Goal: Feedback & Contribution: Contribute content

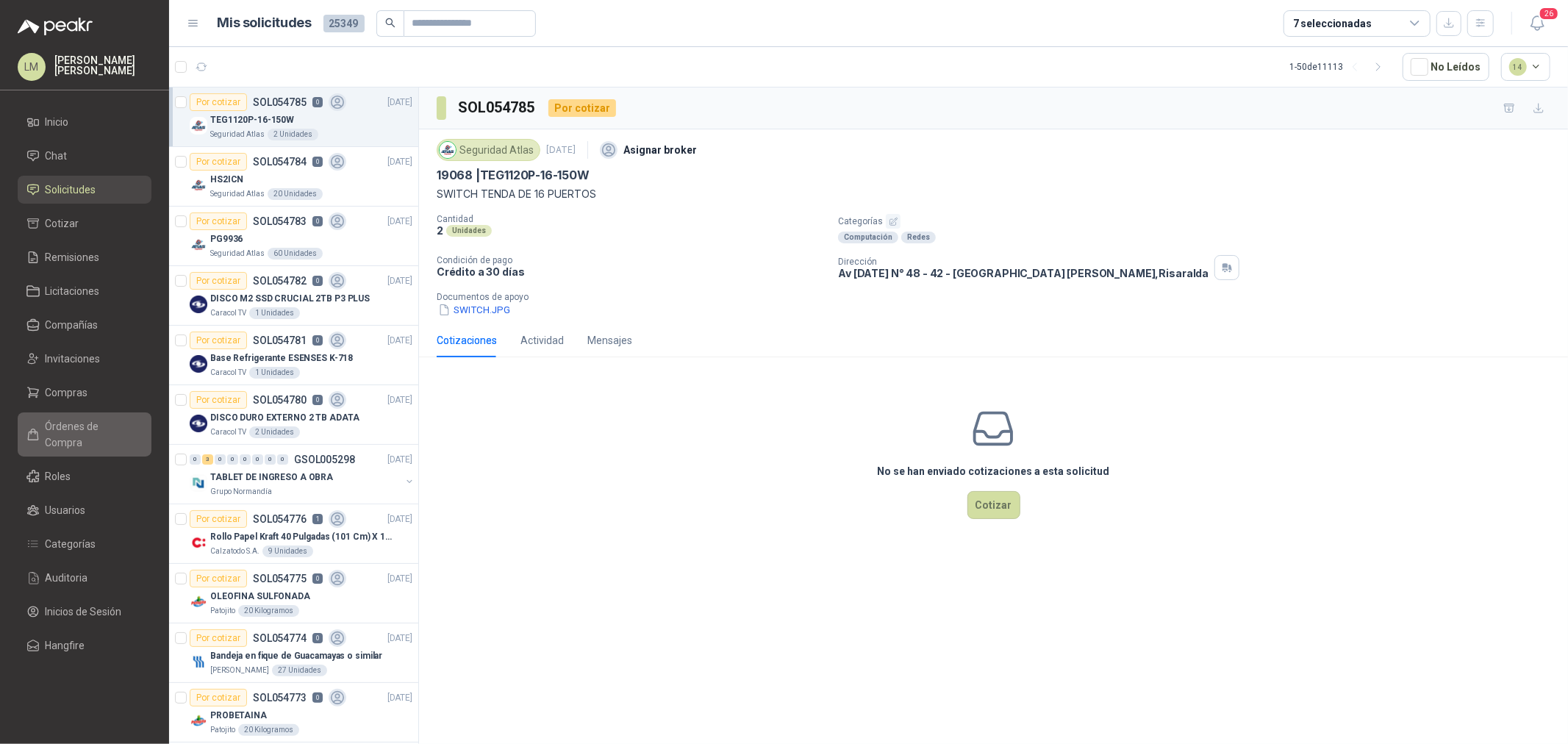
drag, startPoint x: 70, startPoint y: 403, endPoint x: 69, endPoint y: 423, distance: 20.0
click at [71, 403] on link "Compras" at bounding box center [84, 393] width 134 height 28
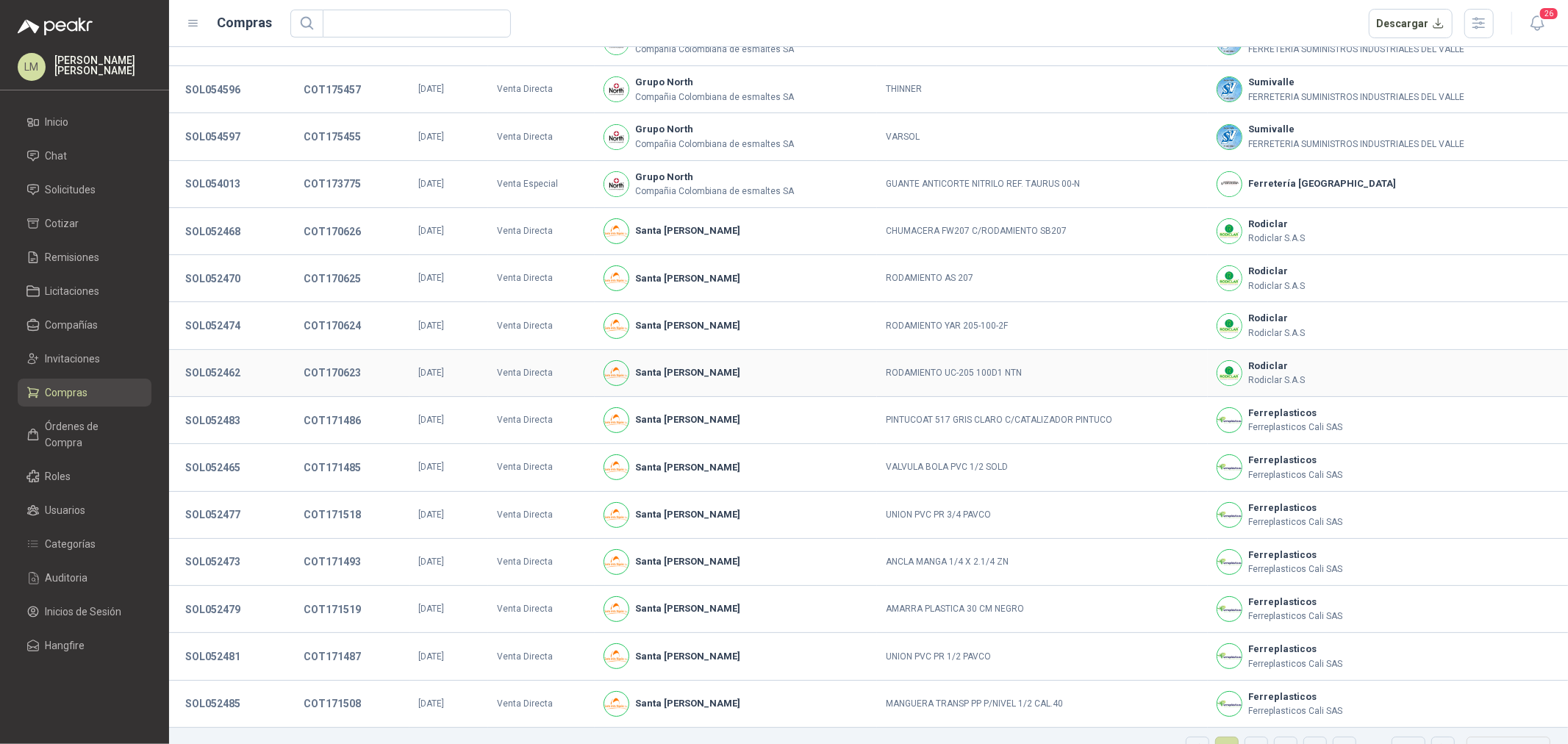
scroll to position [101, 0]
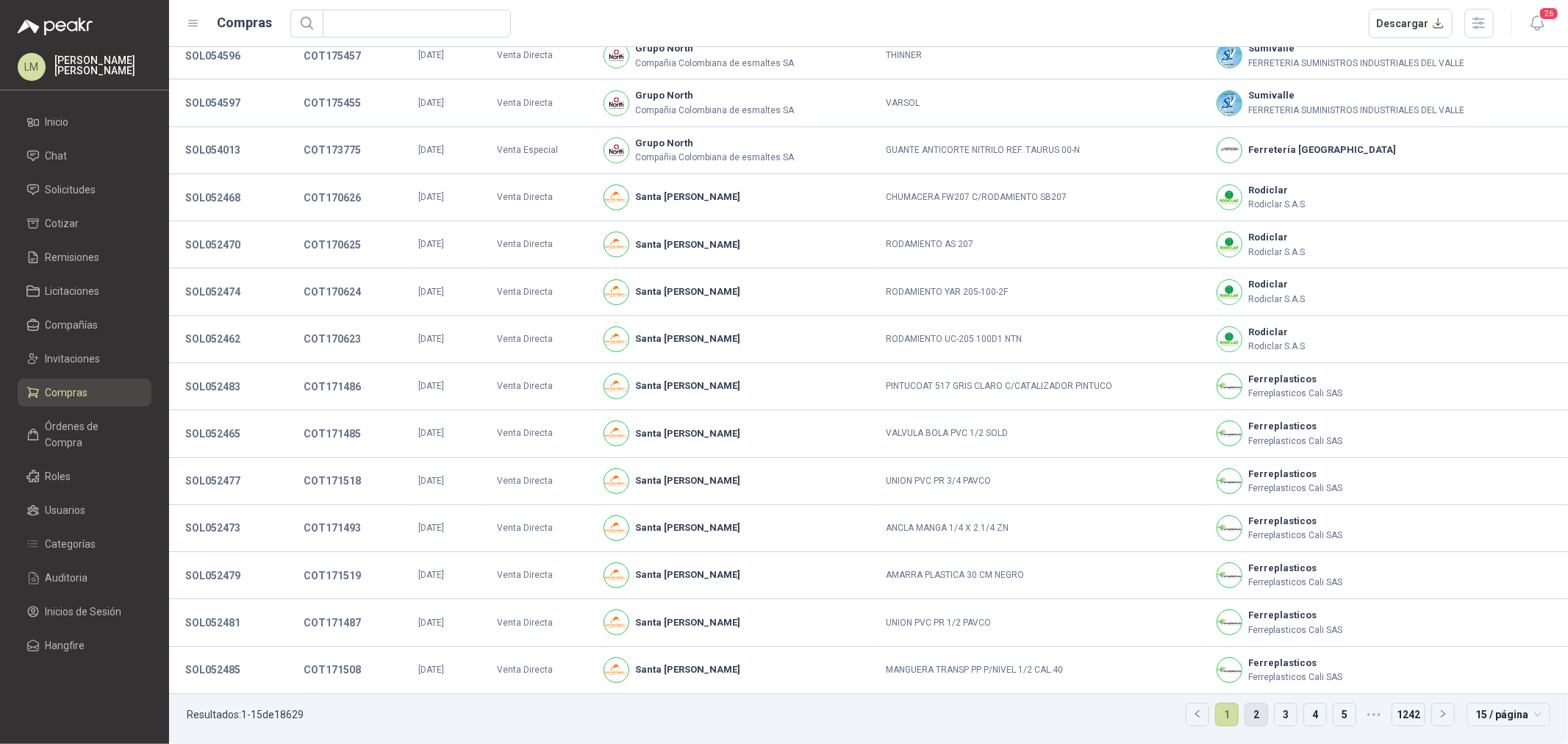
click at [1245, 567] on link "2" at bounding box center [1256, 715] width 22 height 22
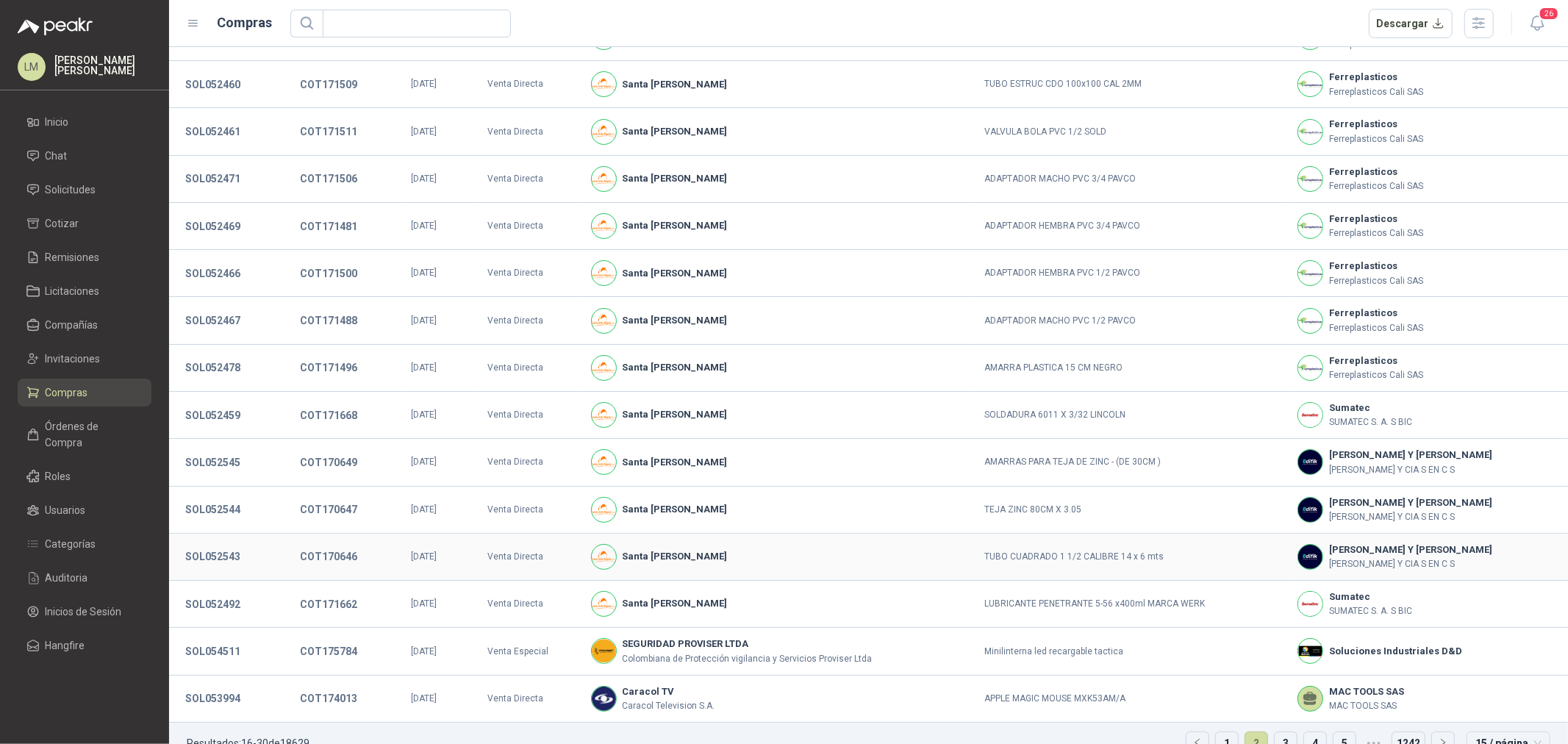
scroll to position [19, 0]
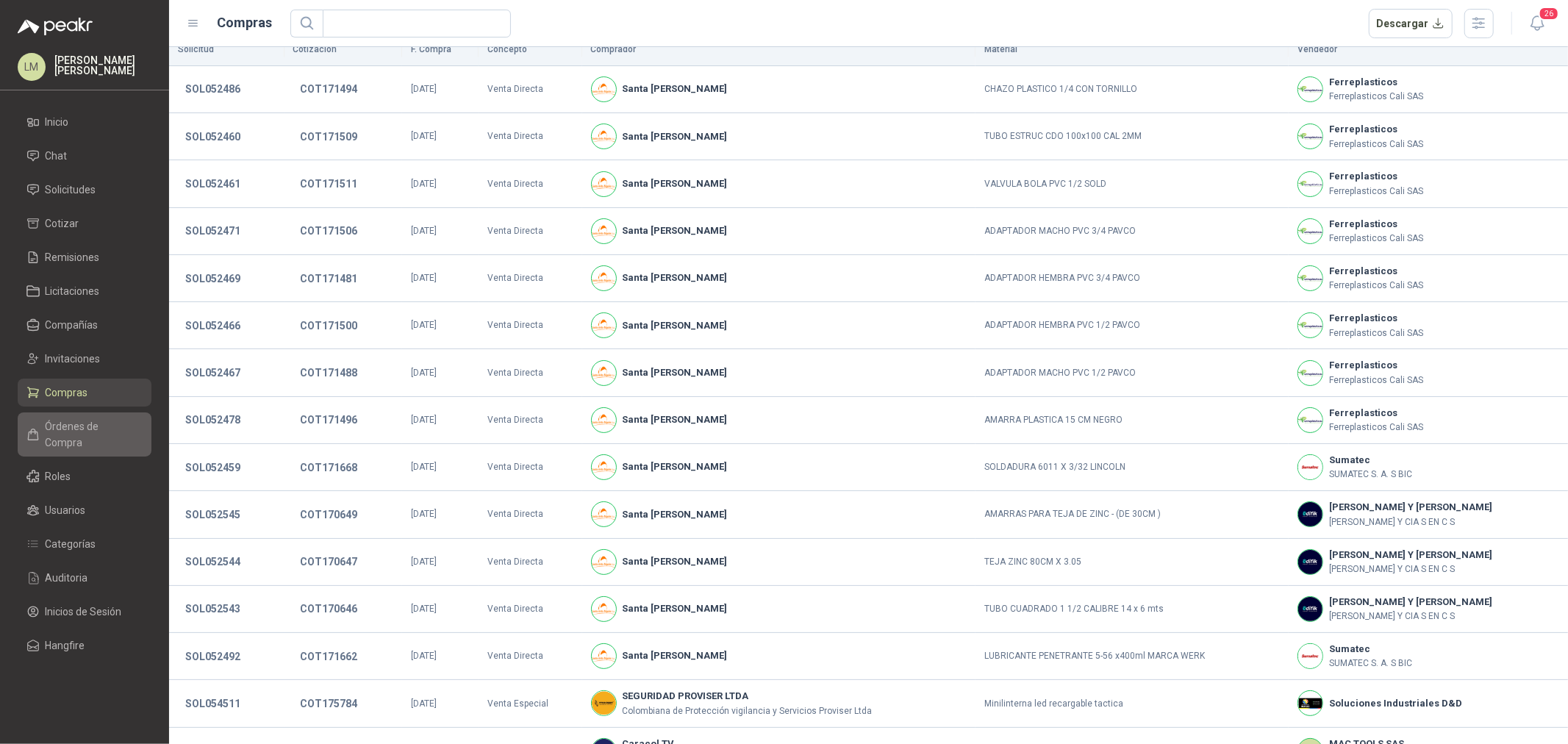
click at [78, 429] on span "Órdenes de Compra" at bounding box center [92, 434] width 92 height 33
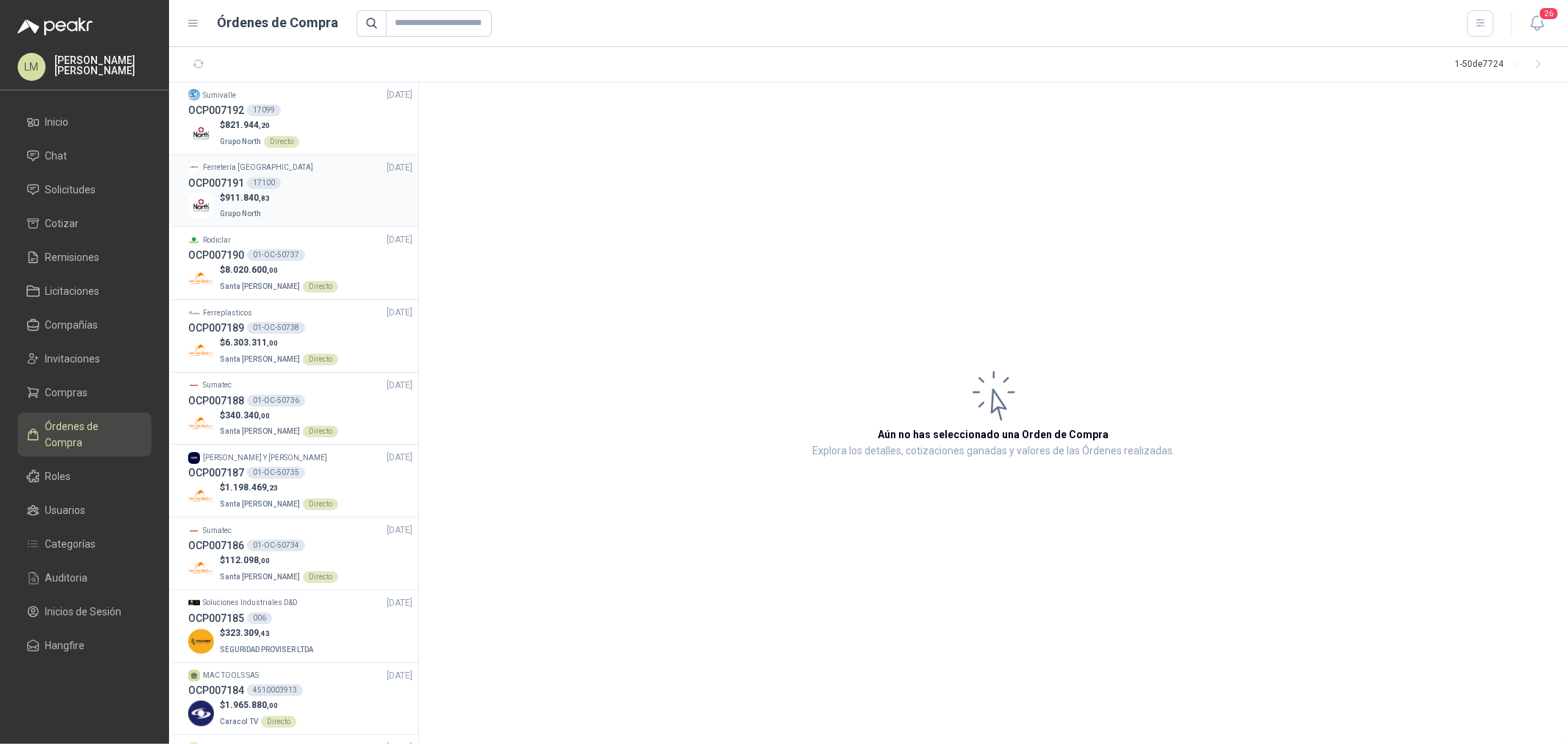
click at [265, 188] on div "17100" at bounding box center [264, 182] width 34 height 12
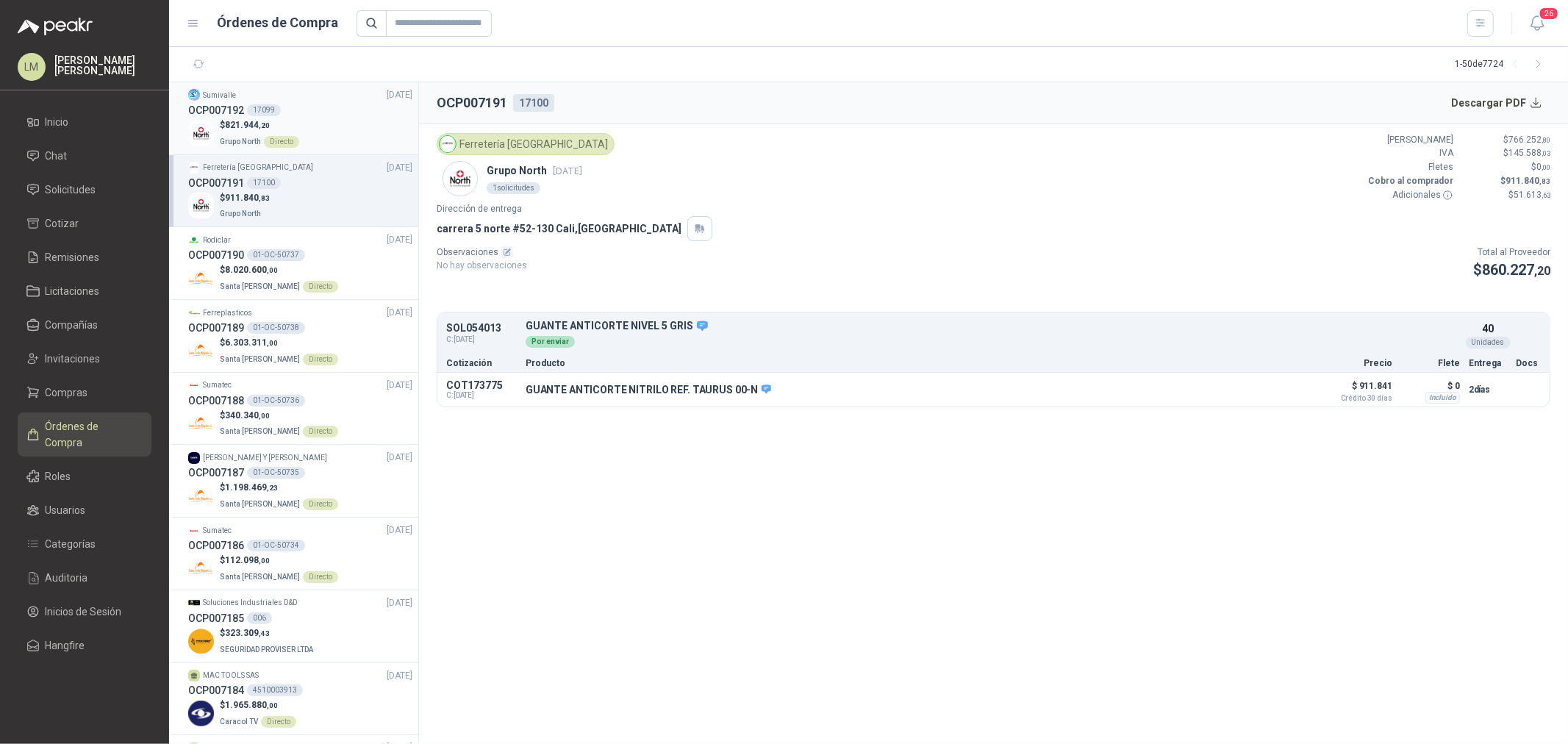
click at [257, 121] on span "821.944 ,20" at bounding box center [247, 126] width 45 height 11
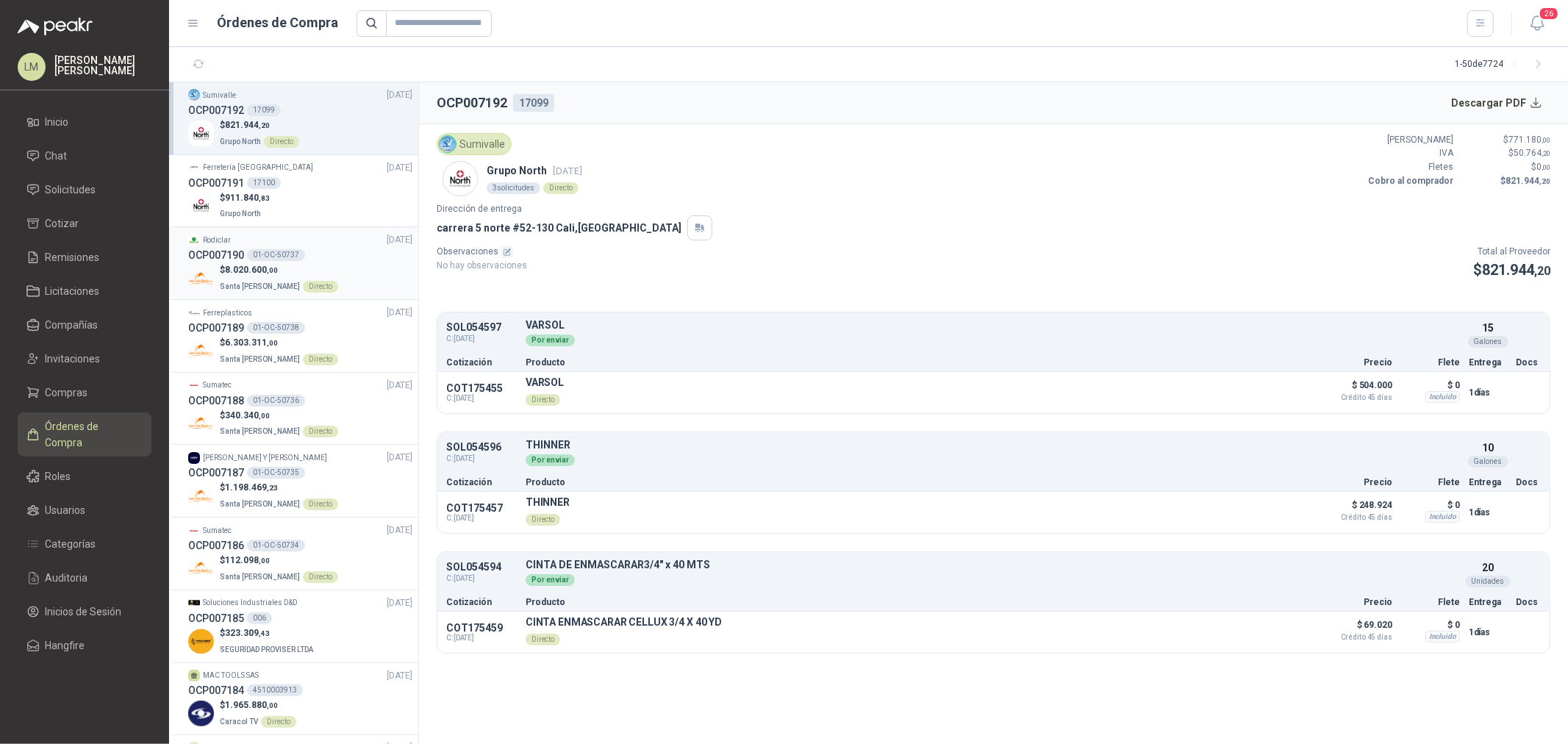
click at [265, 265] on span "8.020.600 ,00" at bounding box center [251, 270] width 53 height 11
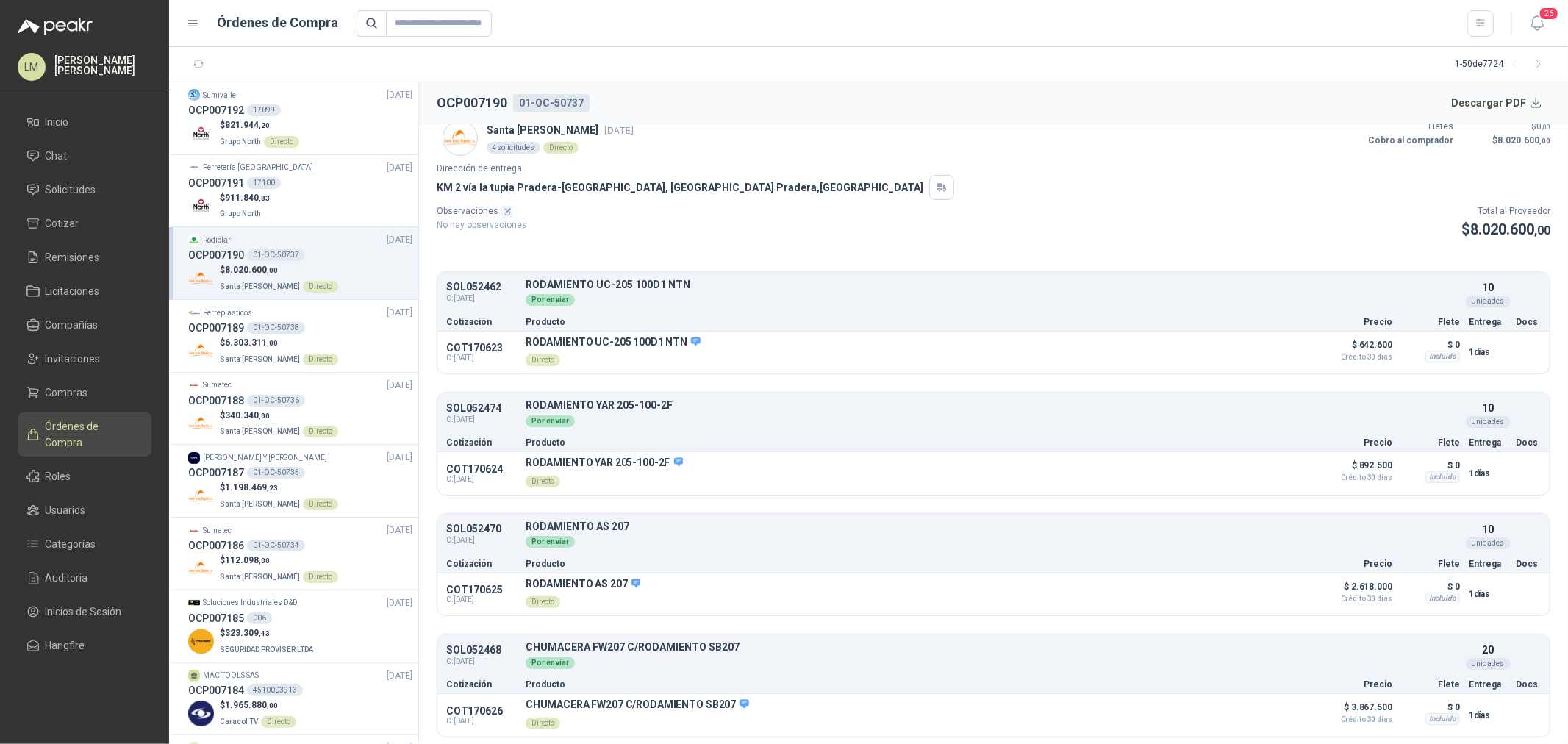
scroll to position [42, 0]
click at [266, 332] on div "01-OC-50738" at bounding box center [276, 327] width 58 height 12
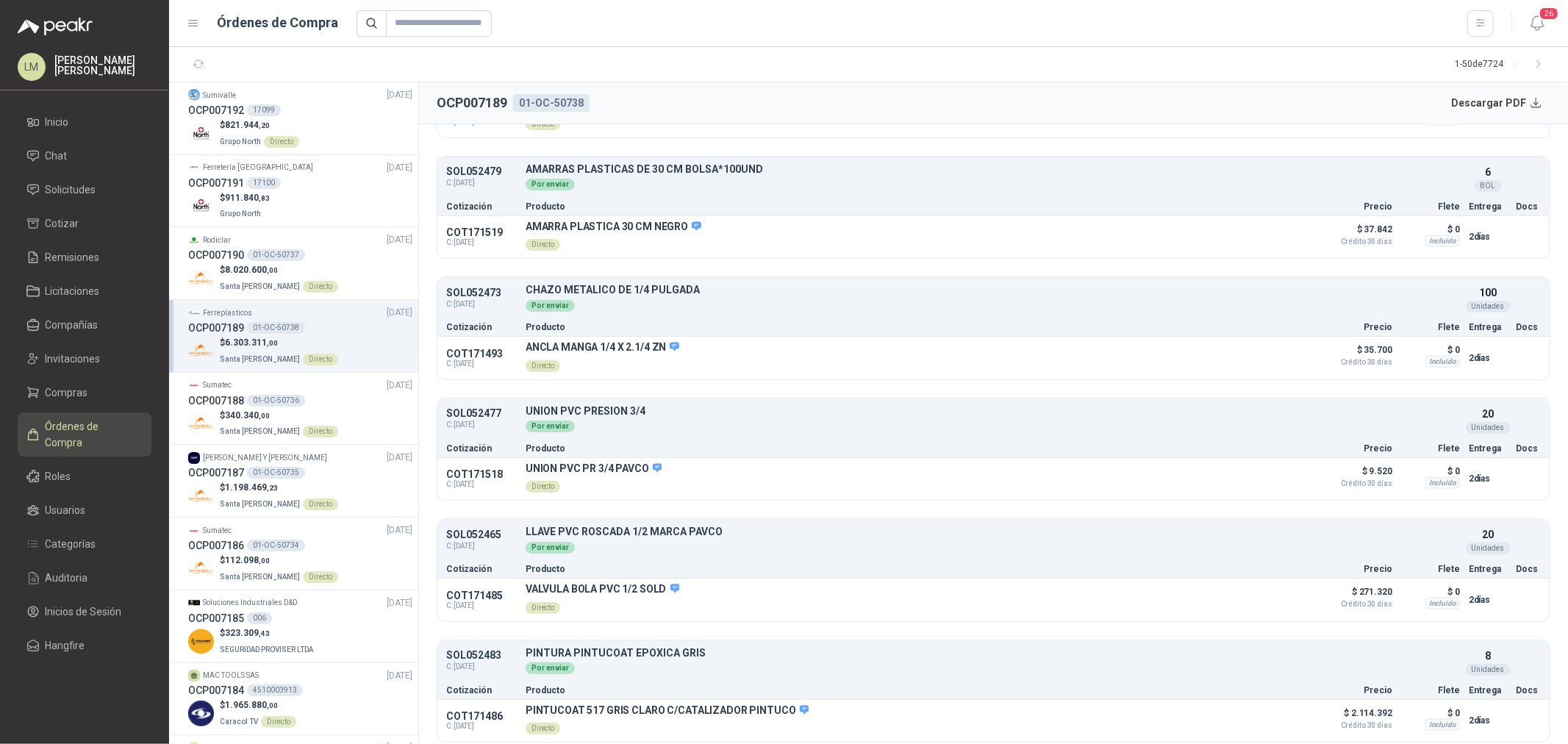
scroll to position [1376, 0]
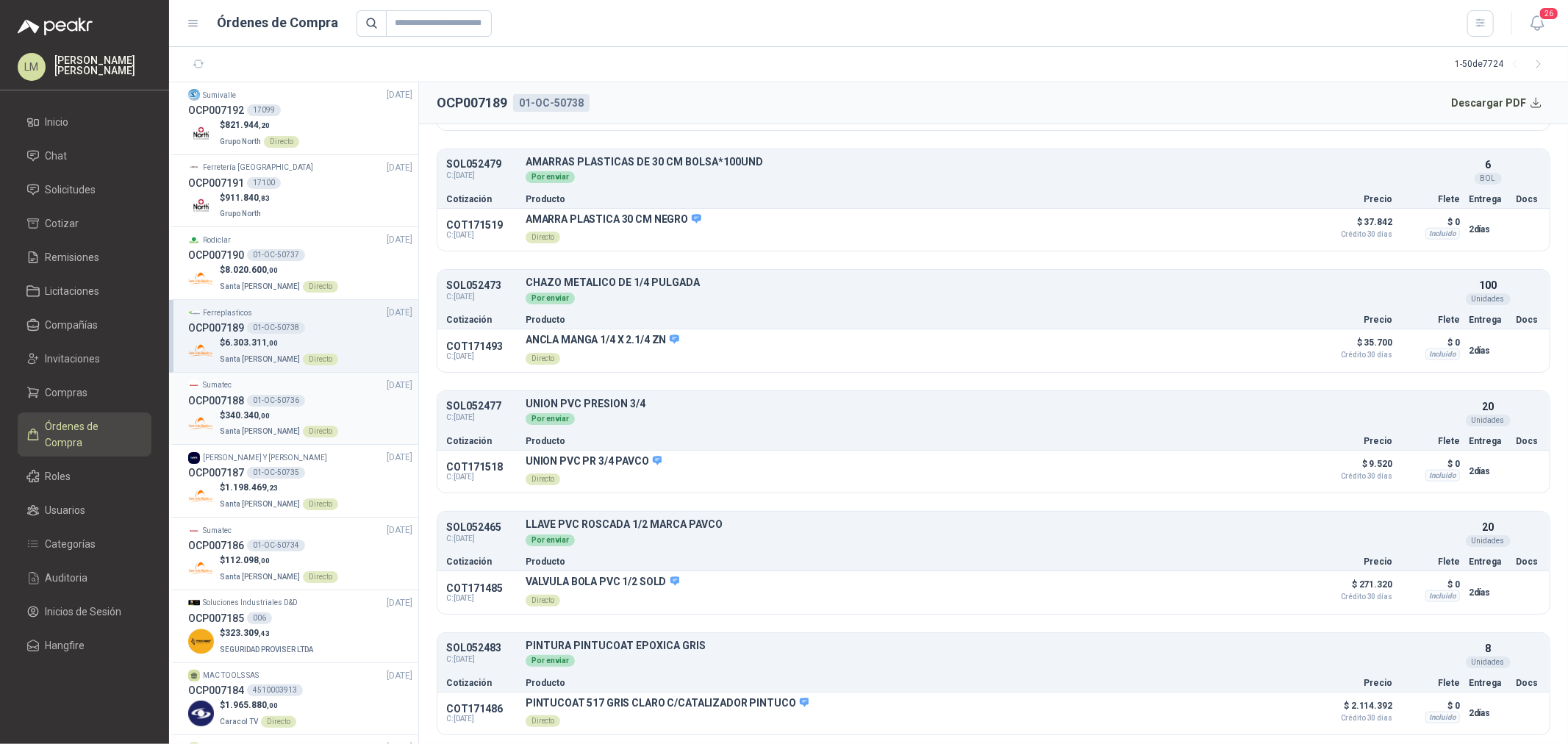
click at [285, 410] on p "$ 340.340 ,00" at bounding box center [279, 416] width 119 height 14
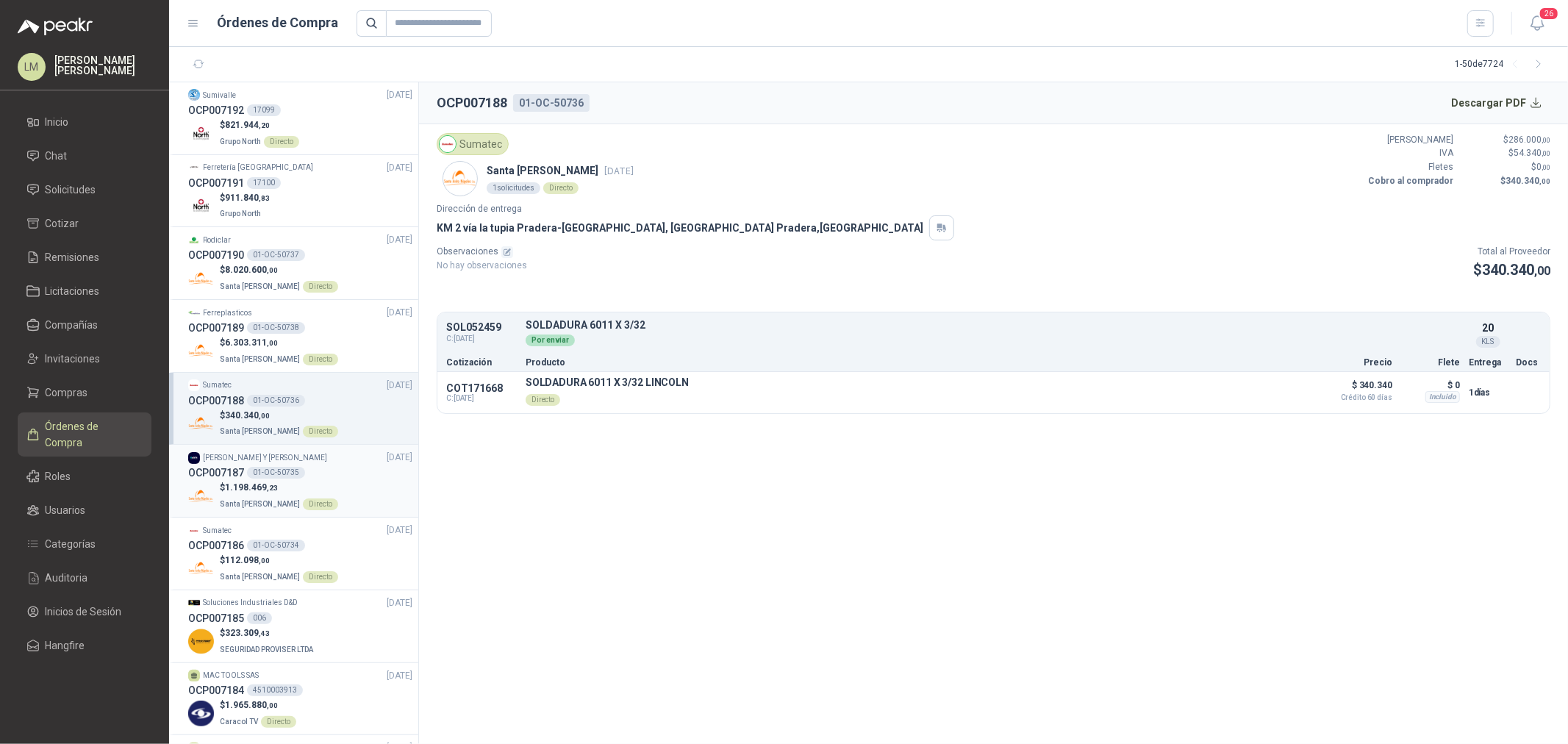
click at [261, 478] on div "01-OC-50735" at bounding box center [276, 472] width 58 height 12
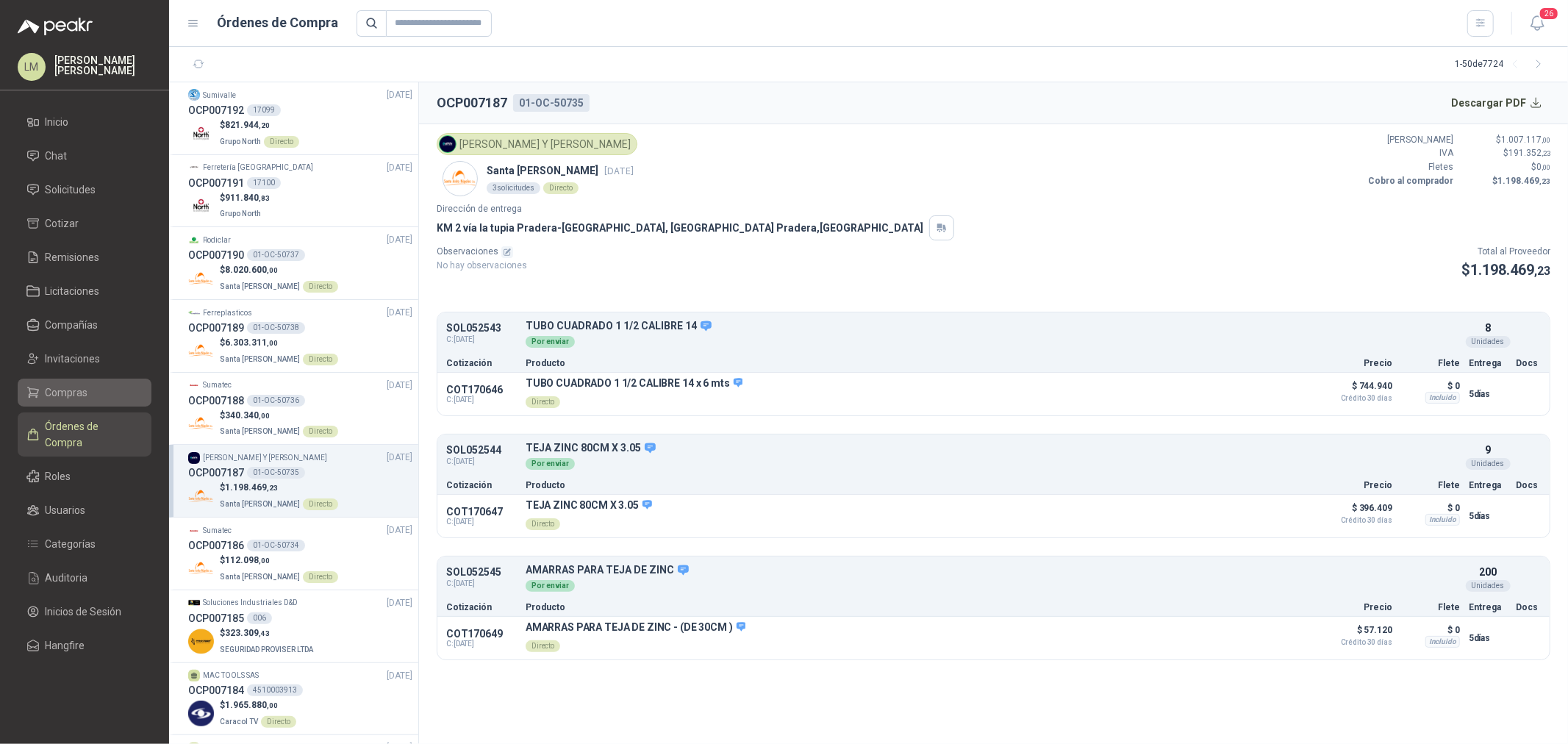
click at [69, 385] on span "Compras" at bounding box center [67, 393] width 42 height 16
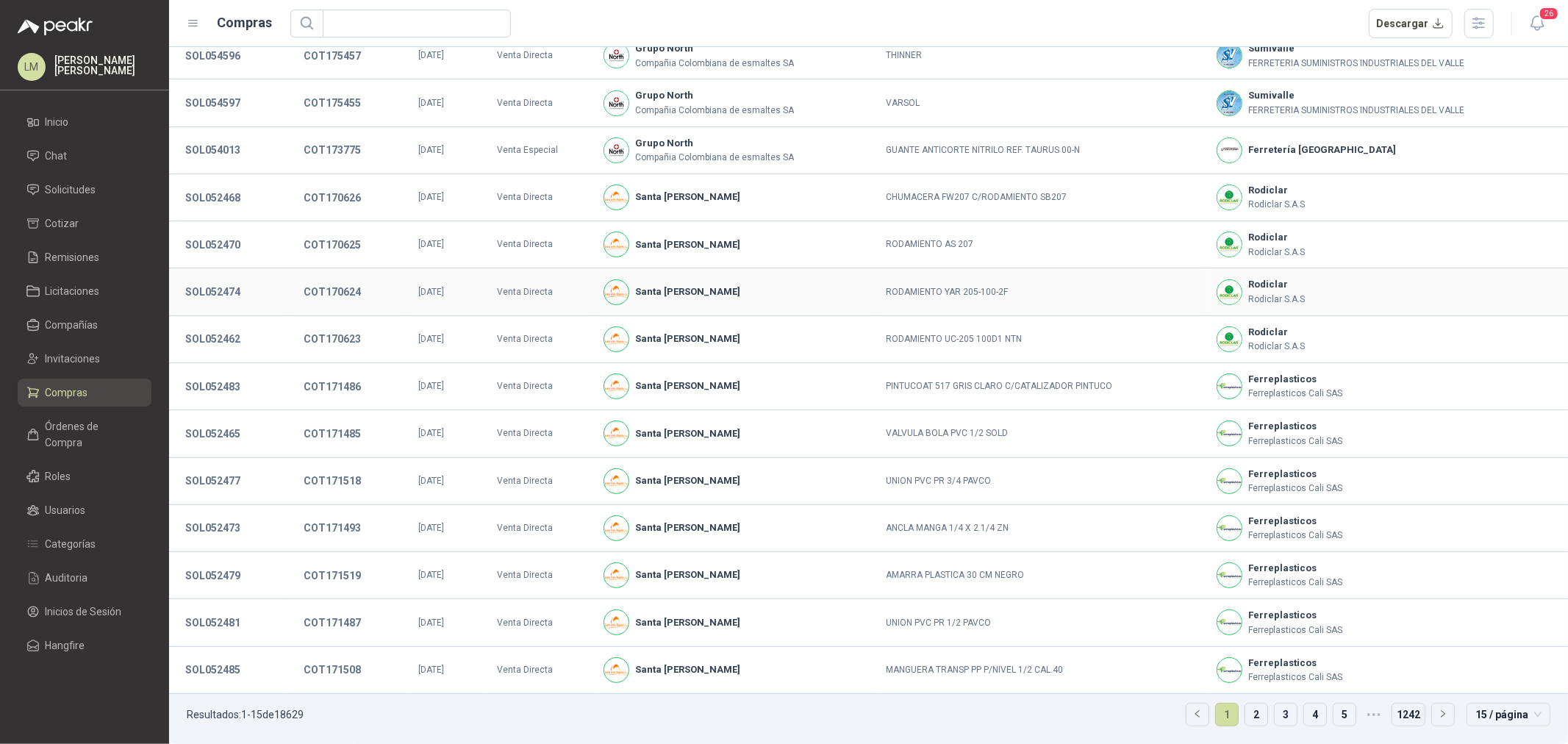
scroll to position [101, 0]
click at [221, 385] on button "SOL052483" at bounding box center [212, 387] width 70 height 27
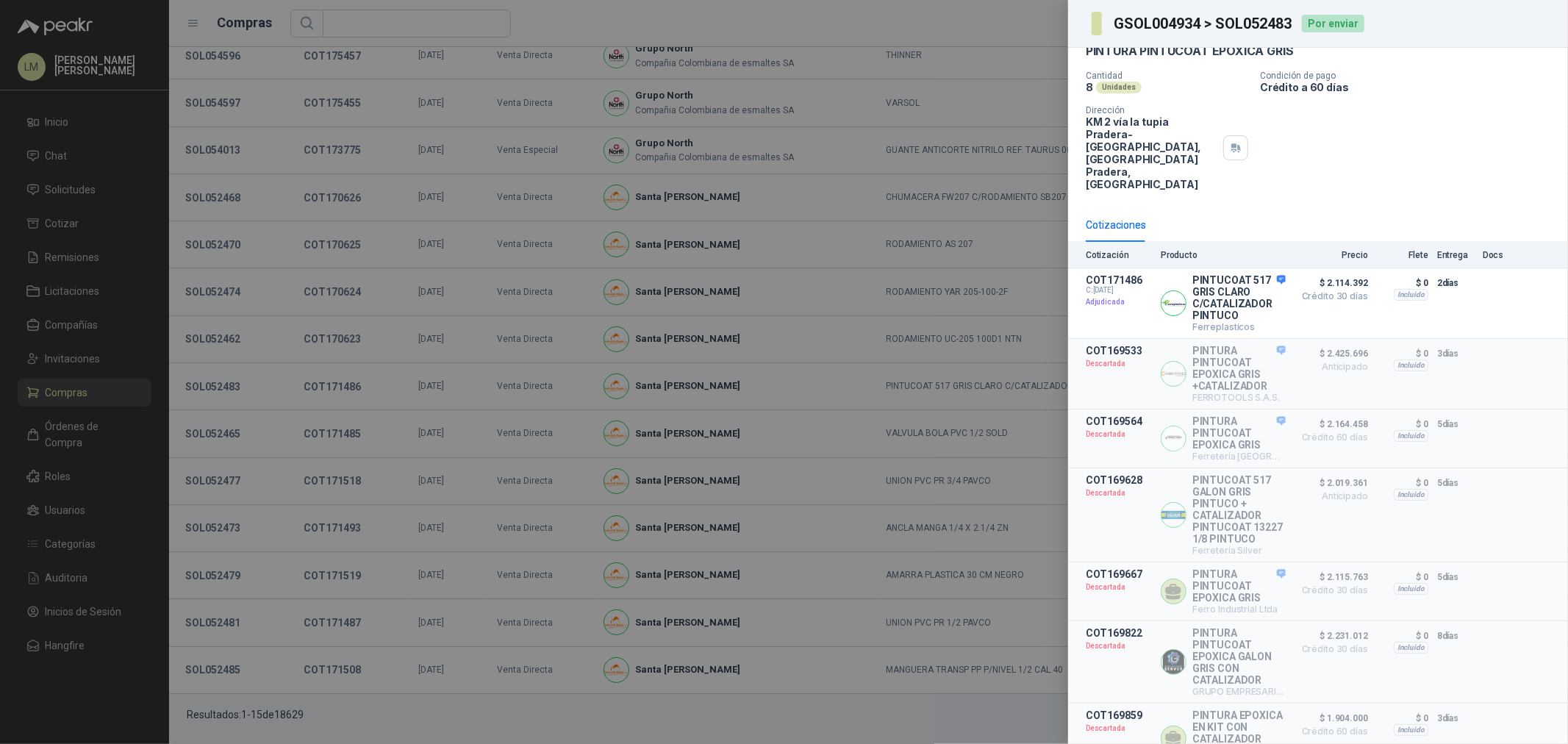
scroll to position [88, 0]
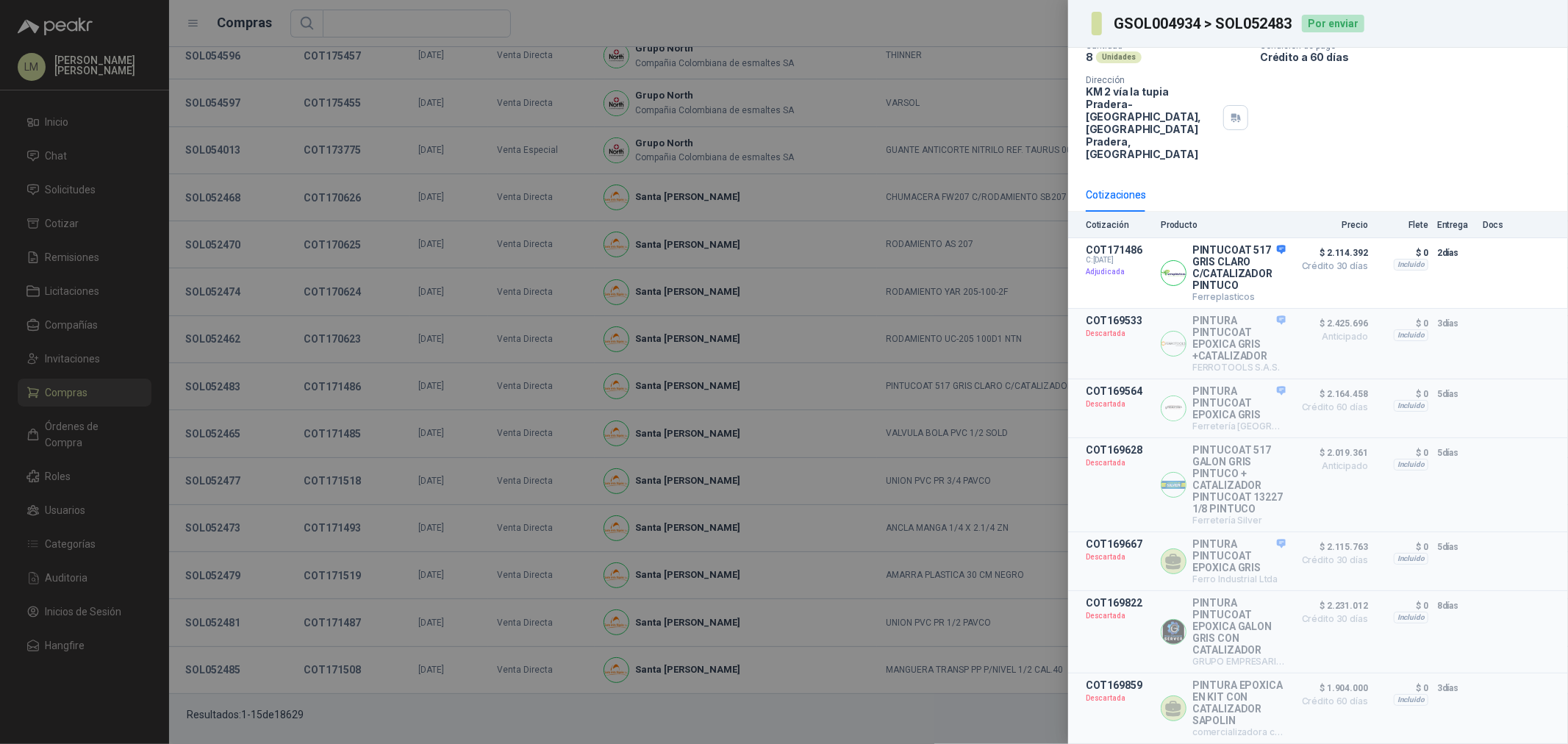
click at [85, 303] on div at bounding box center [784, 372] width 1568 height 744
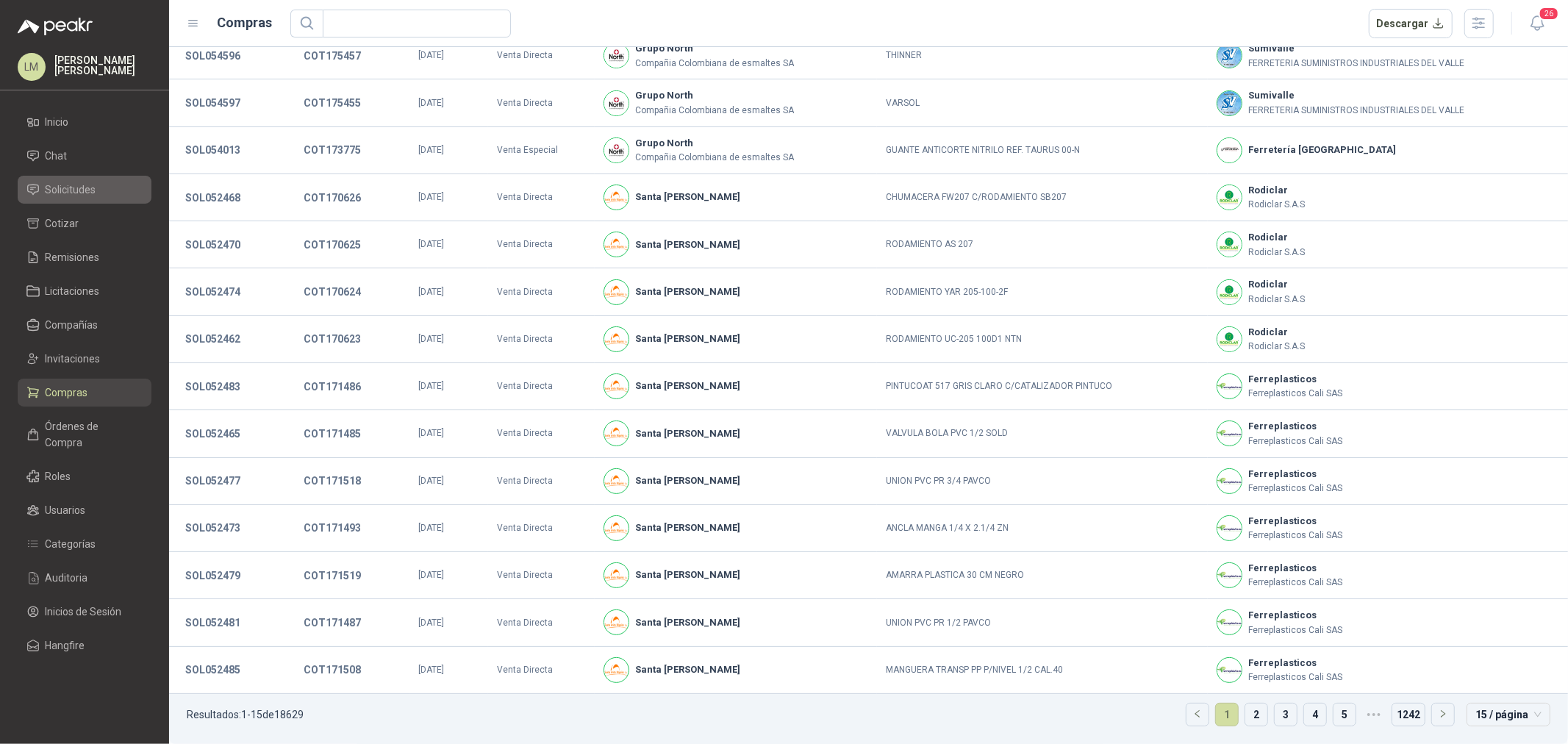
click at [66, 191] on span "Solicitudes" at bounding box center [71, 189] width 50 height 16
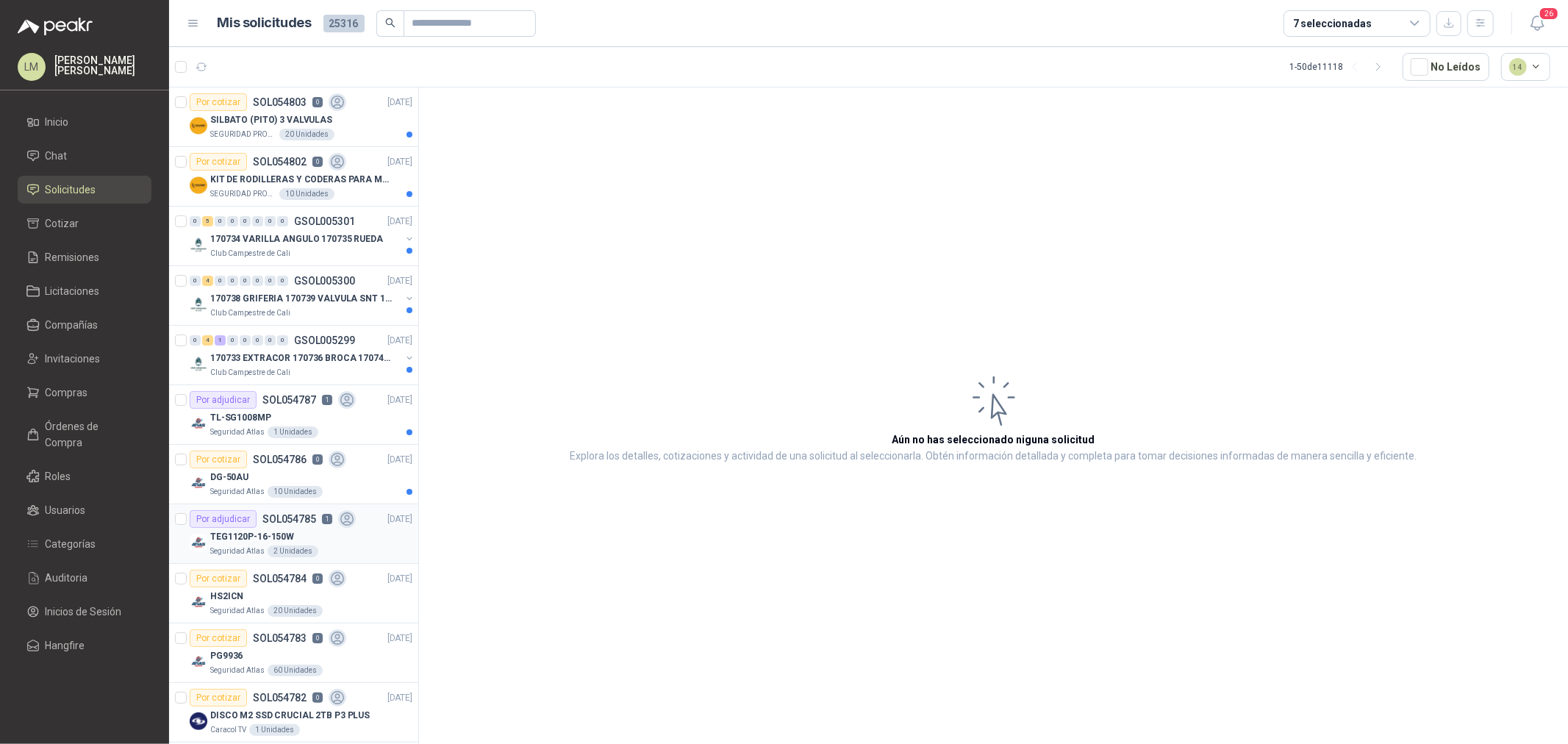
click at [297, 523] on p "SOL054785" at bounding box center [289, 519] width 54 height 11
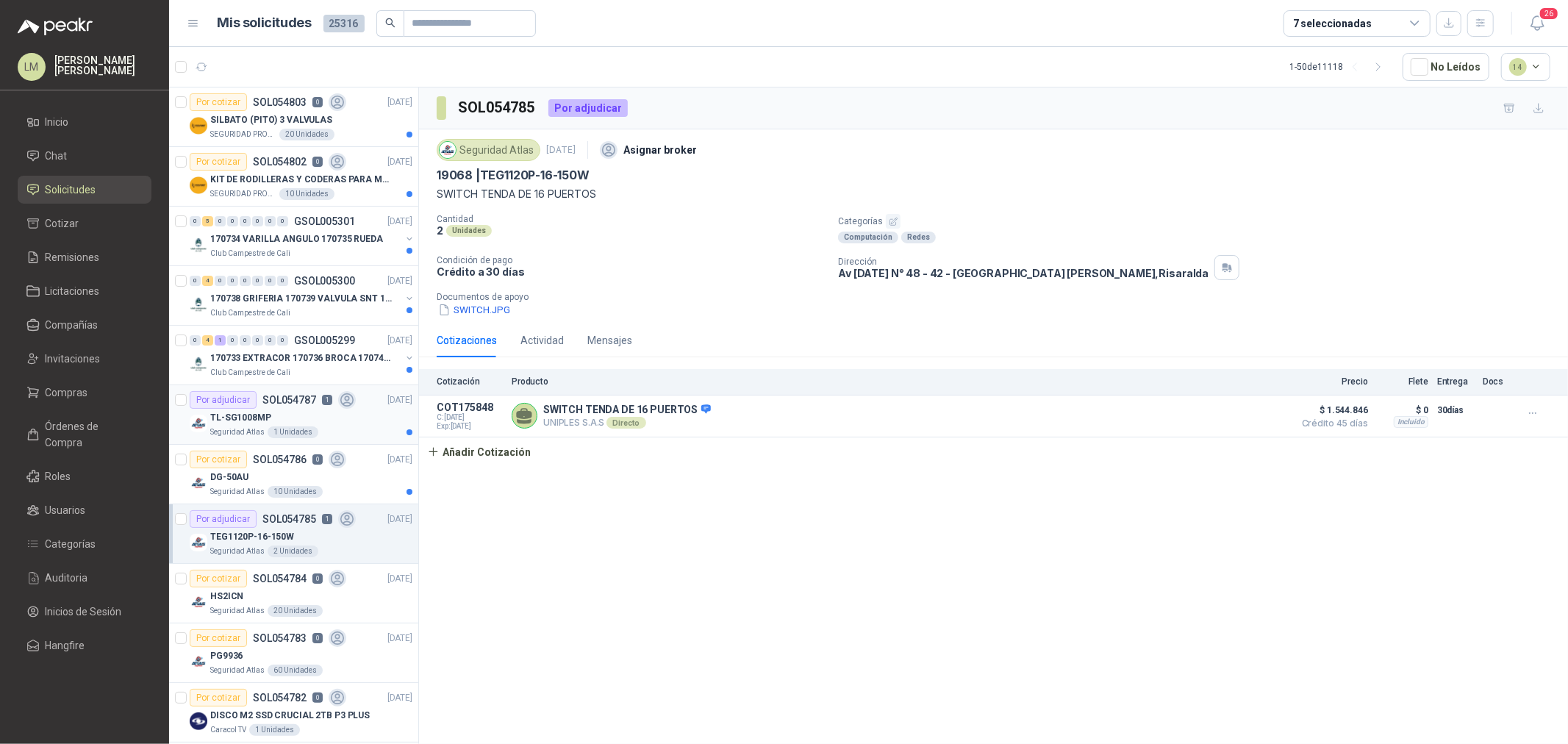
click at [284, 410] on div "TL-SG1008MP" at bounding box center [311, 418] width 203 height 18
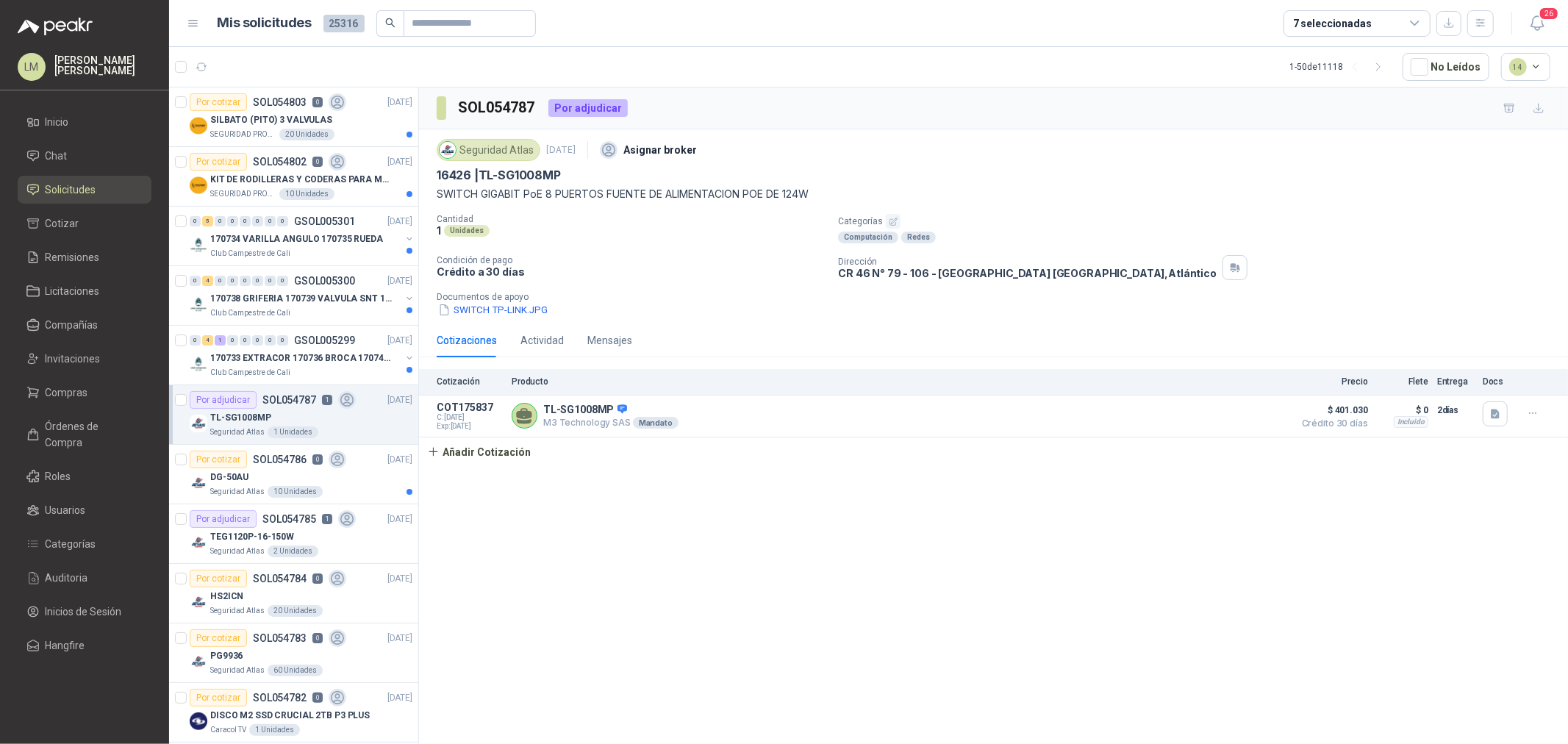
click at [893, 217] on icon "button" at bounding box center [893, 221] width 10 height 10
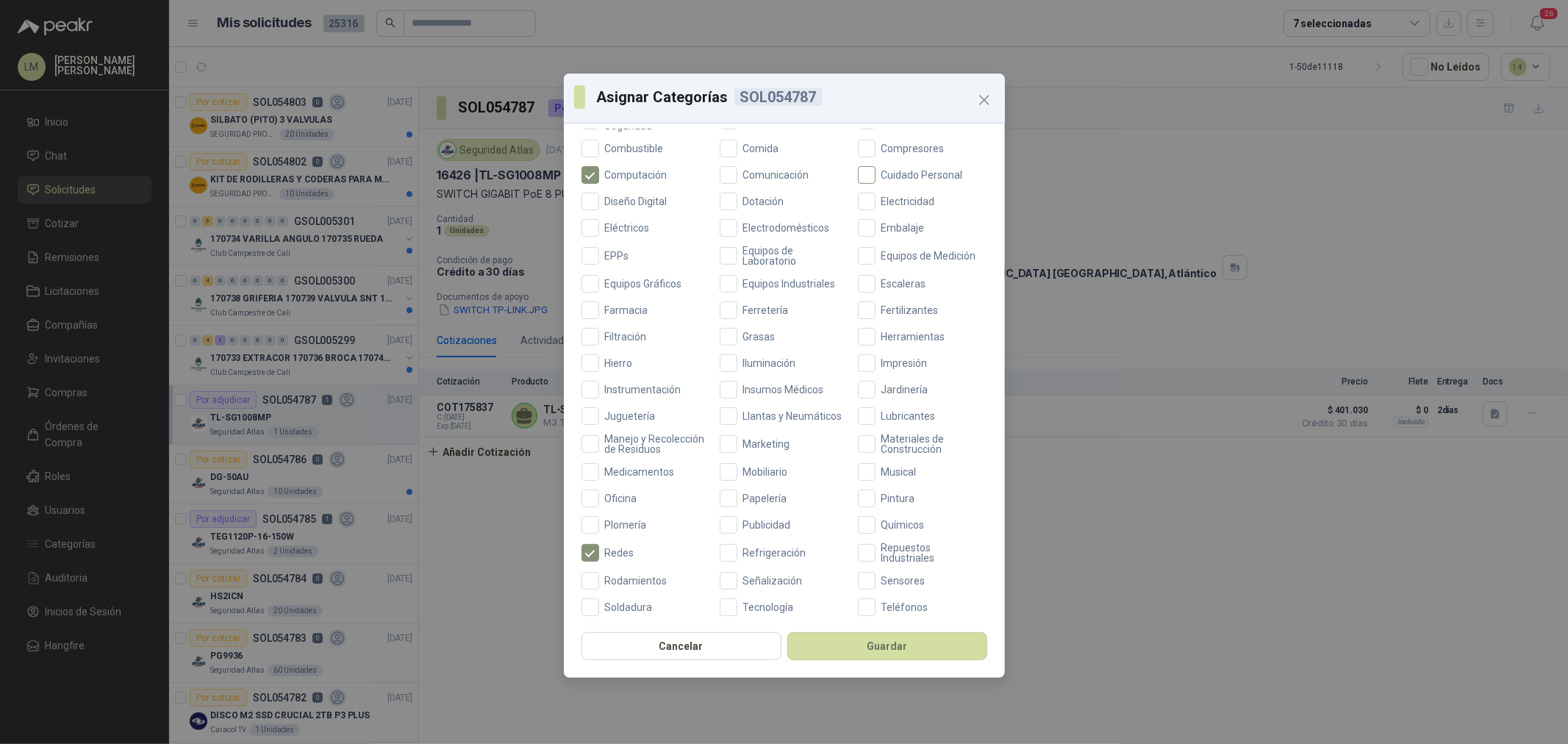
scroll to position [347, 0]
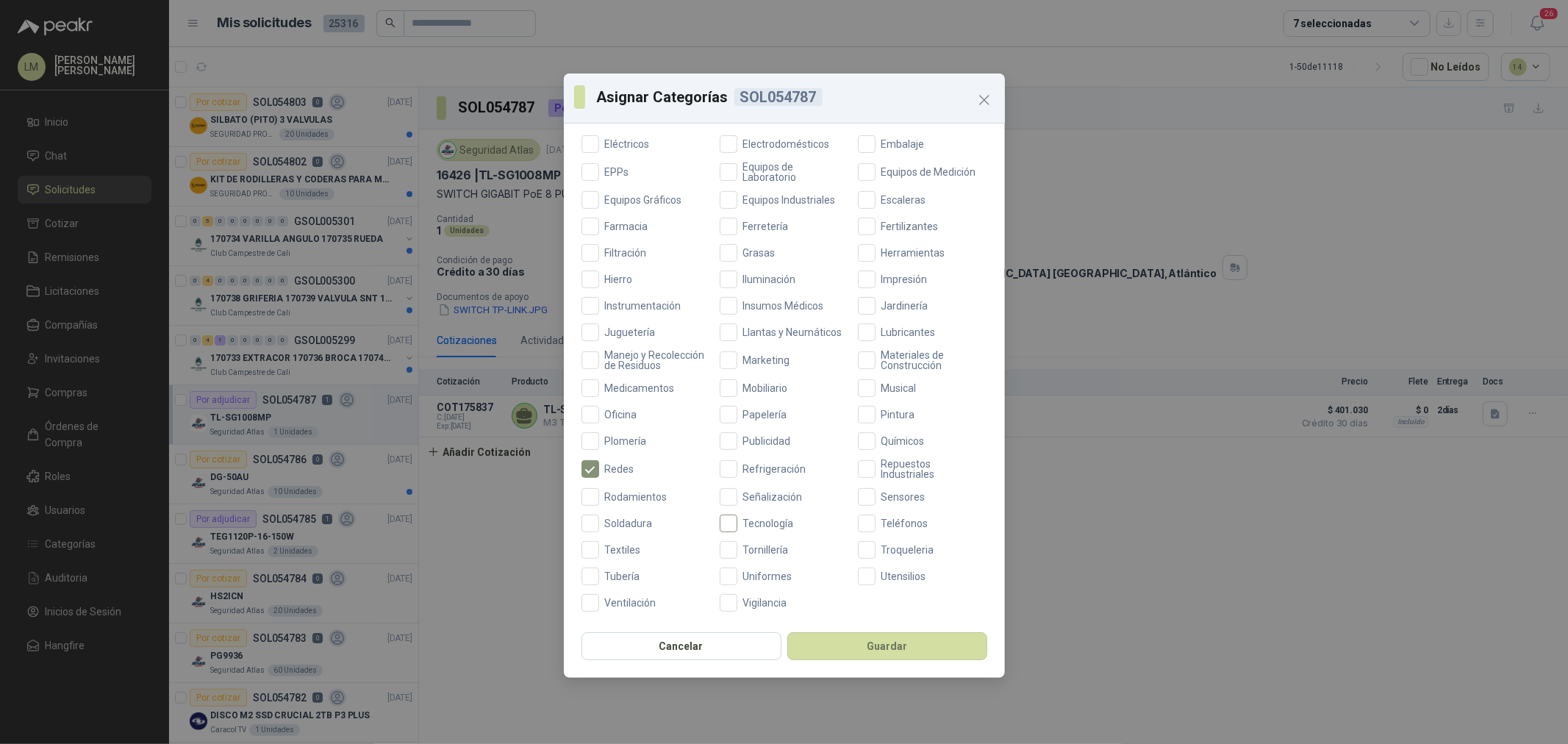
click at [761, 525] on span "Tecnología" at bounding box center [769, 524] width 63 height 11
click at [827, 567] on button "Guardar" at bounding box center [887, 647] width 200 height 28
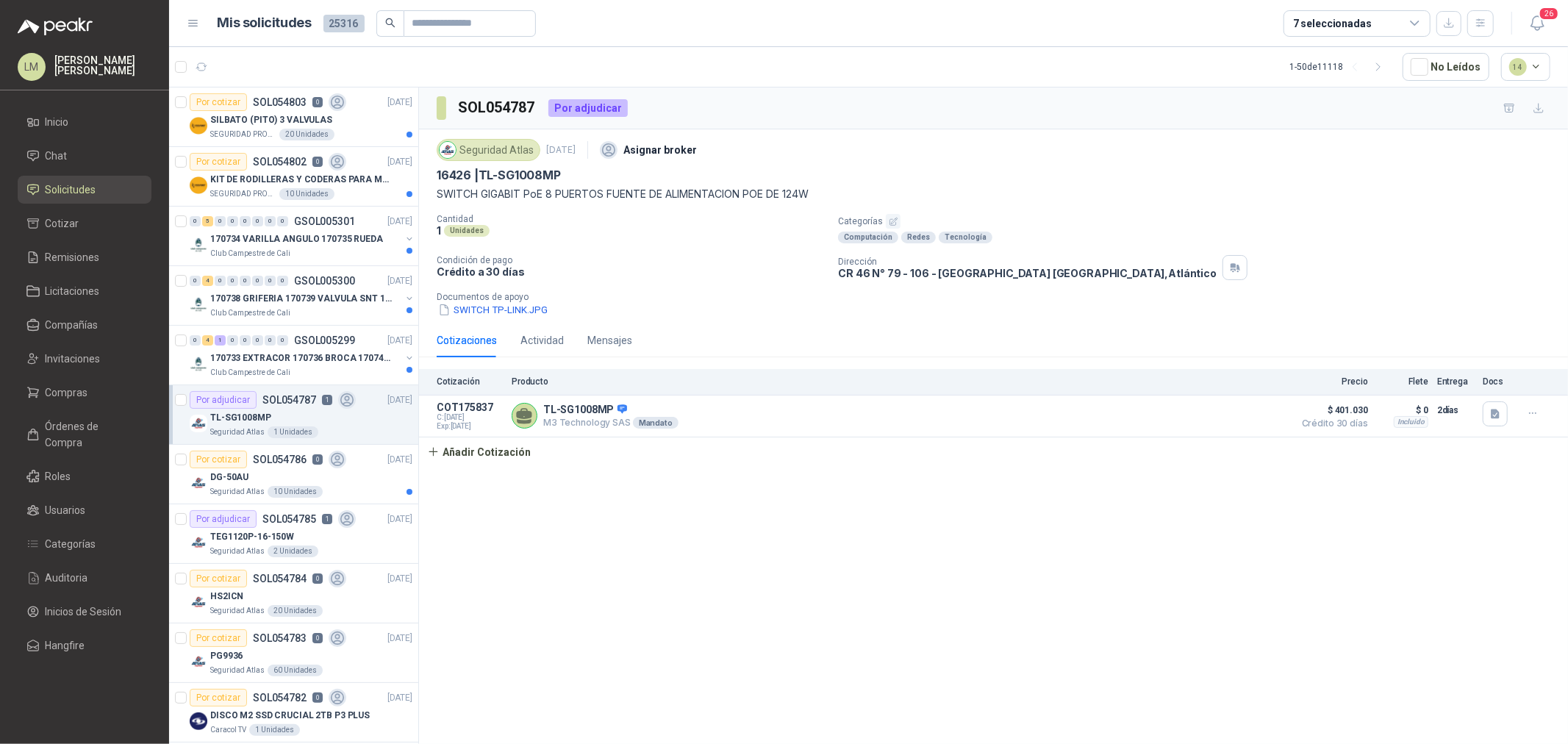
click at [257, 476] on div "DG-50AU" at bounding box center [311, 478] width 203 height 18
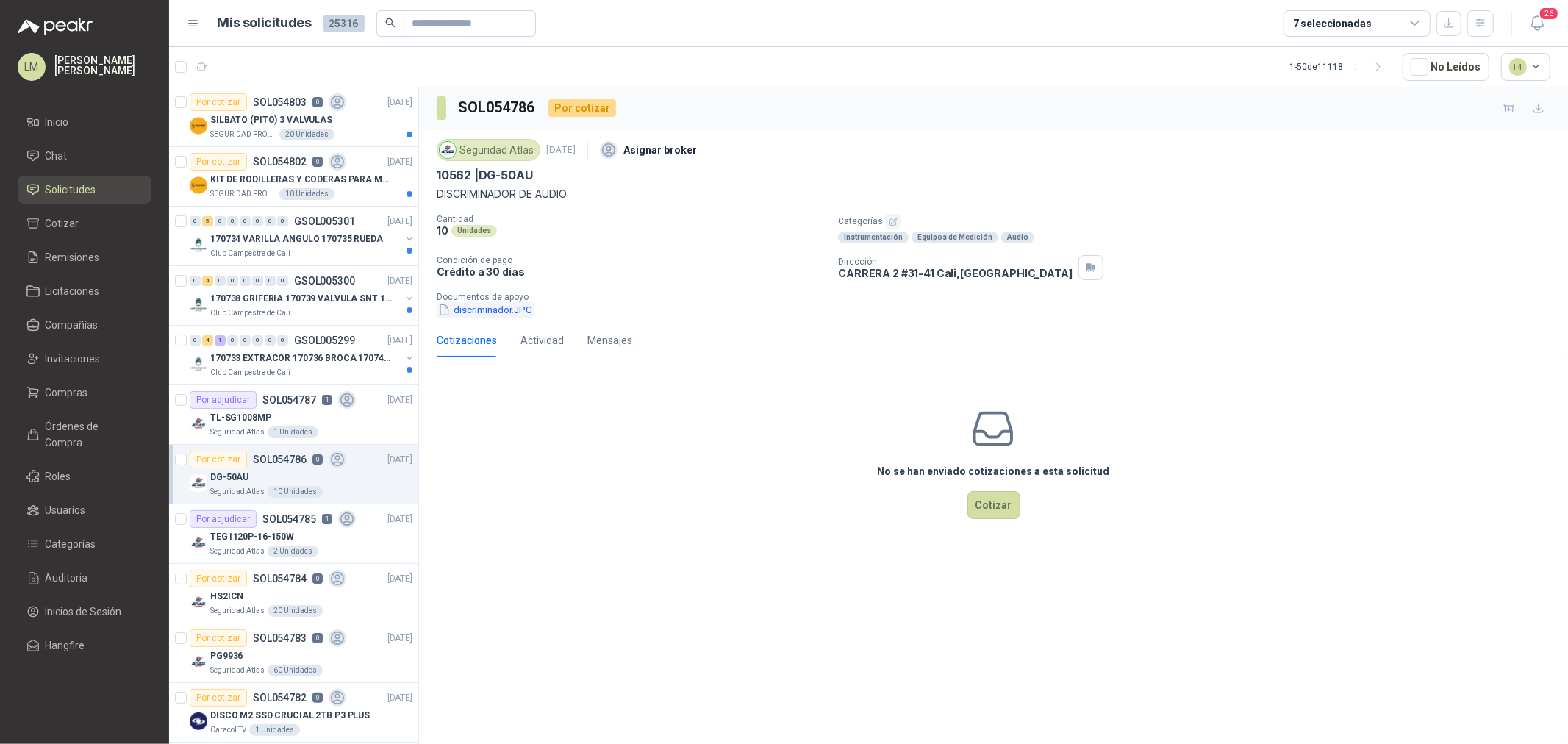
click at [504, 308] on button "discriminador.JPG" at bounding box center [486, 310] width 97 height 15
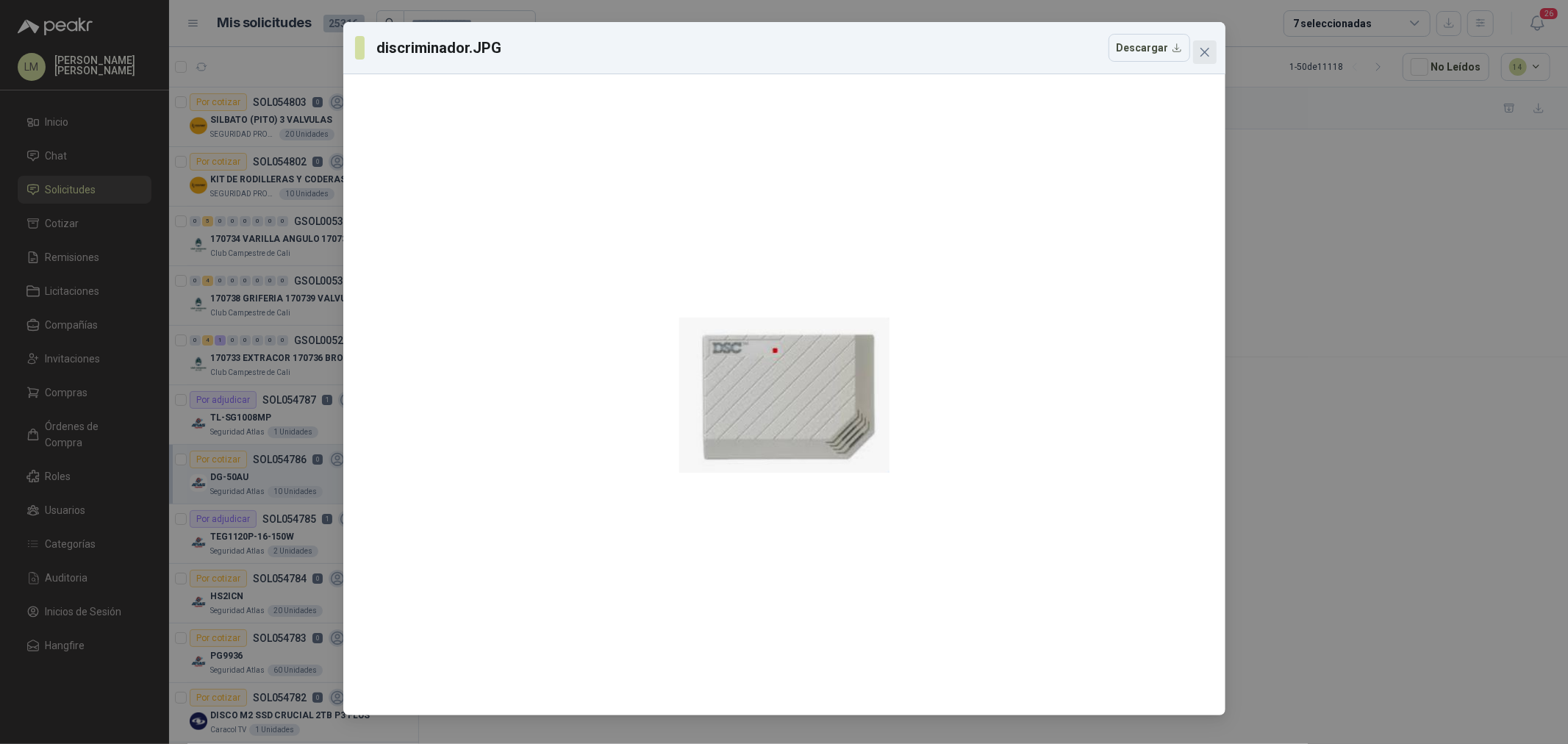
click at [1202, 50] on icon "close" at bounding box center [1205, 52] width 9 height 9
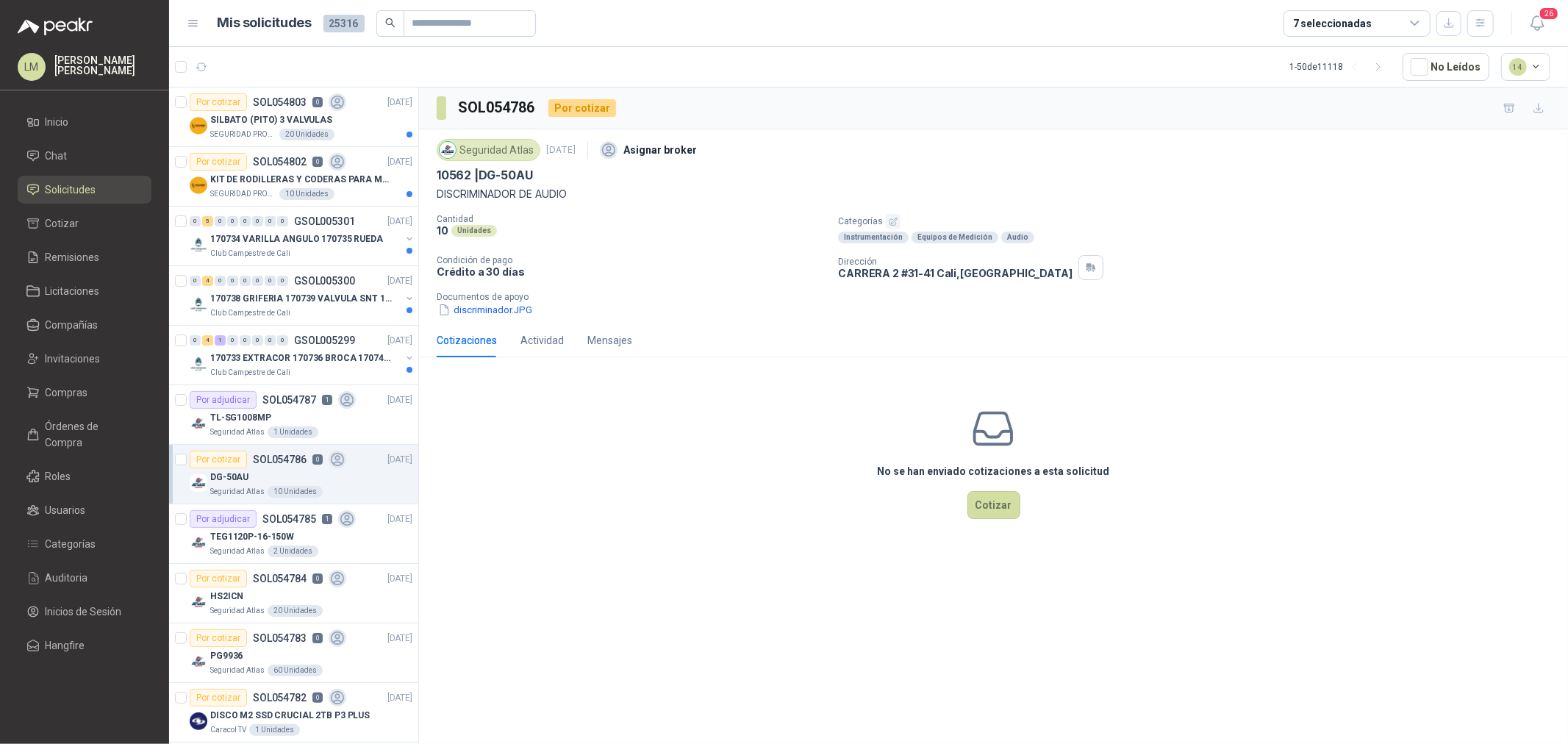
click at [891, 219] on icon "button" at bounding box center [893, 221] width 10 height 10
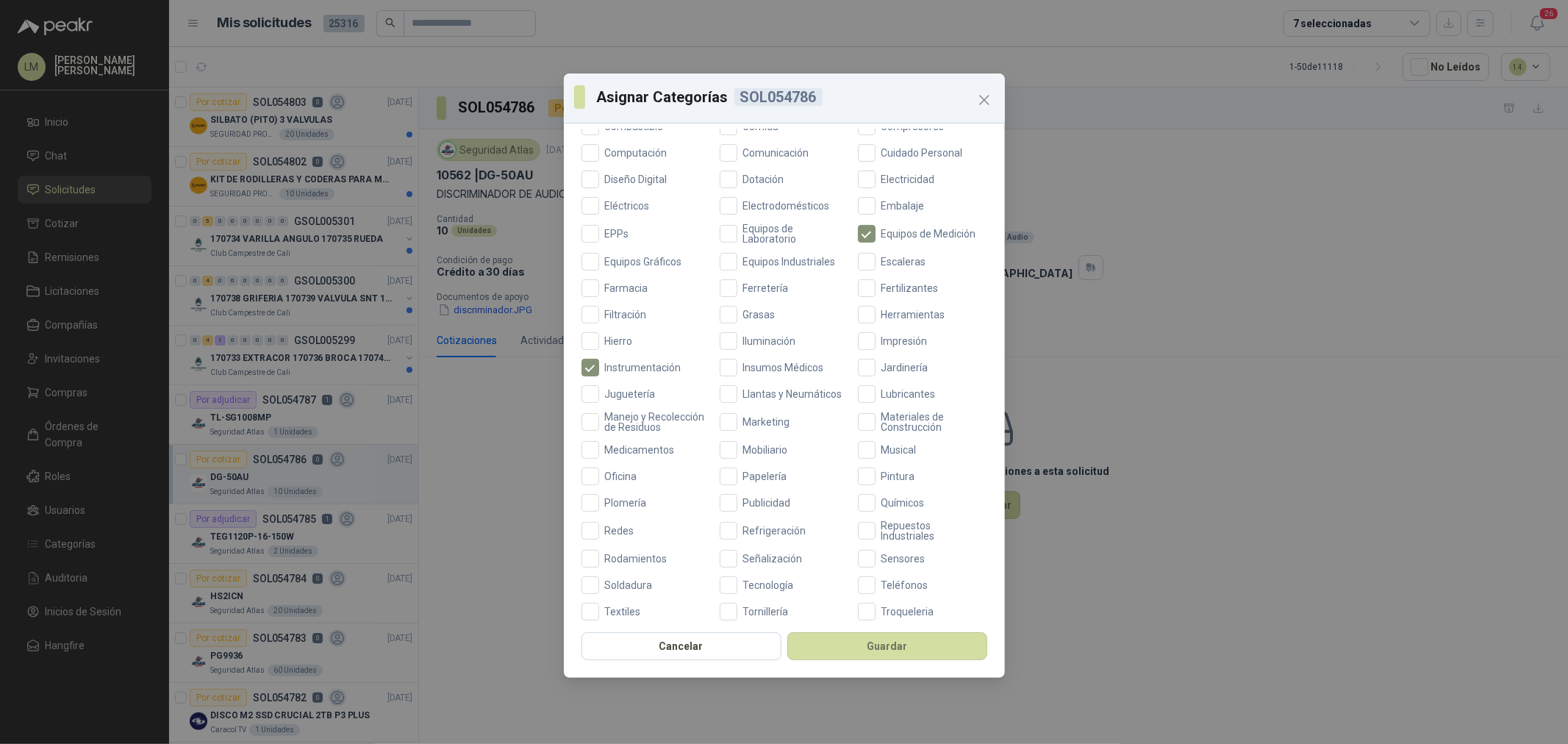
scroll to position [347, 0]
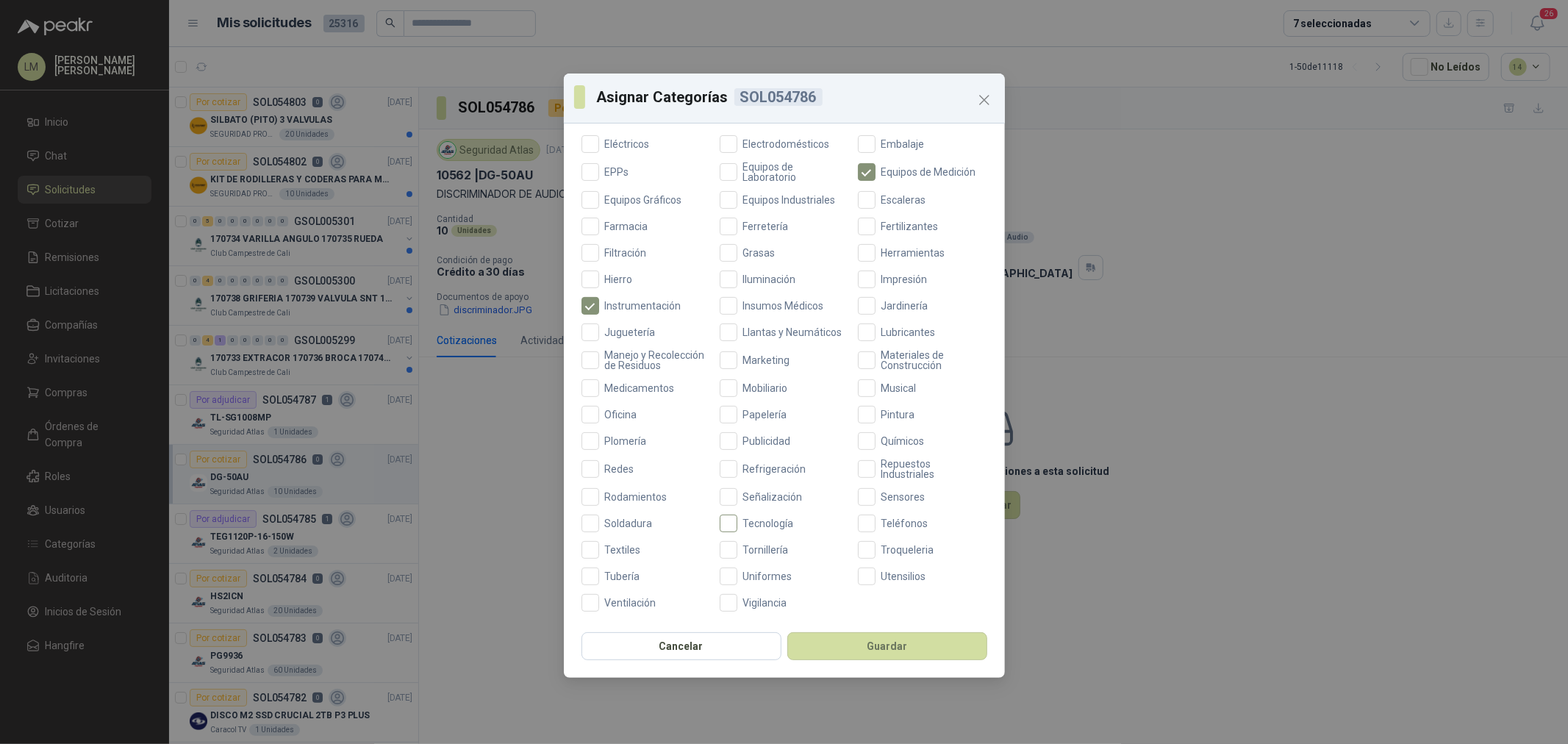
click at [766, 516] on label "Tecnología" at bounding box center [784, 524] width 129 height 18
click at [814, 567] on button "Guardar" at bounding box center [887, 647] width 200 height 28
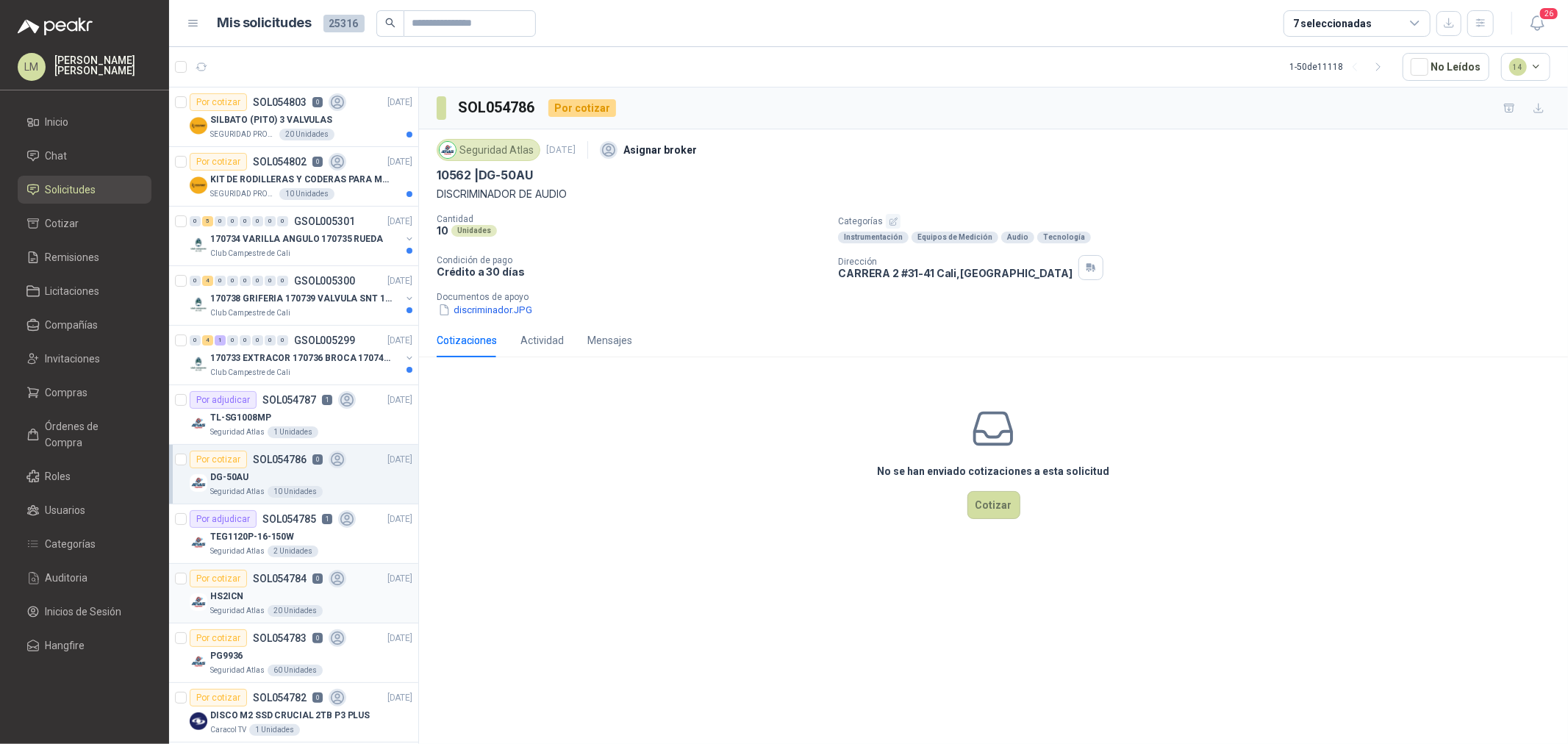
click at [268, 567] on div "HS2ICN" at bounding box center [311, 596] width 203 height 18
click at [253, 349] on div "170733 EXTRACOR 170736 BROCA 170743 PORTACAND" at bounding box center [305, 358] width 190 height 18
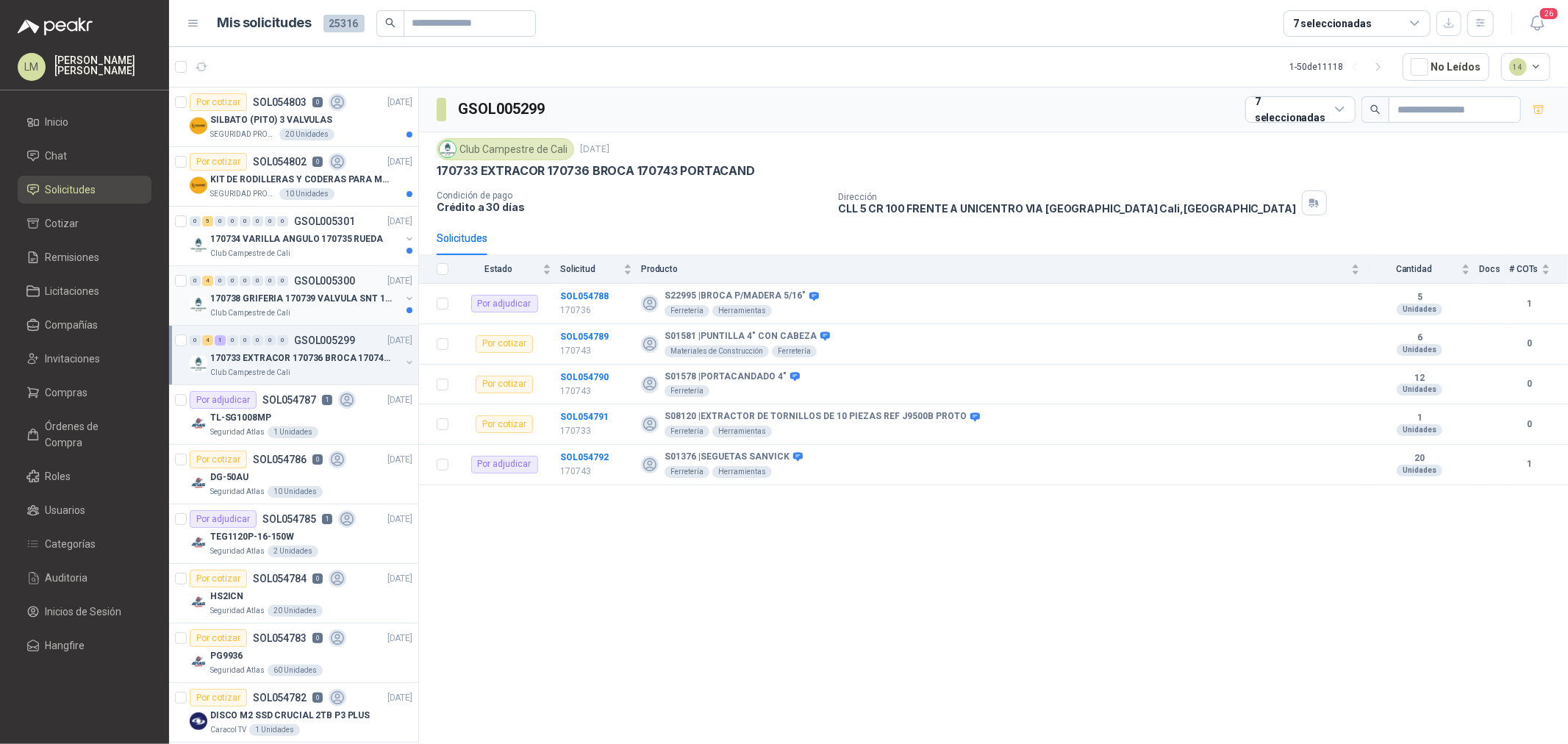
click at [266, 302] on p "170738 GRIFERIA 170739 VALVULA SNT 170742 VALVULA" at bounding box center [302, 299] width 183 height 14
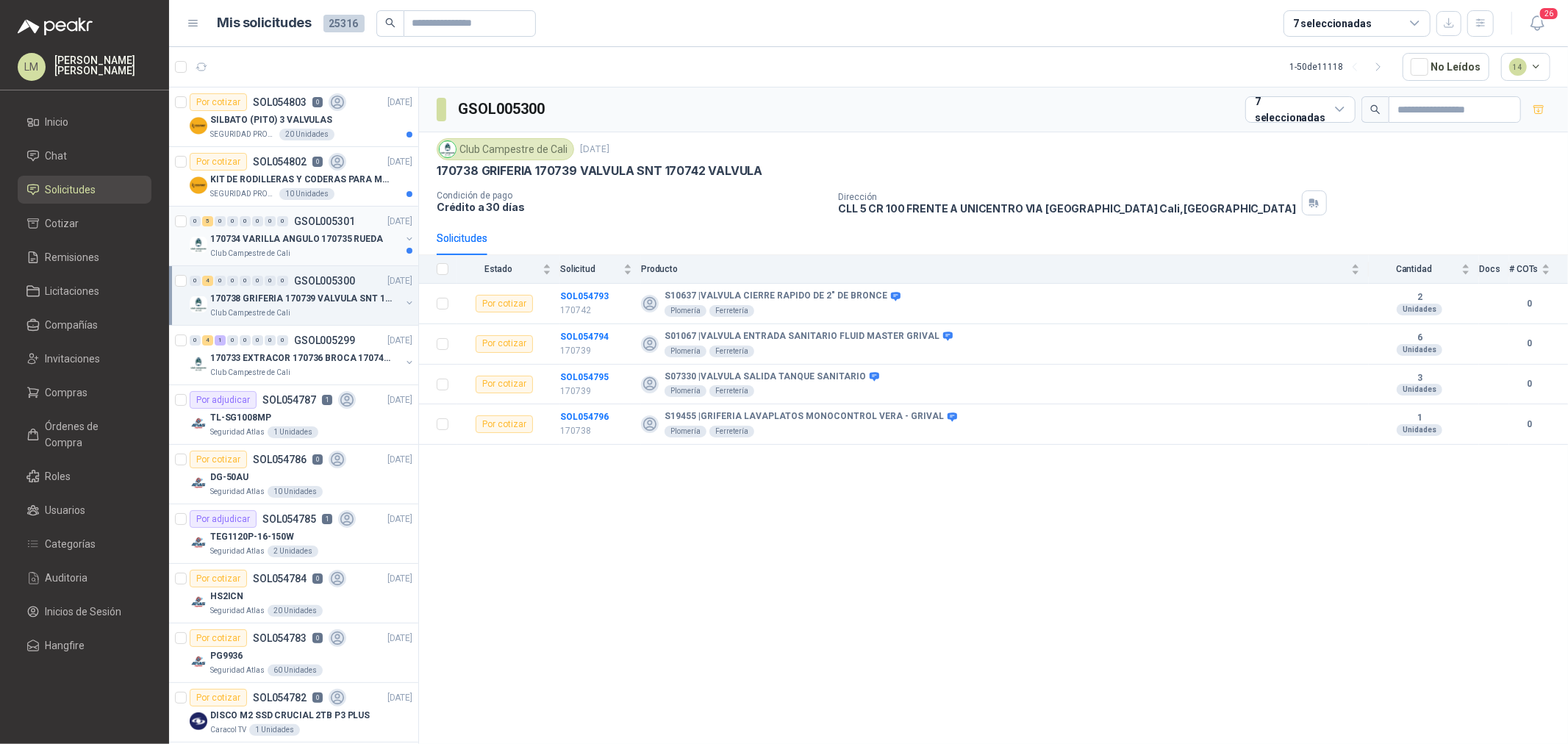
click at [271, 238] on p "170734 VARILLA ANGULO 170735 RUEDA" at bounding box center [296, 240] width 172 height 14
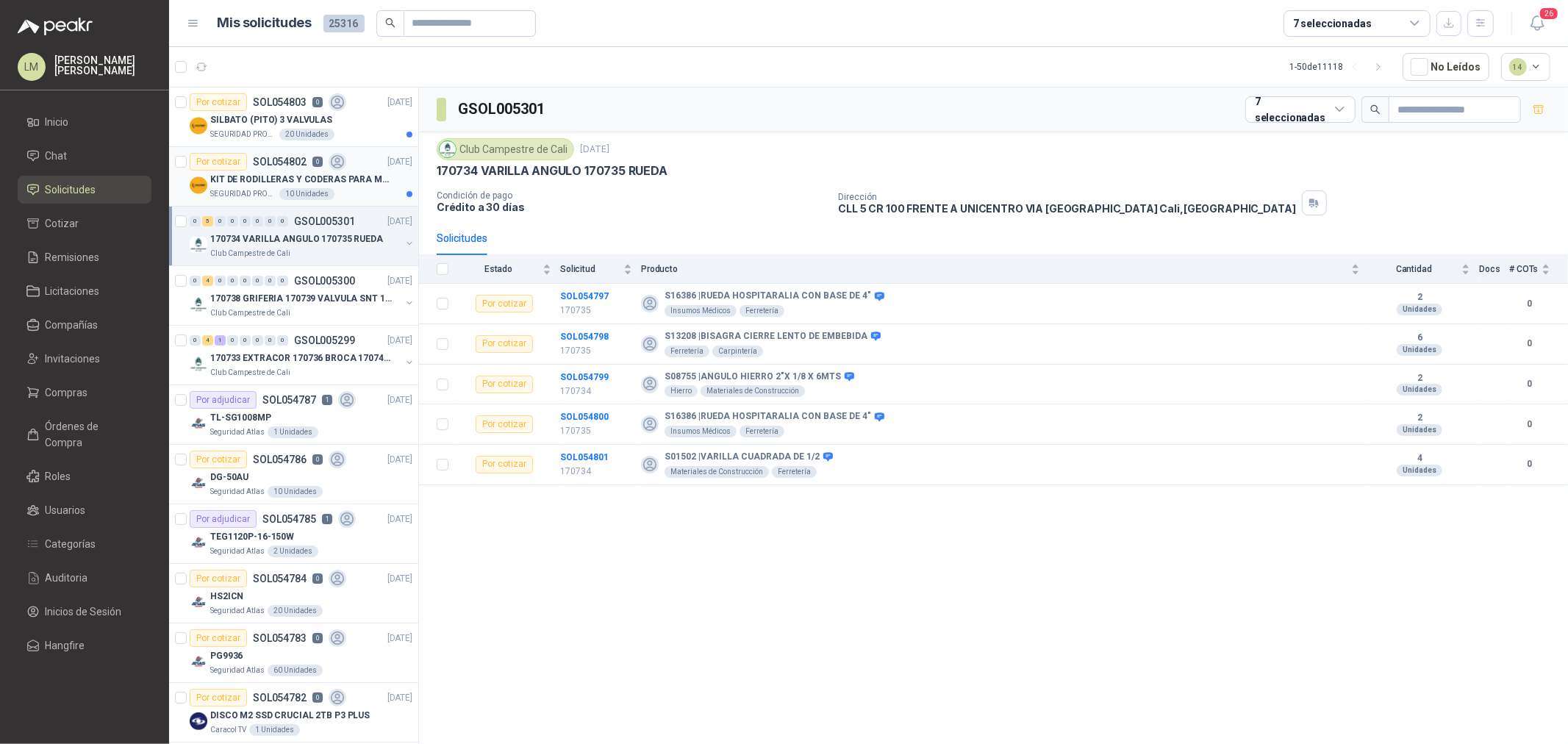
click at [288, 173] on p "KIT DE RODILLERAS Y CODERAS PARA MOTORIZADO" at bounding box center [302, 180] width 183 height 14
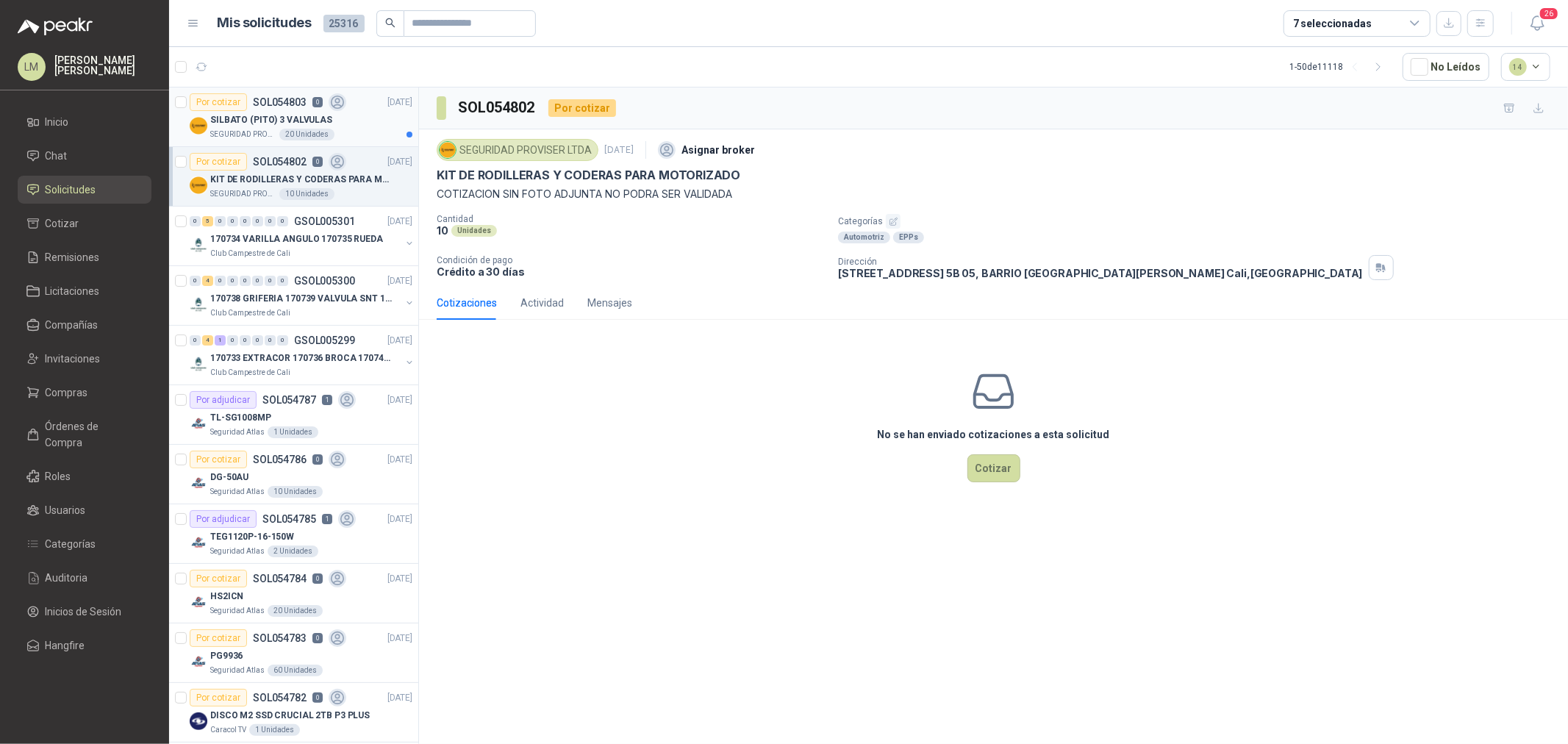
click at [262, 125] on p "SILBATO (PITO) 3 VALVULAS" at bounding box center [272, 120] width 122 height 14
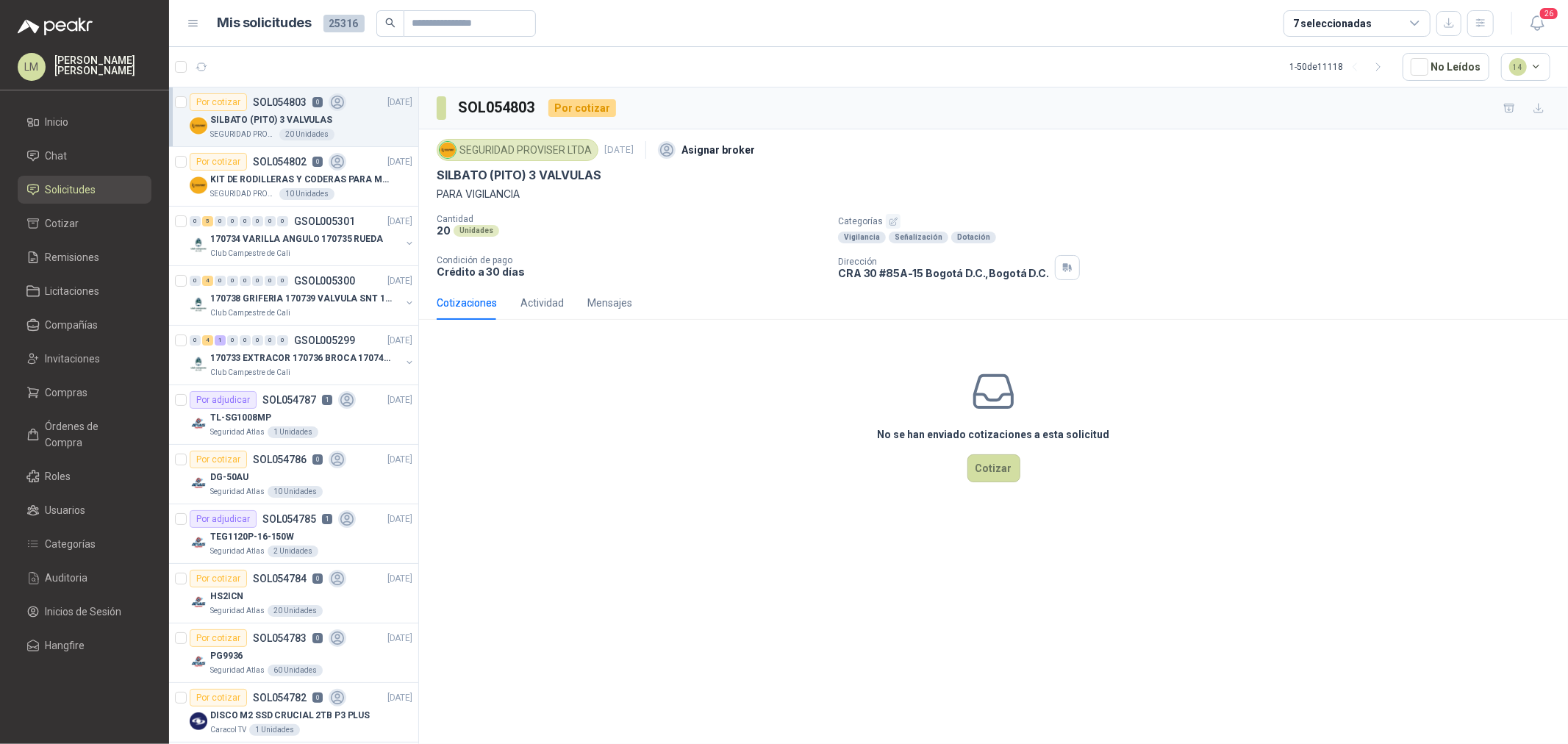
click at [889, 218] on icon "button" at bounding box center [893, 221] width 10 height 10
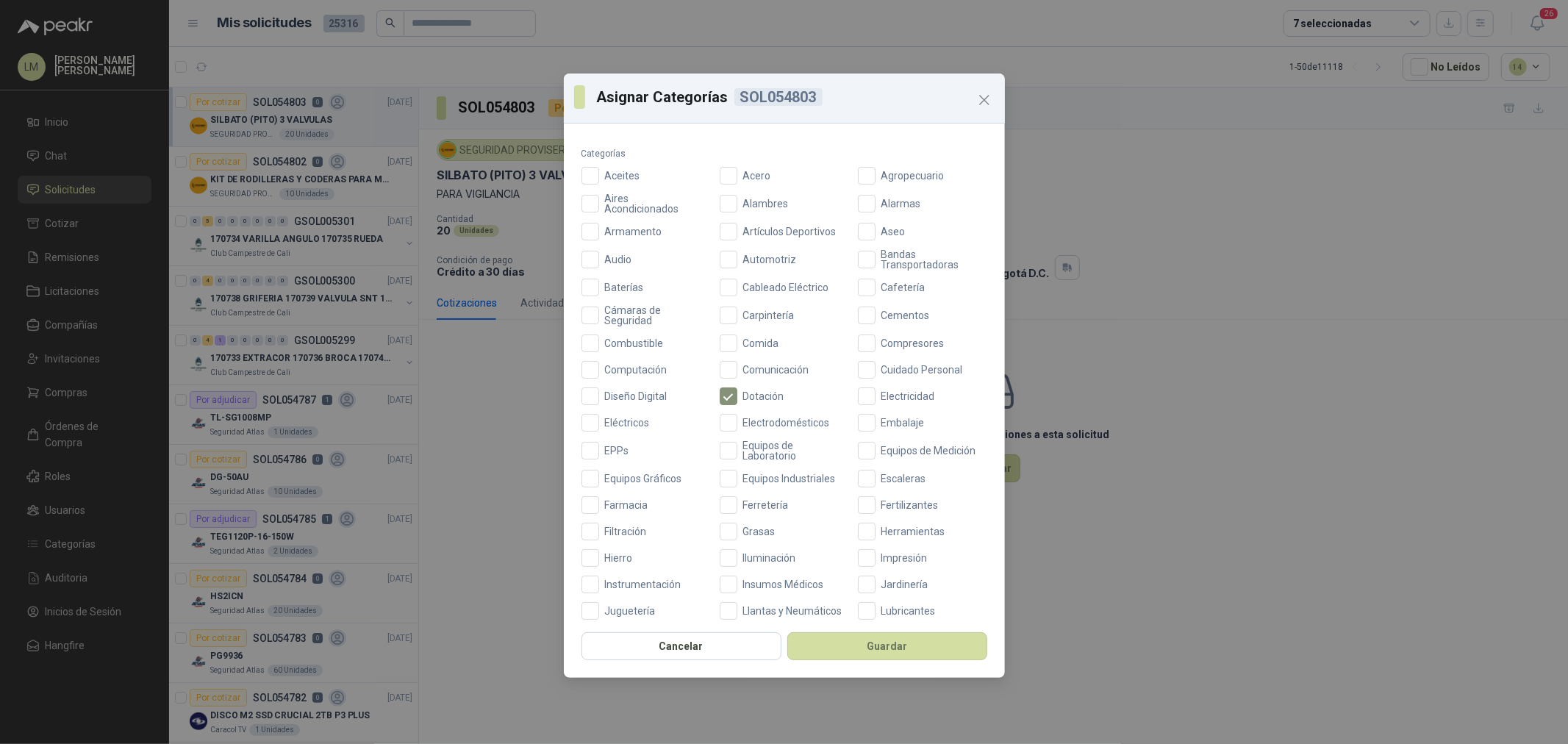
scroll to position [81, 0]
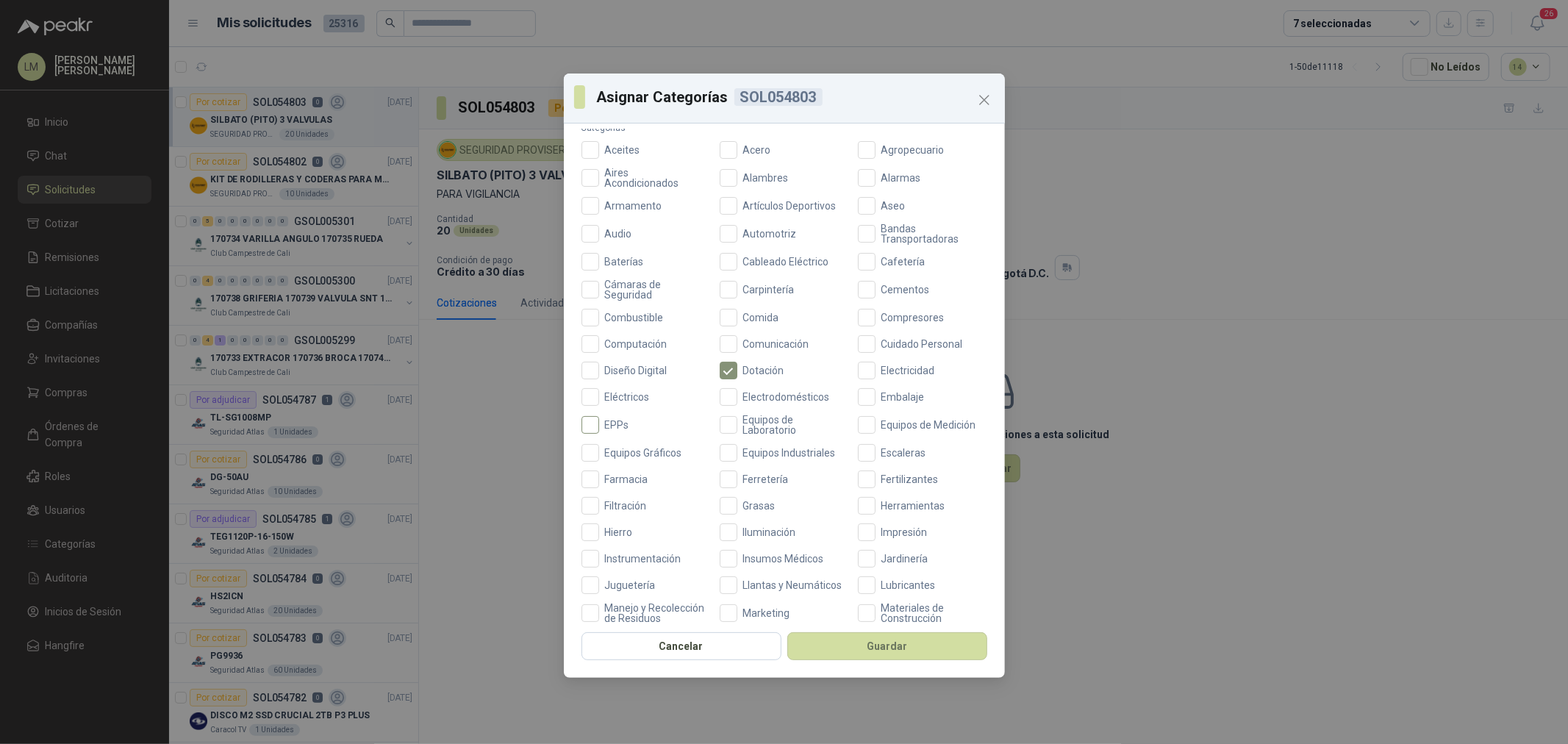
click at [604, 423] on span "EPPs" at bounding box center [617, 426] width 36 height 11
click at [807, 567] on button "Guardar" at bounding box center [887, 647] width 200 height 28
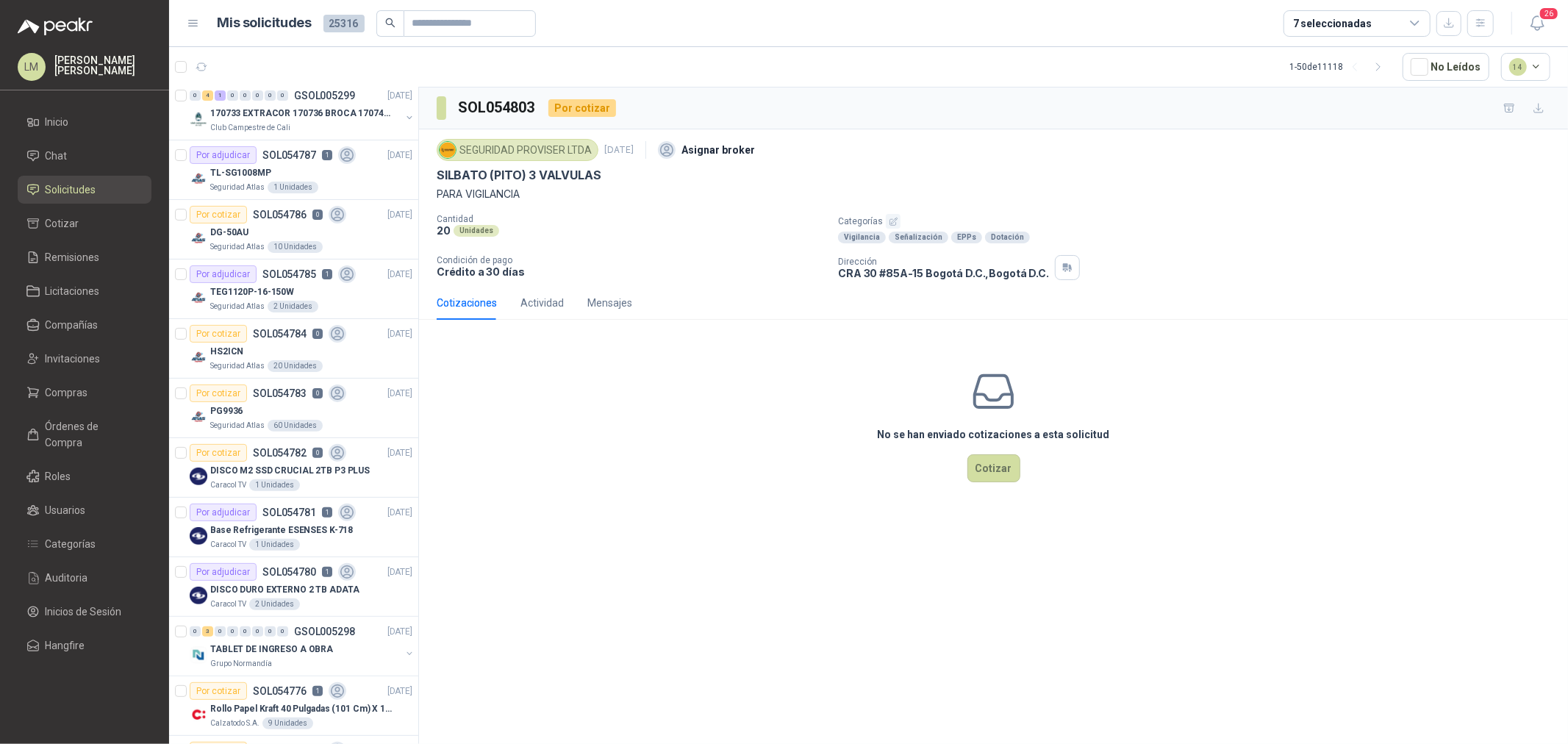
scroll to position [0, 0]
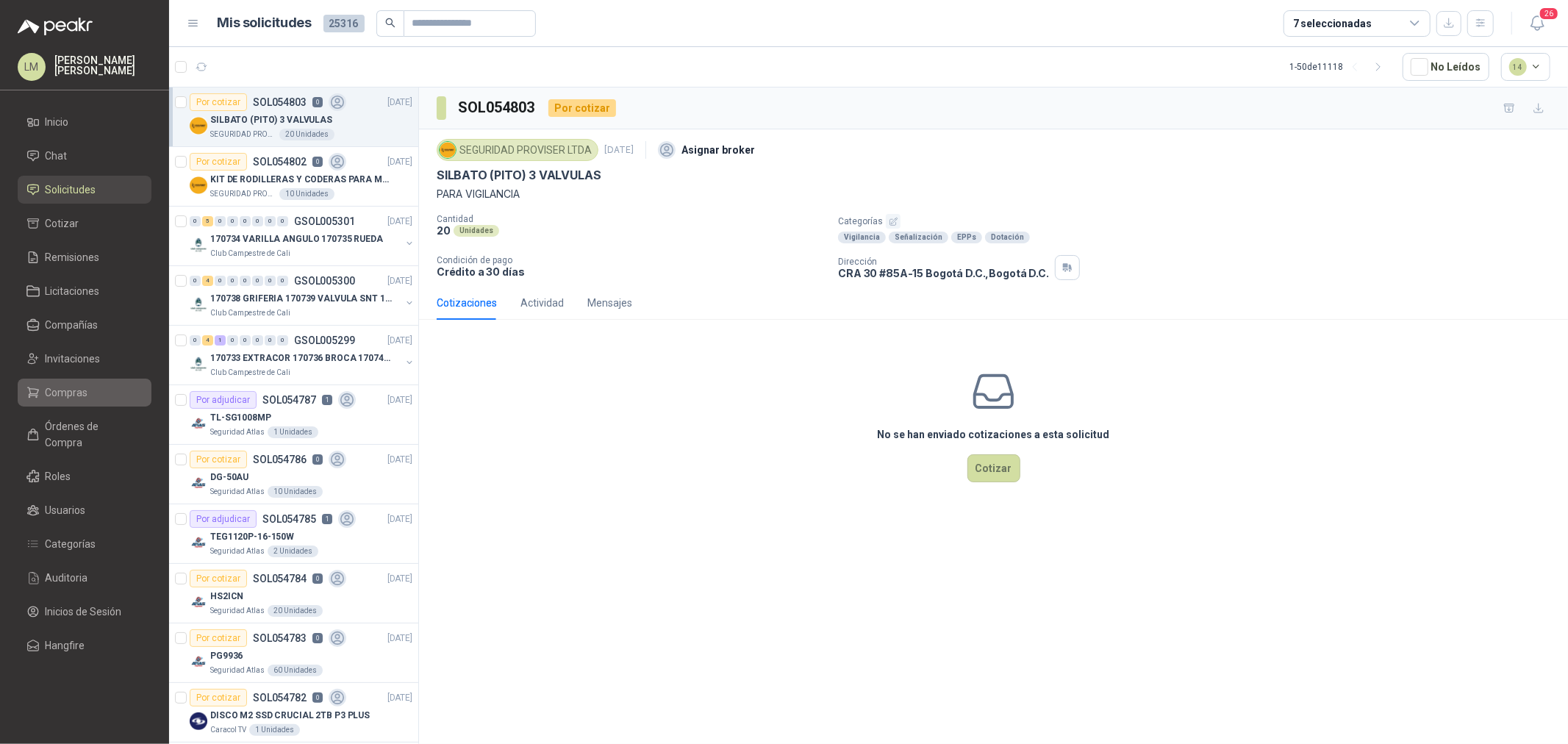
click at [72, 386] on span "Compras" at bounding box center [67, 393] width 42 height 16
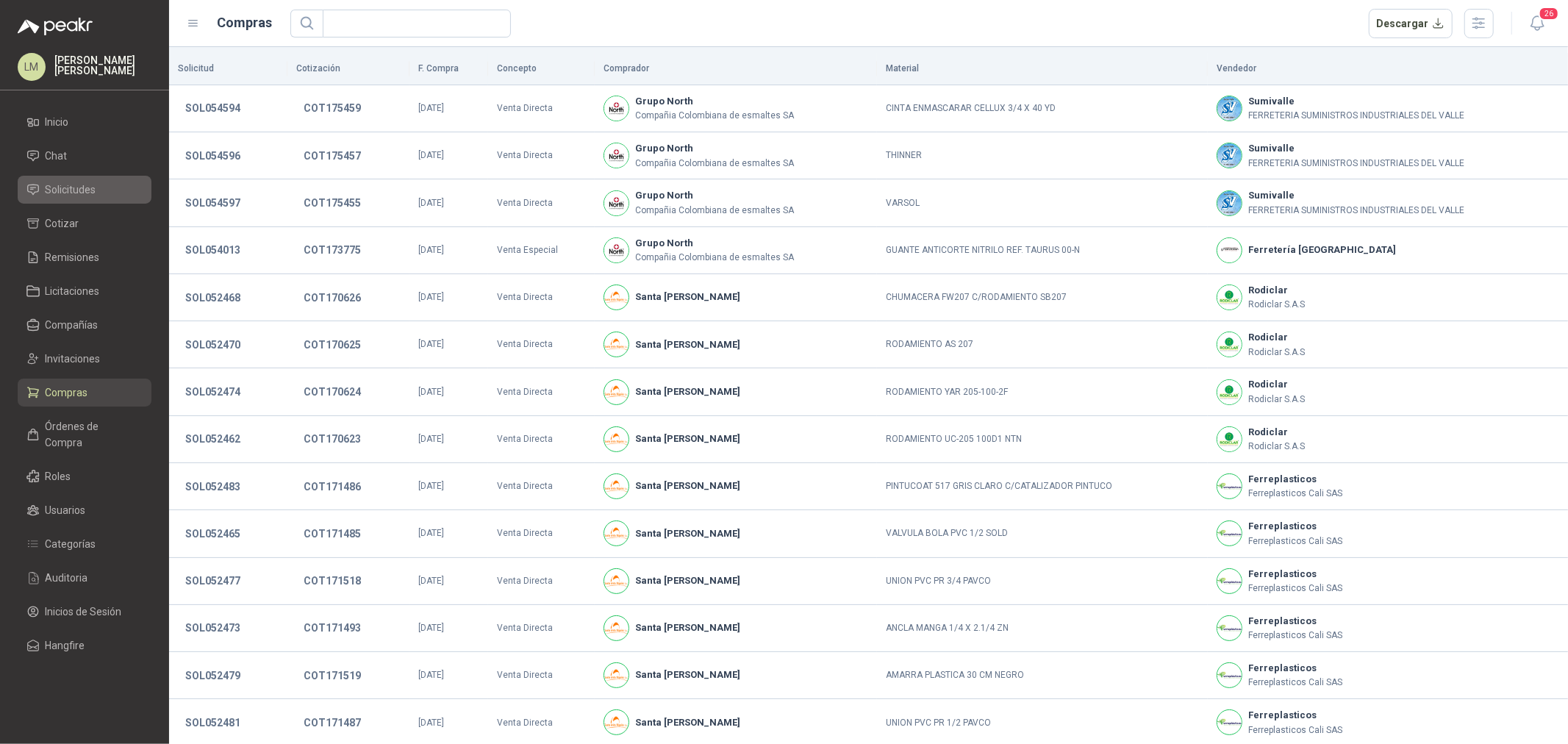
click at [105, 196] on li "Solicitudes" at bounding box center [84, 189] width 116 height 16
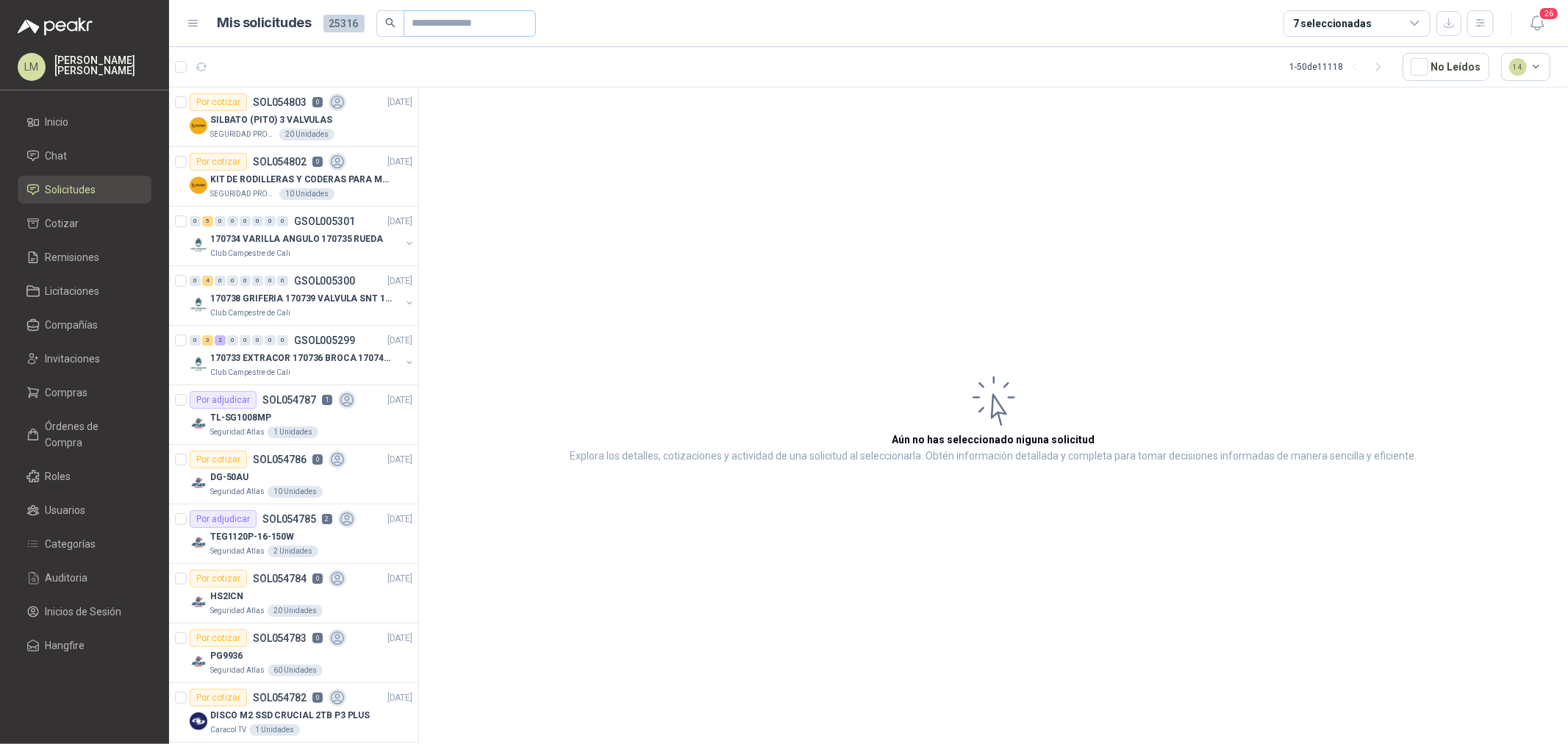
click at [406, 29] on span at bounding box center [470, 24] width 133 height 27
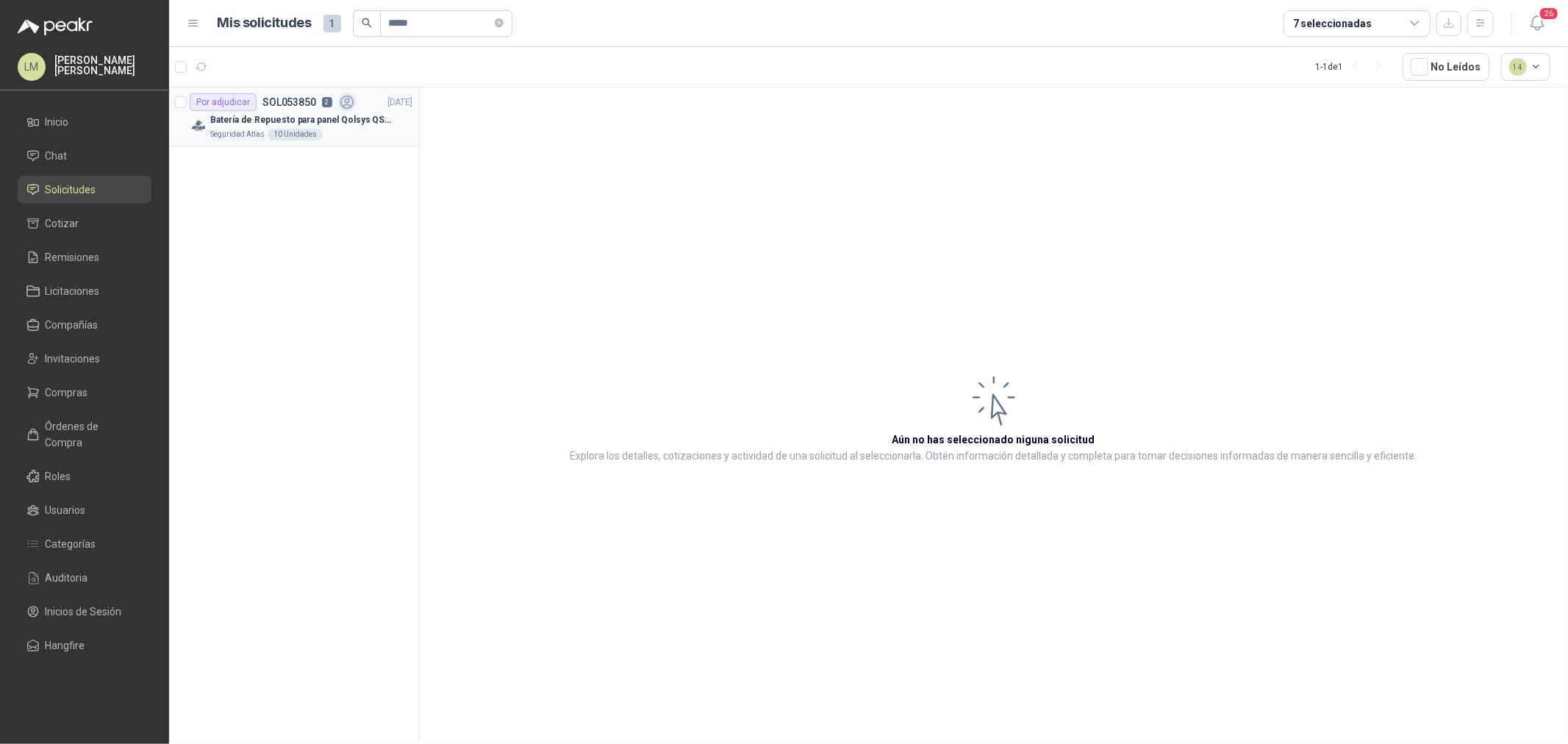
click at [303, 133] on div "10 Unidades" at bounding box center [295, 134] width 55 height 12
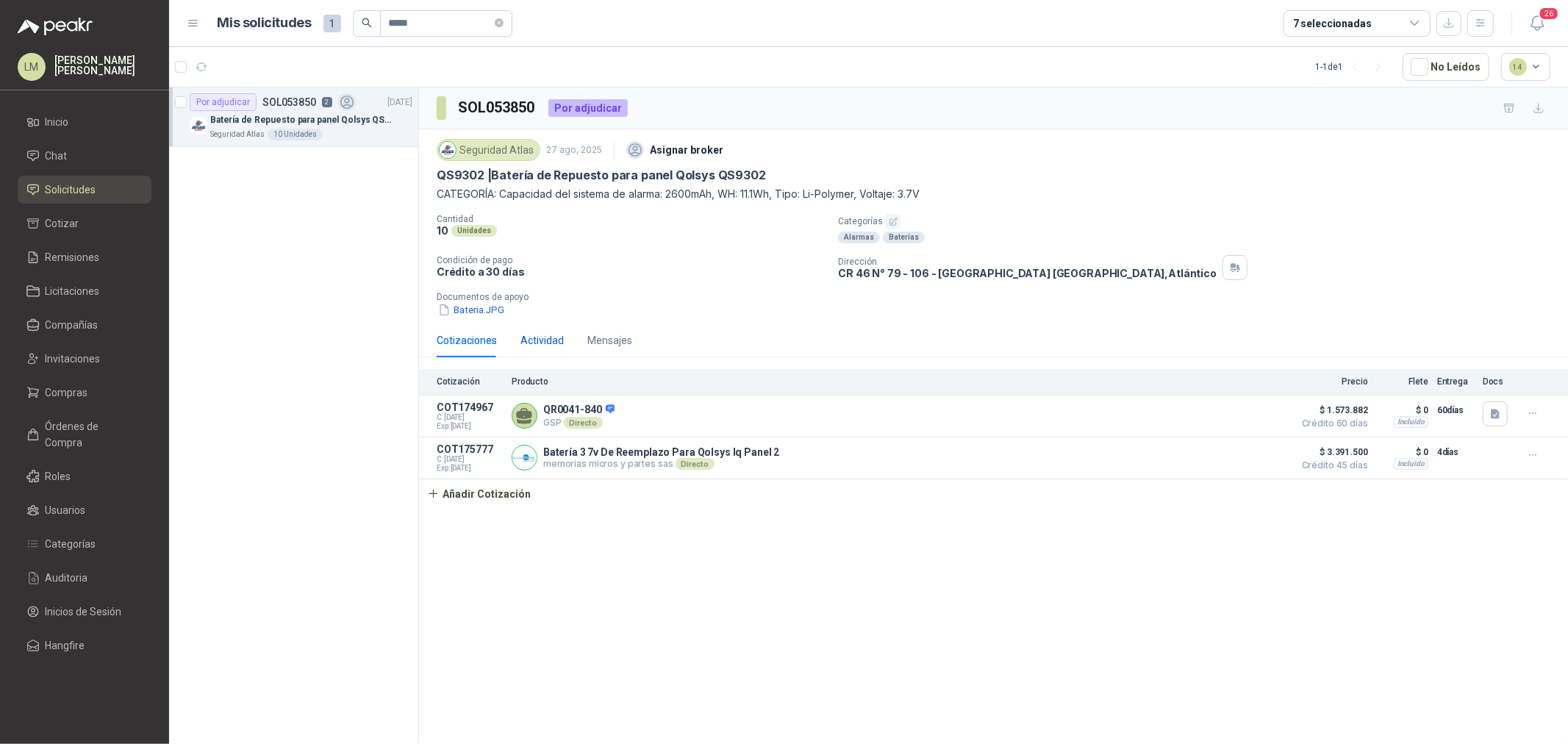
click at [556, 346] on div "Actividad" at bounding box center [542, 341] width 43 height 16
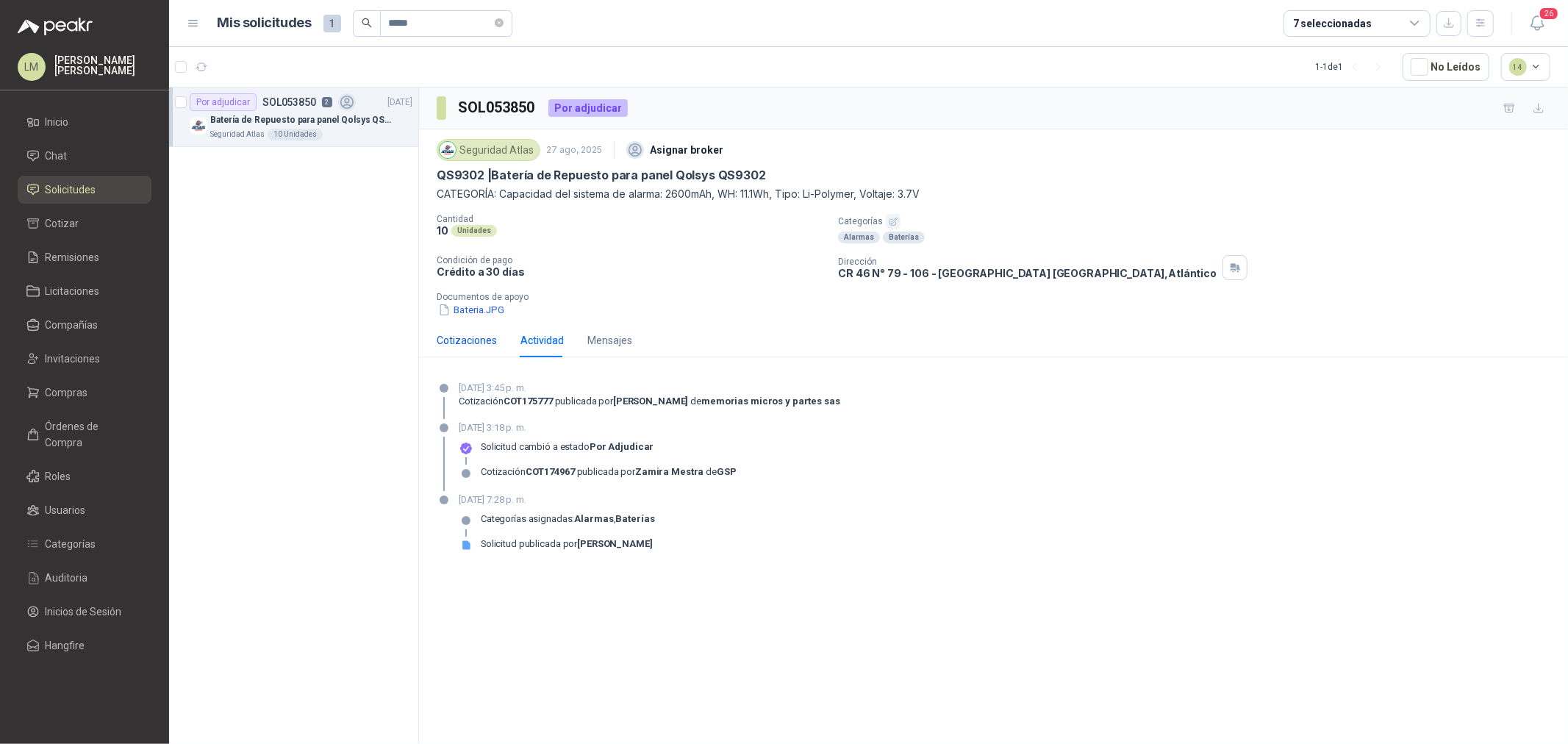
click at [460, 346] on div "Cotizaciones" at bounding box center [467, 341] width 60 height 16
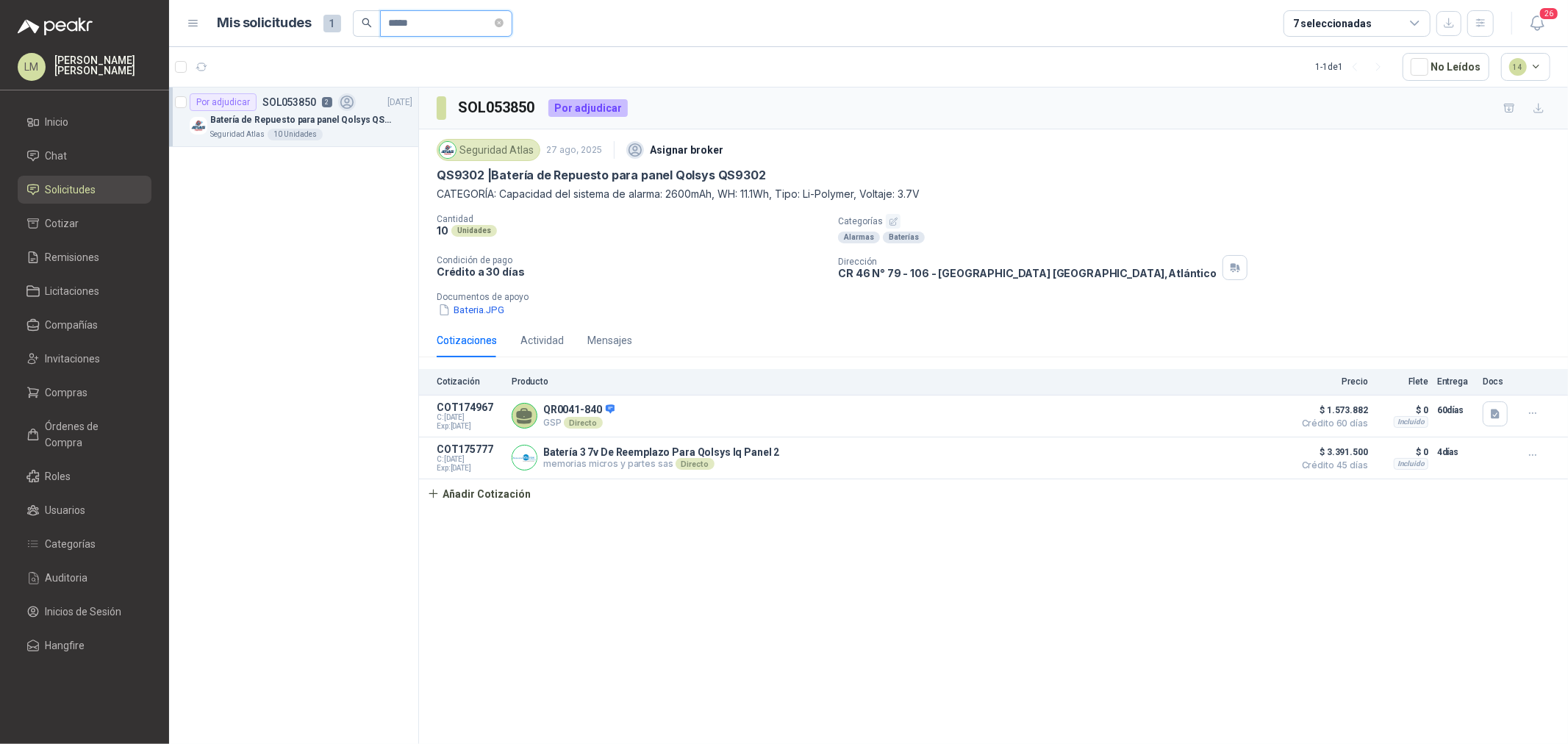
drag, startPoint x: 424, startPoint y: 19, endPoint x: 397, endPoint y: 19, distance: 27.0
click at [397, 19] on input "*****" at bounding box center [440, 23] width 103 height 25
type input "*****"
click at [278, 121] on p "Pedido enfermería agosto 2025" at bounding box center [277, 120] width 133 height 14
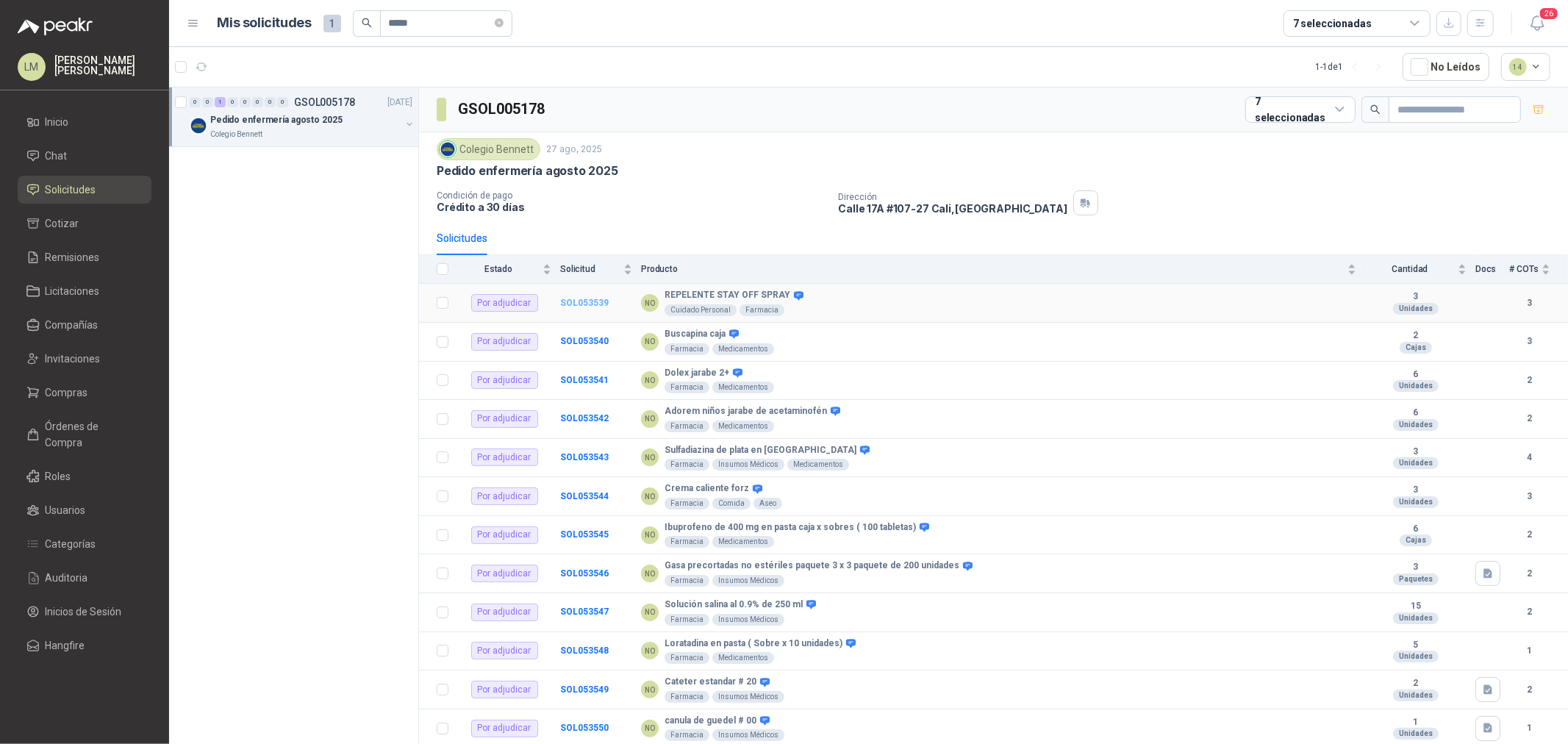
click at [592, 297] on td "SOL053539" at bounding box center [600, 303] width 80 height 39
click at [584, 299] on b "SOL053539" at bounding box center [585, 303] width 49 height 11
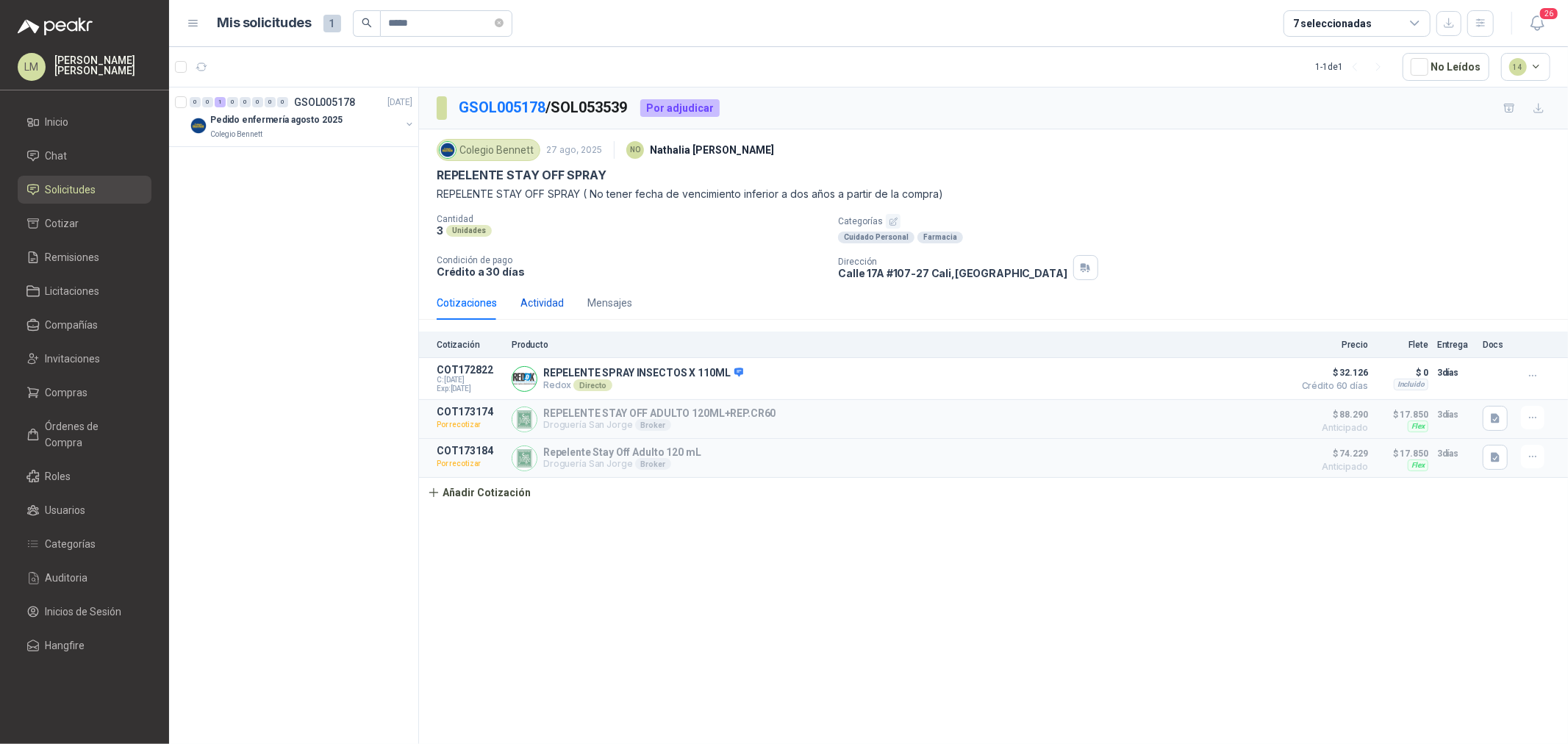
click at [546, 303] on div "Actividad" at bounding box center [542, 303] width 43 height 16
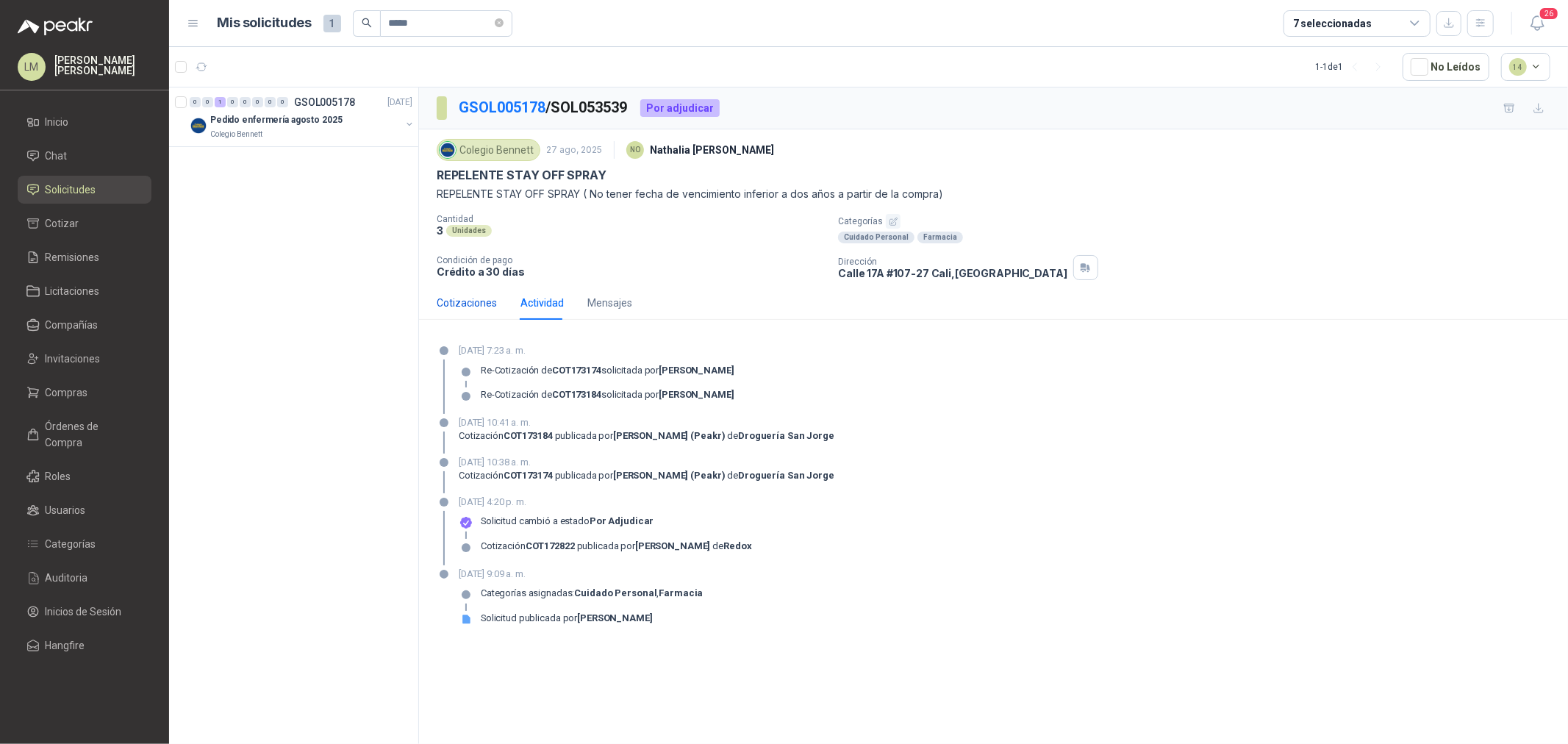
click at [482, 303] on div "Cotizaciones" at bounding box center [467, 303] width 60 height 16
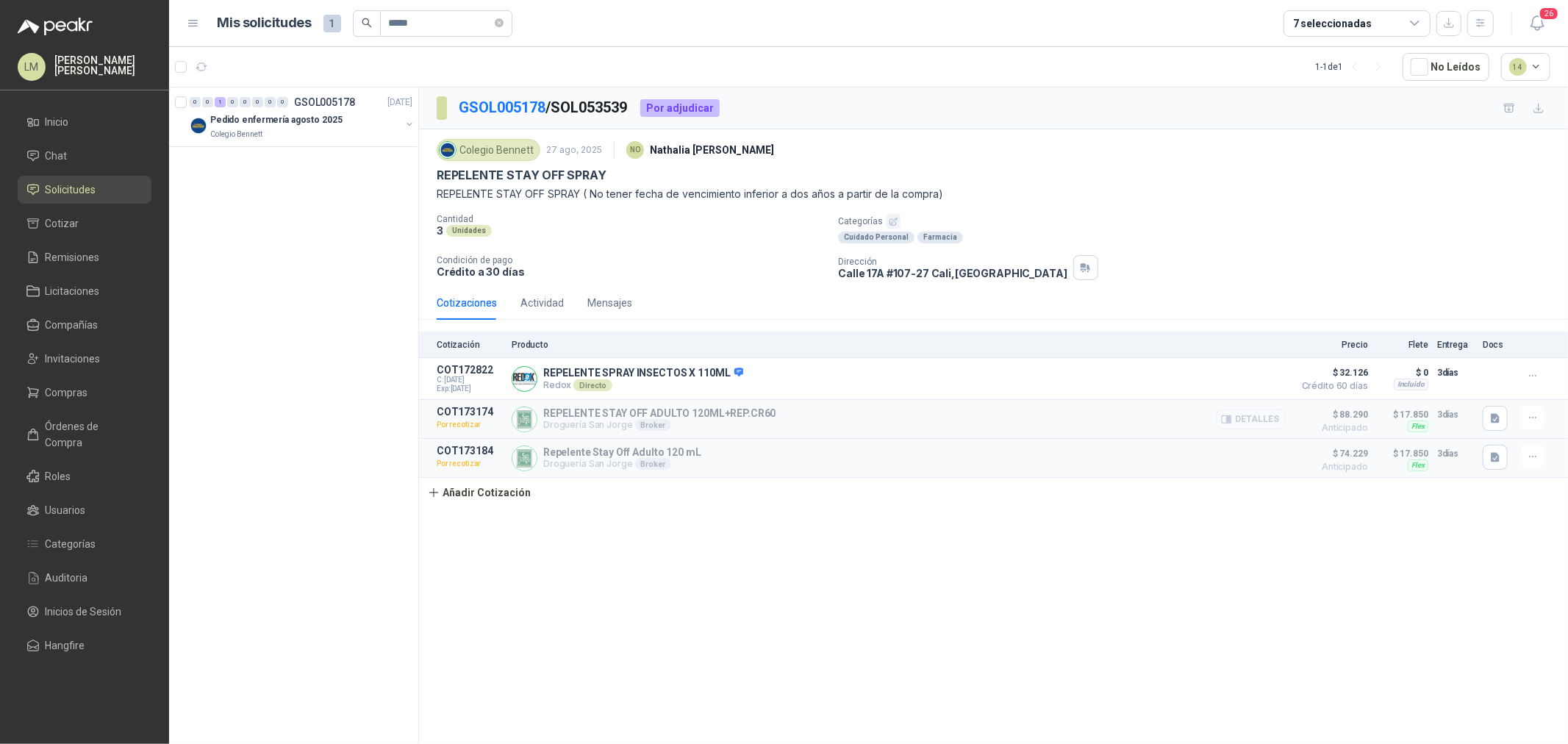
click at [1254, 414] on button "Detalles" at bounding box center [1251, 419] width 69 height 19
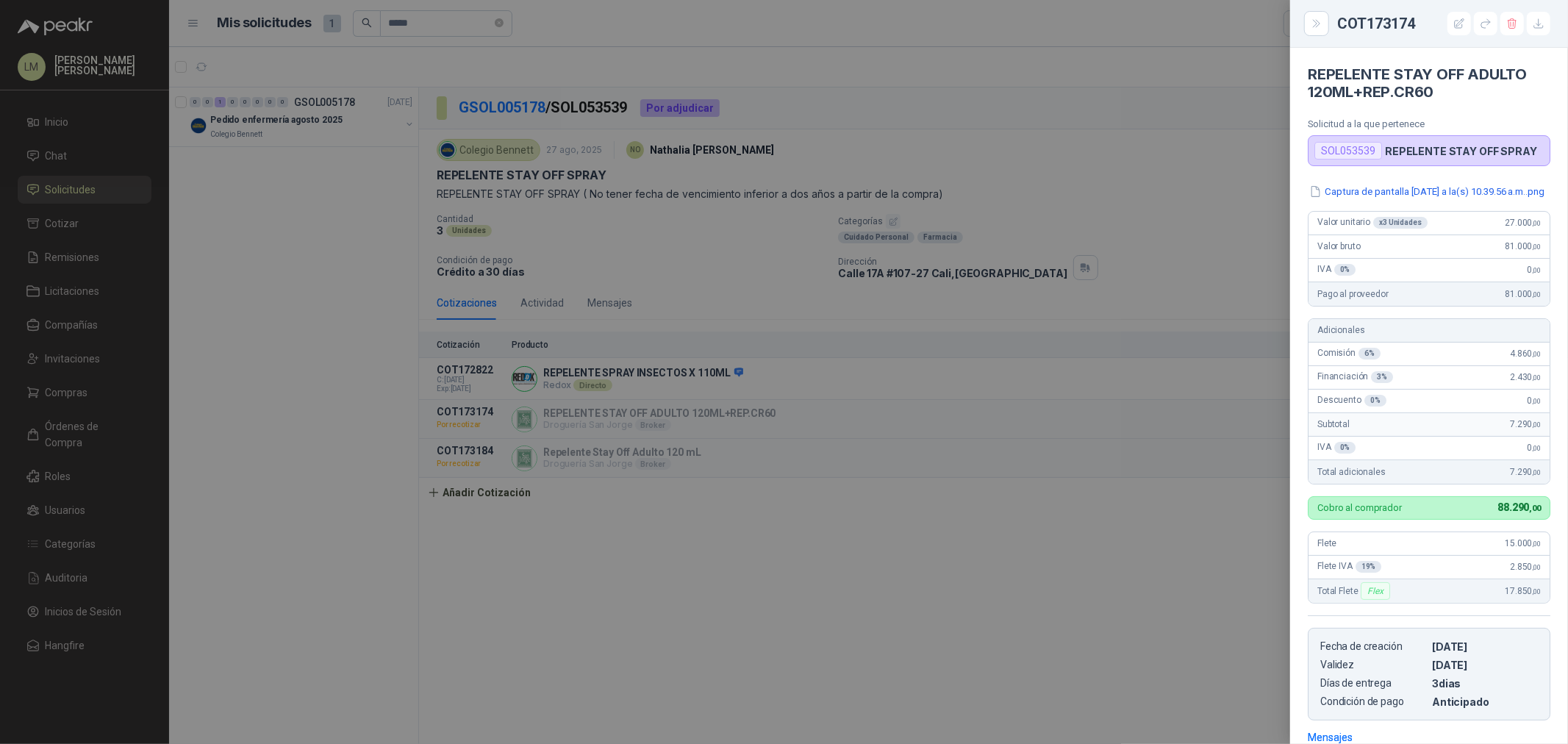
scroll to position [224, 0]
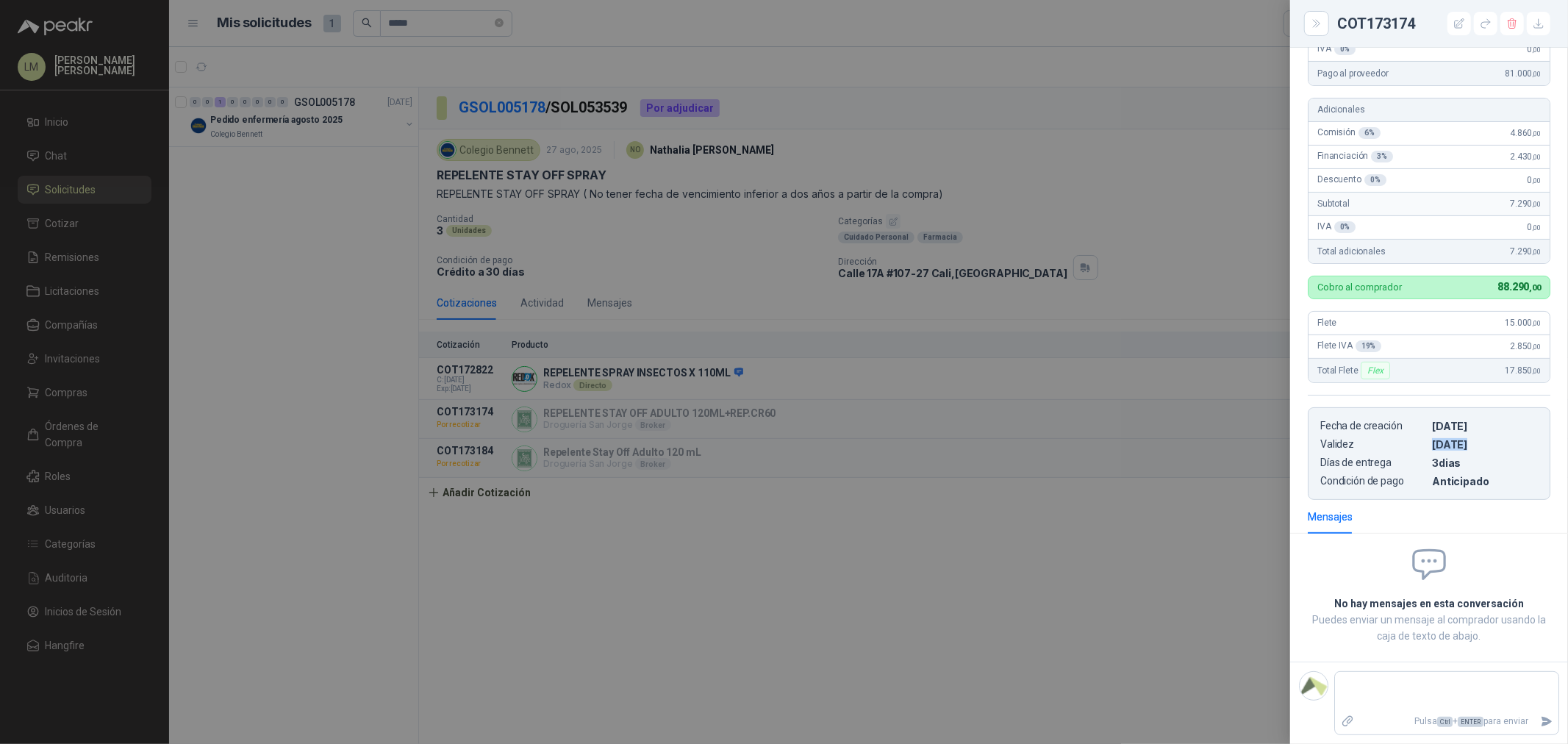
drag, startPoint x: 1444, startPoint y: 450, endPoint x: 1481, endPoint y: 449, distance: 37.0
click at [1254, 449] on p "02/09/2025" at bounding box center [1486, 445] width 106 height 12
click at [914, 453] on div at bounding box center [784, 372] width 1568 height 744
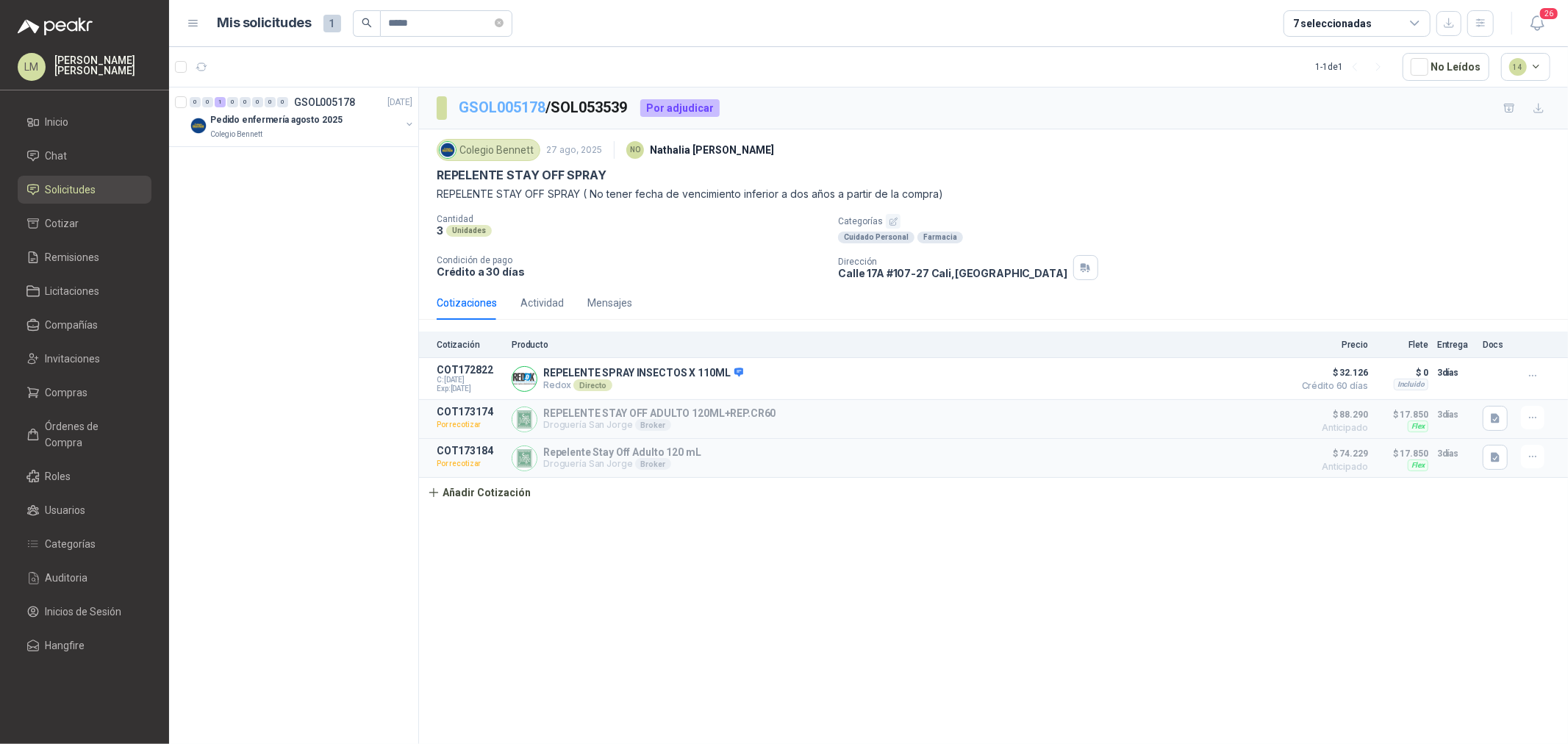
click at [513, 105] on link "GSOL005178" at bounding box center [502, 107] width 87 height 18
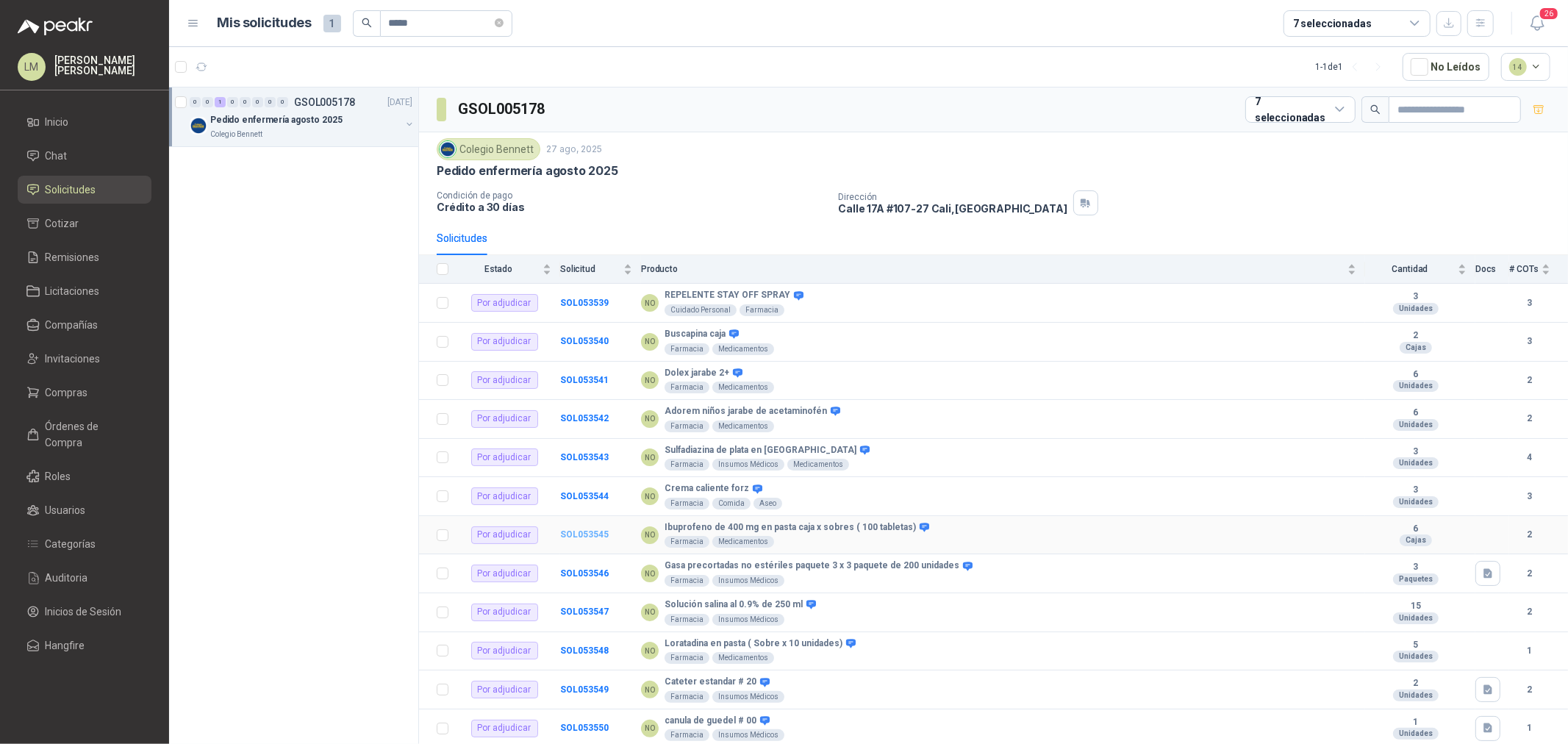
scroll to position [326, 0]
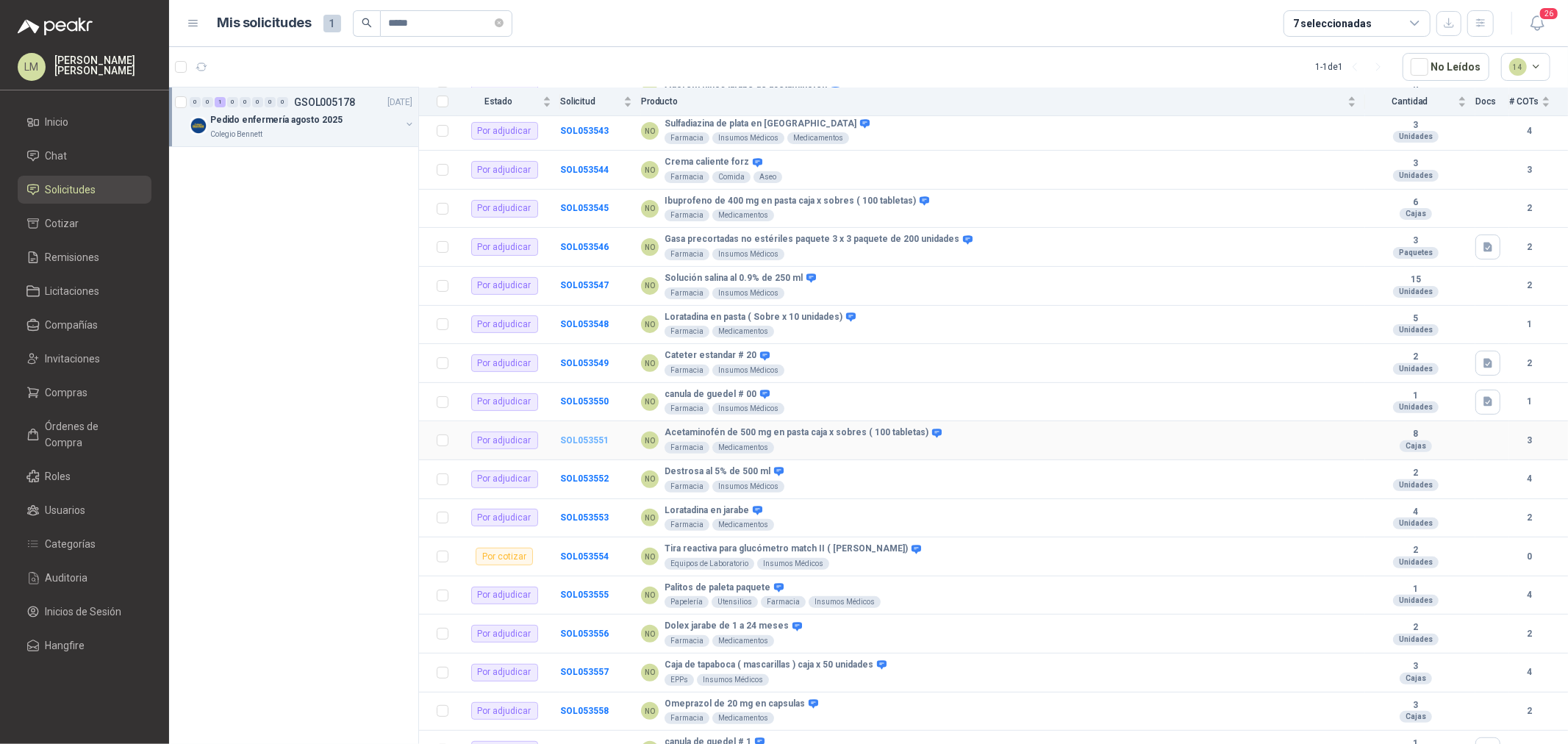
click at [582, 441] on b "SOL053551" at bounding box center [585, 441] width 49 height 11
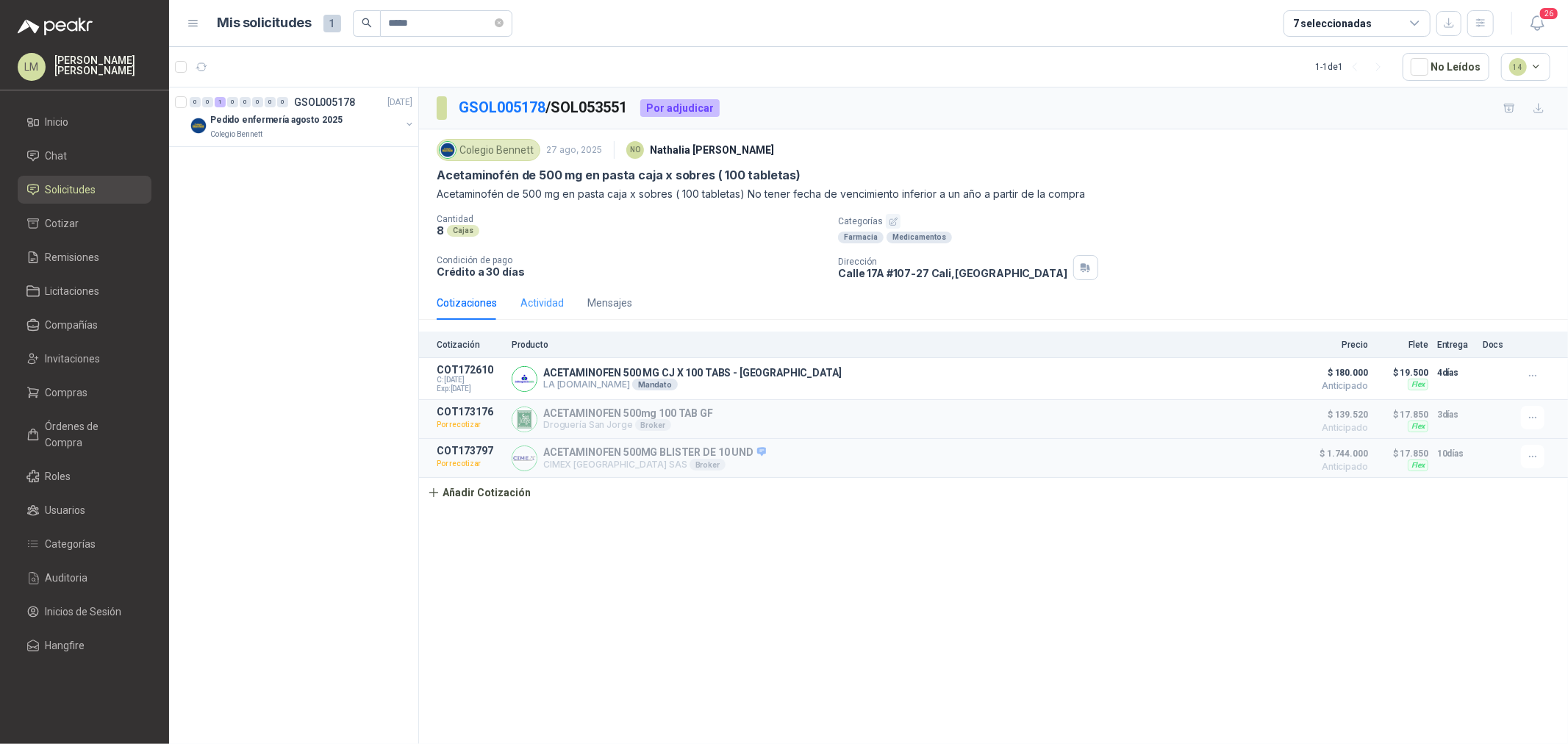
click at [537, 312] on div "Actividad" at bounding box center [542, 303] width 43 height 34
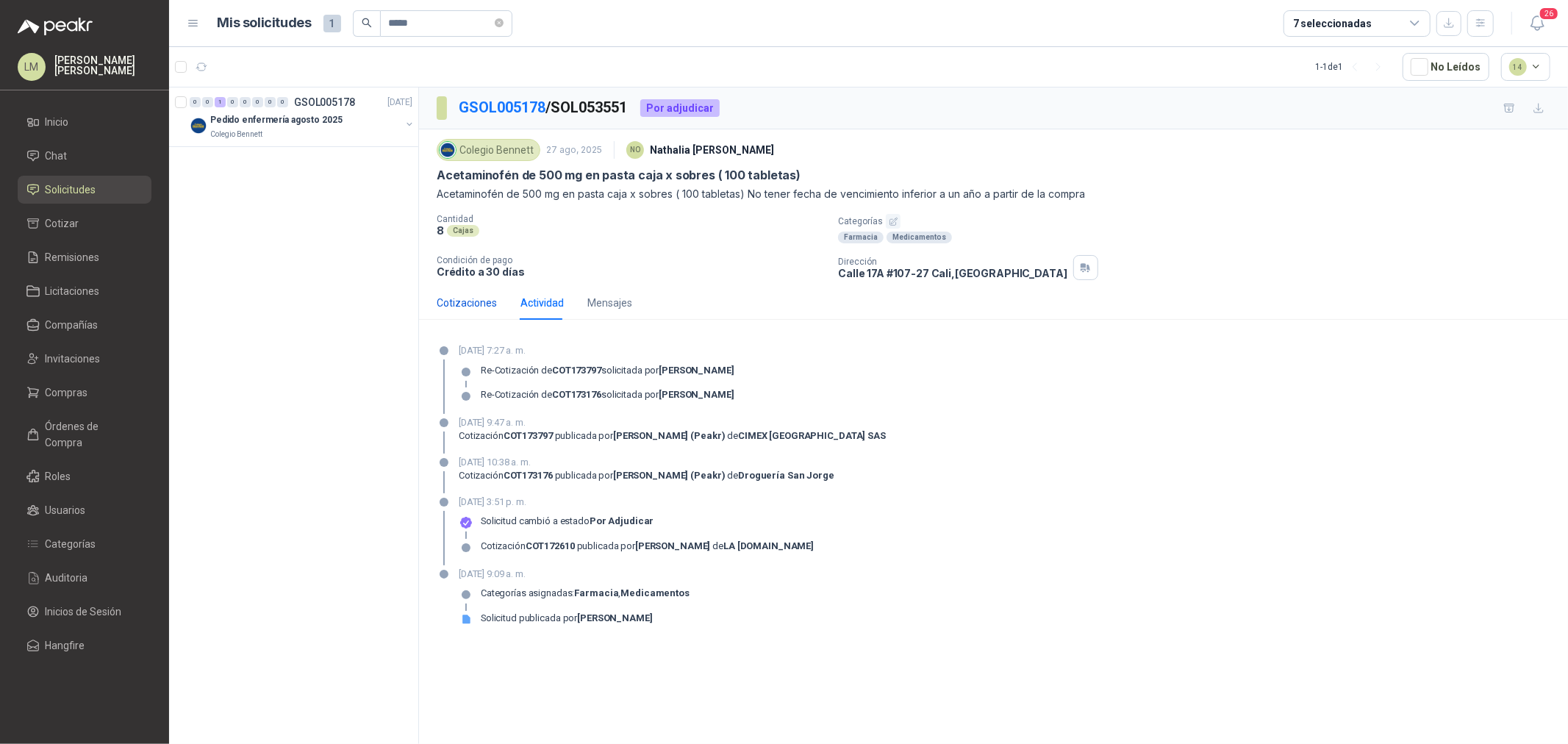
click at [452, 309] on div "Cotizaciones" at bounding box center [467, 303] width 60 height 16
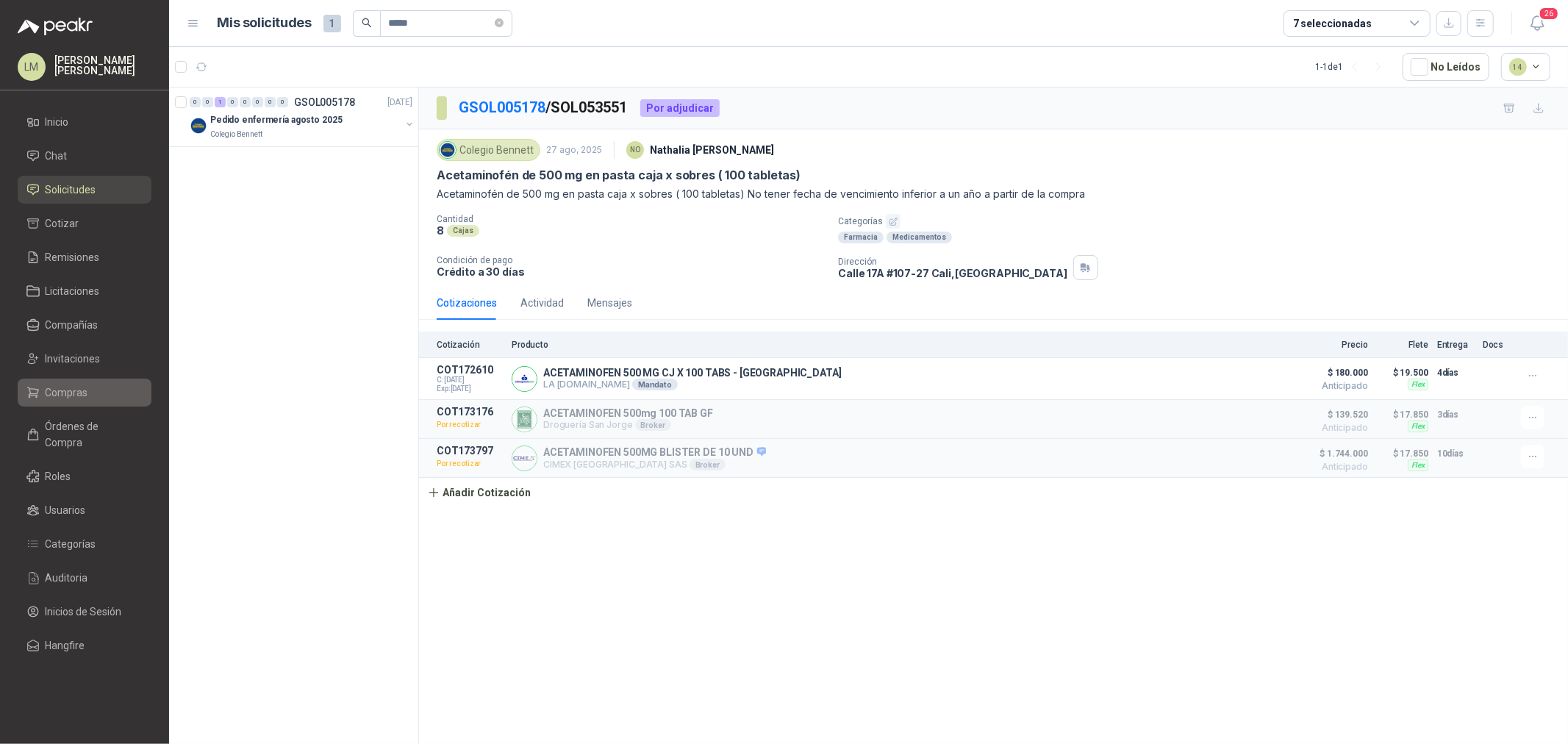
click at [59, 383] on link "Compras" at bounding box center [84, 393] width 134 height 28
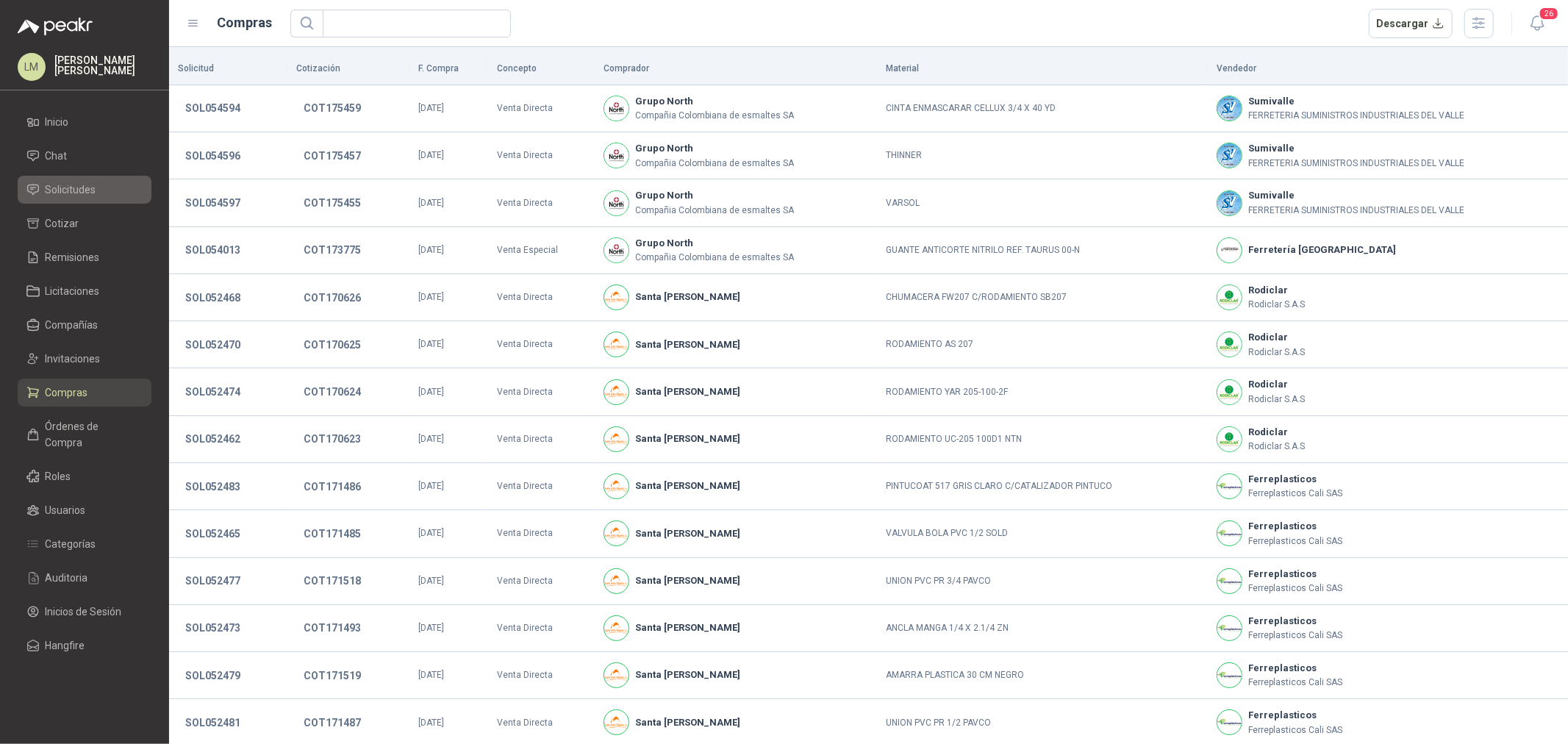
click at [89, 185] on span "Solicitudes" at bounding box center [71, 189] width 50 height 16
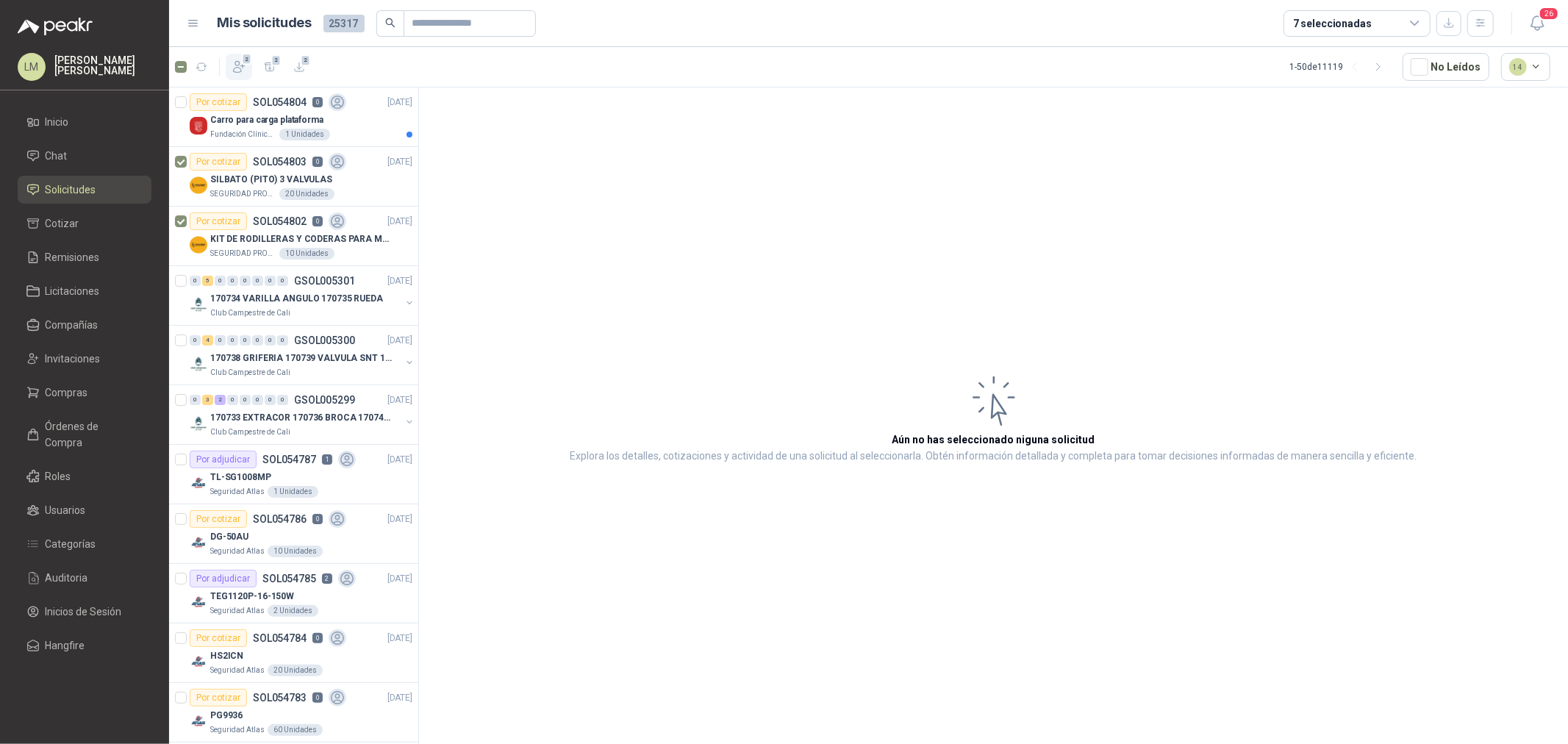
click at [242, 64] on icon "button" at bounding box center [239, 67] width 11 height 11
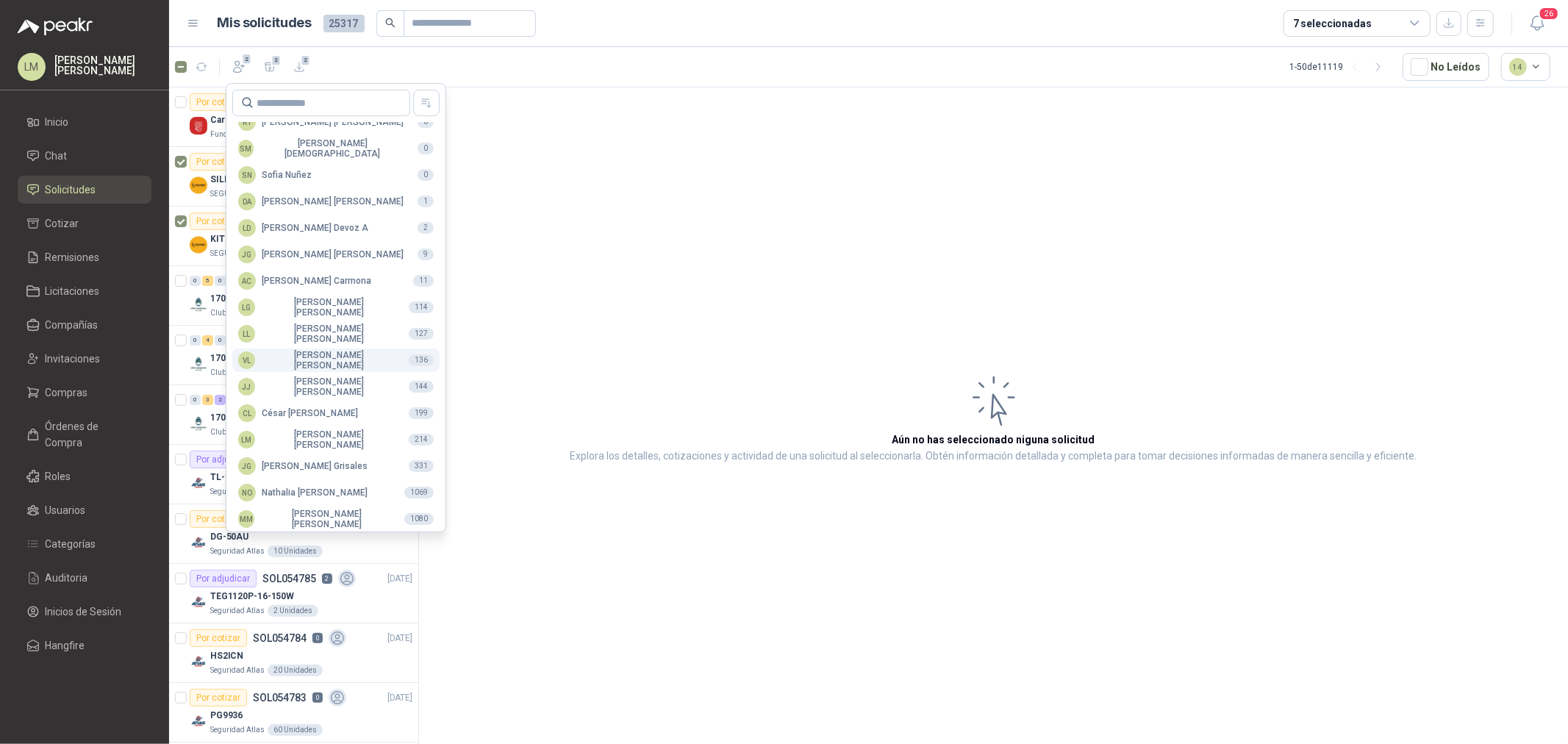
scroll to position [260, 0]
click at [302, 505] on div "MM Mauricio Martinez" at bounding box center [315, 514] width 155 height 20
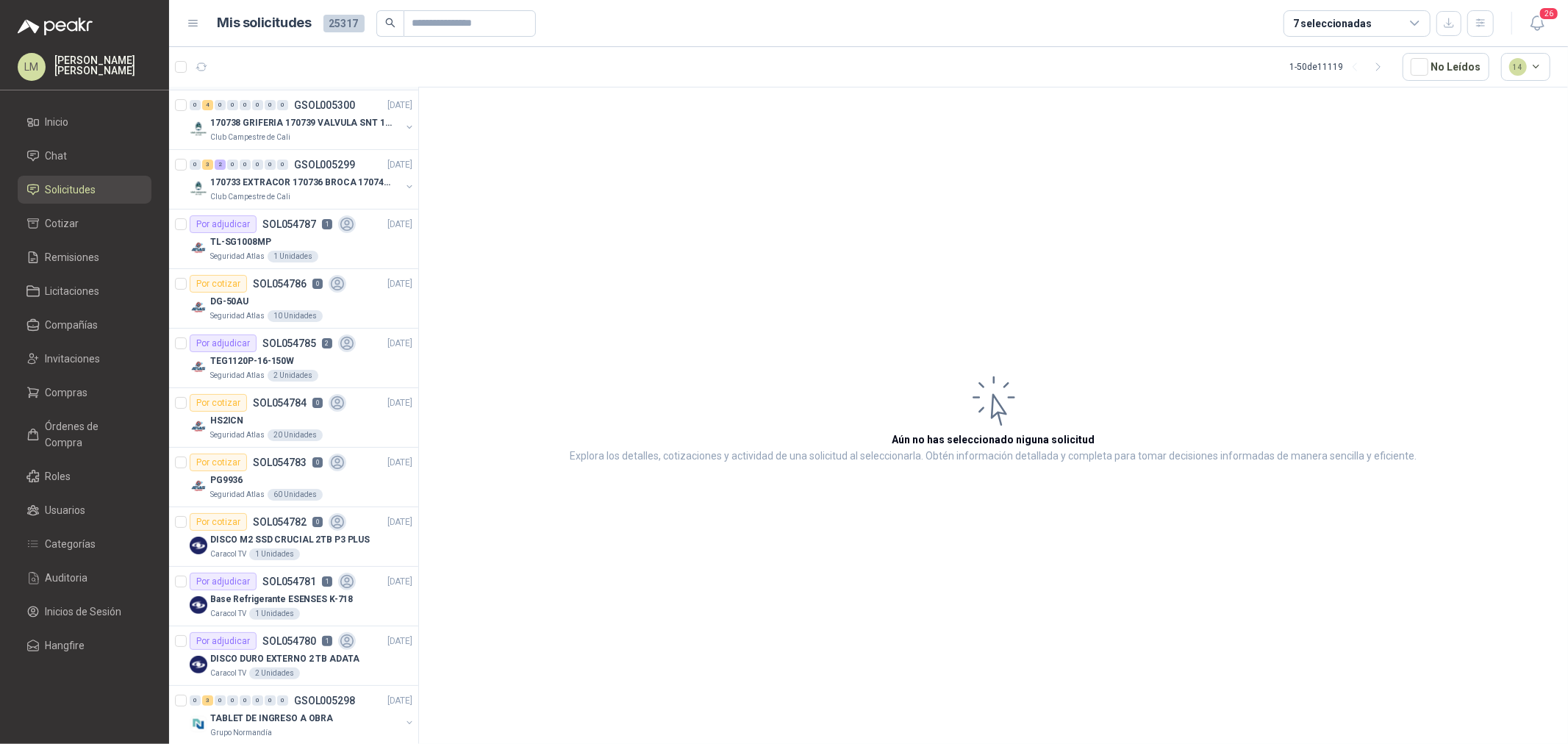
scroll to position [245, 0]
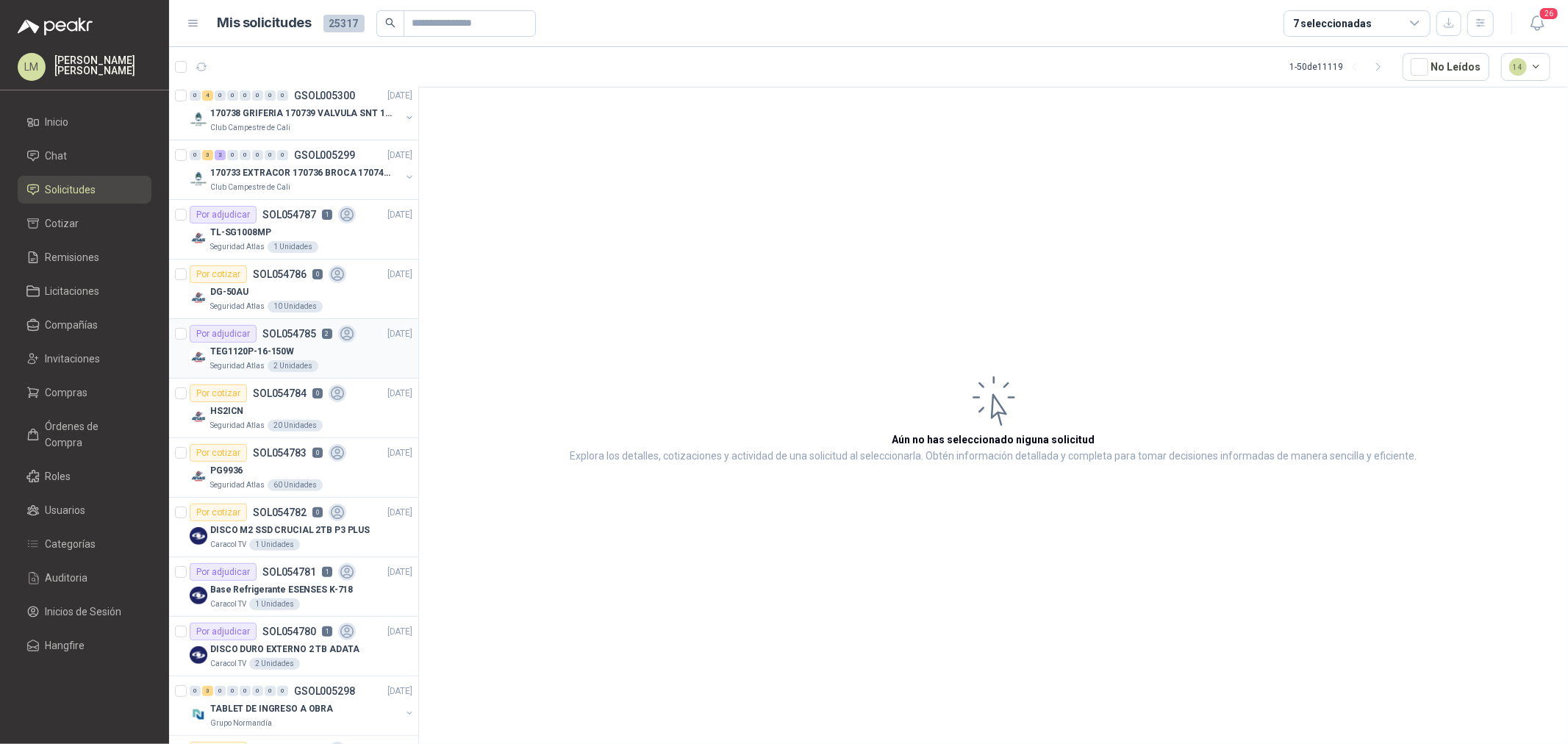
click at [251, 353] on p "TEG1120P-16-150W" at bounding box center [252, 352] width 84 height 14
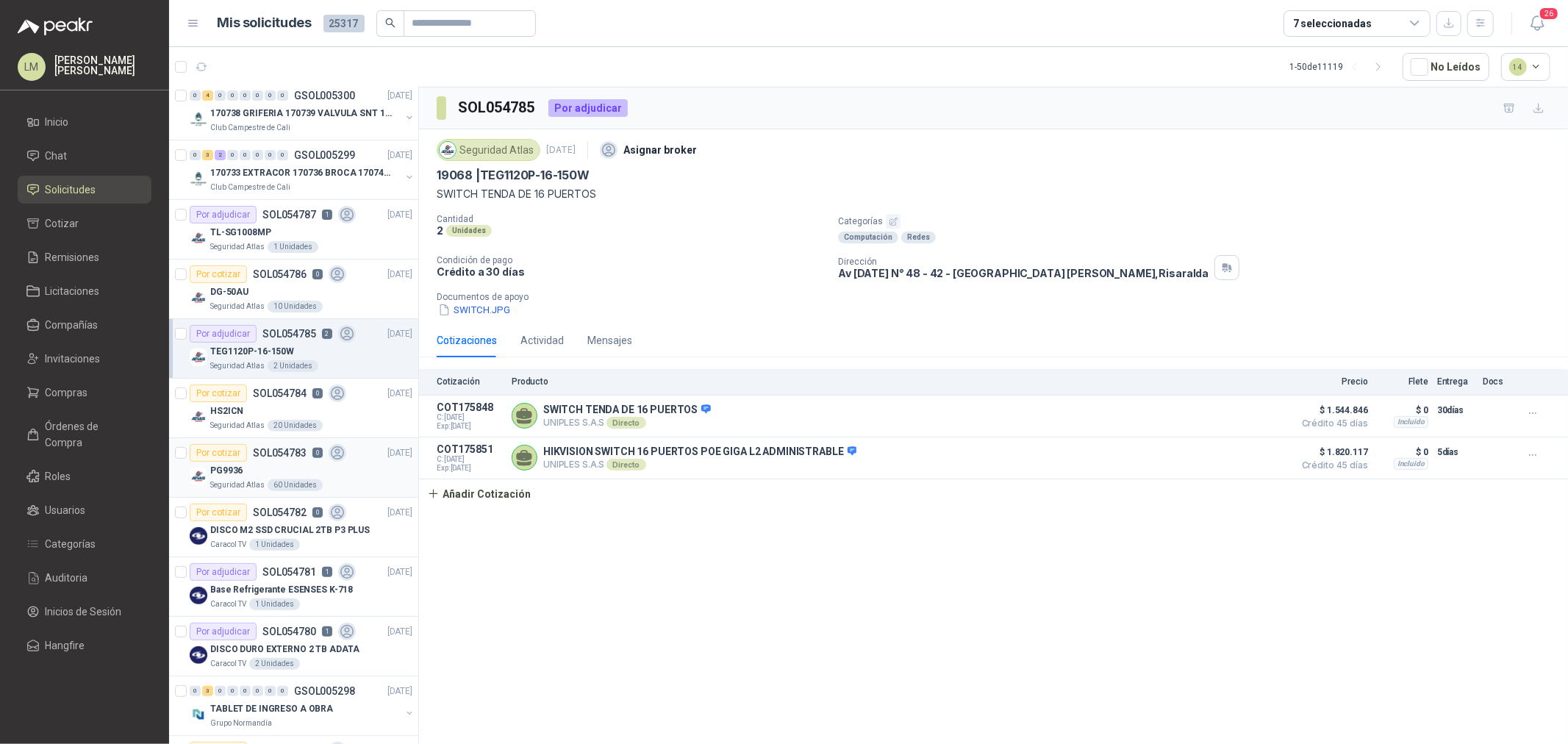
click at [251, 471] on div "PG9936" at bounding box center [311, 471] width 203 height 18
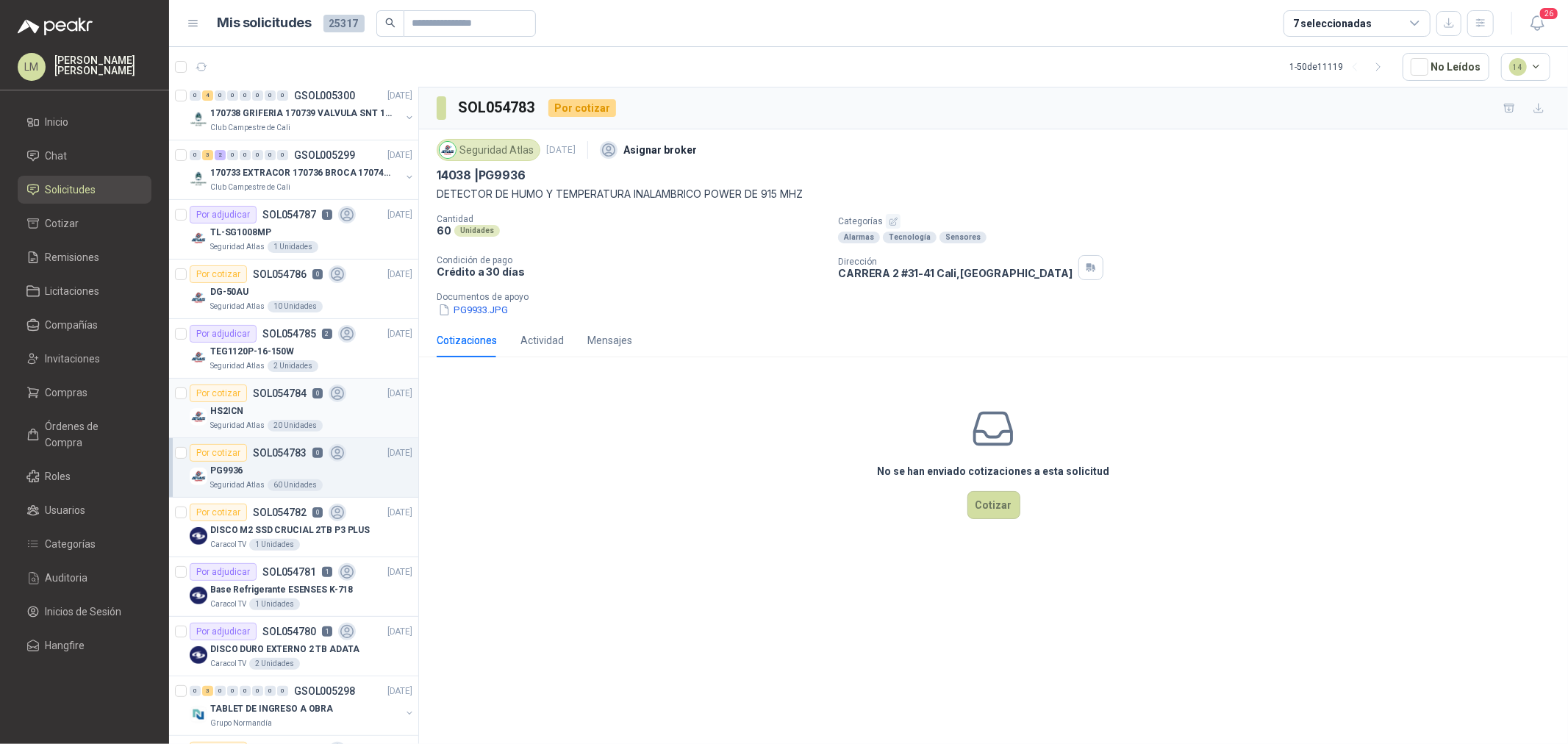
click at [254, 414] on div "HS2ICN" at bounding box center [311, 411] width 203 height 18
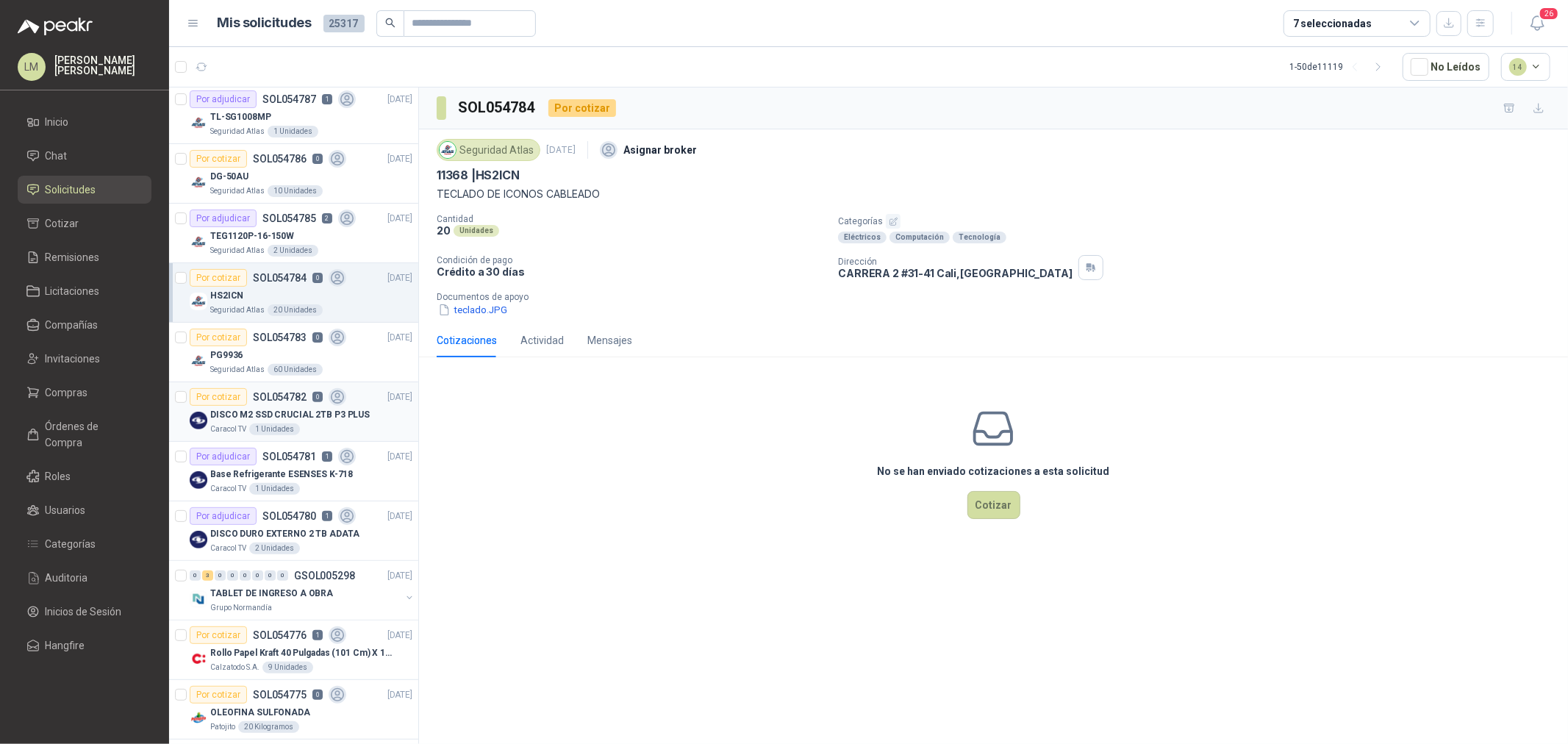
scroll to position [408, 0]
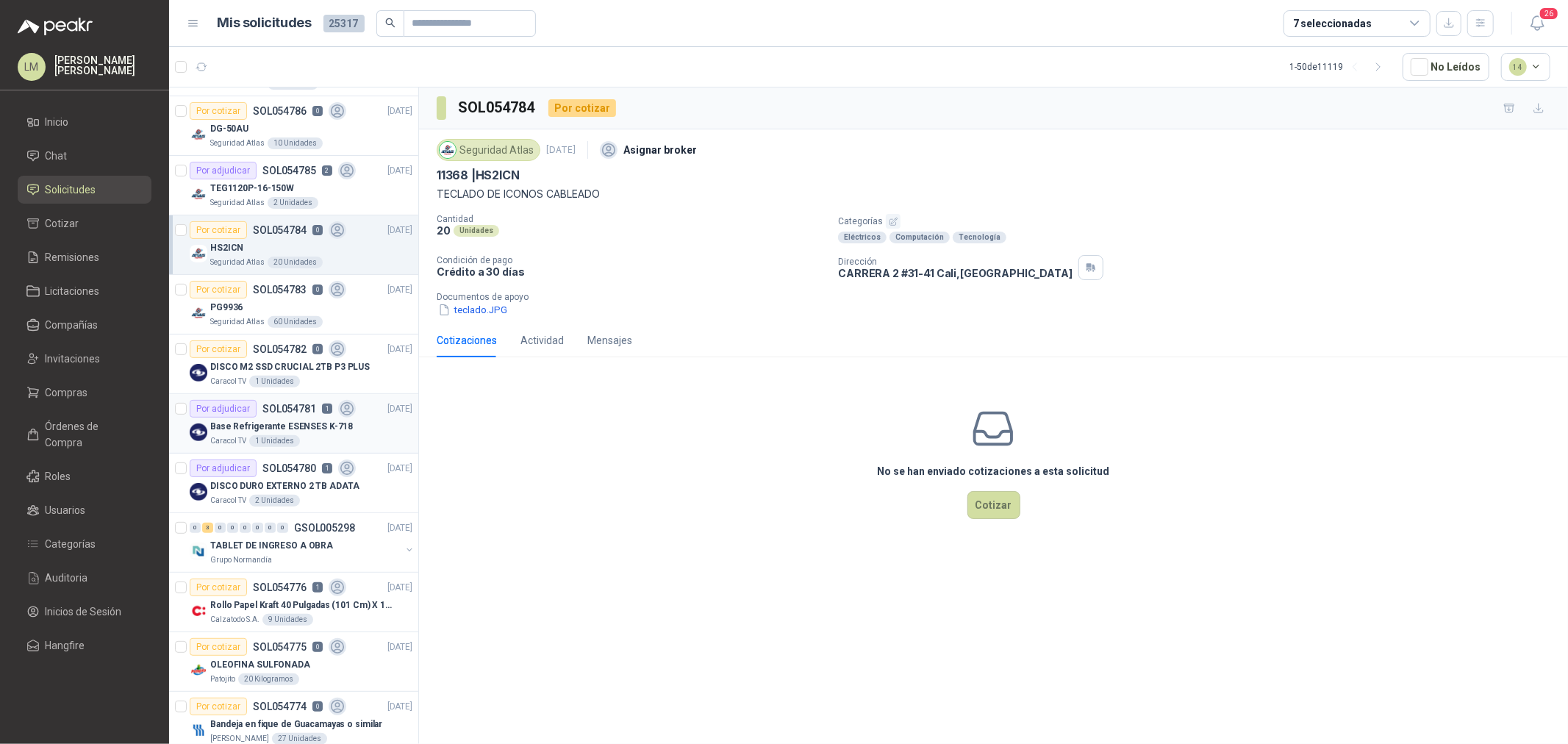
click at [285, 432] on p "Base Refrigerante ESENSES K-718" at bounding box center [281, 427] width 142 height 14
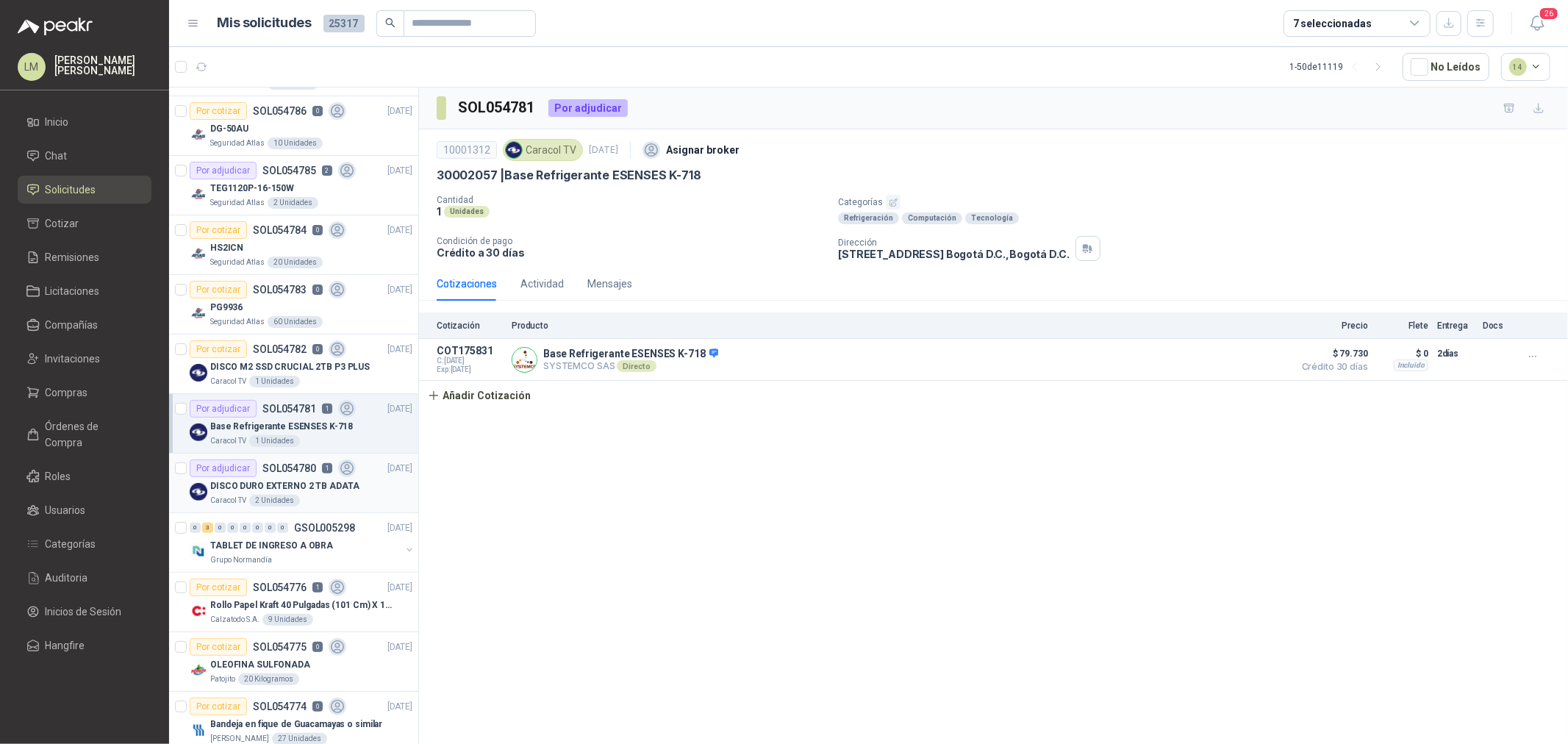
click at [280, 480] on p "DISCO DURO EXTERNO 2 TB ADATA" at bounding box center [285, 487] width 149 height 14
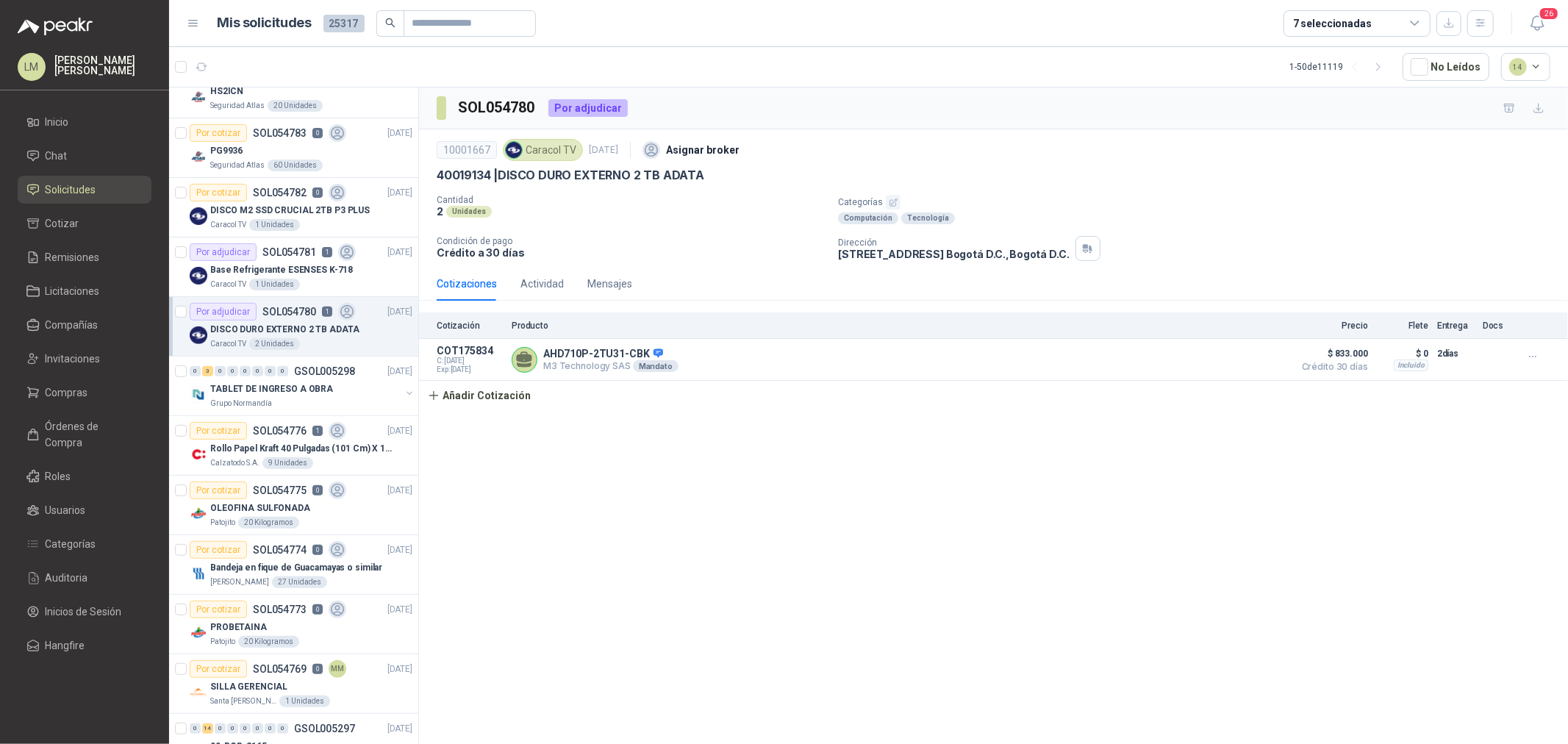
scroll to position [571, 0]
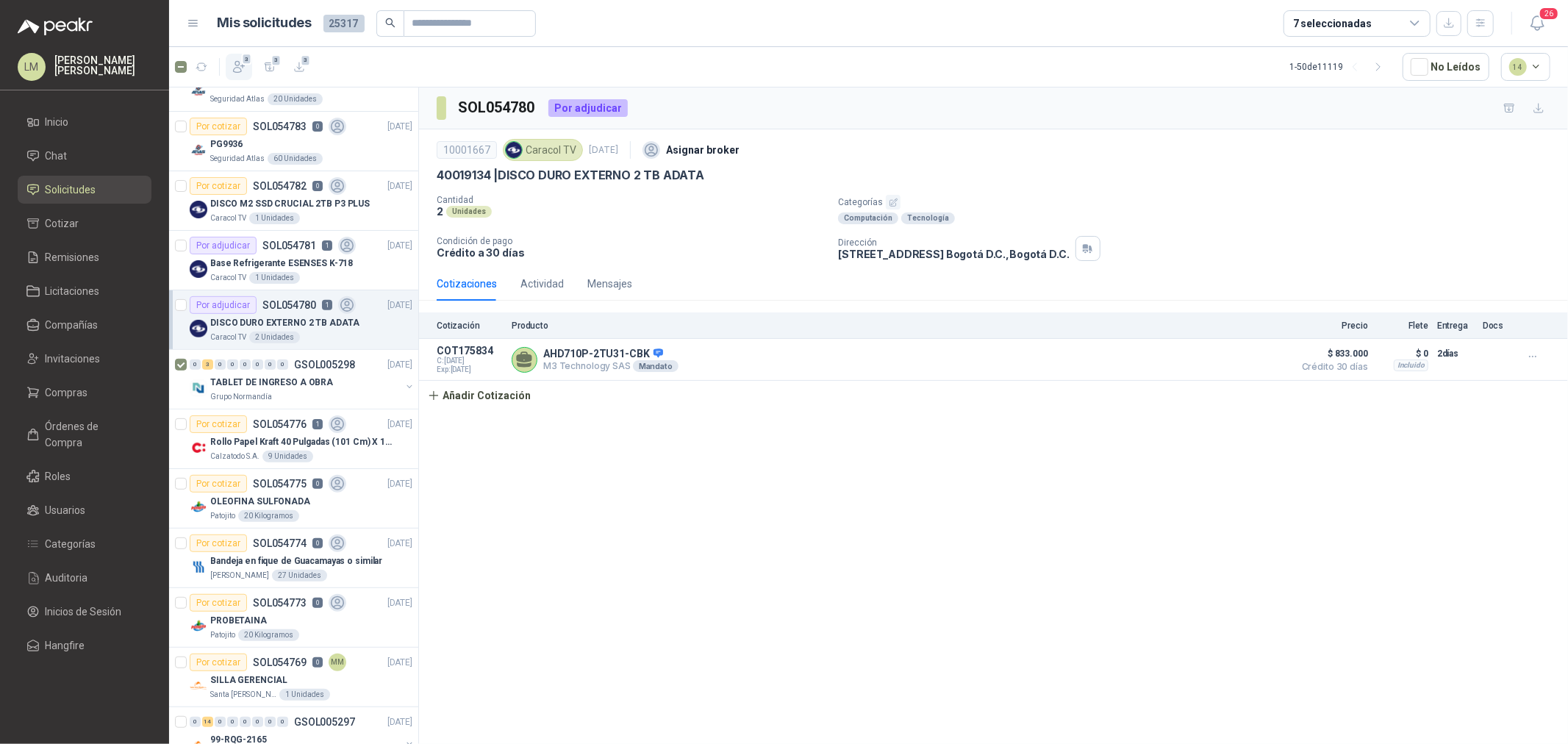
click at [238, 67] on icon "button" at bounding box center [239, 67] width 11 height 11
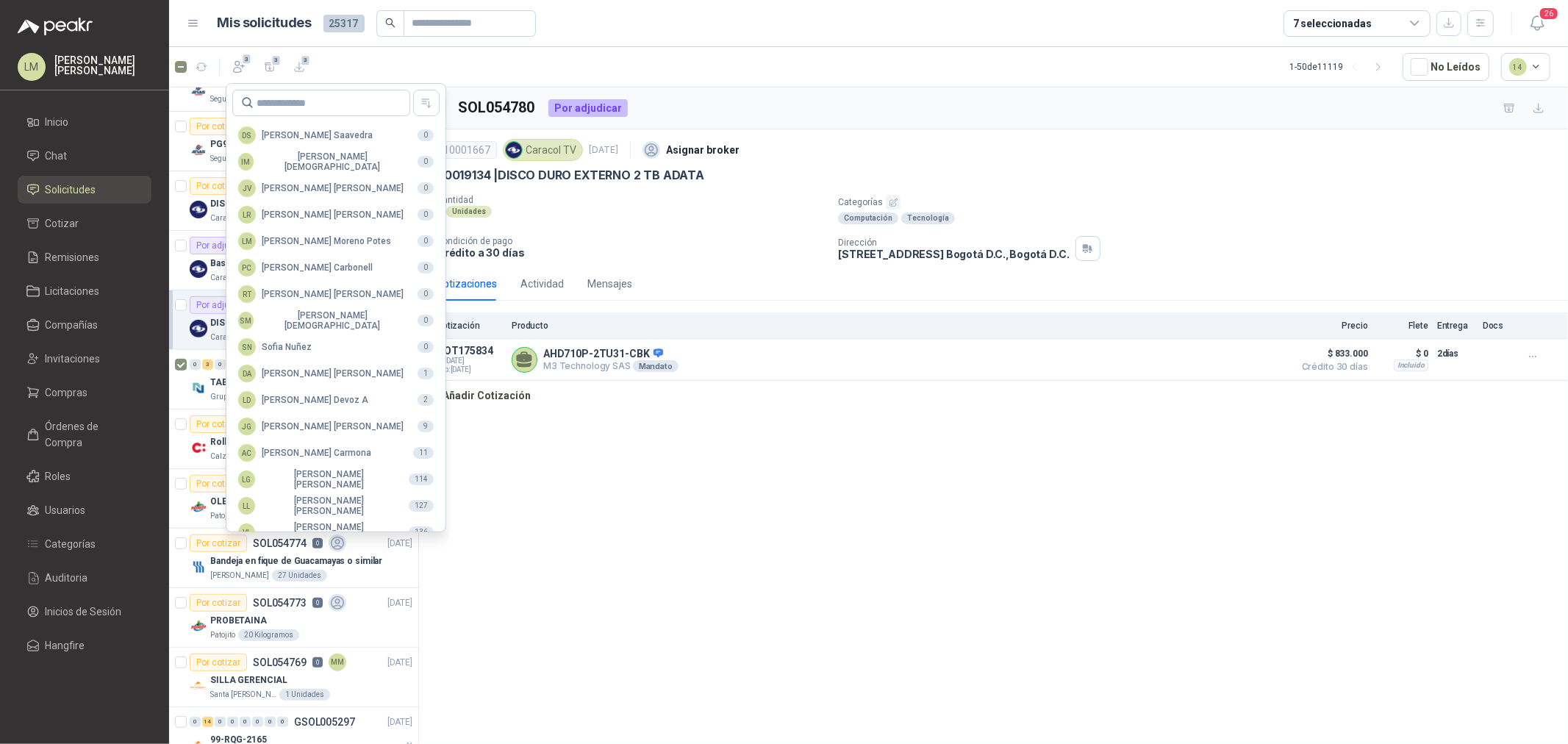
scroll to position [260, 0]
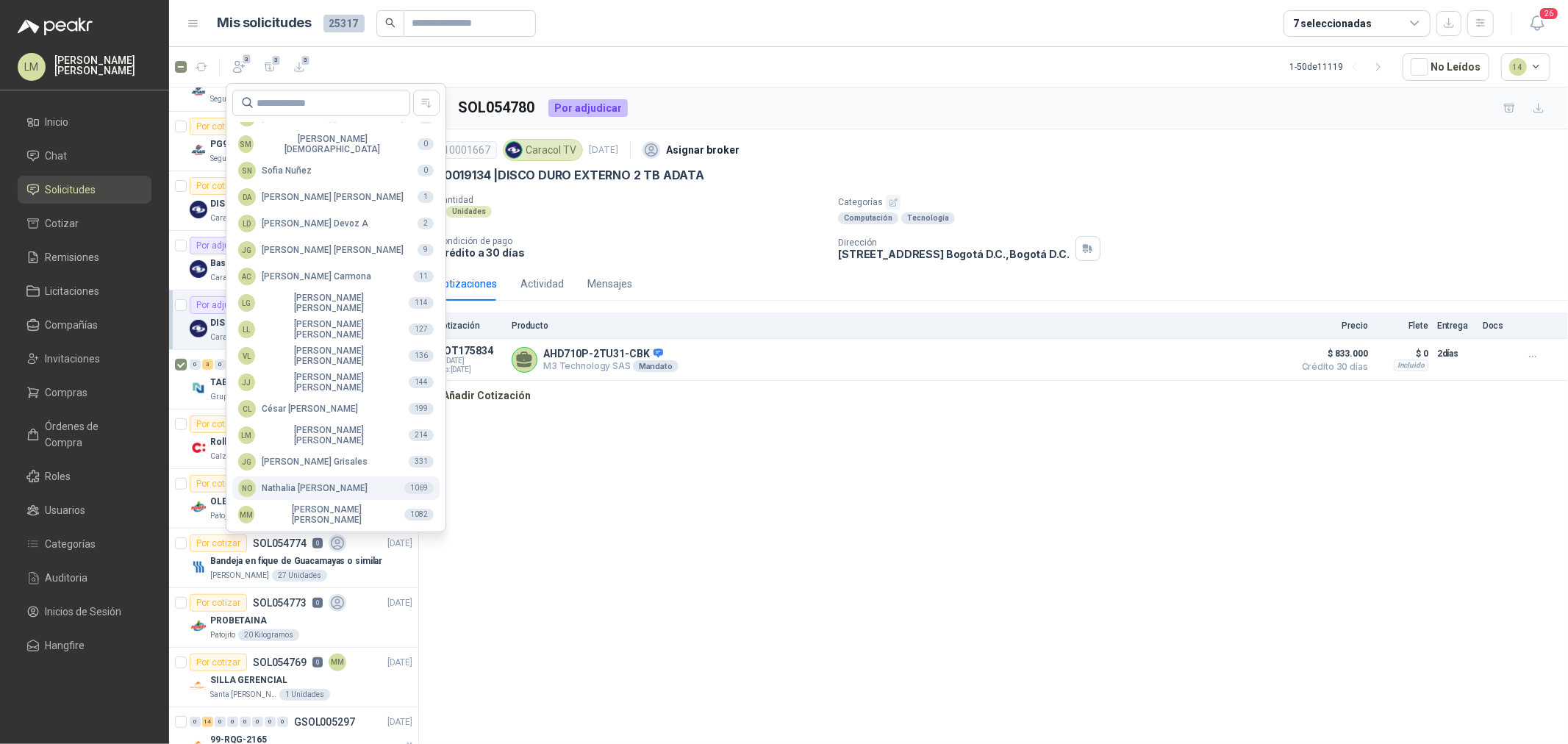
click at [298, 491] on div "NO Nathalia Ortega" at bounding box center [302, 488] width 129 height 18
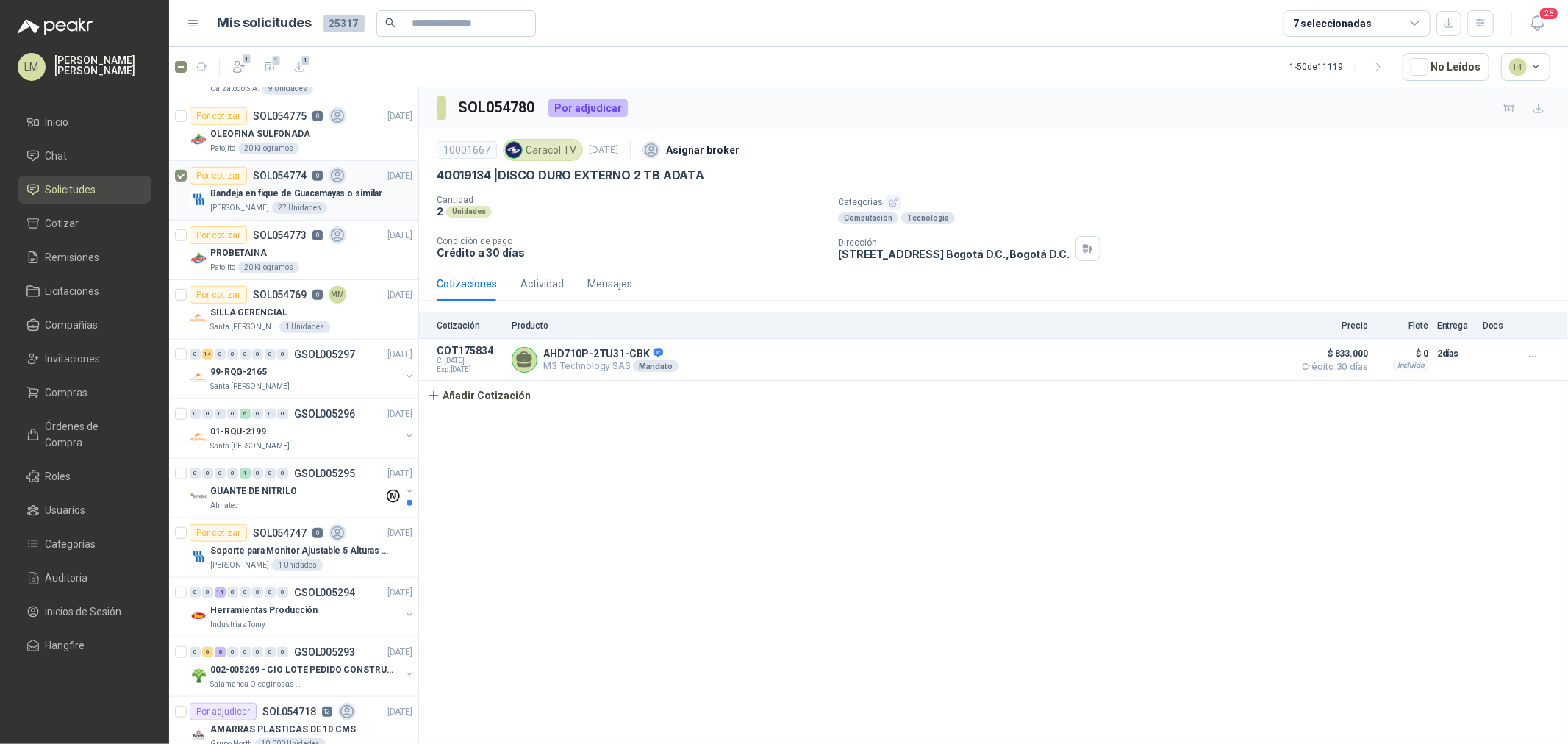
scroll to position [980, 0]
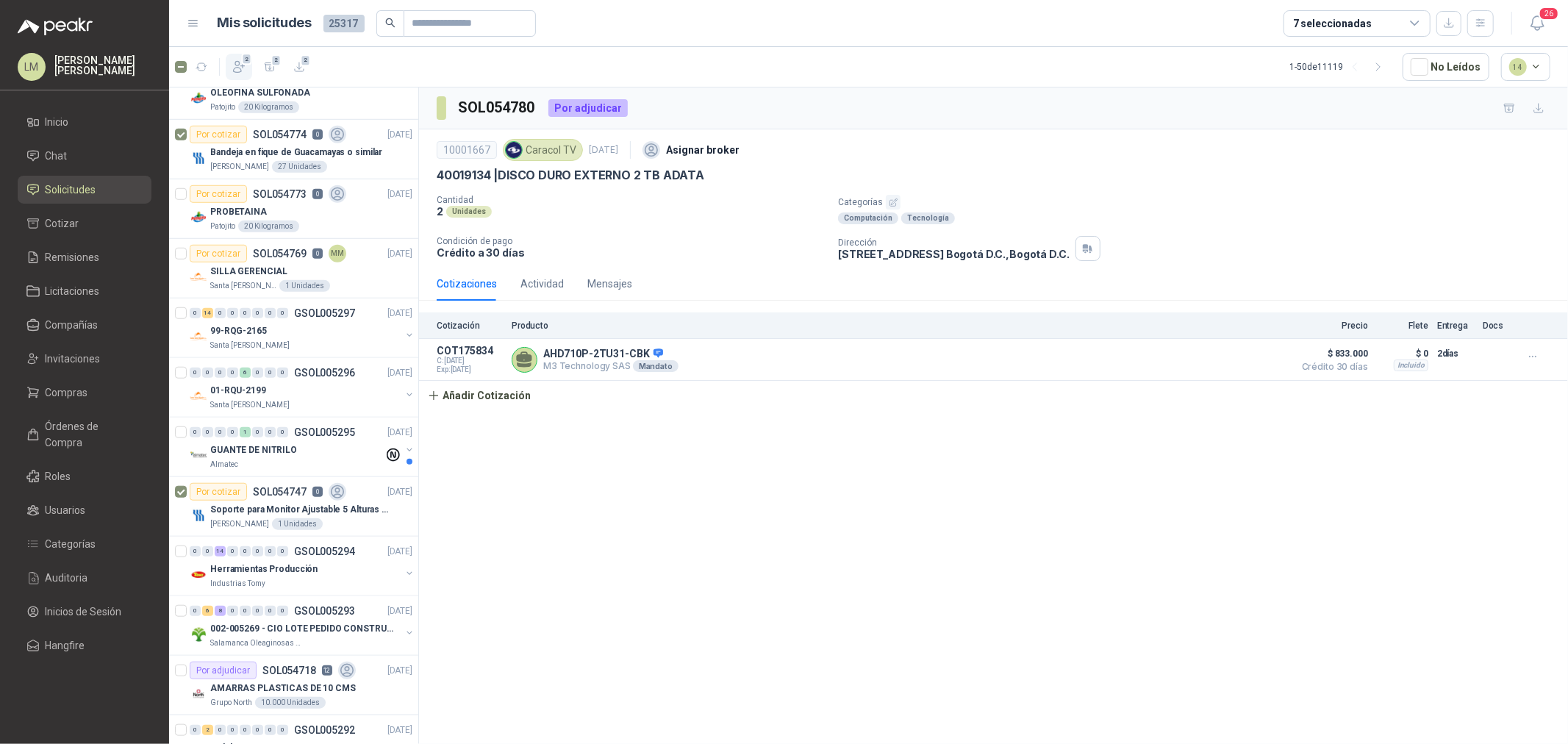
click at [239, 68] on icon "button" at bounding box center [239, 66] width 15 height 15
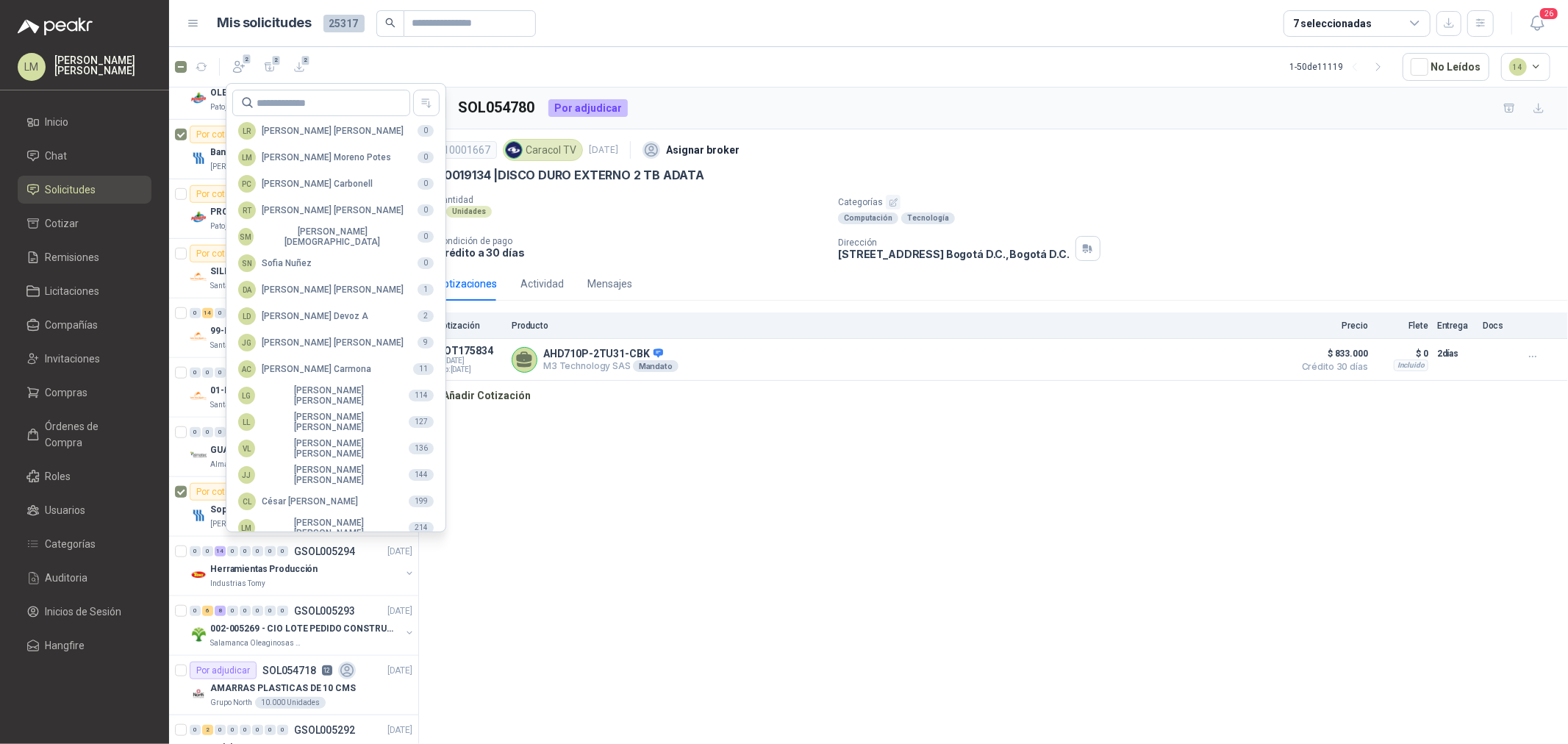
scroll to position [260, 0]
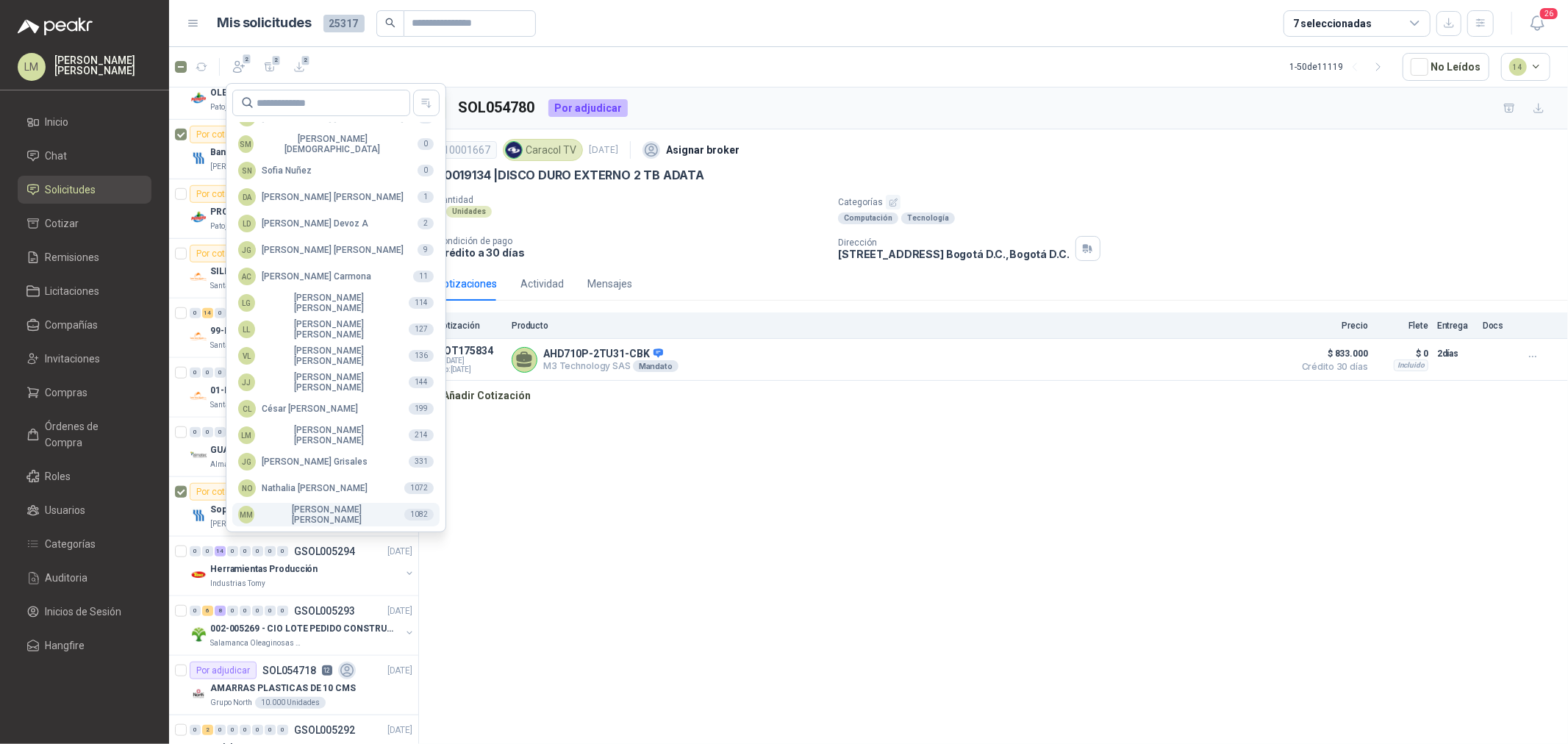
click at [310, 518] on div "MM Mauricio Martinez" at bounding box center [315, 514] width 155 height 20
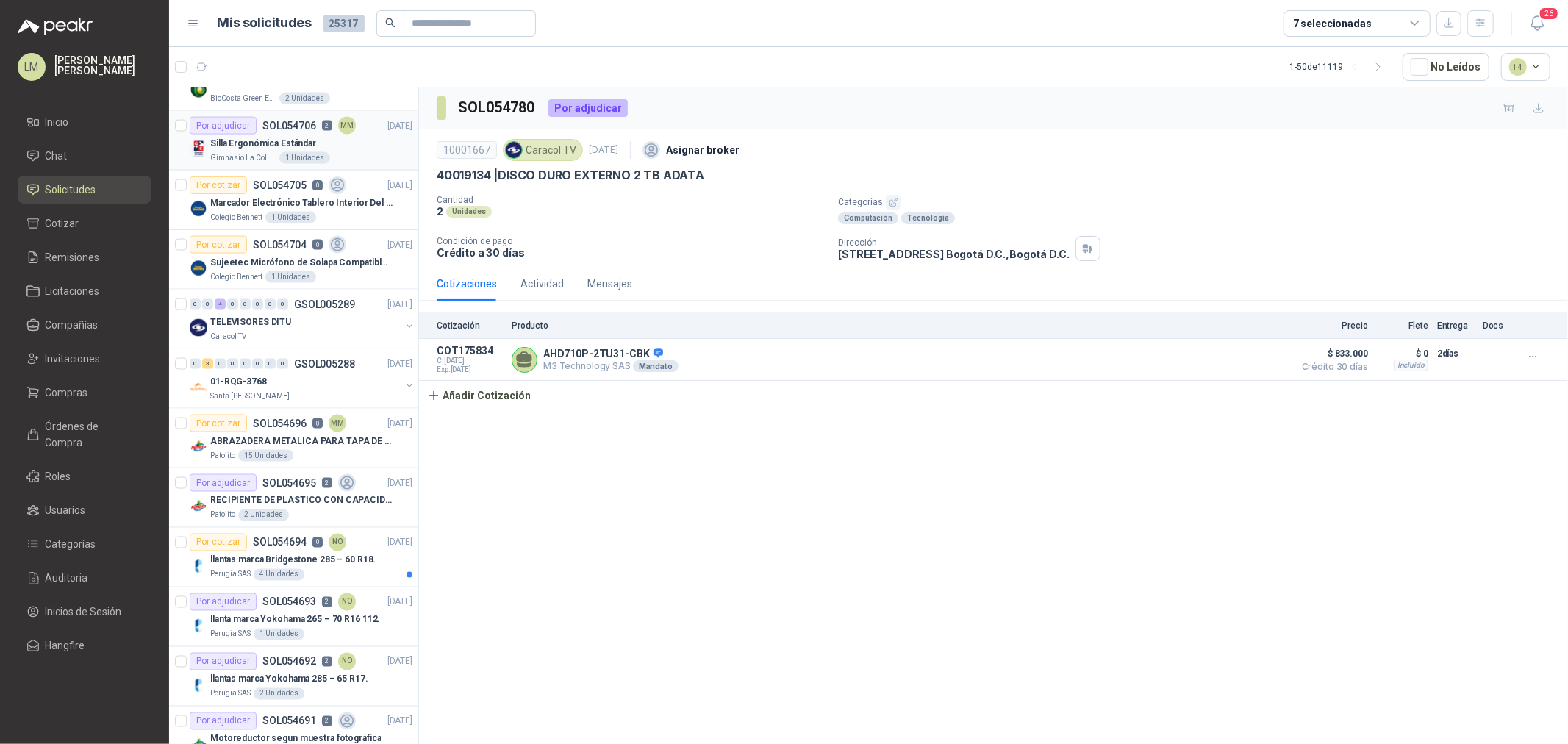
scroll to position [1961, 0]
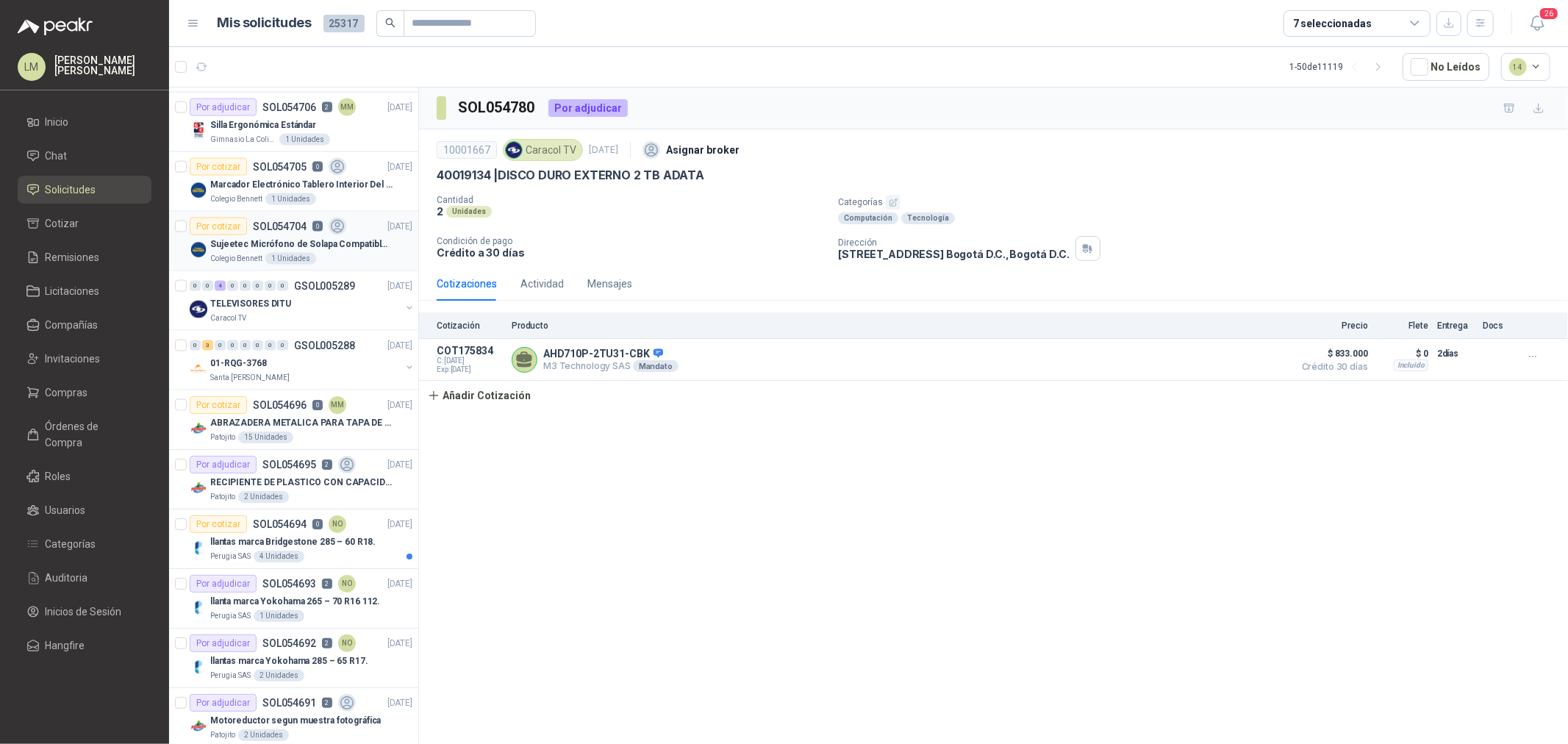
click at [258, 225] on p "SOL054704" at bounding box center [279, 226] width 54 height 11
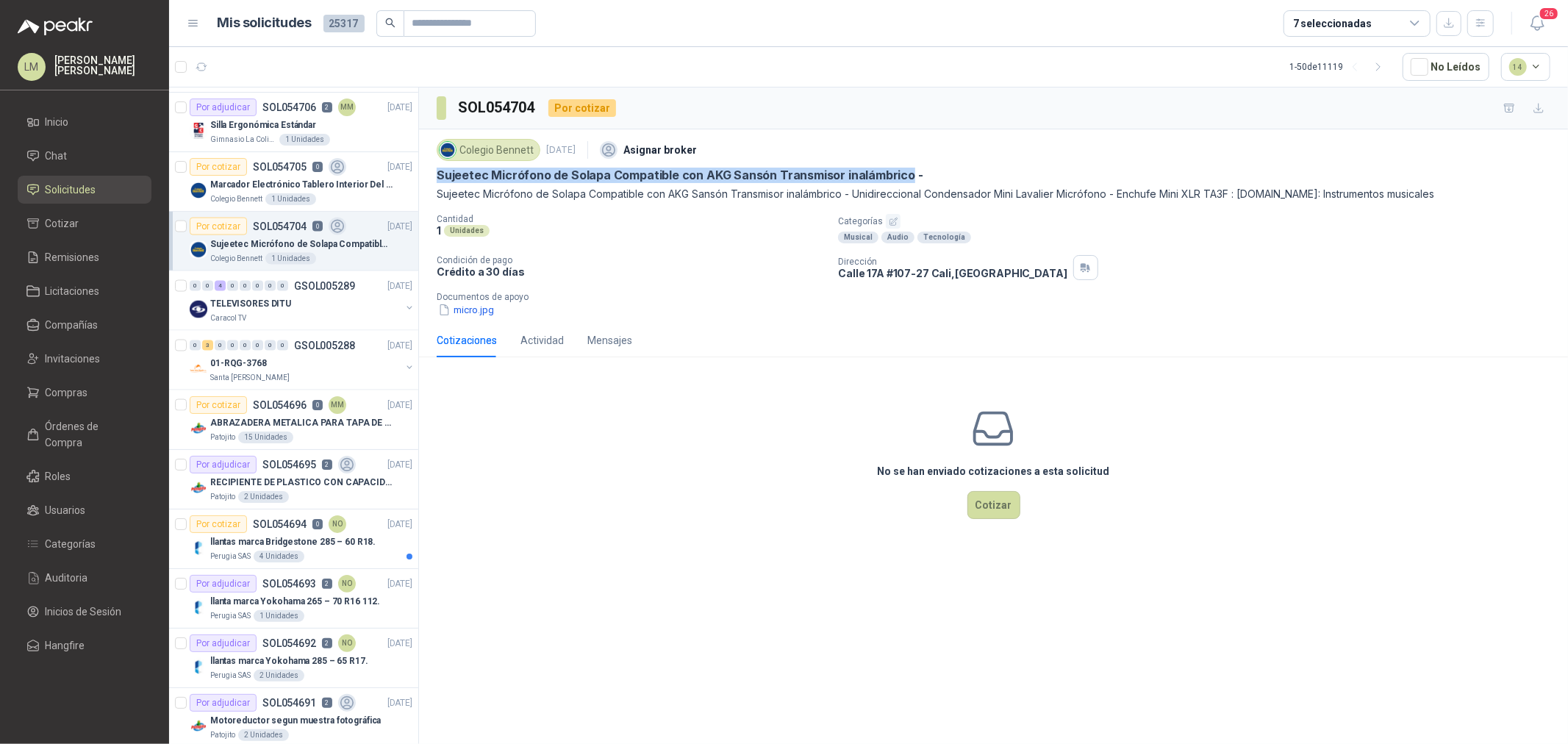
drag, startPoint x: 438, startPoint y: 177, endPoint x: 900, endPoint y: 173, distance: 462.0
click at [900, 173] on p "Sujeetec Micrófono de Solapa Compatible con AKG Sansón Transmisor inalámbrico -" at bounding box center [680, 175] width 486 height 15
copy p "Sujeetec Micrófono de Solapa Compatible con AKG Sansón Transmisor inalámbrico"
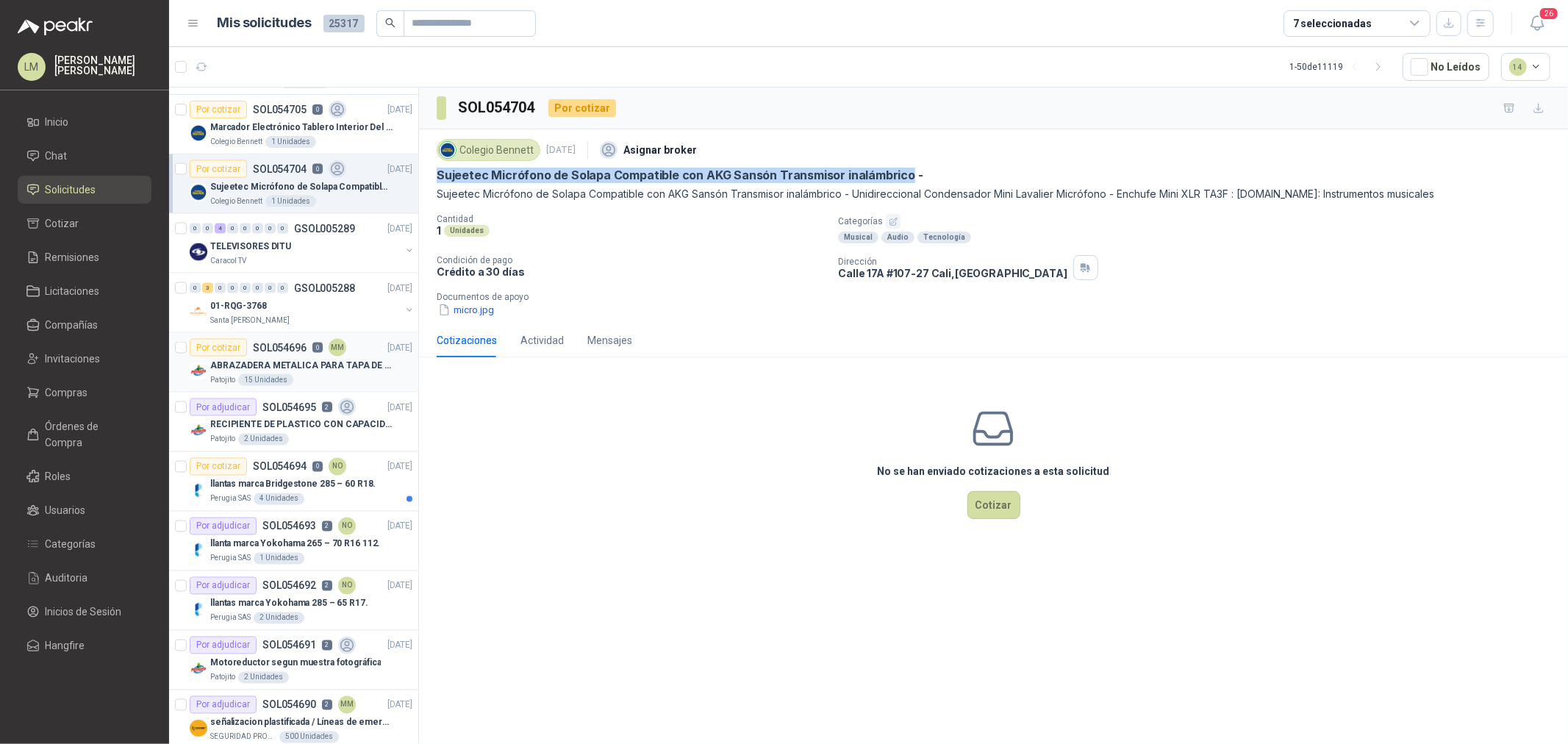
scroll to position [2043, 0]
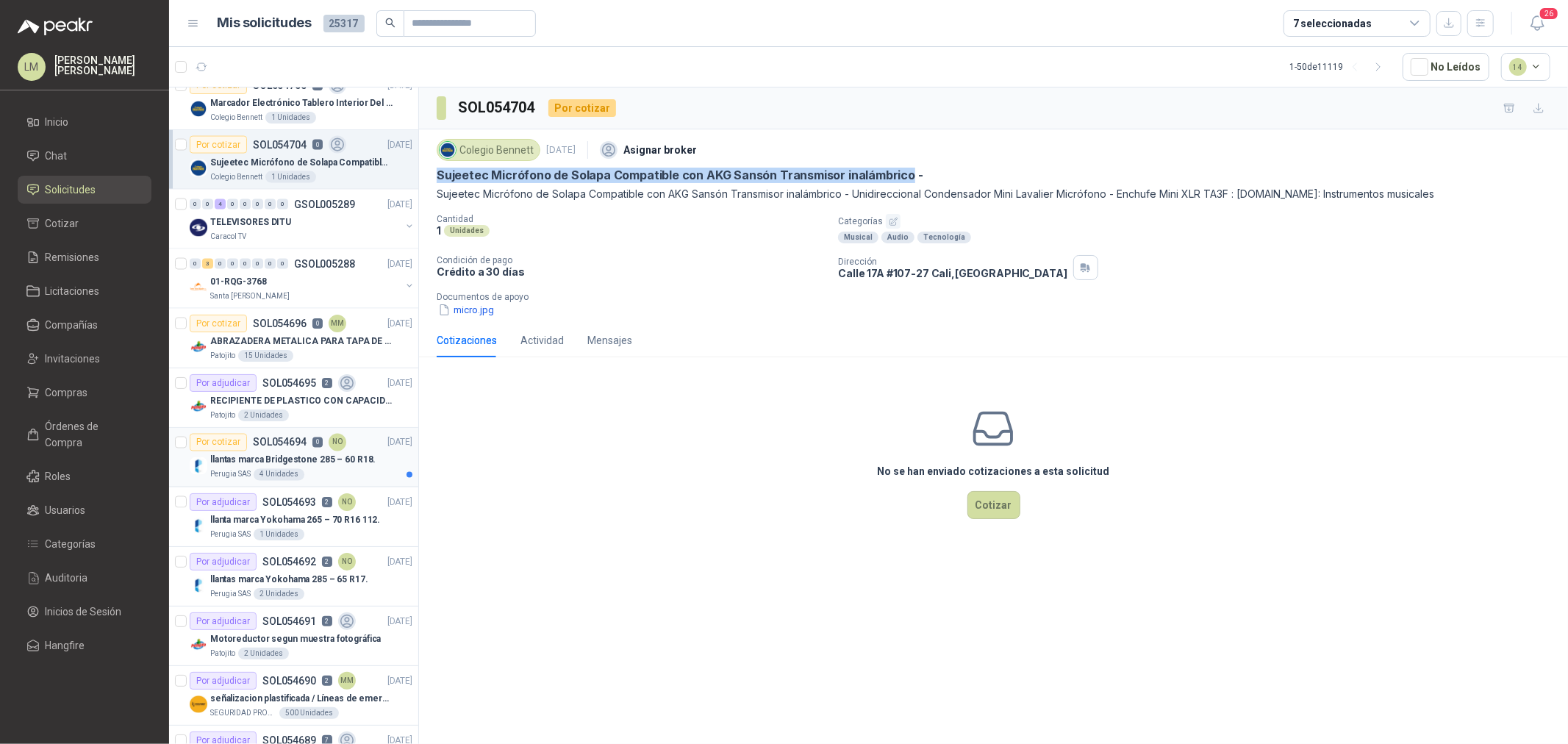
click at [268, 441] on p "SOL054694" at bounding box center [279, 443] width 54 height 11
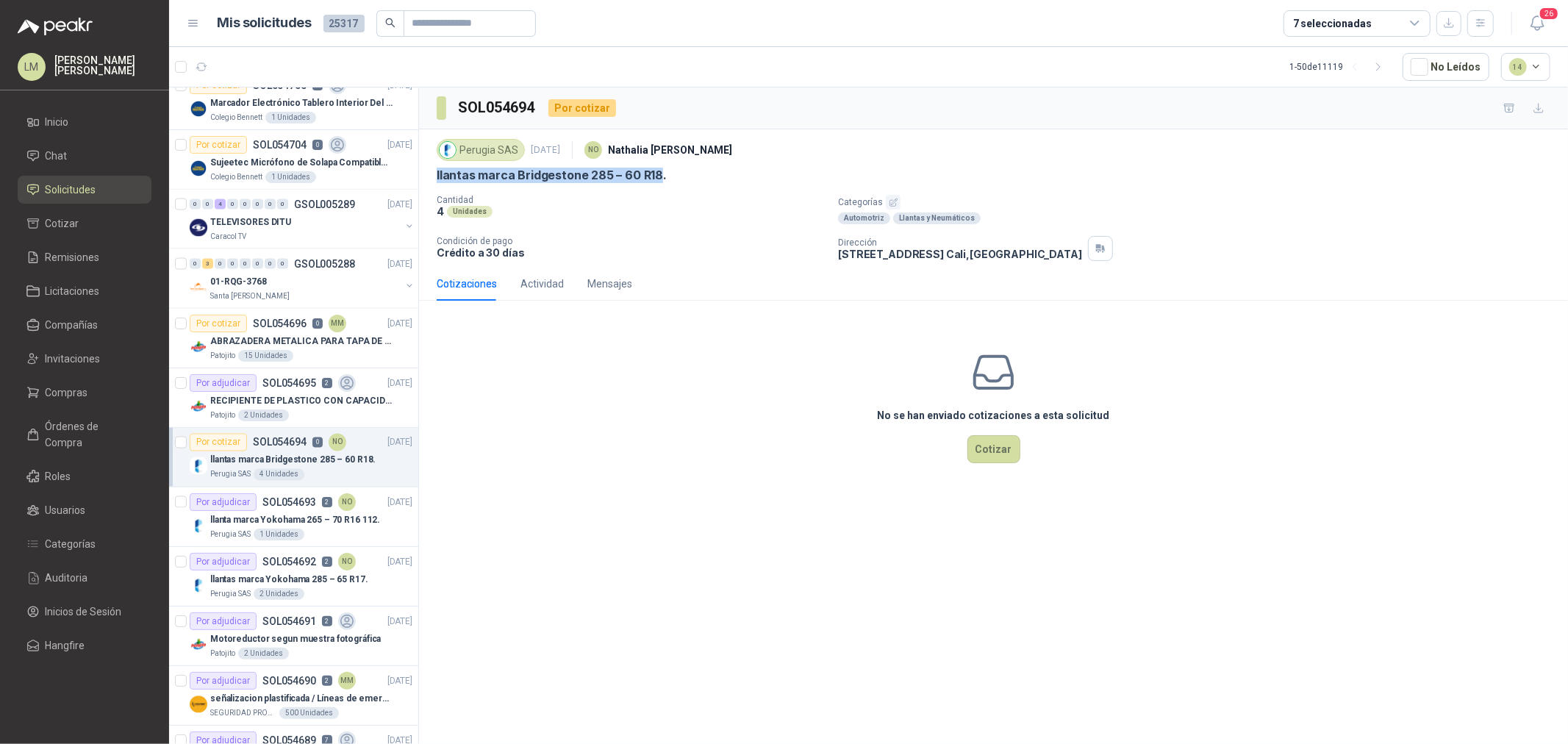
drag, startPoint x: 432, startPoint y: 177, endPoint x: 654, endPoint y: 180, distance: 222.0
click at [654, 180] on div "Perugia SAS 3 sept, 2025 NO Nathalia Ortega llantas marca Bridgestone 285 – 60 …" at bounding box center [994, 197] width 1150 height 137
copy p "llantas marca Bridgestone 285 – 60 R18"
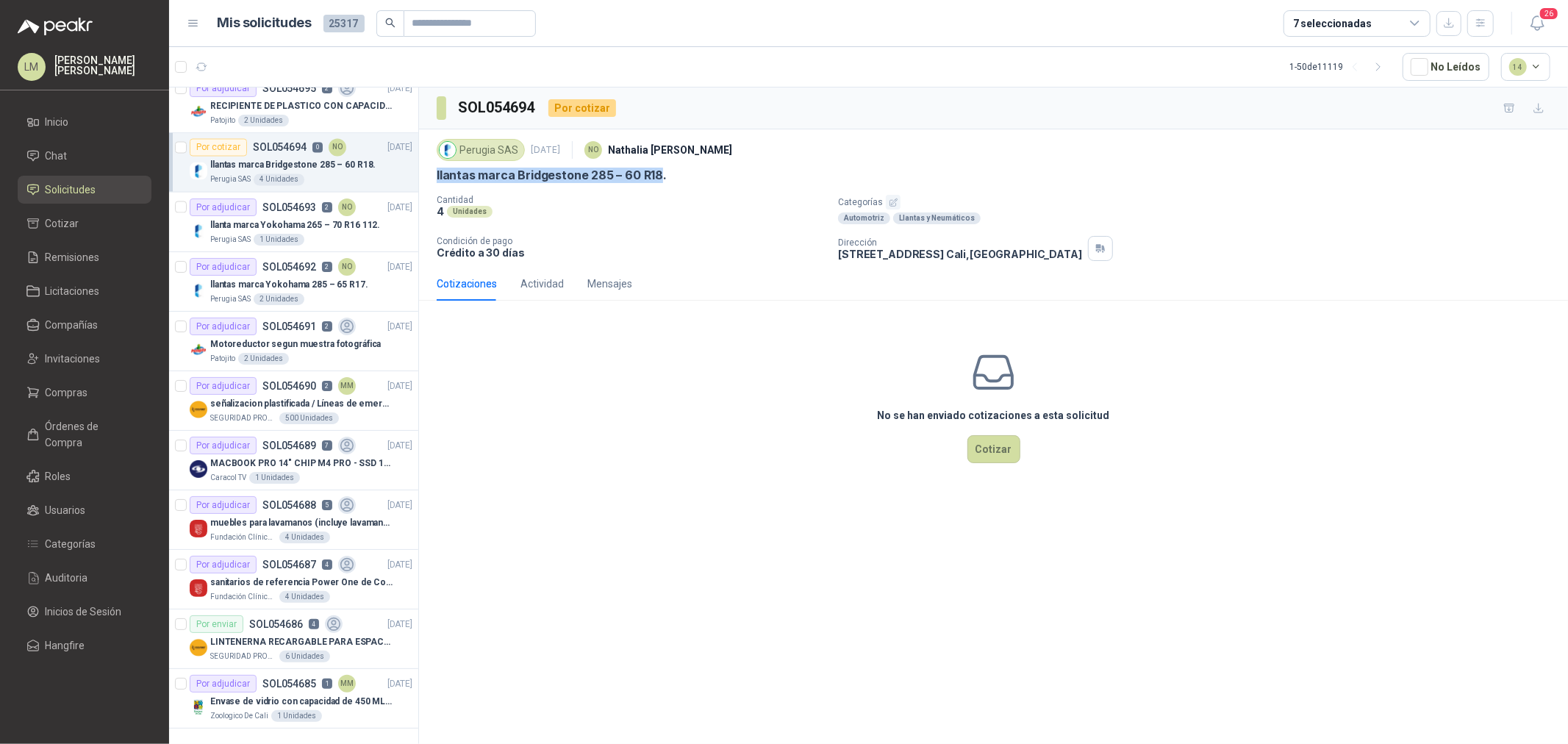
scroll to position [2350, 0]
click at [242, 320] on div "Por adjudicar" at bounding box center [224, 326] width 67 height 18
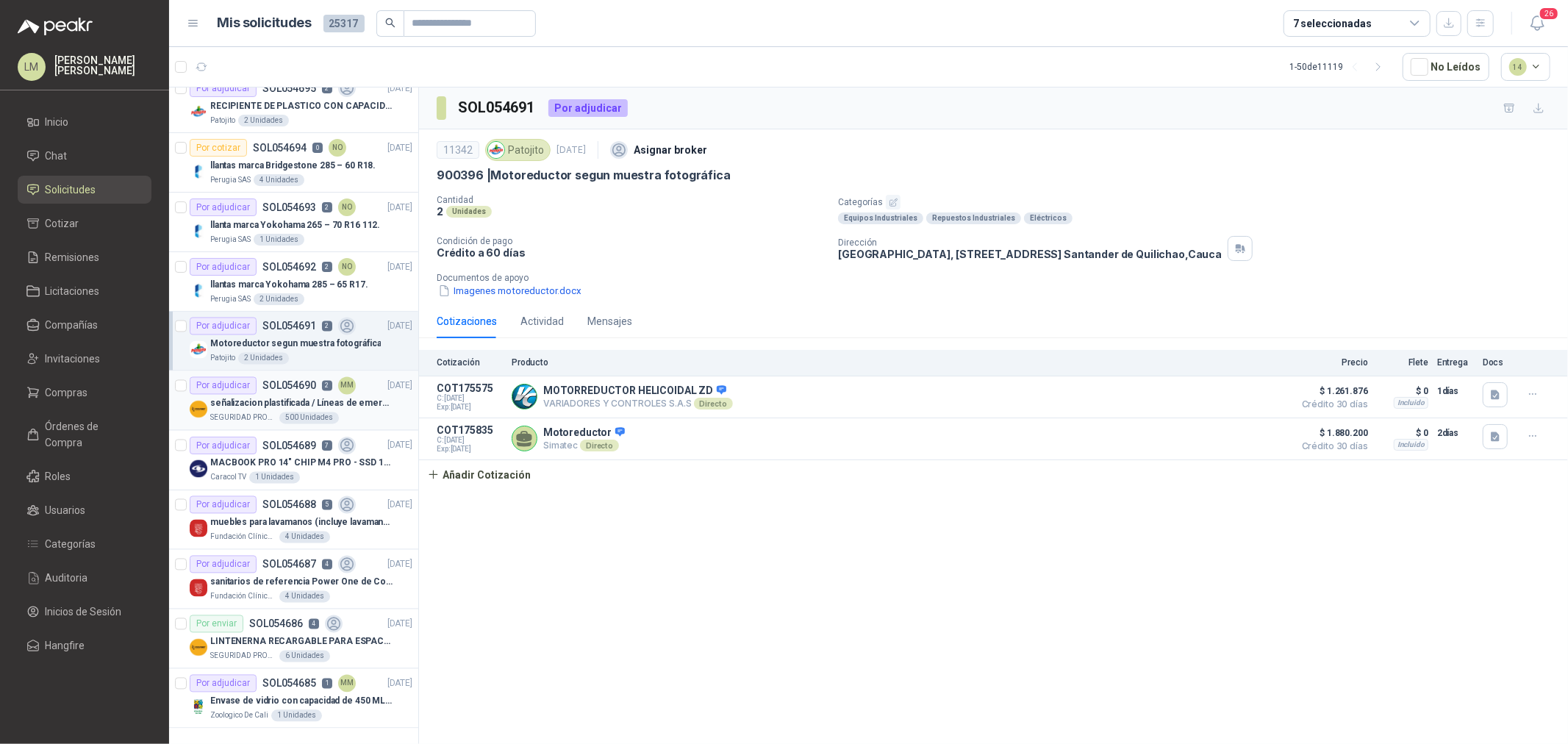
click at [284, 381] on div "Por adjudicar SOL054690 2 MM" at bounding box center [273, 387] width 166 height 18
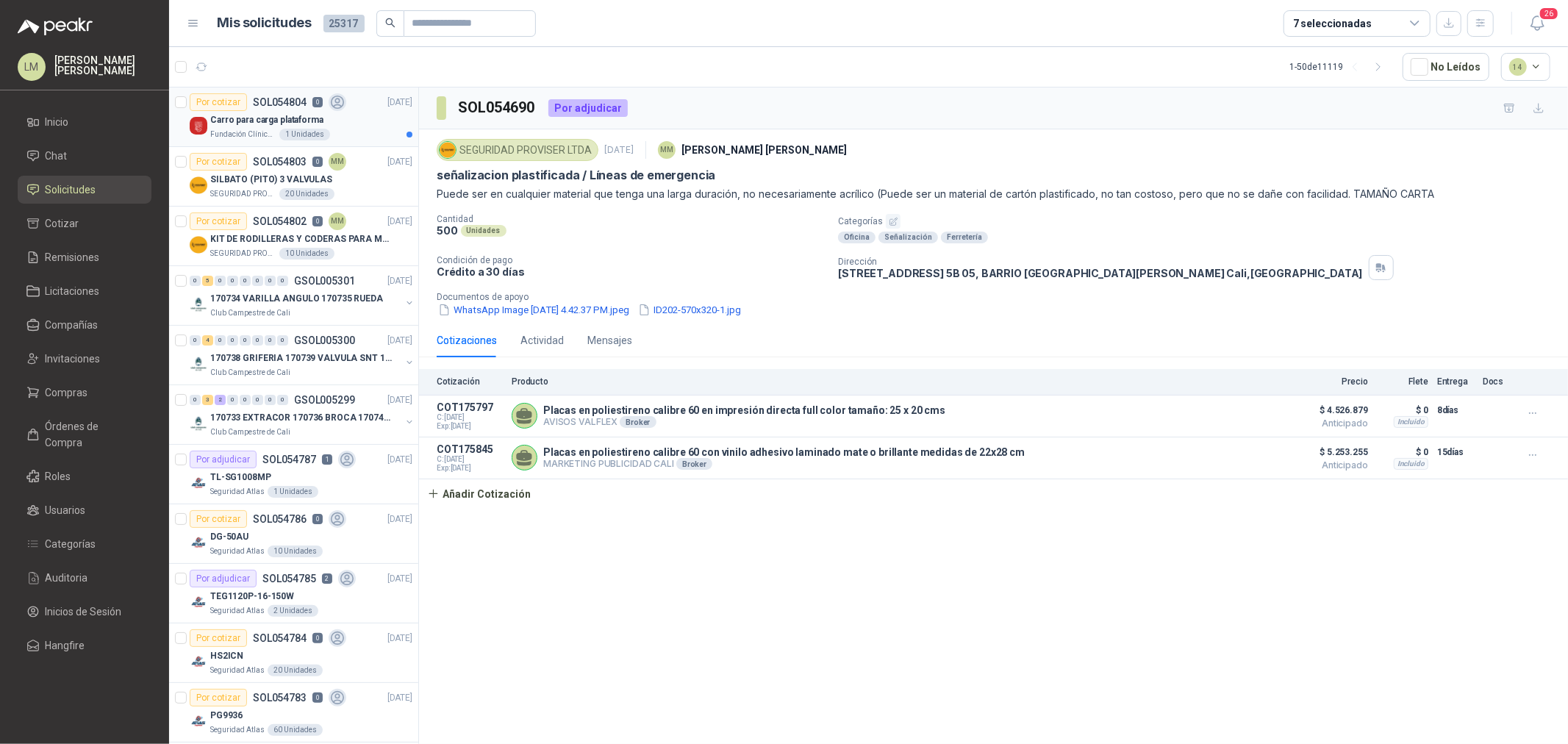
click at [259, 119] on p "Carro para carga plataforma" at bounding box center [267, 120] width 113 height 14
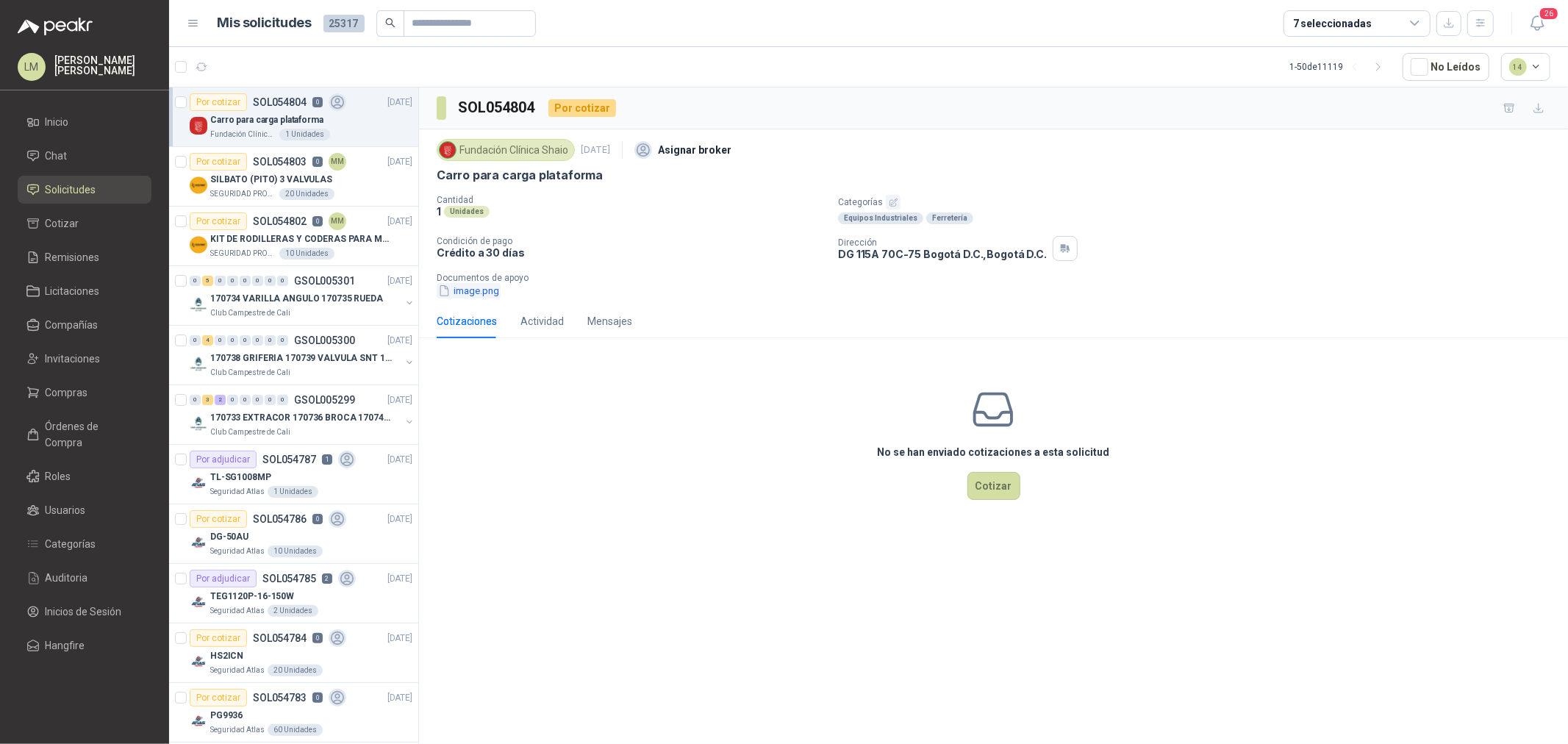
click at [468, 291] on button "image.png" at bounding box center [469, 290] width 64 height 15
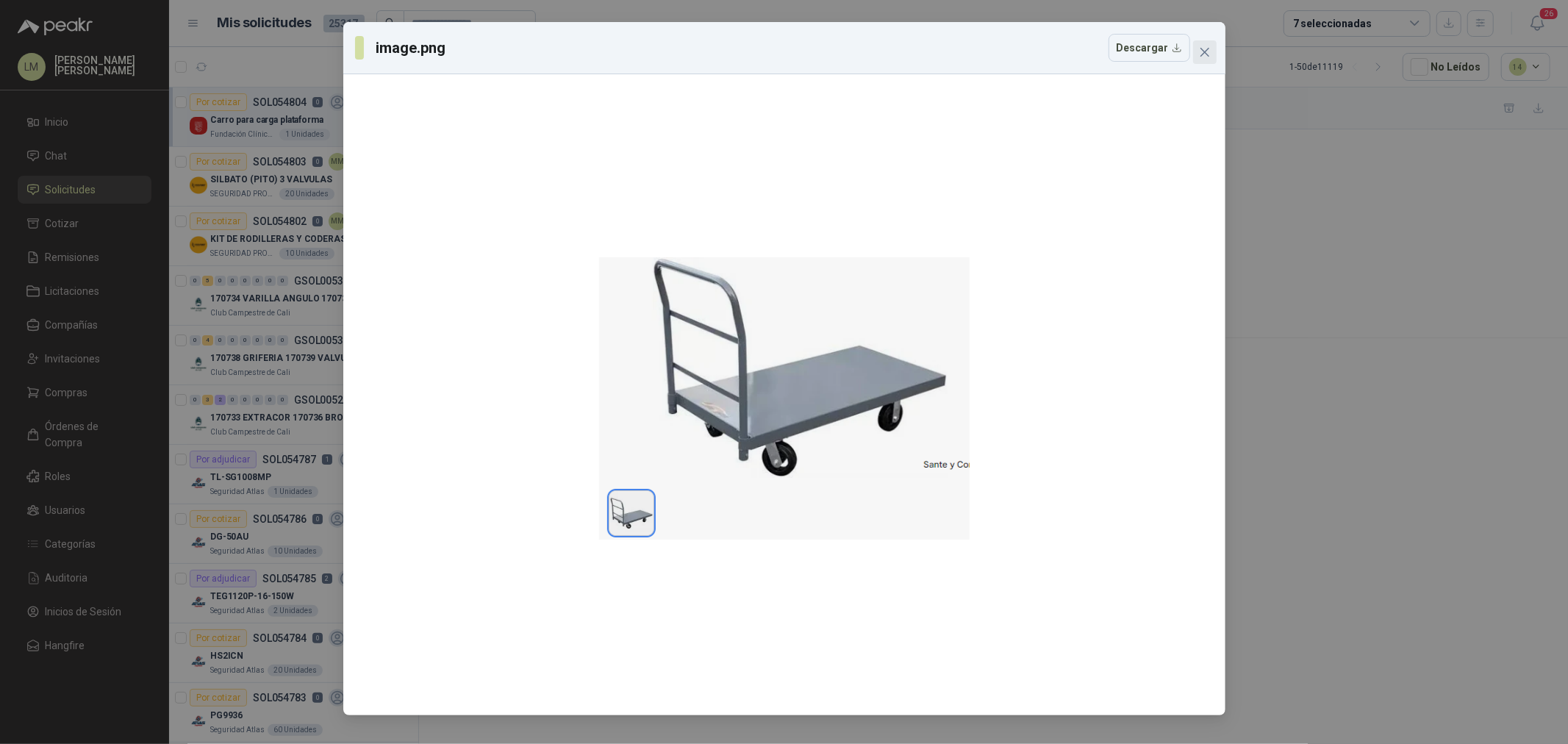
click at [1202, 54] on icon "close" at bounding box center [1205, 51] width 11 height 12
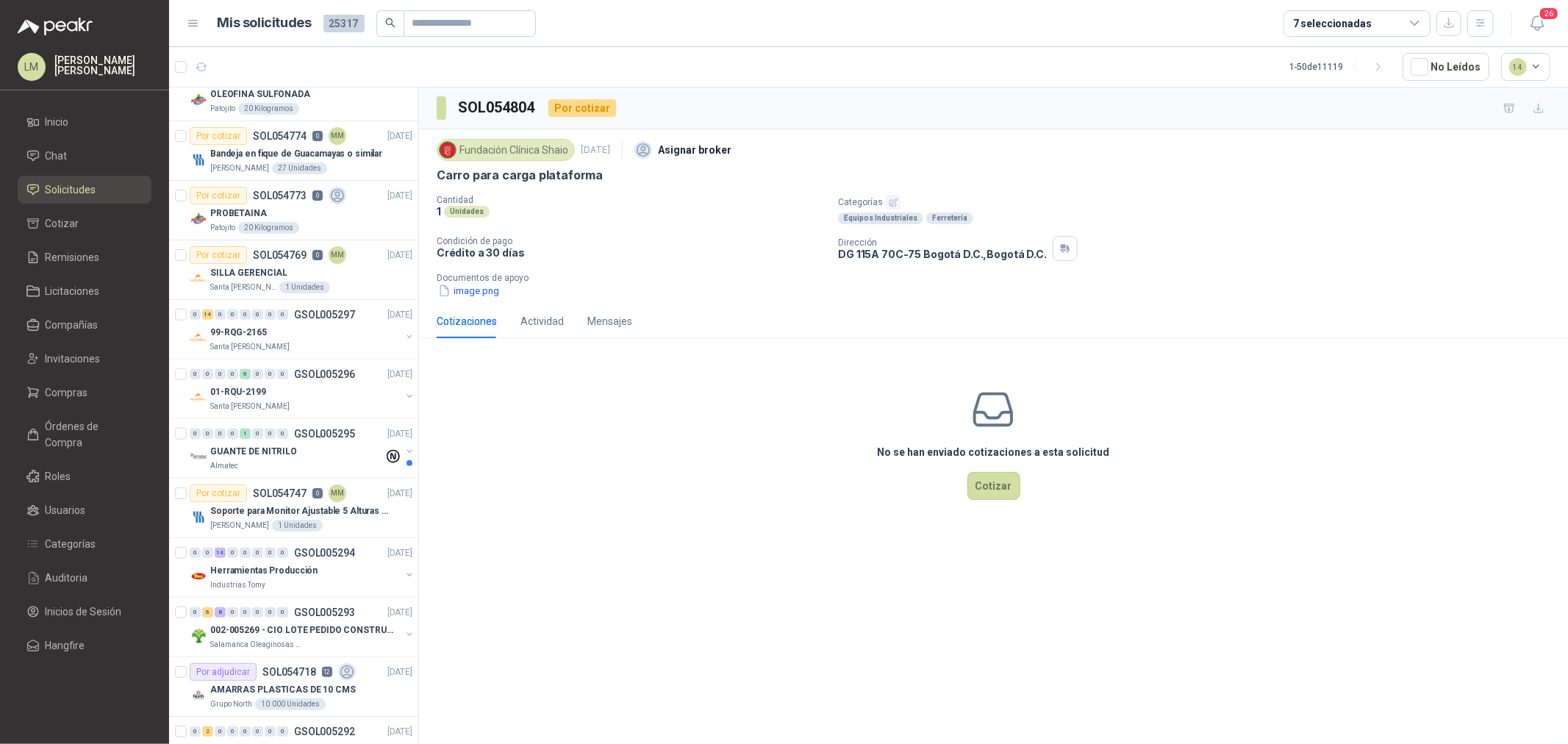
scroll to position [980, 0]
click at [78, 394] on span "Compras" at bounding box center [67, 393] width 42 height 16
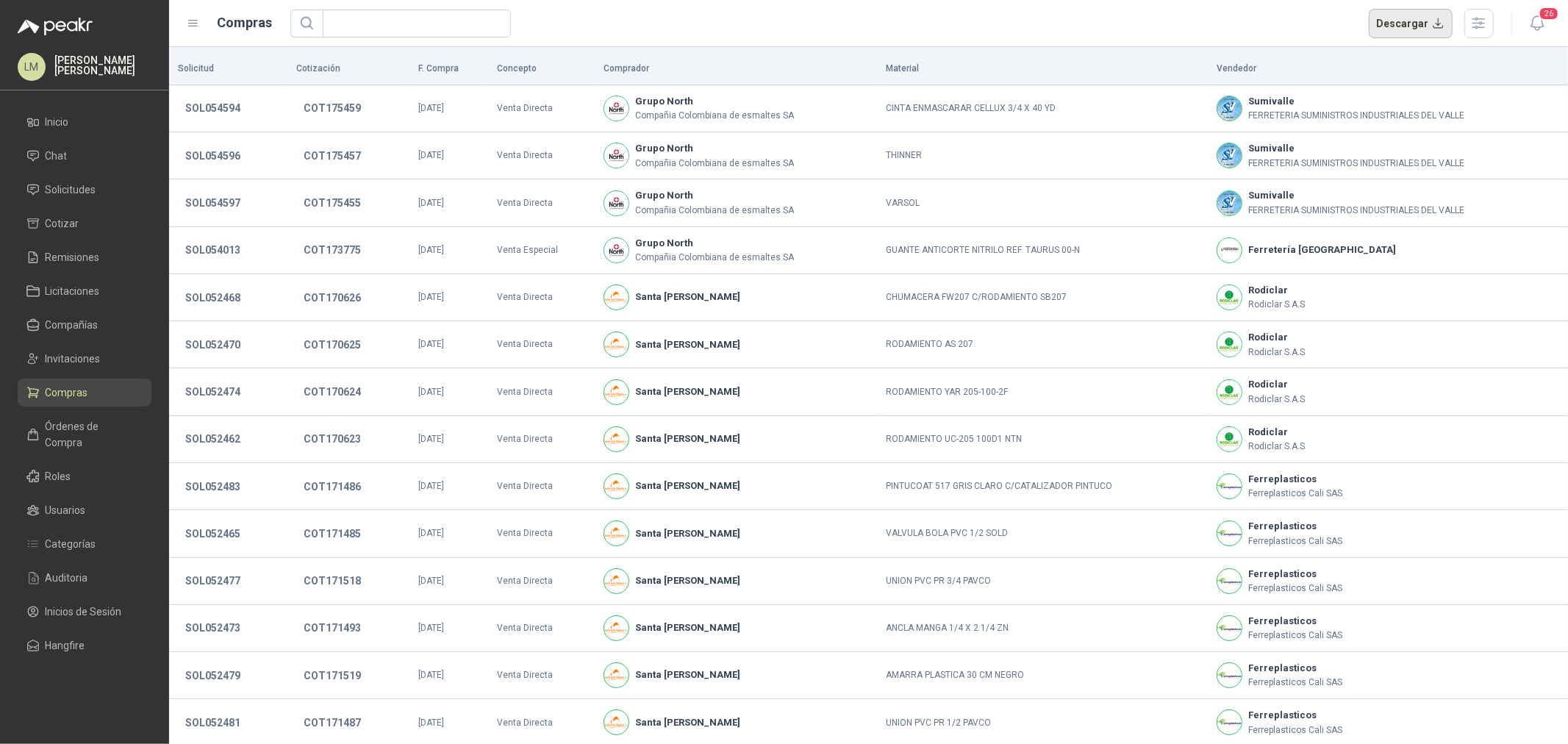
click at [1254, 31] on button "Descargar" at bounding box center [1411, 23] width 85 height 29
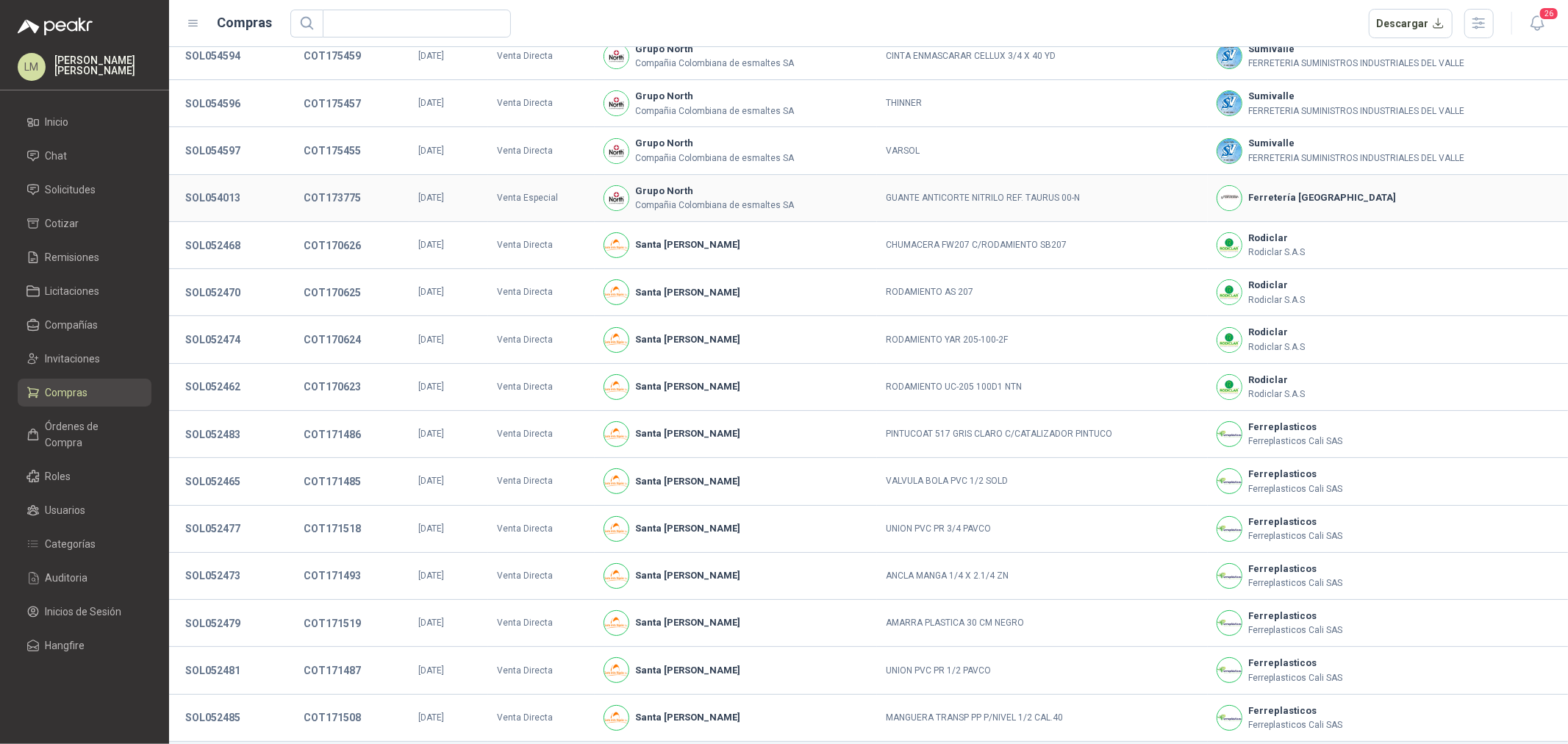
scroll to position [101, 0]
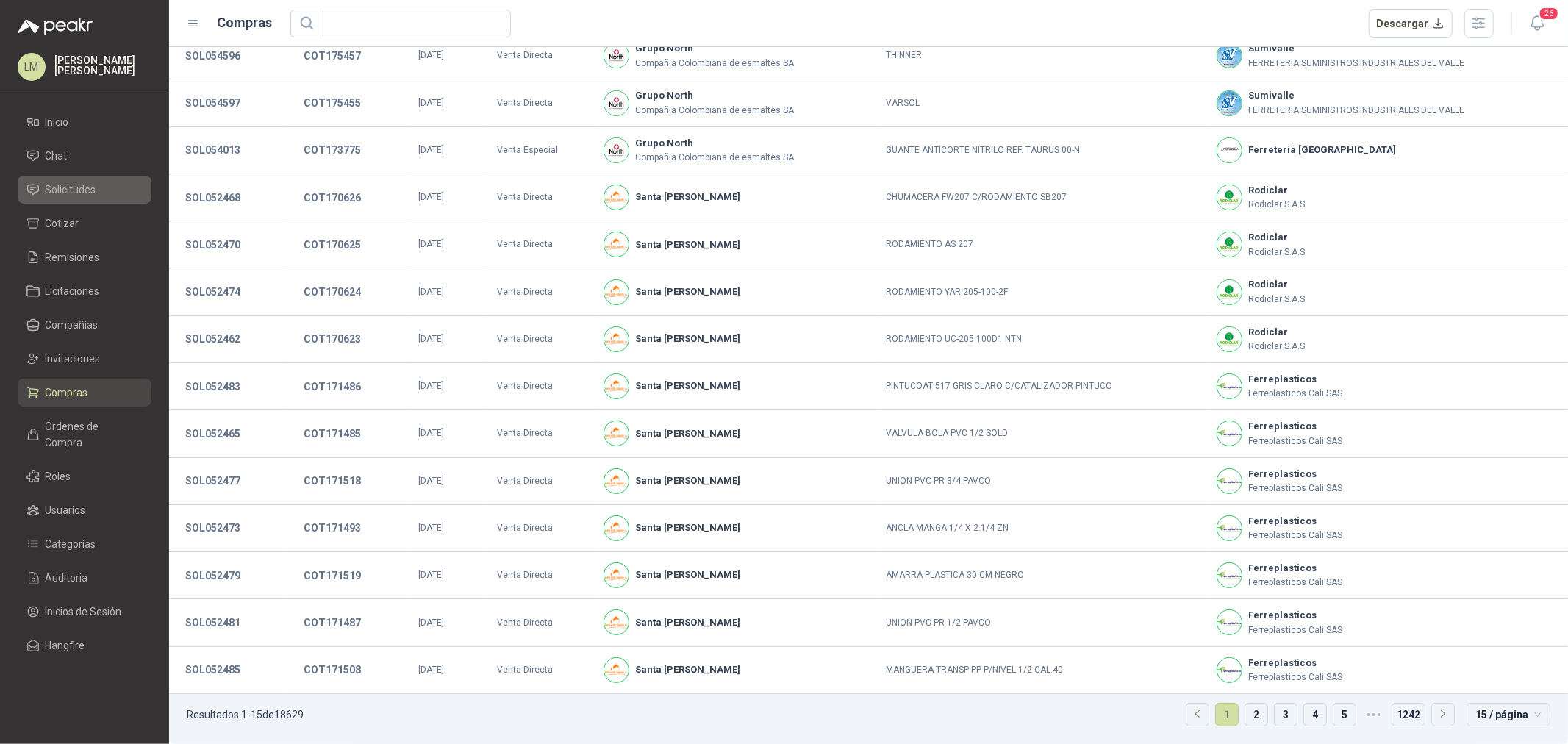
drag, startPoint x: 77, startPoint y: 354, endPoint x: 85, endPoint y: 196, distance: 158.2
click at [77, 354] on span "Invitaciones" at bounding box center [73, 359] width 55 height 16
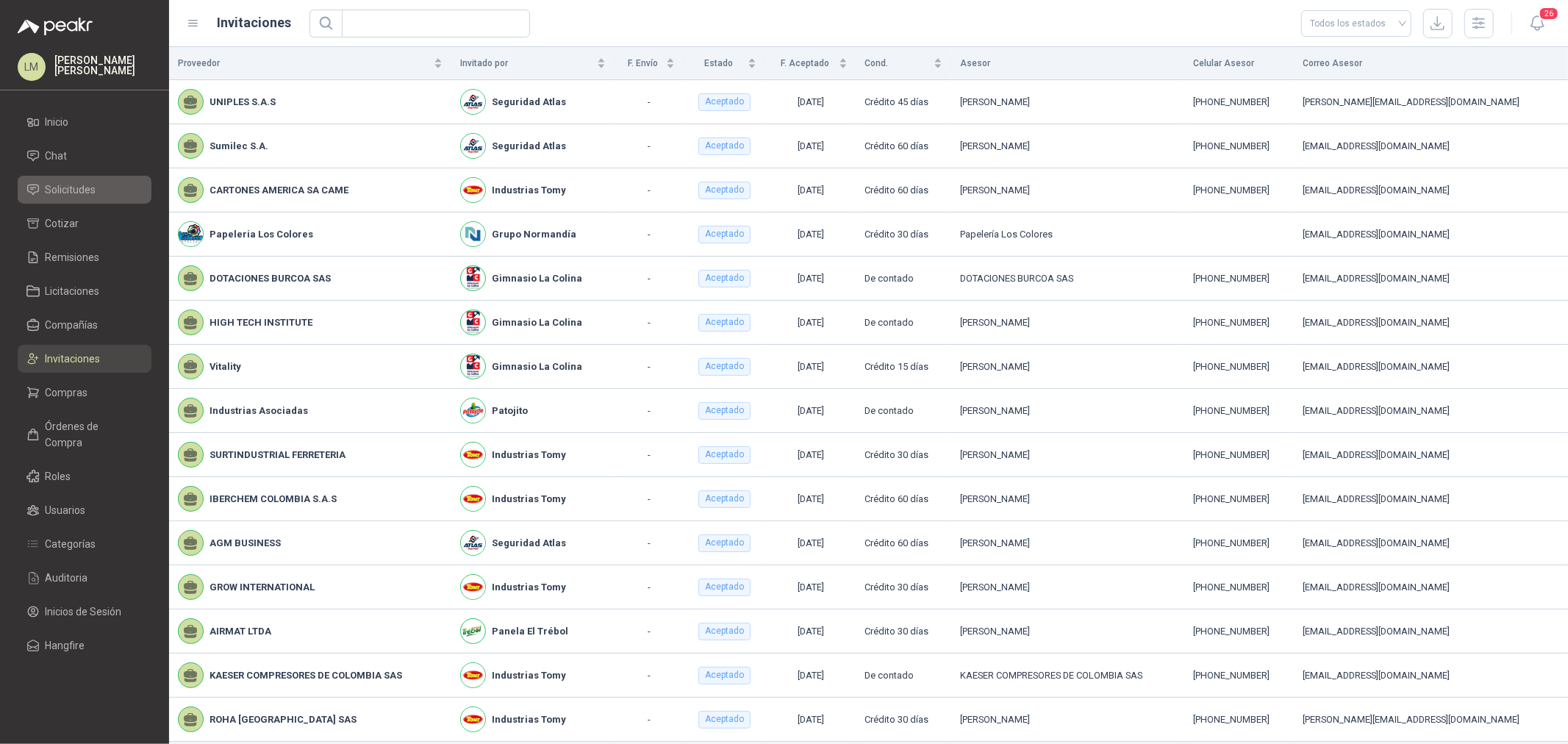
click at [70, 190] on span "Solicitudes" at bounding box center [71, 189] width 50 height 16
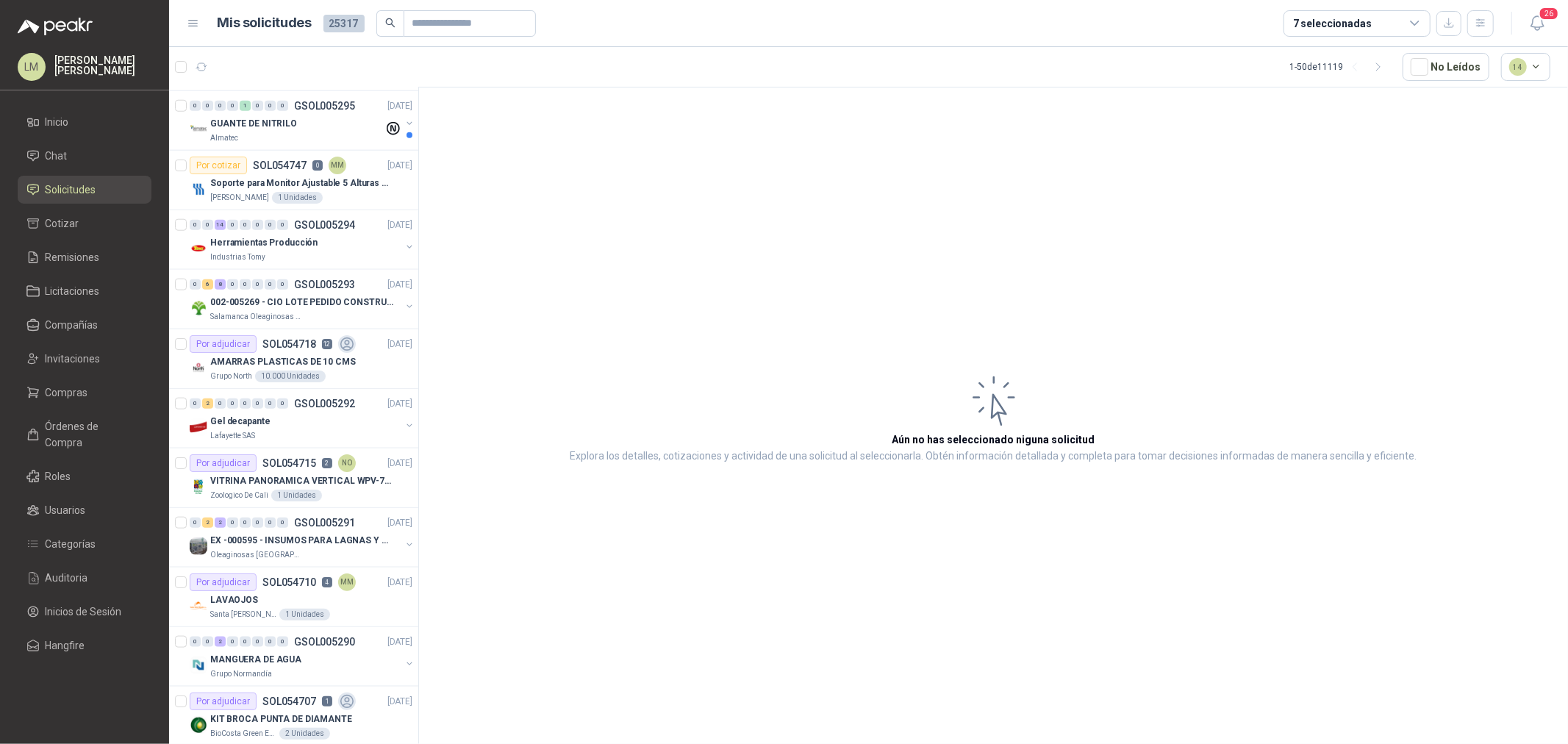
scroll to position [1062, 0]
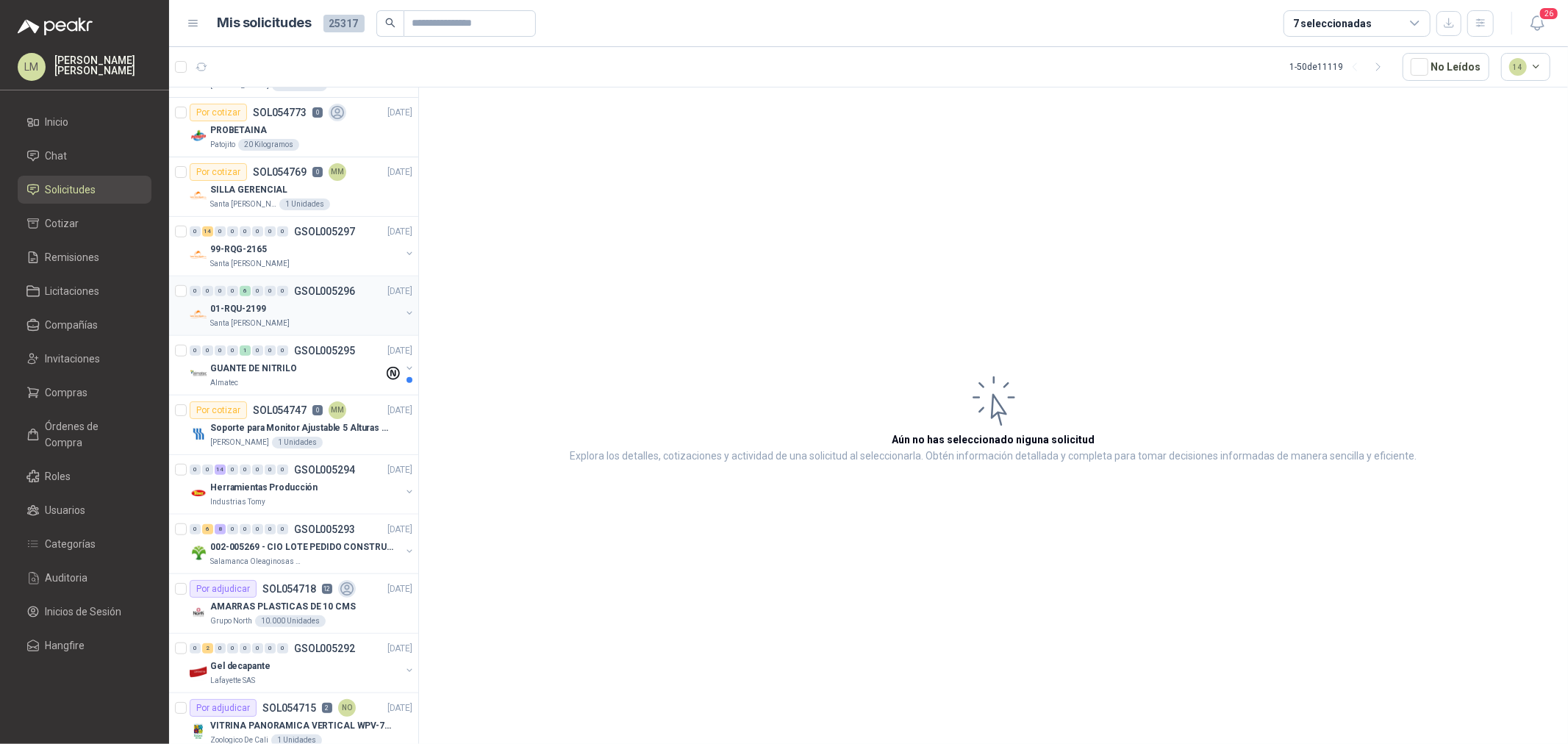
click at [269, 310] on div "01-RQU-2199" at bounding box center [305, 309] width 190 height 18
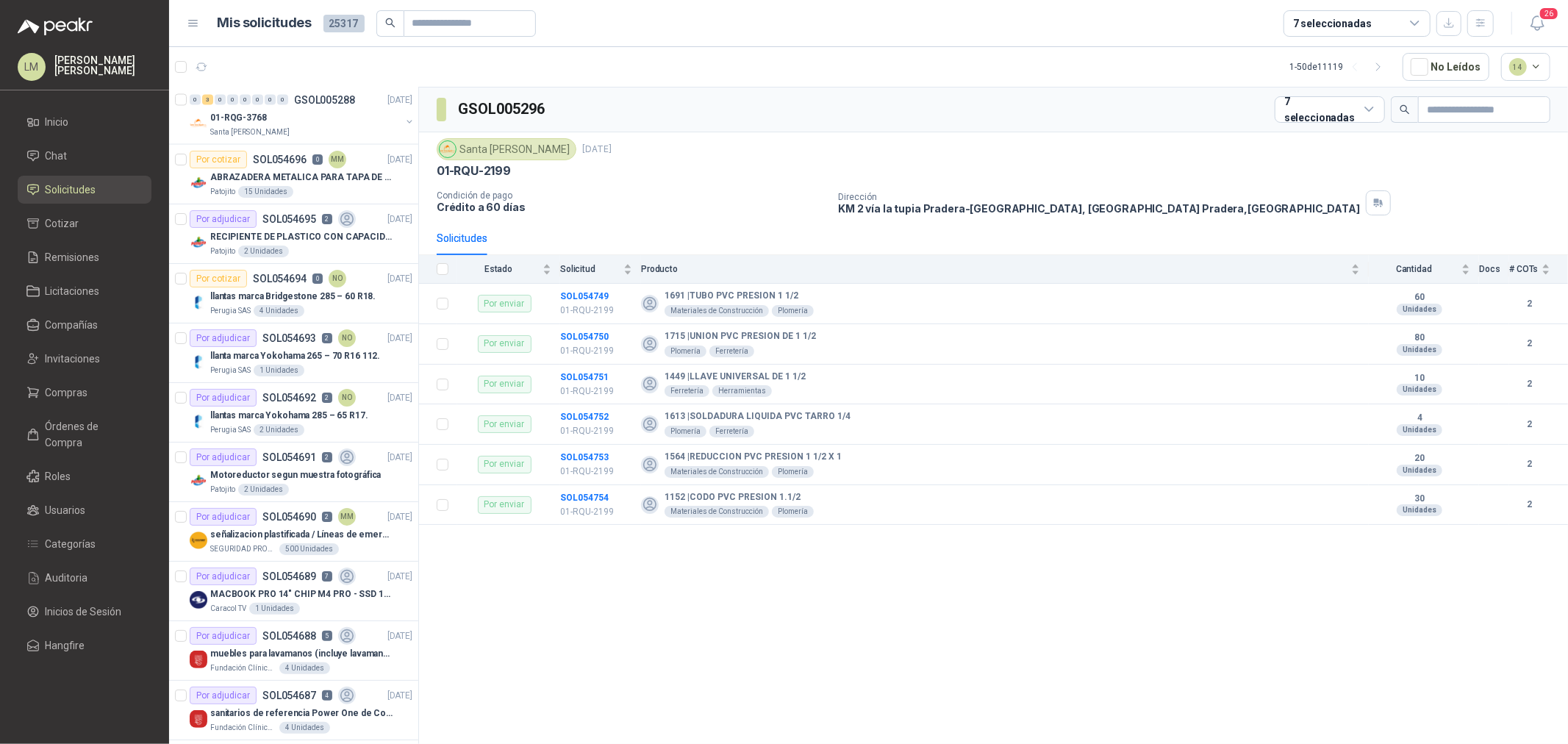
scroll to position [2350, 0]
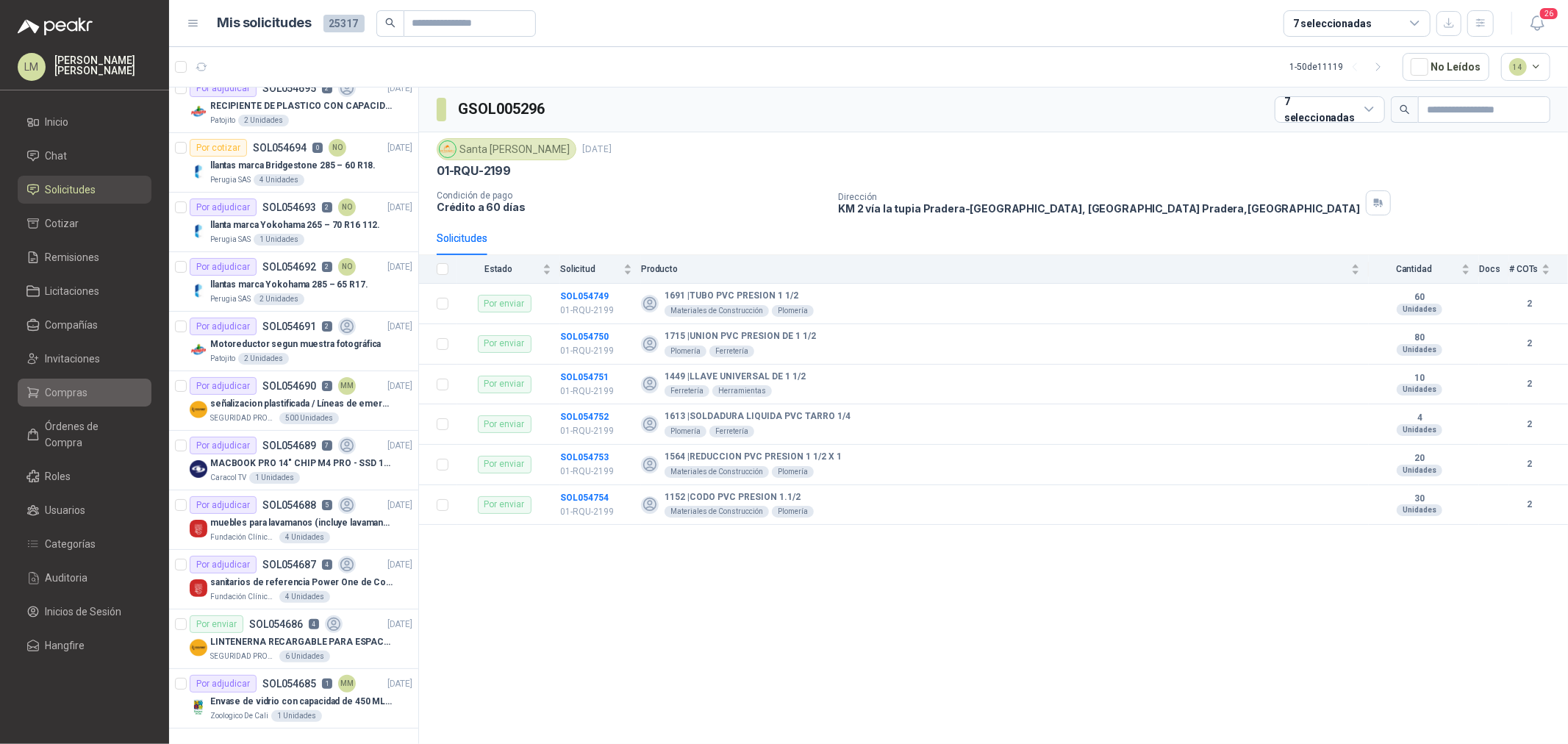
click at [72, 399] on span "Compras" at bounding box center [67, 393] width 42 height 16
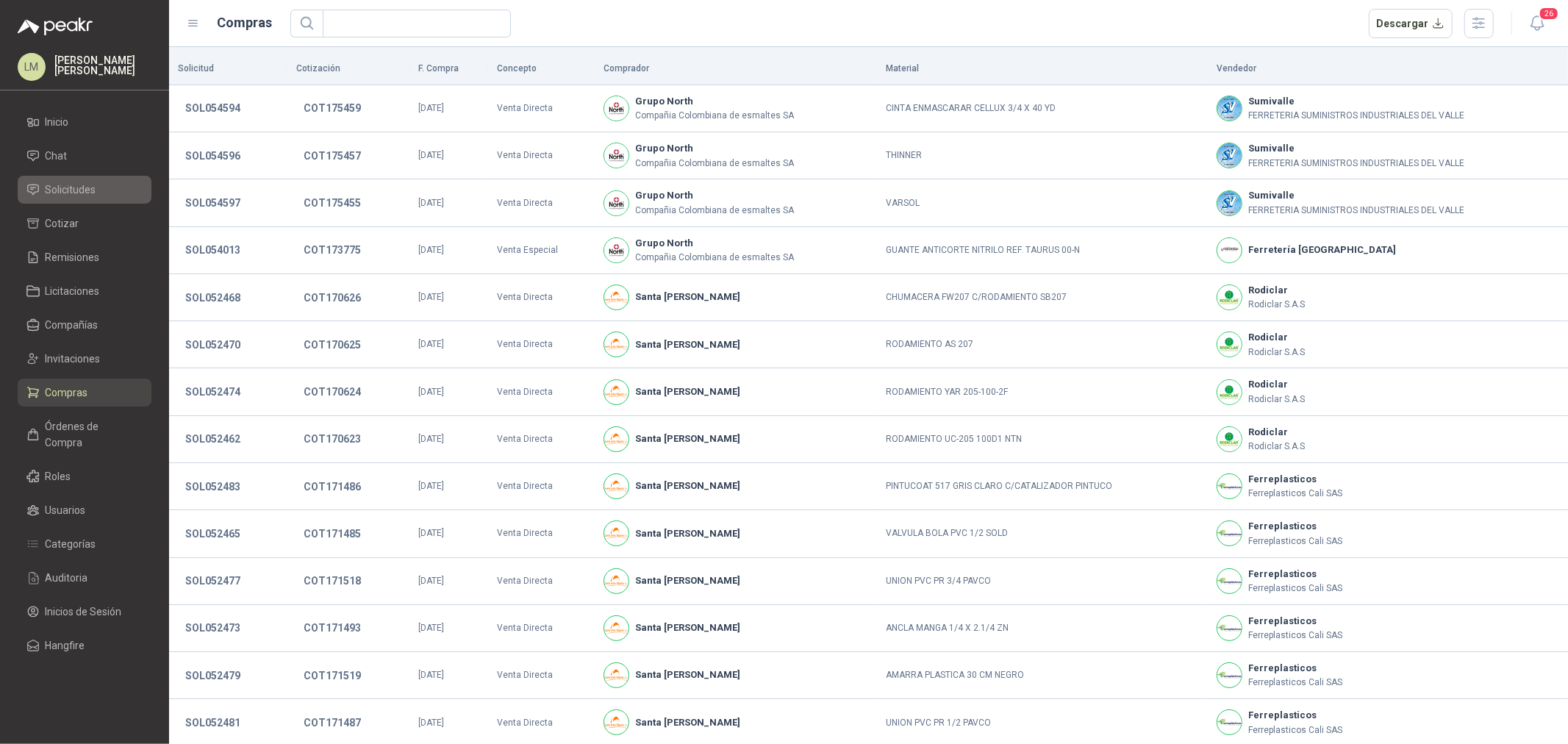
click at [53, 199] on link "Solicitudes" at bounding box center [84, 190] width 134 height 28
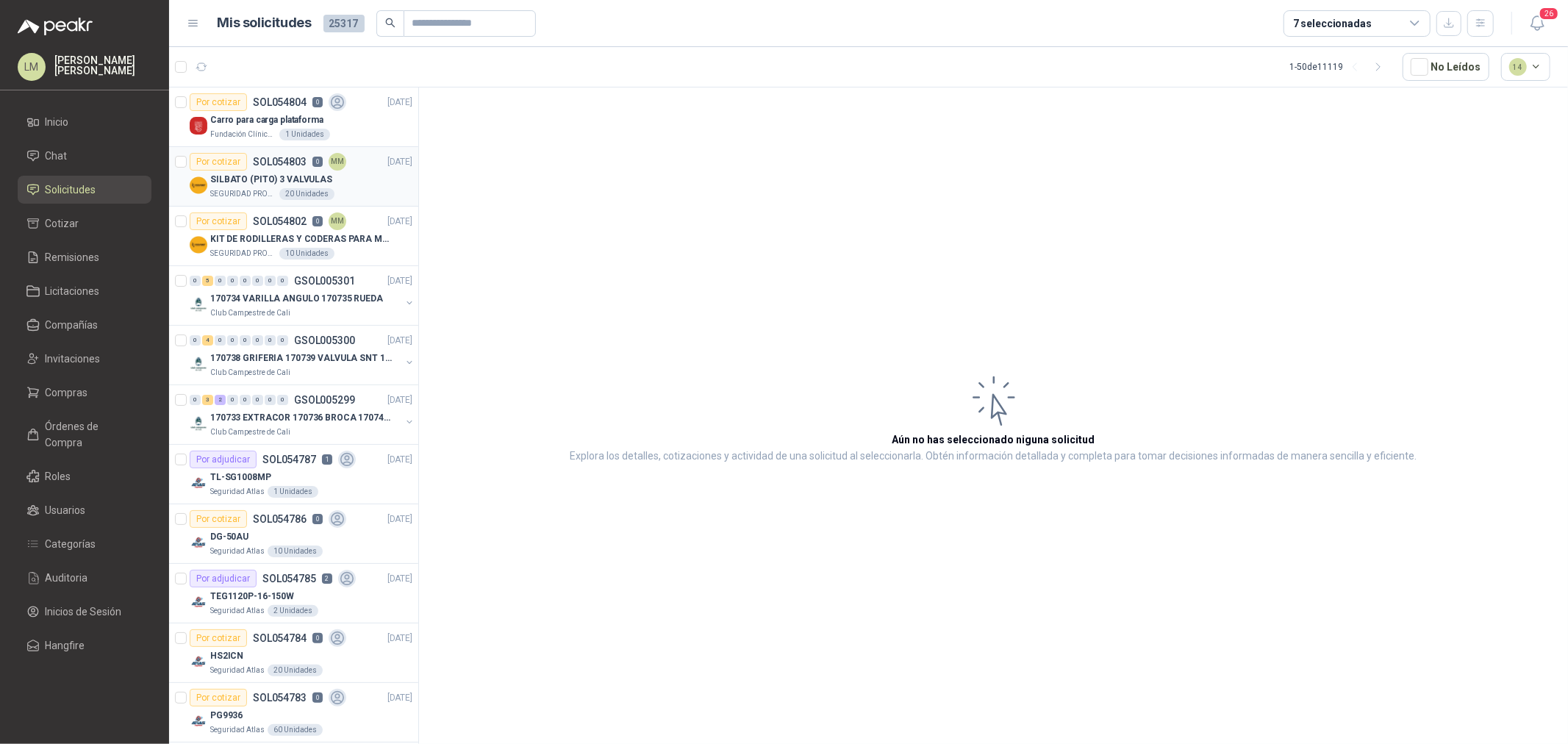
scroll to position [245, 0]
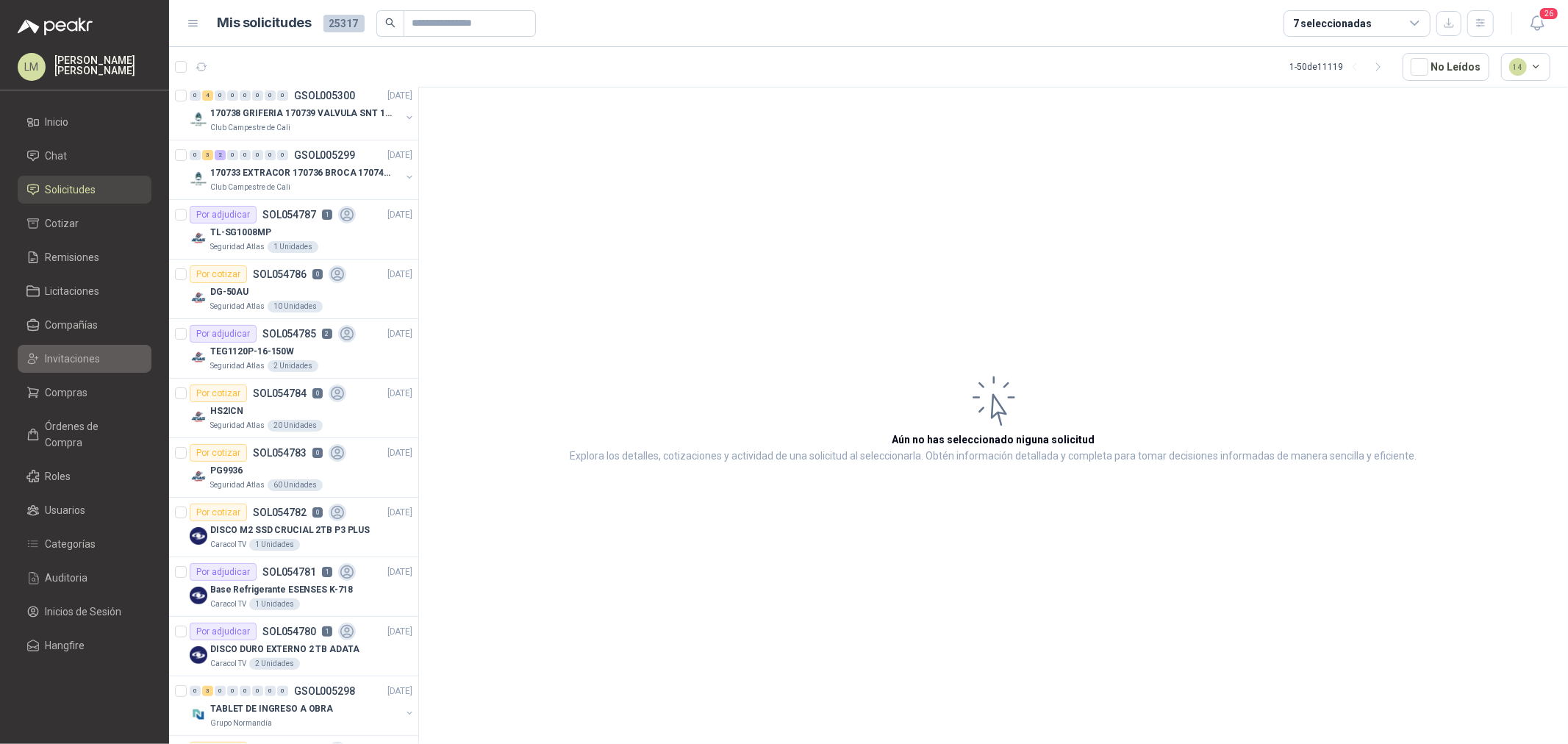
click at [88, 351] on span "Invitaciones" at bounding box center [73, 359] width 55 height 16
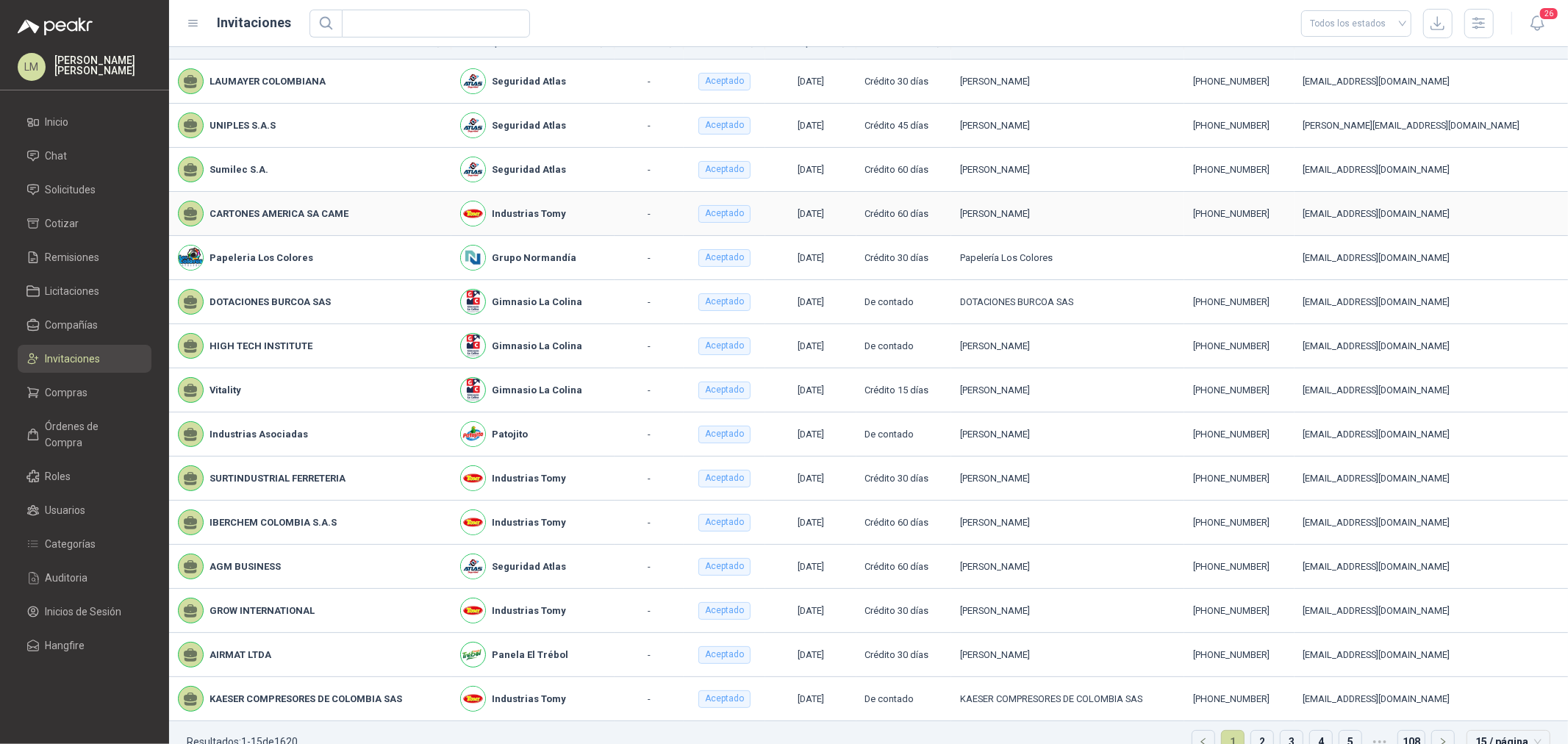
scroll to position [49, 0]
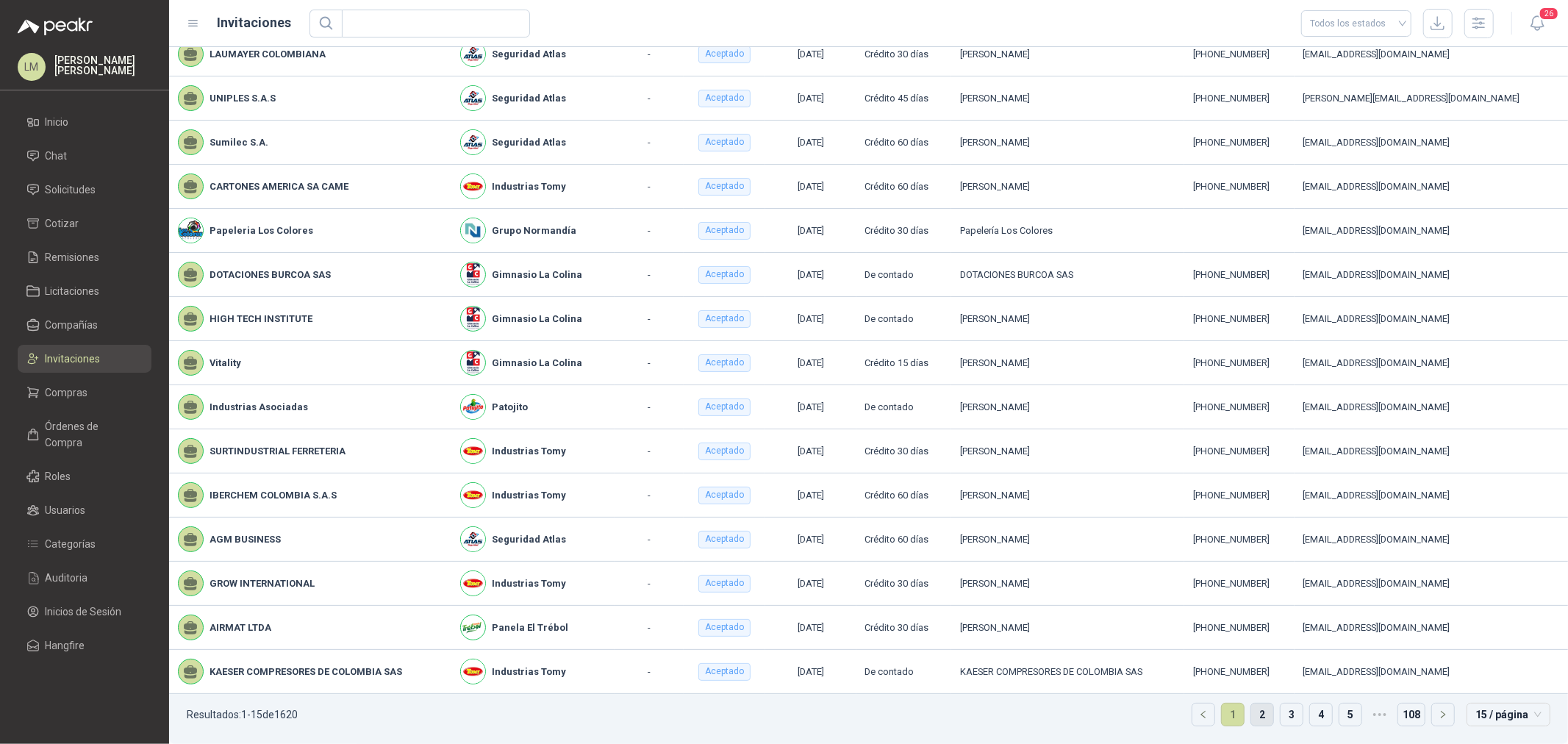
click at [1252, 567] on link "2" at bounding box center [1262, 715] width 22 height 22
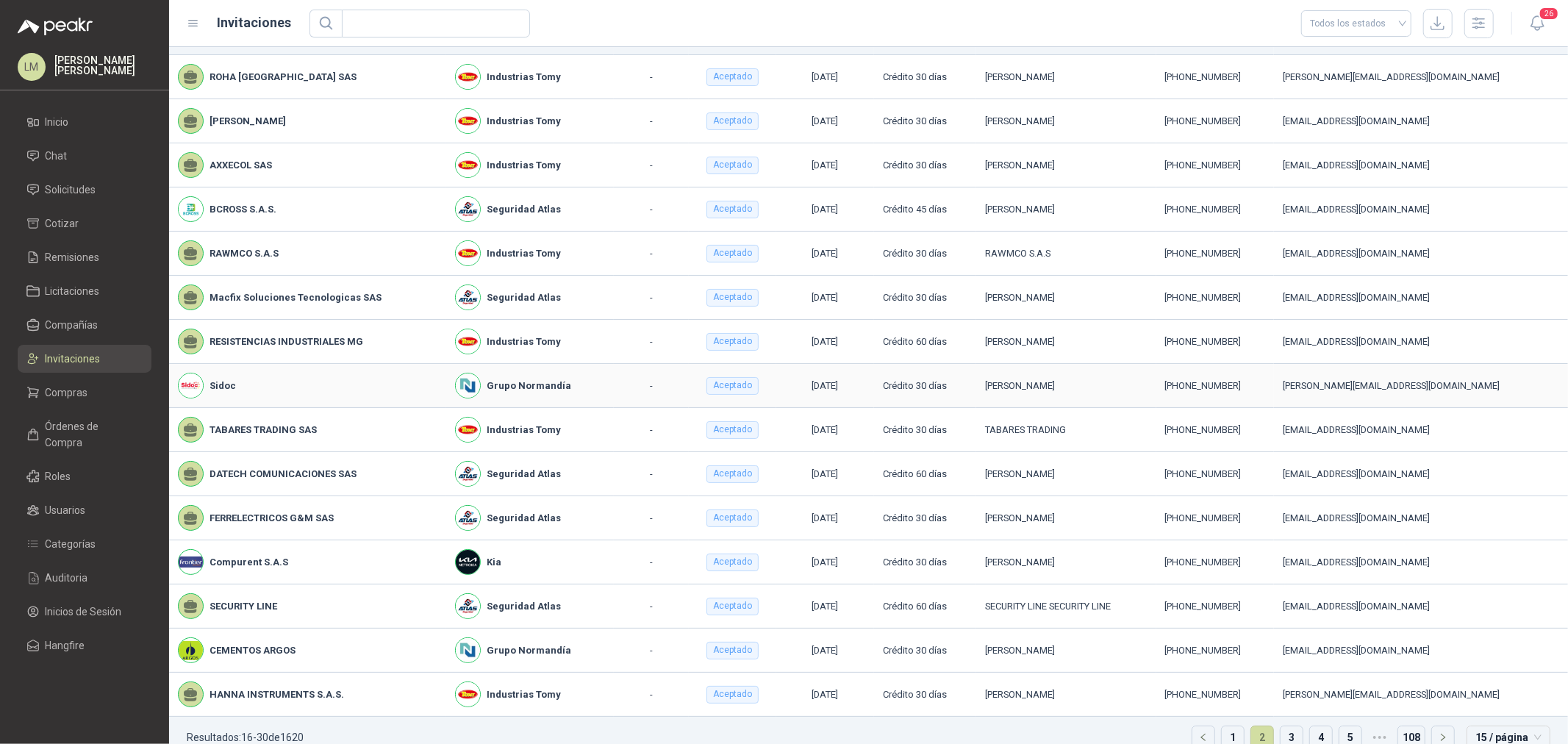
scroll to position [49, 0]
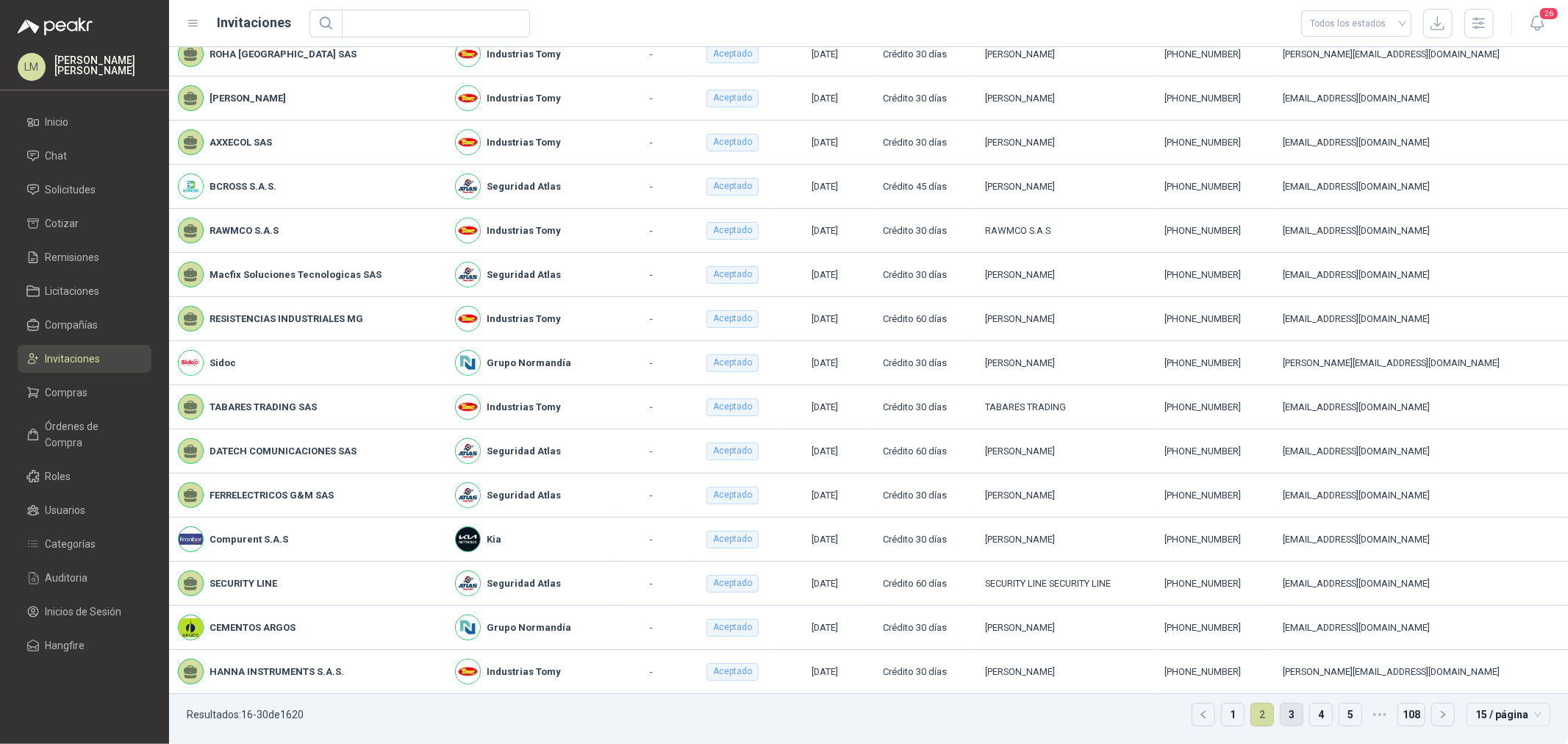
click at [1254, 567] on link "3" at bounding box center [1291, 715] width 22 height 22
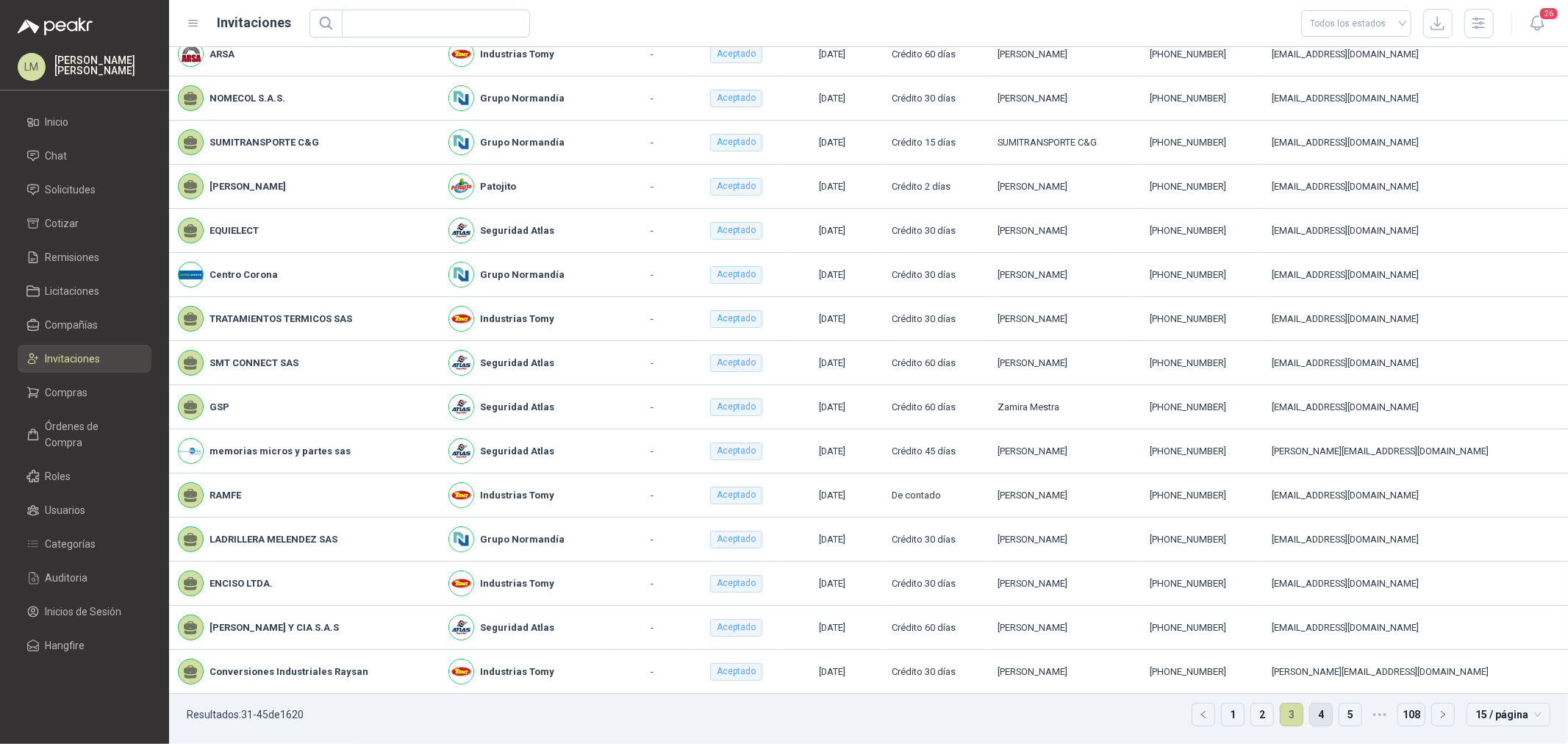
click at [1254, 567] on link "4" at bounding box center [1321, 715] width 22 height 22
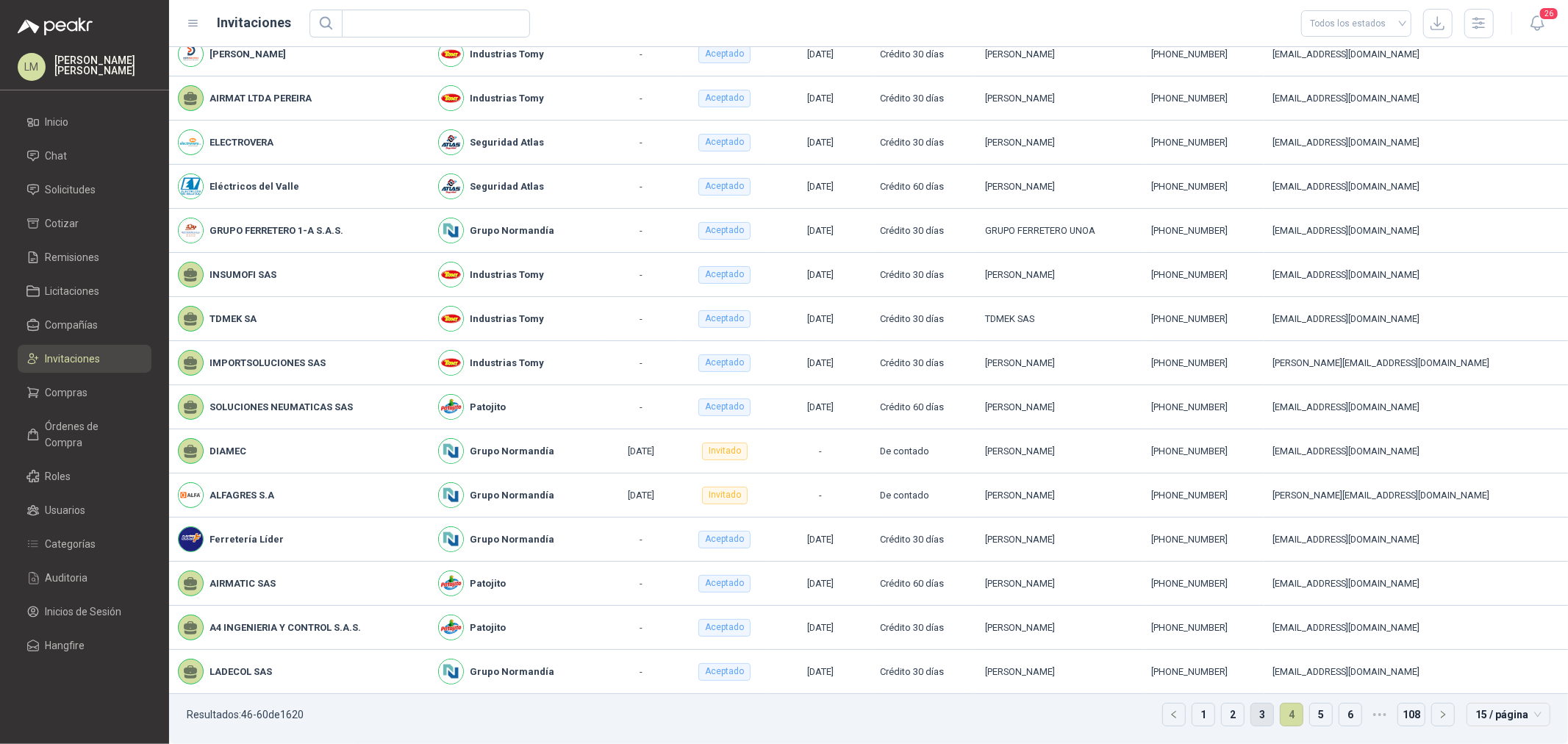
click at [1251, 567] on link "3" at bounding box center [1262, 715] width 22 height 22
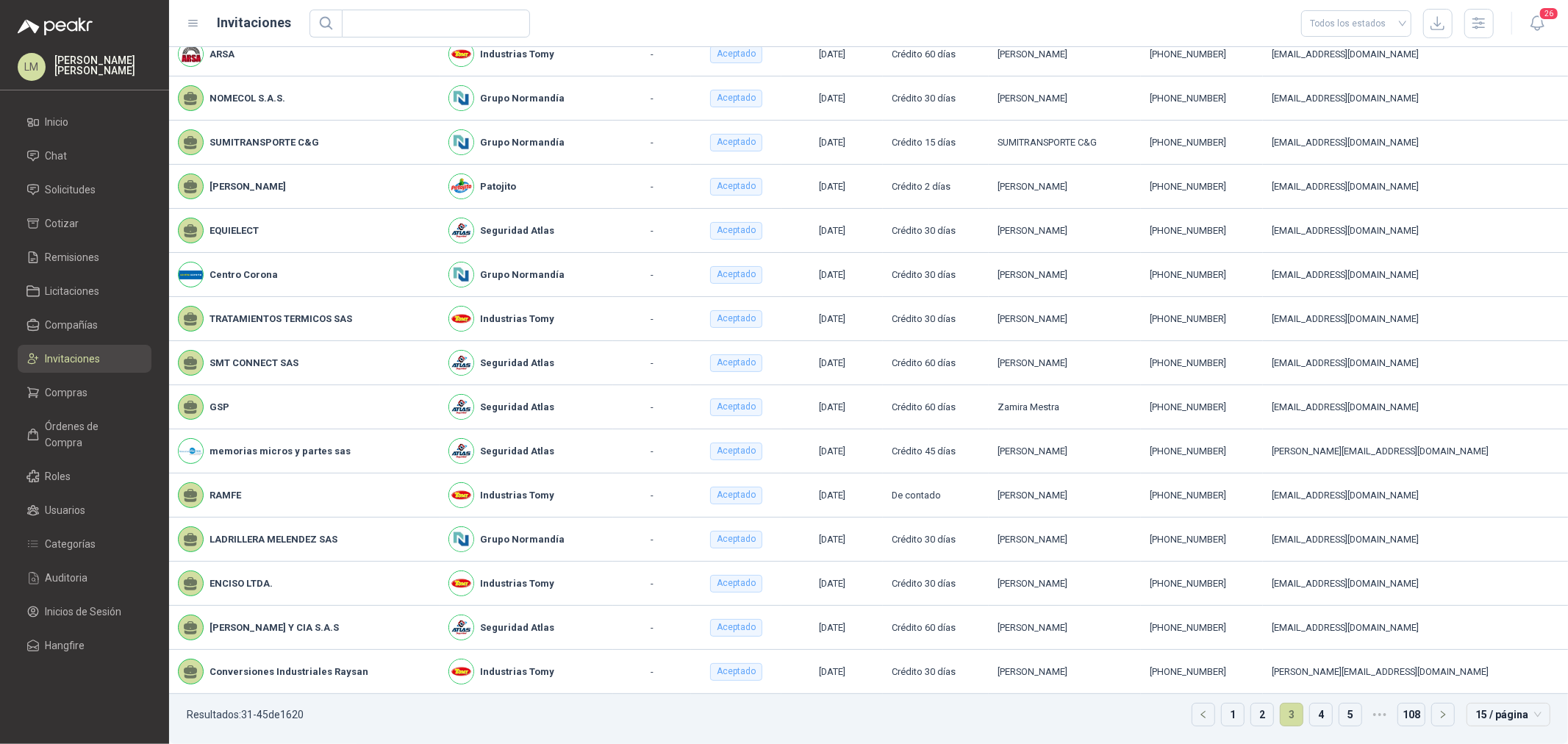
click at [1254, 567] on ul "Resultados: 31 - 45 de 1620 1 2 3 4 5 ••• 108 15 / página" at bounding box center [868, 719] width 1399 height 50
click at [1254, 567] on link "2" at bounding box center [1262, 715] width 22 height 22
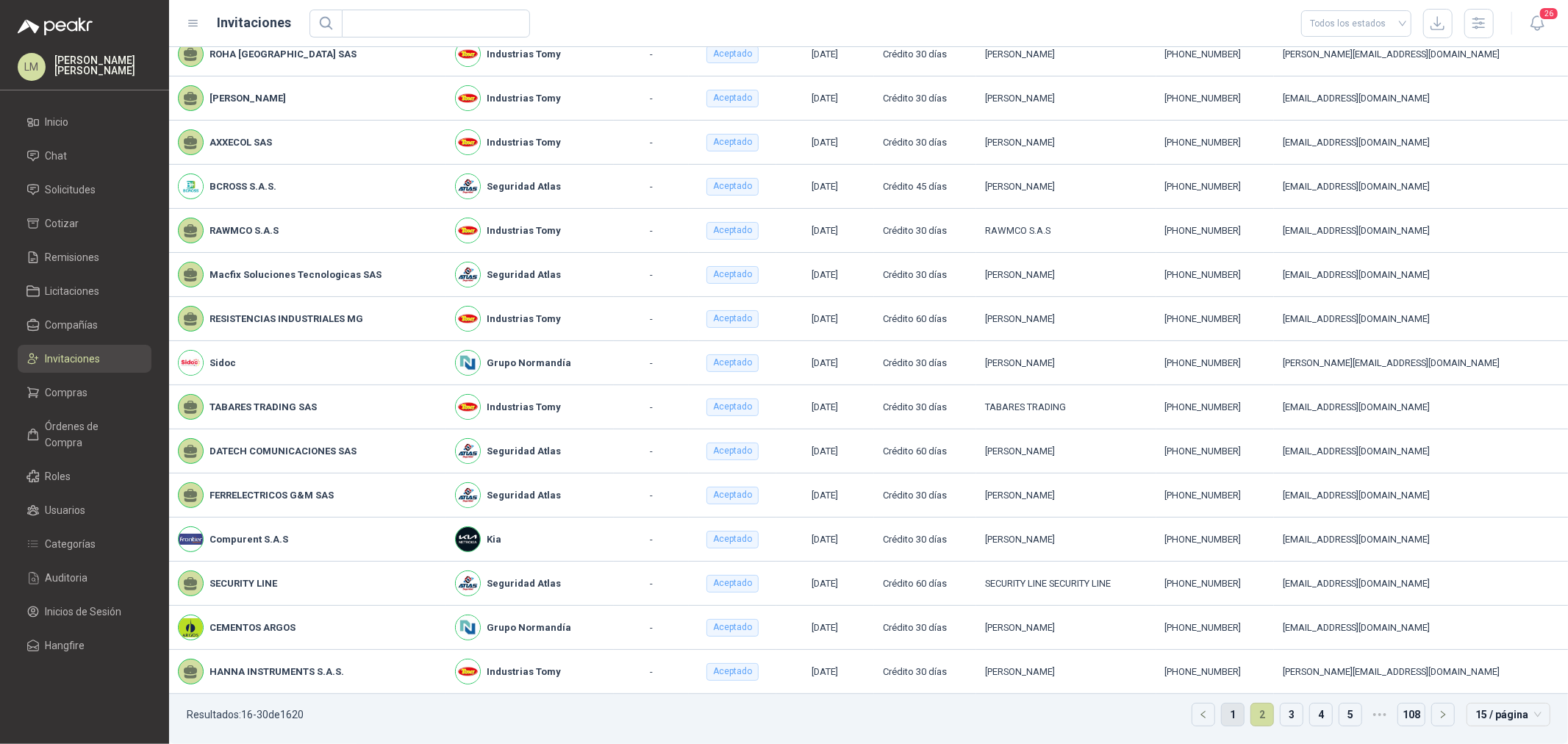
click at [1222, 567] on link "1" at bounding box center [1233, 715] width 22 height 22
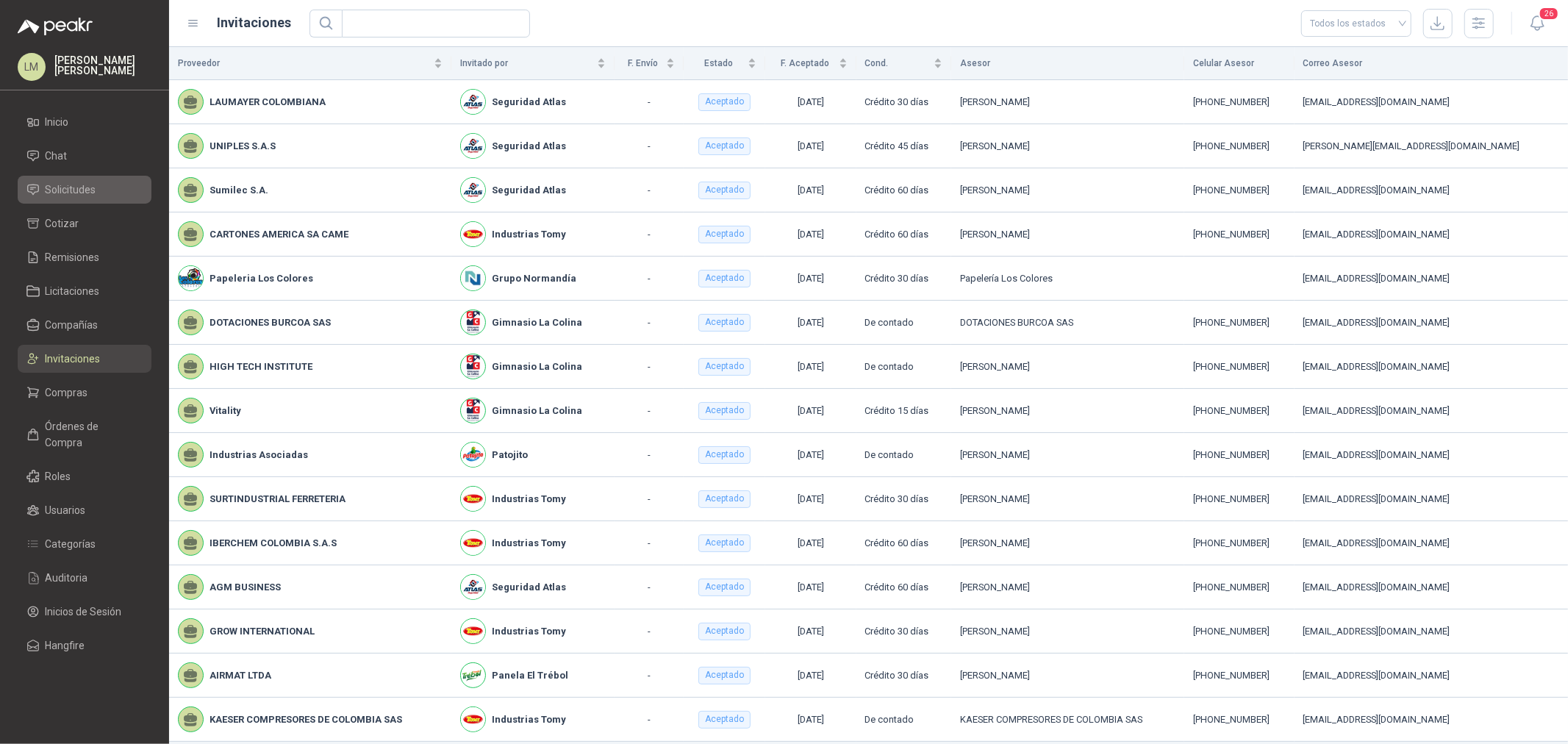
click at [85, 192] on span "Solicitudes" at bounding box center [71, 189] width 50 height 16
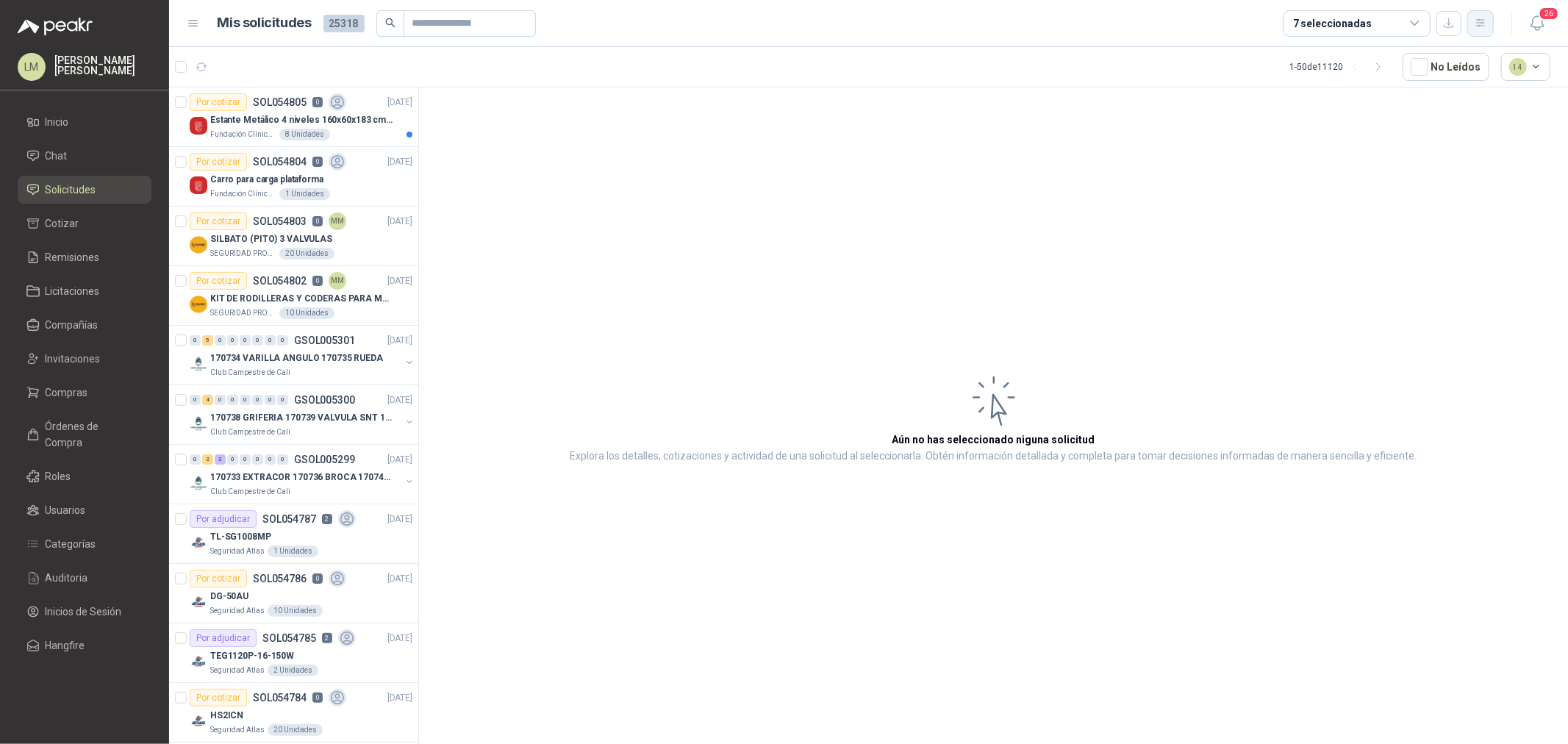
click at [1254, 23] on icon "button" at bounding box center [1480, 23] width 8 height 7
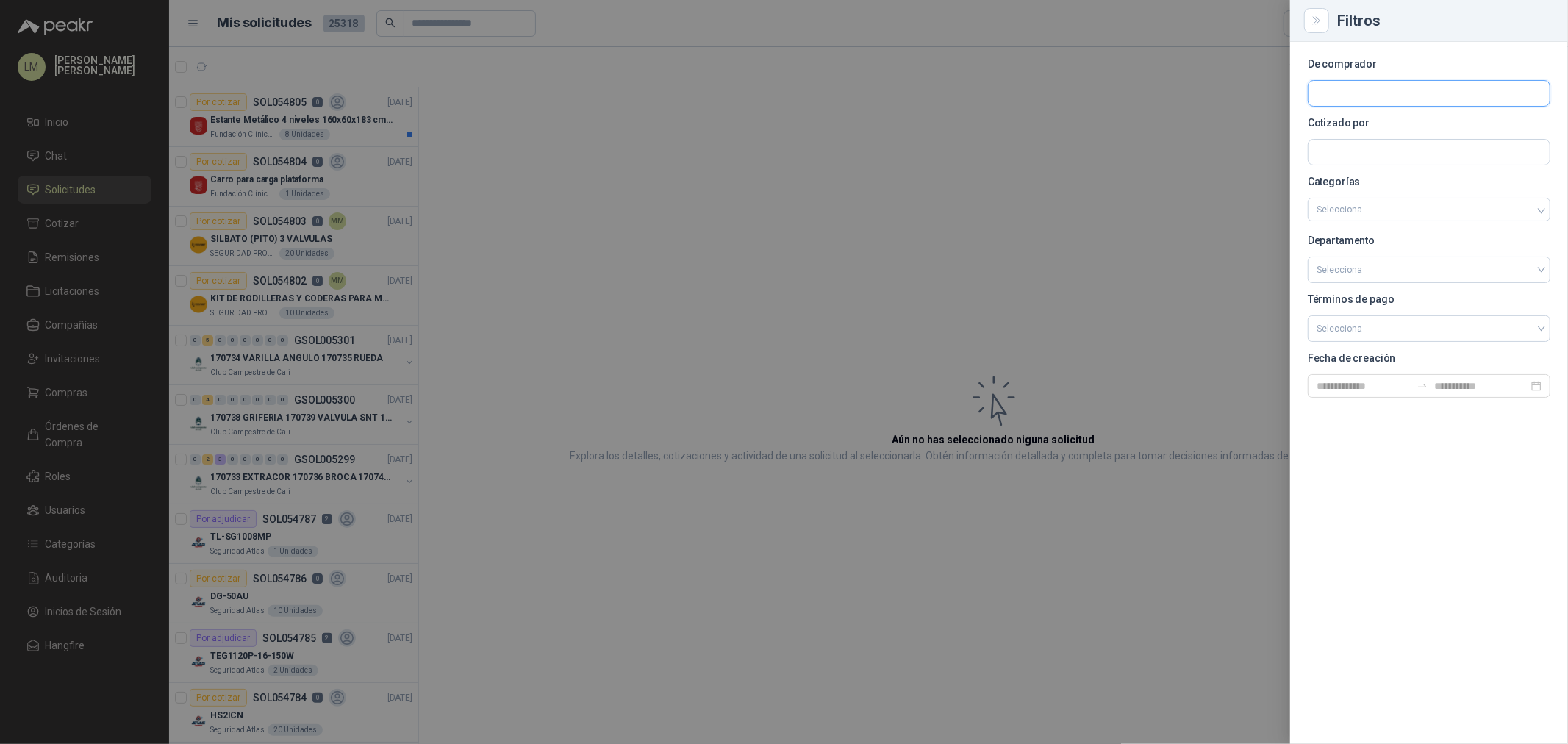
click at [1254, 91] on input "text" at bounding box center [1429, 93] width 241 height 25
type input "***"
click at [1254, 120] on p "Seguridad Atlas" at bounding box center [1404, 125] width 122 height 9
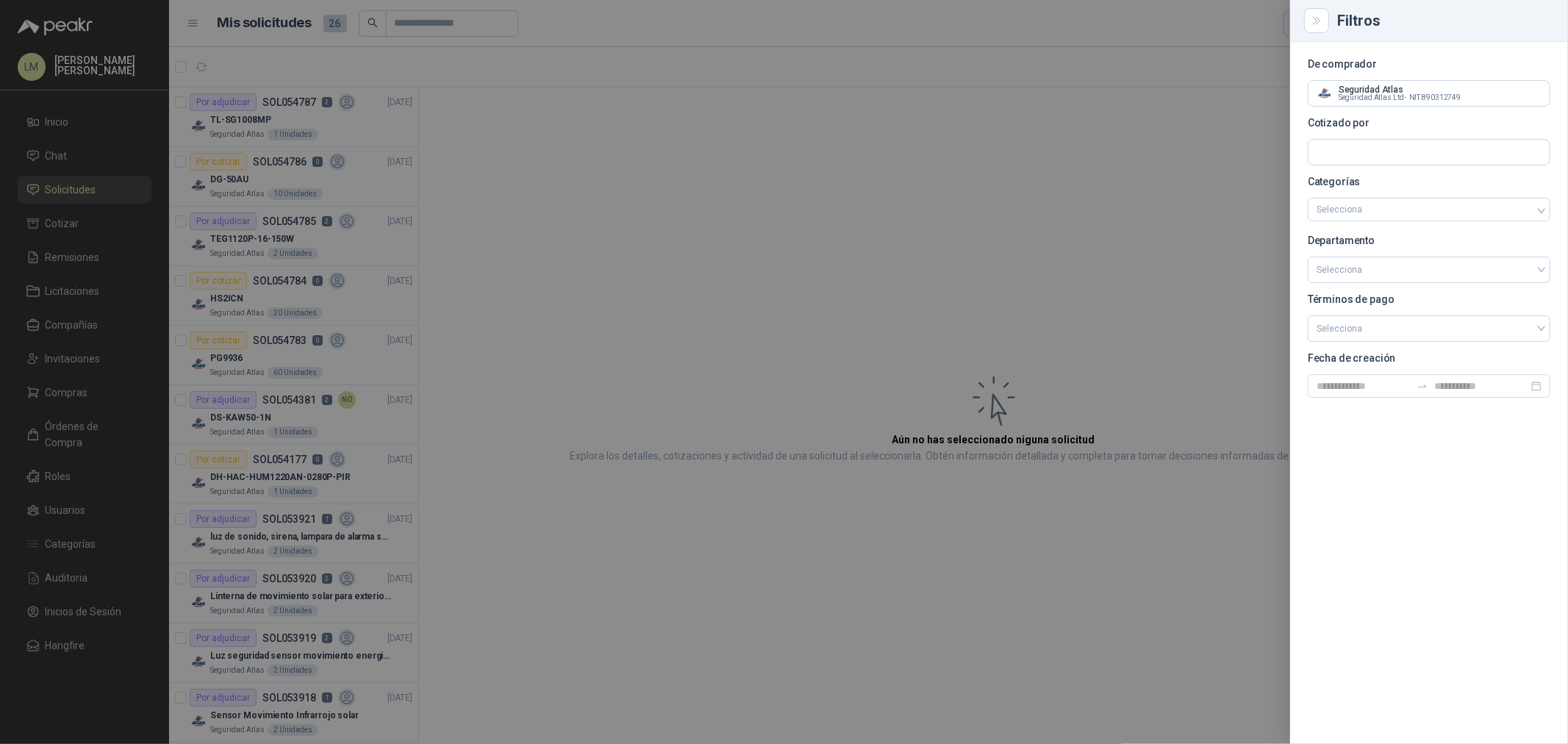
click at [748, 187] on div at bounding box center [784, 372] width 1568 height 744
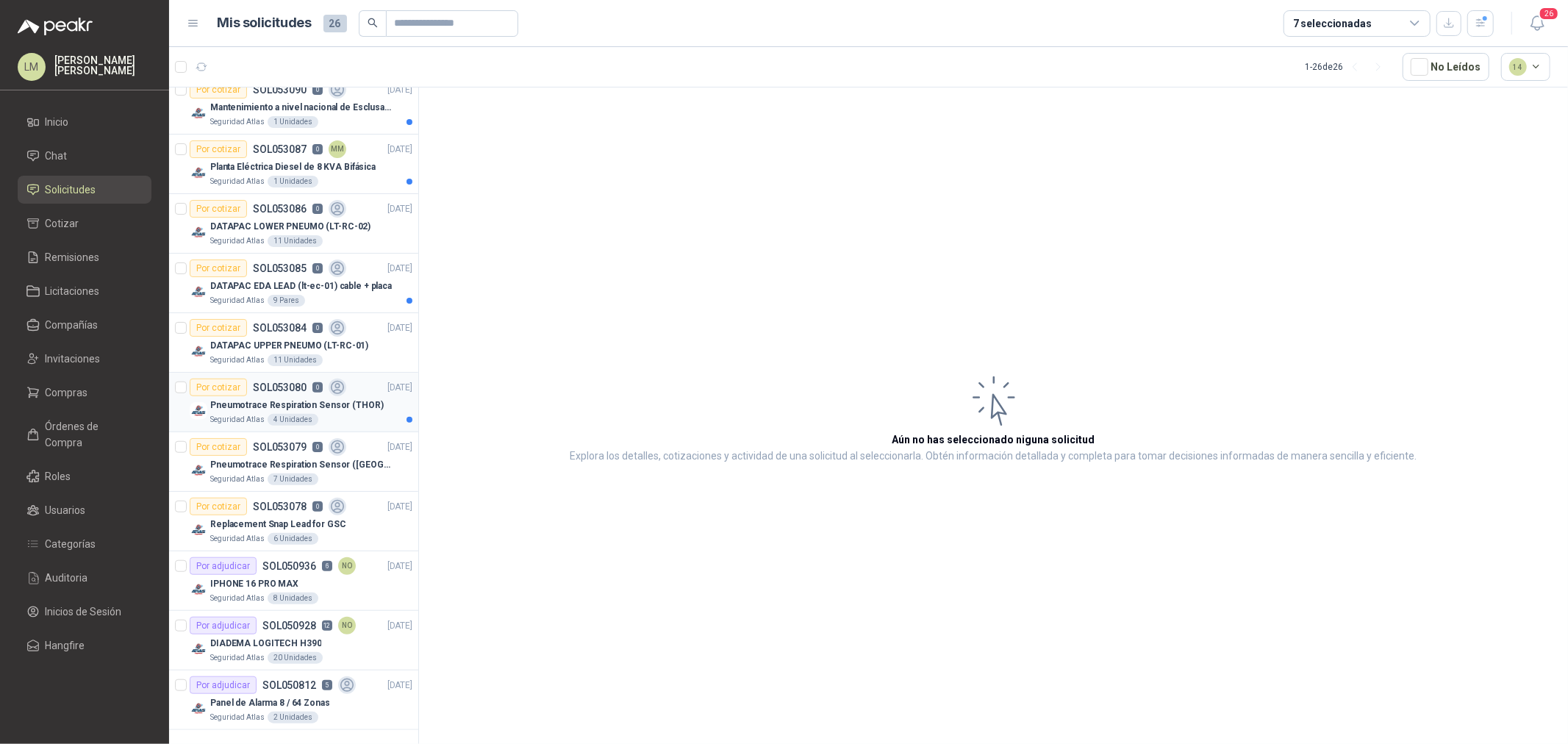
scroll to position [908, 0]
click at [265, 567] on p "Panel de Alarma 8 / 64 Zonas" at bounding box center [271, 702] width 120 height 14
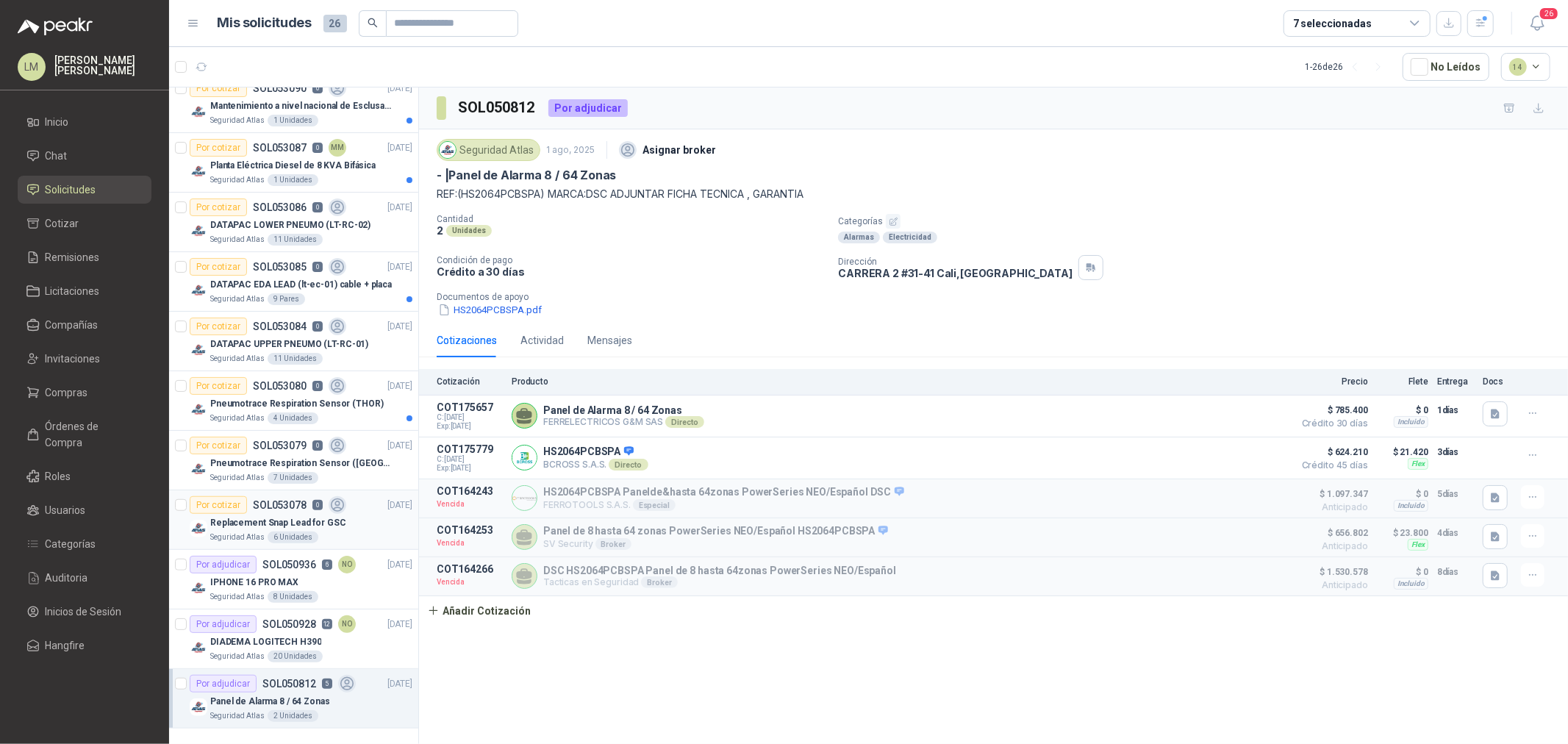
click at [294, 532] on div "6 Unidades" at bounding box center [293, 537] width 50 height 12
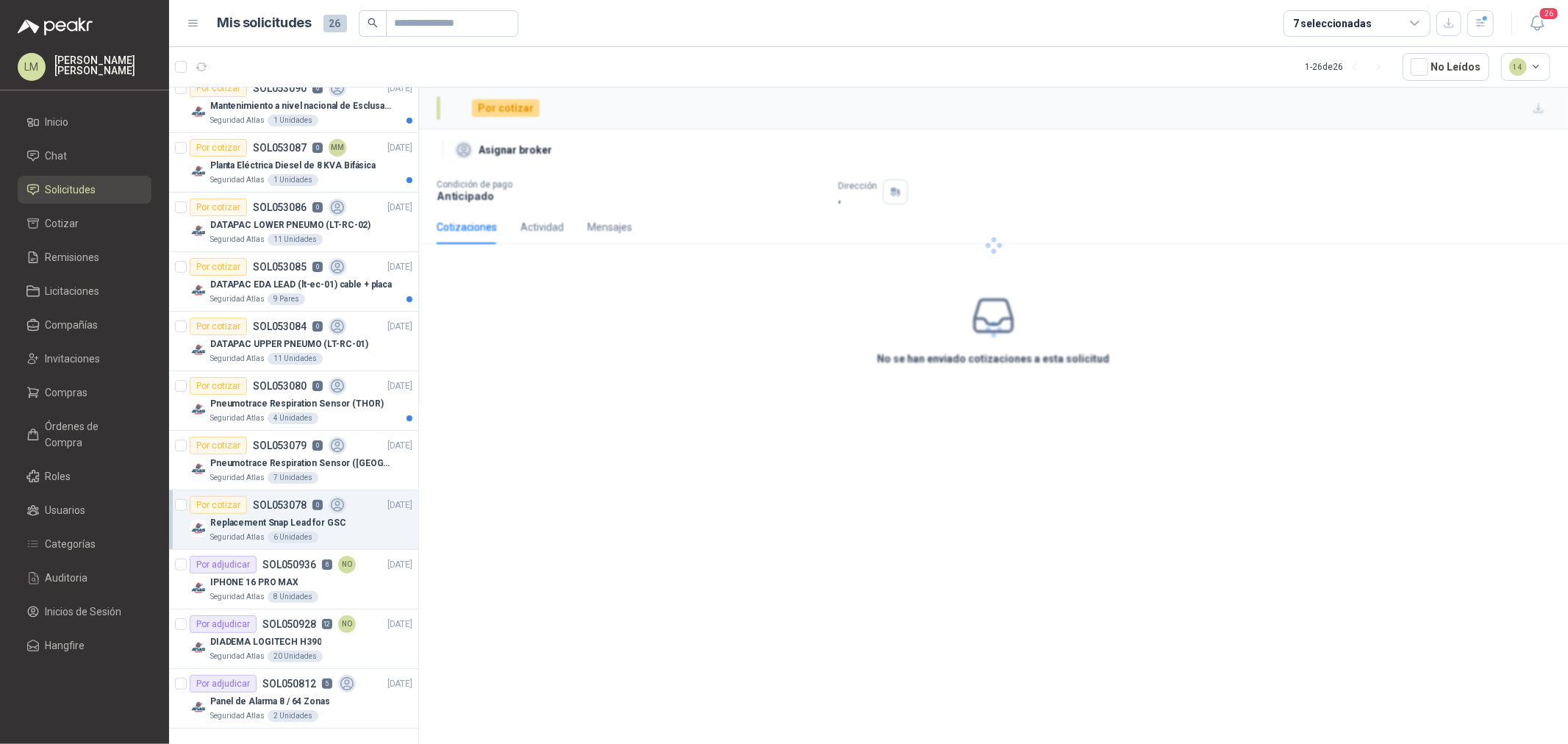
click at [294, 532] on div "6 Unidades" at bounding box center [293, 537] width 50 height 12
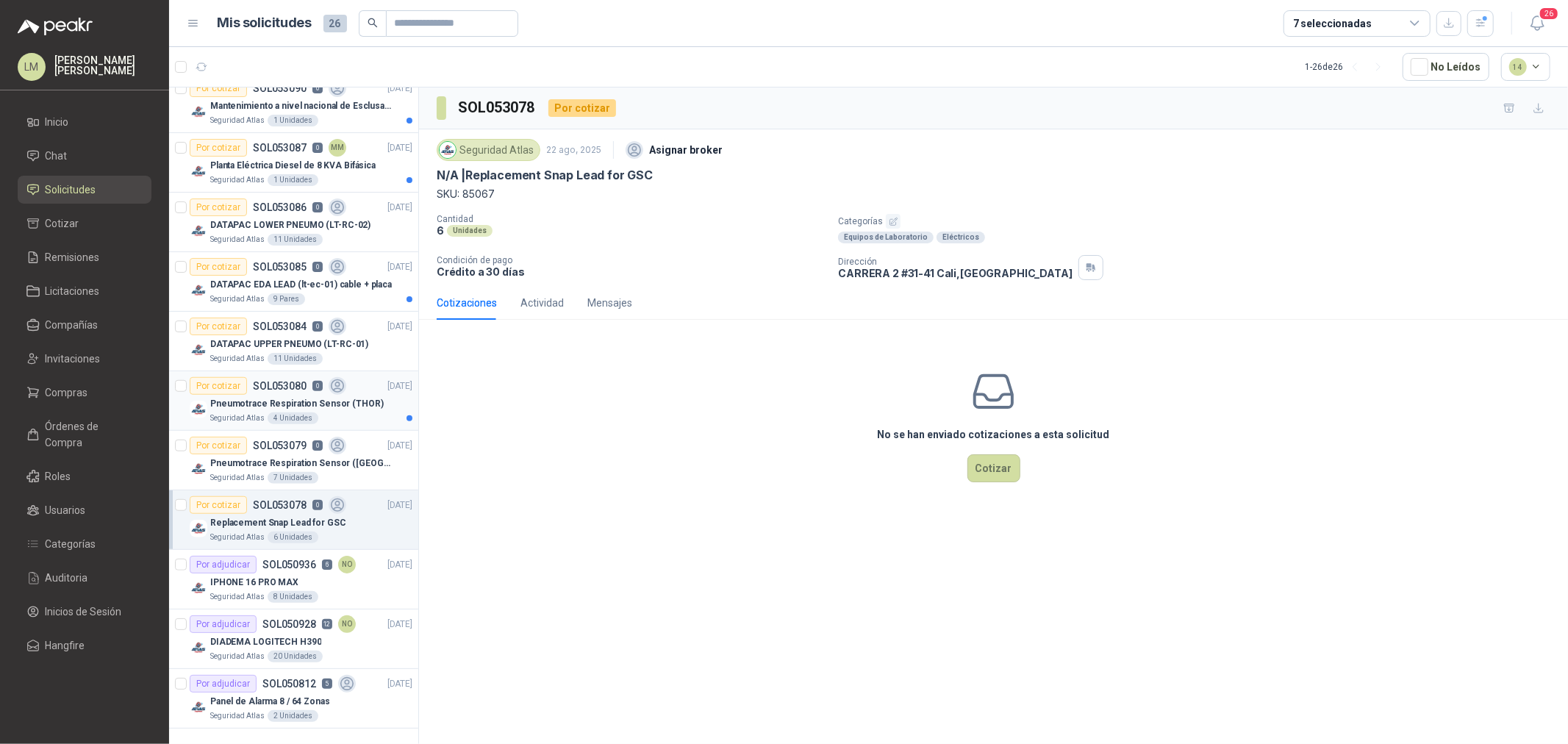
click at [284, 417] on div "4 Unidades" at bounding box center [293, 418] width 50 height 12
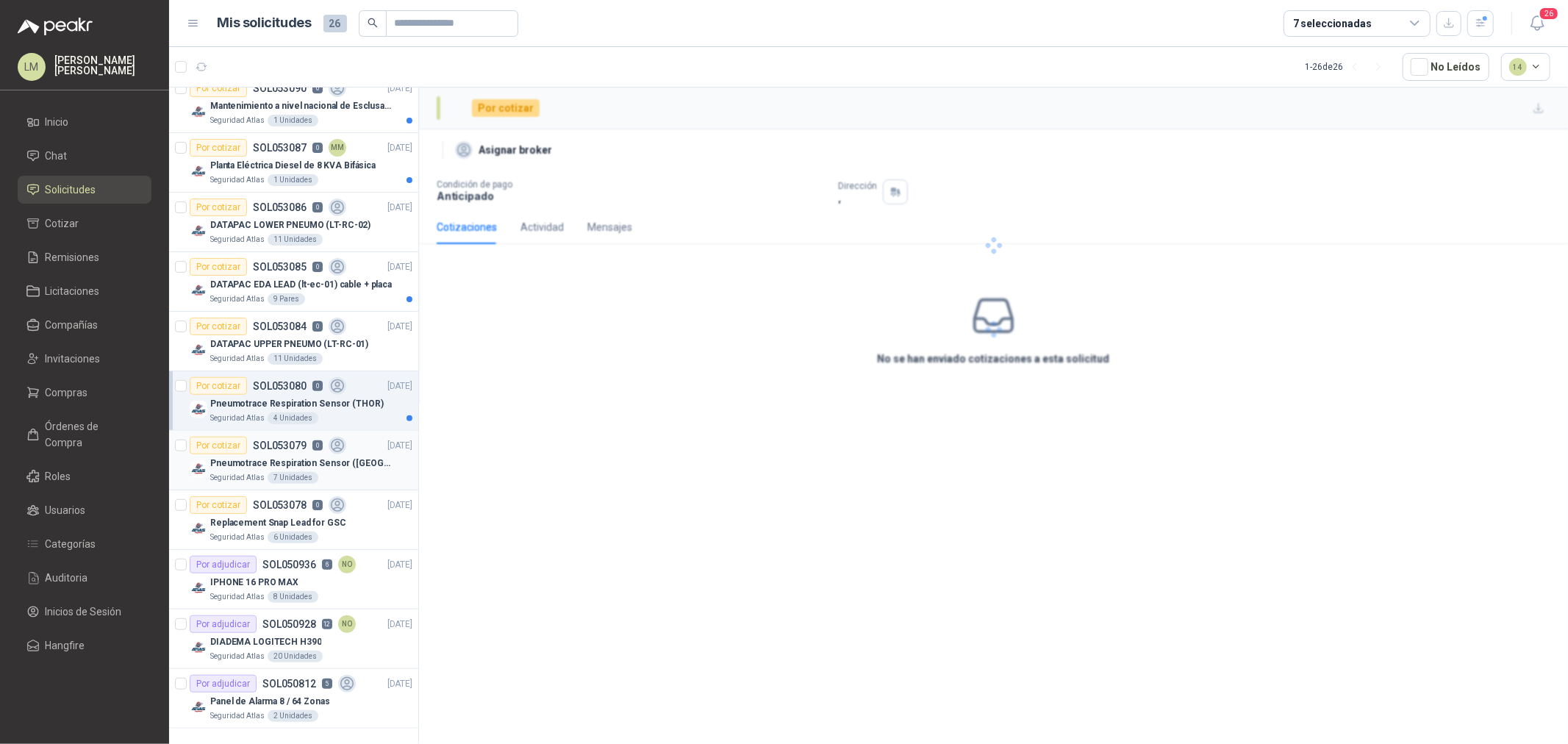
click at [284, 465] on p "Pneumotrace Respiration Sensor (ABD)" at bounding box center [302, 464] width 183 height 14
click at [289, 515] on div "Replacement Snap Lead for GSC" at bounding box center [311, 523] width 203 height 18
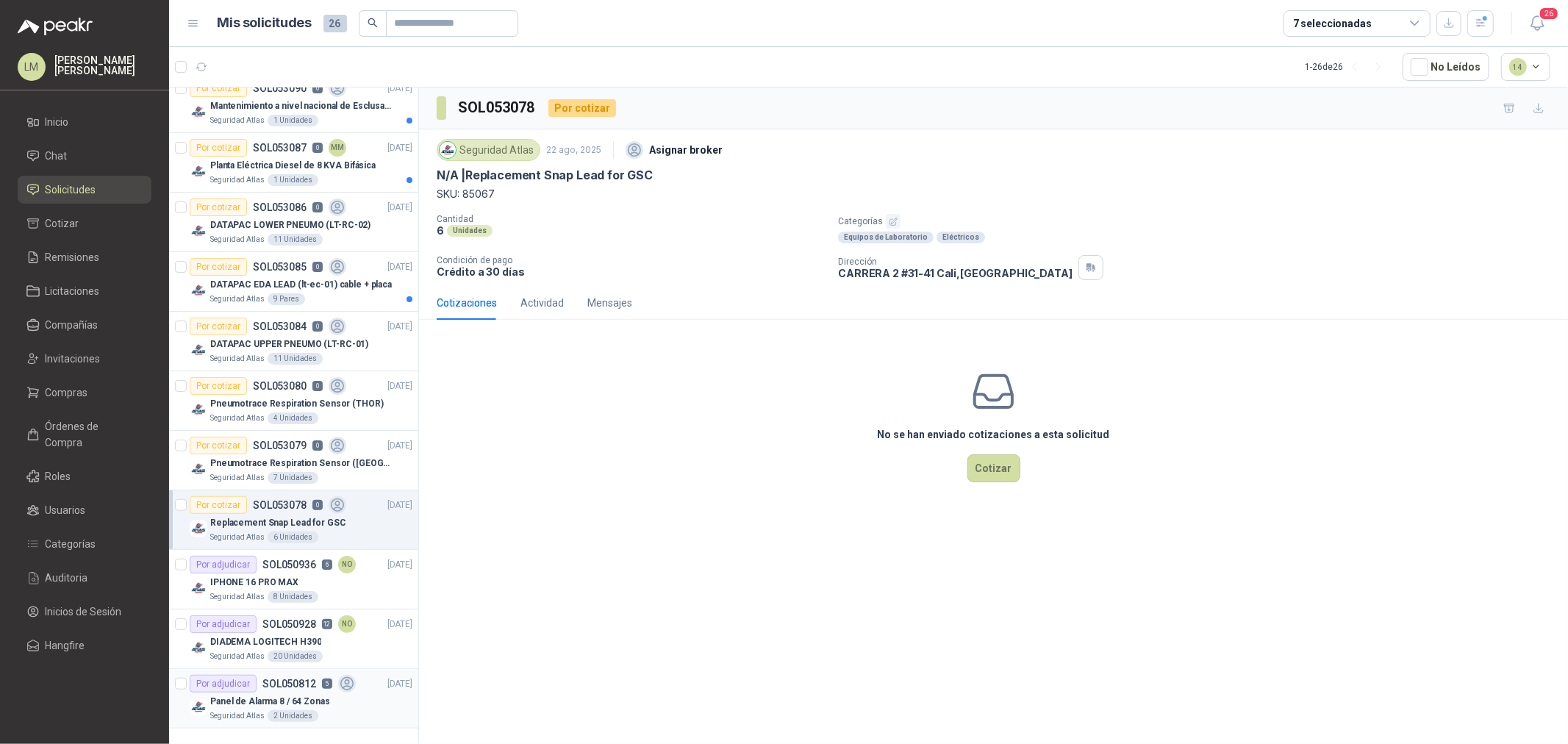
click at [275, 567] on p "Panel de Alarma 8 / 64 Zonas" at bounding box center [271, 702] width 120 height 14
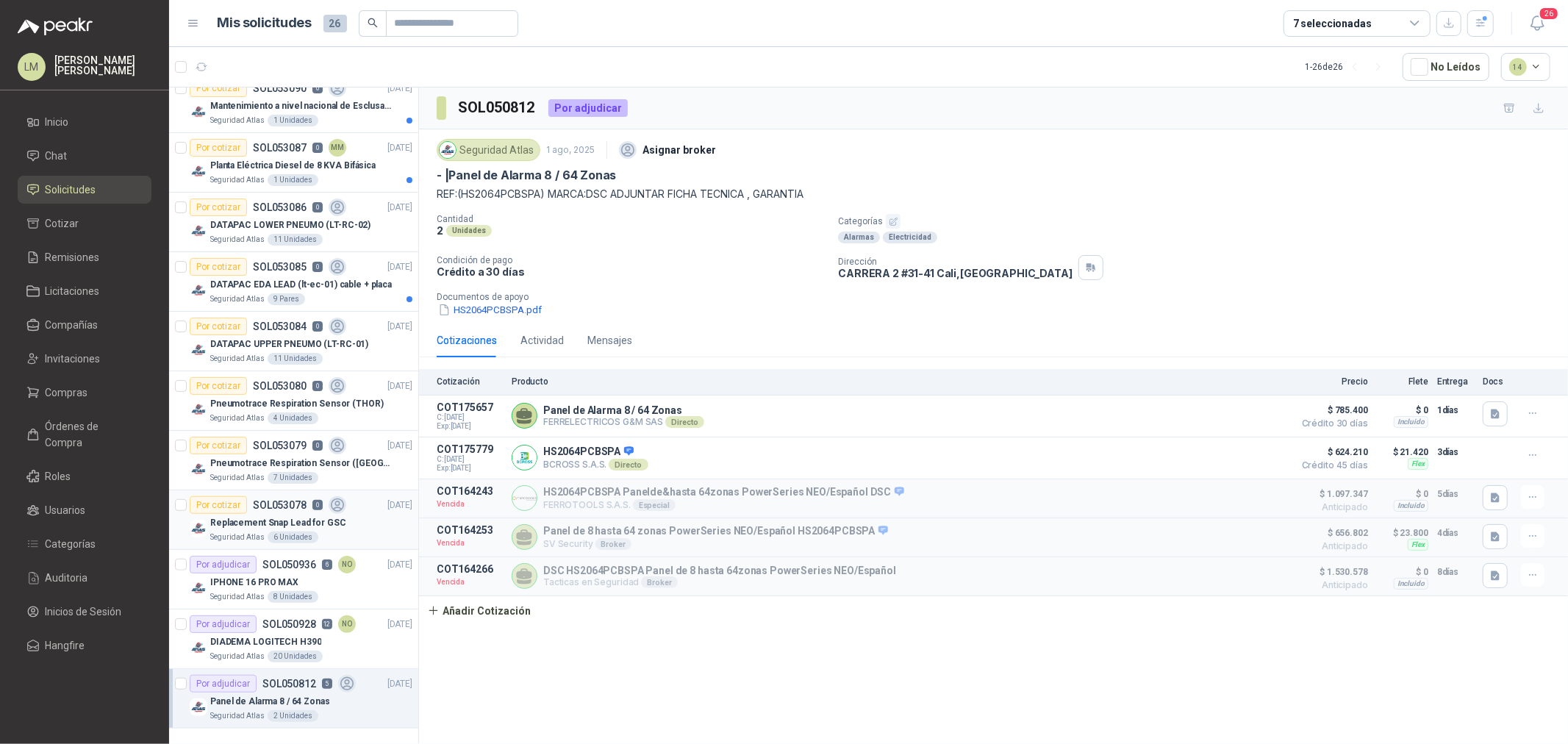
click at [287, 528] on p "Replacement Snap Lead for GSC" at bounding box center [279, 524] width 136 height 14
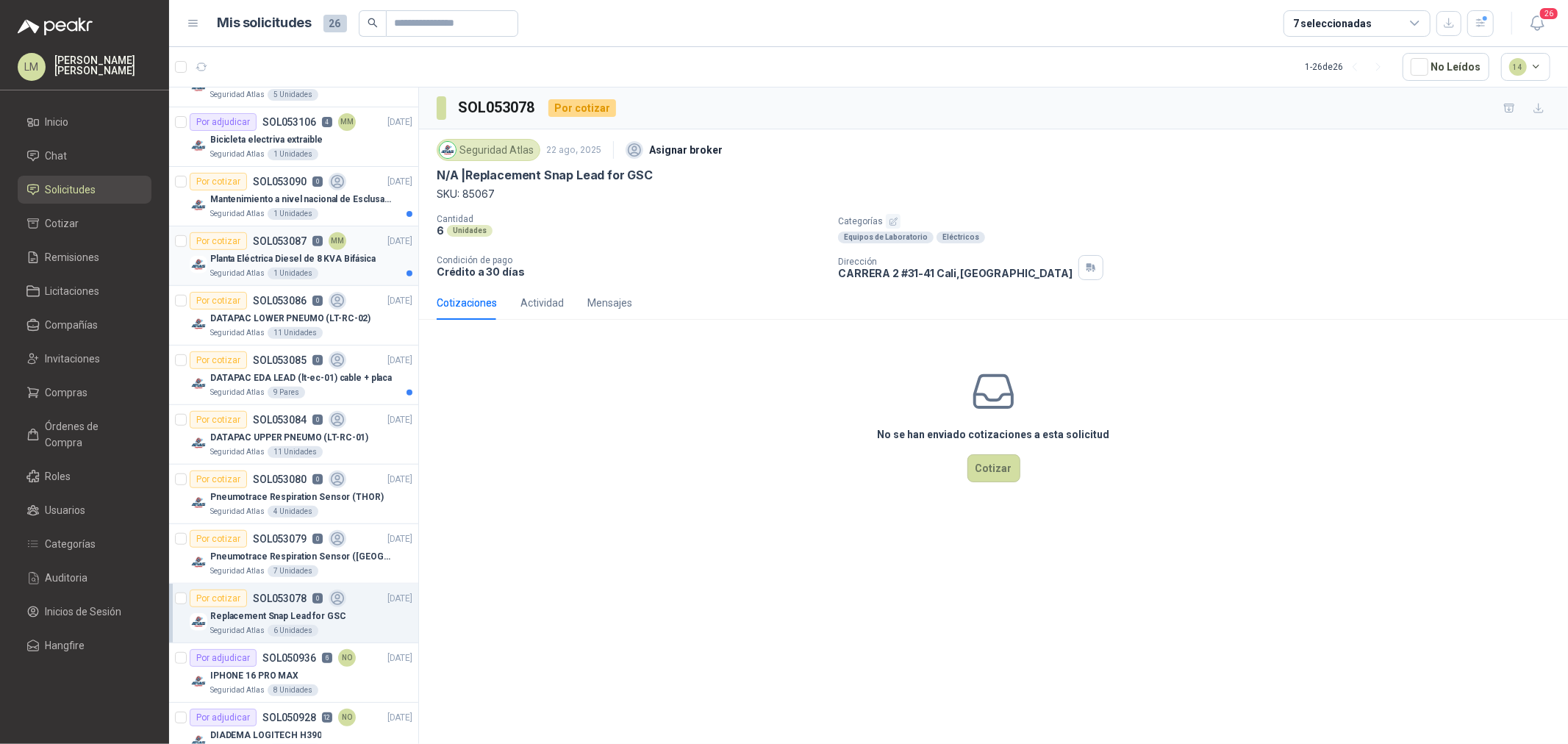
scroll to position [908, 0]
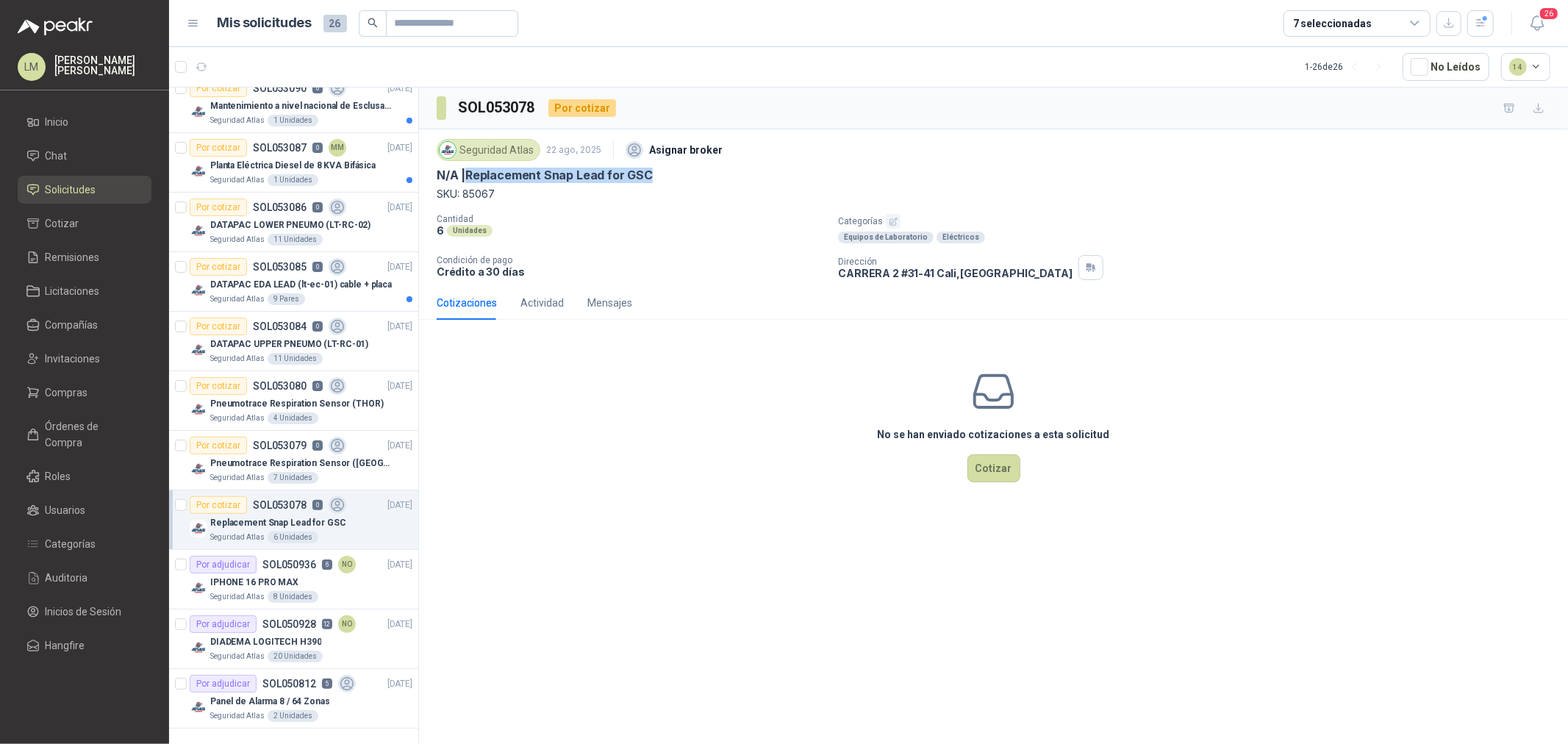
drag, startPoint x: 470, startPoint y: 171, endPoint x: 656, endPoint y: 179, distance: 186.2
click at [656, 179] on div "N/A | Replacement Snap Lead for GSC" at bounding box center [994, 175] width 1114 height 15
copy p "Replacement Snap Lead for GSC"
click at [265, 451] on p "SOL053079" at bounding box center [279, 446] width 54 height 11
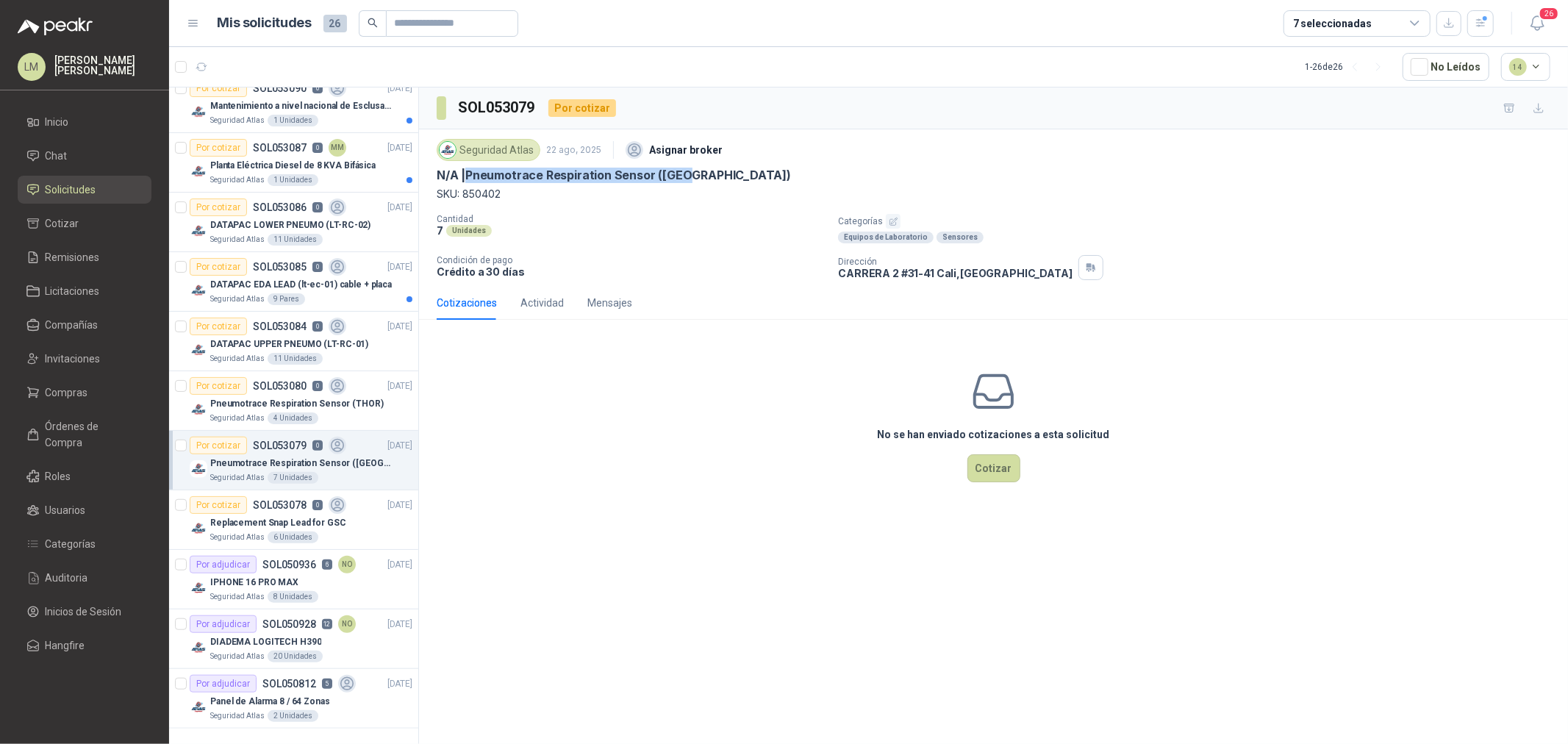
drag, startPoint x: 468, startPoint y: 173, endPoint x: 708, endPoint y: 171, distance: 240.0
click at [708, 171] on div "N/A | Pneumotrace Respiration Sensor (ABD)" at bounding box center [994, 175] width 1114 height 15
copy p "Pneumotrace Respiration Sensor (ABD)"
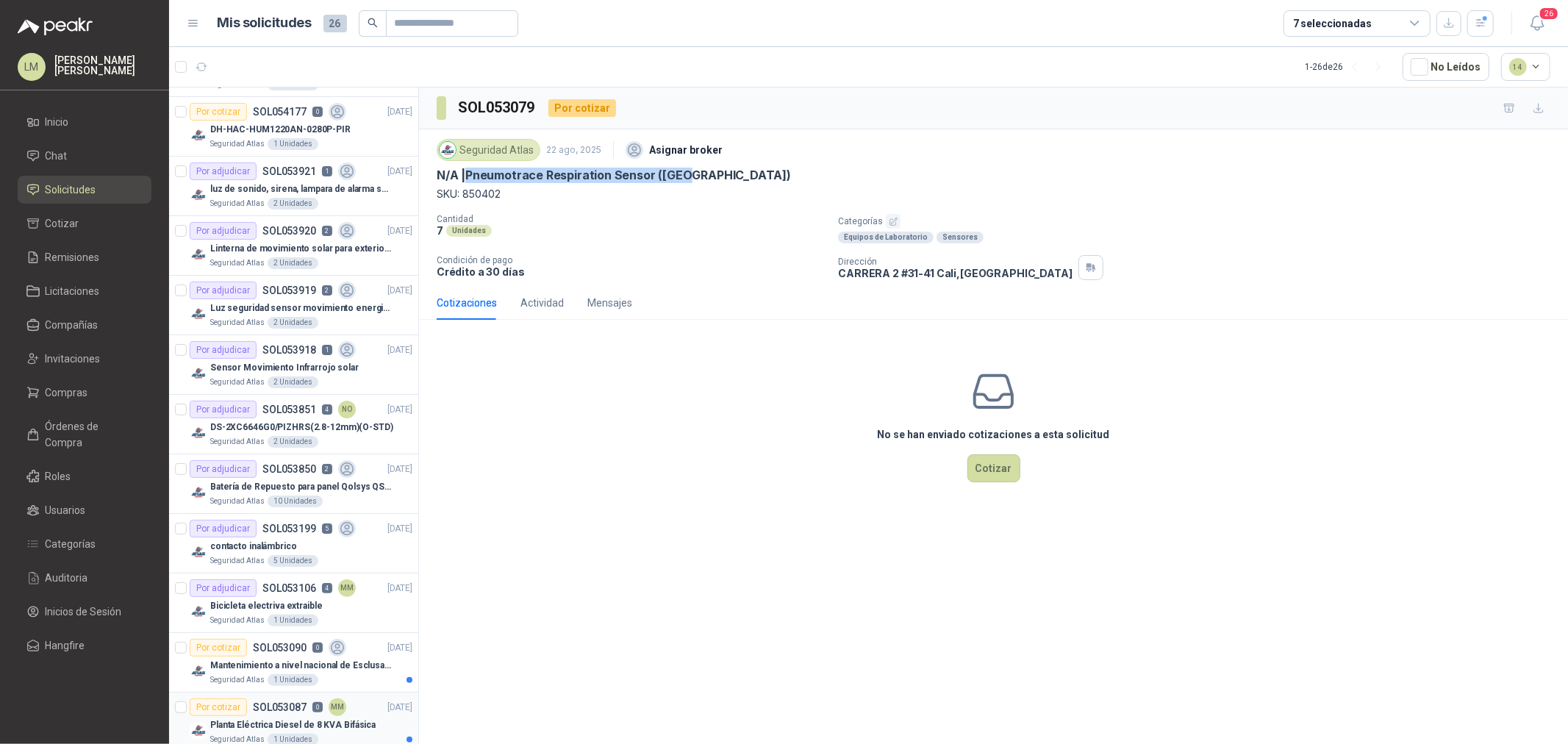
scroll to position [335, 0]
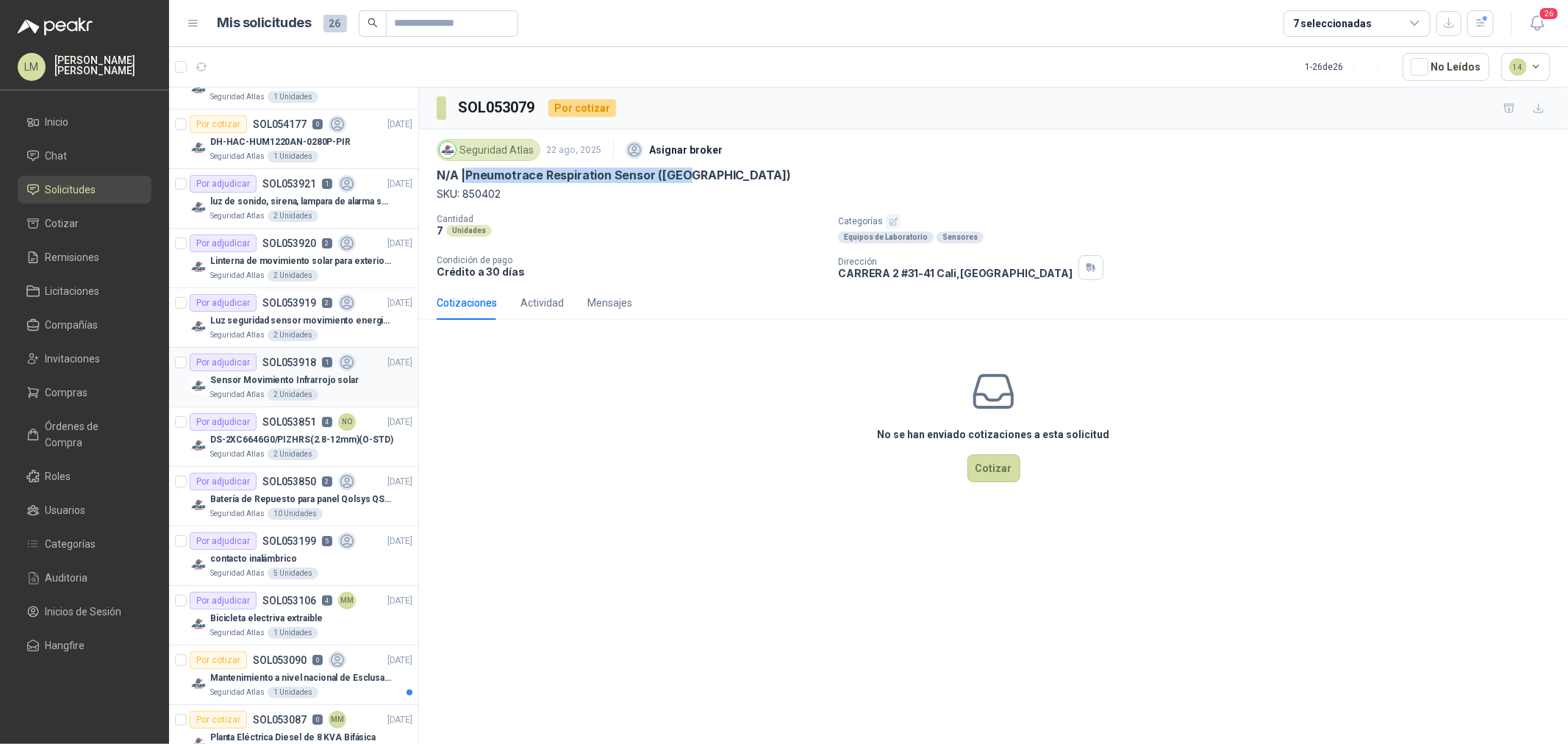
click at [257, 386] on p "Sensor Movimiento Infrarrojo solar" at bounding box center [285, 380] width 149 height 14
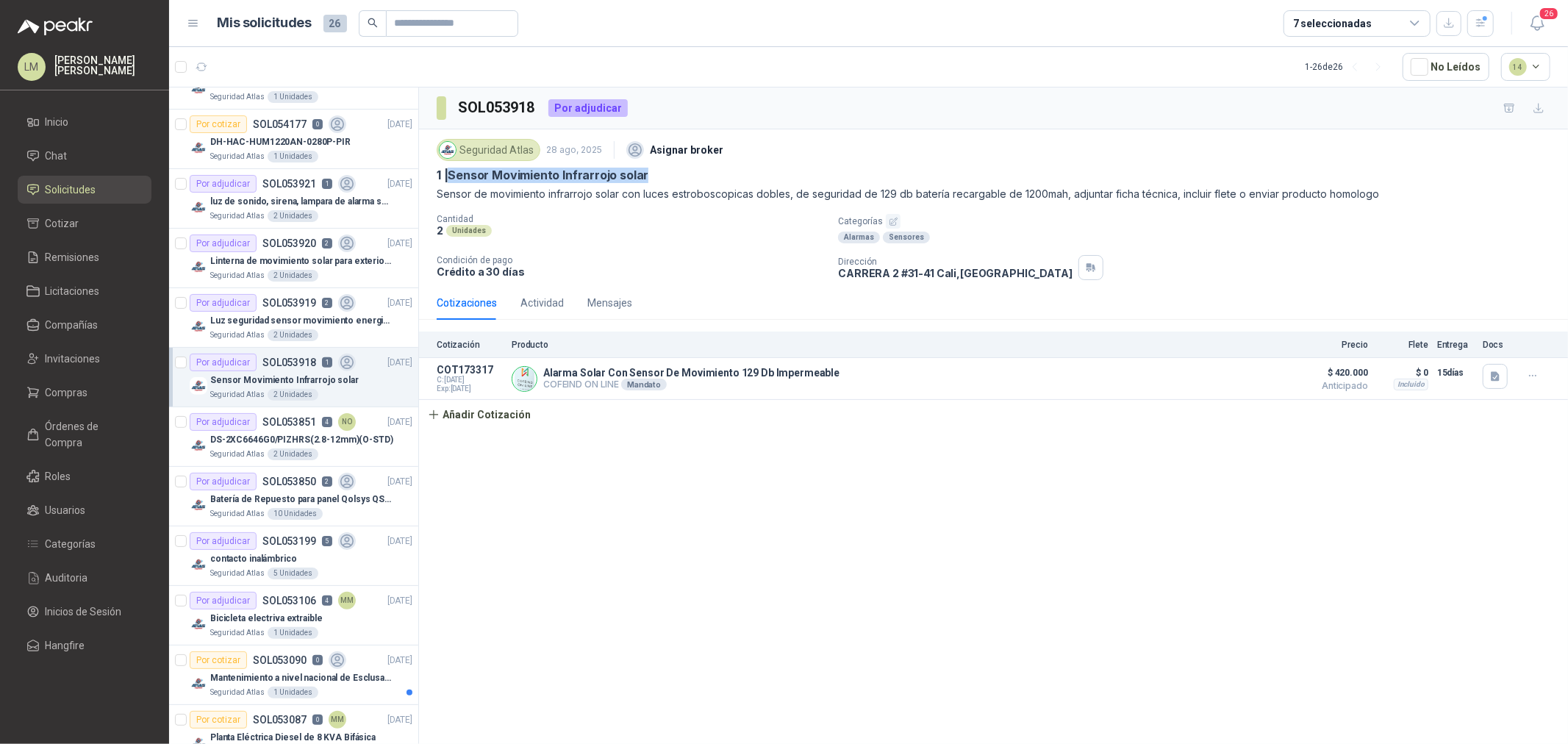
drag, startPoint x: 451, startPoint y: 169, endPoint x: 652, endPoint y: 167, distance: 201.0
click at [652, 168] on div "1 | Sensor Movimiento Infrarrojo solar" at bounding box center [994, 175] width 1114 height 15
copy p "Sensor Movimiento Infrarrojo solar"
drag, startPoint x: 806, startPoint y: 194, endPoint x: 905, endPoint y: 196, distance: 99.0
click at [905, 196] on p "Sensor de movimiento infrarrojo solar con luces estroboscopicas dobles, de segu…" at bounding box center [994, 194] width 1114 height 16
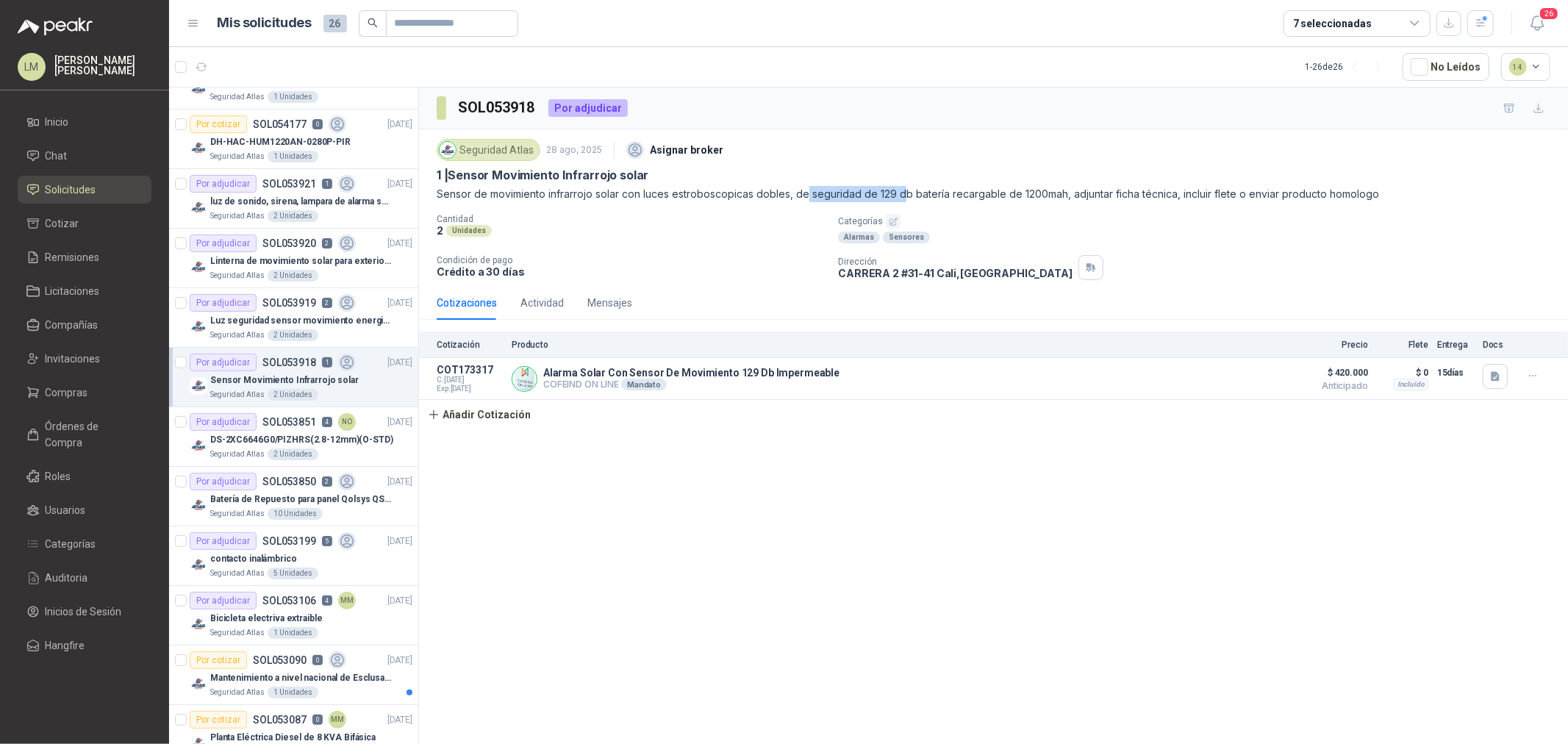
click at [905, 196] on p "Sensor de movimiento infrarrojo solar con luces estroboscopicas dobles, de segu…" at bounding box center [994, 194] width 1114 height 16
drag, startPoint x: 995, startPoint y: 194, endPoint x: 1040, endPoint y: 194, distance: 45.0
click at [1039, 194] on p "Sensor de movimiento infrarrojo solar con luces estroboscopicas dobles, de segu…" at bounding box center [994, 194] width 1114 height 16
click at [1042, 194] on p "Sensor de movimiento infrarrojo solar con luces estroboscopicas dobles, de segu…" at bounding box center [994, 194] width 1114 height 16
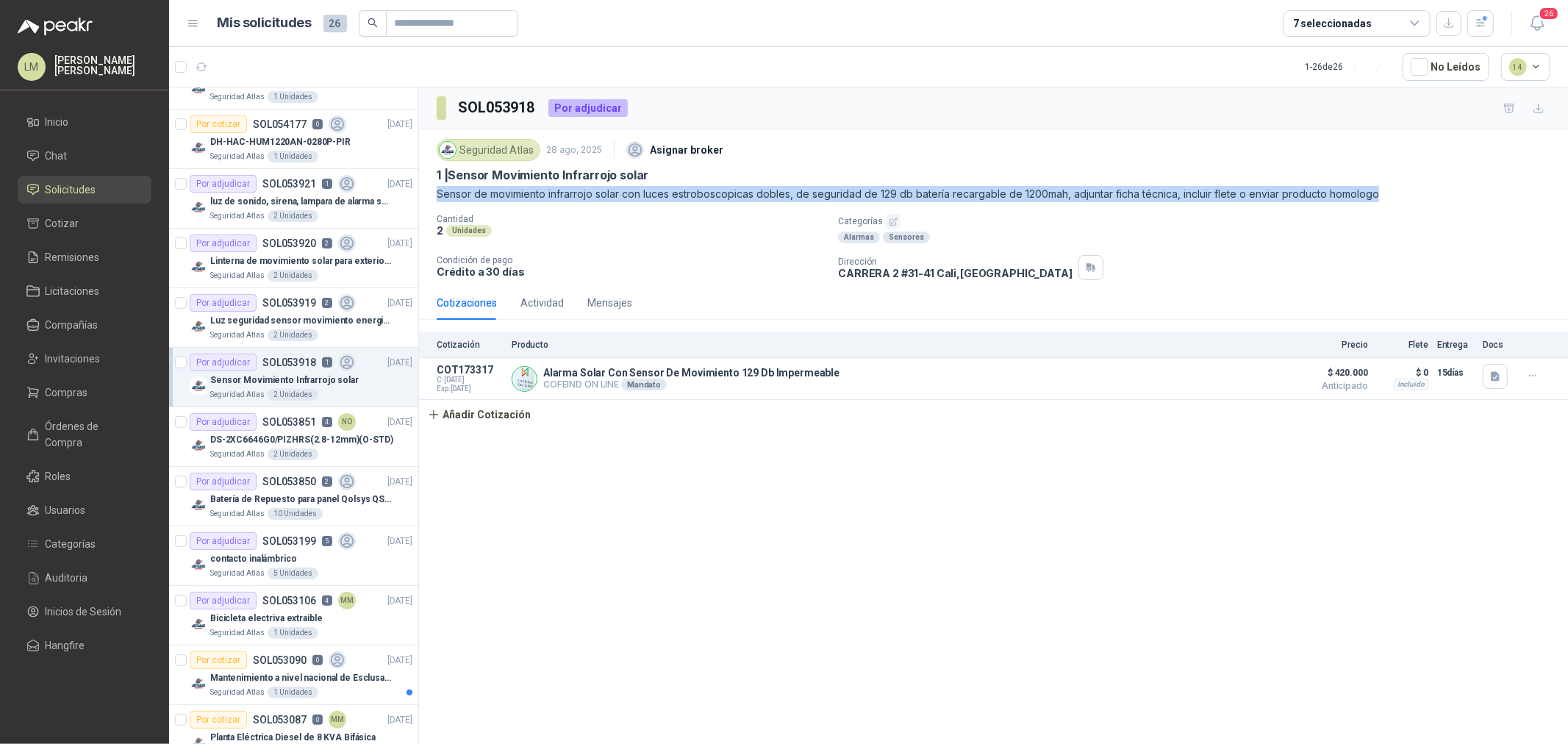
drag, startPoint x: 431, startPoint y: 193, endPoint x: 1415, endPoint y: 200, distance: 984.0
click at [1254, 200] on div "Seguridad Atlas 28 ago, 2025 Asignar broker 1 | Sensor Movimiento Infrarrojo so…" at bounding box center [994, 207] width 1150 height 157
copy p "Sensor de movimiento infrarrojo solar con luces estroboscopicas dobles, de segu…"
click at [1254, 372] on icon "button" at bounding box center [1495, 377] width 12 height 12
click at [1254, 276] on button "DATOS TECNICOS.png" at bounding box center [1440, 283] width 116 height 15
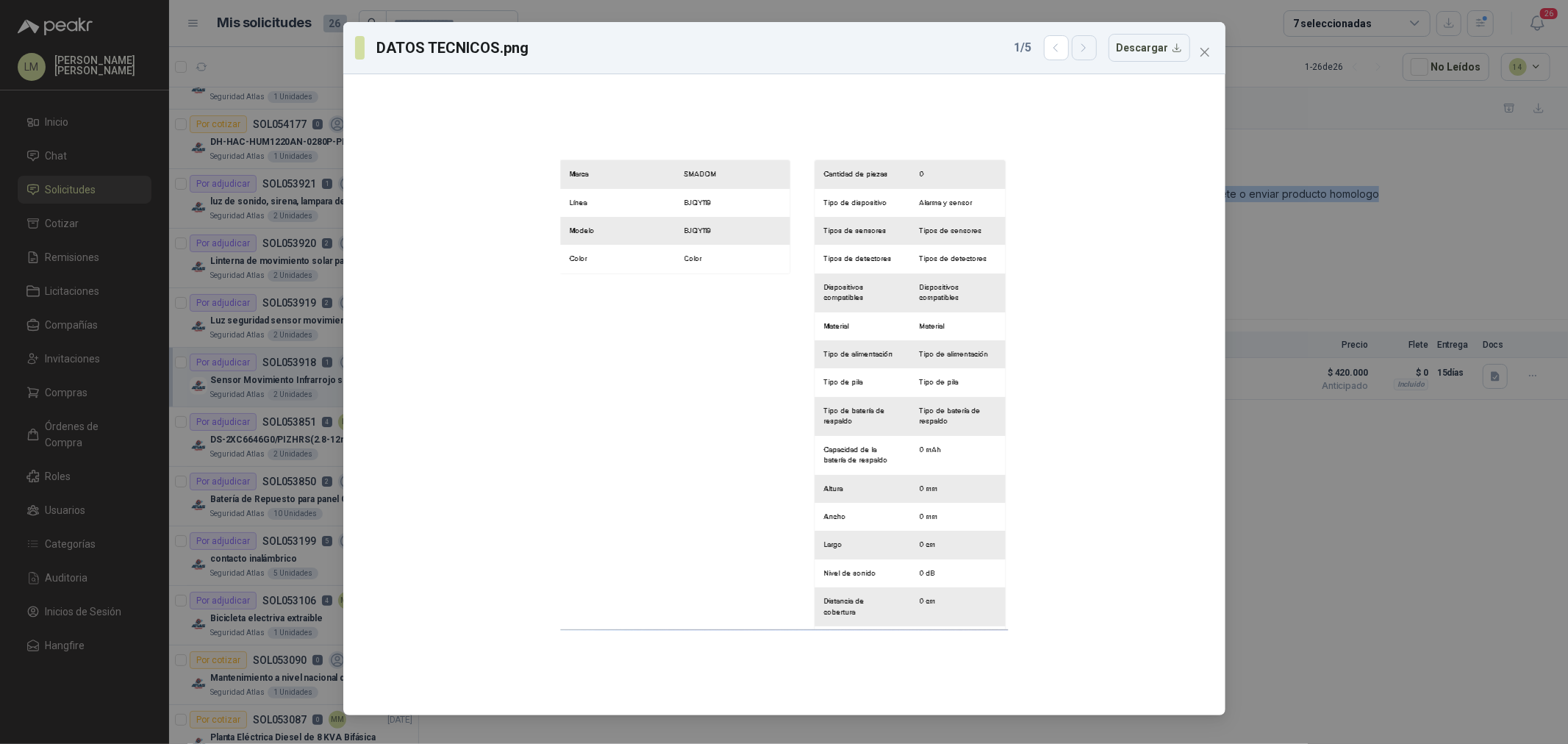
click at [1090, 49] on icon "button" at bounding box center [1084, 48] width 12 height 12
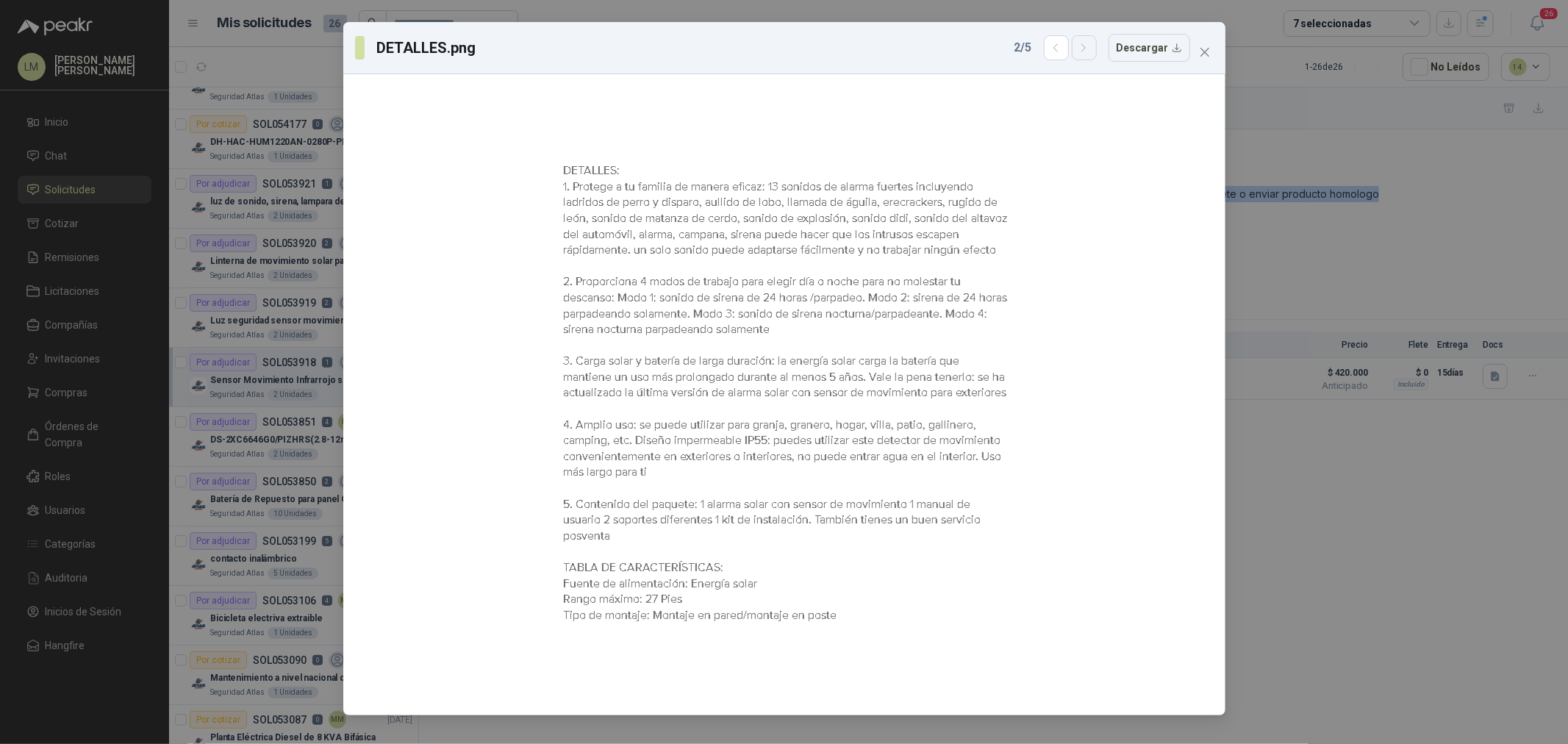
click at [1090, 49] on icon "button" at bounding box center [1084, 48] width 12 height 12
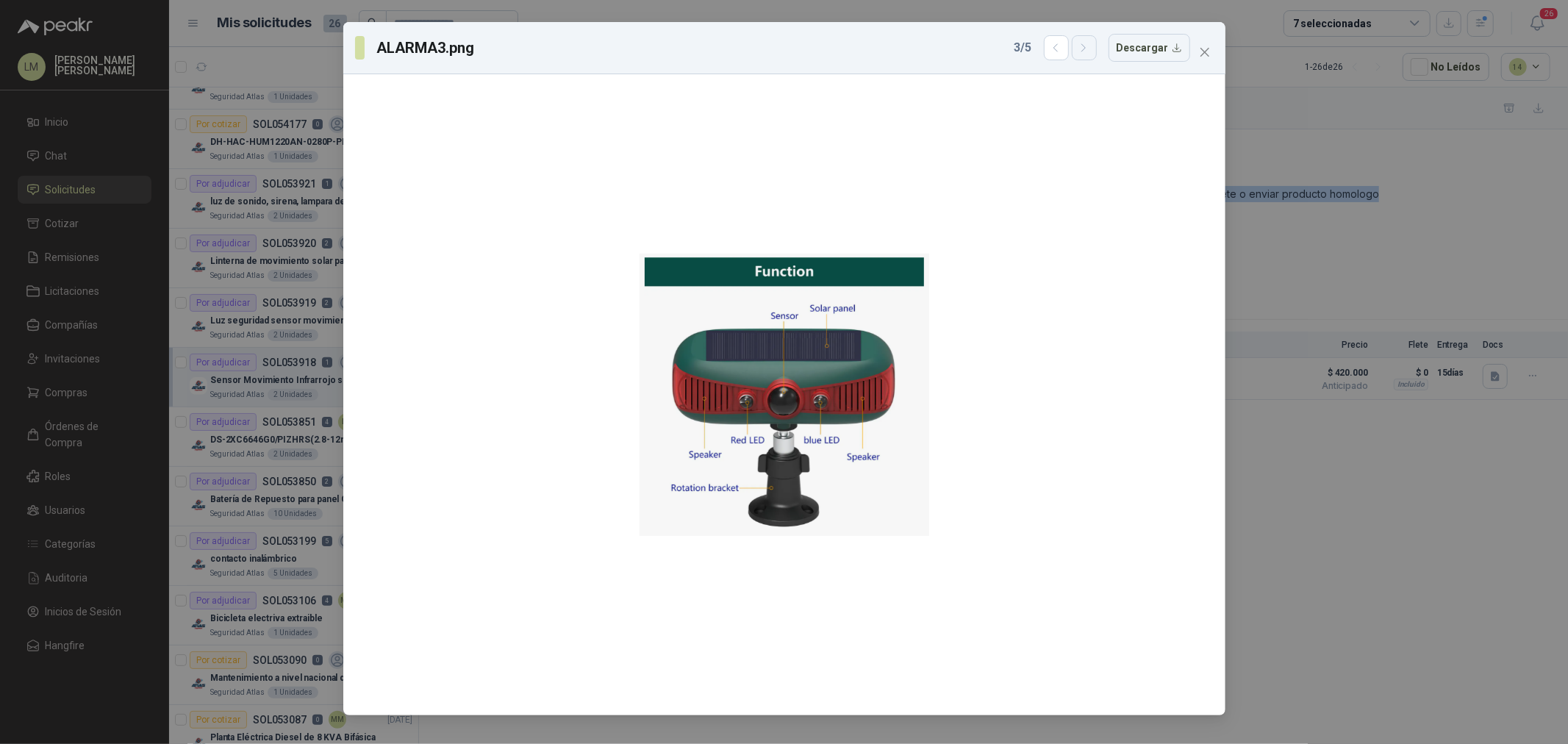
click at [1090, 49] on icon "button" at bounding box center [1084, 48] width 12 height 12
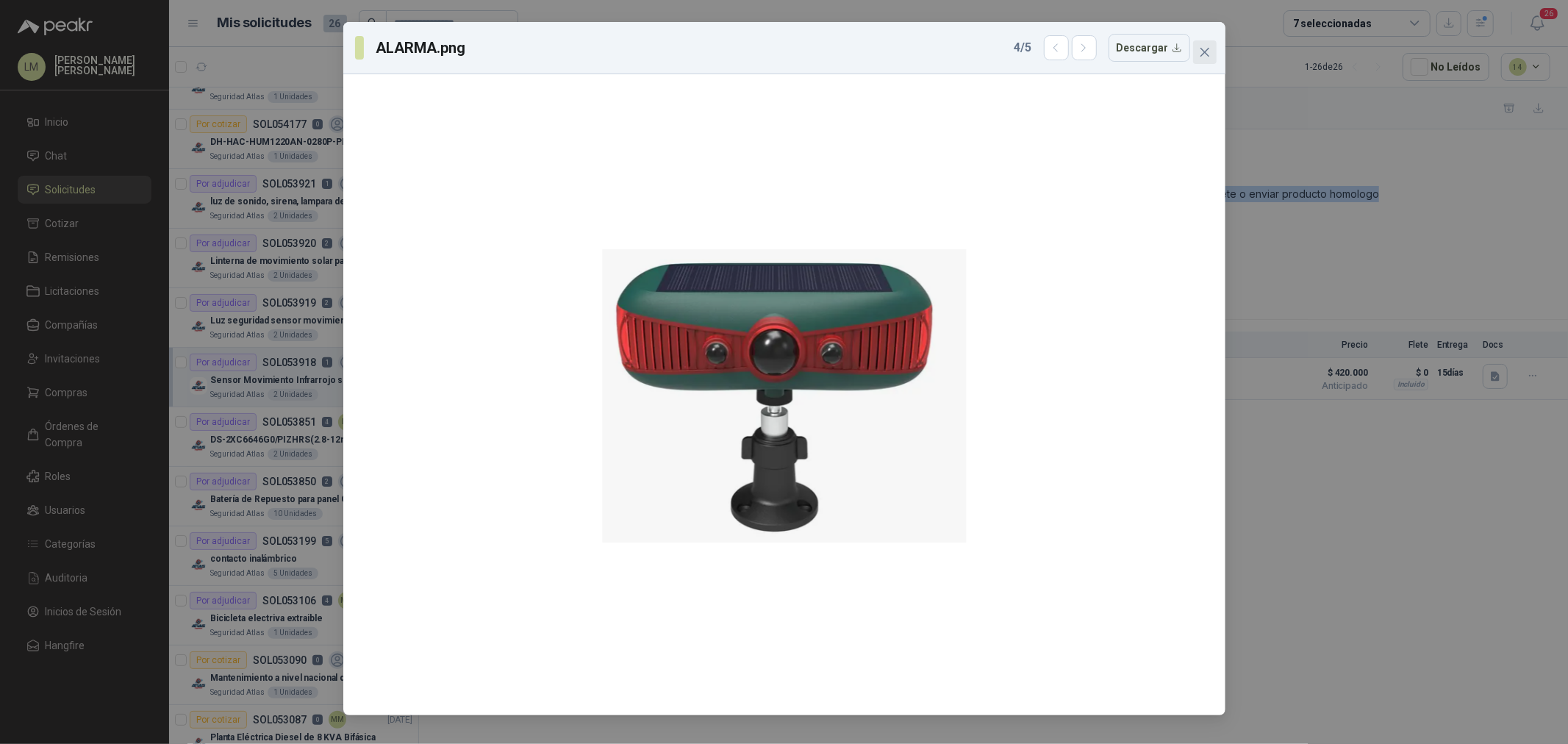
click at [1203, 57] on icon "close" at bounding box center [1205, 51] width 11 height 12
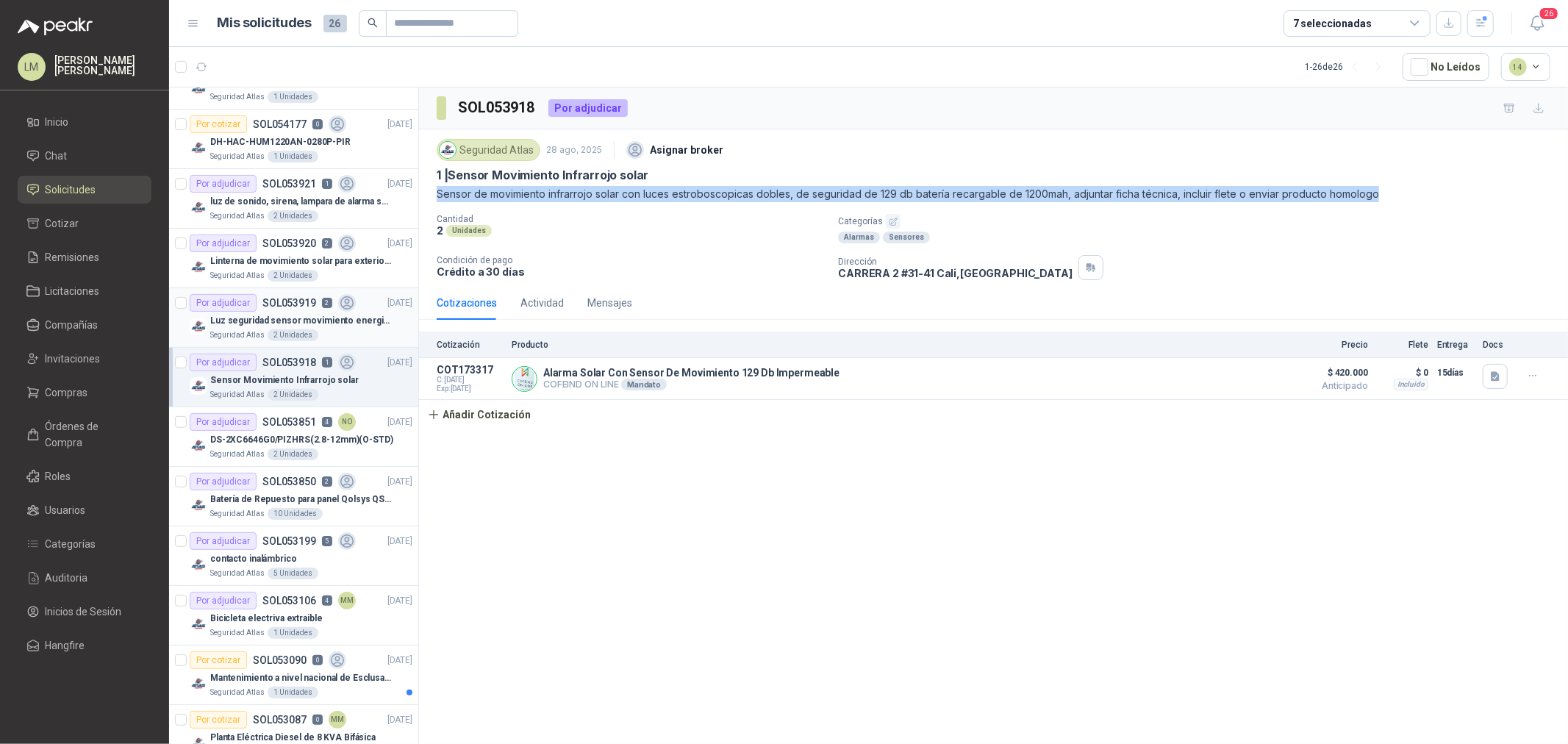
click at [259, 317] on p "Luz seguridad sensor movimiento energia solar" at bounding box center [302, 321] width 183 height 14
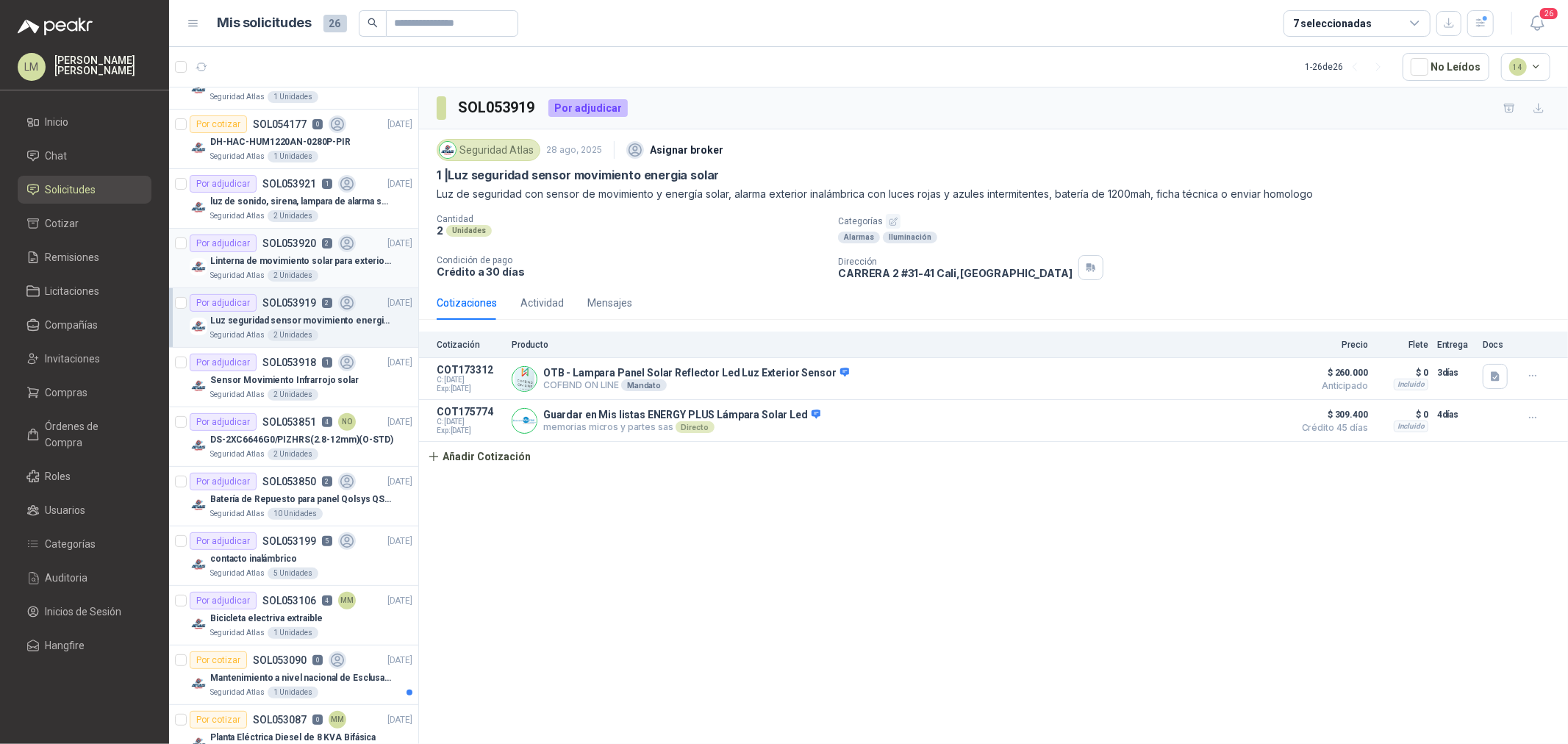
click at [264, 260] on p "Linterna de movimiento solar para exteriores con 77 leds" at bounding box center [302, 262] width 183 height 14
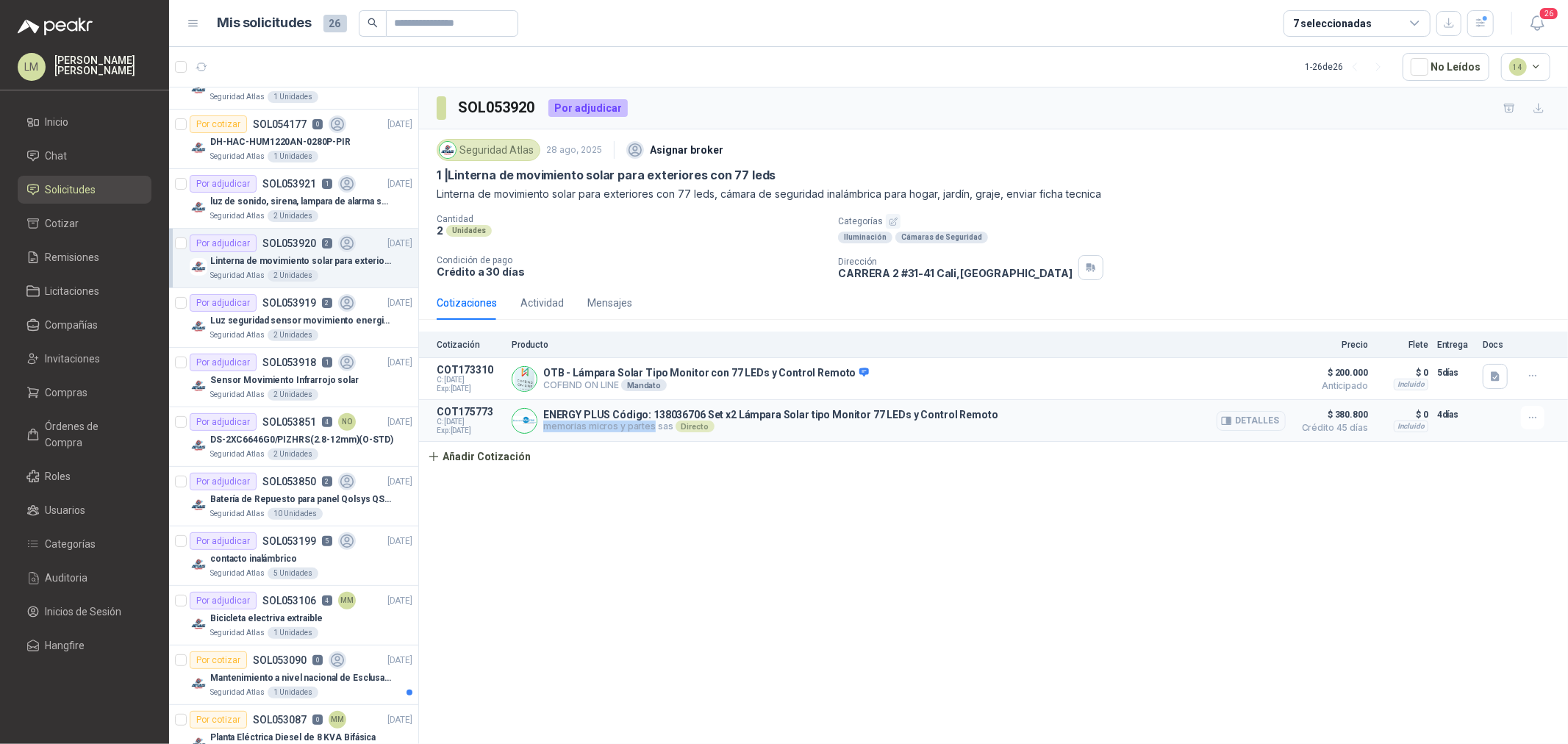
drag, startPoint x: 544, startPoint y: 429, endPoint x: 649, endPoint y: 427, distance: 105.0
click at [649, 427] on p "memorias micros y partes sas Directo" at bounding box center [770, 426] width 455 height 12
click at [285, 307] on p "SOL053919" at bounding box center [289, 303] width 54 height 11
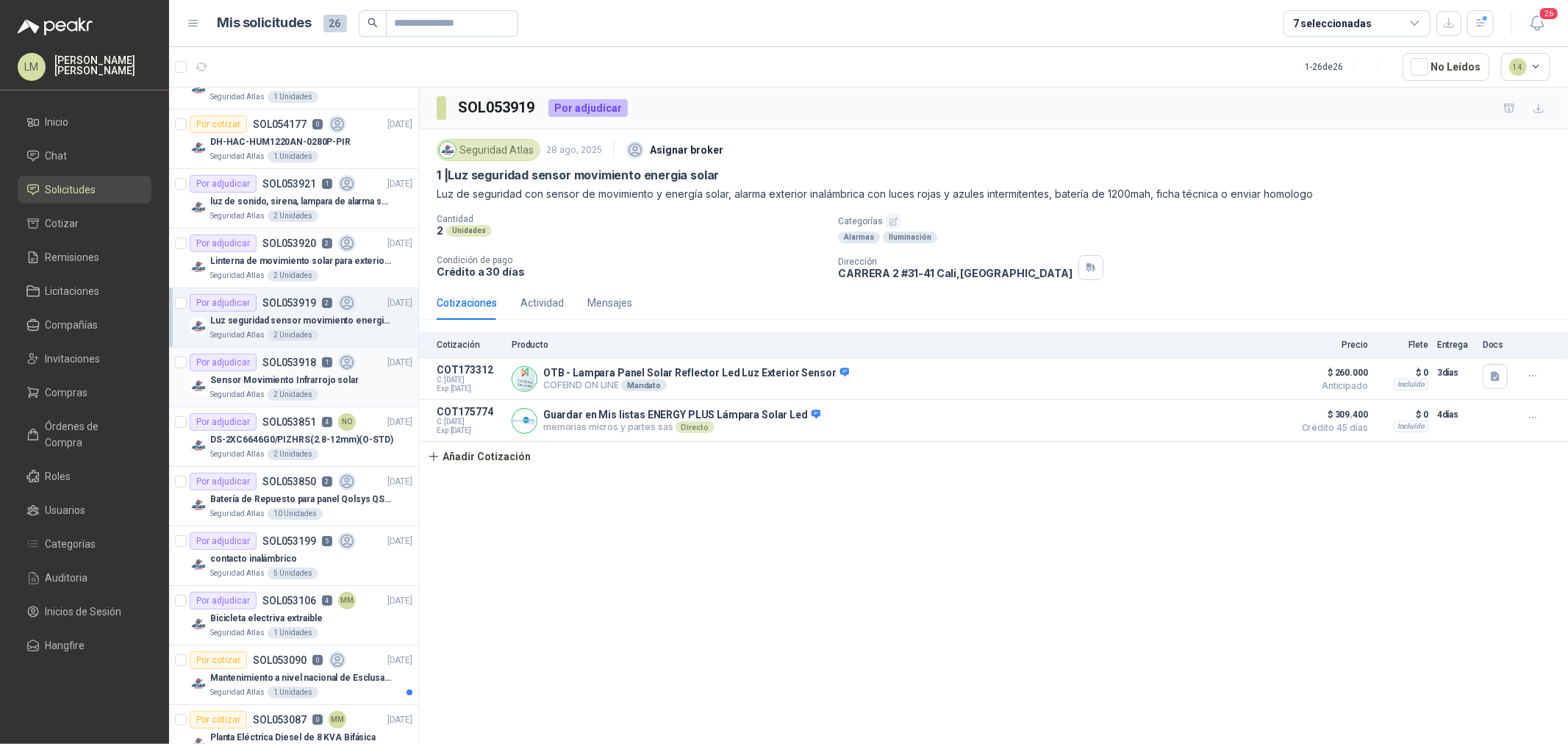
click at [288, 372] on div "Sensor Movimiento Infrarrojo solar" at bounding box center [311, 380] width 203 height 18
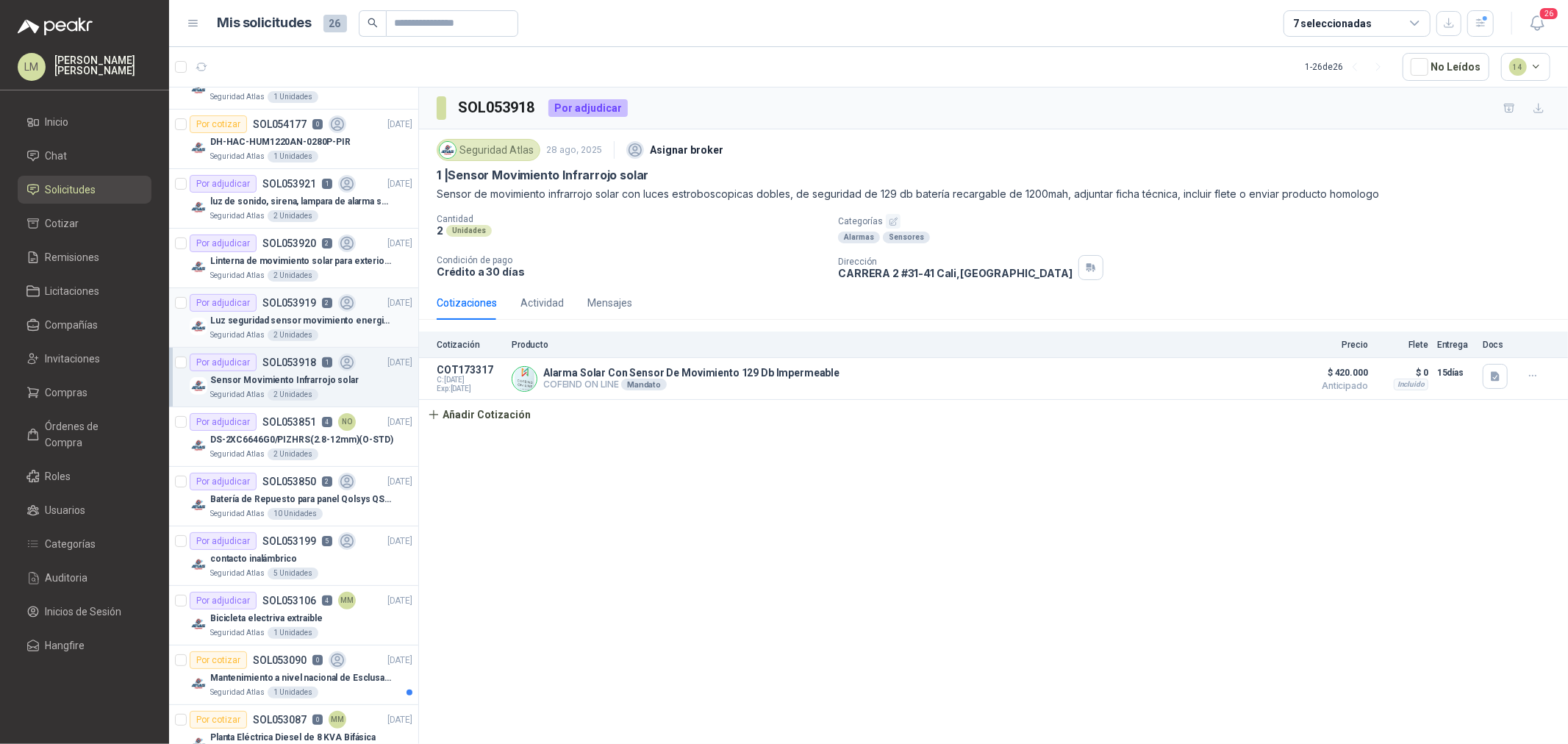
click at [294, 320] on p "Luz seguridad sensor movimiento energia solar" at bounding box center [302, 321] width 183 height 14
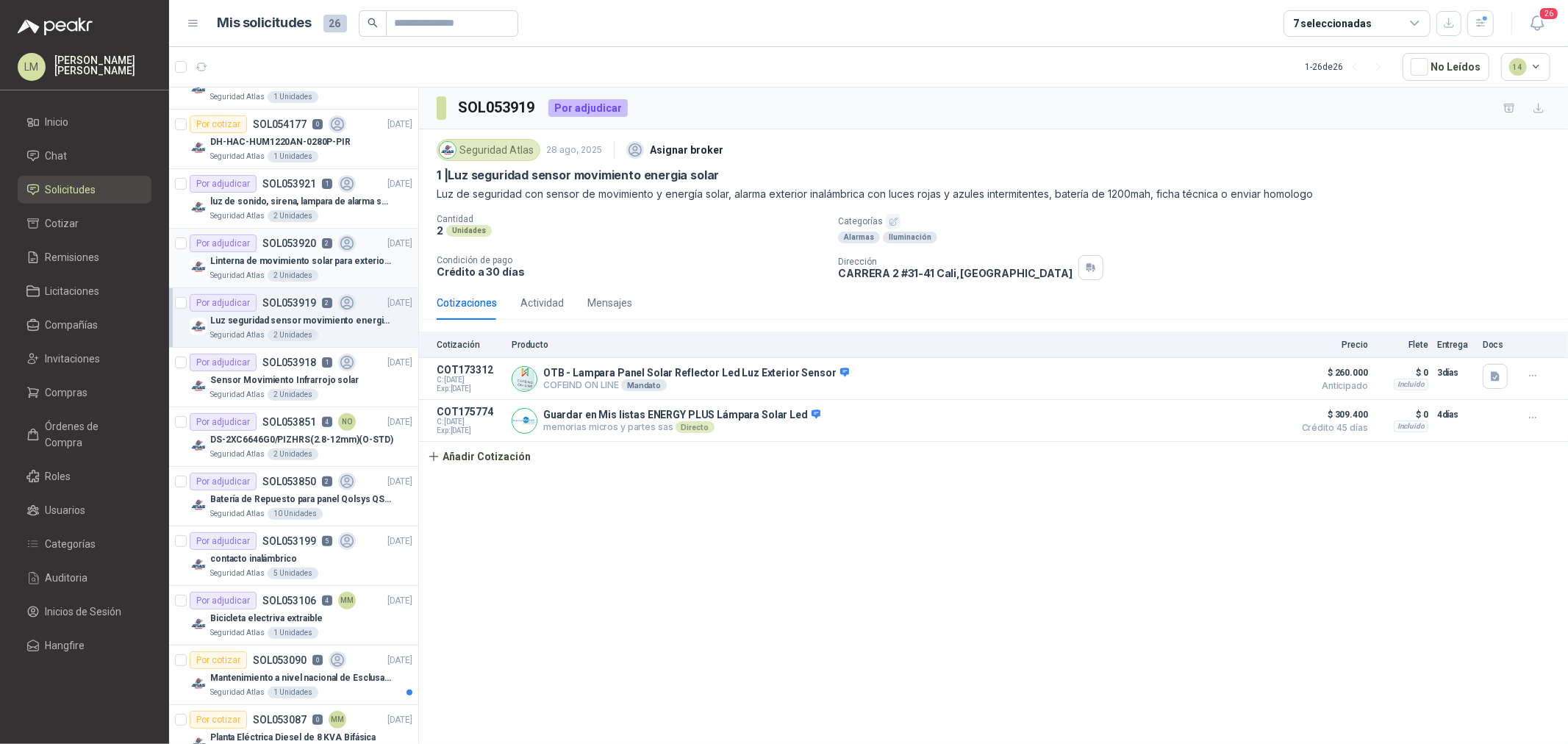
click at [287, 262] on p "Linterna de movimiento solar para exteriores con 77 leds" at bounding box center [302, 262] width 183 height 14
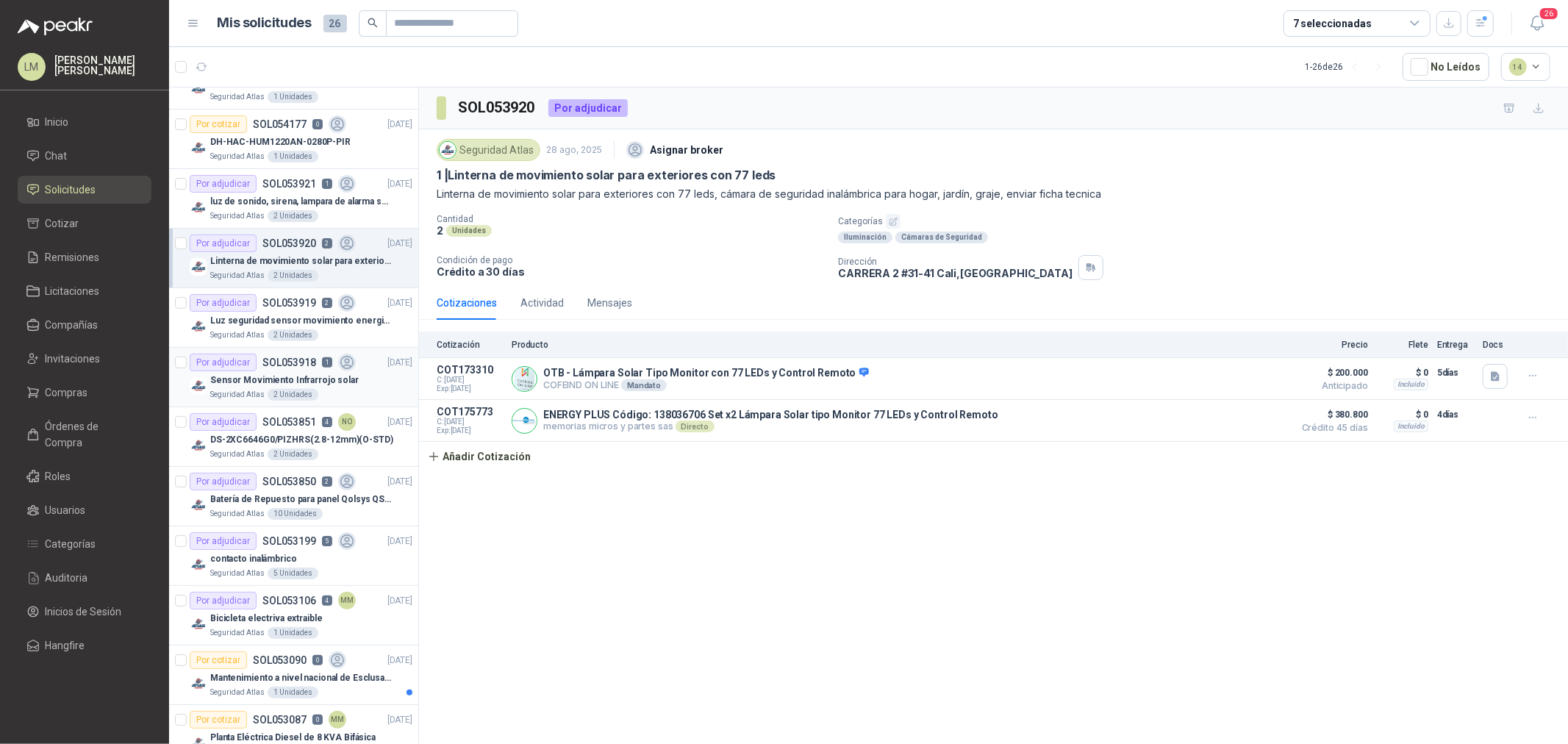
click at [272, 380] on p "Sensor Movimiento Infrarrojo solar" at bounding box center [285, 380] width 149 height 14
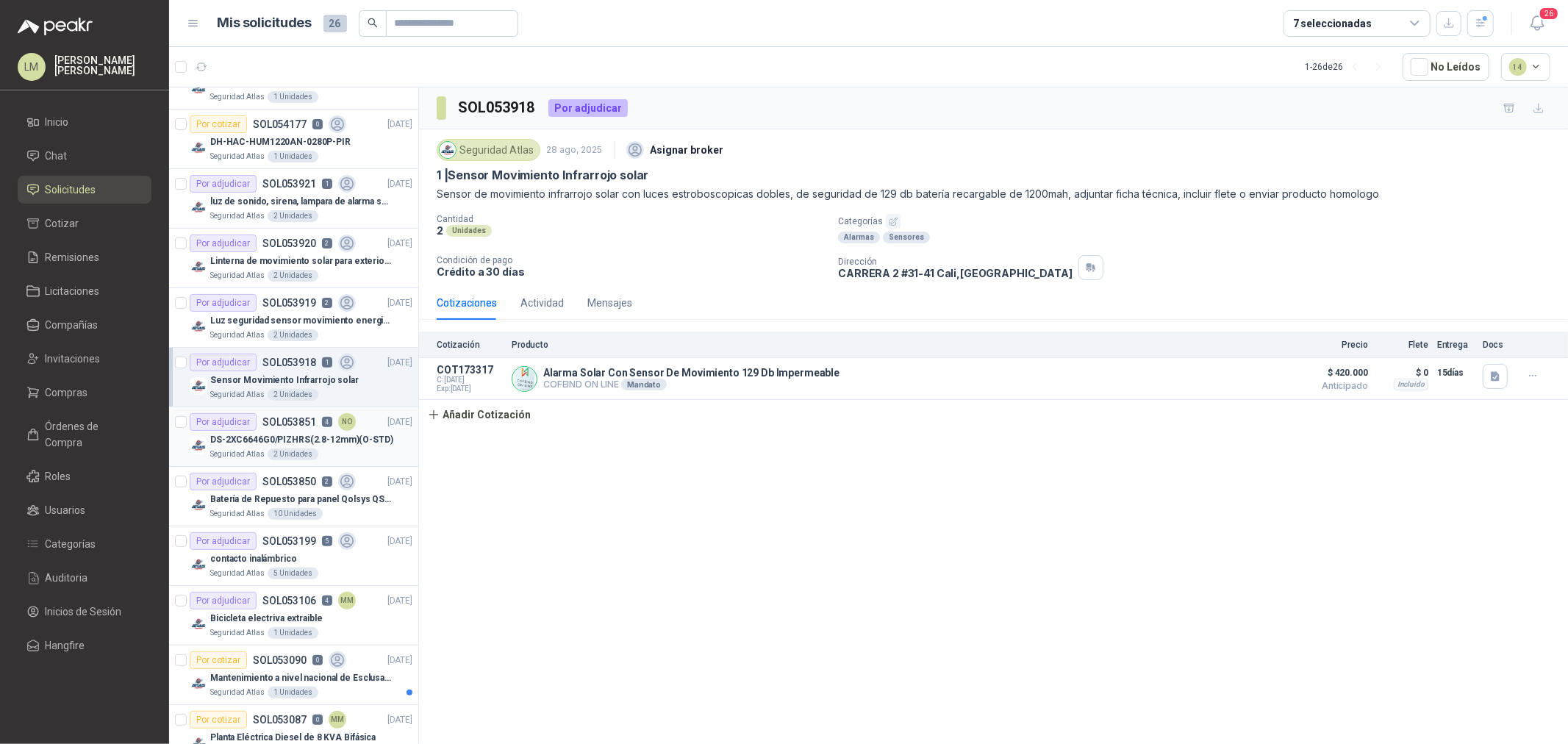
click at [270, 450] on div "2 Unidades" at bounding box center [293, 454] width 50 height 12
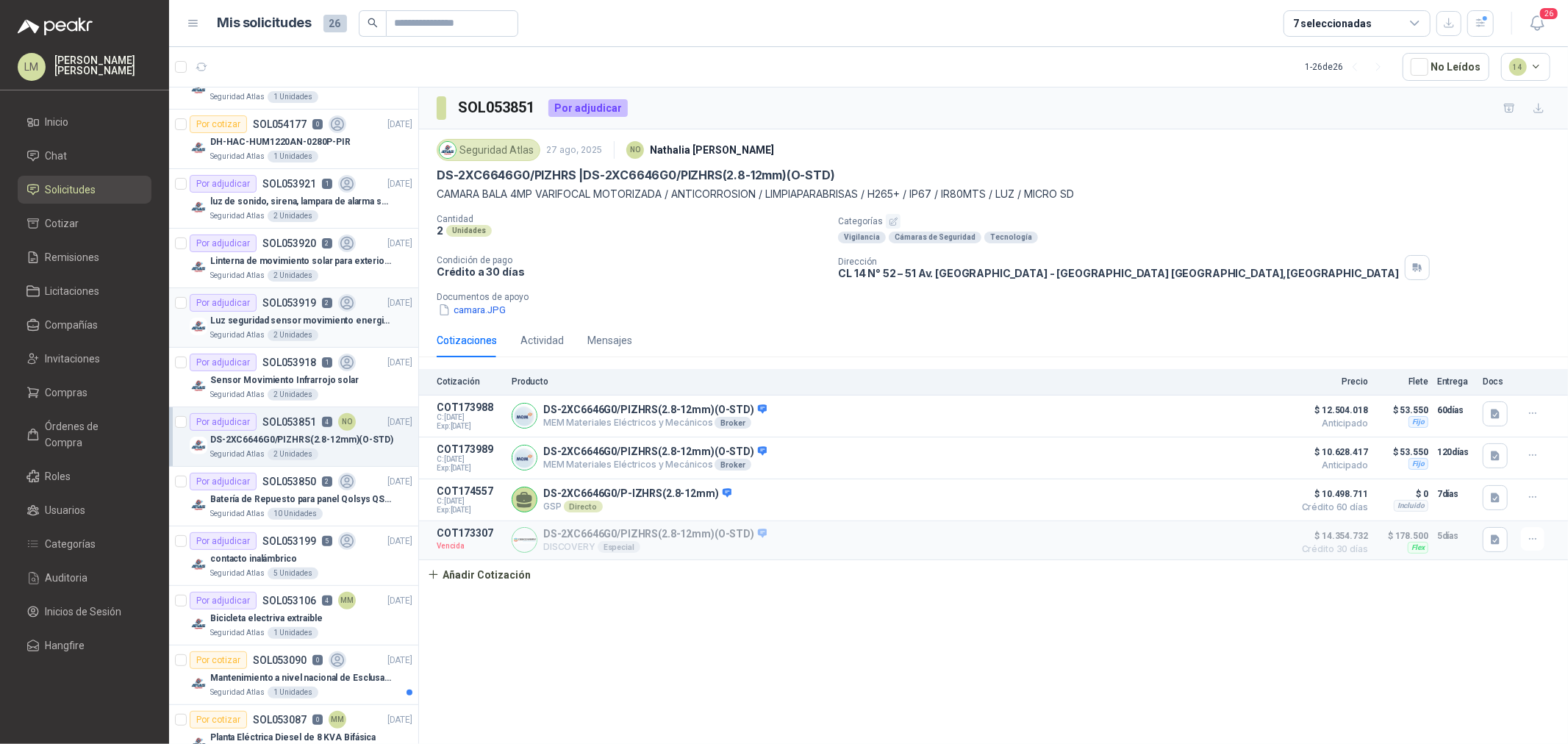
click at [272, 308] on p "SOL053919" at bounding box center [289, 303] width 54 height 11
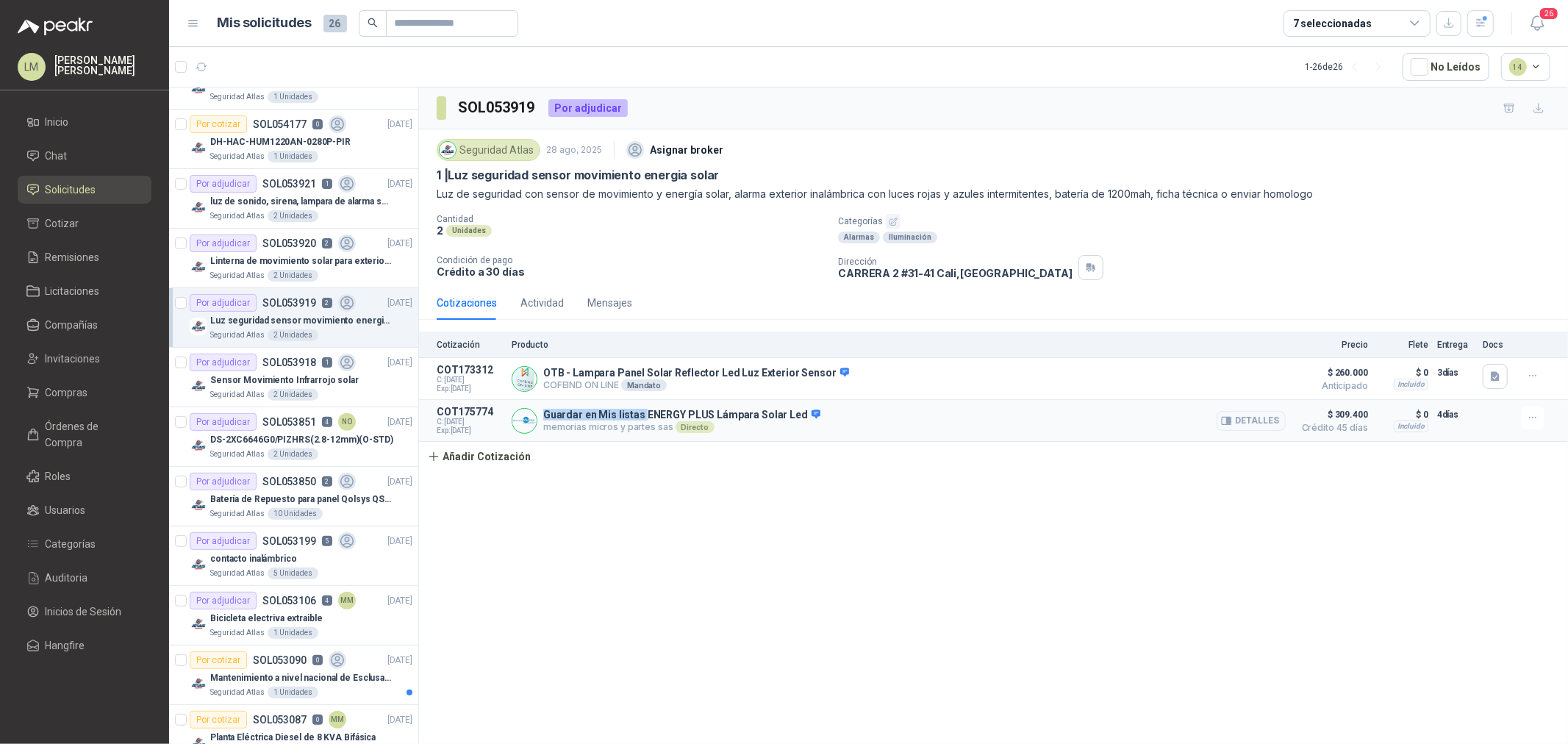
drag, startPoint x: 542, startPoint y: 414, endPoint x: 643, endPoint y: 415, distance: 101.0
click at [643, 415] on div "Guardar en Mis listas ENERGY PLUS Lámpara Solar Led memorias micros y partes sa…" at bounding box center [899, 420] width 774 height 29
click at [281, 267] on p "Linterna de movimiento solar para exteriores con 77 leds" at bounding box center [302, 262] width 183 height 14
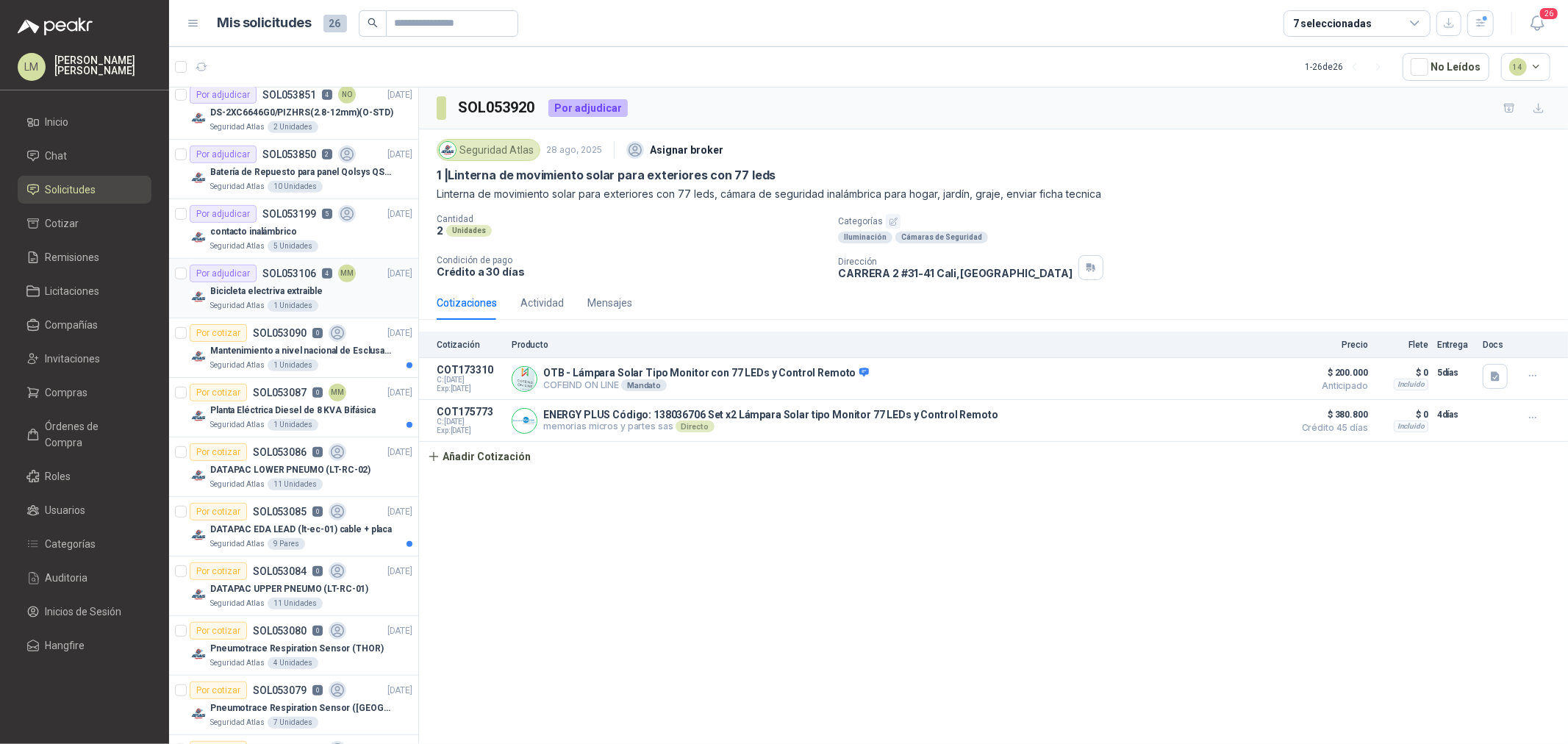
scroll to position [908, 0]
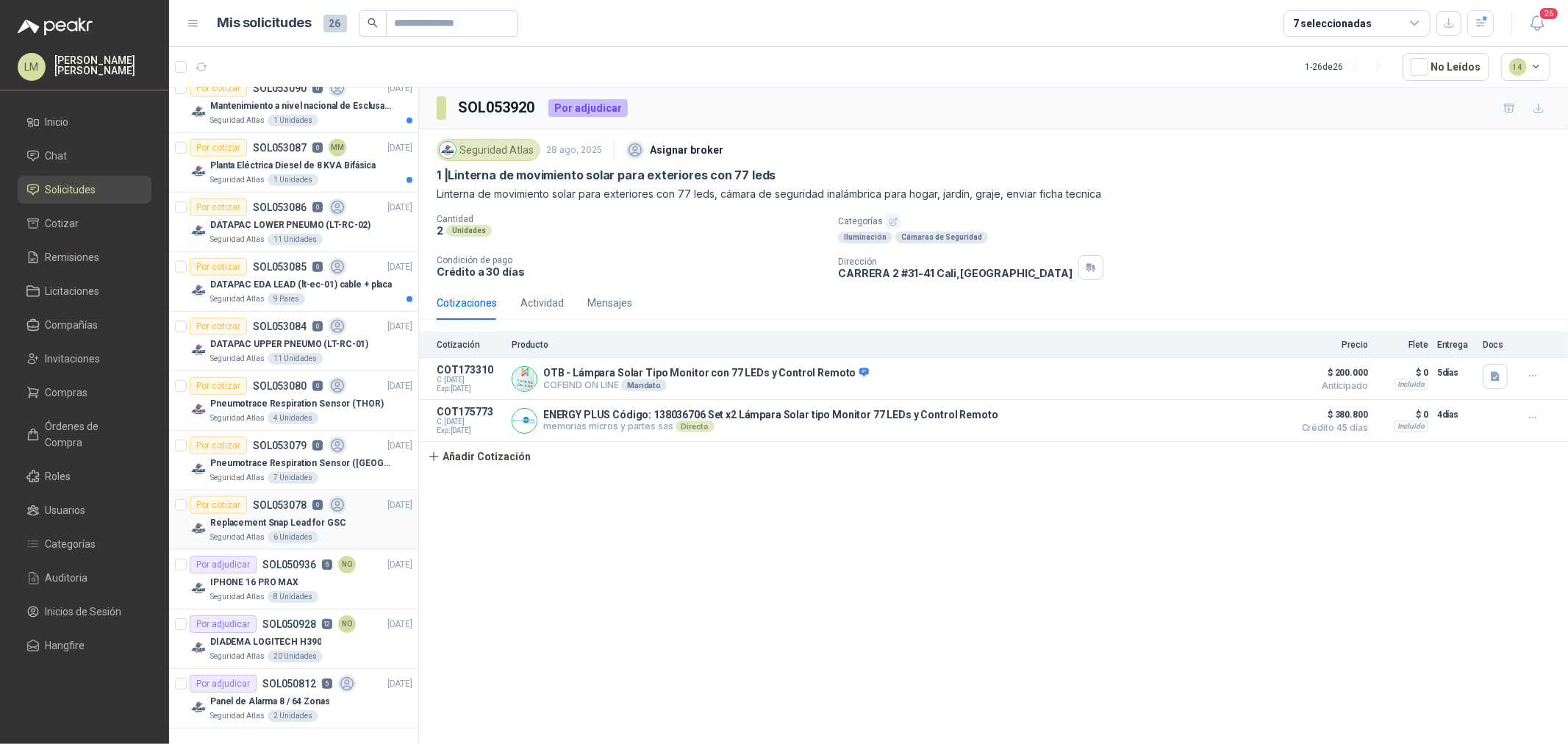
click at [288, 500] on p "SOL053078" at bounding box center [279, 505] width 54 height 11
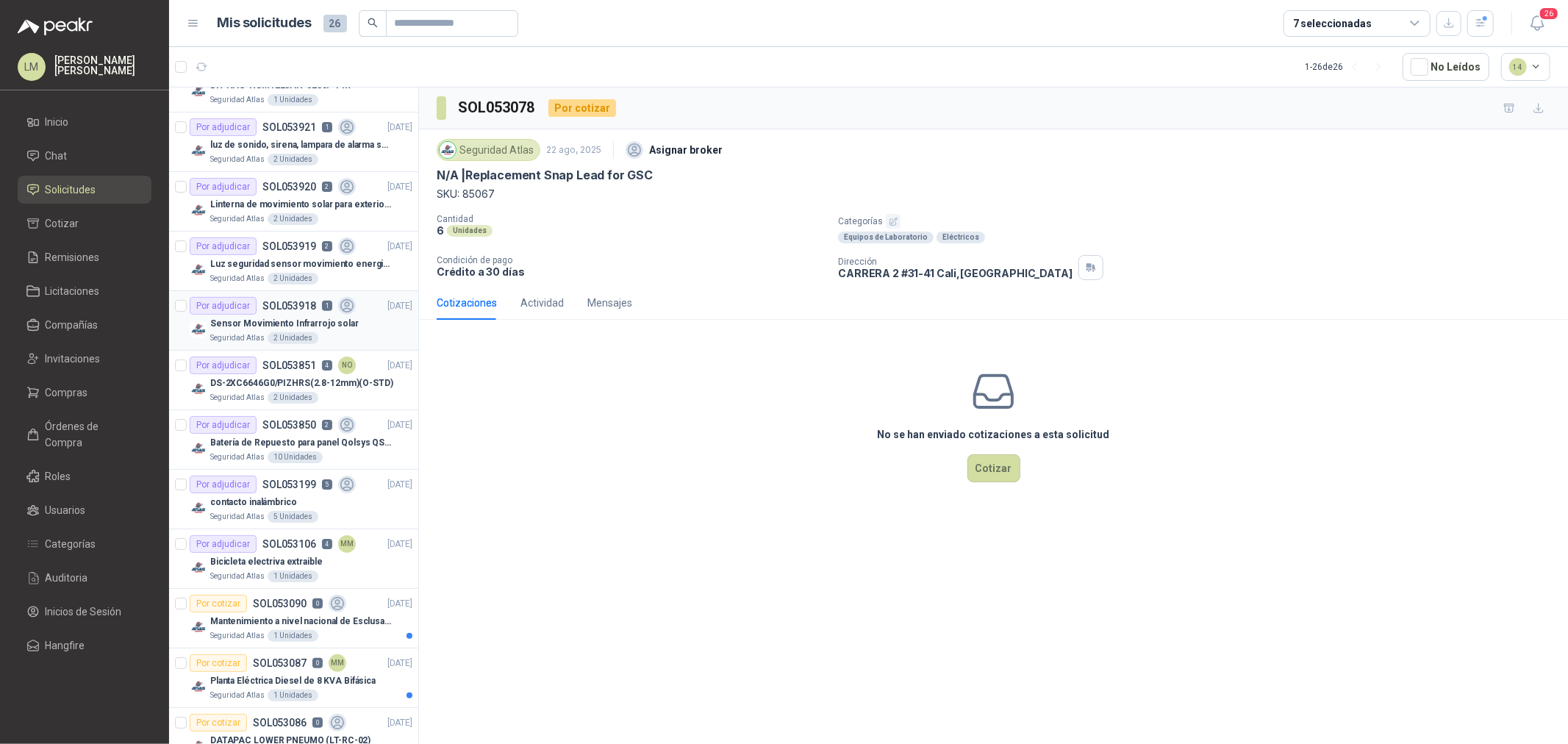
scroll to position [417, 0]
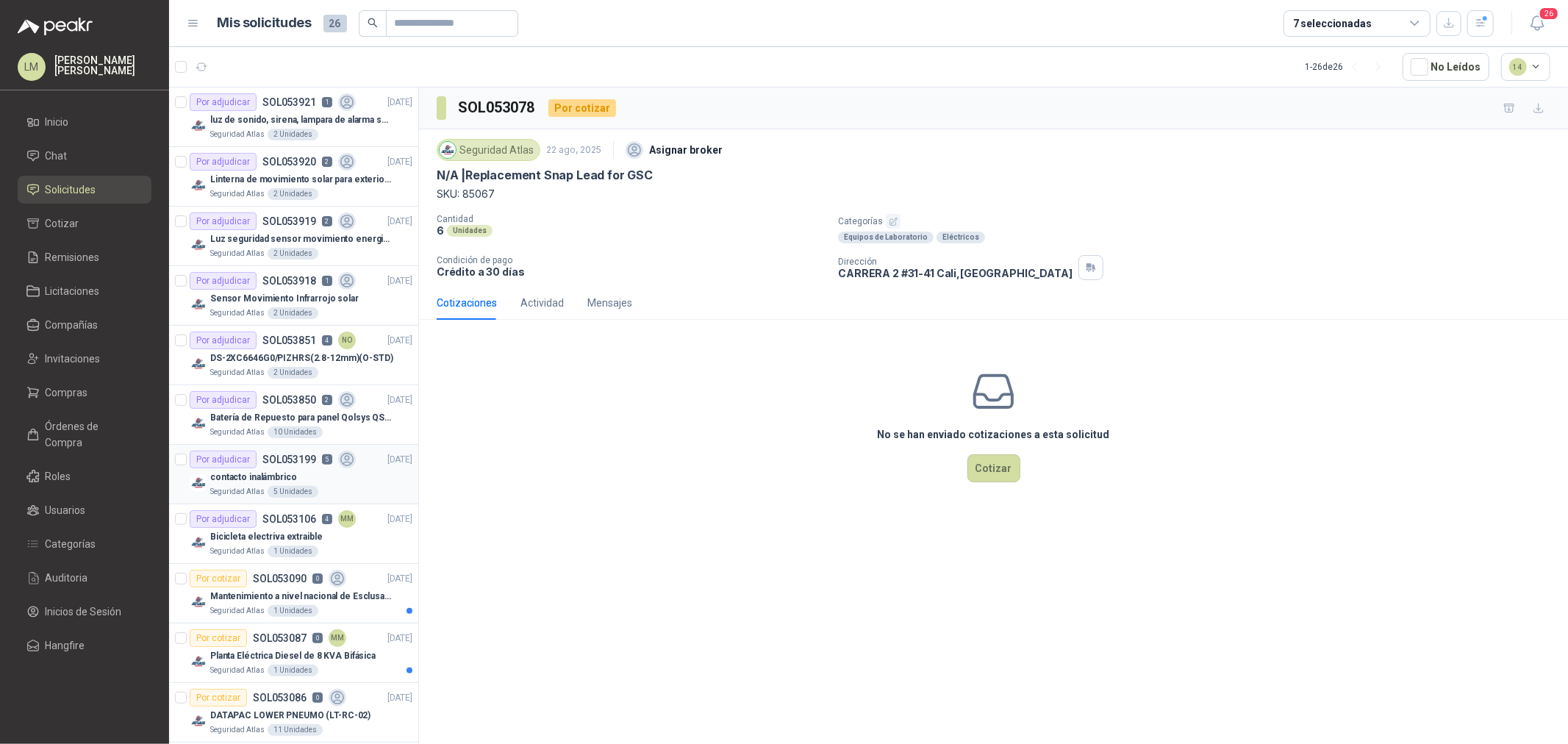
click at [249, 473] on p "contacto inalámbrico" at bounding box center [254, 478] width 87 height 14
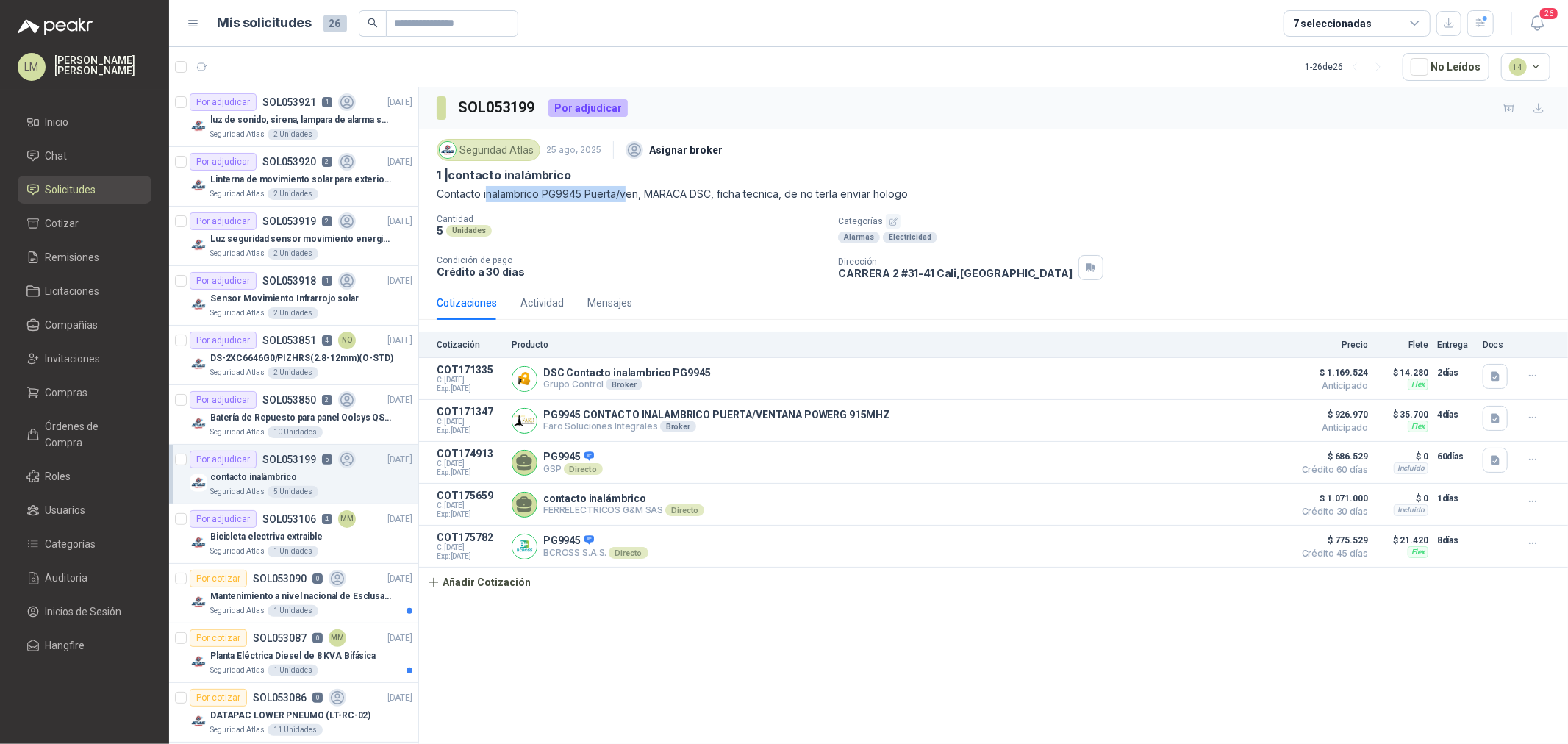
drag, startPoint x: 487, startPoint y: 197, endPoint x: 641, endPoint y: 189, distance: 154.2
click at [634, 189] on p "Contacto inalambrico PG9945 Puerta/ven, MARACA DSC, ficha tecnica, de no terla …" at bounding box center [994, 194] width 1114 height 16
click at [641, 189] on p "Contacto inalambrico PG9945 Puerta/ven, MARACA DSC, ficha tecnica, de no terla …" at bounding box center [994, 194] width 1114 height 16
drag, startPoint x: 542, startPoint y: 189, endPoint x: 584, endPoint y: 194, distance: 42.3
click at [584, 194] on p "Contacto inalambrico PG9945 Puerta/ven, MARACA DSC, ficha tecnica, de no terla …" at bounding box center [994, 194] width 1114 height 16
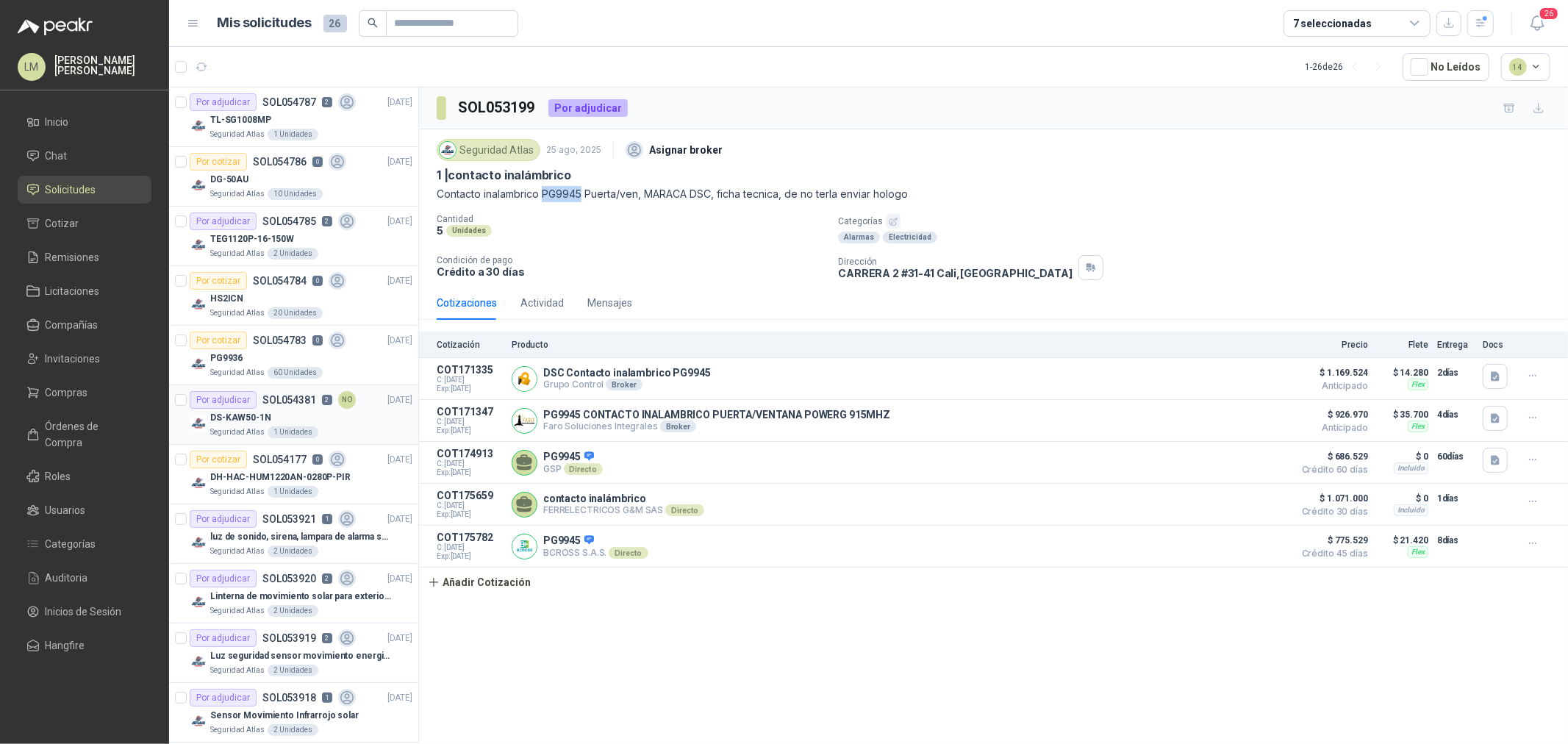
click at [294, 409] on div "DS-KAW50-1N" at bounding box center [311, 418] width 203 height 18
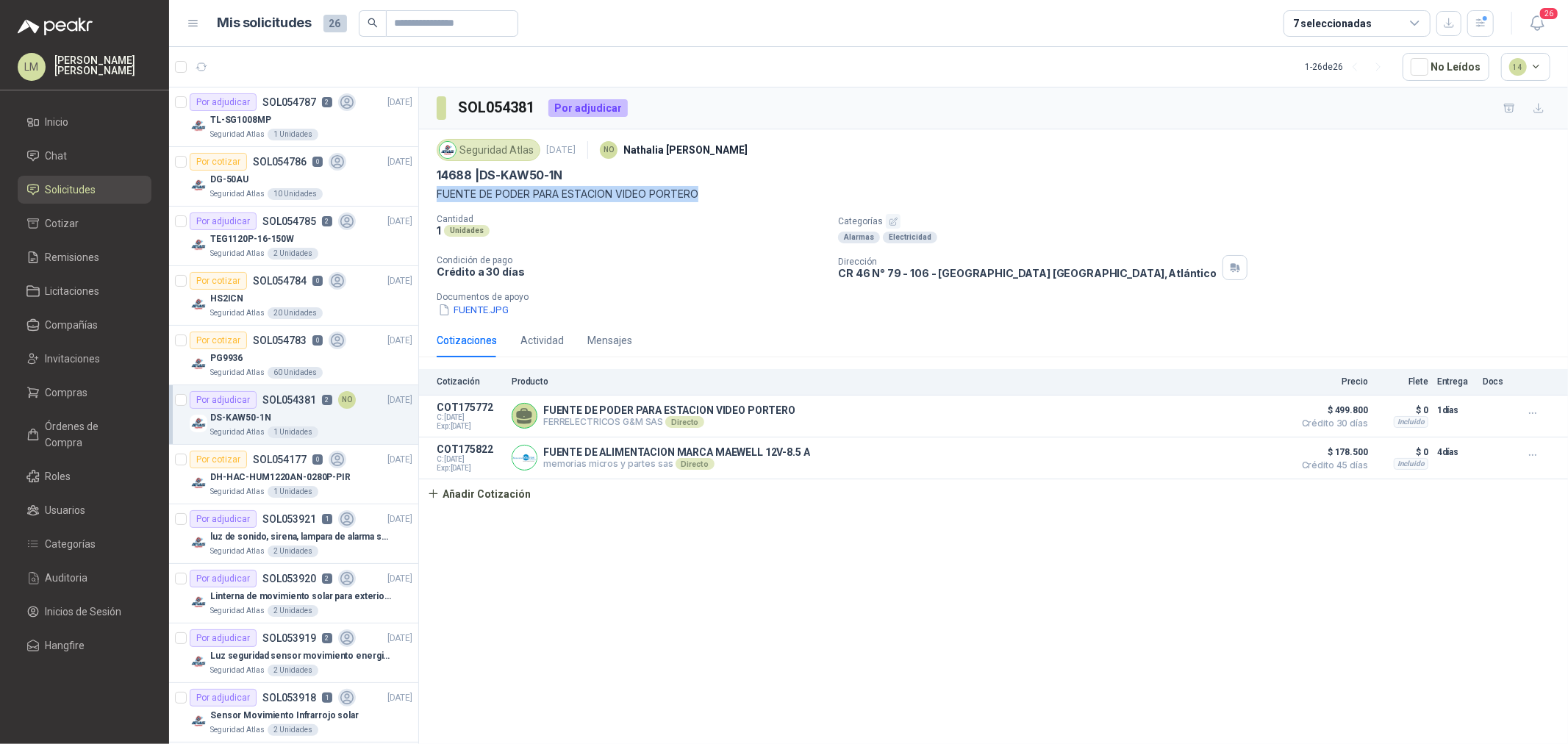
drag, startPoint x: 443, startPoint y: 194, endPoint x: 748, endPoint y: 189, distance: 305.0
click at [748, 189] on p "FUENTE DE PODER PARA ESTACION VIDEO PORTERO" at bounding box center [994, 194] width 1114 height 16
click at [692, 197] on p "FUENTE DE PODER PARA ESTACION VIDEO PORTERO" at bounding box center [994, 194] width 1114 height 16
drag, startPoint x: 549, startPoint y: 425, endPoint x: 672, endPoint y: 430, distance: 123.1
click at [672, 430] on div "FUENTE DE PODER PARA ESTACION VIDEO PORTERO FERRELECTRICOS G&M SAS Directo Deta…" at bounding box center [899, 416] width 774 height 29
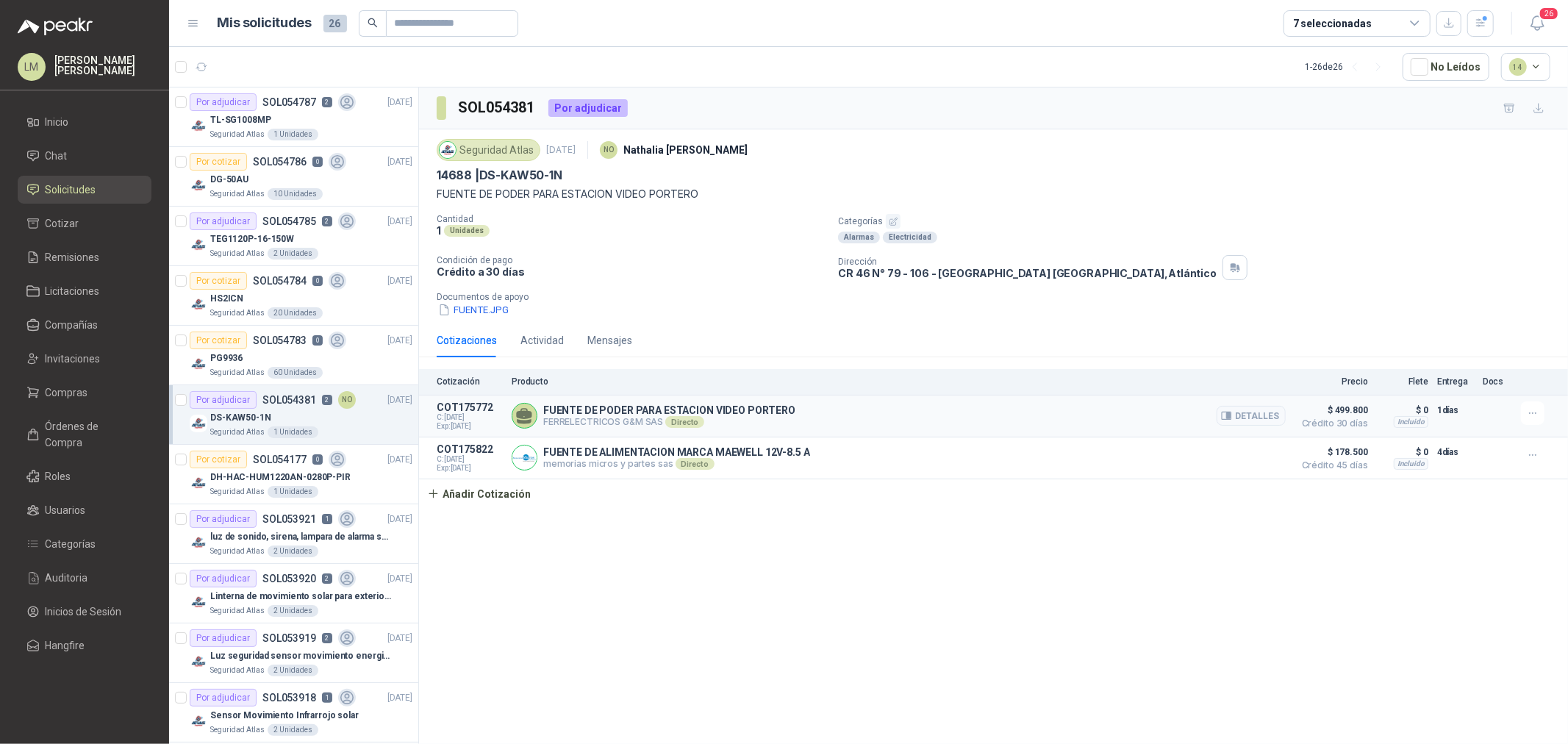
click at [672, 430] on div "FUENTE DE PODER PARA ESTACION VIDEO PORTERO FERRELECTRICOS G&M SAS Directo Deta…" at bounding box center [899, 416] width 774 height 29
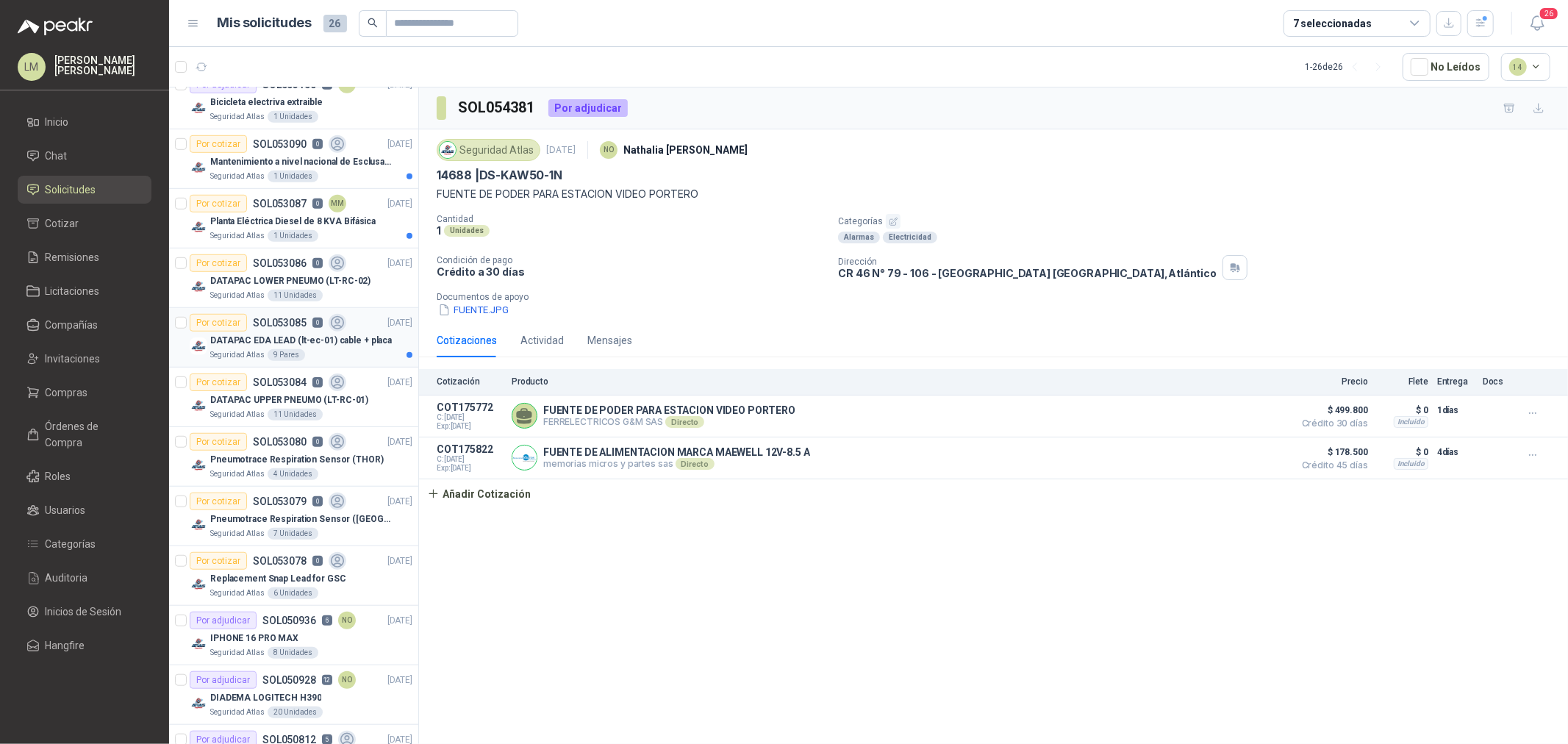
scroll to position [826, 0]
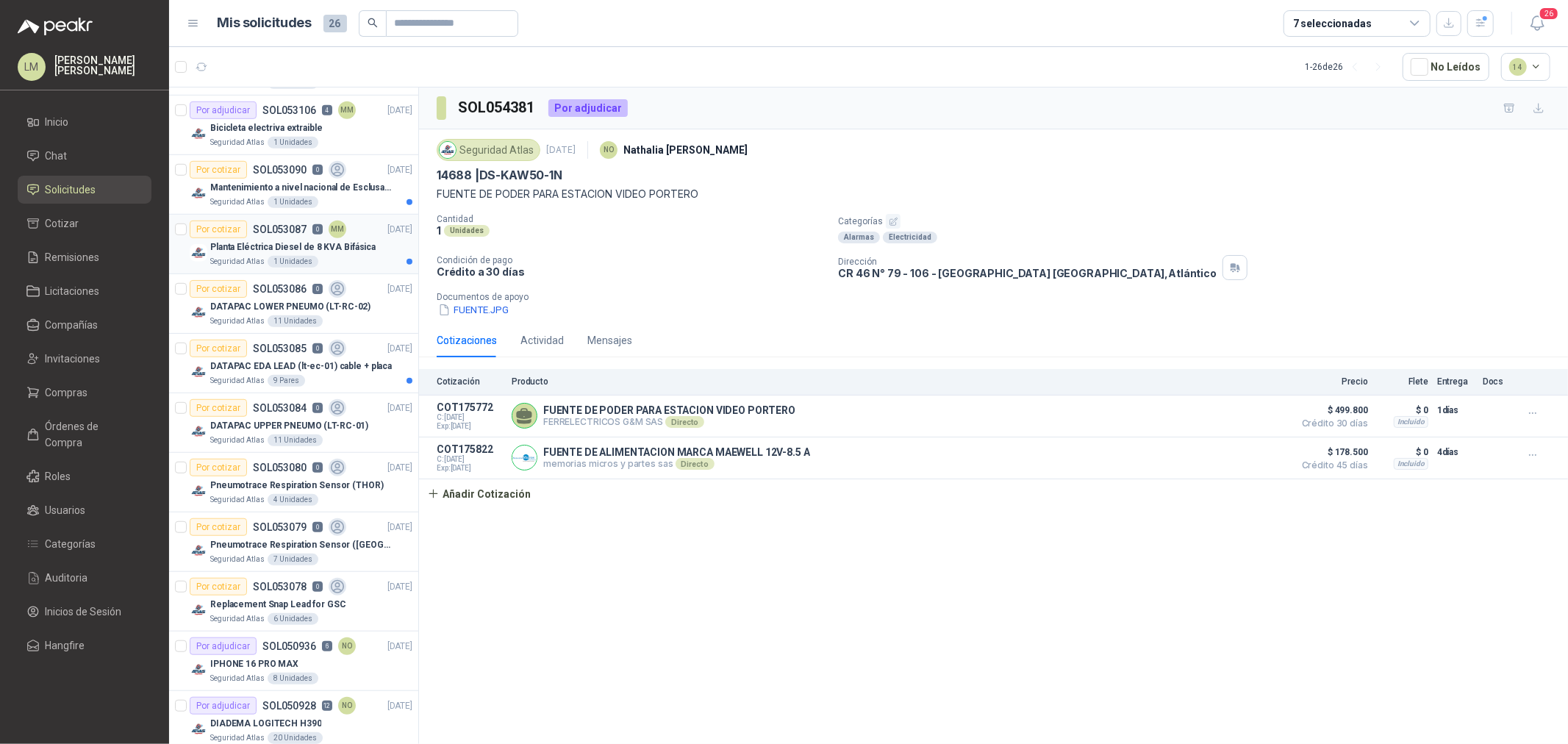
click at [300, 256] on div "1 Unidades" at bounding box center [293, 261] width 50 height 12
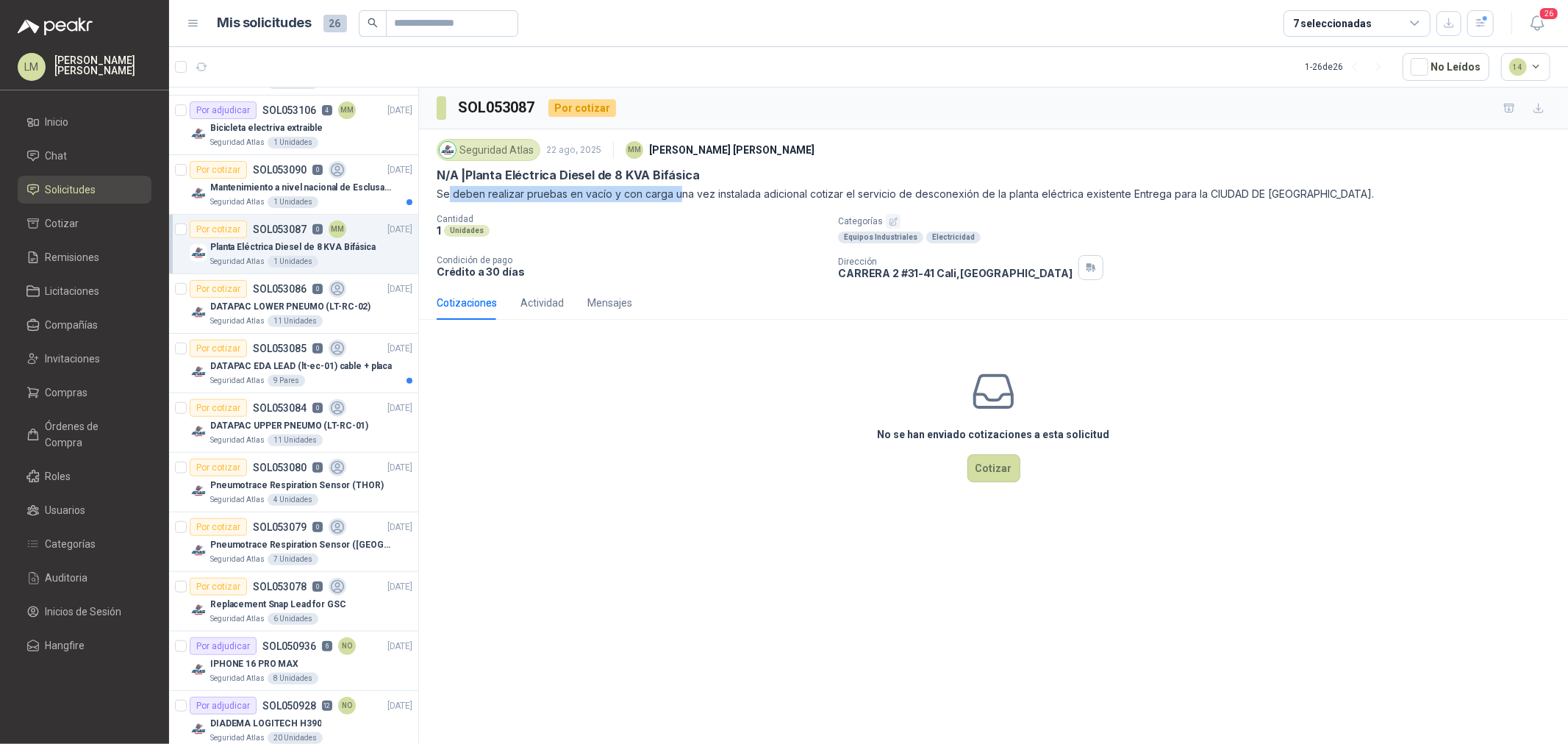
drag, startPoint x: 448, startPoint y: 194, endPoint x: 675, endPoint y: 194, distance: 227.0
click at [675, 194] on p "Se deben realizar pruebas en vacío y con carga una vez instalada adicional coti…" at bounding box center [994, 194] width 1114 height 16
drag, startPoint x: 696, startPoint y: 194, endPoint x: 860, endPoint y: 203, distance: 164.2
click at [859, 202] on p "Se deben realizar pruebas en vacío y con carga una vez instalada adicional coti…" at bounding box center [994, 194] width 1114 height 16
drag, startPoint x: 937, startPoint y: 190, endPoint x: 1035, endPoint y: 195, distance: 98.1
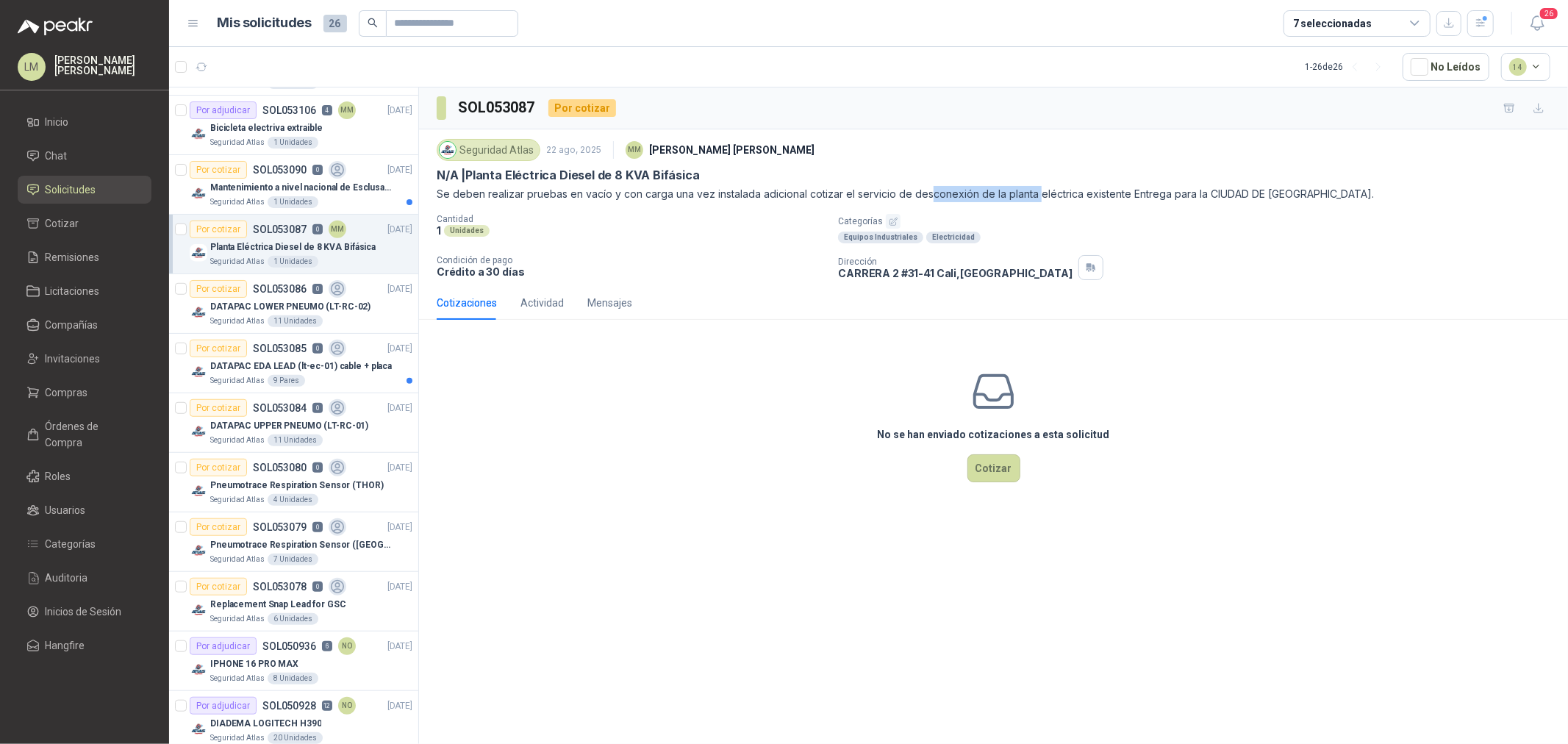
click at [1035, 195] on p "Se deben realizar pruebas en vacío y con carga una vez instalada adicional coti…" at bounding box center [994, 194] width 1114 height 16
drag, startPoint x: 1084, startPoint y: 194, endPoint x: 1226, endPoint y: 202, distance: 142.2
click at [1212, 202] on p "Se deben realizar pruebas en vacío y con carga una vez instalada adicional coti…" at bounding box center [994, 194] width 1114 height 16
click at [1254, 197] on p "Se deben realizar pruebas en vacío y con carga una vez instalada adicional coti…" at bounding box center [994, 194] width 1114 height 16
click at [303, 182] on p "Mantenimiento a nivel nacional de Esclusas de Seguridad" at bounding box center [302, 188] width 183 height 14
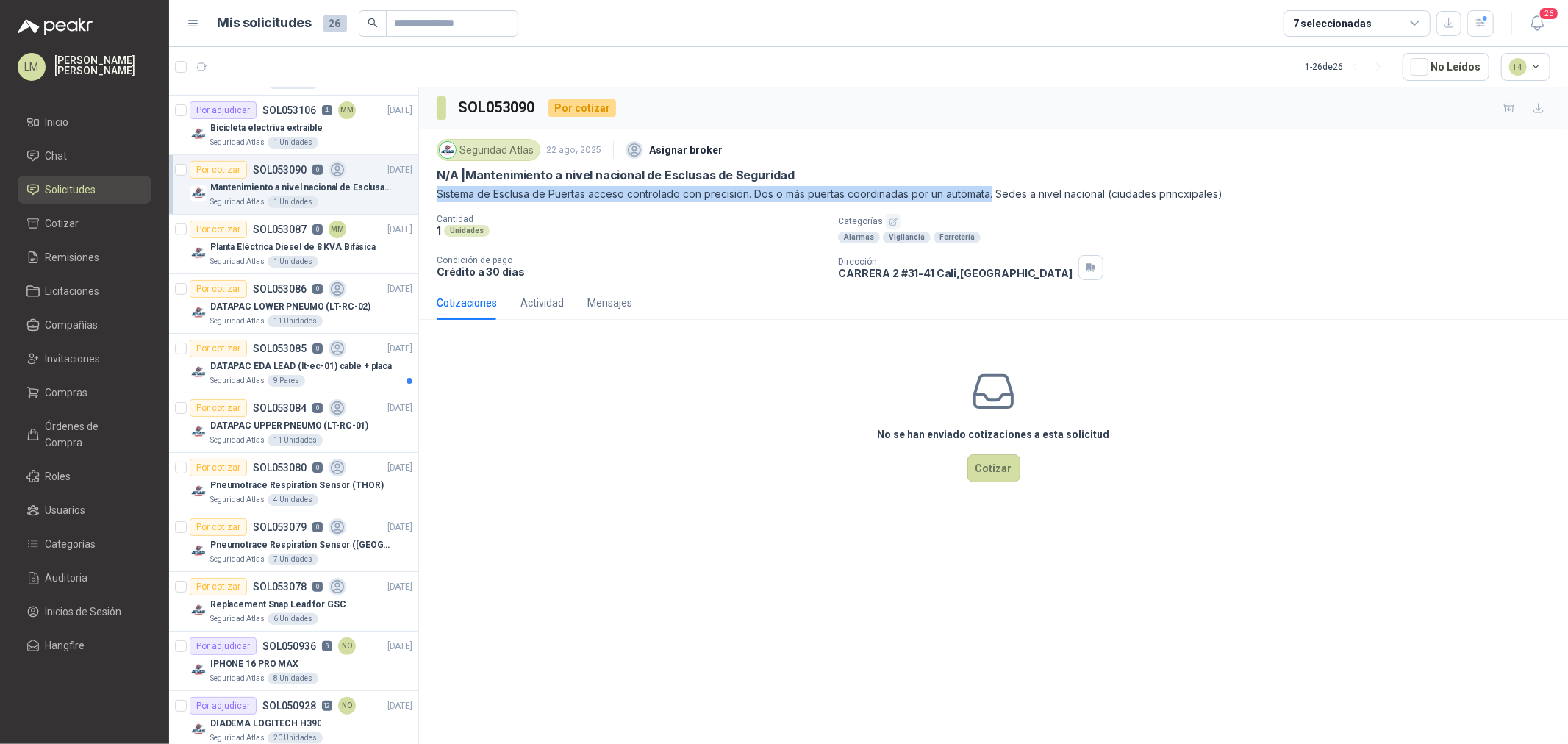
drag, startPoint x: 435, startPoint y: 193, endPoint x: 1013, endPoint y: 195, distance: 578.0
click at [997, 195] on div "Seguridad Atlas 22 ago, 2025 Asignar broker N/A | Mantenimiento a nivel naciona…" at bounding box center [994, 207] width 1150 height 157
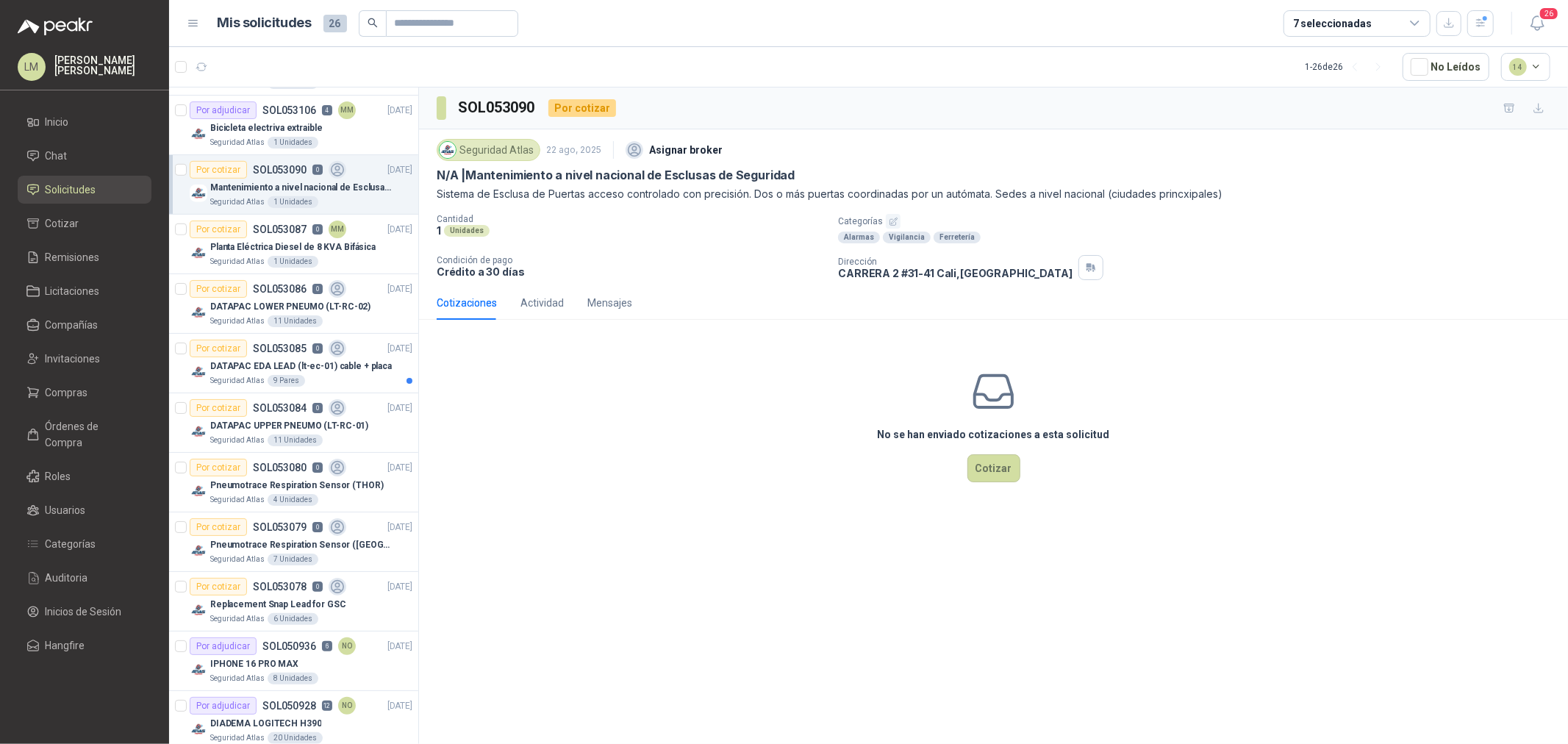
click at [1033, 195] on p "Sistema de Esclusa de Puertas acceso controlado con precisión. Dos o más puerta…" at bounding box center [994, 194] width 1114 height 16
click at [55, 395] on span "Compras" at bounding box center [67, 393] width 42 height 16
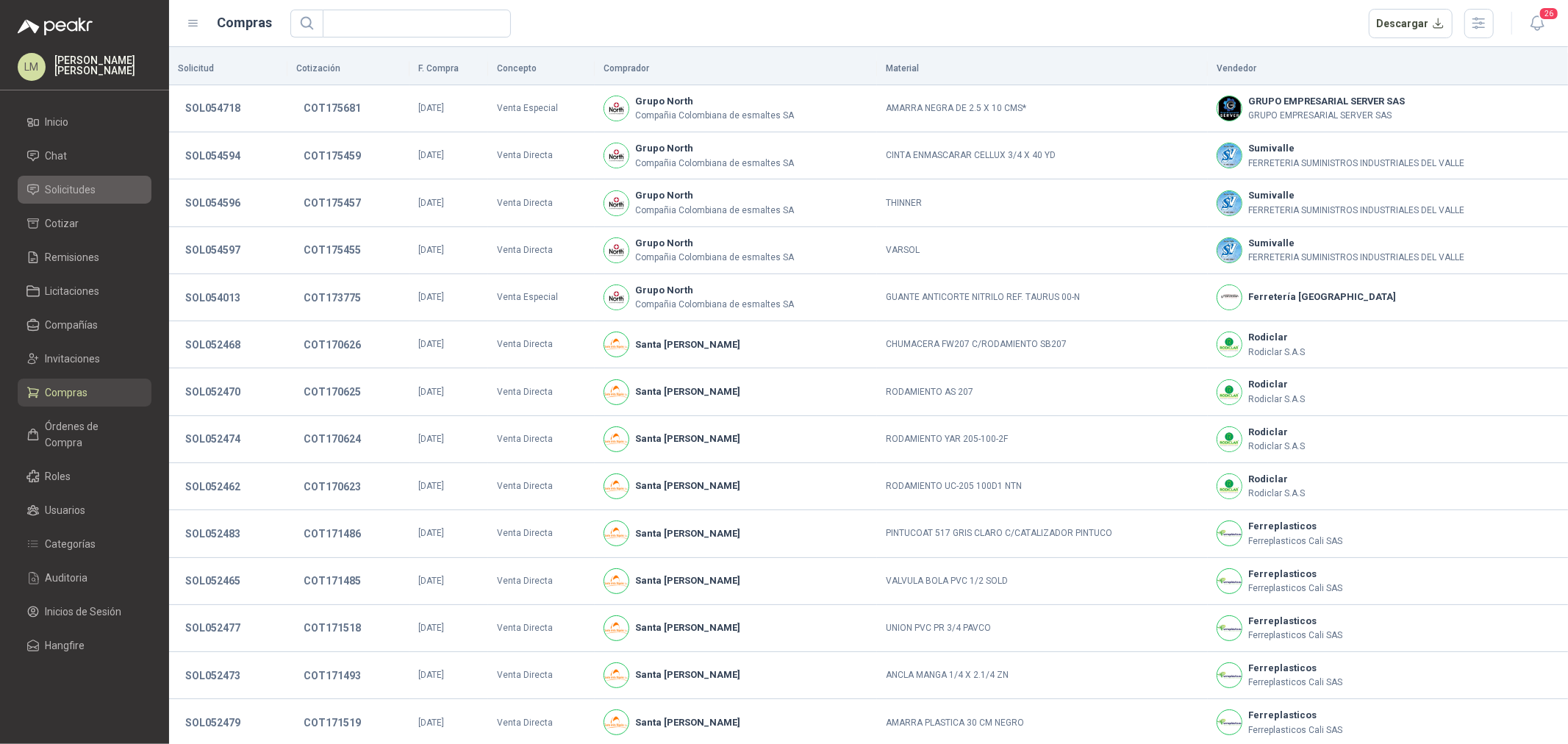
click at [89, 191] on span "Solicitudes" at bounding box center [71, 189] width 50 height 16
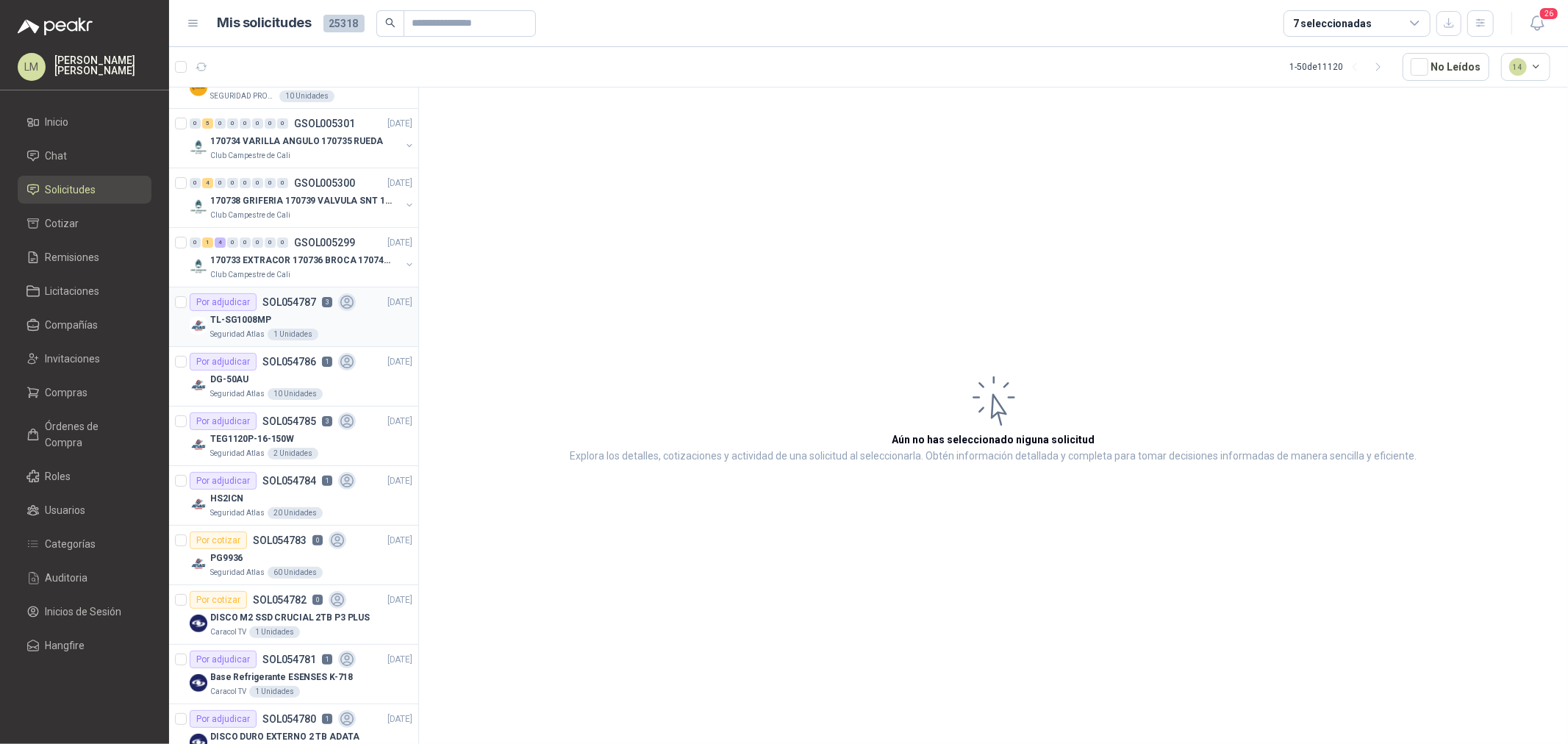
scroll to position [245, 0]
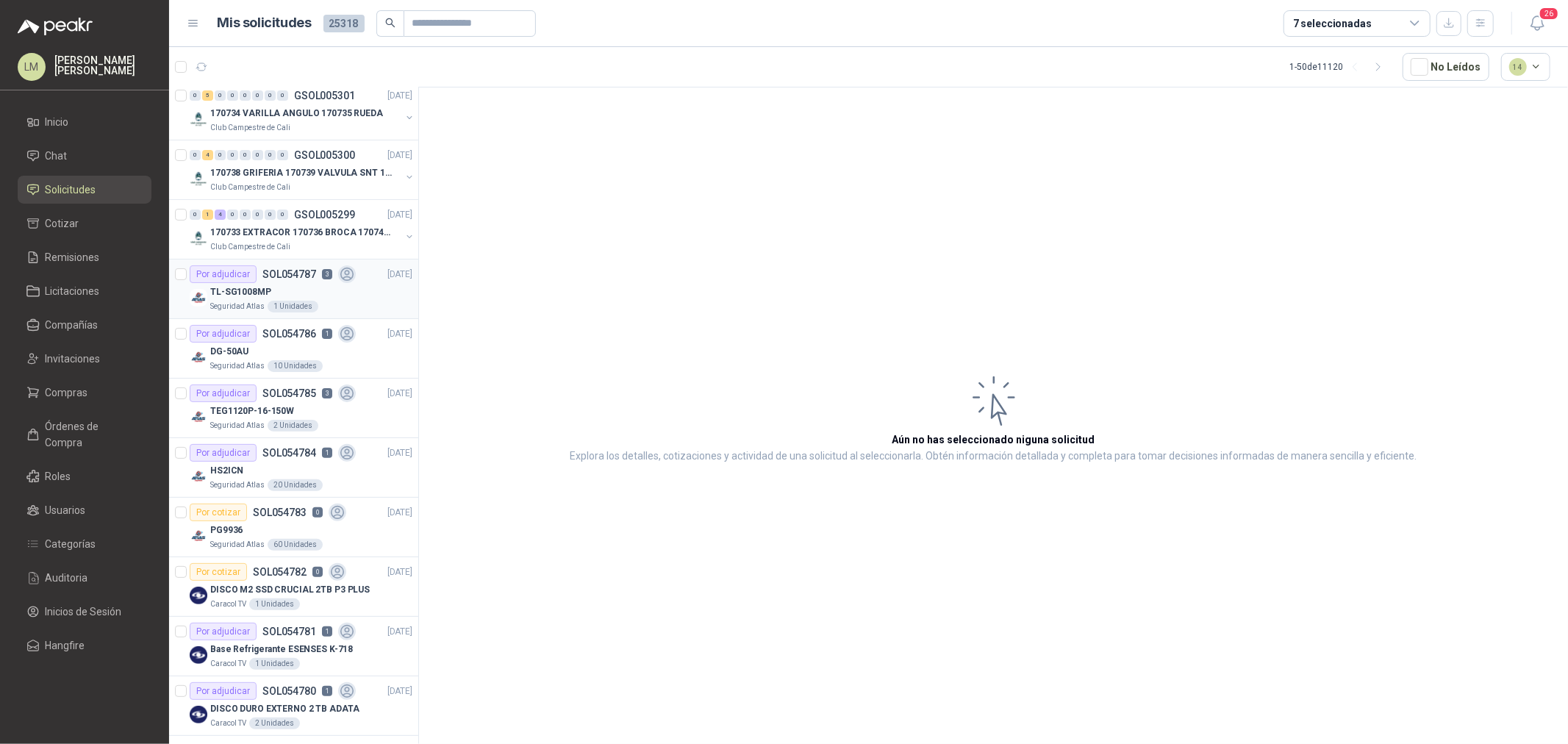
click at [251, 287] on p "TL-SG1008MP" at bounding box center [241, 293] width 61 height 14
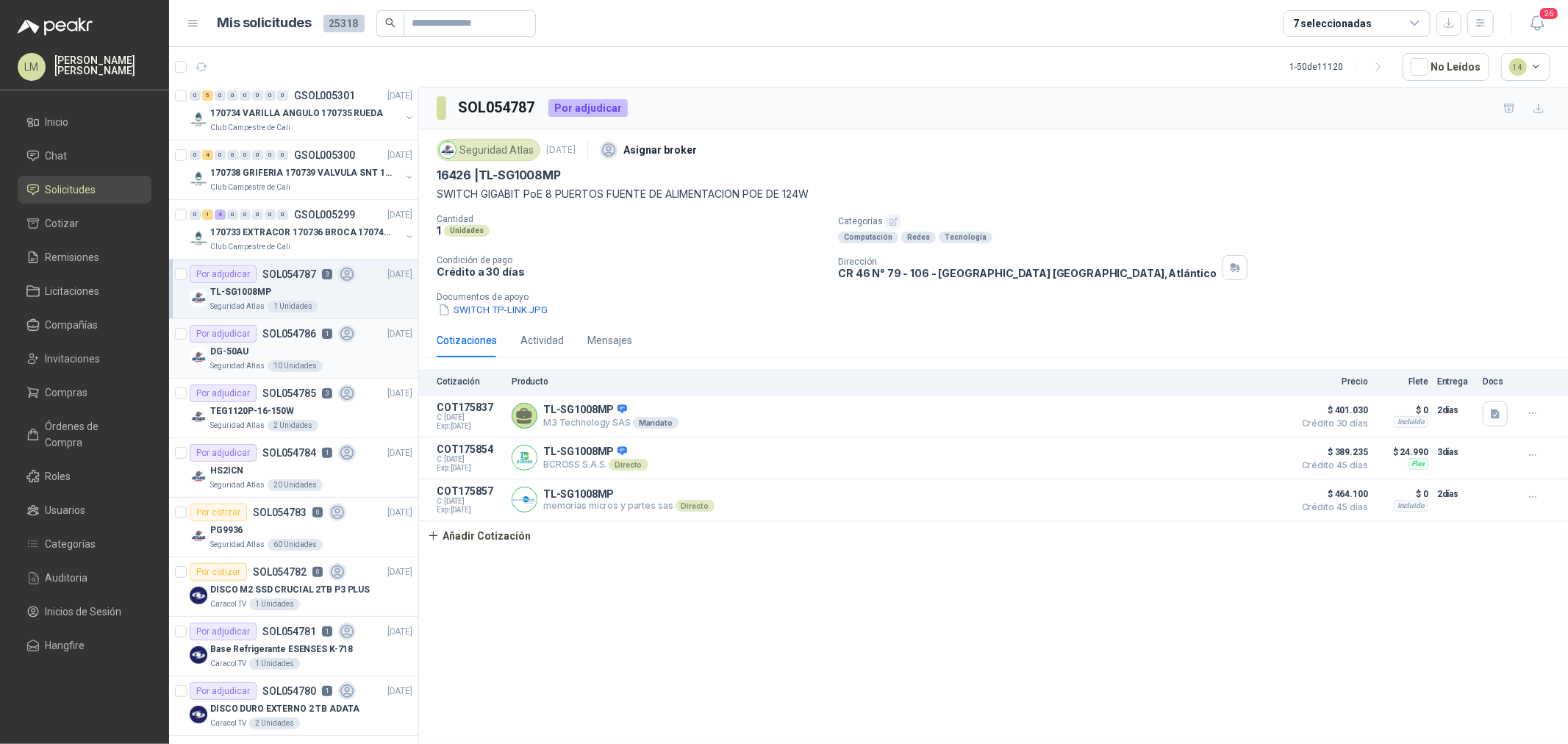
click at [256, 354] on div "DG-50AU" at bounding box center [311, 351] width 203 height 18
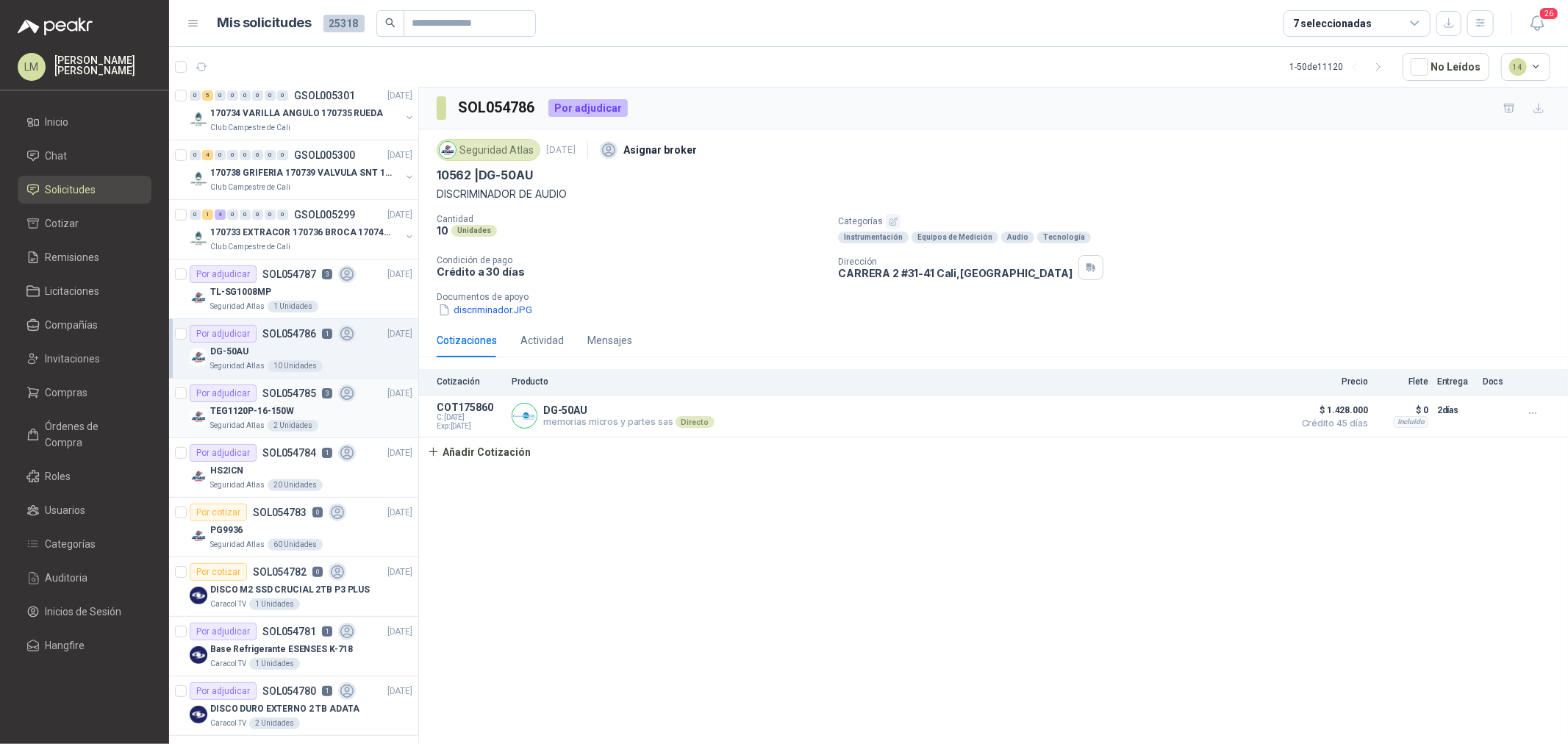
click at [264, 410] on p "TEG1120P-16-150W" at bounding box center [252, 411] width 84 height 14
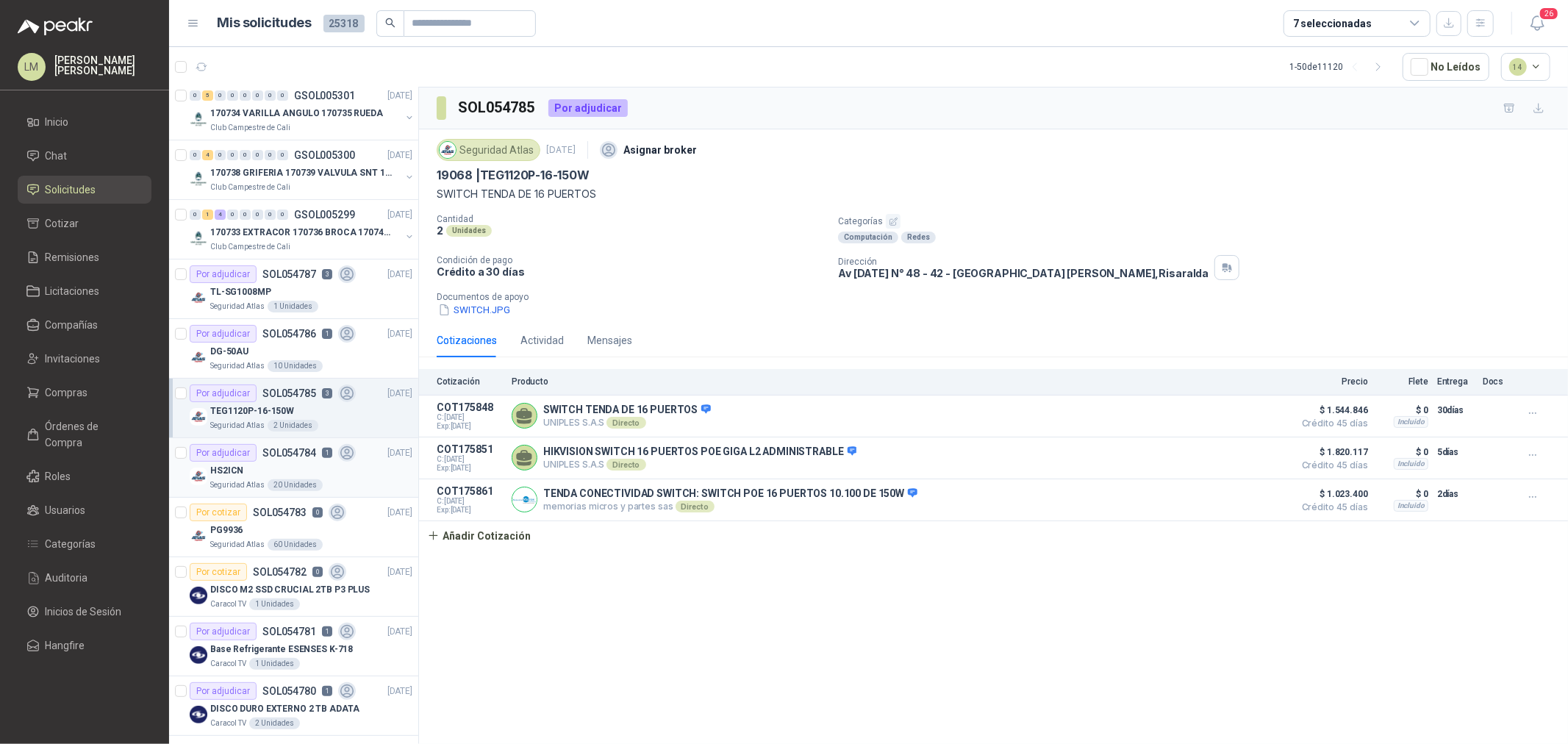
click at [260, 472] on div "HS2ICN" at bounding box center [311, 471] width 203 height 18
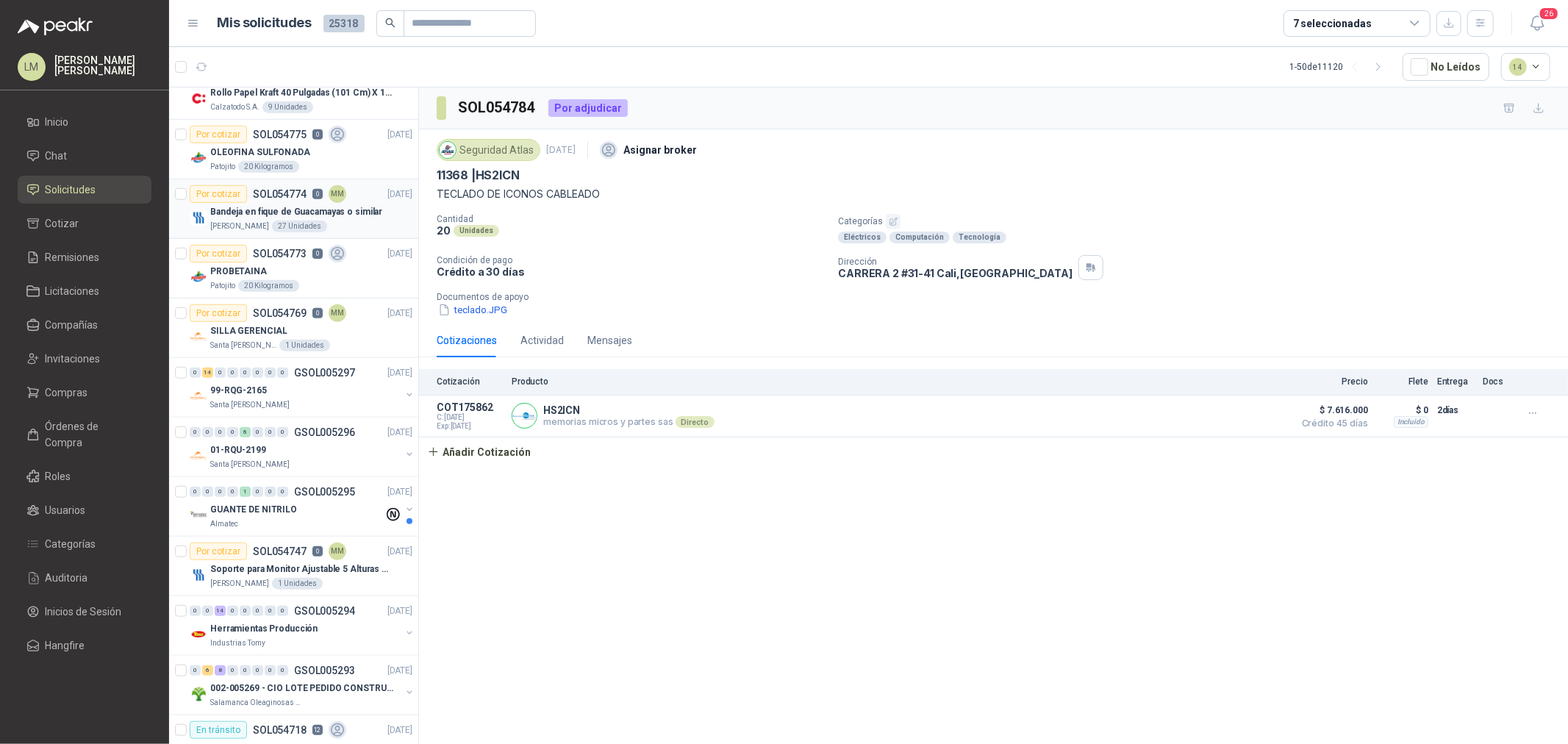
scroll to position [1225, 0]
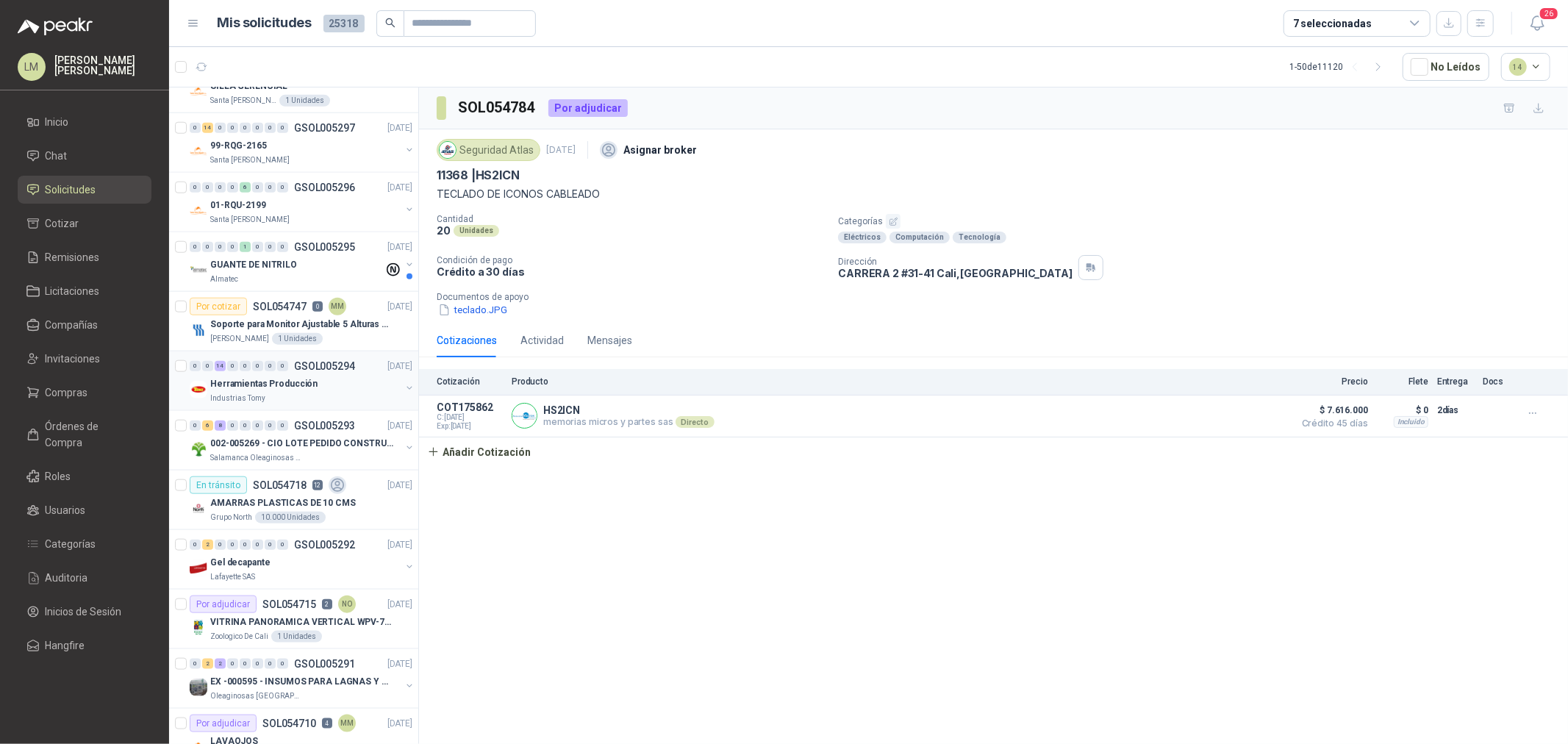
click at [245, 387] on p "Herramientas Producción" at bounding box center [264, 385] width 107 height 14
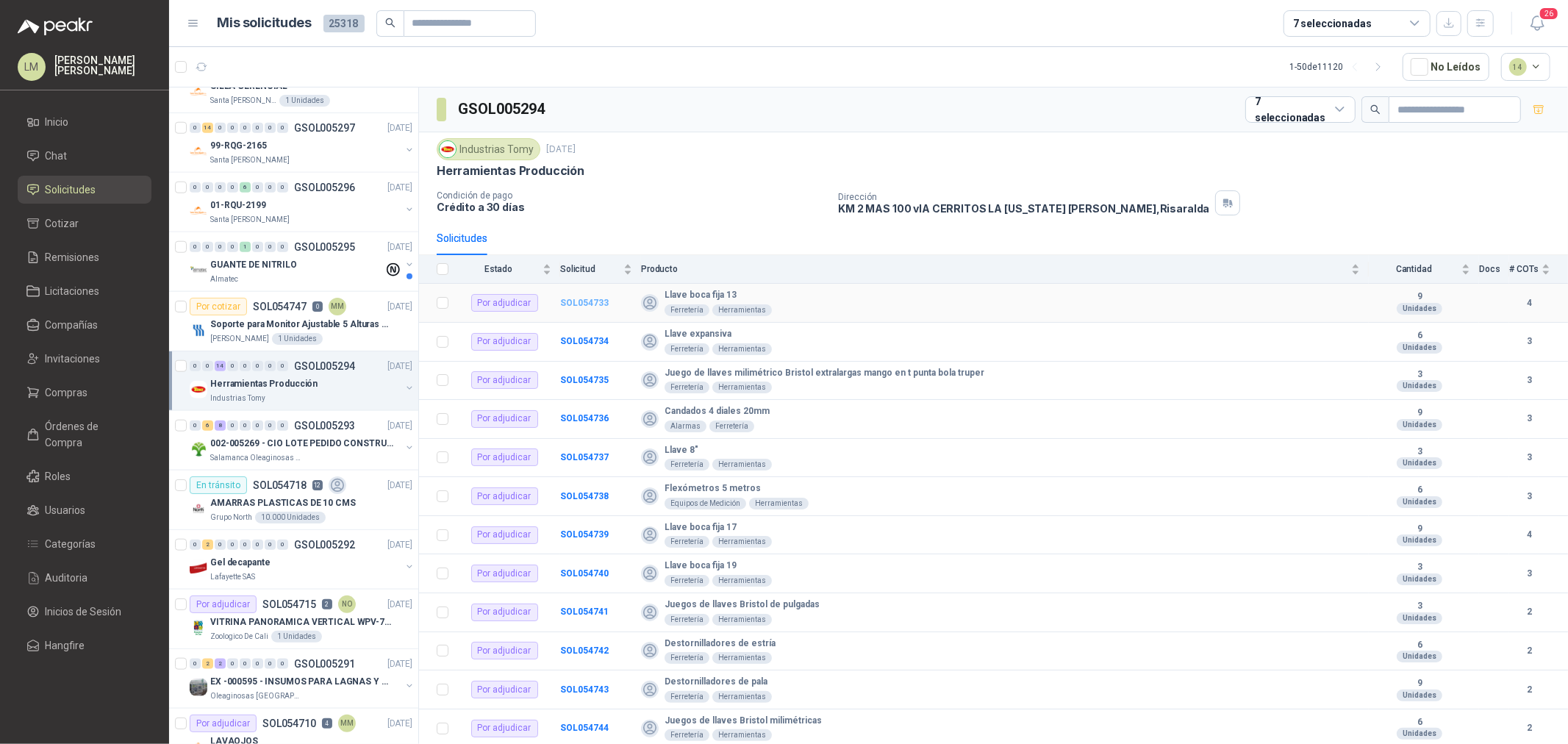
click at [585, 300] on b "SOL054733" at bounding box center [585, 303] width 49 height 11
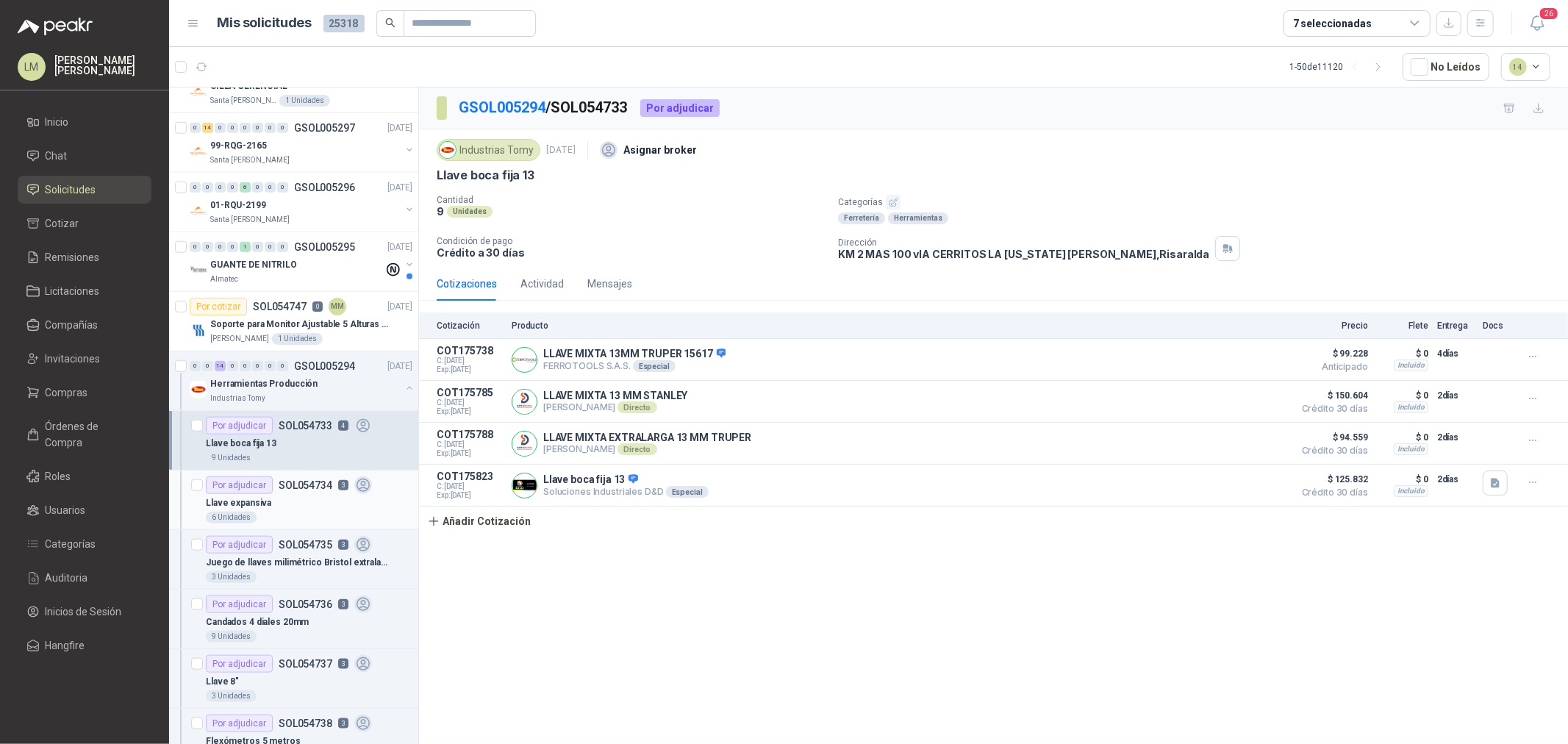
click at [328, 508] on div "Llave expansiva" at bounding box center [310, 503] width 207 height 18
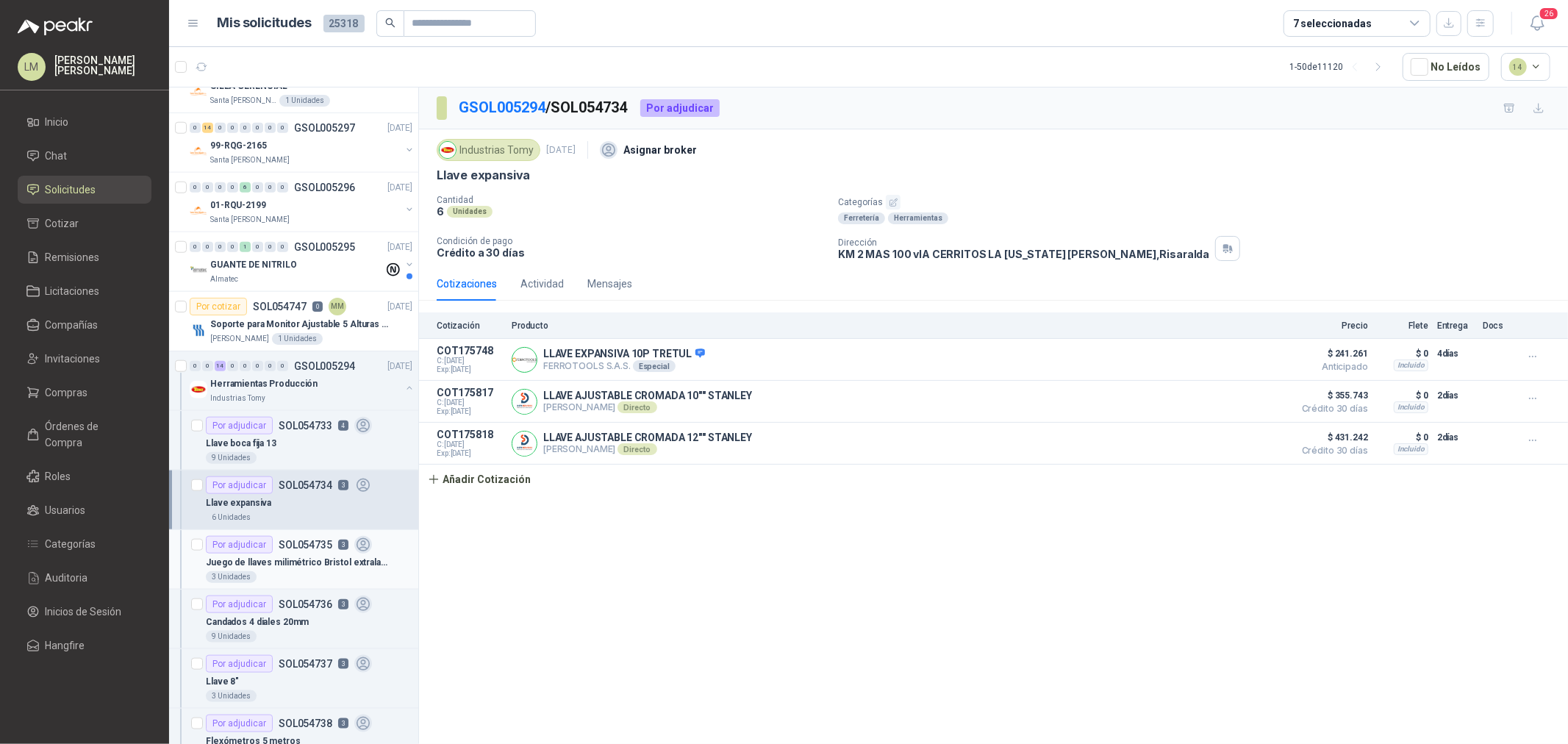
click at [289, 567] on p "Juego de llaves milimétrico Bristol extralargas mango en t punta bola truper" at bounding box center [297, 564] width 183 height 14
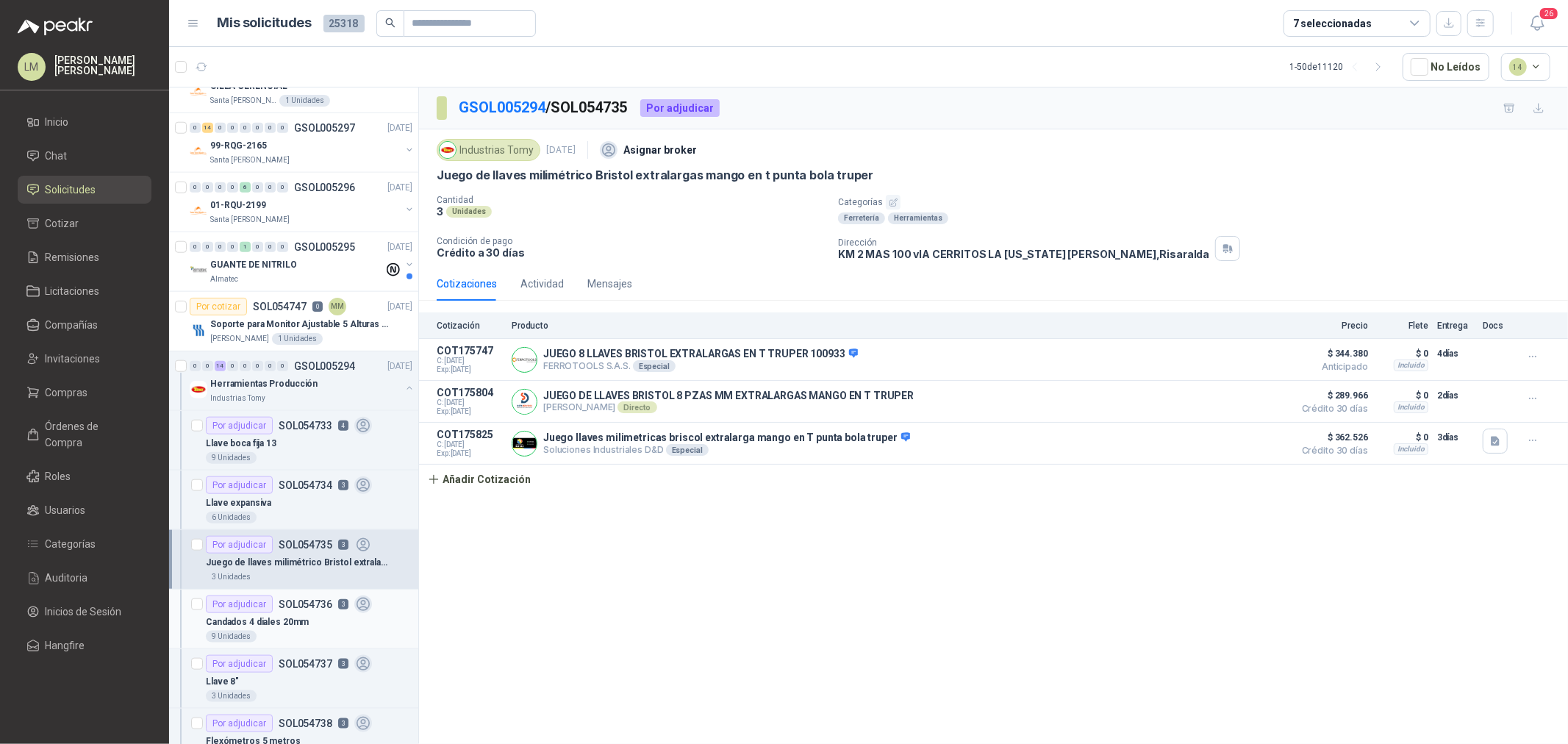
click at [269, 567] on p "Candados 4 diales 20mm" at bounding box center [257, 623] width 103 height 14
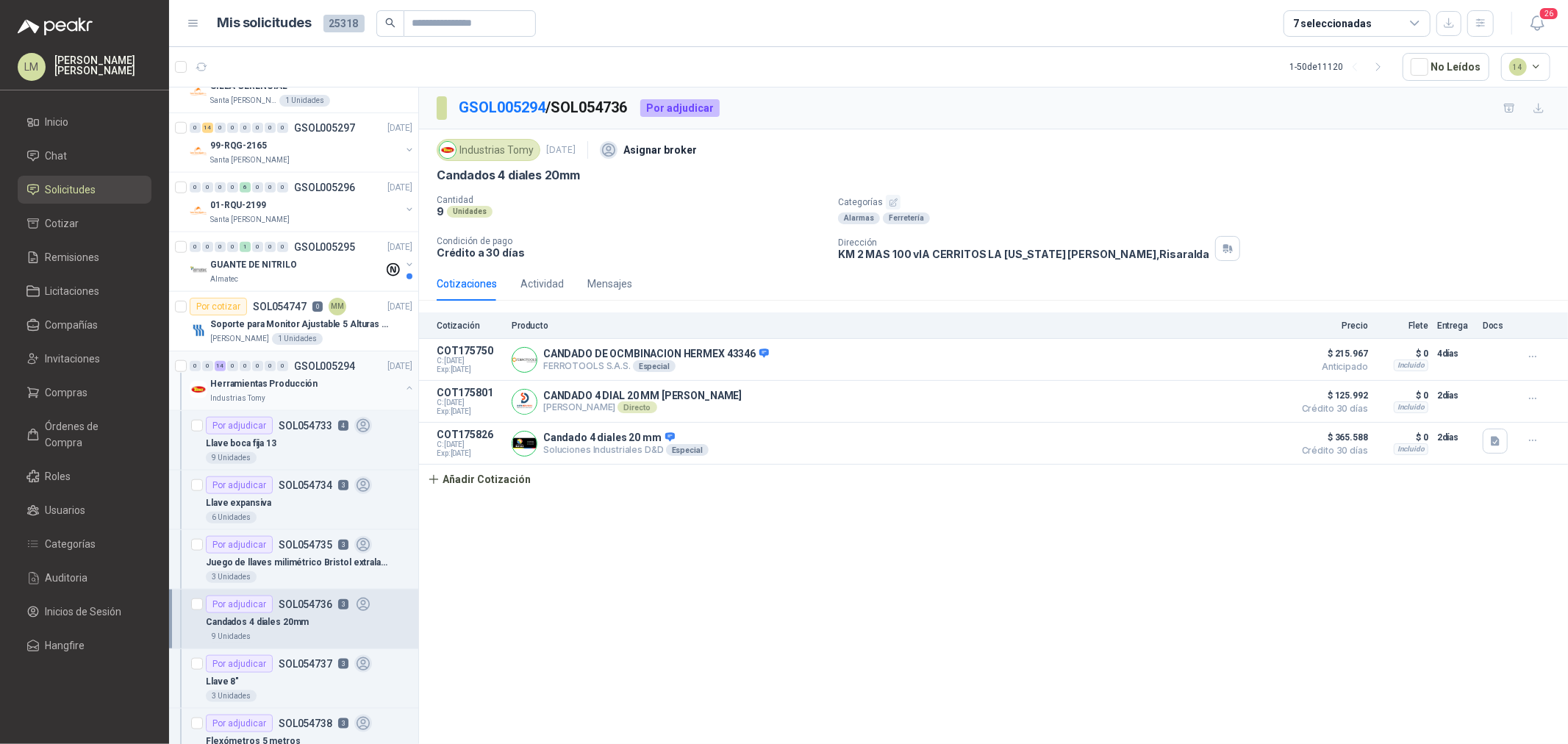
click at [403, 387] on button "button" at bounding box center [409, 387] width 11 height 12
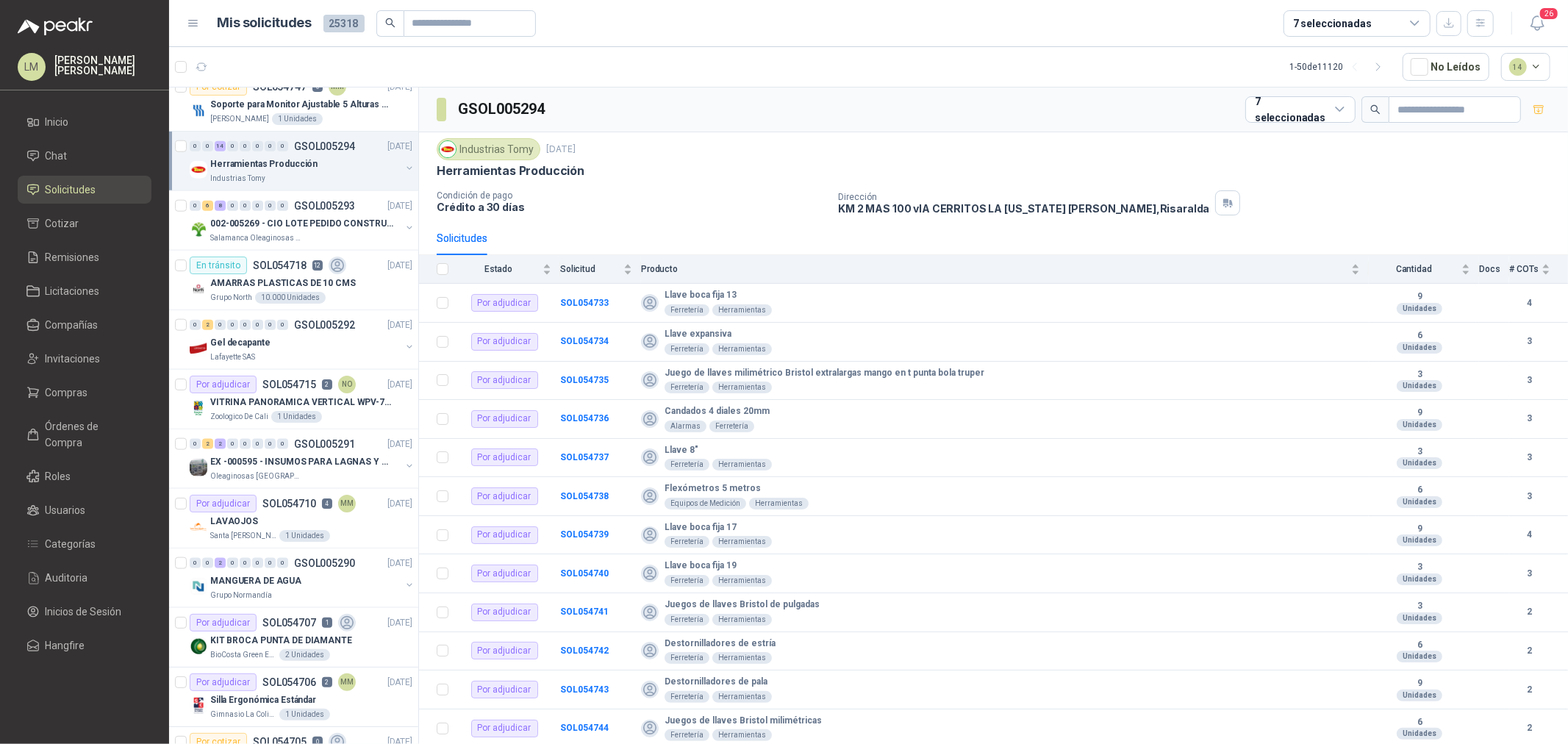
scroll to position [1471, 0]
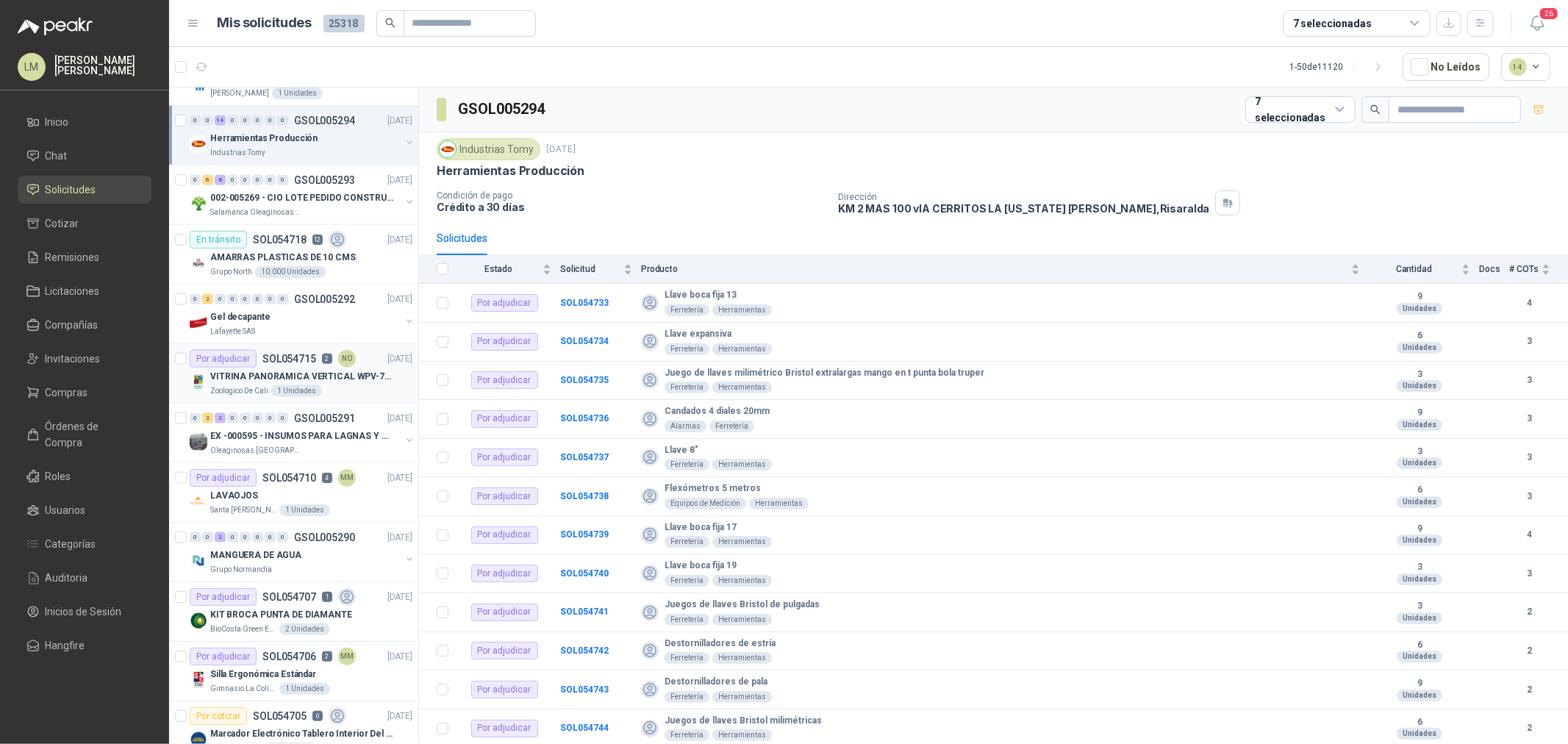
click at [278, 379] on p "VITRINA PANORAMICA VERTICAL WPV-700FA" at bounding box center [302, 377] width 183 height 14
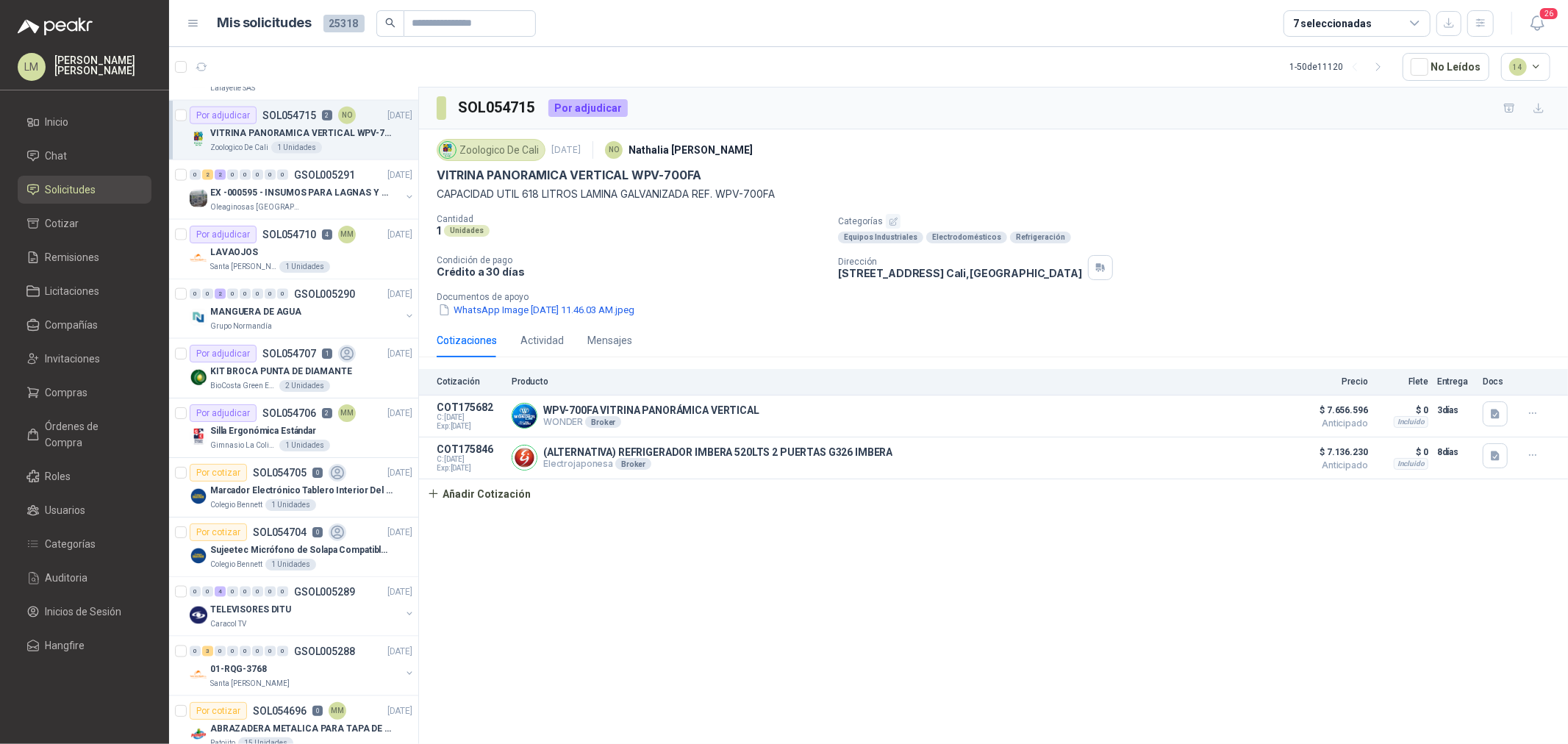
scroll to position [1716, 0]
click at [59, 423] on span "Órdenes de Compra" at bounding box center [92, 434] width 92 height 33
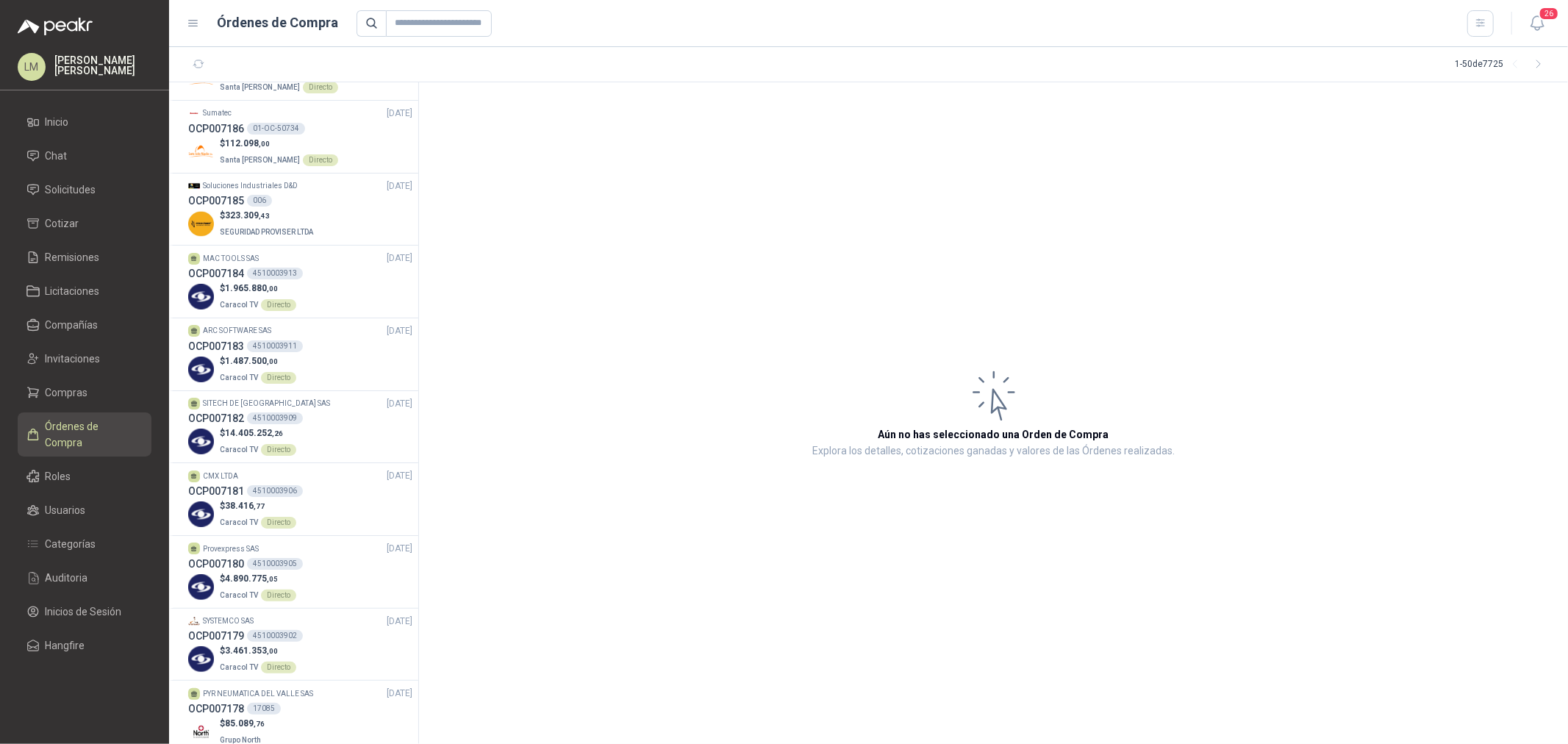
scroll to position [817, 0]
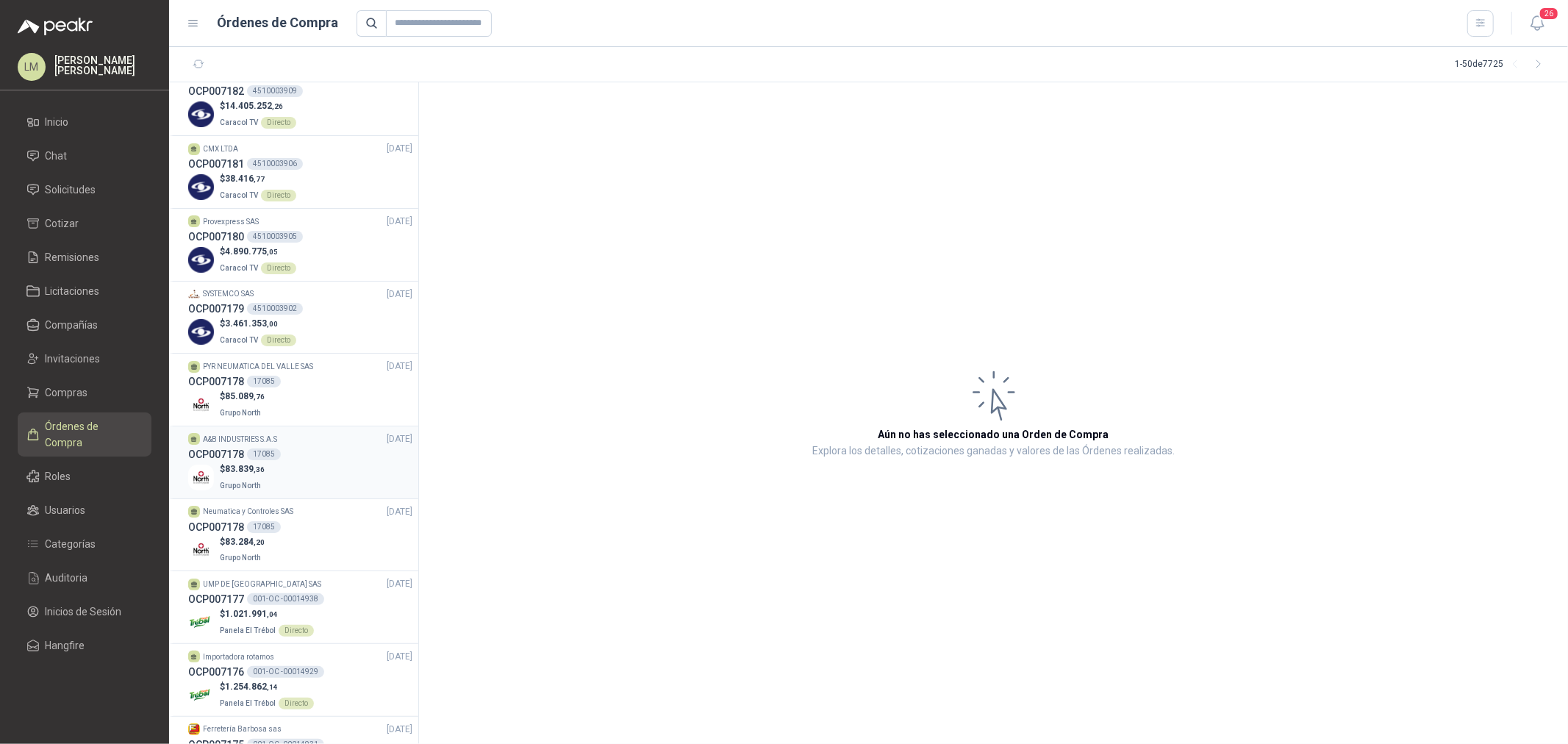
click at [272, 460] on div "17085" at bounding box center [264, 454] width 34 height 12
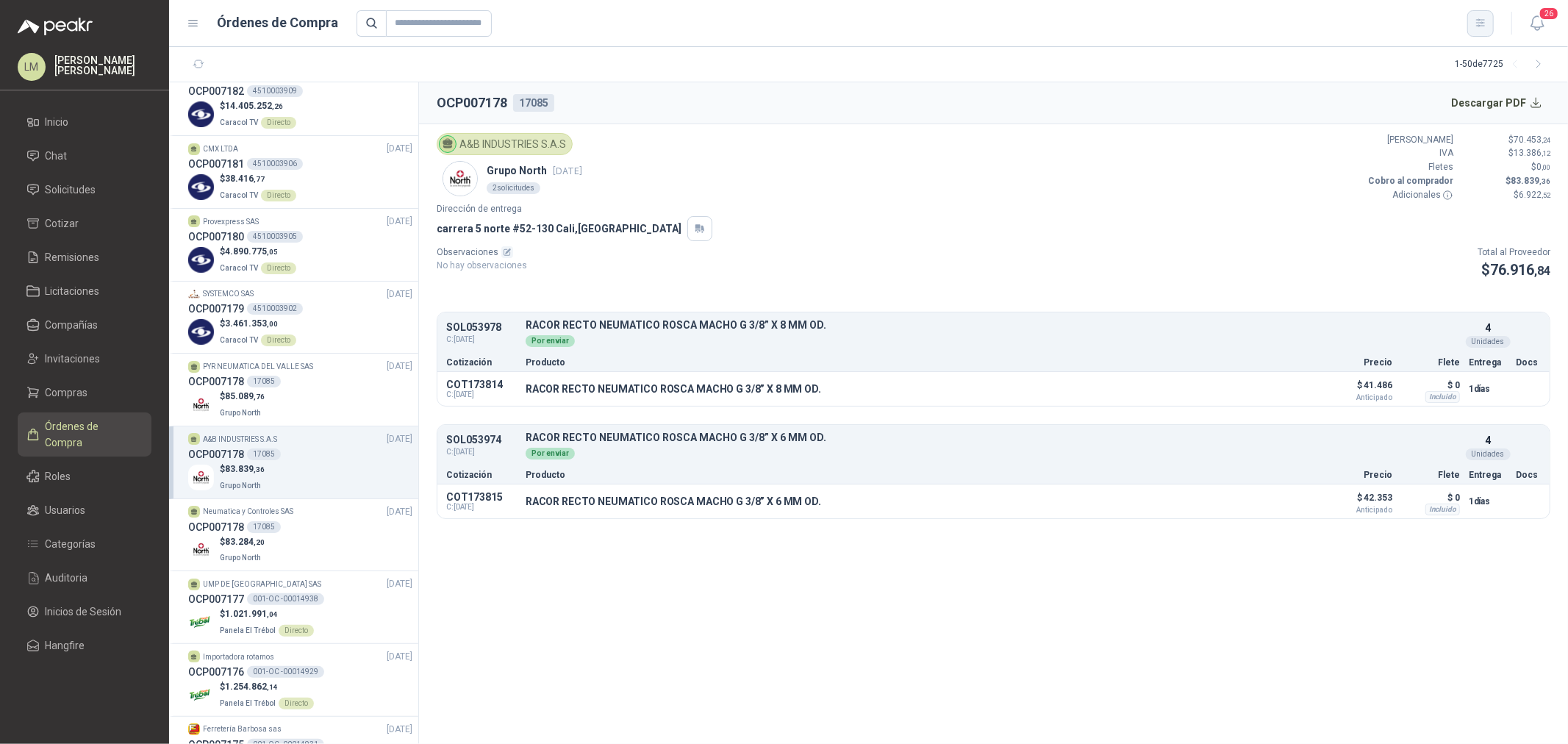
click at [1254, 22] on icon "button" at bounding box center [1481, 23] width 12 height 12
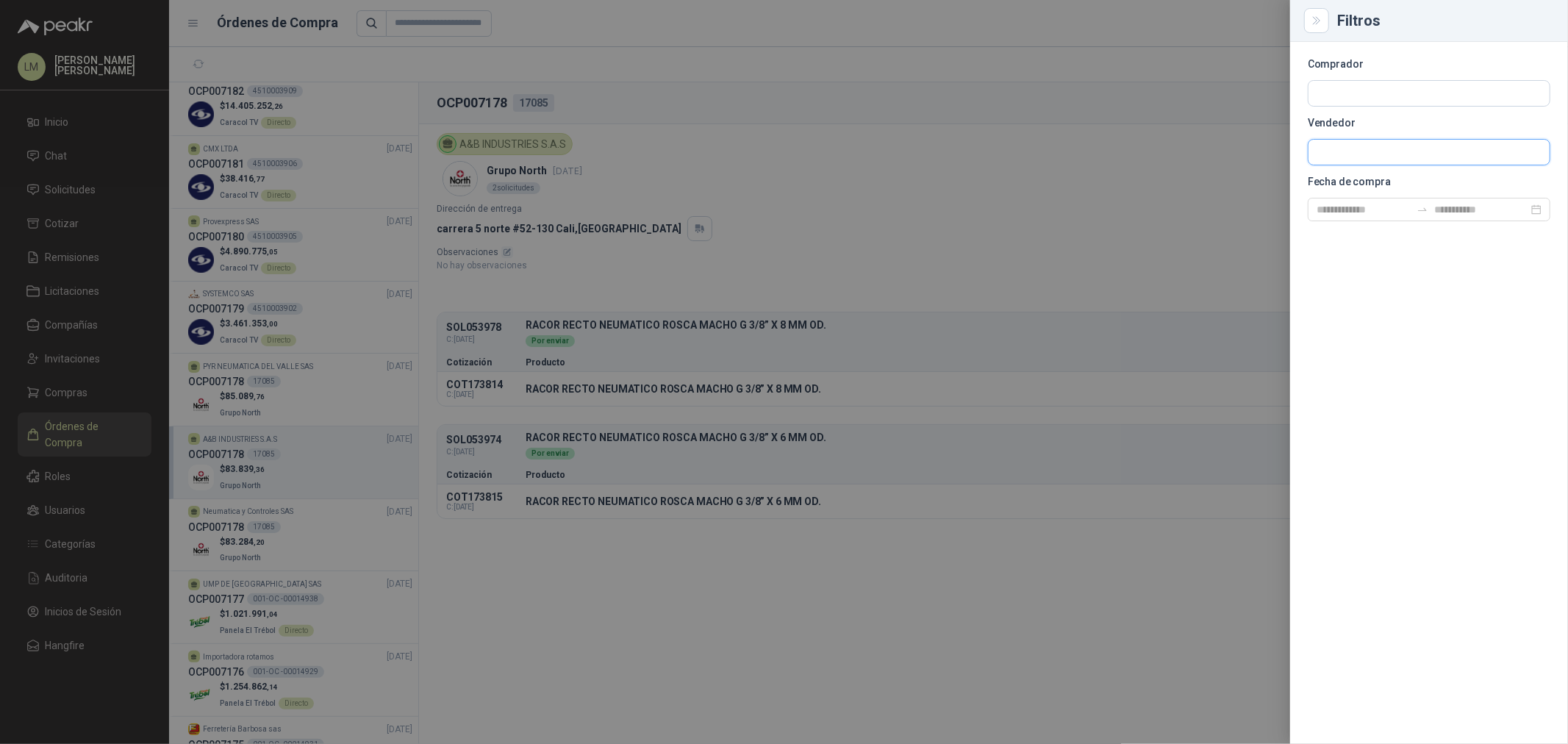
click at [1254, 150] on input "text" at bounding box center [1429, 152] width 241 height 25
type input "***"
click at [1254, 186] on p "A&B INDUSTRIES S.A.S" at bounding box center [1411, 184] width 138 height 9
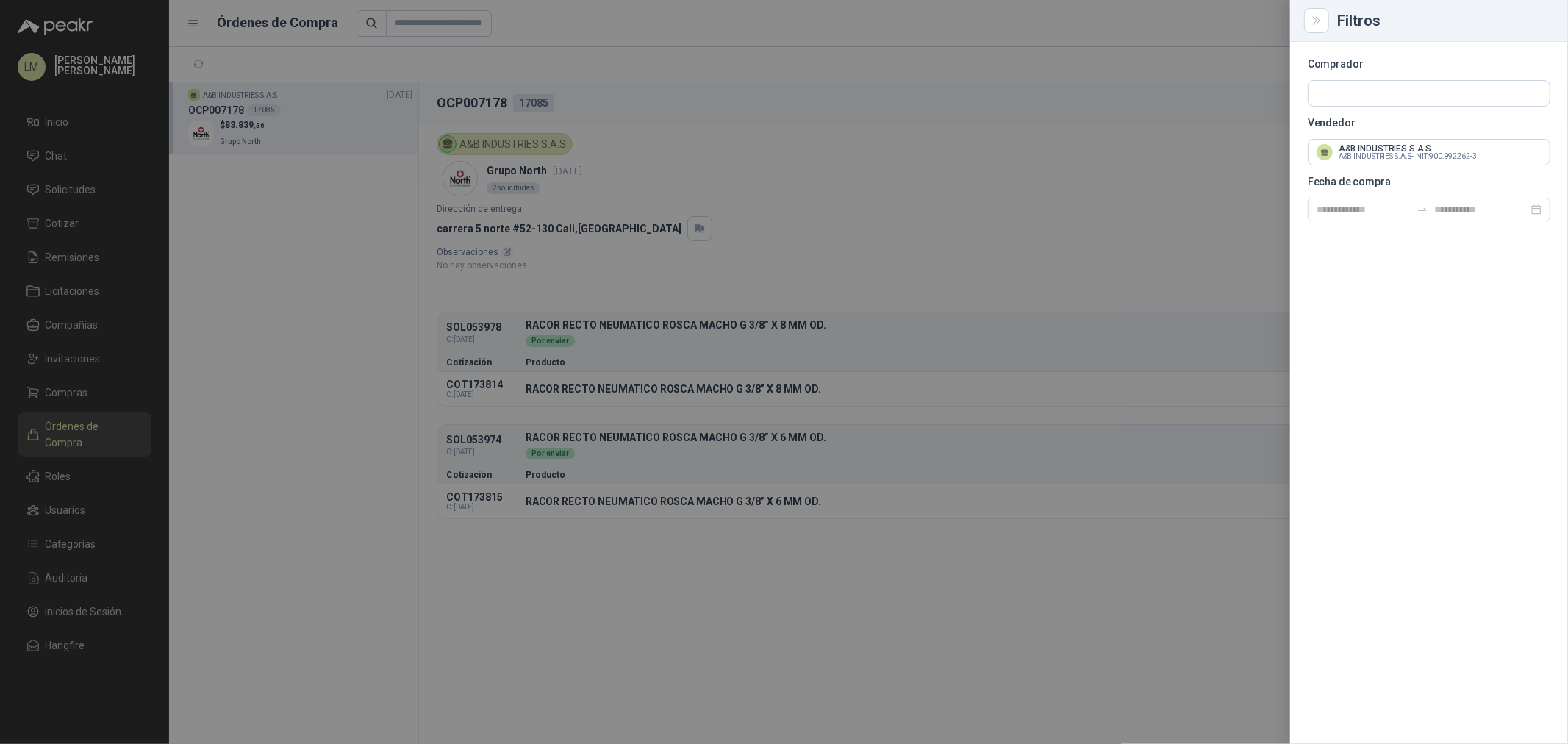
click at [1149, 155] on div at bounding box center [784, 372] width 1568 height 744
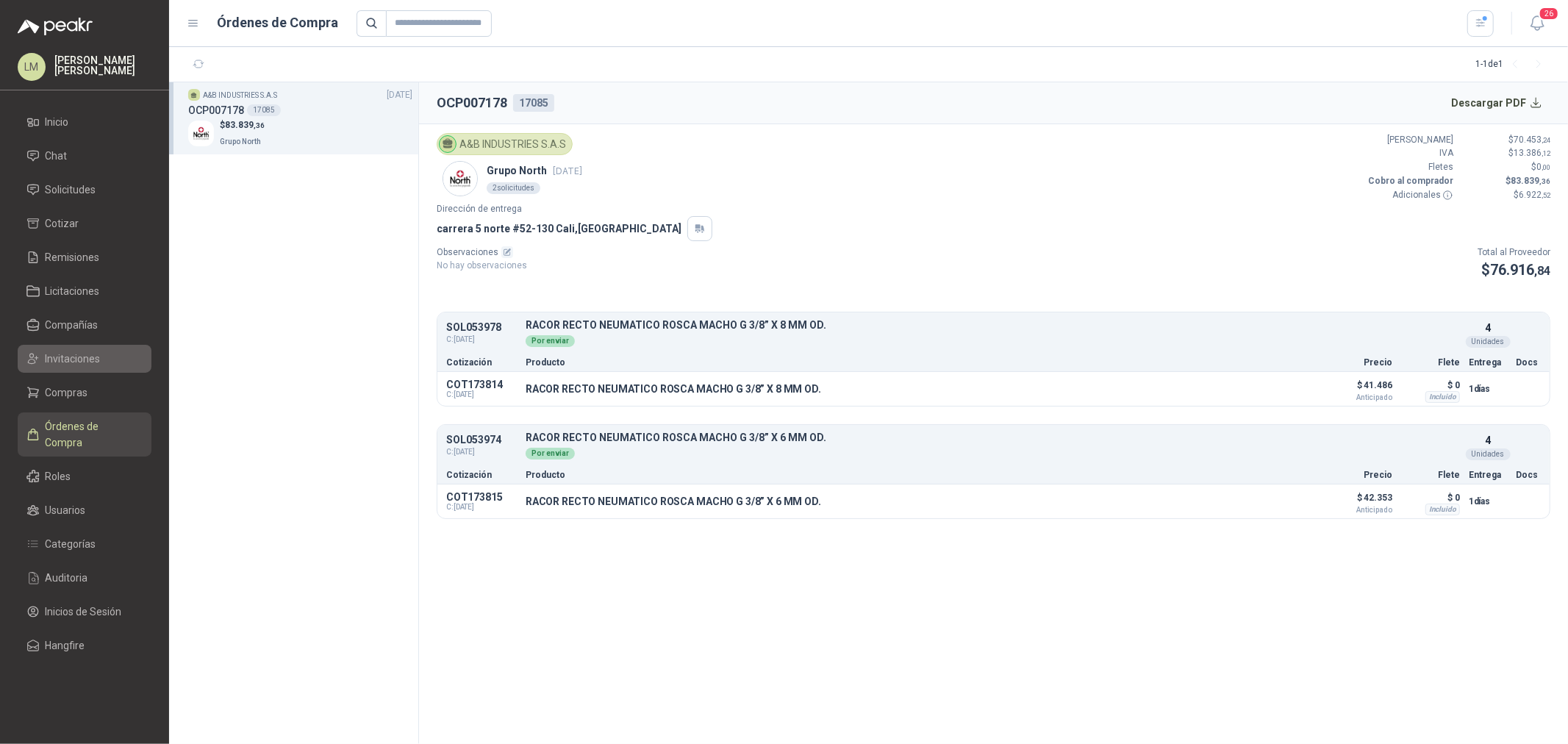
click at [60, 364] on span "Invitaciones" at bounding box center [73, 359] width 55 height 16
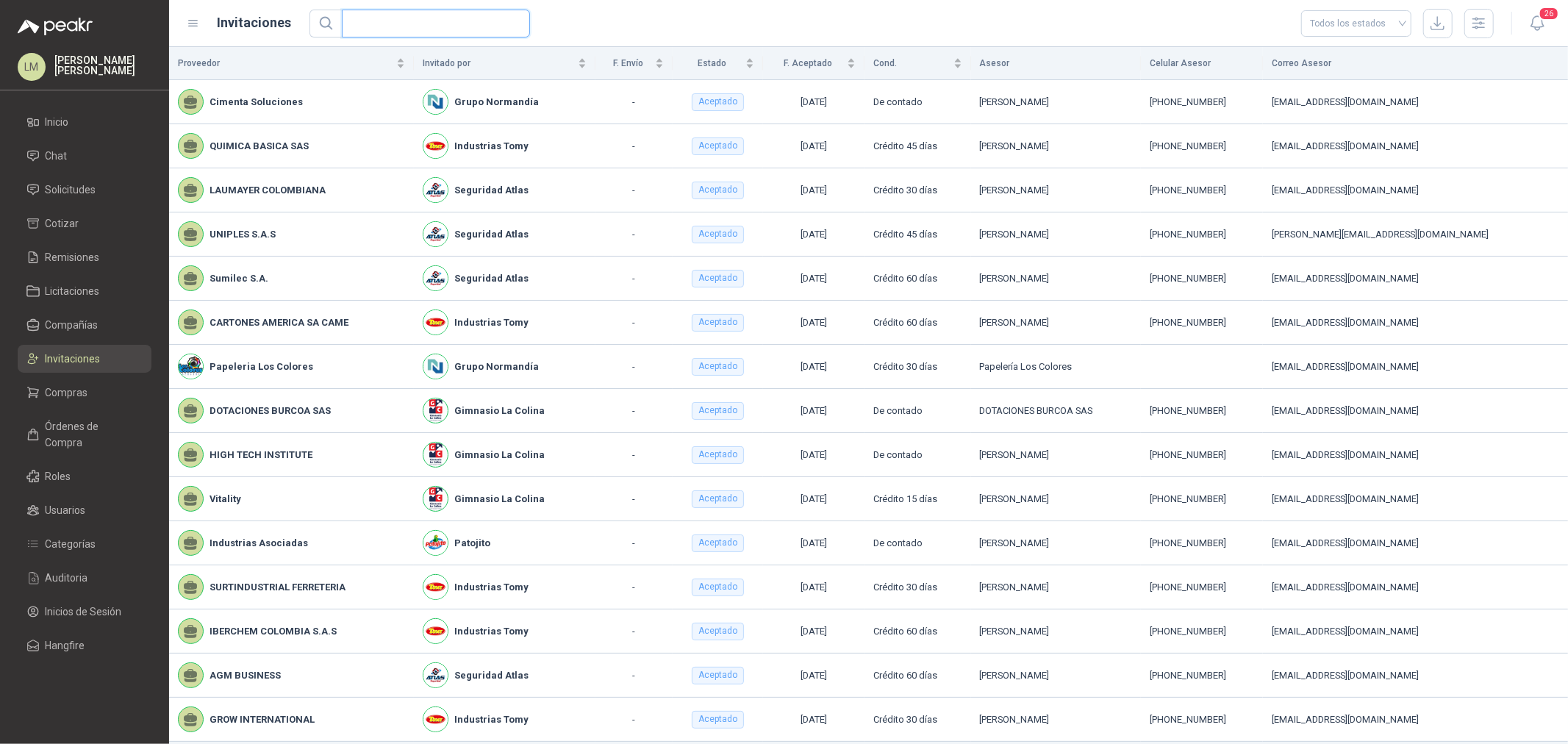
click at [370, 23] on input "text" at bounding box center [431, 24] width 159 height 27
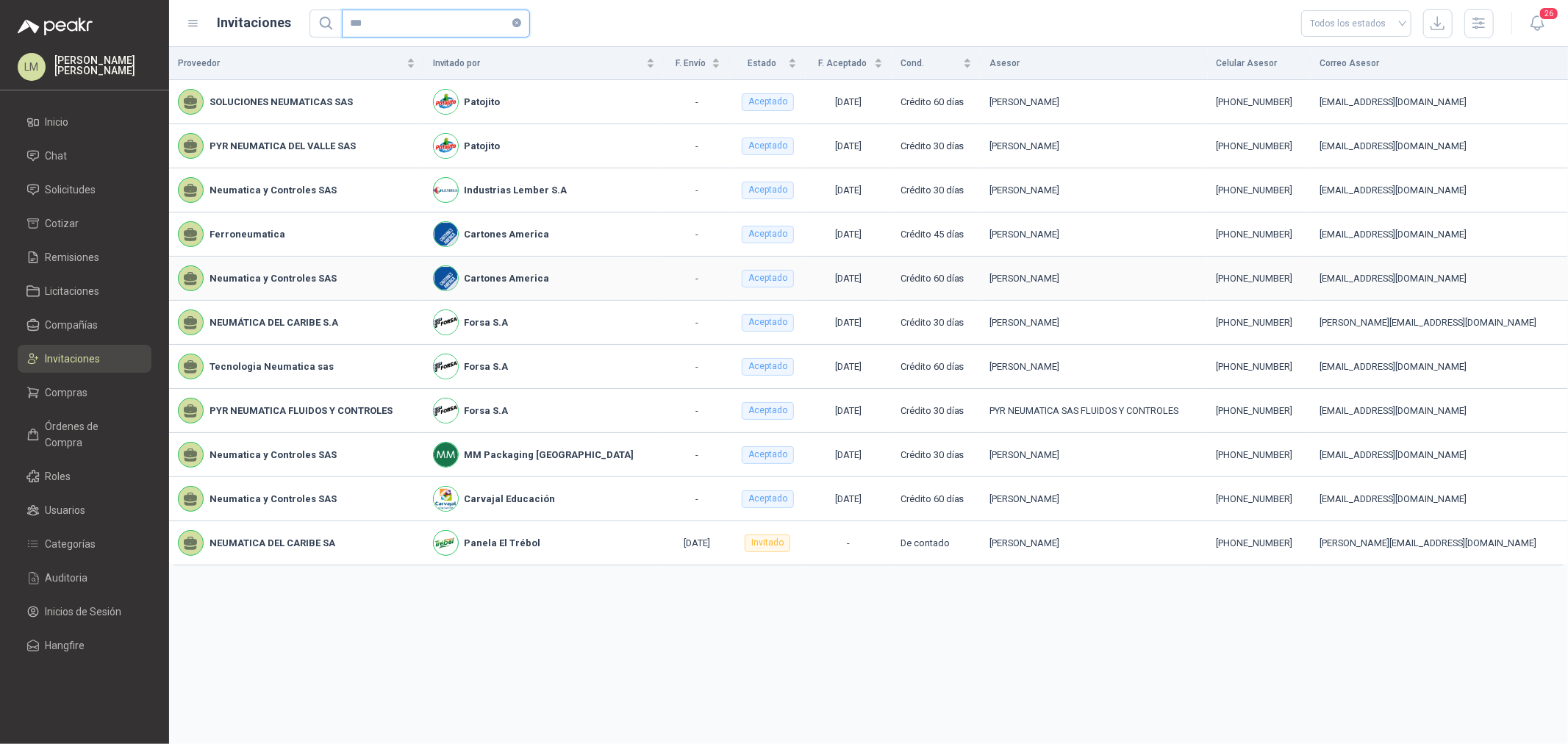
type input "***"
drag, startPoint x: 1281, startPoint y: 281, endPoint x: 1307, endPoint y: 281, distance: 26.0
click at [1254, 281] on div "+57 3147930924" at bounding box center [1259, 279] width 85 height 15
click at [71, 388] on span "Compras" at bounding box center [67, 393] width 42 height 16
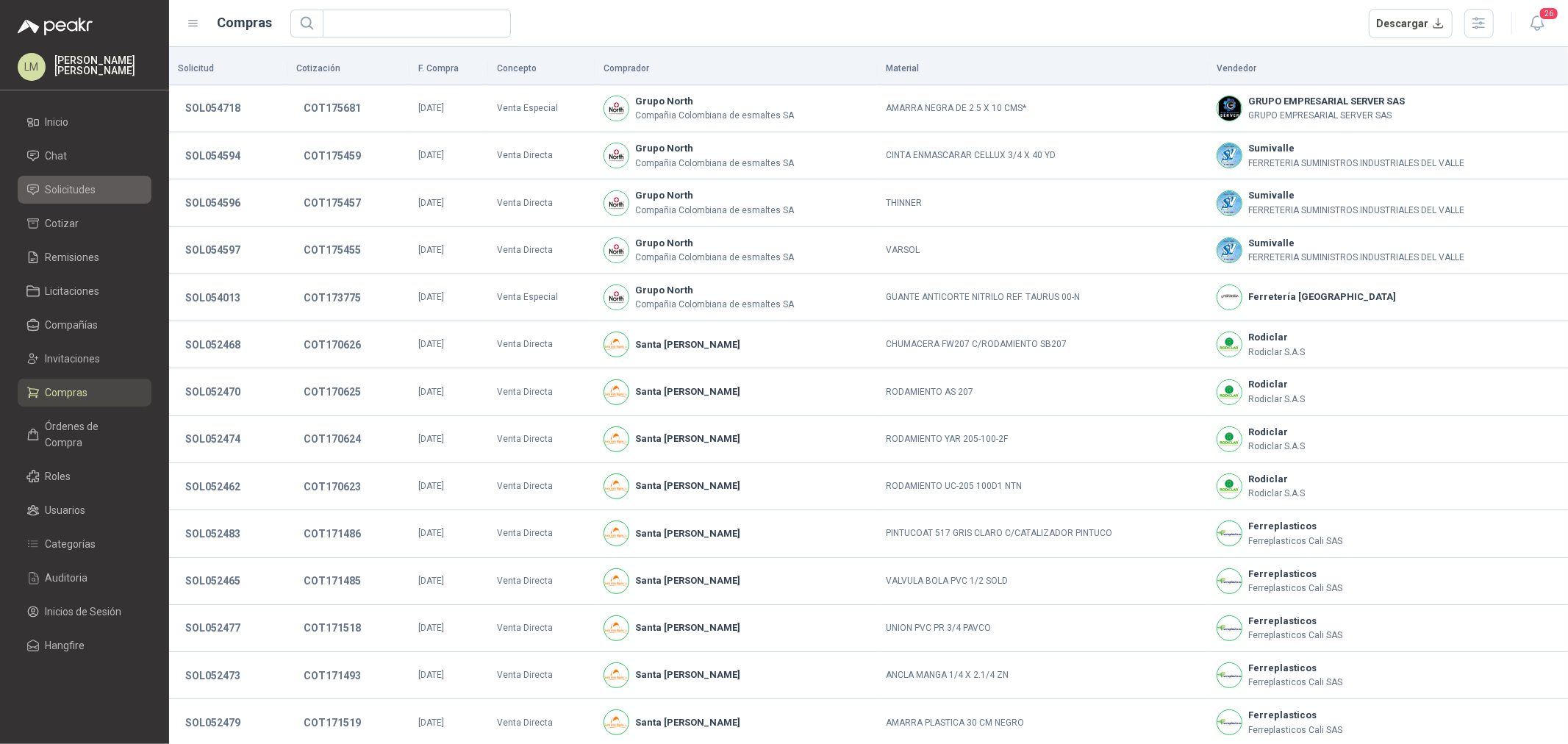
click at [64, 188] on span "Solicitudes" at bounding box center [71, 189] width 50 height 16
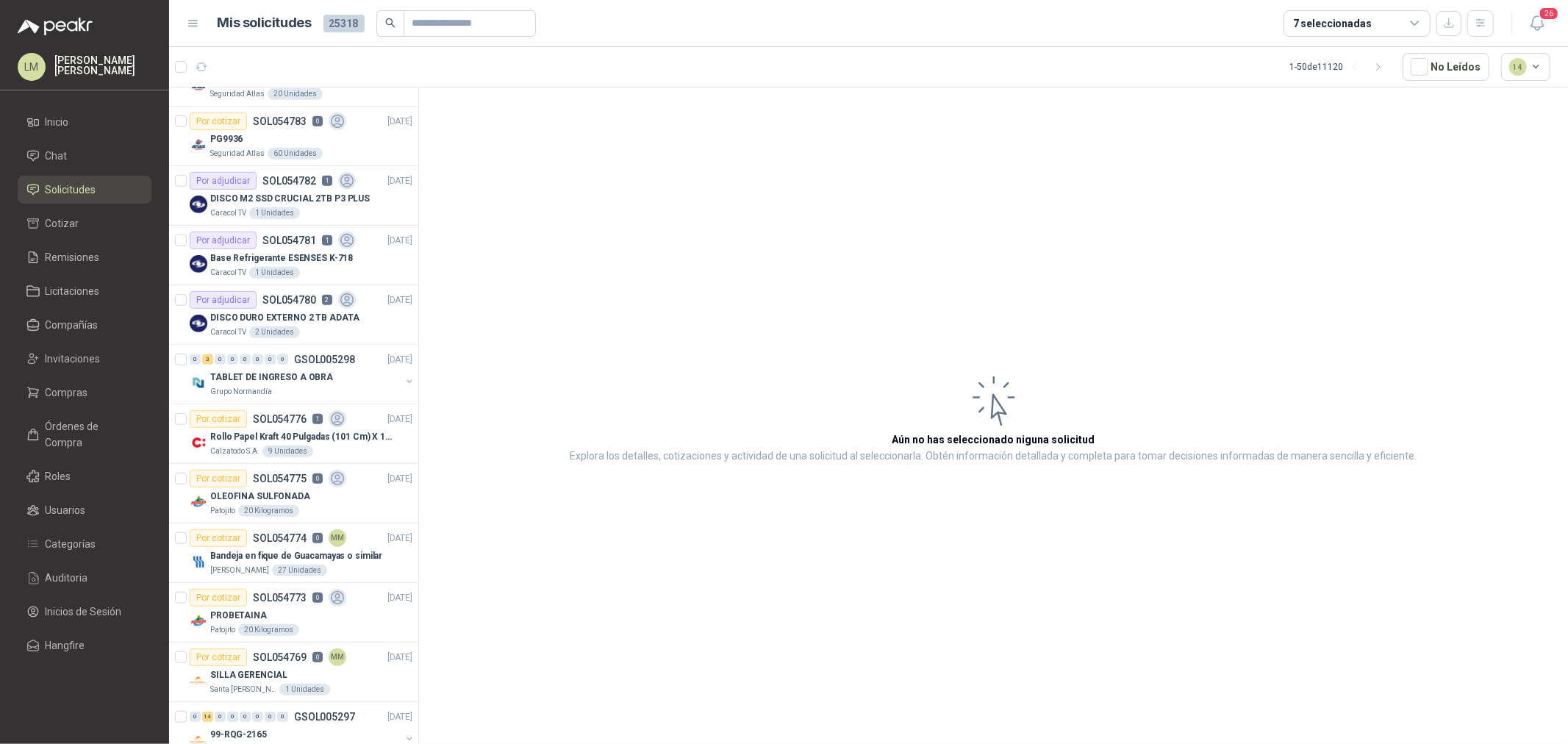
scroll to position [653, 0]
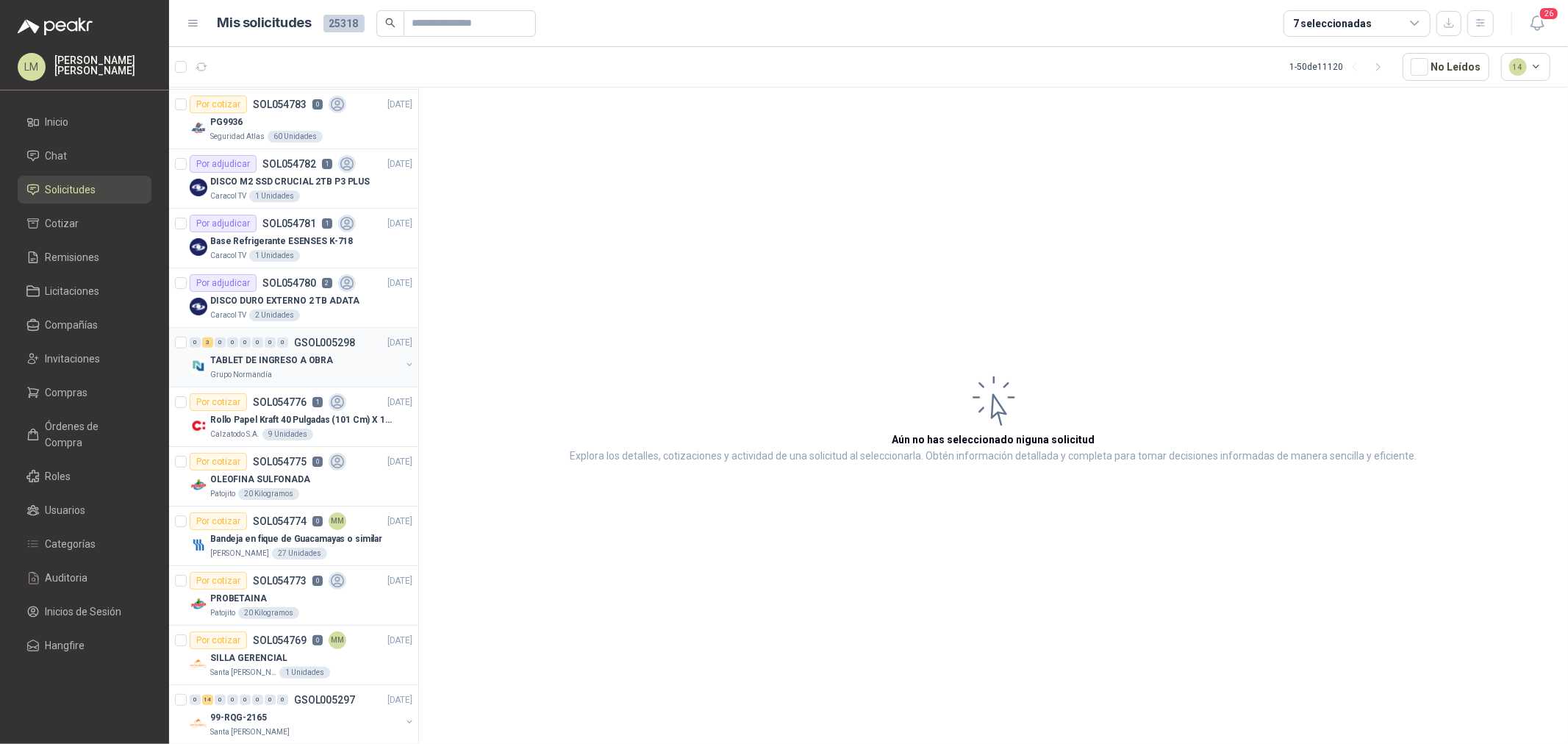
click at [403, 360] on button "button" at bounding box center [409, 364] width 11 height 12
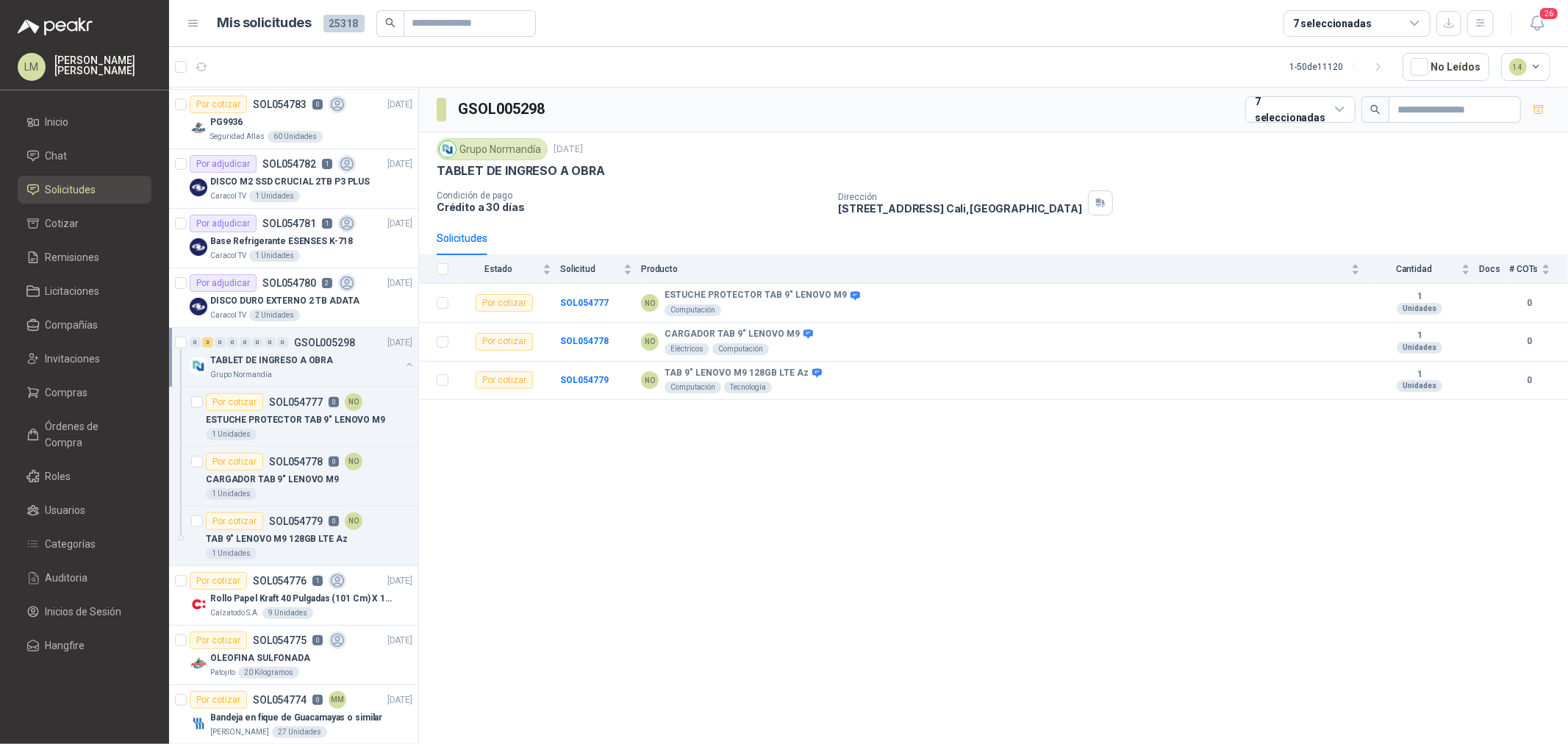
click at [403, 360] on button "button" at bounding box center [409, 364] width 11 height 12
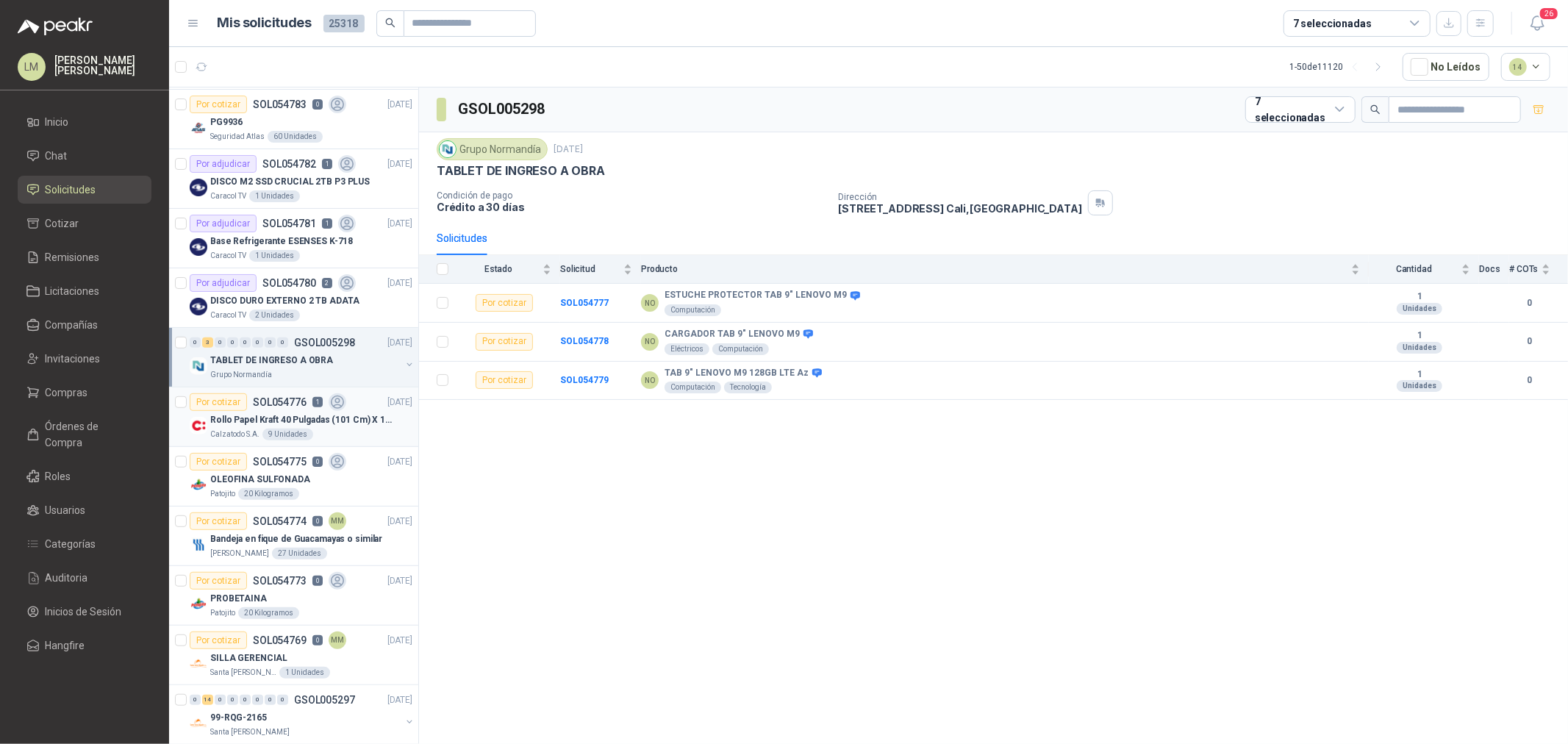
click at [274, 400] on p "SOL054776" at bounding box center [279, 403] width 54 height 11
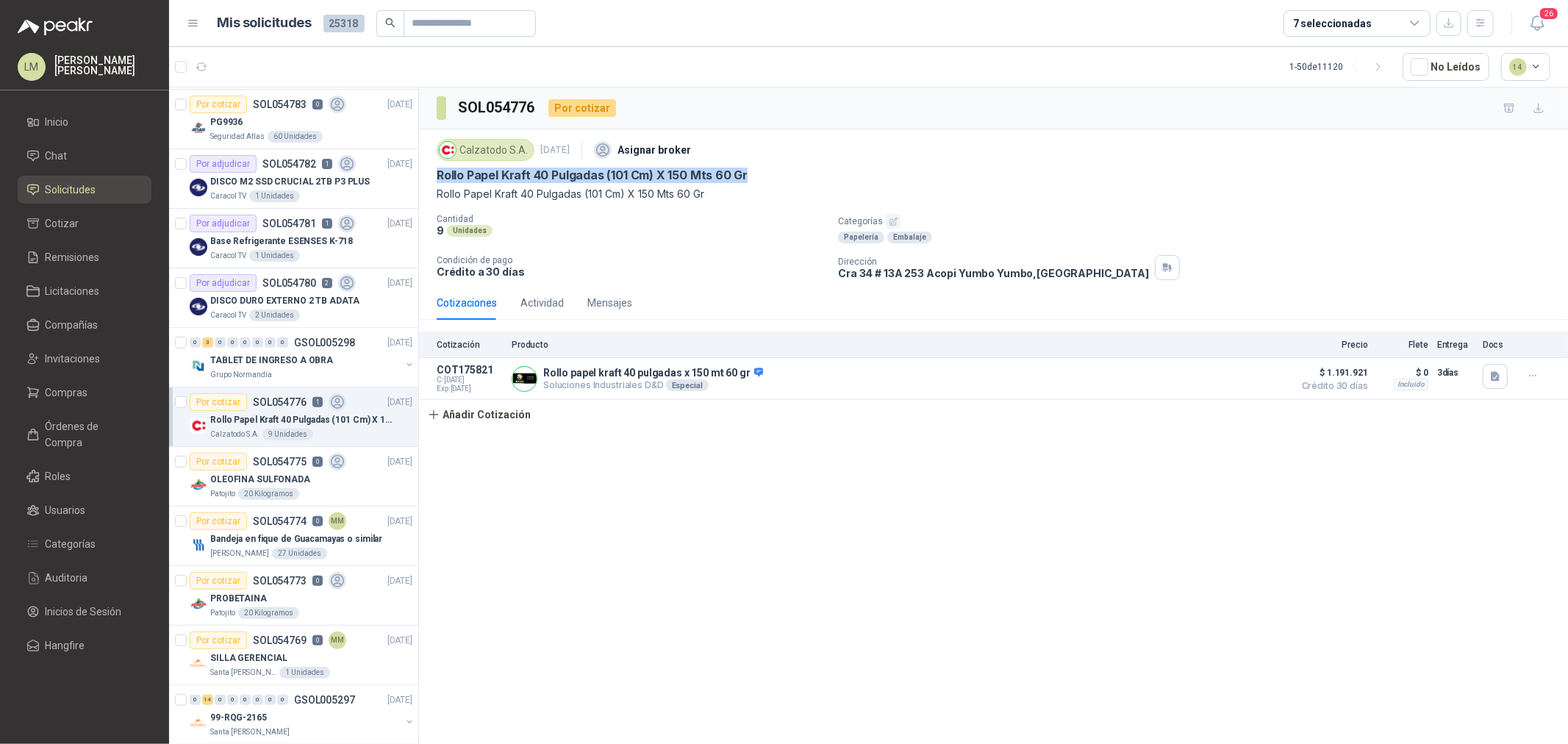
drag, startPoint x: 432, startPoint y: 174, endPoint x: 751, endPoint y: 173, distance: 319.0
click at [751, 173] on div "Calzatodo S.A. 3 sept, 2025 Asignar broker Rollo Papel Kraft 40 Pulgadas (101 C…" at bounding box center [994, 207] width 1150 height 157
copy p "Rollo Papel Kraft 40 Pulgadas (101 Cm) X 150 Mts 60 Gr"
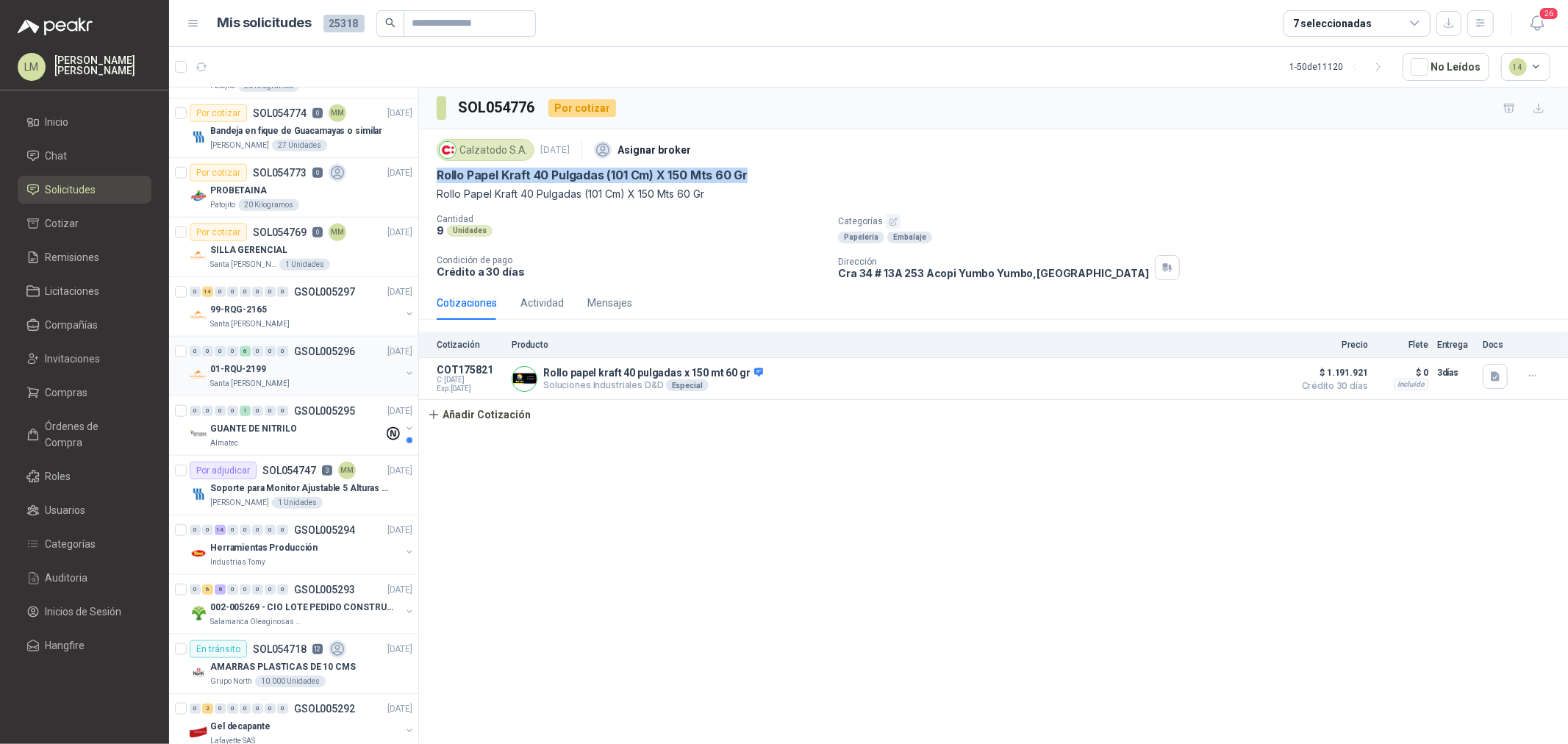
scroll to position [1062, 0]
click at [259, 483] on p "Soporte para Monitor Ajustable 5 Alturas Mini" at bounding box center [302, 488] width 183 height 14
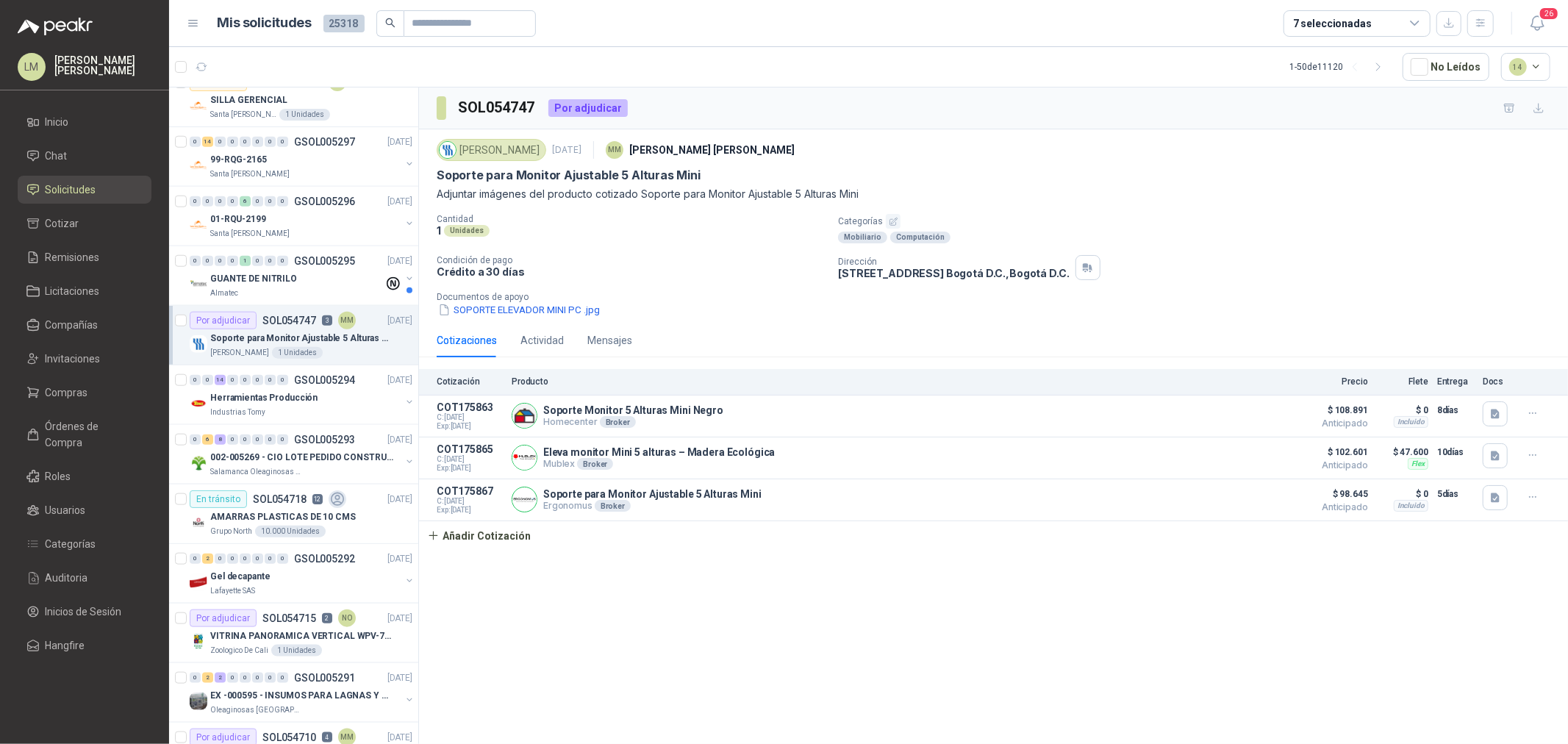
scroll to position [1225, 0]
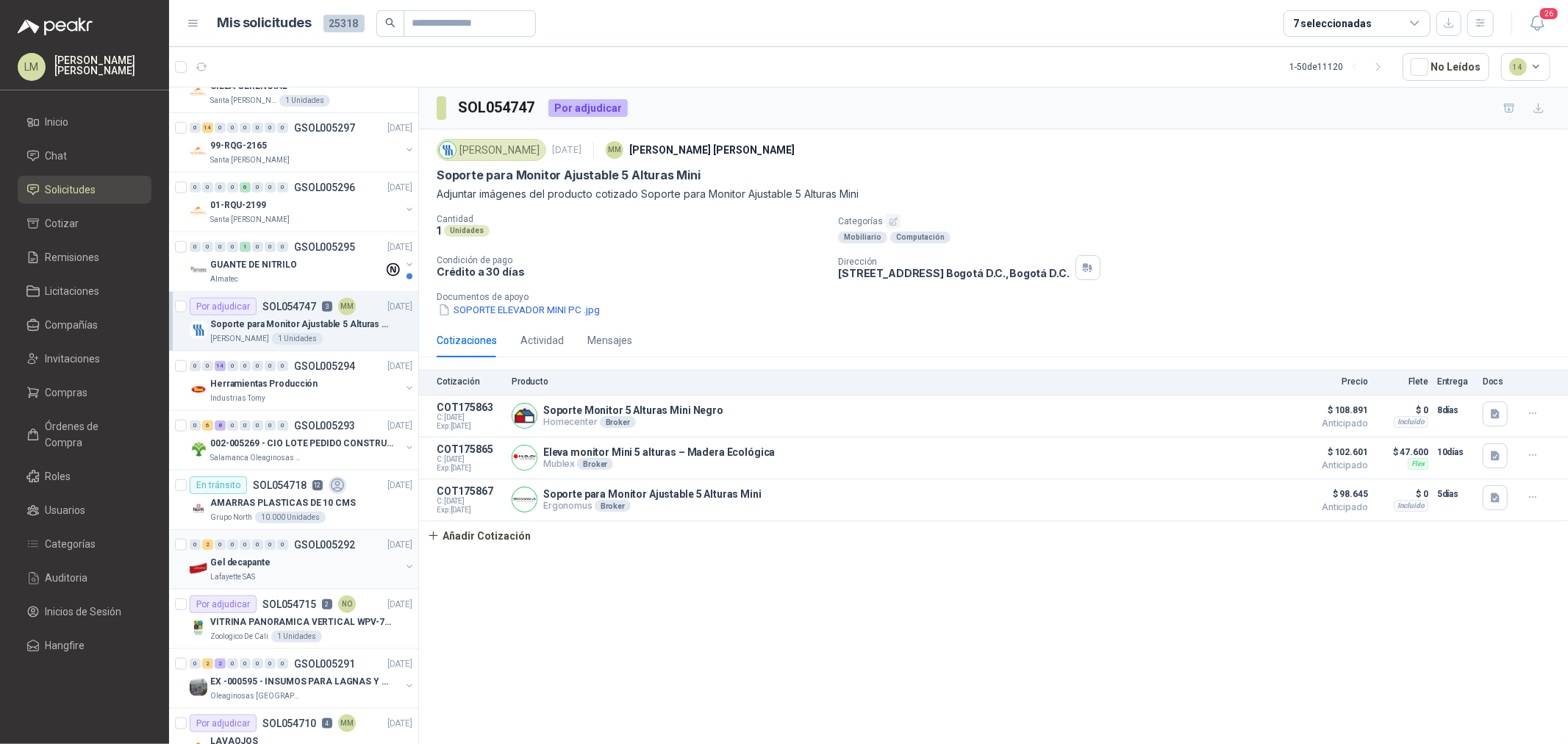
click at [403, 567] on button "button" at bounding box center [409, 566] width 11 height 12
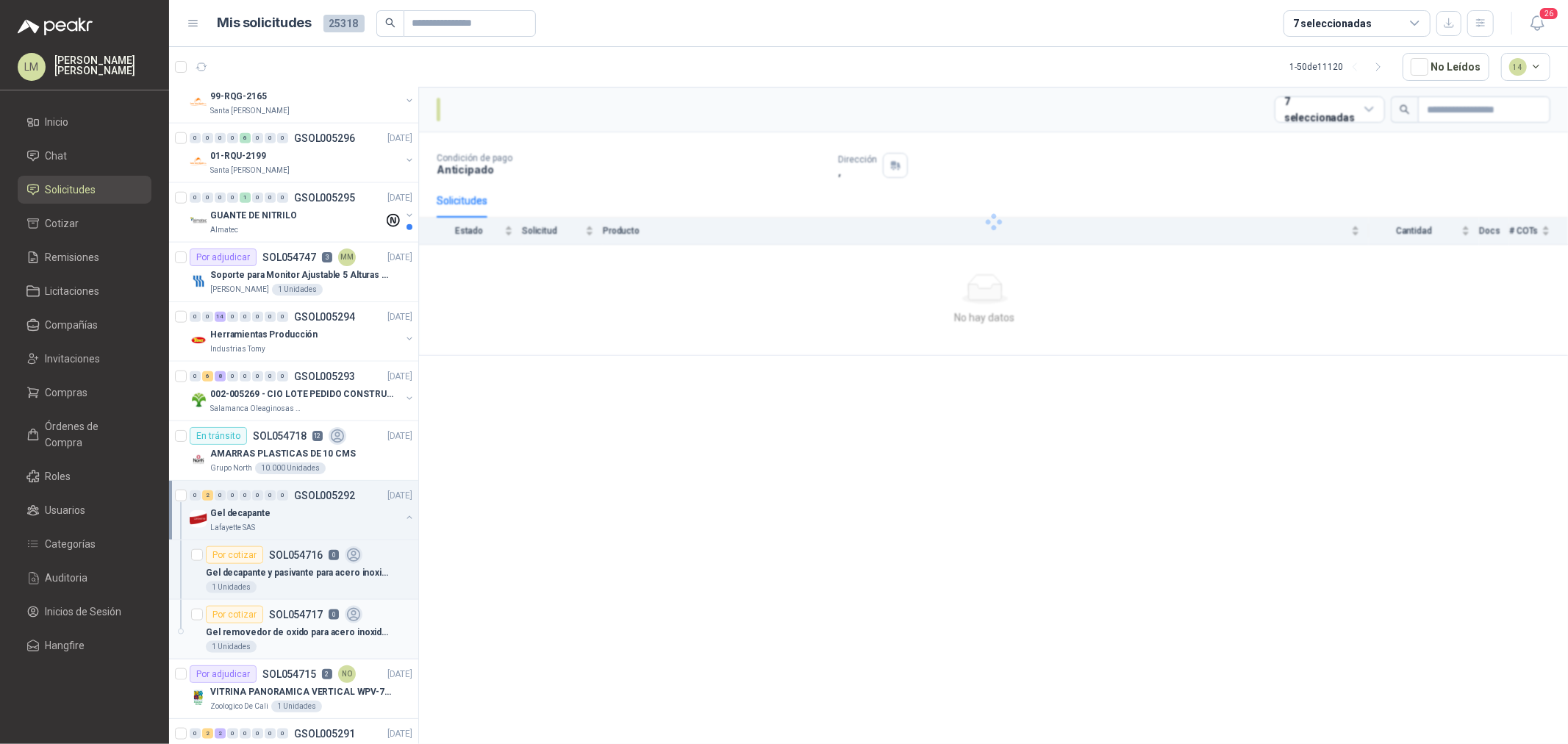
scroll to position [1389, 0]
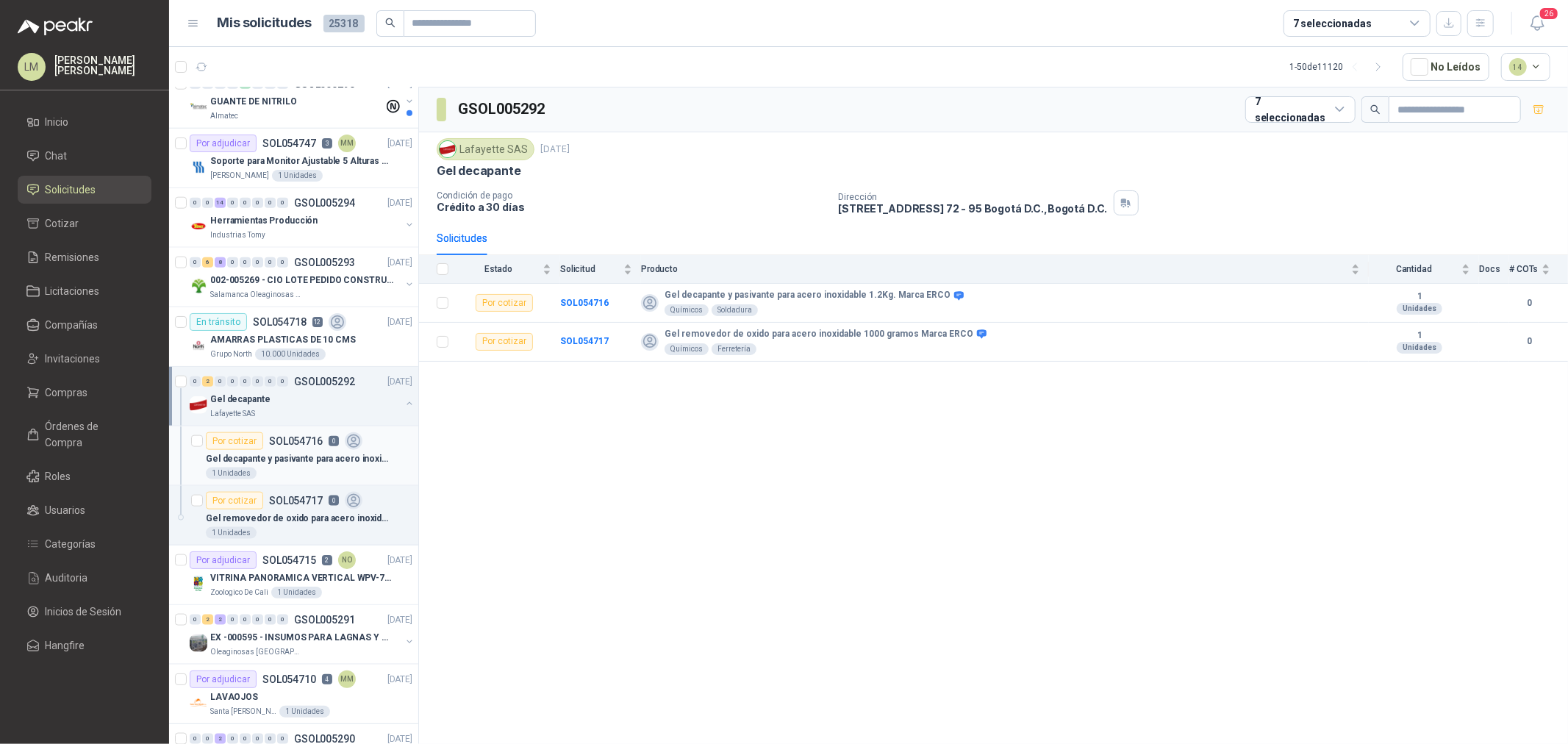
click at [268, 430] on article "Por cotizar SOL054716 0 Gel decapante y pasivante para acero inoxidable 1.2Kg. …" at bounding box center [294, 456] width 249 height 59
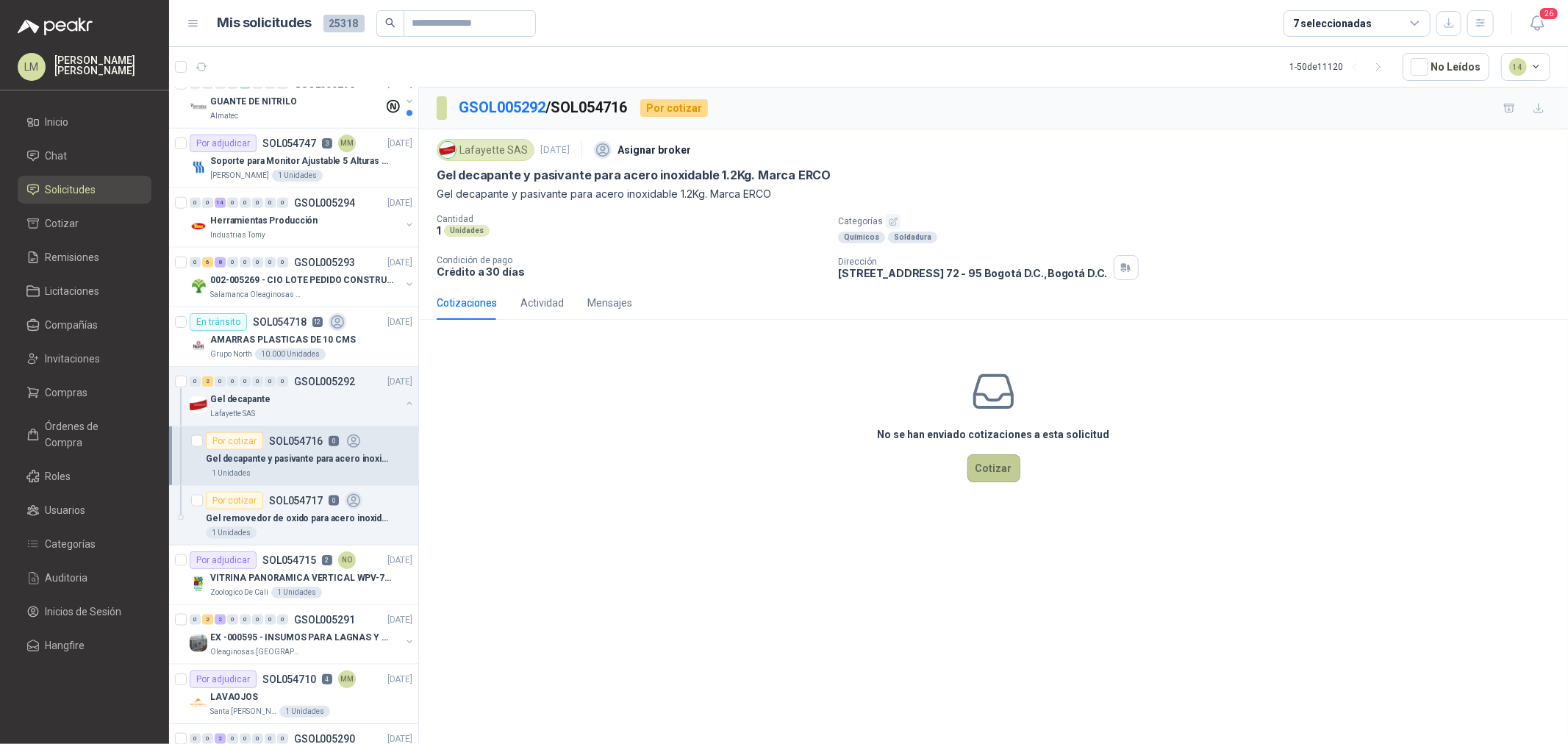
click at [990, 466] on button "Cotizar" at bounding box center [994, 469] width 53 height 28
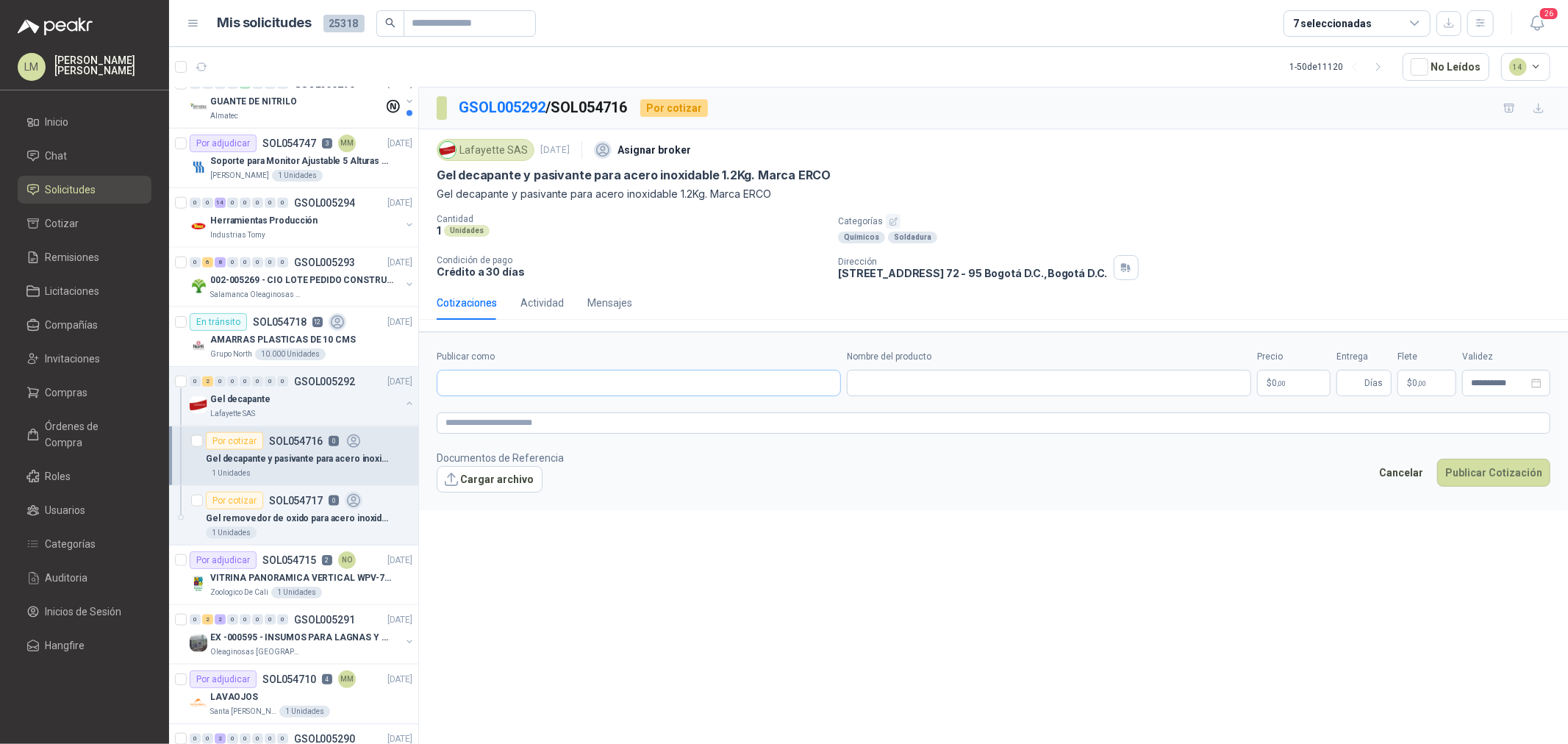
drag, startPoint x: 593, startPoint y: 368, endPoint x: 593, endPoint y: 376, distance: 8.0
click at [593, 372] on div "Publicar como" at bounding box center [639, 373] width 404 height 46
click at [593, 378] on input "Publicar como" at bounding box center [639, 383] width 403 height 25
type input "*******"
click at [552, 408] on button "SUMINOC SAS SUMINISTROS INDUSTRIALES DE OCCIDENTE SAS - NIT : 901291320-8" at bounding box center [639, 419] width 391 height 25
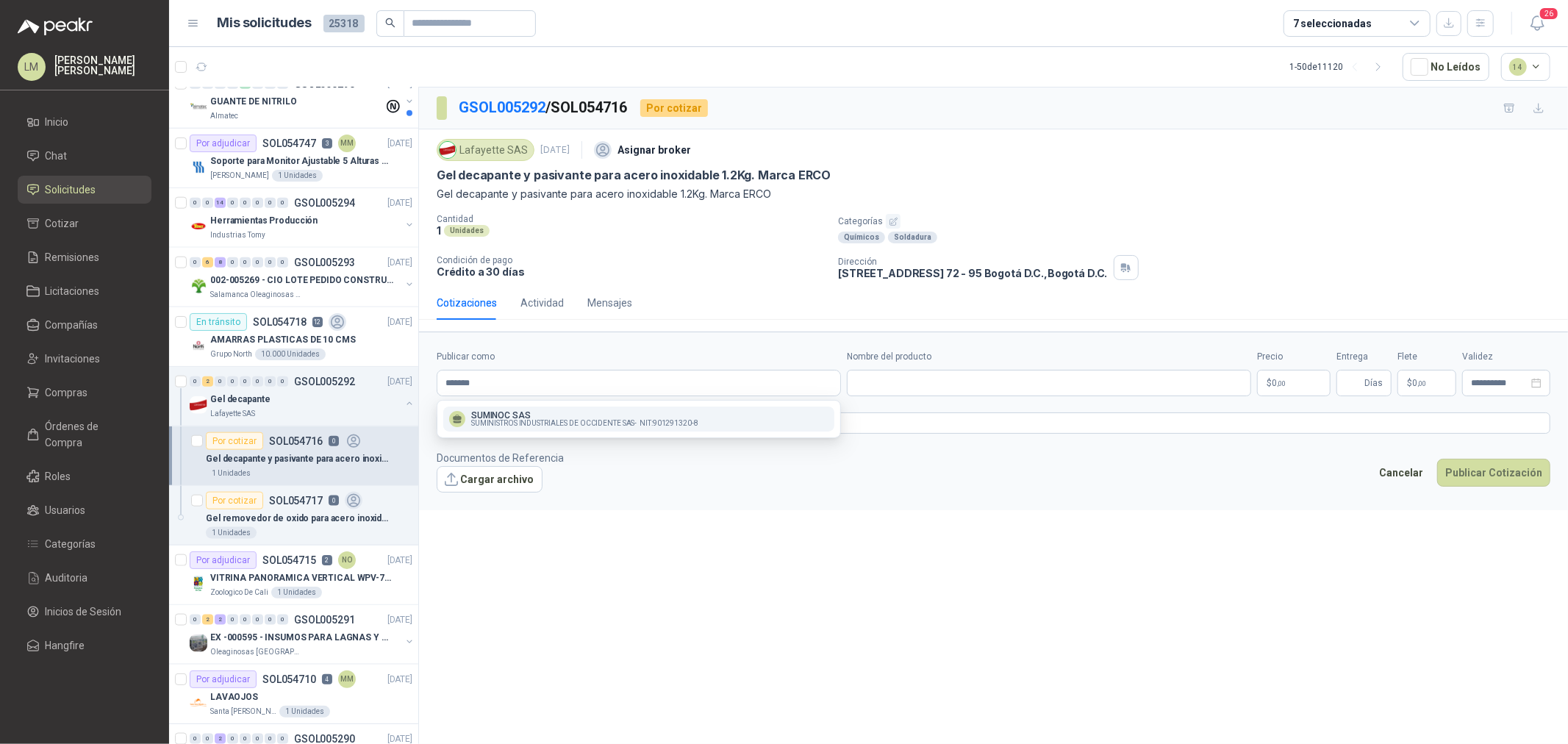
type input "**********"
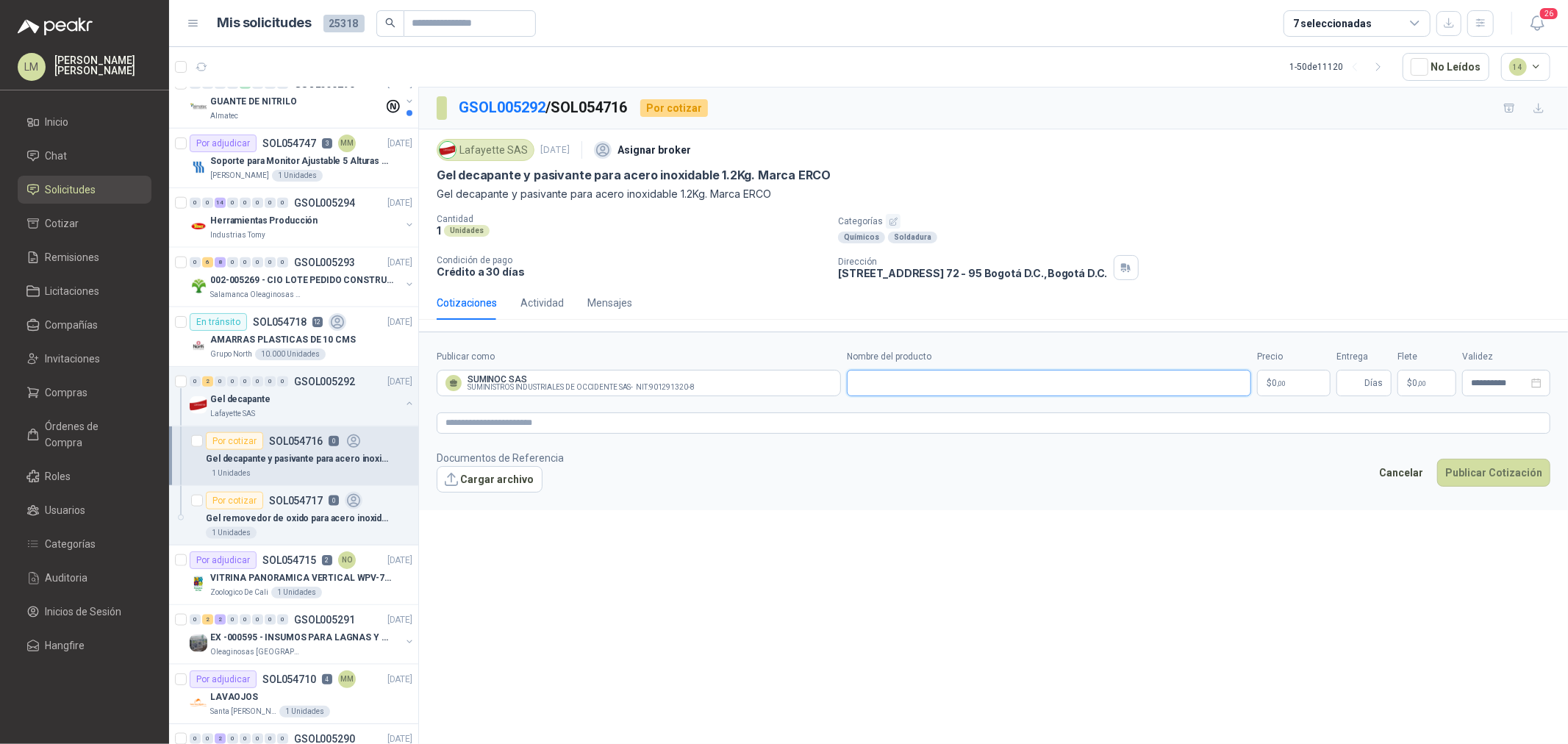
click at [865, 388] on input "Nombre del producto" at bounding box center [1049, 383] width 404 height 27
click at [898, 380] on input "Nombre del producto" at bounding box center [1049, 383] width 404 height 27
paste input "**********"
type input "**********"
click at [1254, 388] on body "LM Luis Miguel Martinez Inicio Chat Solicitudes Cotizar Remisiones Licitaciones…" at bounding box center [784, 372] width 1568 height 744
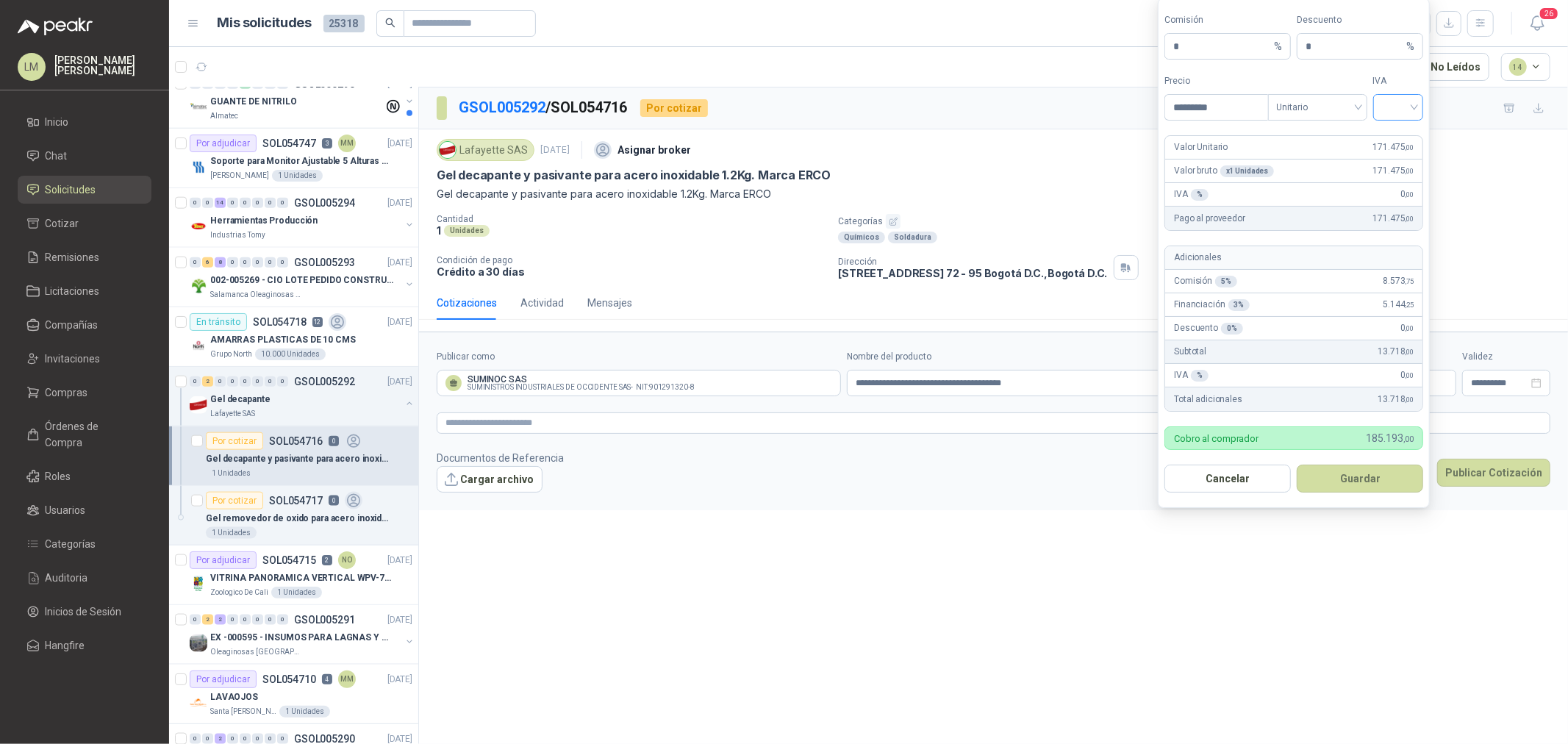
type input "*********"
click at [1254, 104] on input "search" at bounding box center [1398, 105] width 33 height 22
click at [1254, 134] on div "19%" at bounding box center [1398, 137] width 27 height 16
drag, startPoint x: 1193, startPoint y: 51, endPoint x: 1029, endPoint y: 51, distance: 164.0
click at [1030, 51] on body "LM Luis Miguel Martinez Inicio Chat Solicitudes Cotizar Remisiones Licitaciones…" at bounding box center [784, 372] width 1568 height 744
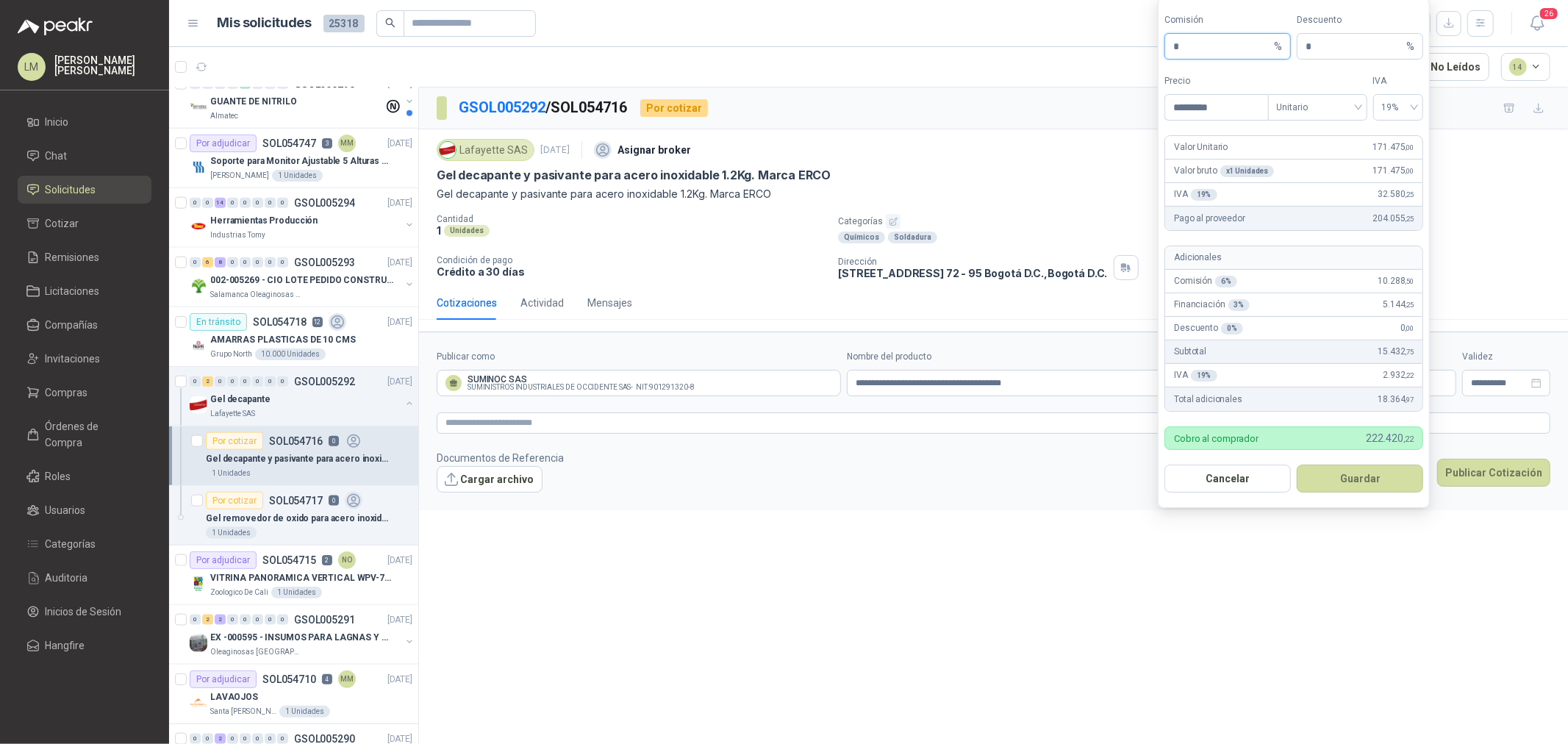
type input "*"
click at [1254, 484] on button "Guardar" at bounding box center [1360, 479] width 126 height 28
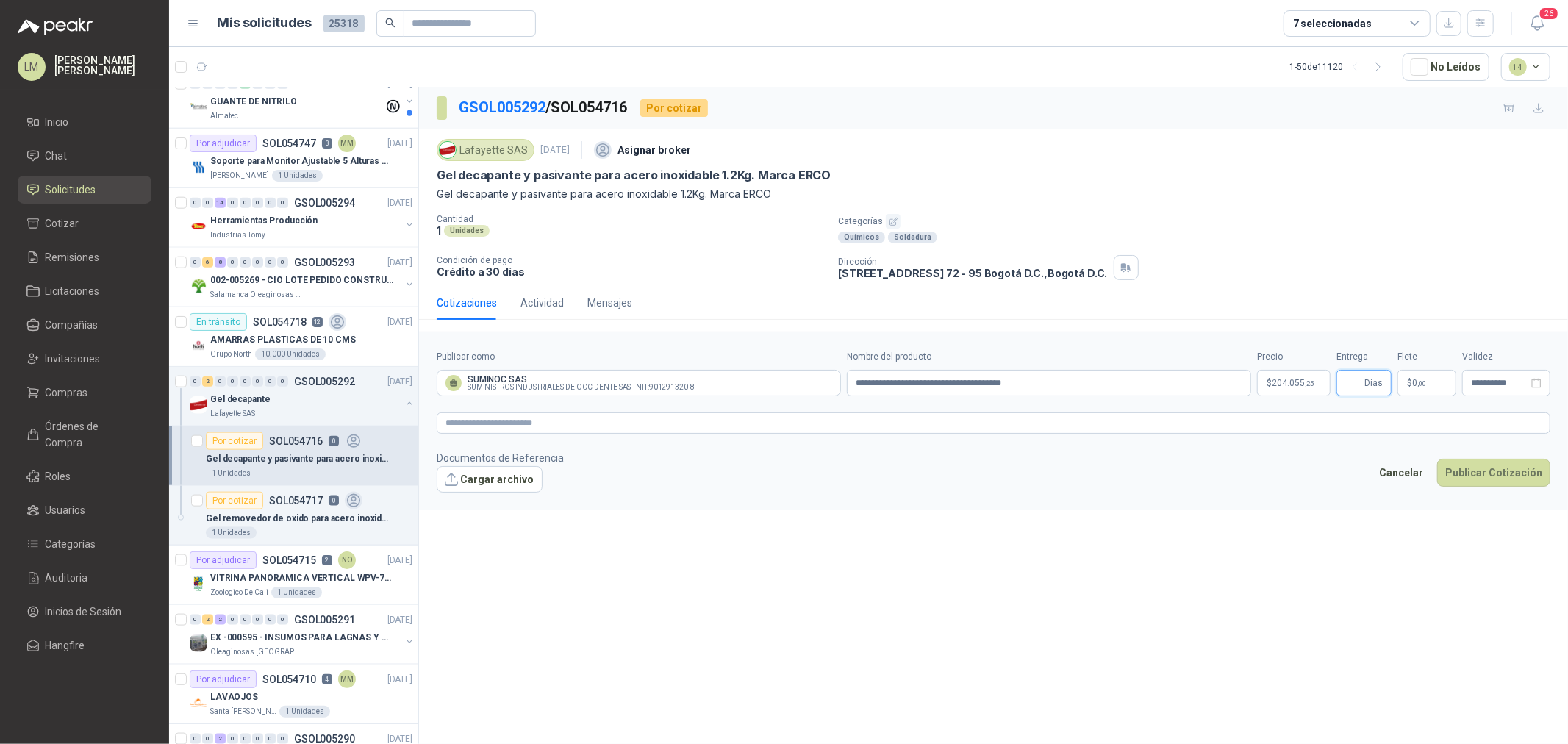
click at [1254, 380] on input "Entrega" at bounding box center [1354, 383] width 16 height 25
type input "*"
click at [1254, 386] on span ",00" at bounding box center [1422, 383] width 9 height 8
type input "********"
click at [635, 419] on textarea at bounding box center [994, 423] width 1114 height 21
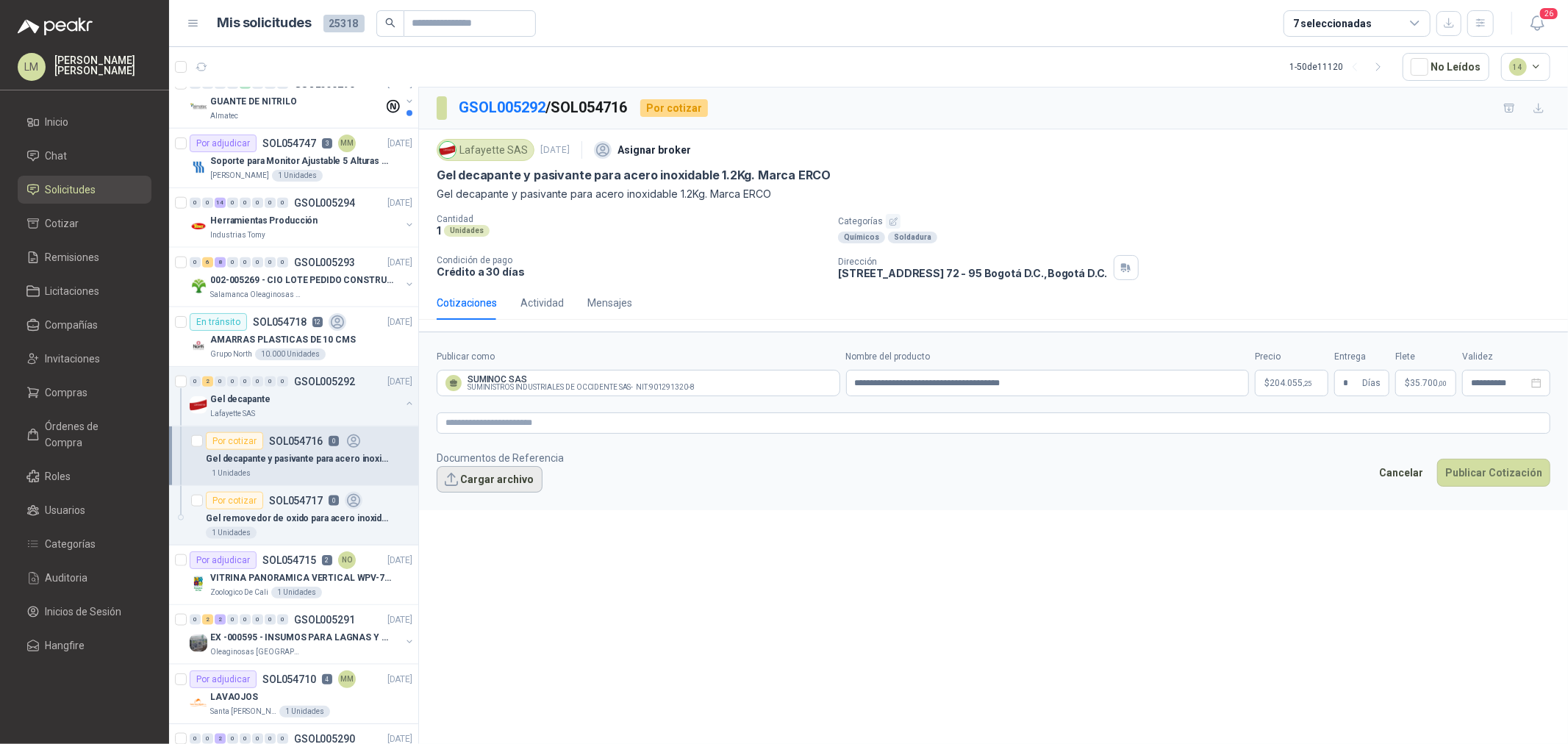
click at [501, 486] on button "Cargar archivo" at bounding box center [490, 479] width 106 height 27
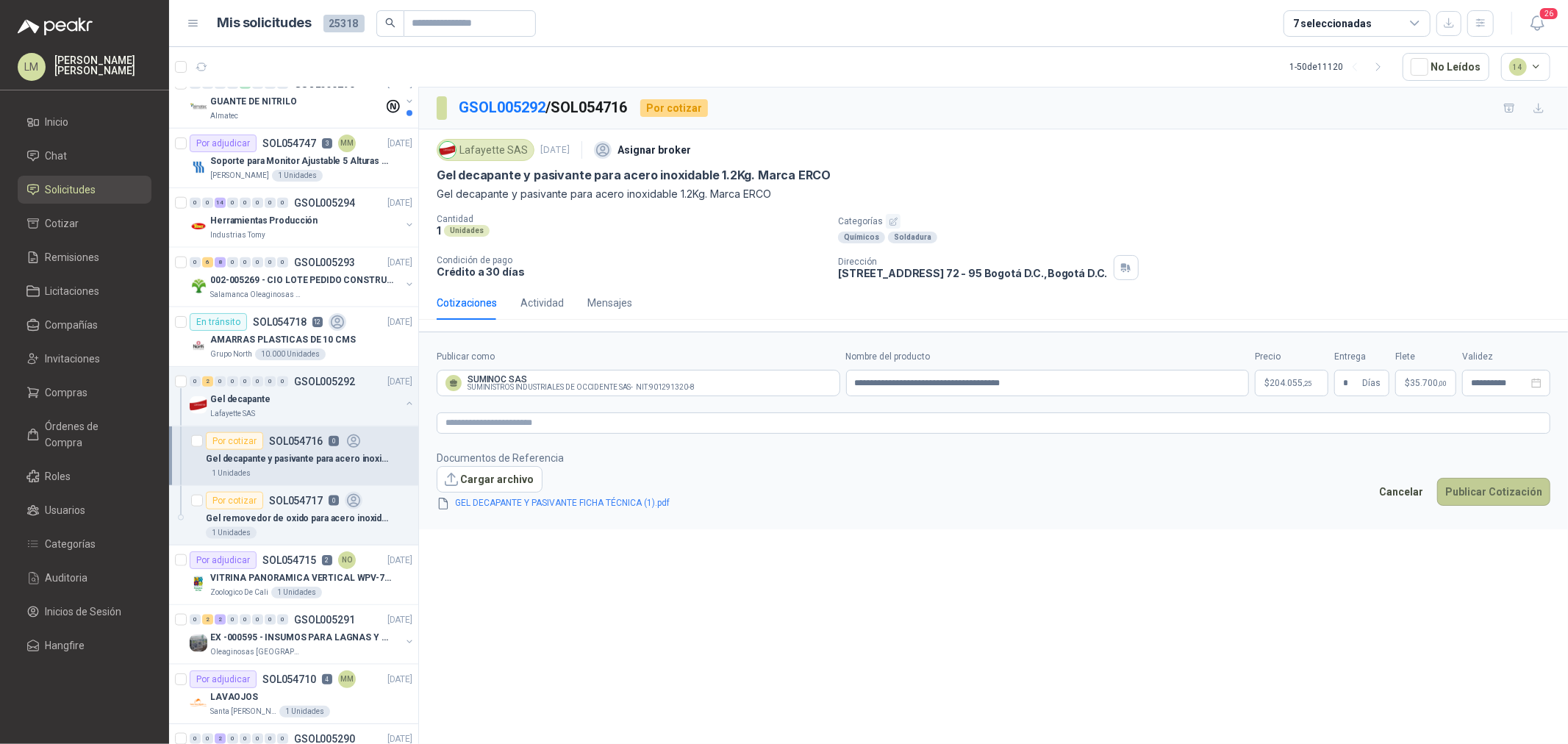
click at [1254, 490] on button "Publicar Cotización" at bounding box center [1494, 492] width 113 height 28
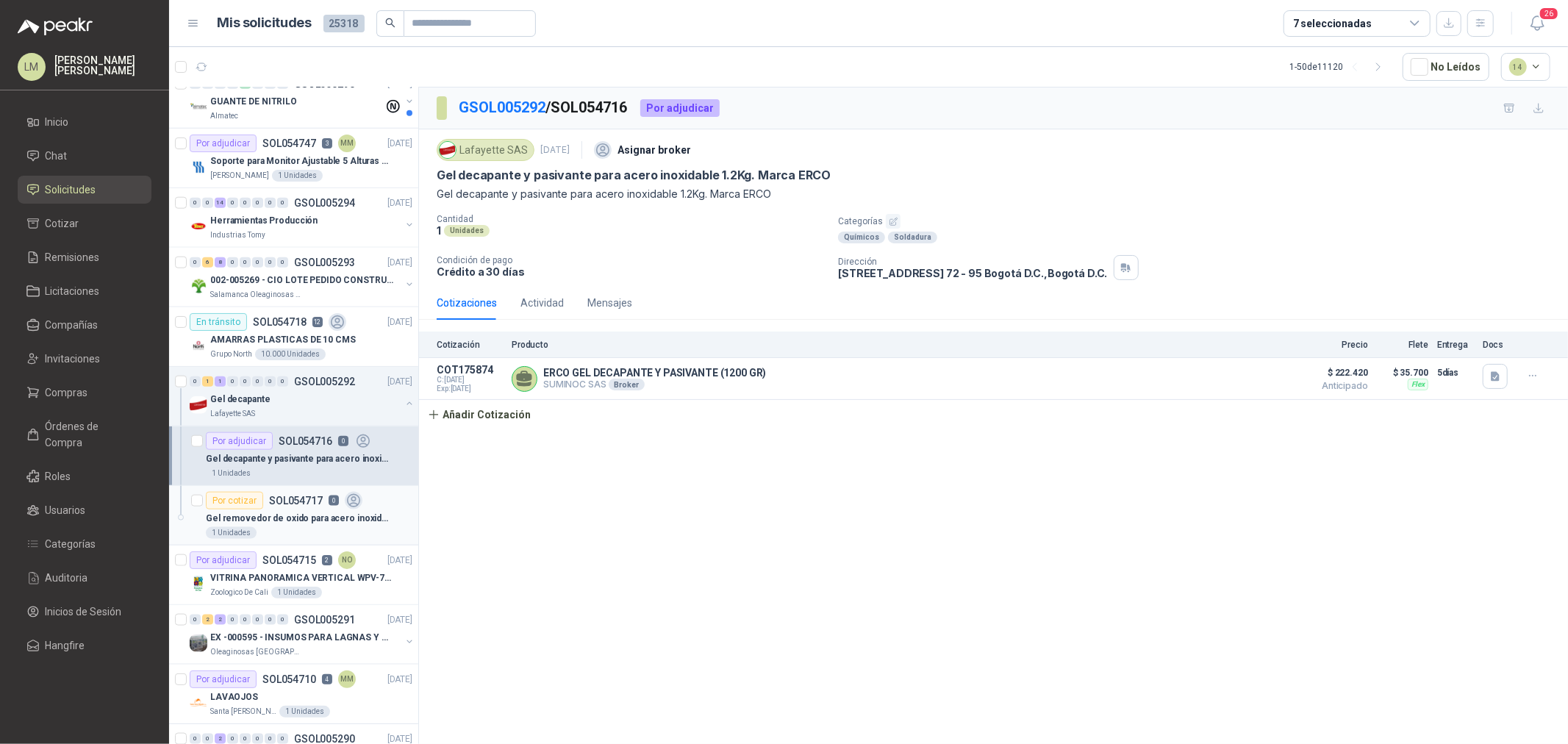
click at [295, 518] on p "Gel removedor de oxido para acero inoxidable 1000 gramos Marca ERCO" at bounding box center [297, 519] width 183 height 14
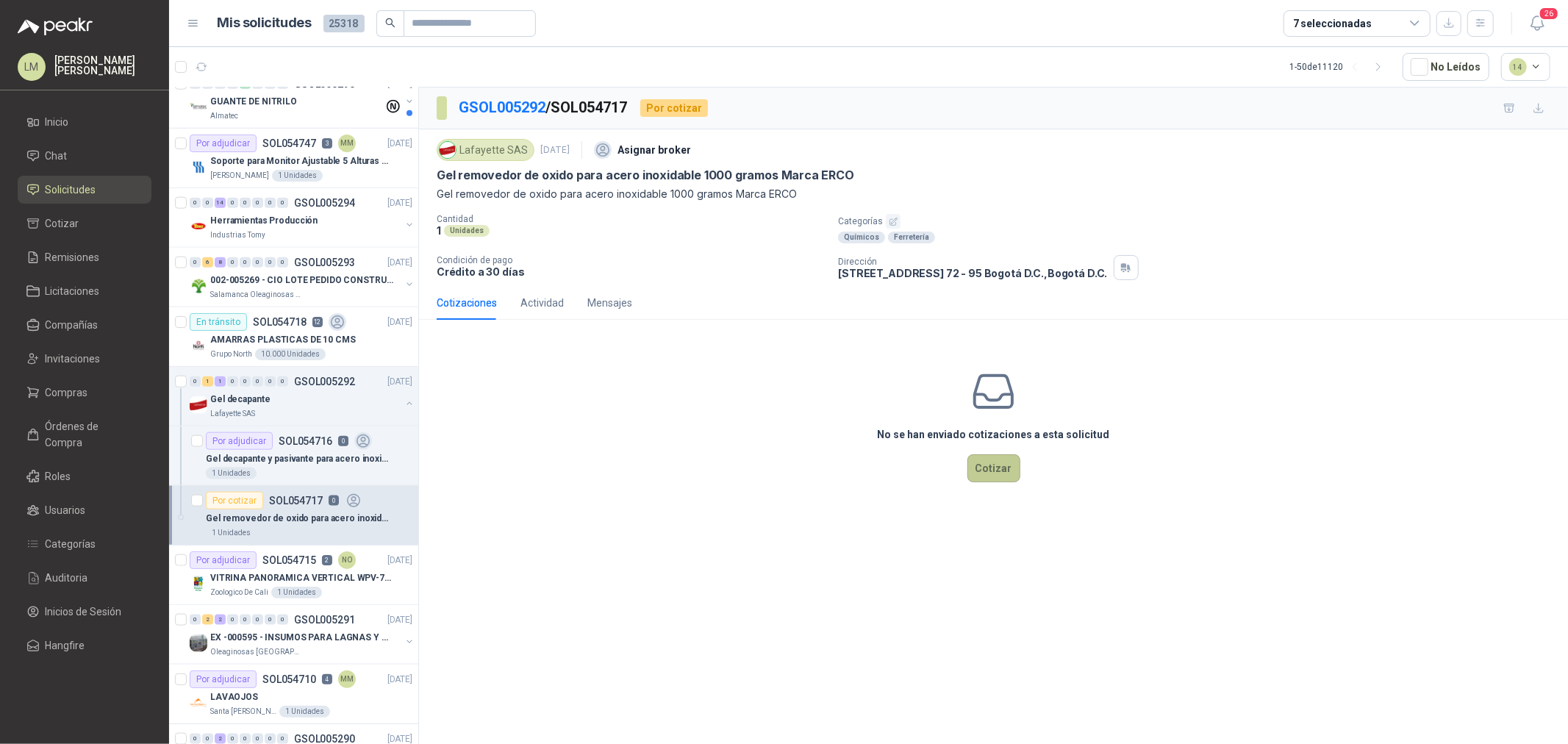
click at [1013, 472] on button "Cotizar" at bounding box center [994, 469] width 53 height 28
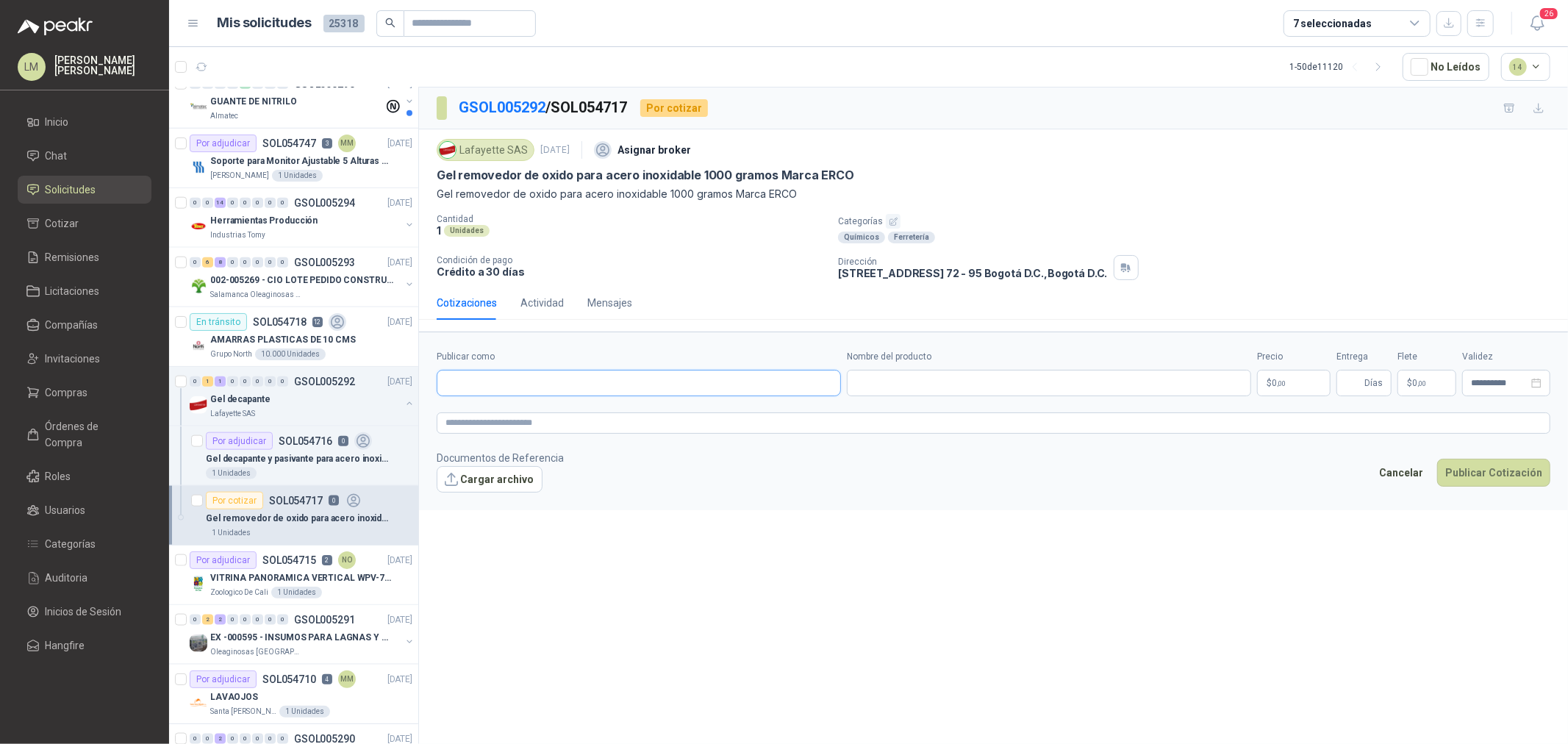
click at [495, 390] on input "Publicar como" at bounding box center [639, 383] width 403 height 25
type input "*******"
click at [522, 411] on p "SUMINOC SAS" at bounding box center [585, 416] width 227 height 9
type input "**********"
click at [938, 377] on input "Nombre del producto" at bounding box center [1049, 383] width 404 height 27
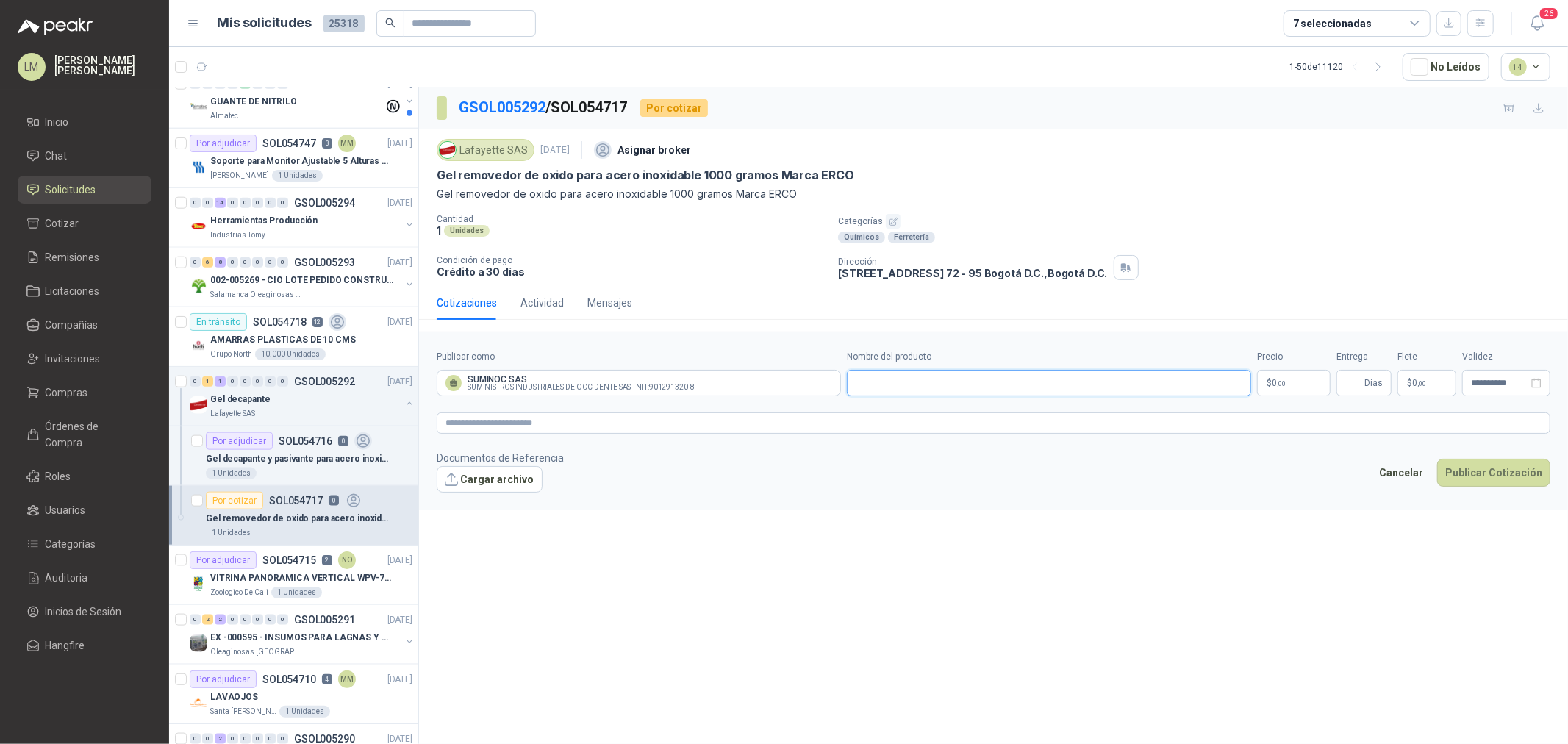
click at [1098, 378] on input "Nombre del producto" at bounding box center [1049, 383] width 404 height 27
paste input "**********"
click at [855, 383] on input "**********" at bounding box center [1049, 383] width 404 height 27
type input "**********"
click at [1254, 388] on p "$ 0 ,00" at bounding box center [1294, 383] width 73 height 27
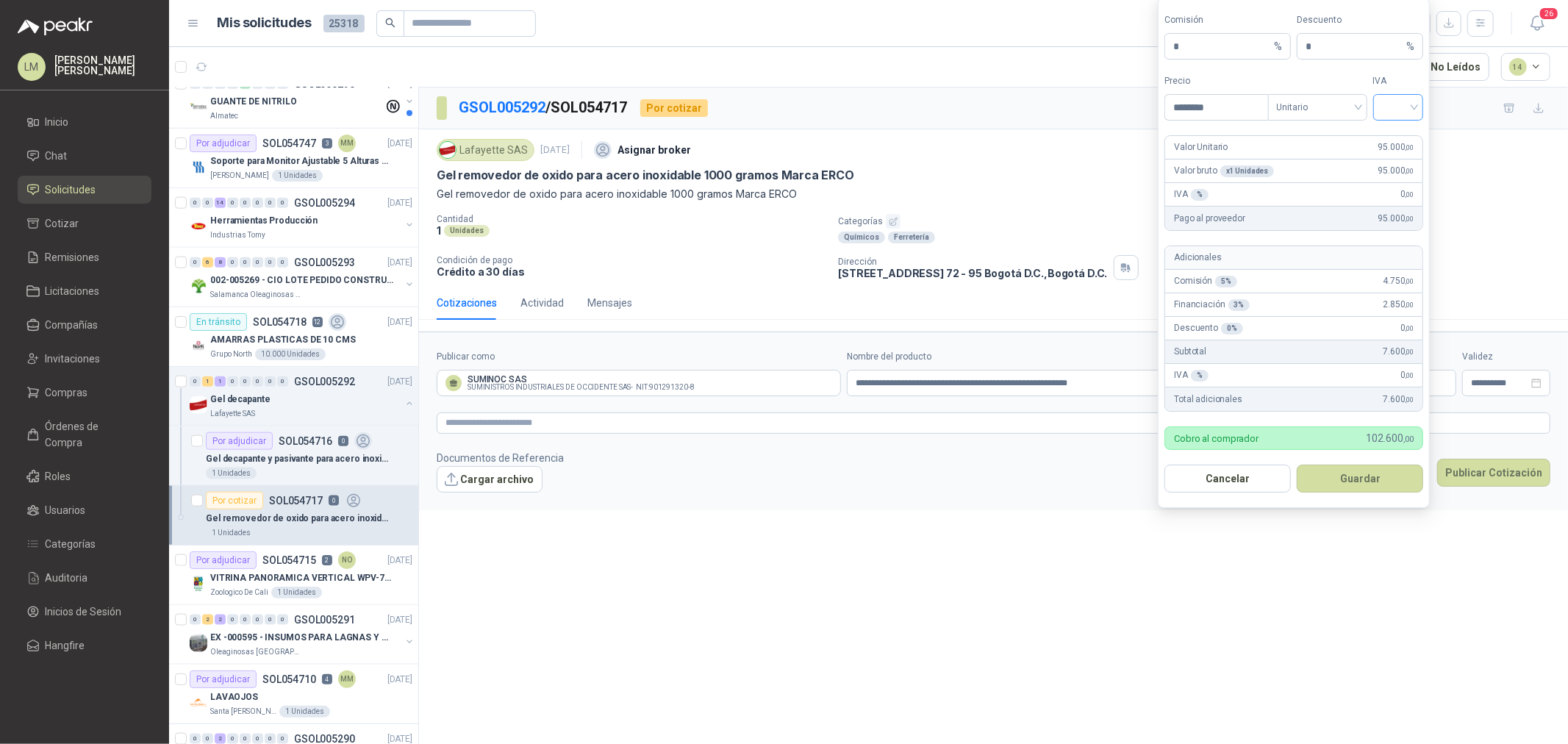
type input "********"
click at [1254, 106] on input "search" at bounding box center [1398, 105] width 33 height 22
click at [1254, 133] on div "19%" at bounding box center [1398, 137] width 27 height 16
drag, startPoint x: 1214, startPoint y: 50, endPoint x: 1126, endPoint y: 47, distance: 88.1
click at [1126, 47] on body "LM Luis Miguel Martinez Inicio Chat Solicitudes Cotizar Remisiones Licitaciones…" at bounding box center [784, 372] width 1568 height 744
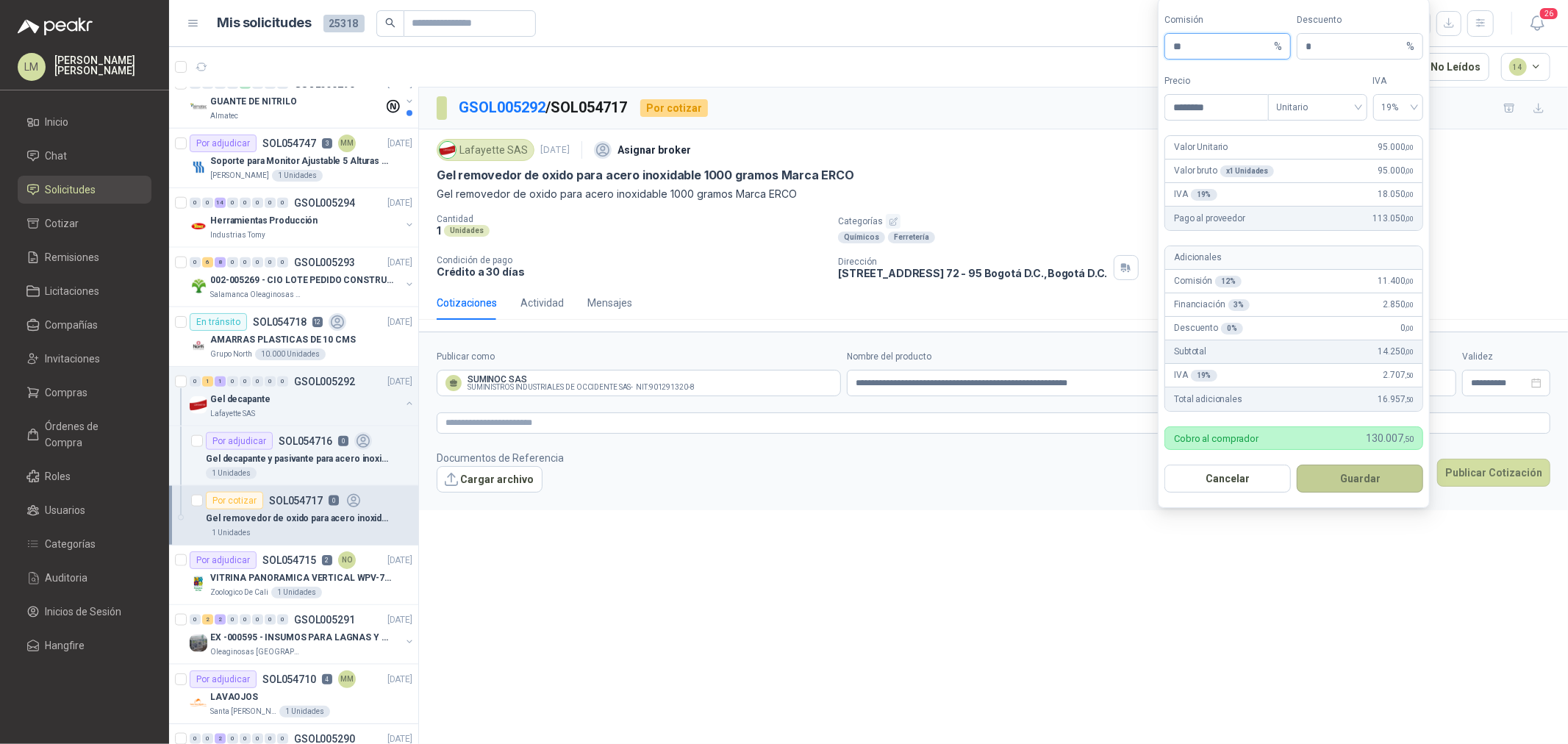
type input "**"
click at [1254, 473] on button "Guardar" at bounding box center [1360, 479] width 126 height 28
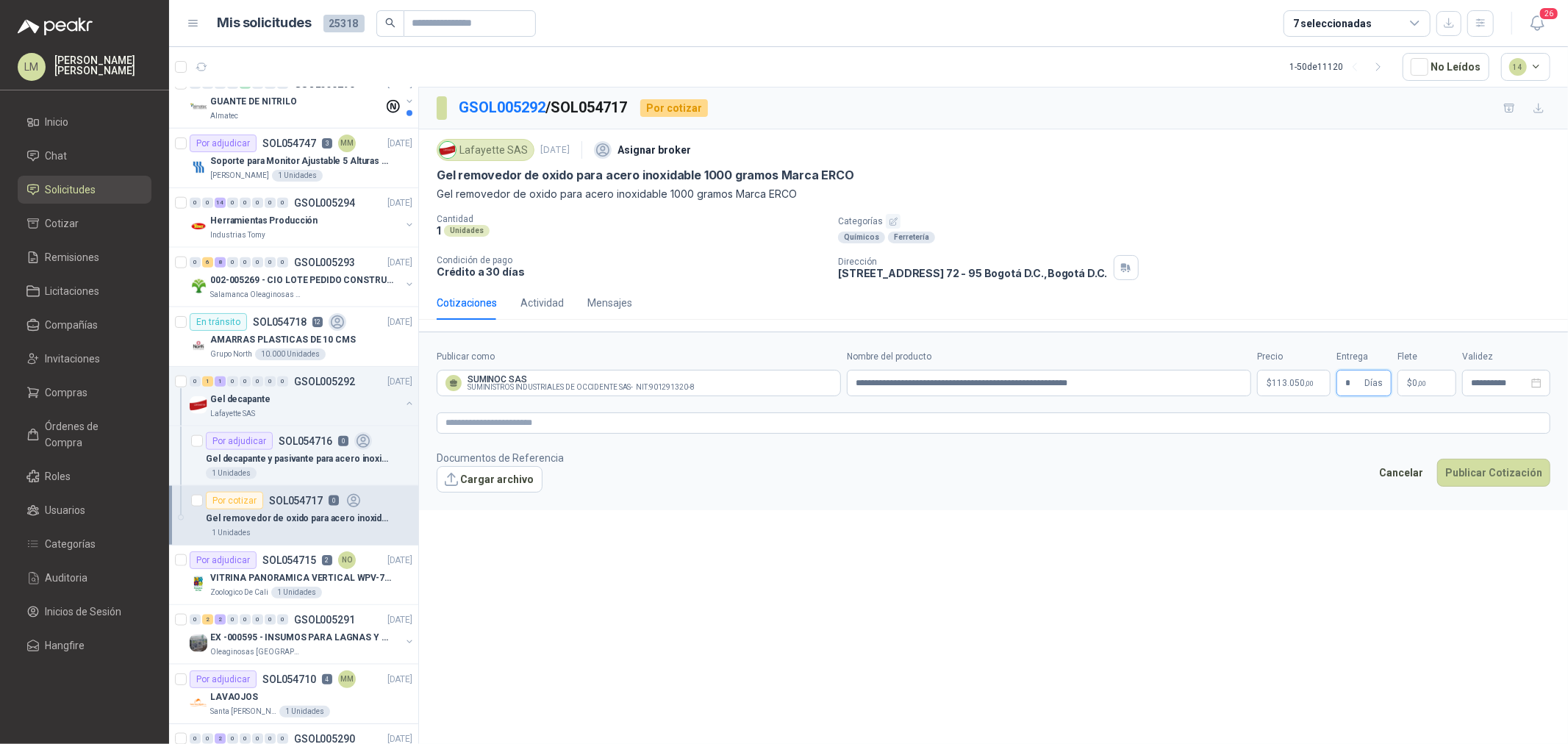
type input "*"
click at [1254, 382] on span ",00" at bounding box center [1422, 383] width 9 height 8
type input "********"
click at [824, 428] on textarea at bounding box center [994, 423] width 1114 height 21
click at [503, 477] on button "Cargar archivo" at bounding box center [490, 479] width 106 height 27
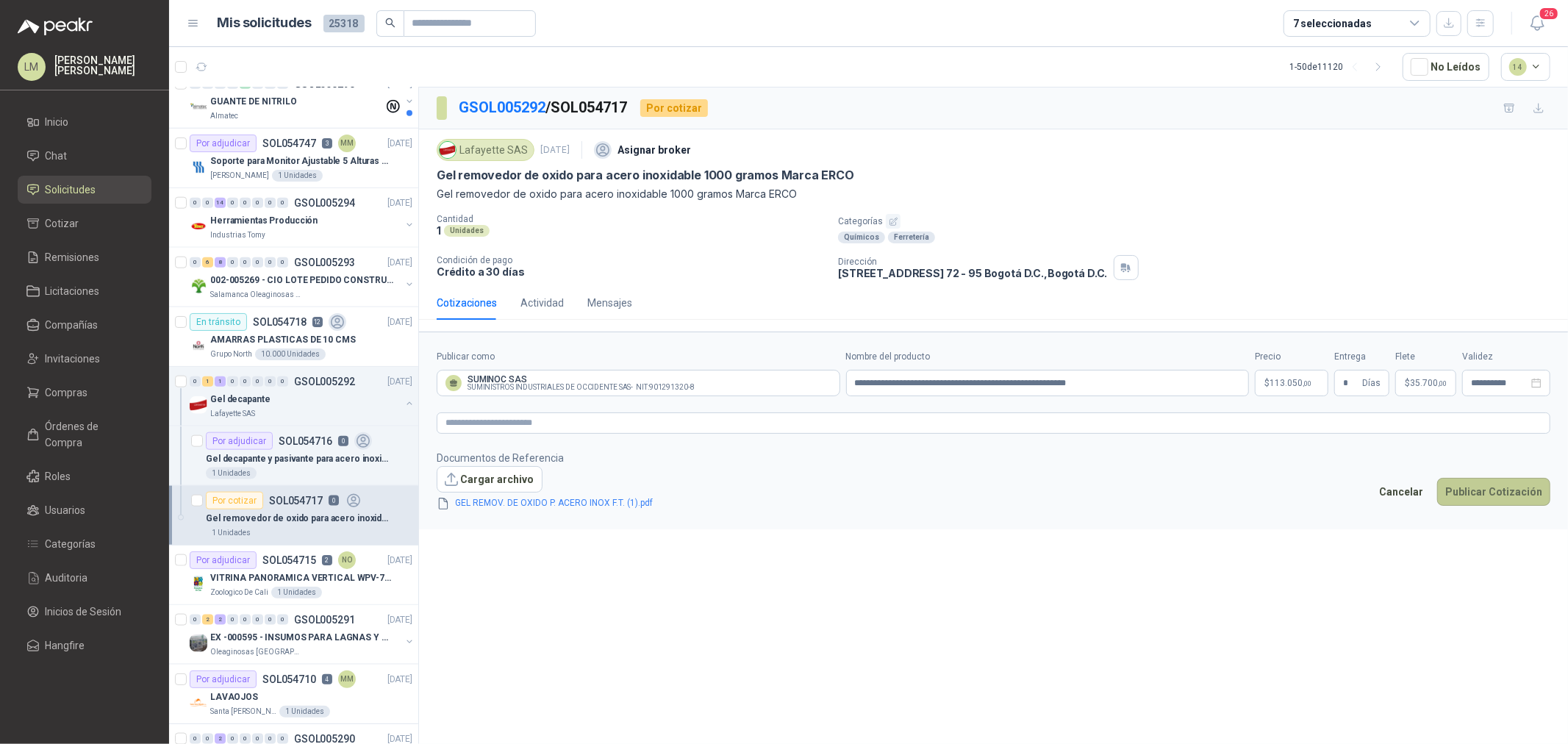
click at [1254, 487] on button "Publicar Cotización" at bounding box center [1494, 492] width 113 height 28
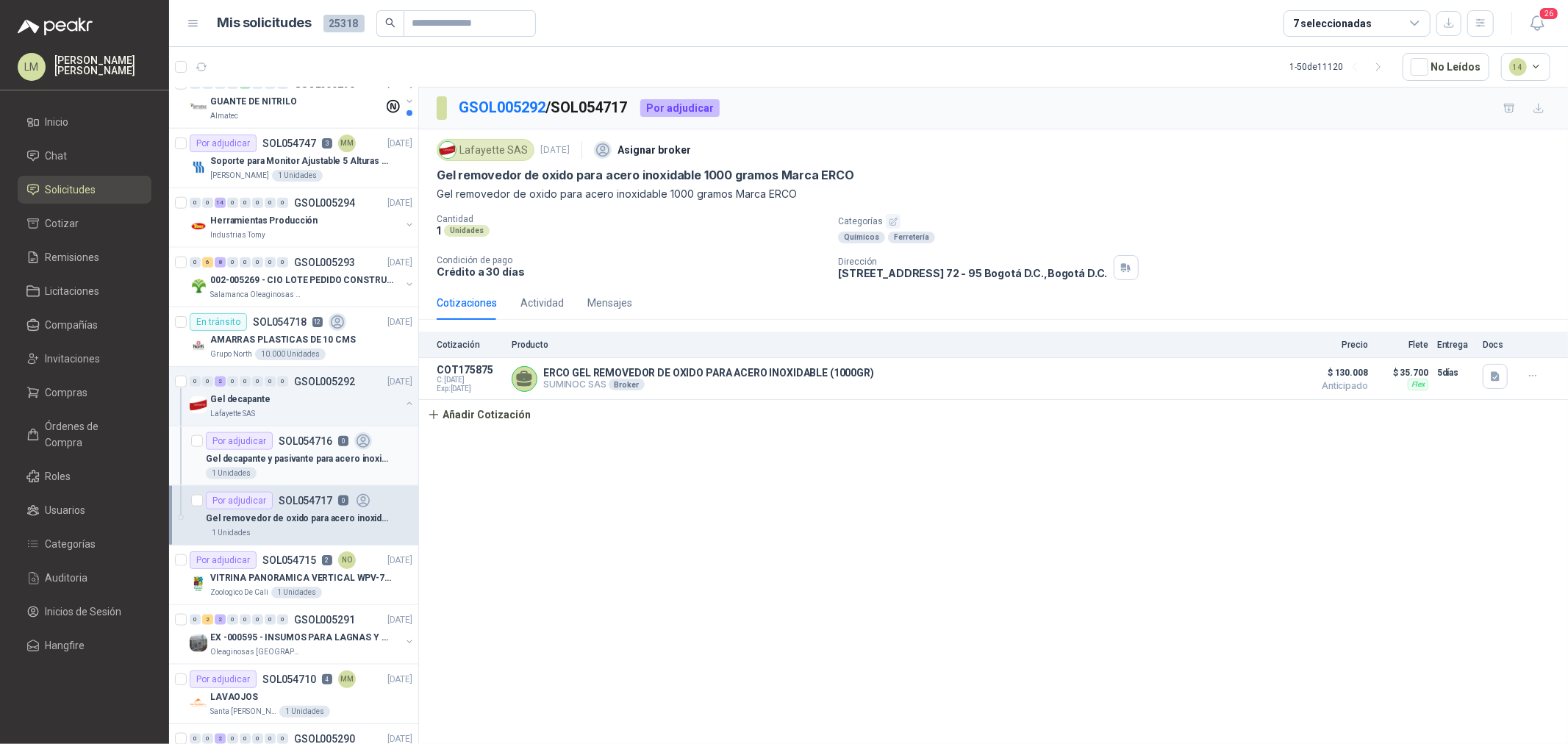
click at [332, 450] on div "Gel decapante y pasivante para acero inoxidable 1.2Kg. Marca ERCO" at bounding box center [310, 459] width 207 height 18
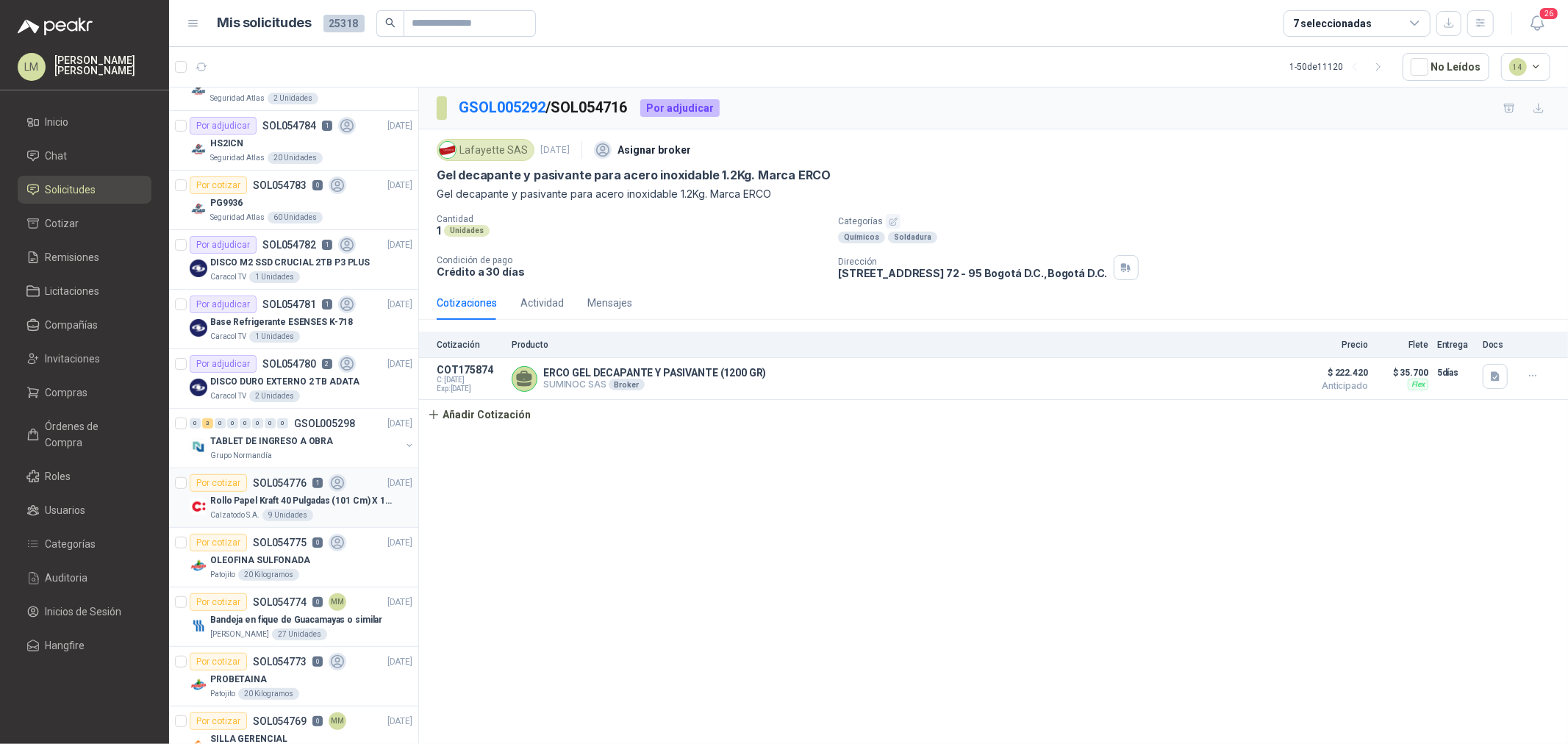
scroll to position [571, 0]
click at [439, 20] on input "text" at bounding box center [463, 23] width 103 height 25
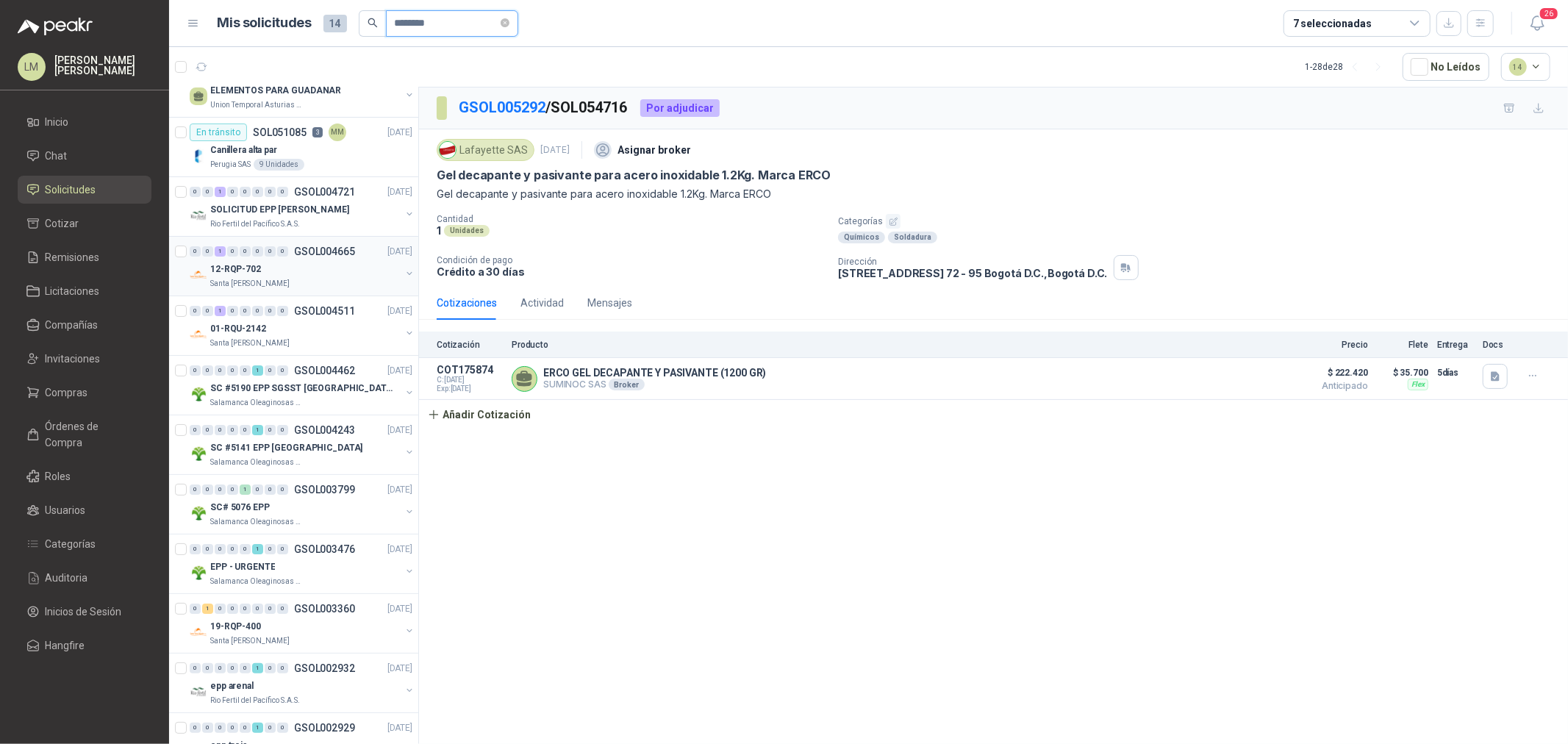
scroll to position [0, 0]
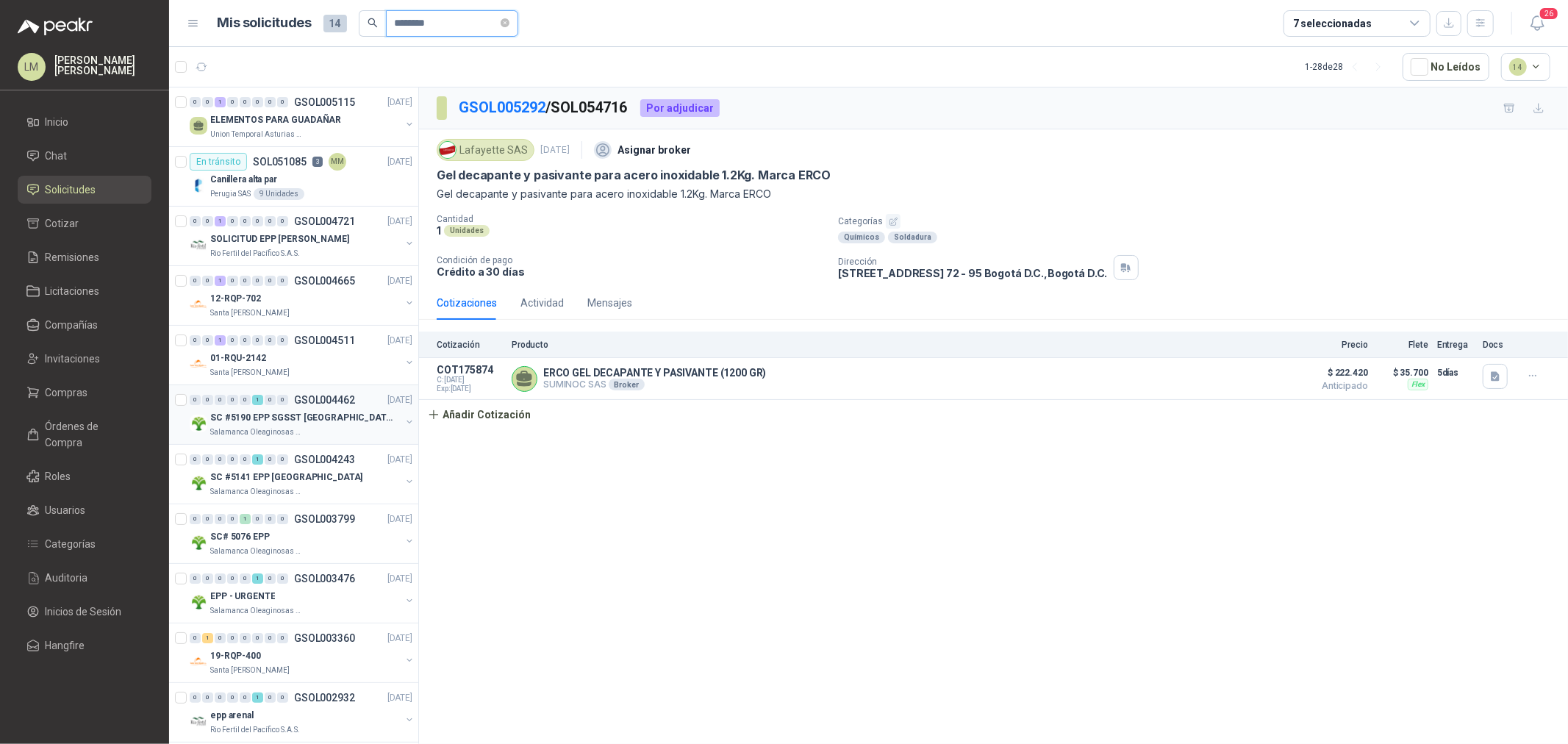
type input "********"
click at [403, 422] on button "button" at bounding box center [409, 422] width 11 height 12
click at [310, 482] on p "CANILLERA DE PROTECCIÓN PARA GUADAÑAR" at bounding box center [297, 478] width 183 height 14
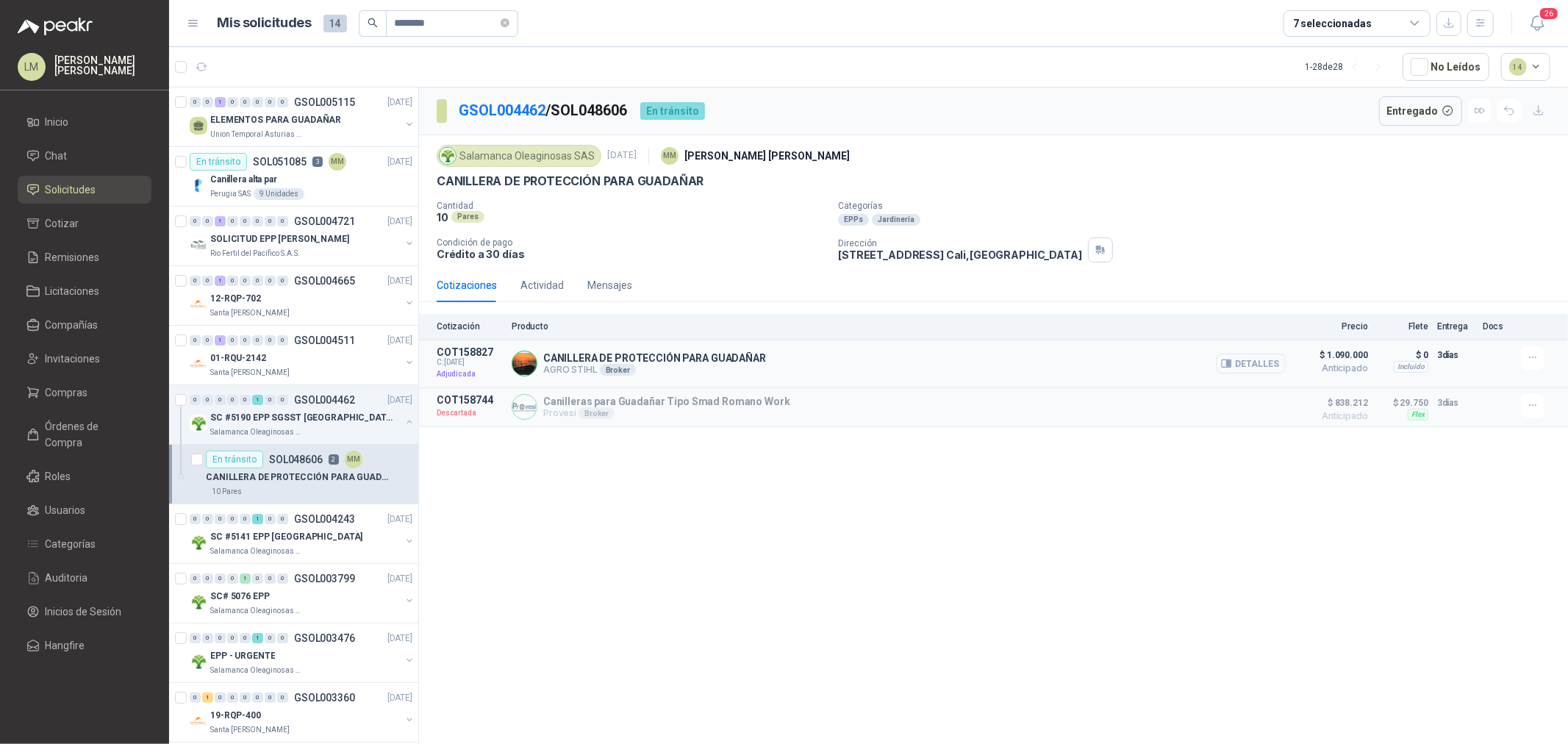
click at [1232, 357] on button "Detalles" at bounding box center [1251, 364] width 69 height 19
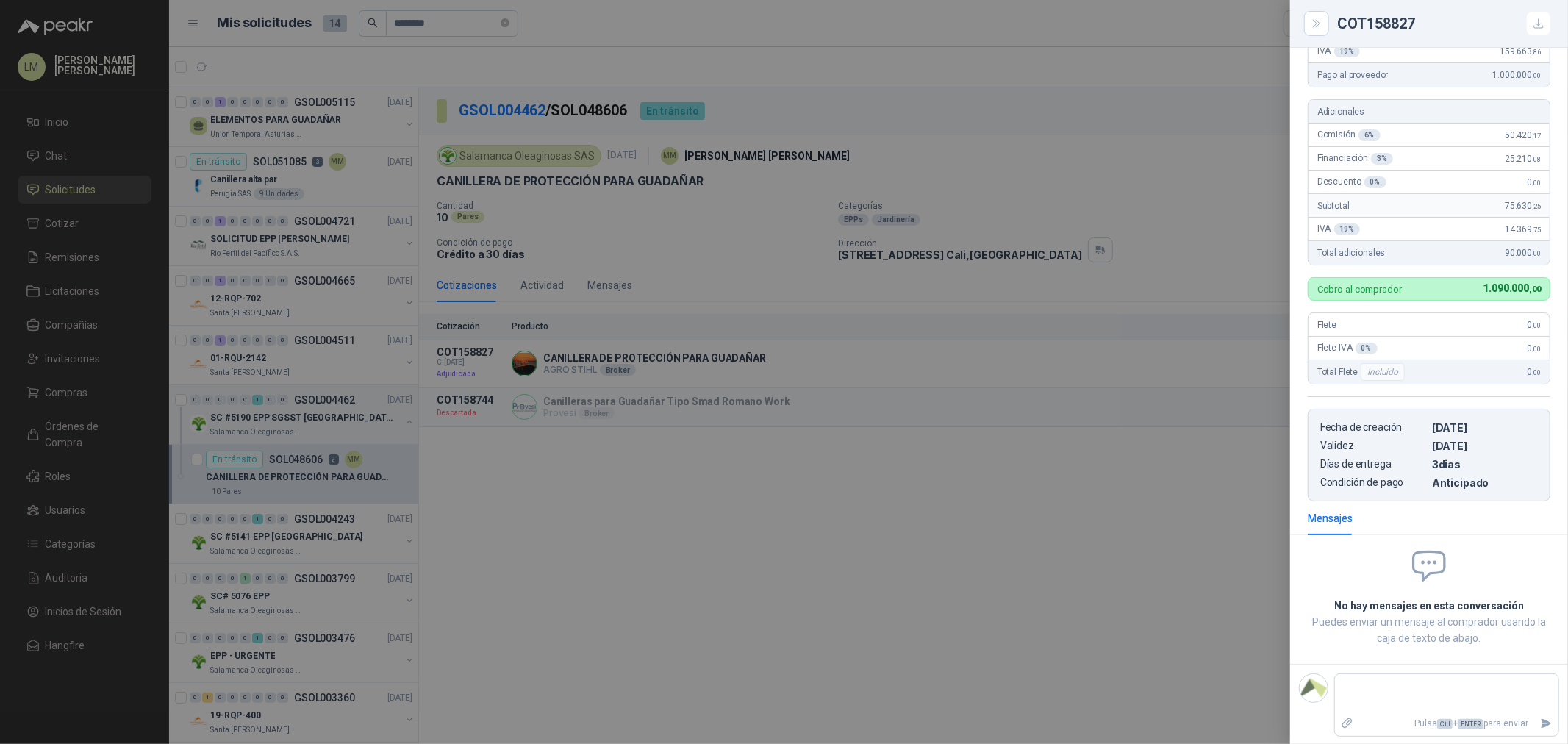
scroll to position [204, 0]
type textarea "***"
type textarea "****"
type textarea "******"
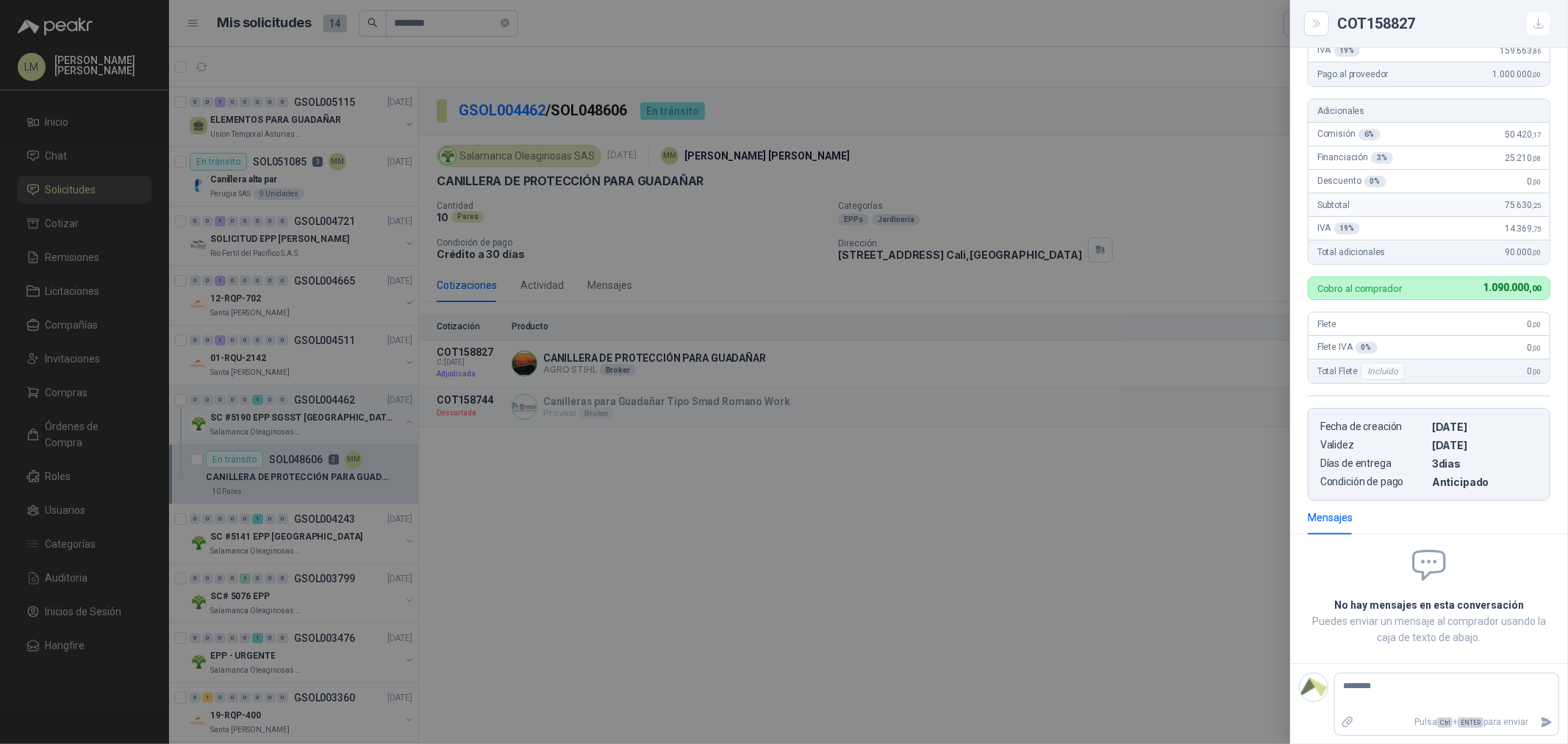
type textarea "*********"
type textarea "**********"
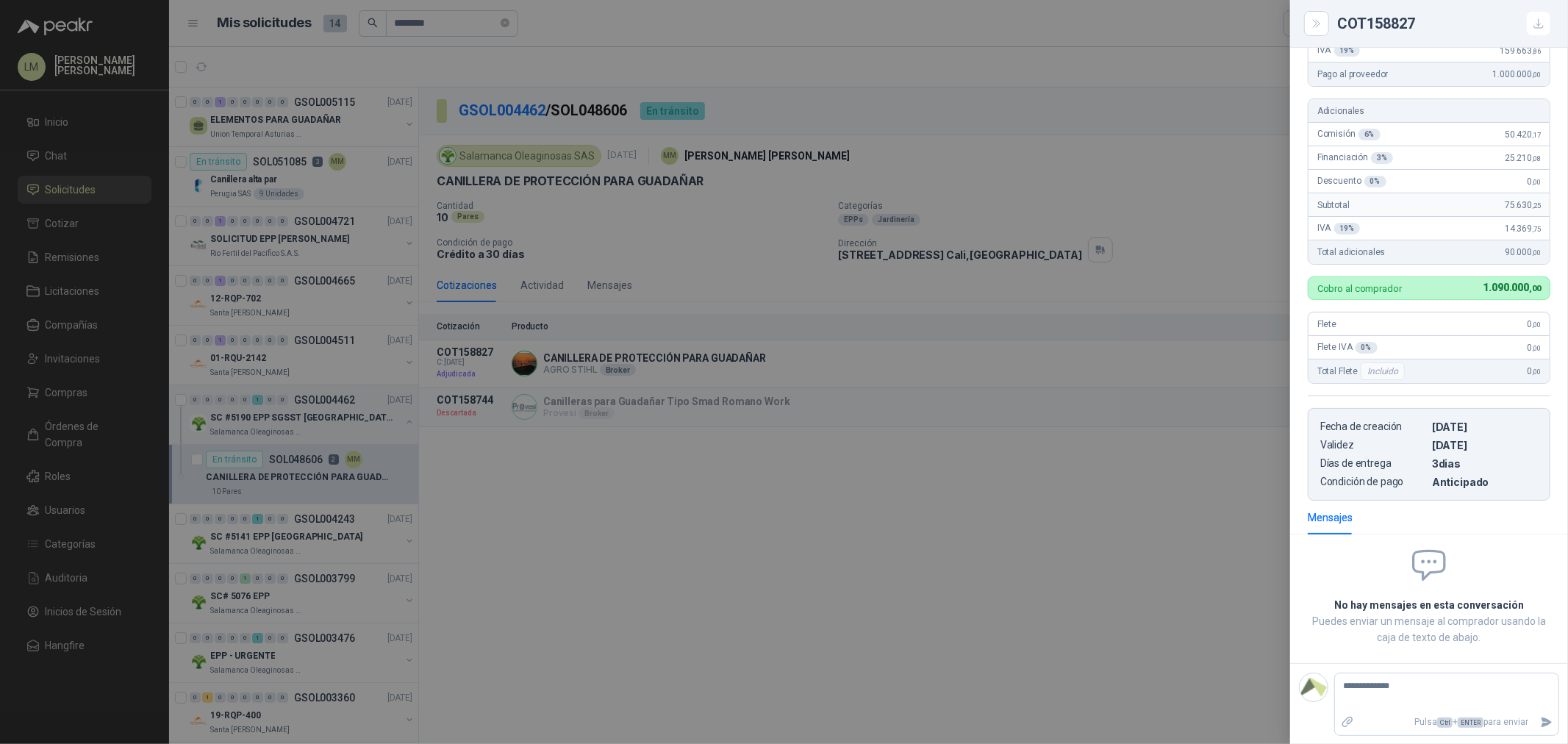
type textarea "**********"
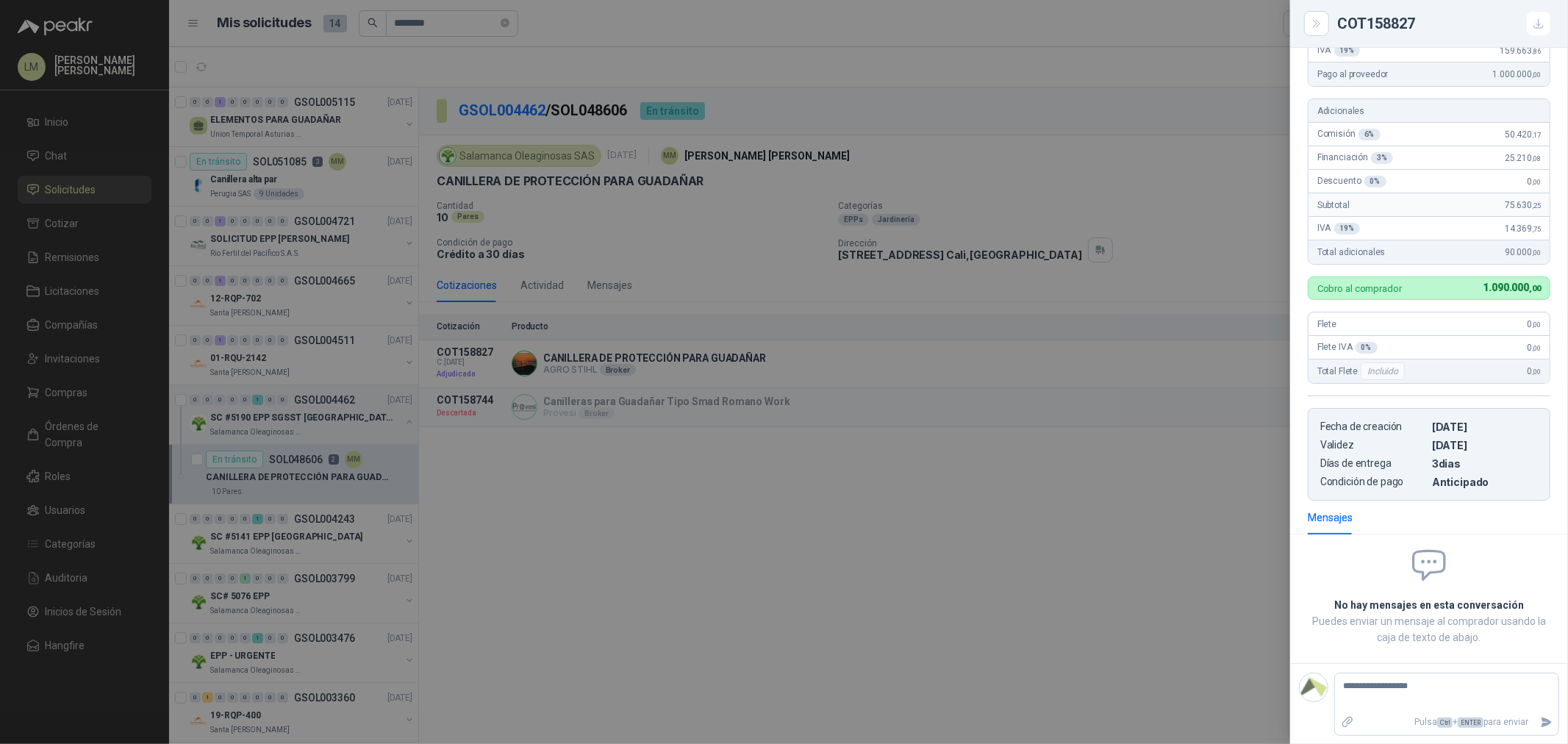
type textarea "**********"
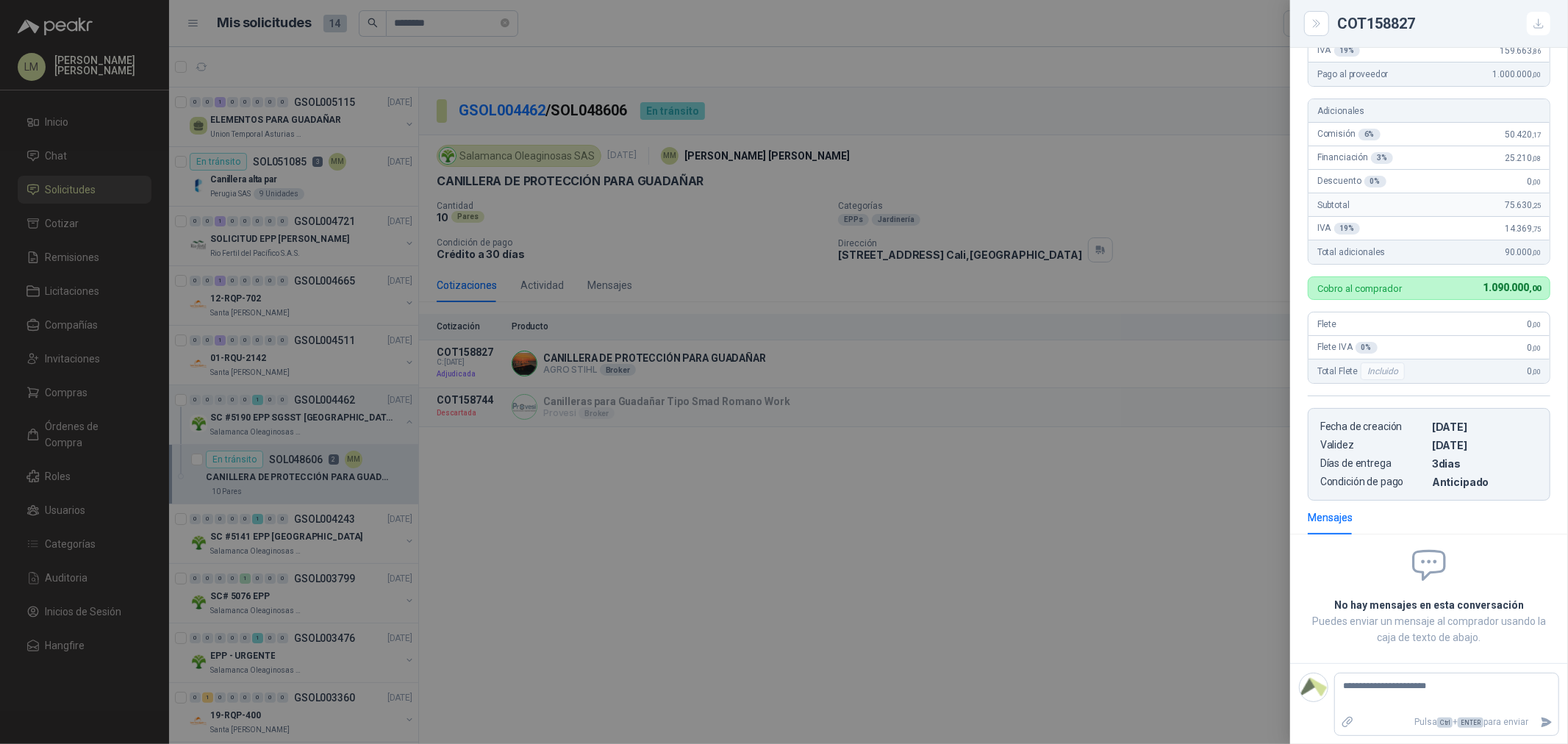
type textarea "**********"
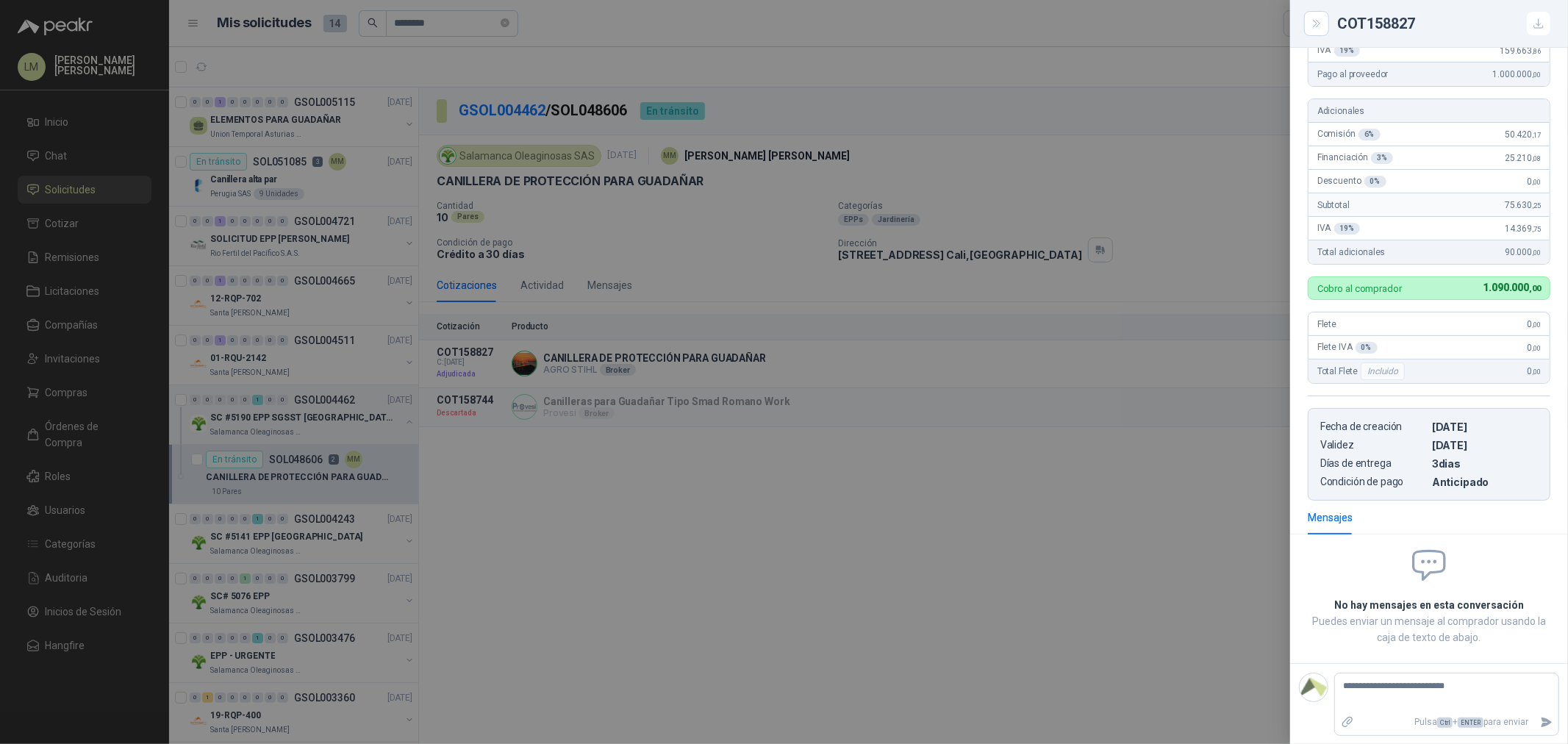
type textarea "**********"
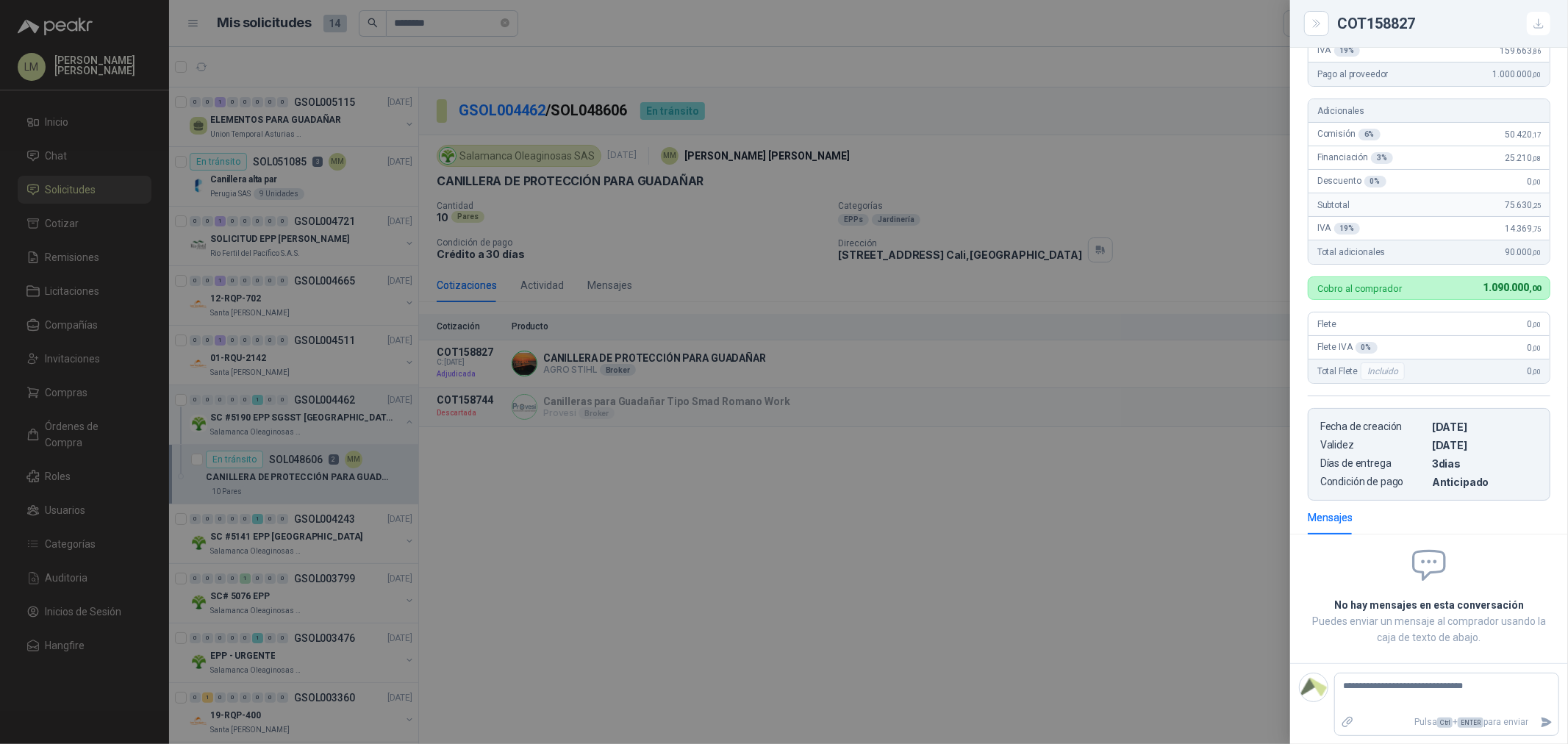
type textarea "**********"
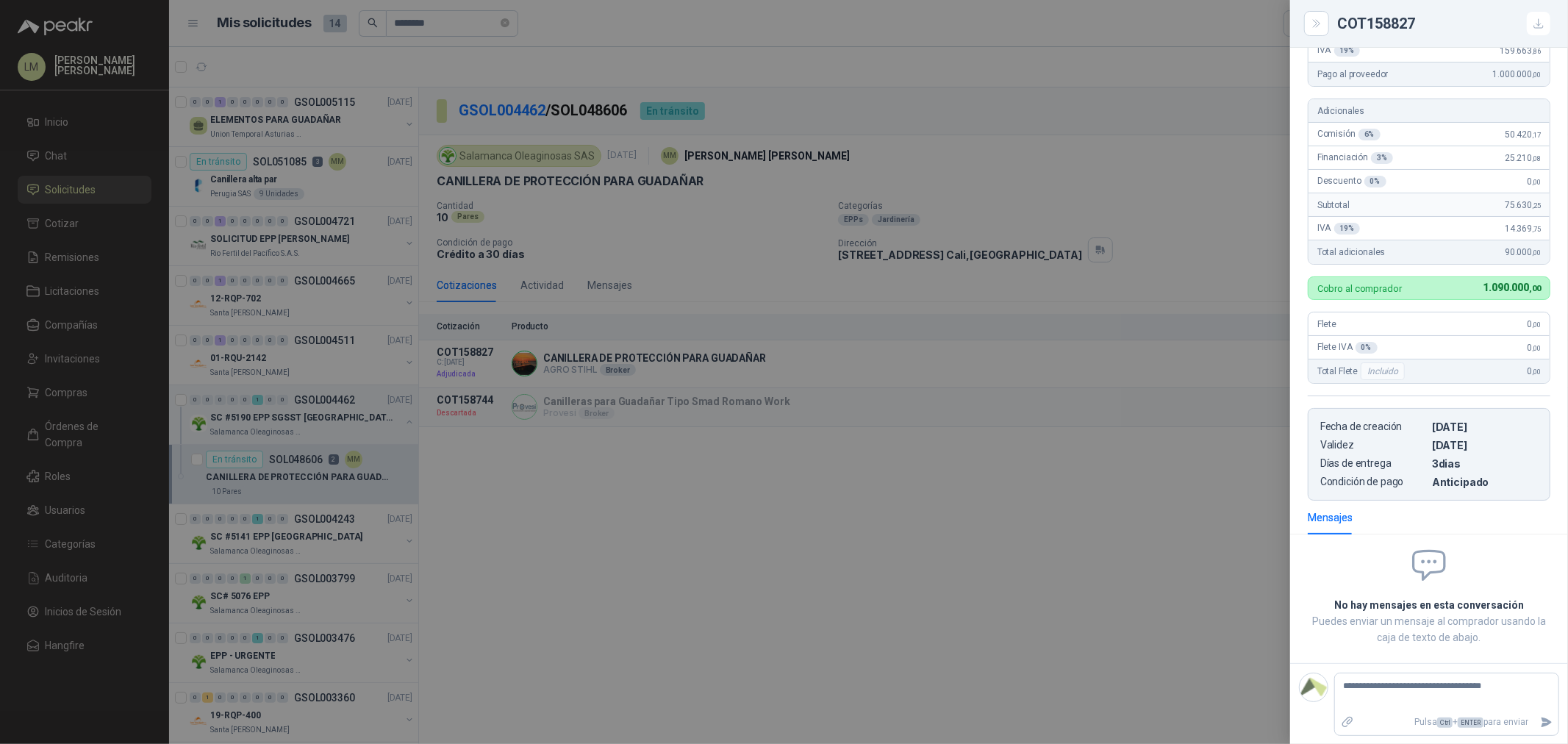
type textarea "**********"
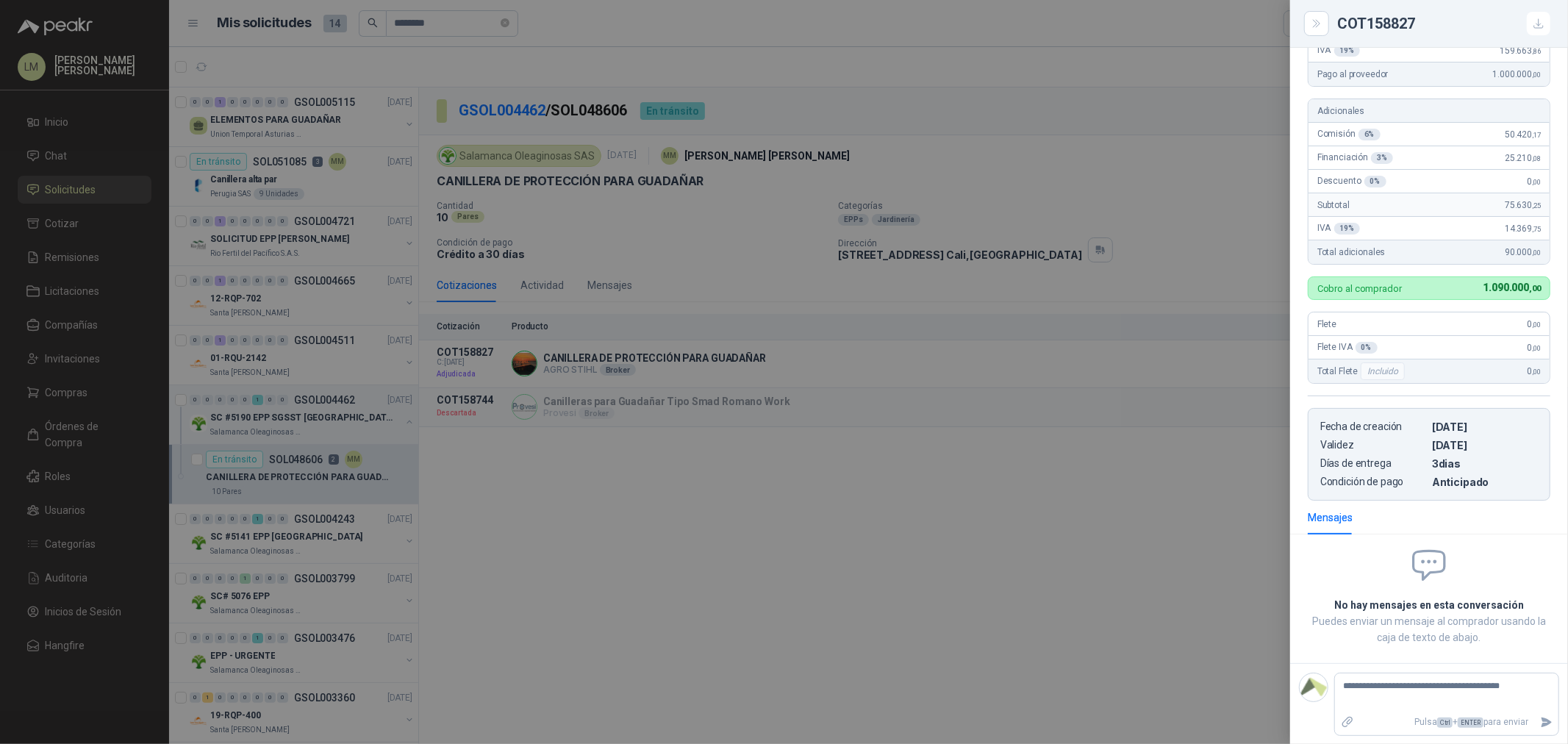
type textarea "**********"
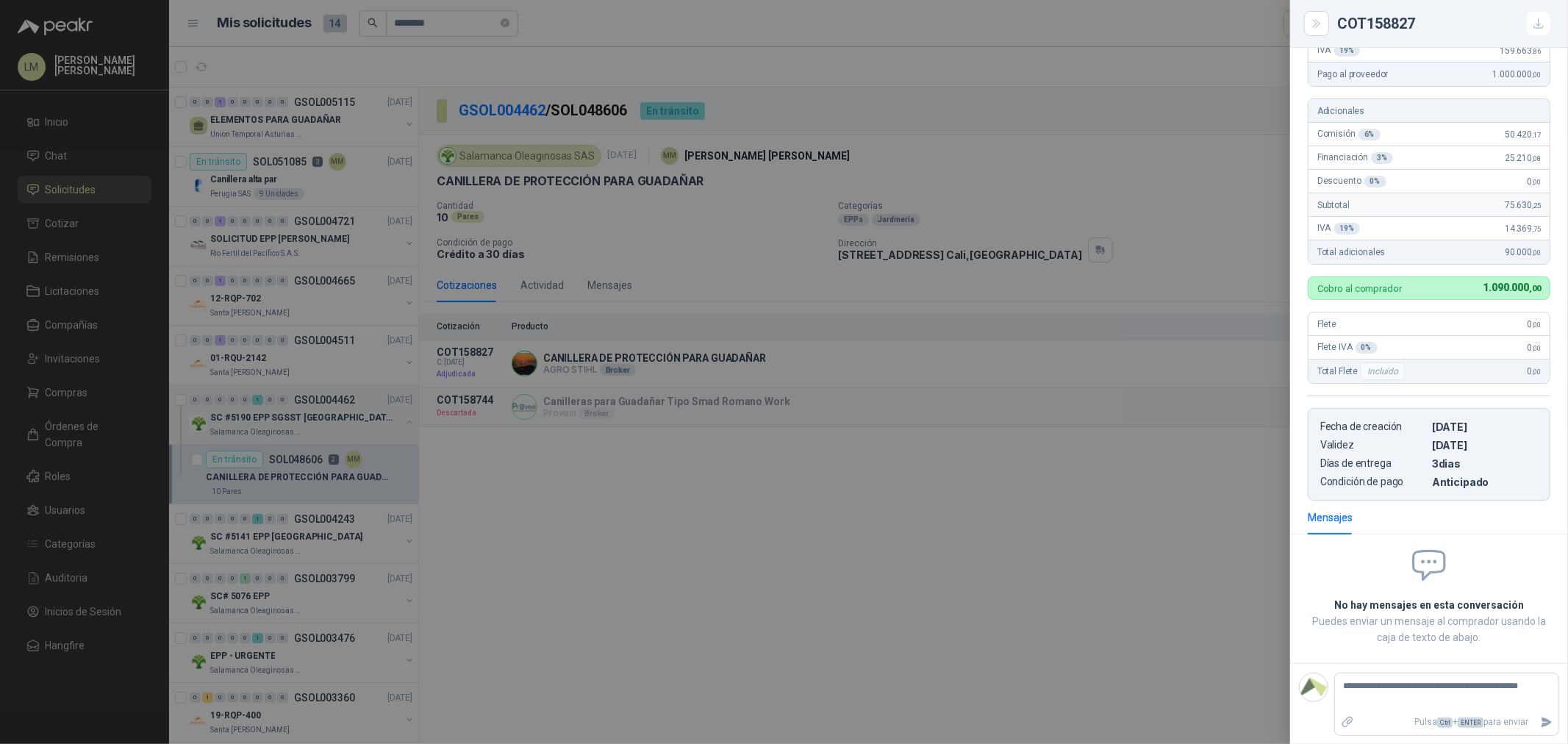
type textarea "**********"
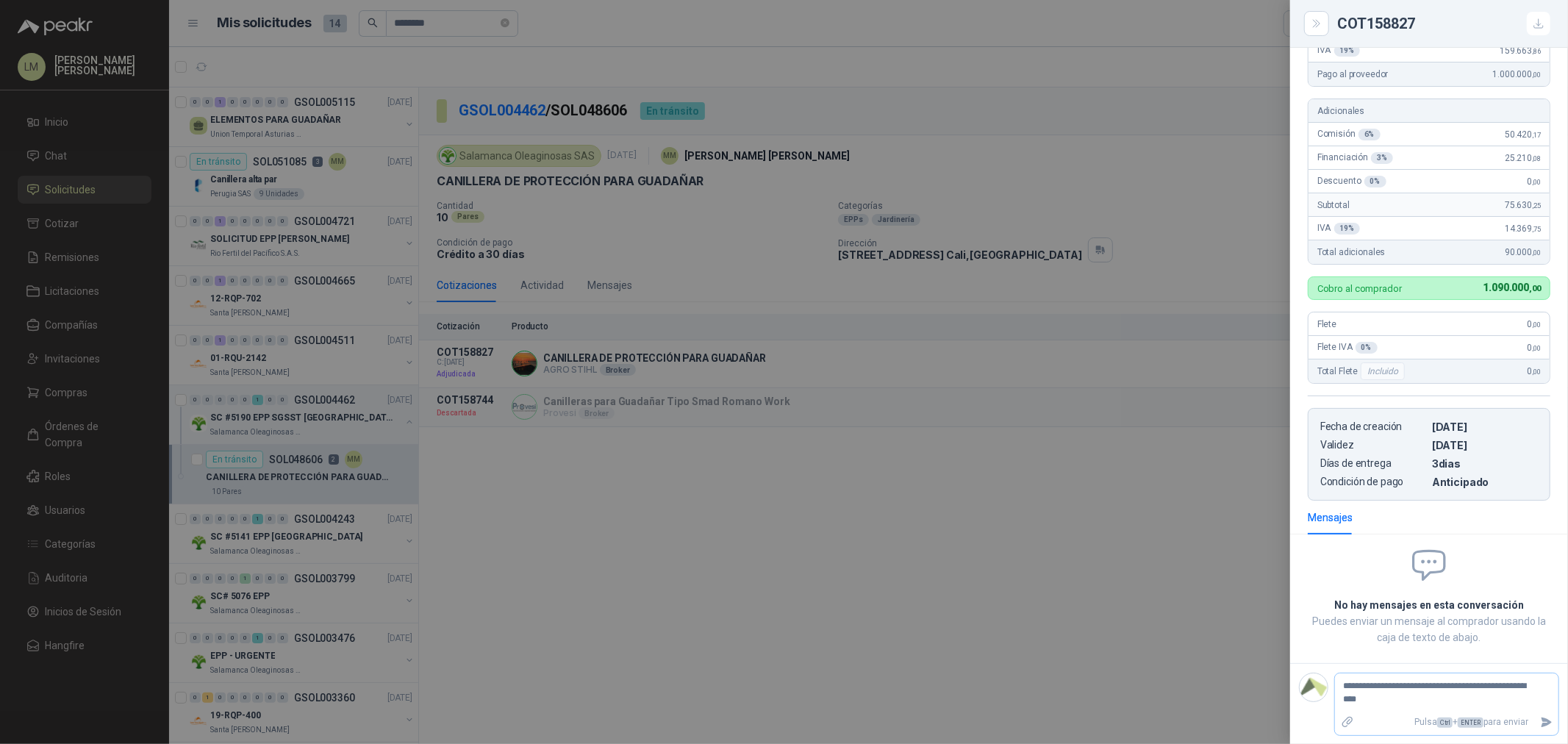
type textarea "**********"
click at [1254, 567] on icon "Enviar" at bounding box center [1547, 722] width 11 height 10
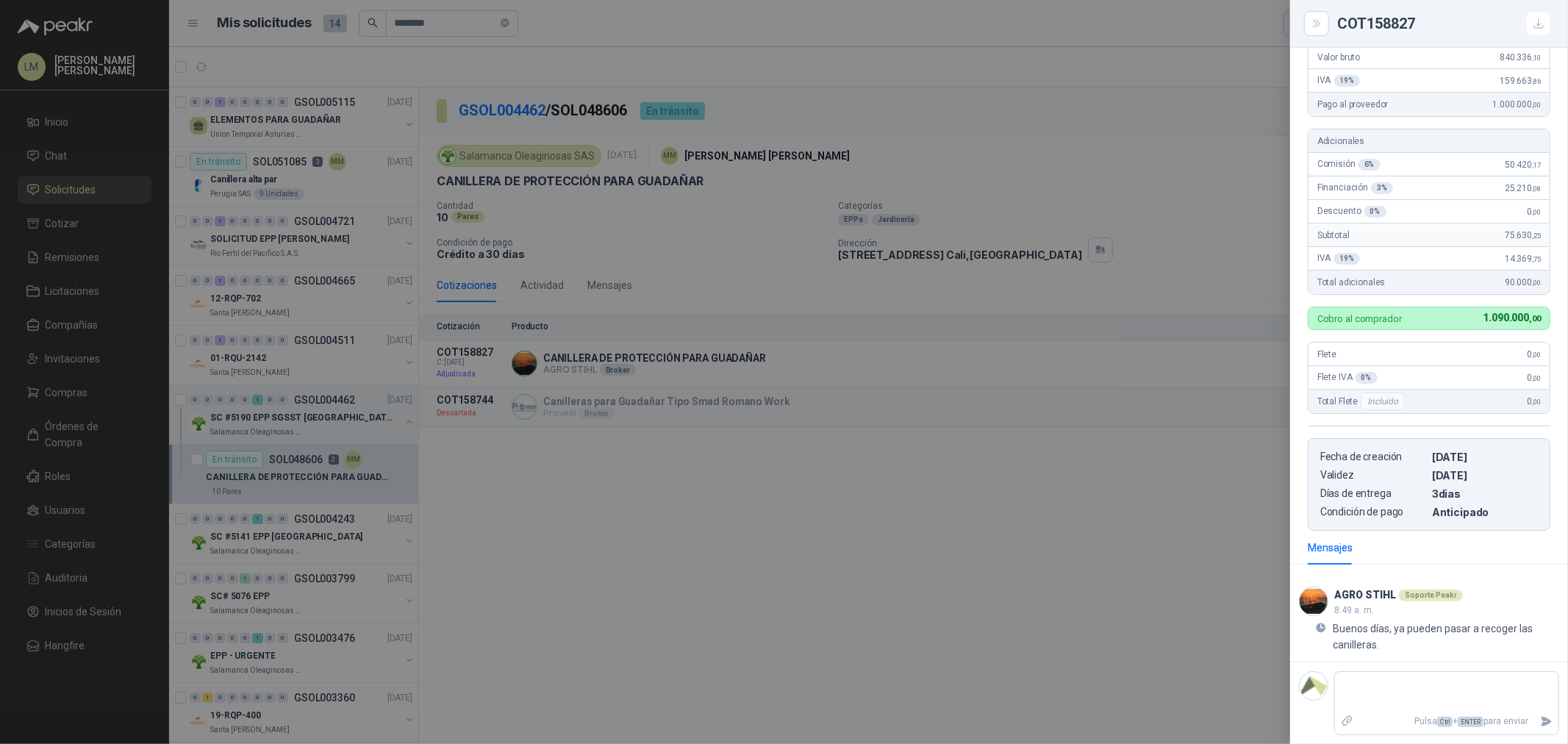
click at [958, 496] on div at bounding box center [784, 372] width 1568 height 744
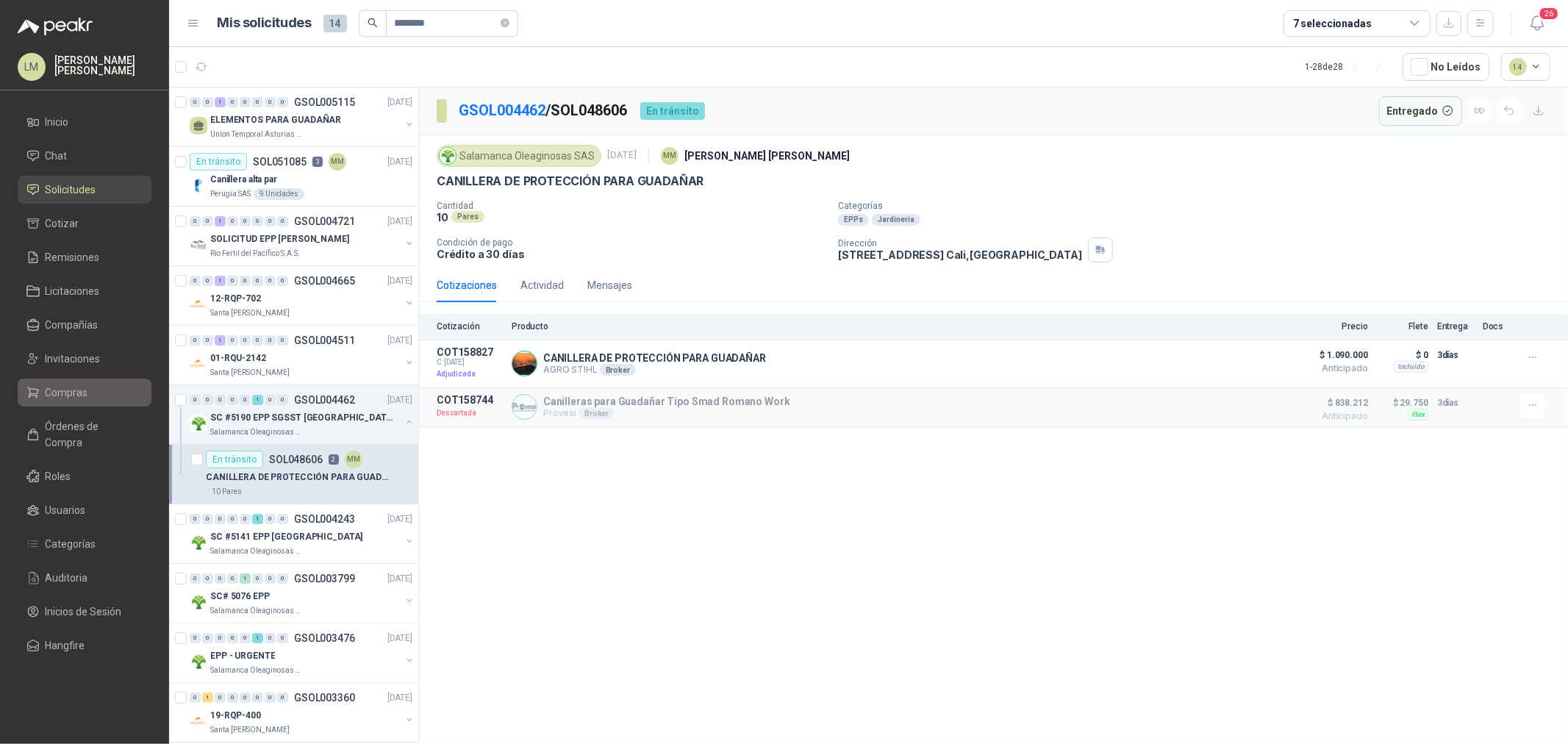
click at [47, 397] on span "Compras" at bounding box center [67, 393] width 42 height 16
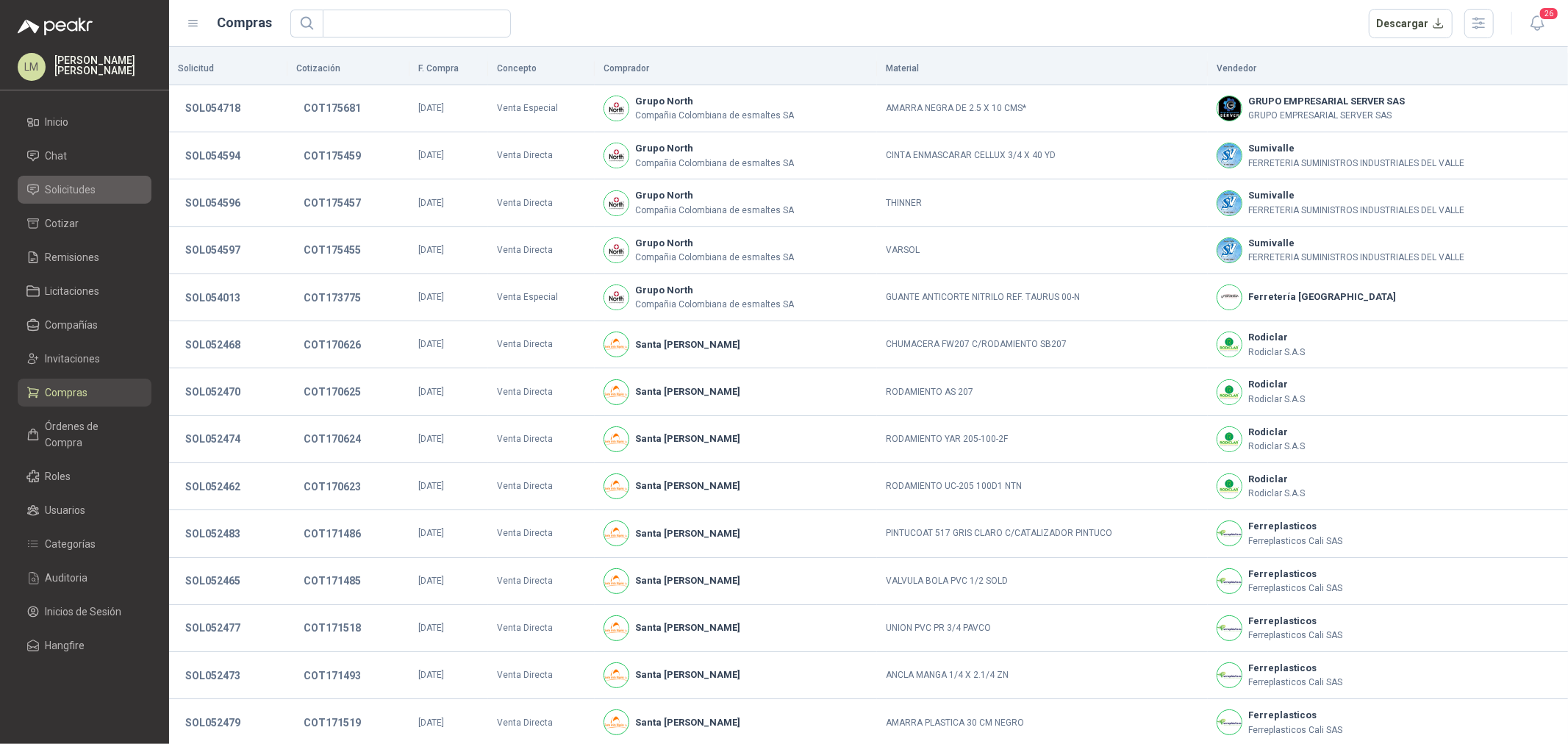
click at [73, 192] on span "Solicitudes" at bounding box center [71, 189] width 50 height 16
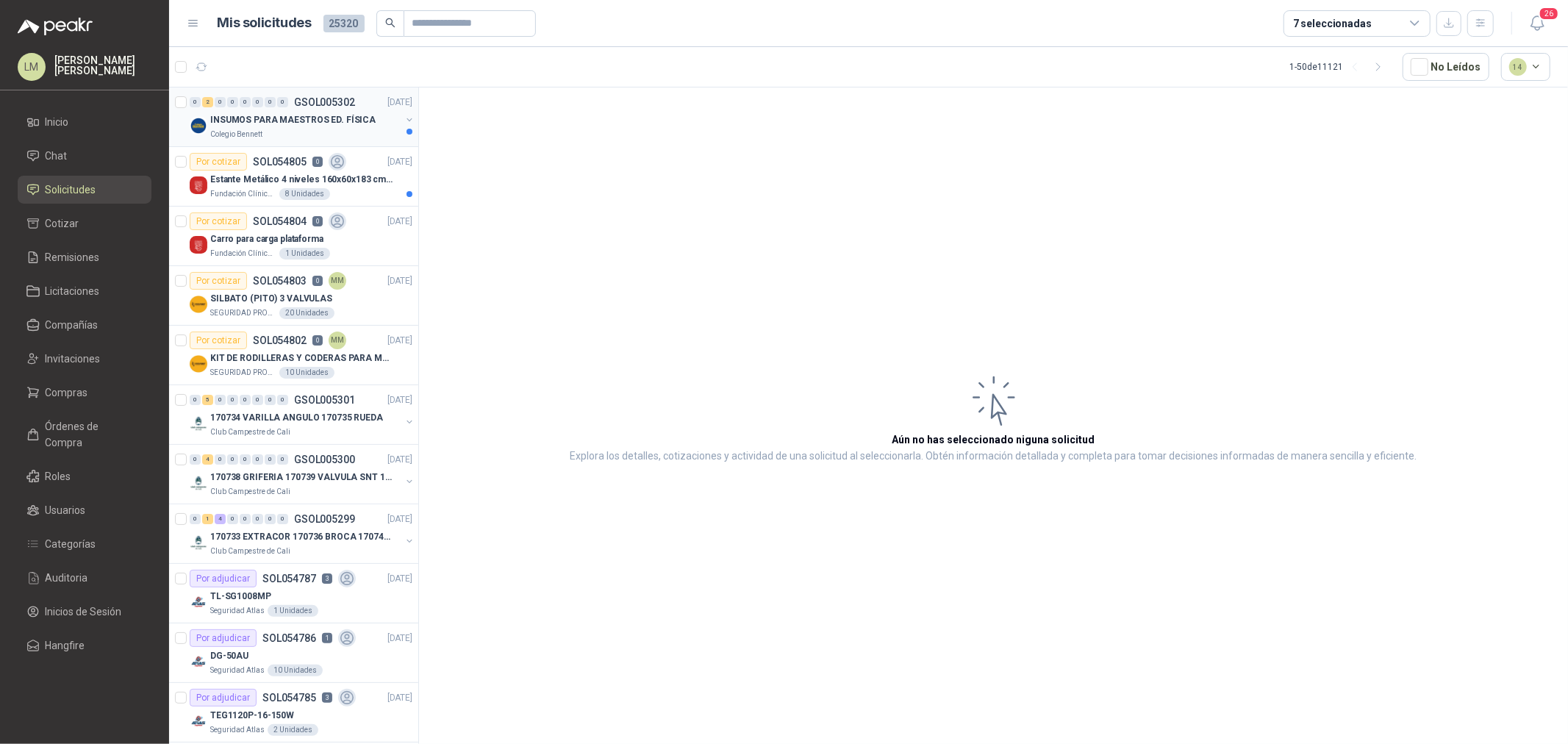
click at [287, 114] on p "INSUMOS PARA MAESTROS ED. FÍSICA" at bounding box center [293, 120] width 165 height 14
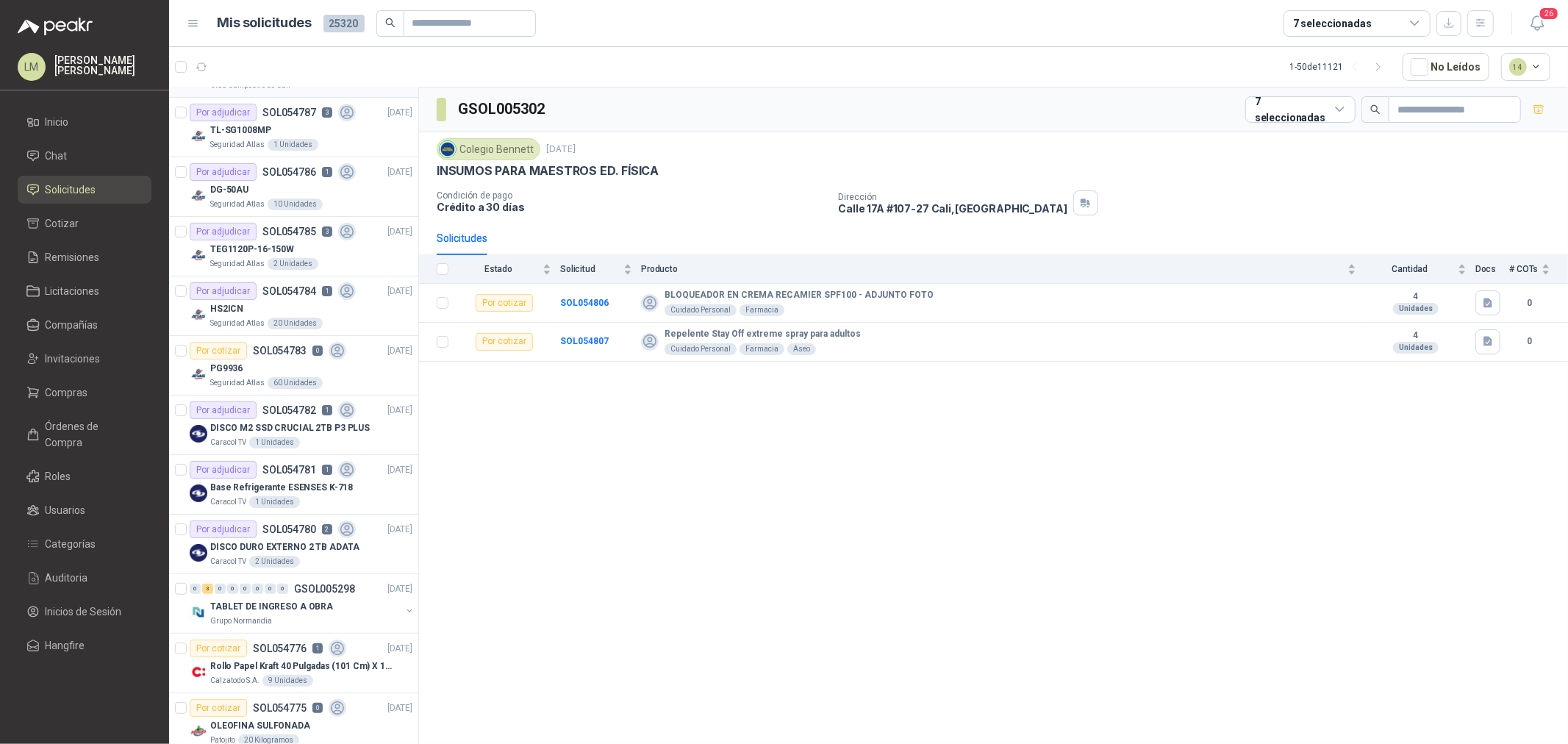
scroll to position [490, 0]
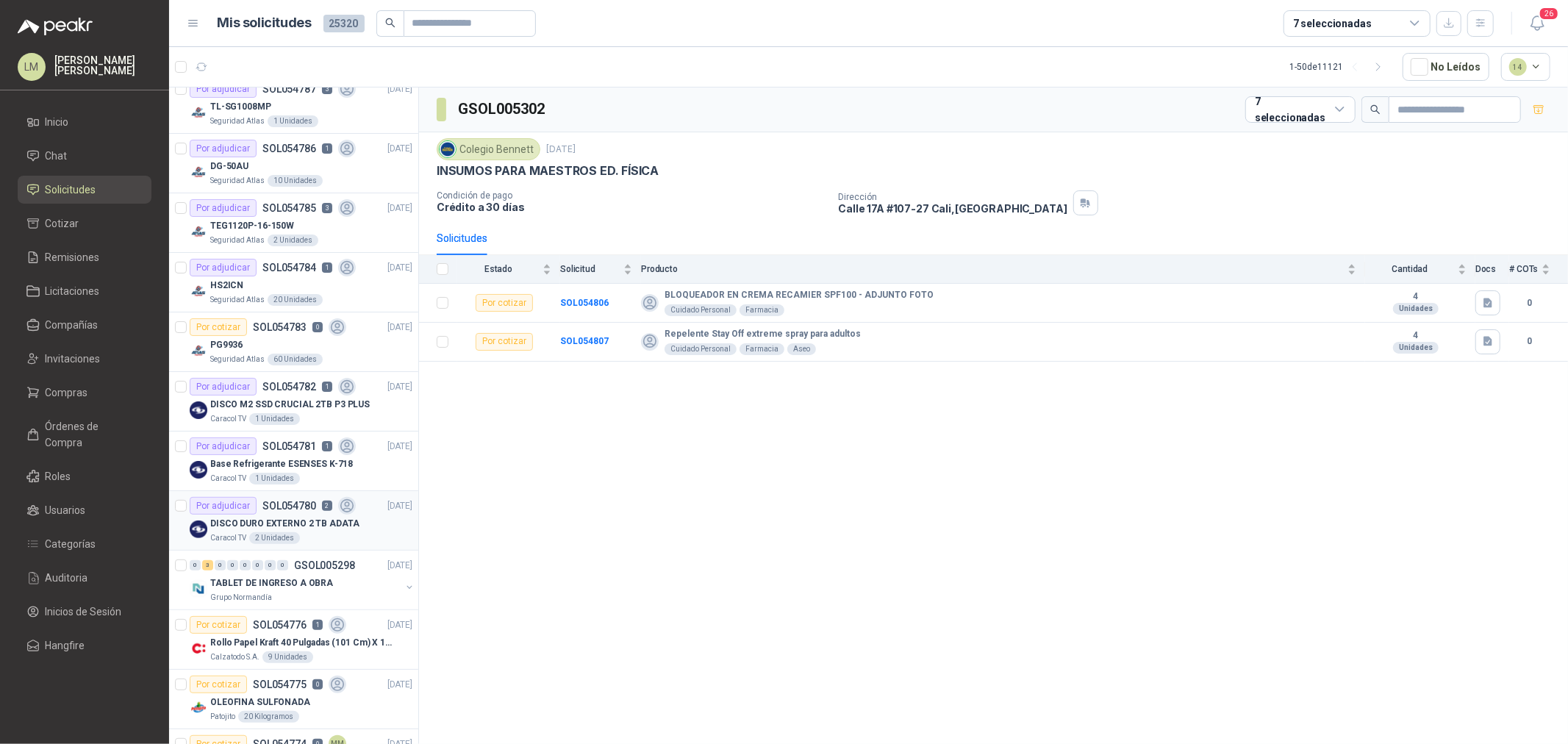
click at [259, 517] on p "DISCO DURO EXTERNO 2 TB ADATA" at bounding box center [285, 524] width 149 height 14
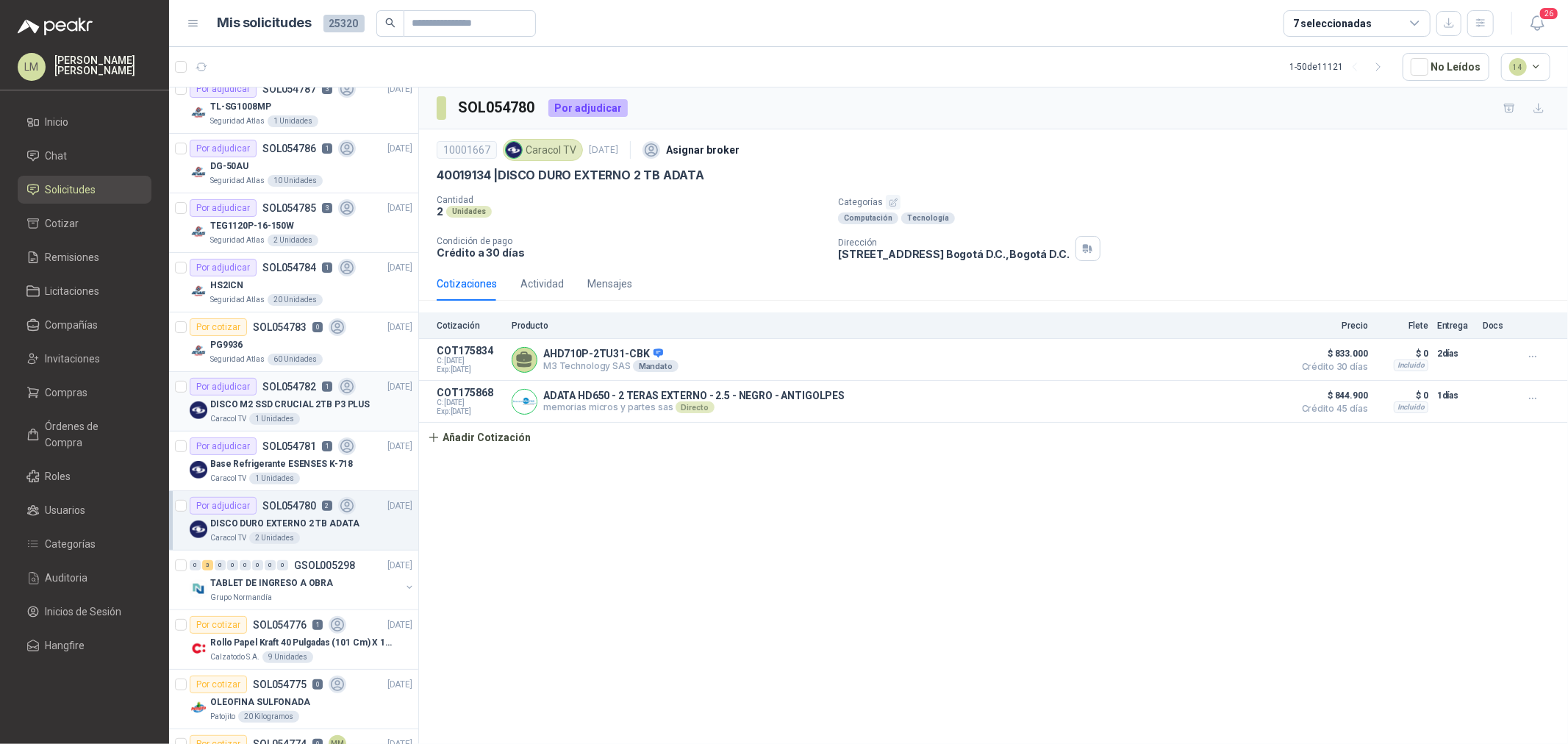
click at [256, 401] on p "DISCO M2 SSD CRUCIAL 2TB P3 PLUS" at bounding box center [290, 405] width 159 height 14
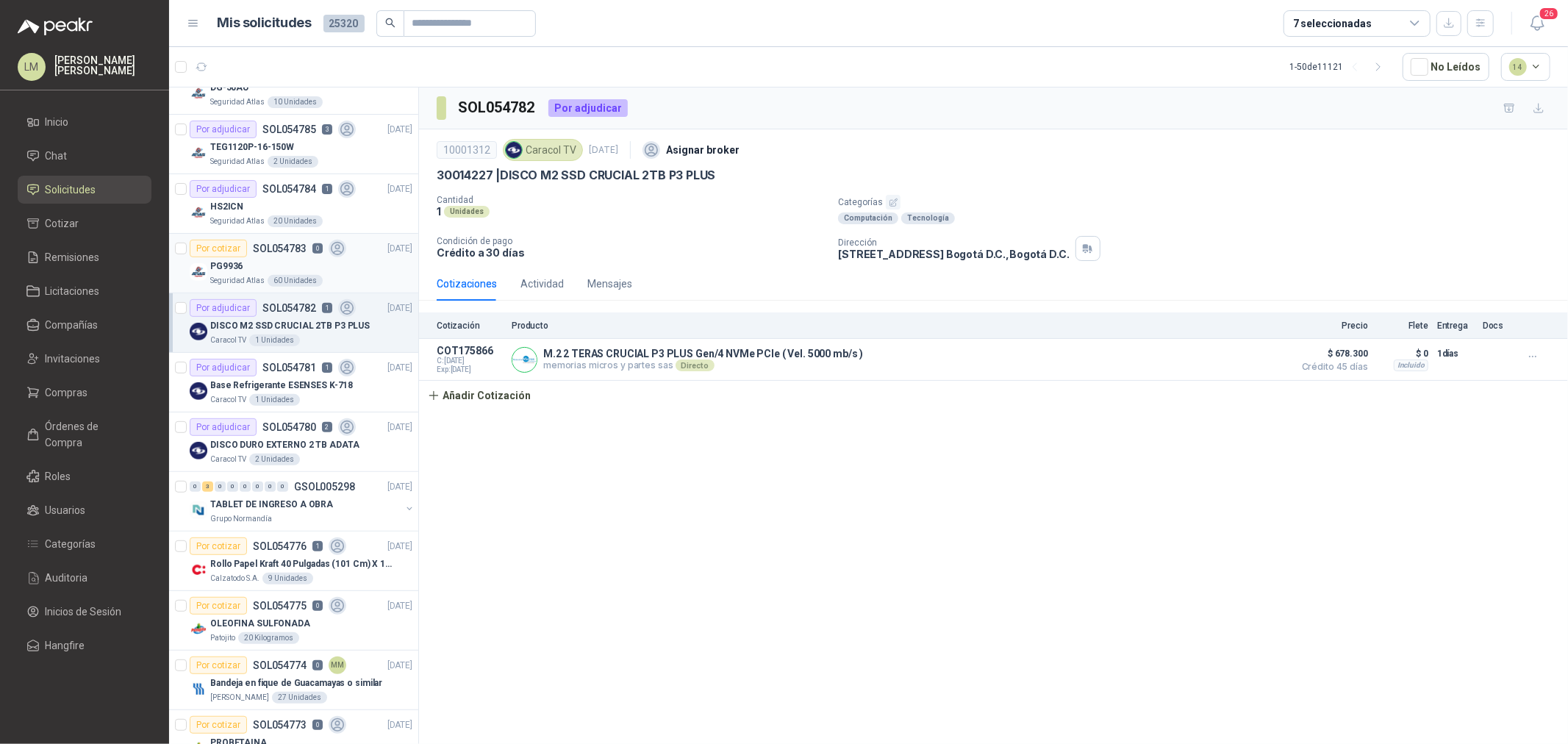
scroll to position [653, 0]
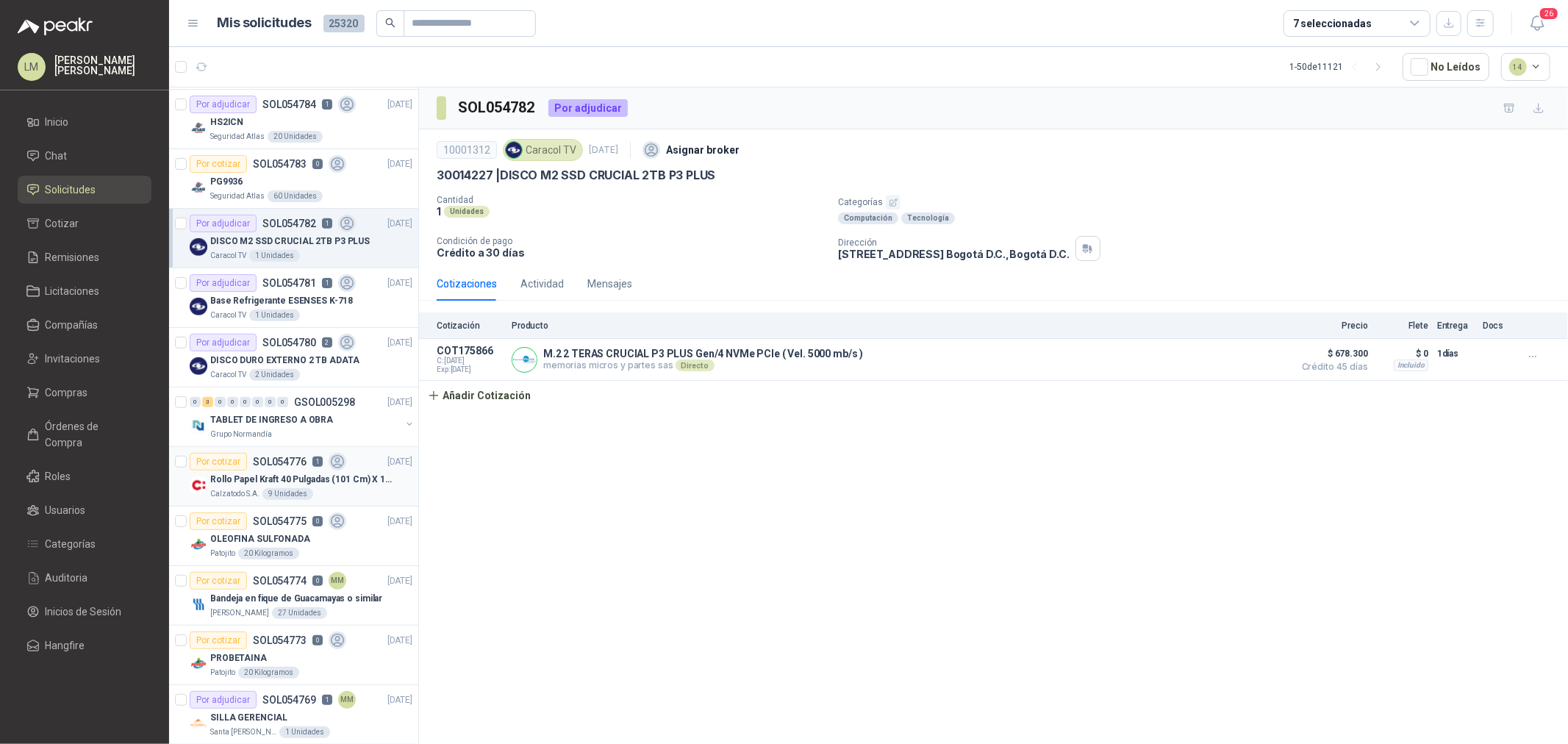
click at [276, 465] on p "SOL054776" at bounding box center [279, 462] width 54 height 11
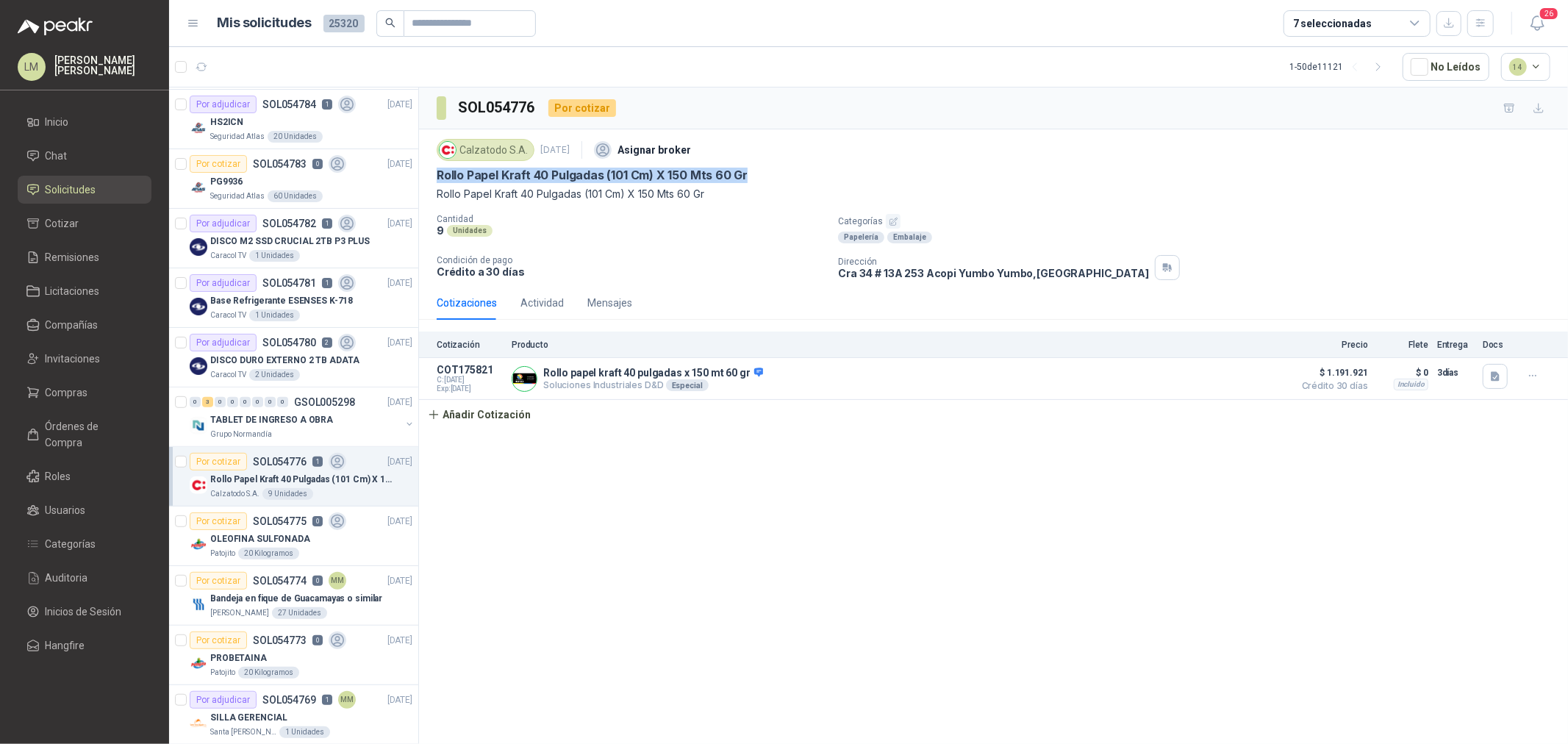
drag, startPoint x: 438, startPoint y: 173, endPoint x: 763, endPoint y: 173, distance: 325.0
click at [763, 173] on div "Rollo Papel Kraft 40 Pulgadas (101 Cm) X 150 Mts 60 Gr" at bounding box center [994, 175] width 1114 height 15
copy p "Rollo Papel Kraft 40 Pulgadas (101 Cm) X 150 Mts 60 Gr"
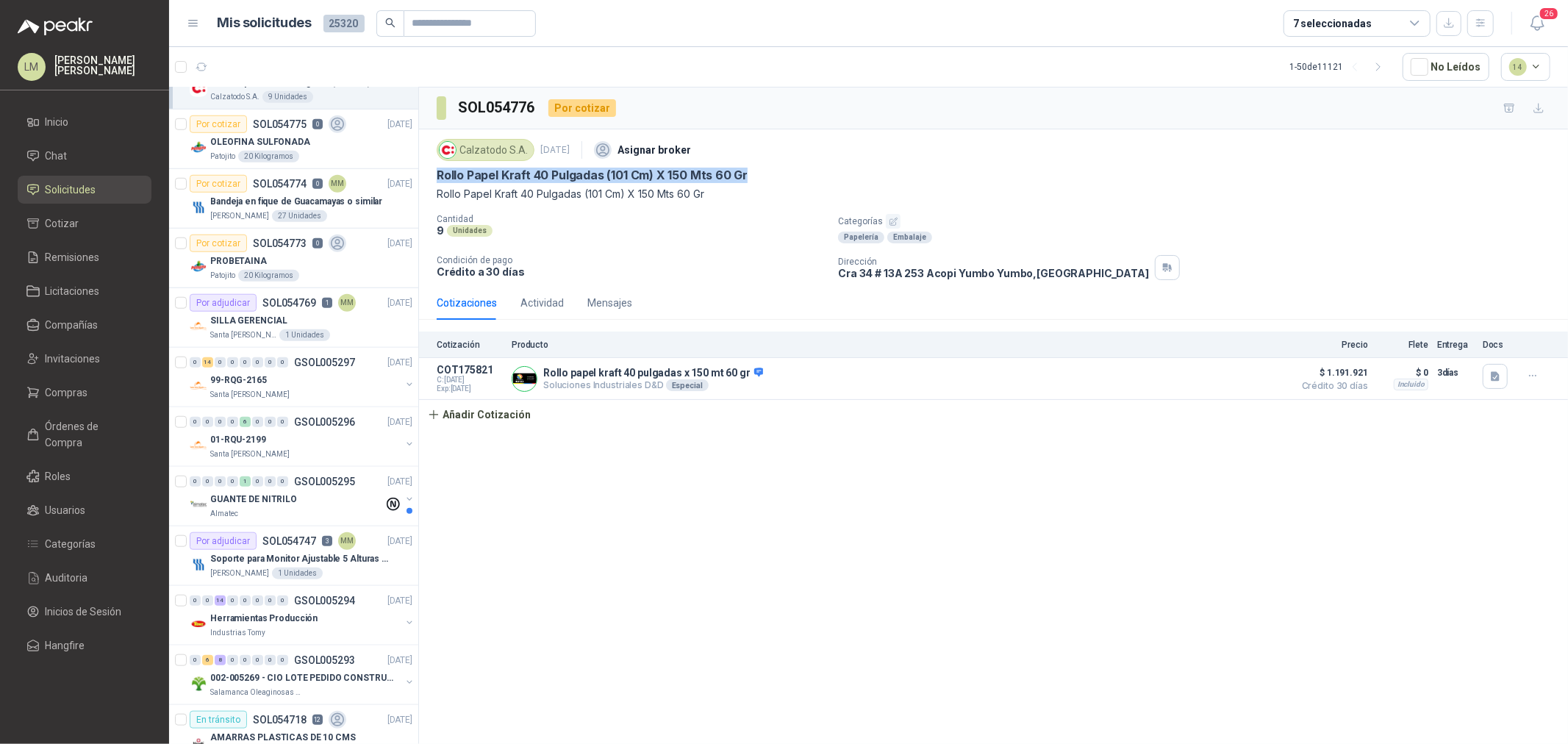
scroll to position [1062, 0]
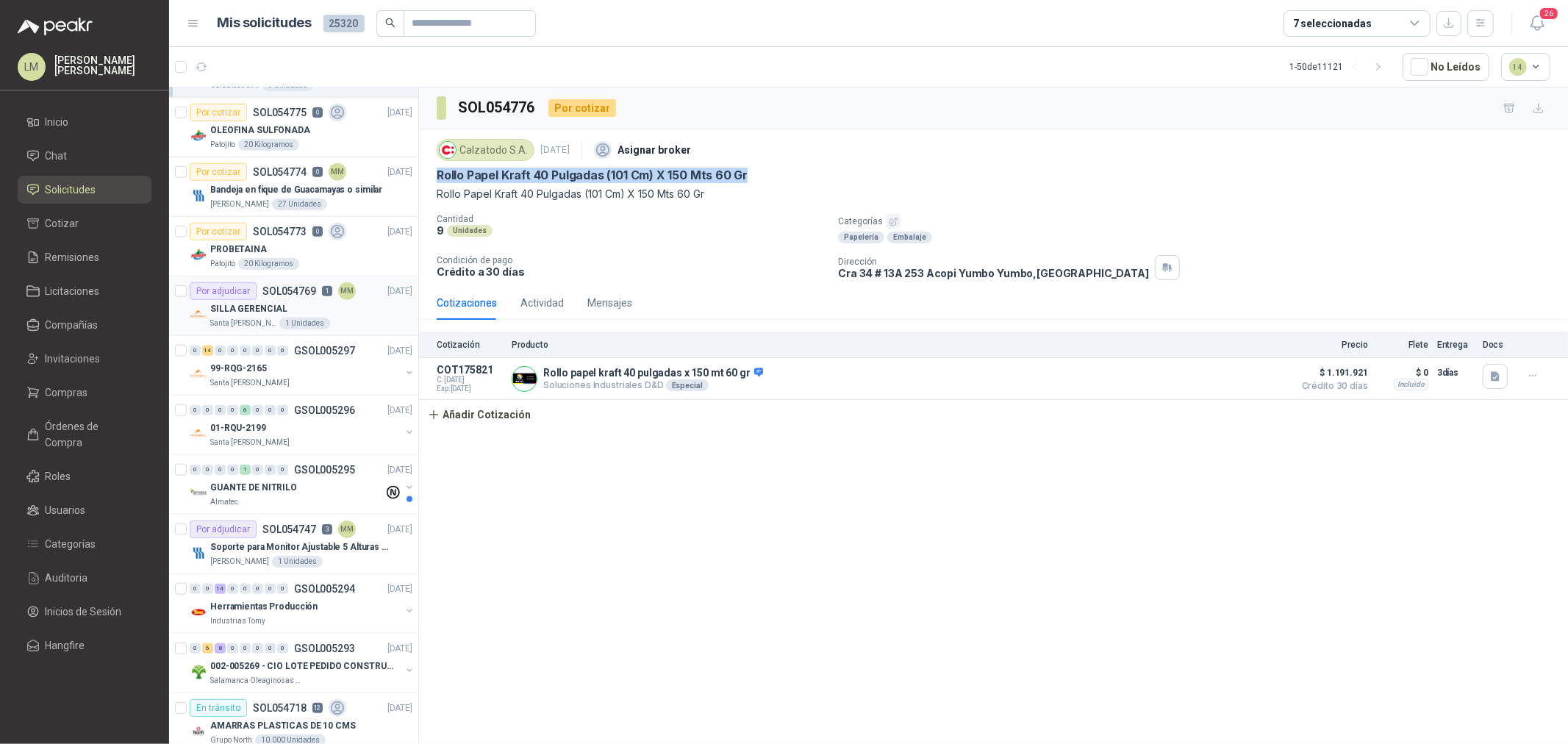
click at [281, 311] on p "SILLA GERENCIAL" at bounding box center [249, 310] width 77 height 14
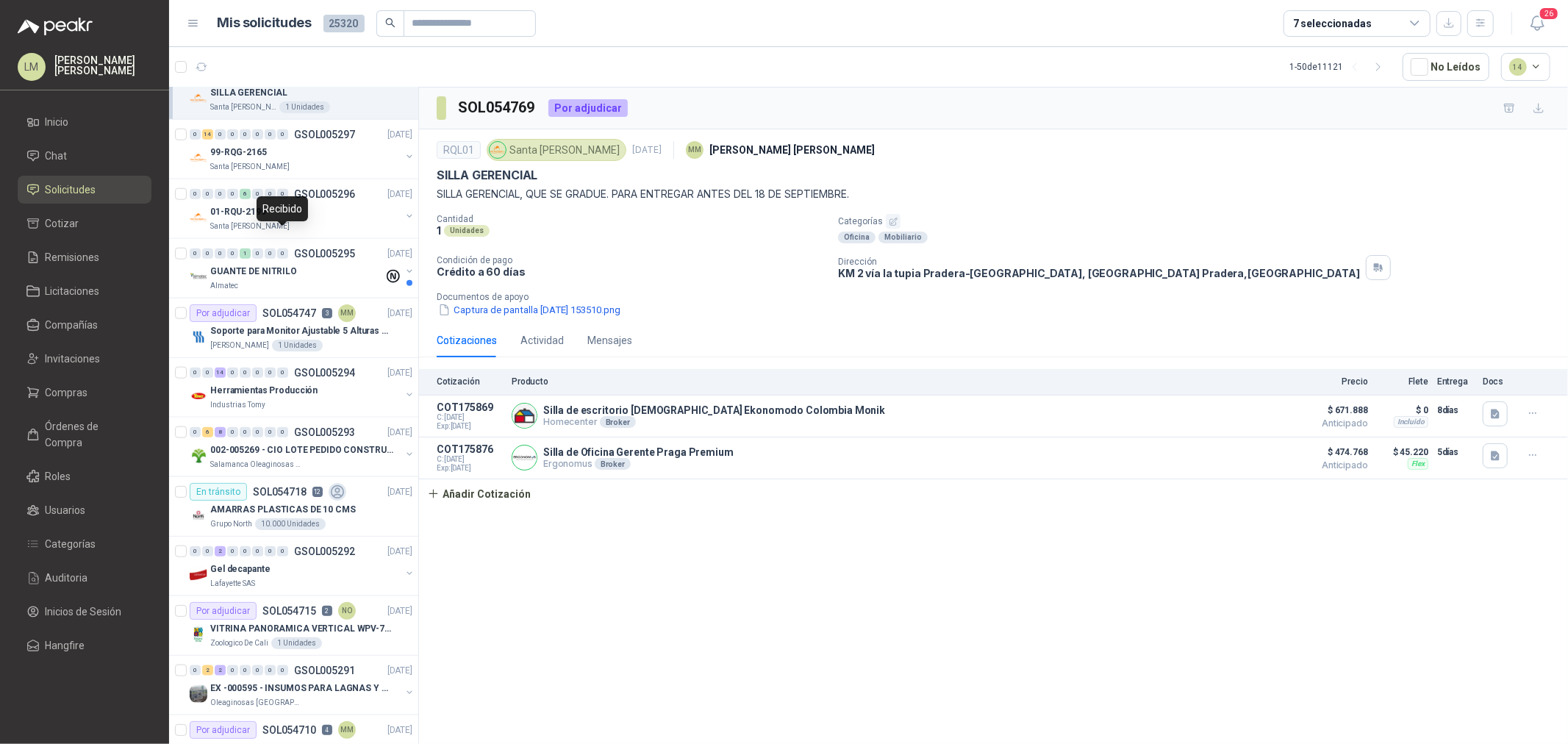
scroll to position [1307, 0]
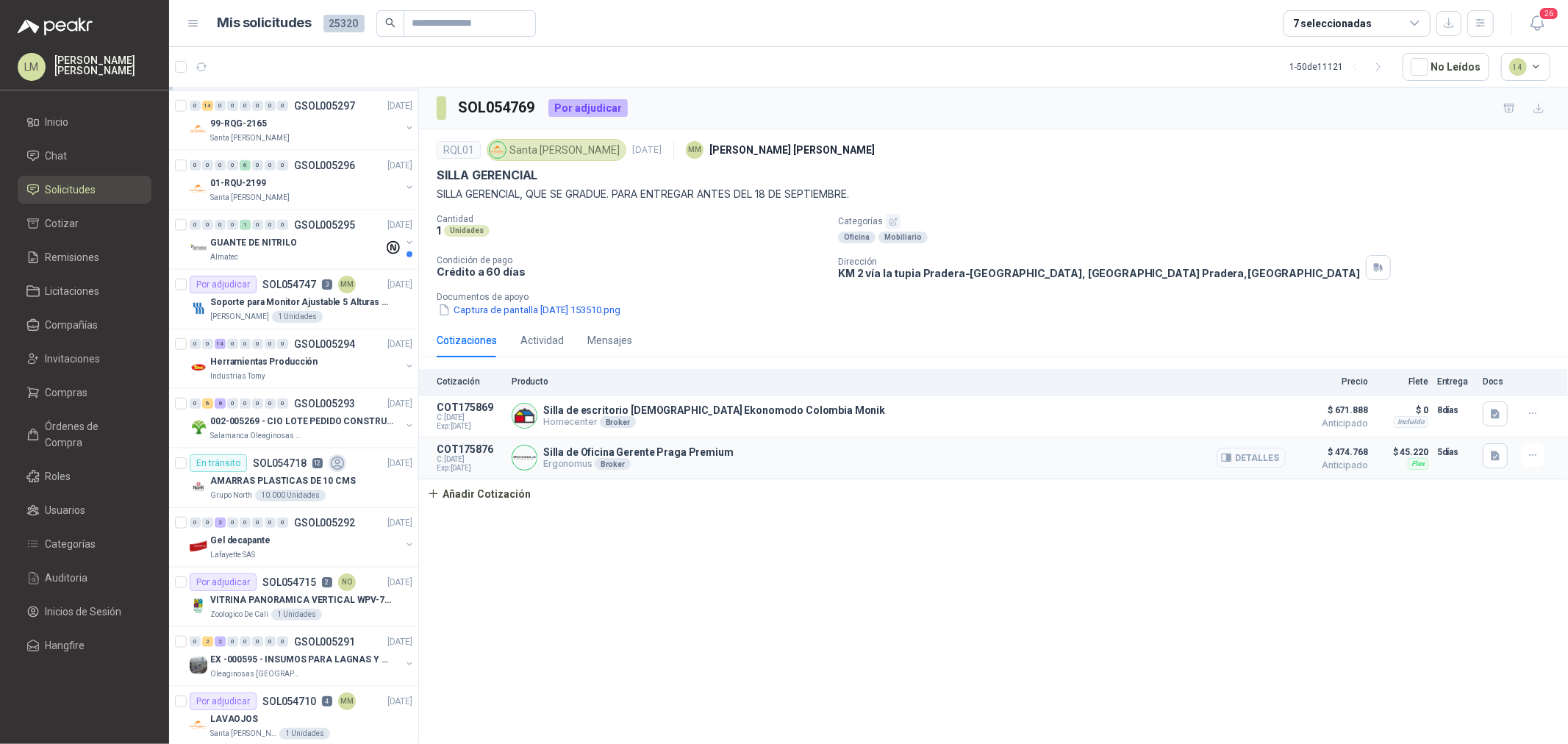
click at [1254, 458] on button "Detalles" at bounding box center [1251, 457] width 69 height 19
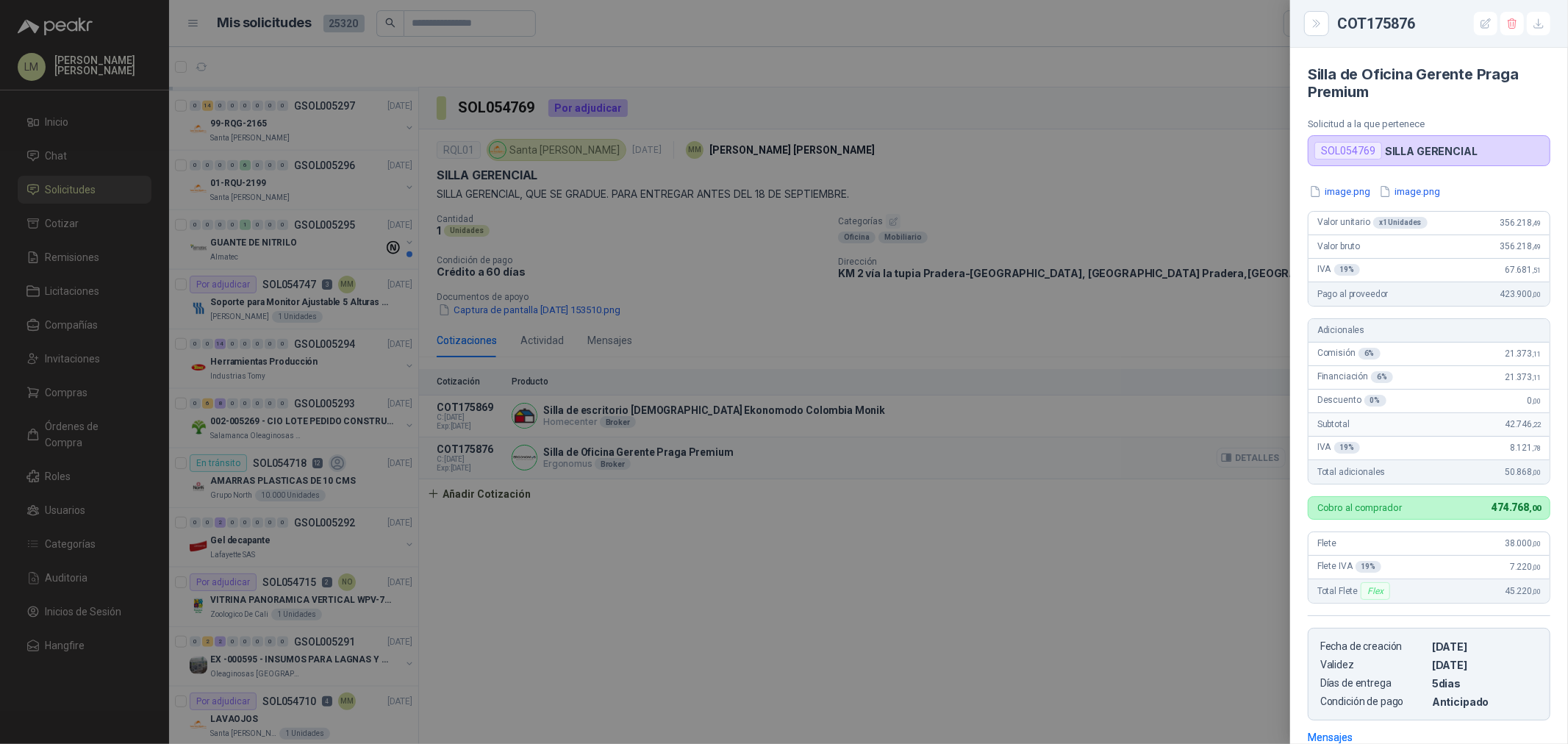
scroll to position [213, 0]
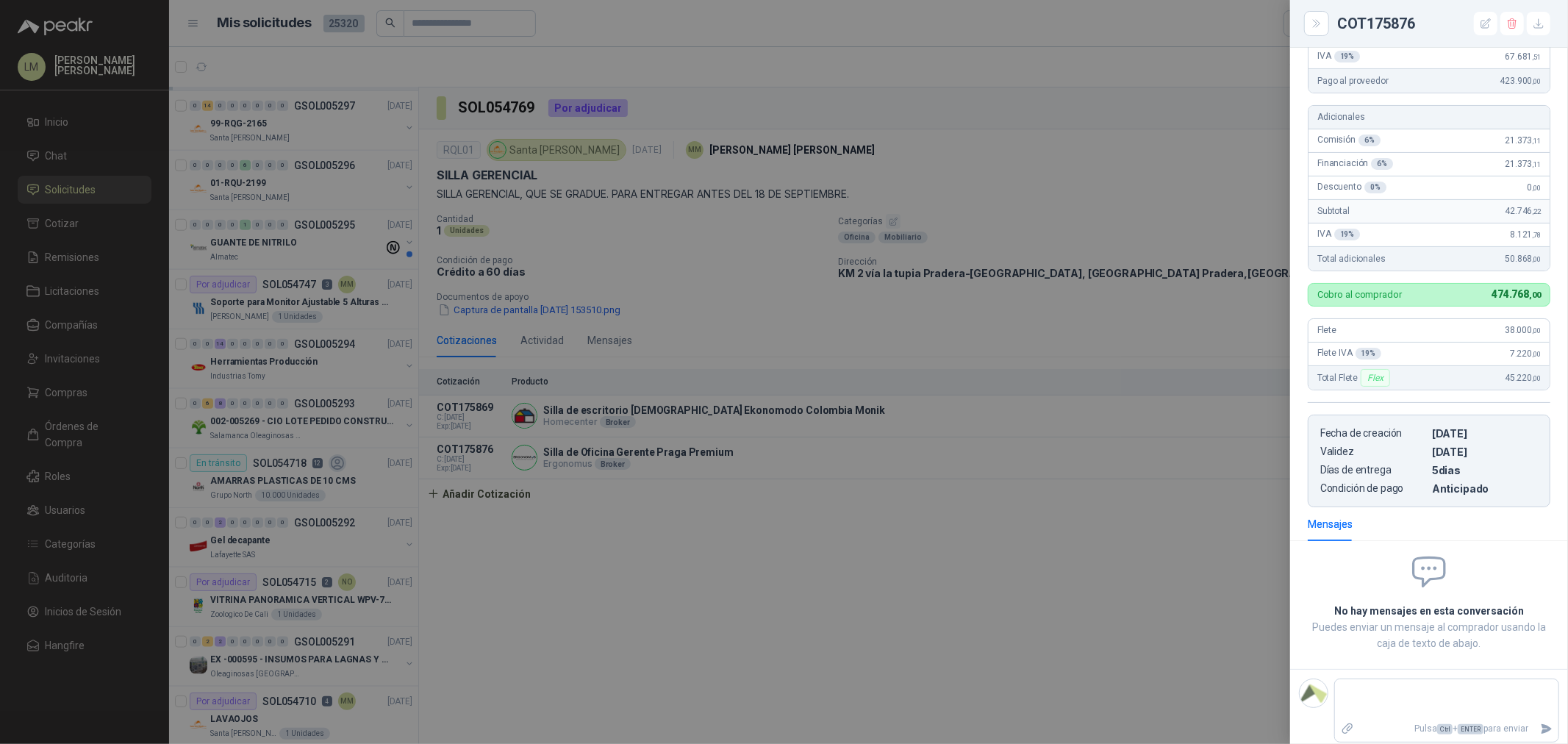
click at [1185, 459] on div at bounding box center [784, 372] width 1568 height 744
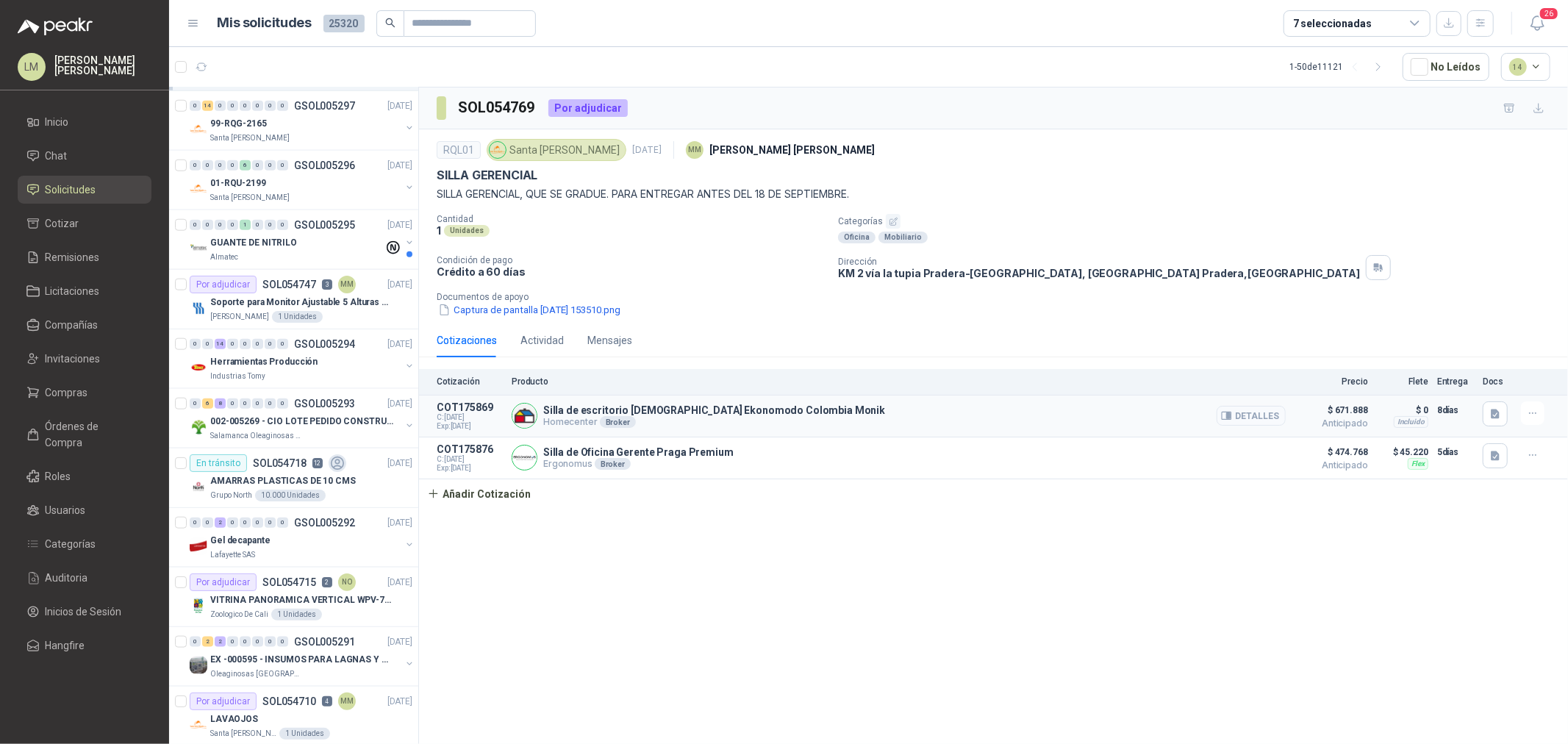
click at [1254, 412] on button "Detalles" at bounding box center [1251, 416] width 69 height 19
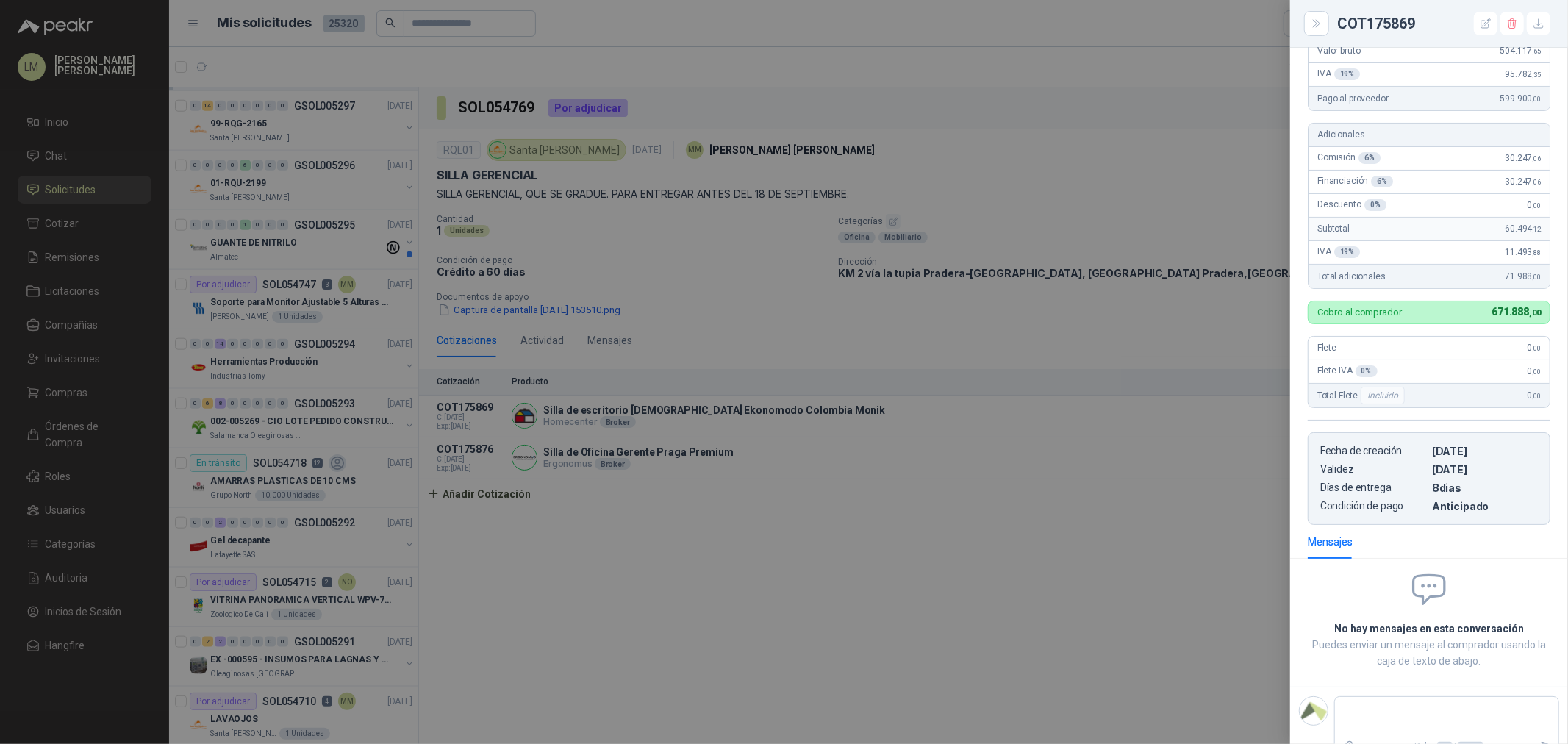
click at [1234, 413] on div at bounding box center [784, 372] width 1568 height 744
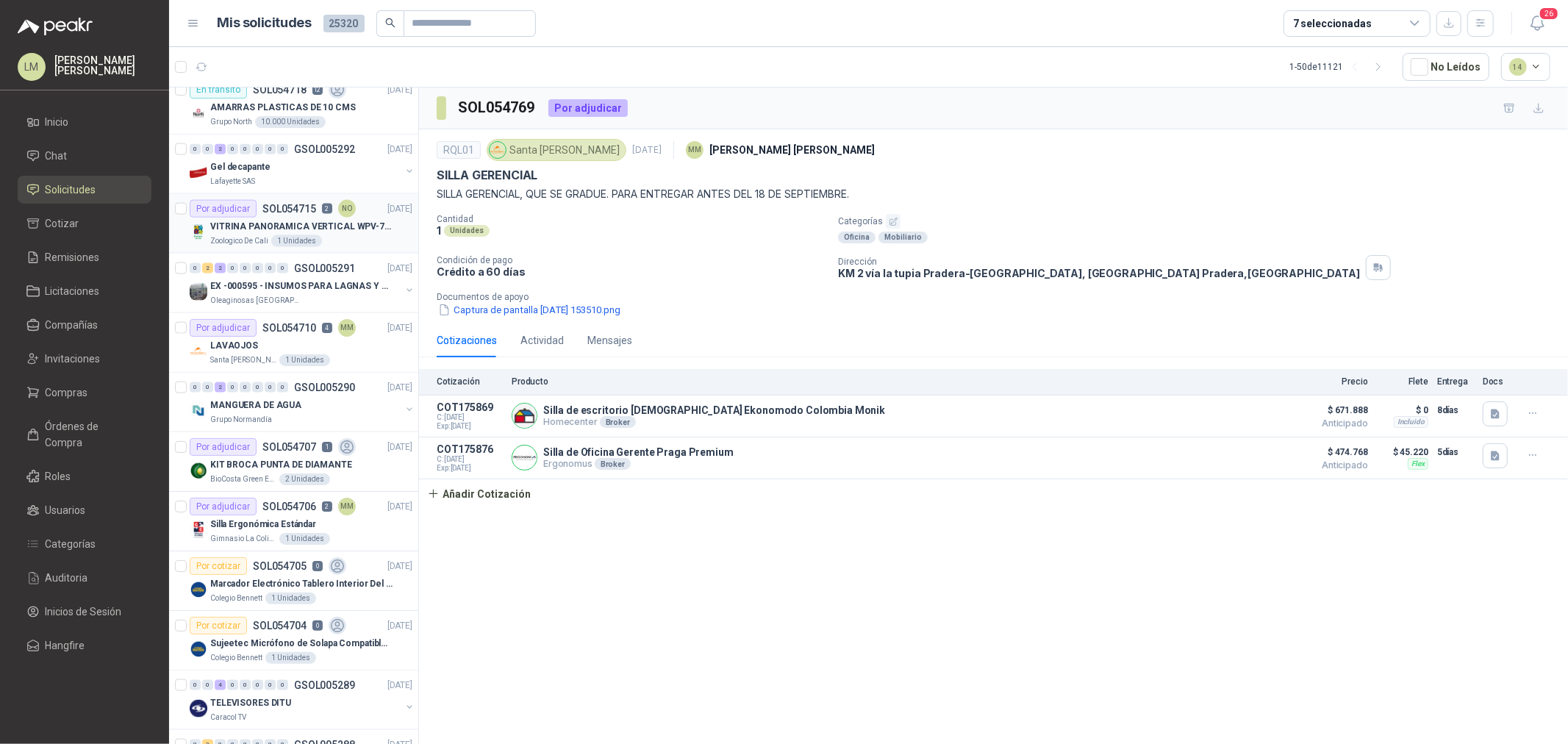
scroll to position [1716, 0]
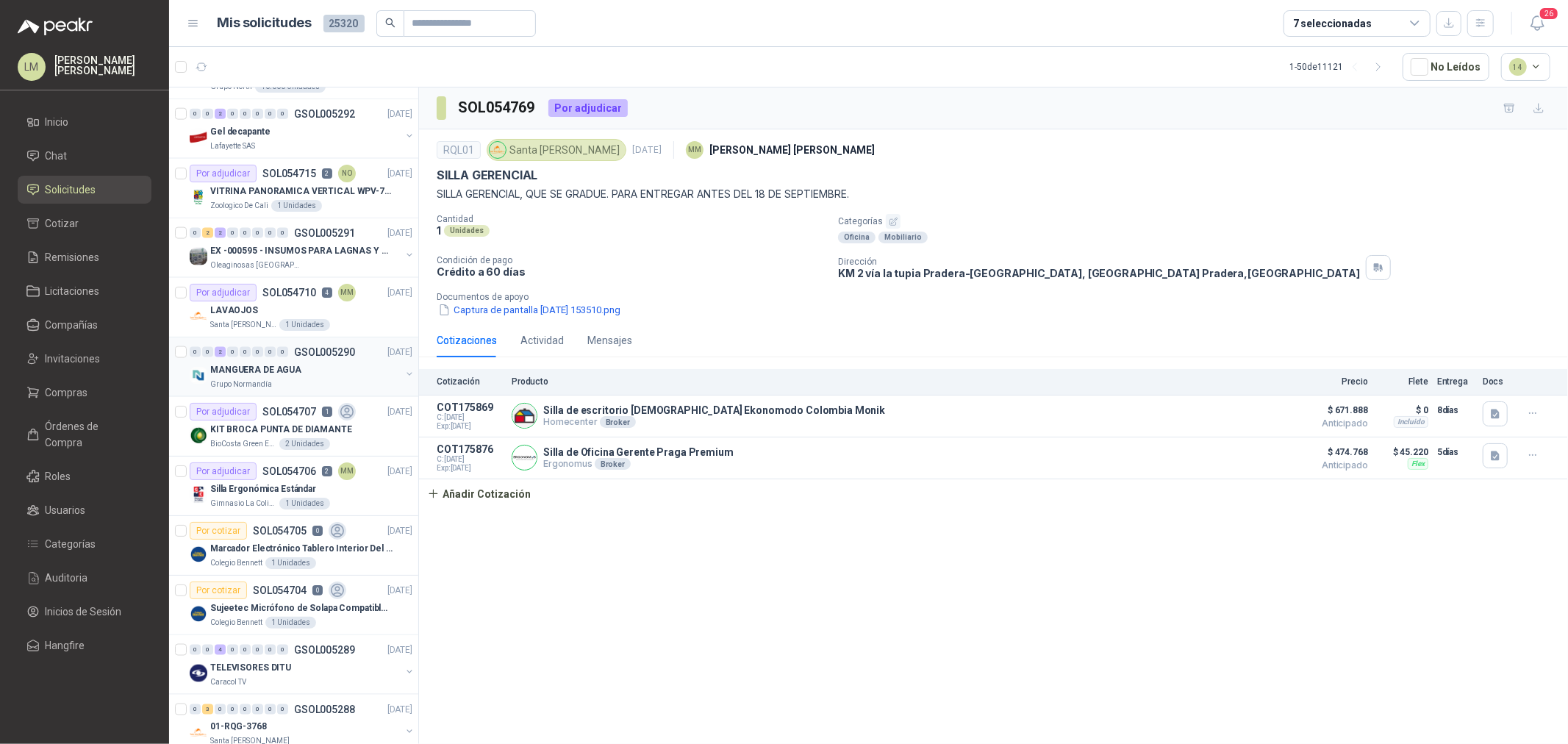
click at [327, 372] on div "MANGUERA DE AGUA" at bounding box center [305, 370] width 190 height 18
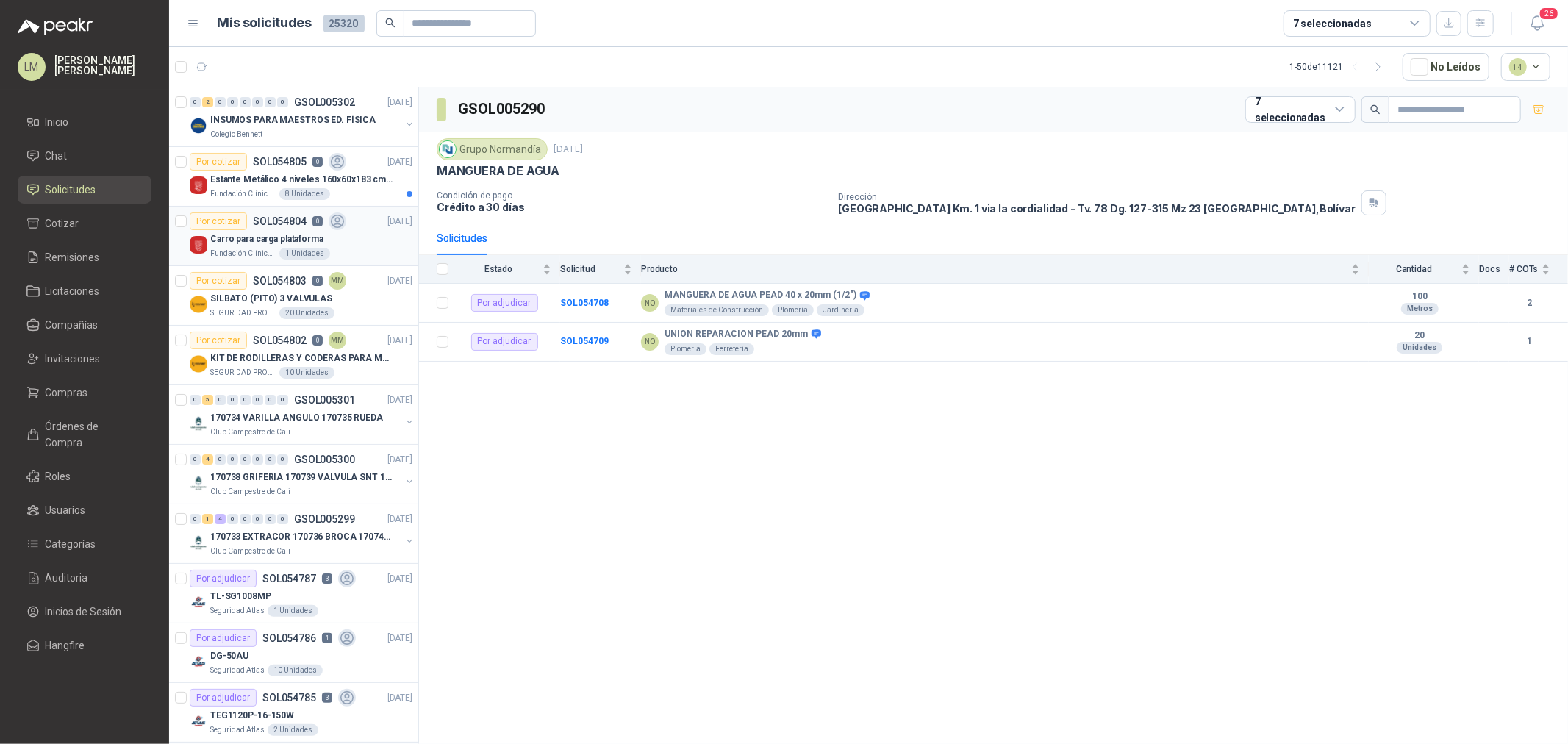
click at [251, 240] on p "Carro para carga plataforma" at bounding box center [267, 240] width 113 height 14
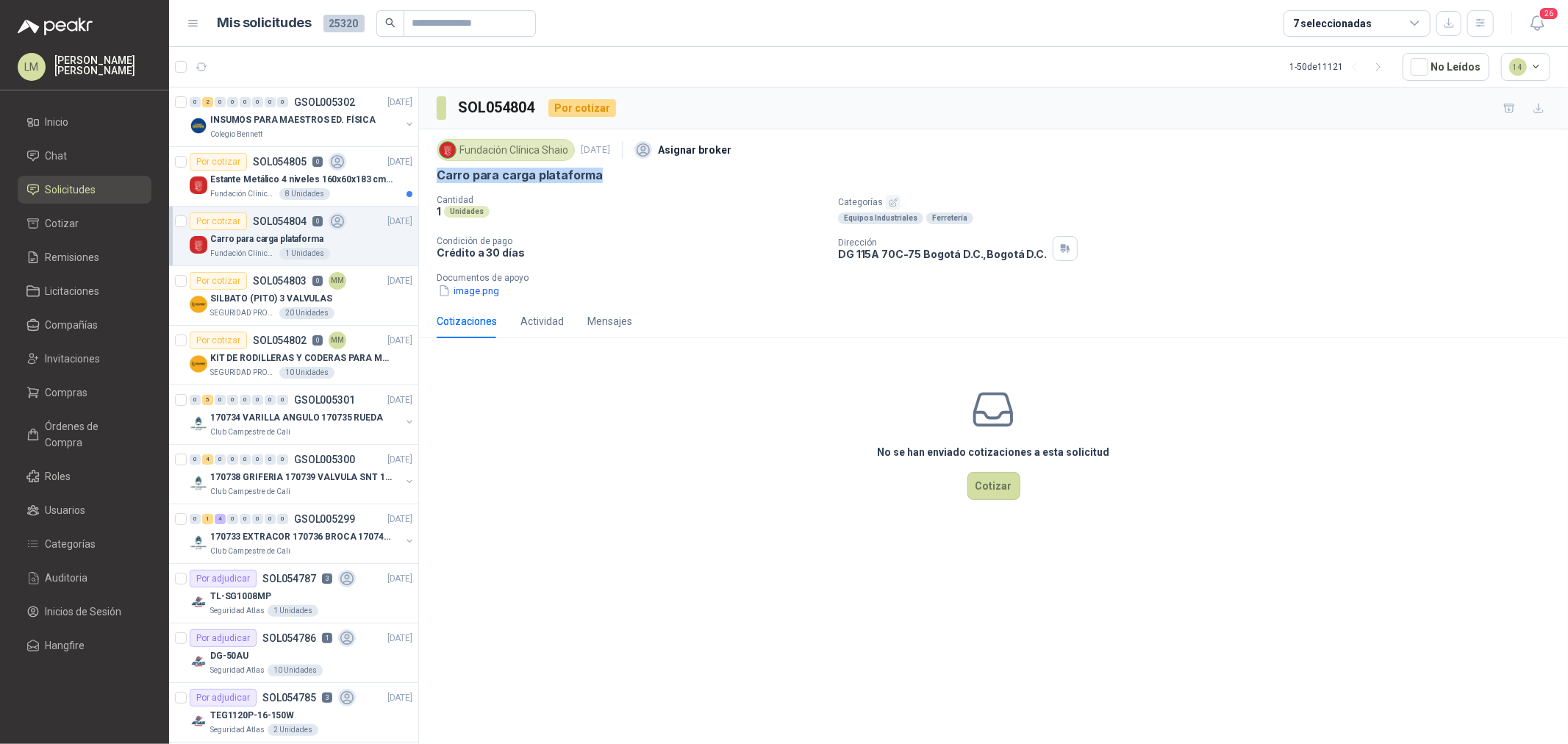
drag, startPoint x: 439, startPoint y: 177, endPoint x: 665, endPoint y: 186, distance: 226.2
click at [665, 186] on div "Fundación Clínica Shaio 4 sept, 2025 Asignar broker Carro para carga plataforma…" at bounding box center [994, 217] width 1114 height 164
copy p "Carro para carga plataforma"
click at [467, 290] on button "image.png" at bounding box center [469, 290] width 64 height 15
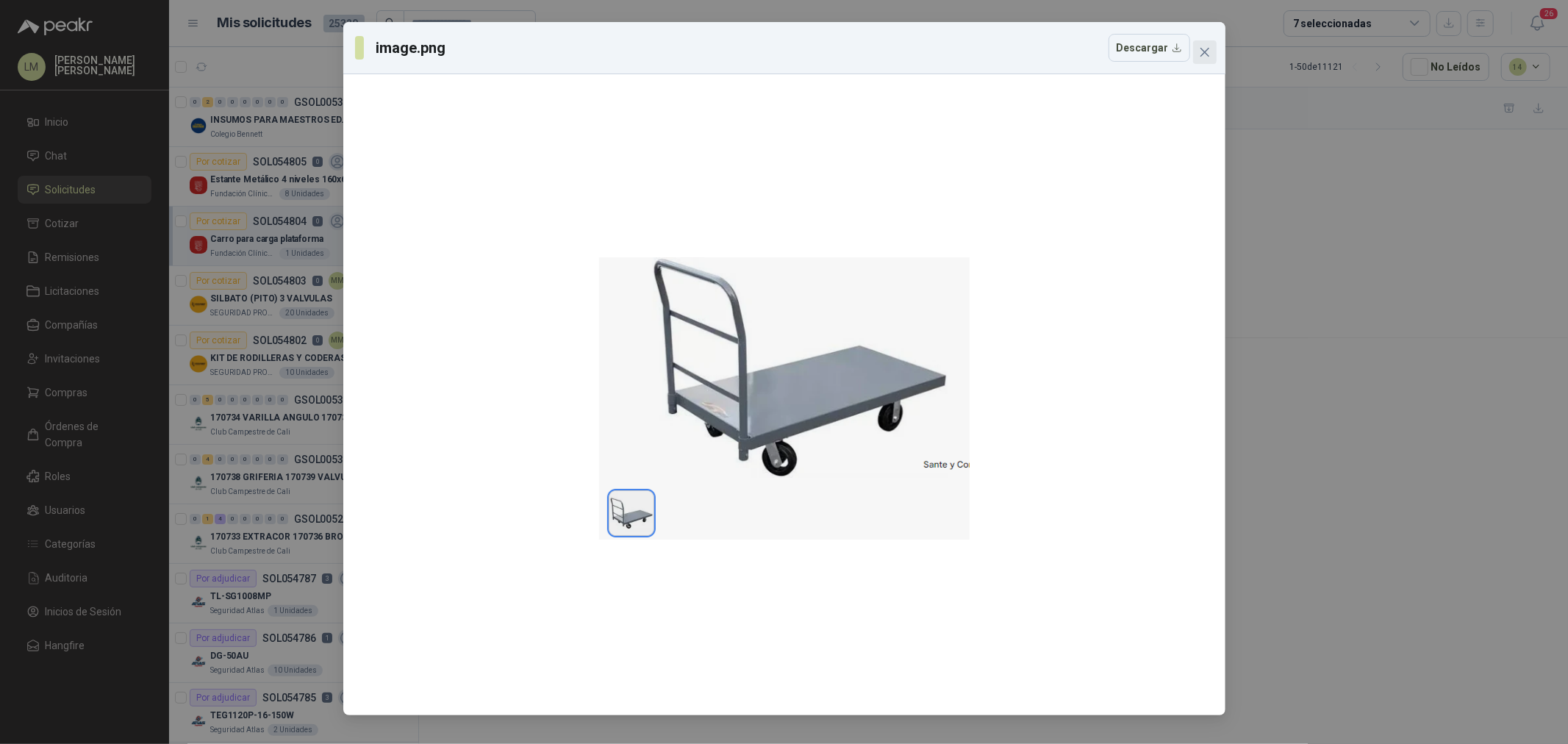
click at [1202, 49] on icon "close" at bounding box center [1205, 52] width 9 height 9
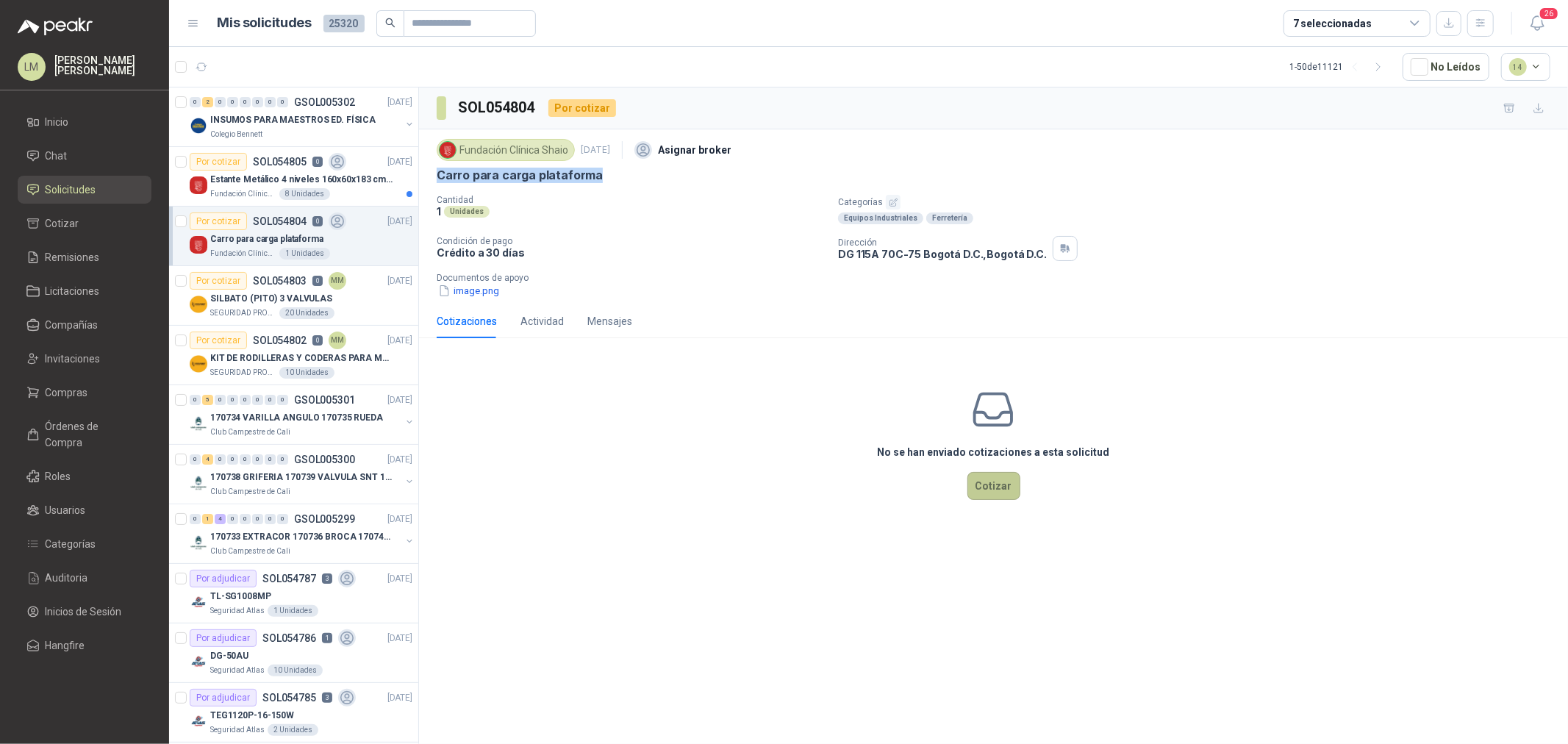
click at [979, 489] on button "Cotizar" at bounding box center [994, 487] width 53 height 28
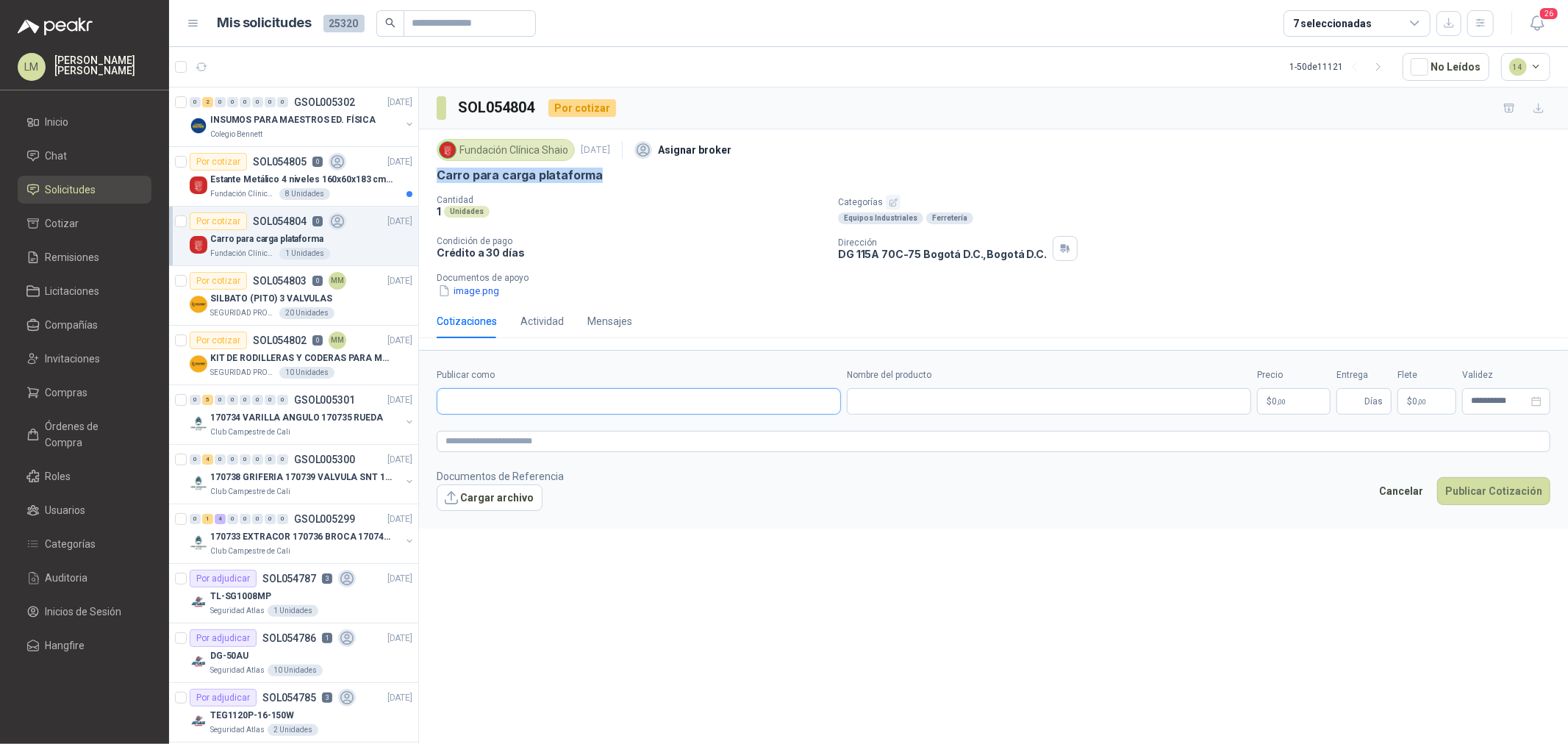
click at [554, 403] on input "Publicar como" at bounding box center [639, 402] width 403 height 25
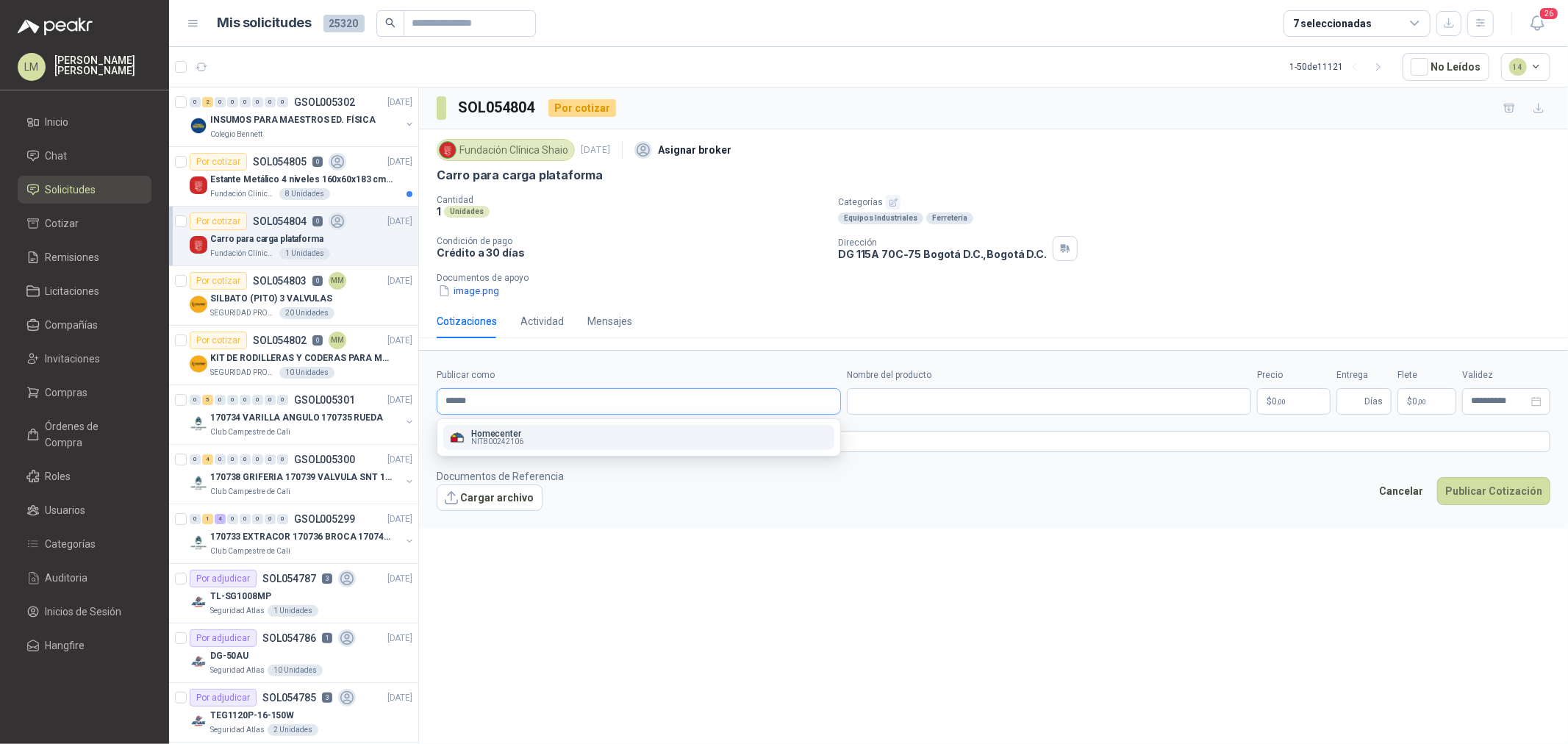
type input "******"
click at [509, 439] on span "NIT : 800242106" at bounding box center [497, 442] width 52 height 7
type input "**********"
click at [887, 409] on input "Nombre del producto" at bounding box center [1049, 402] width 404 height 27
paste input "**********"
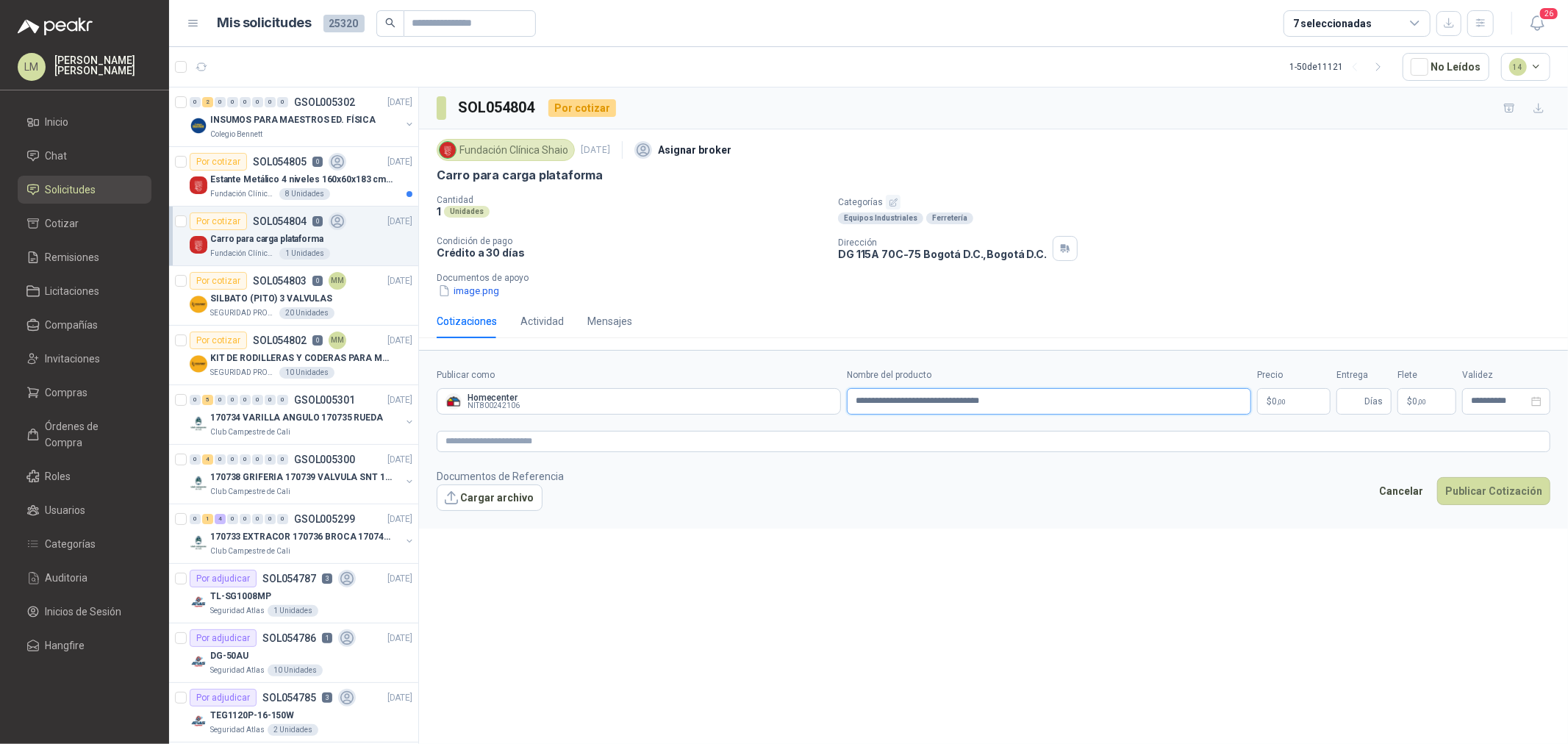
type input "**********"
click at [1119, 446] on textarea at bounding box center [994, 441] width 1114 height 21
click at [1254, 401] on span ",00" at bounding box center [1281, 402] width 9 height 8
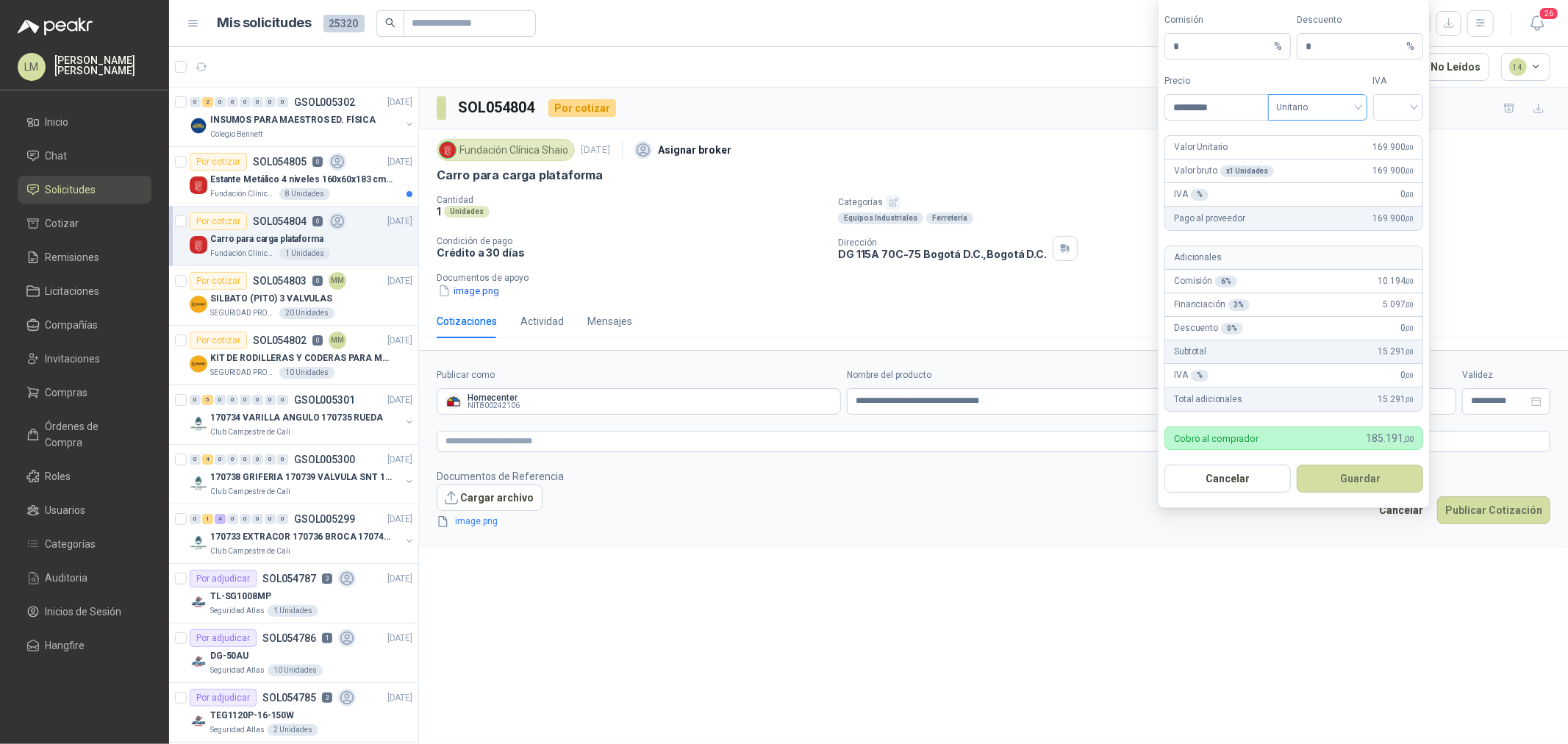
click at [1254, 96] on span "Unitario" at bounding box center [1318, 107] width 81 height 22
type input "*********"
click at [1254, 165] on div "Unitario con IVA" at bounding box center [1319, 161] width 76 height 16
click at [1254, 106] on input "search" at bounding box center [1398, 105] width 33 height 22
click at [1254, 134] on div "19%" at bounding box center [1398, 137] width 27 height 16
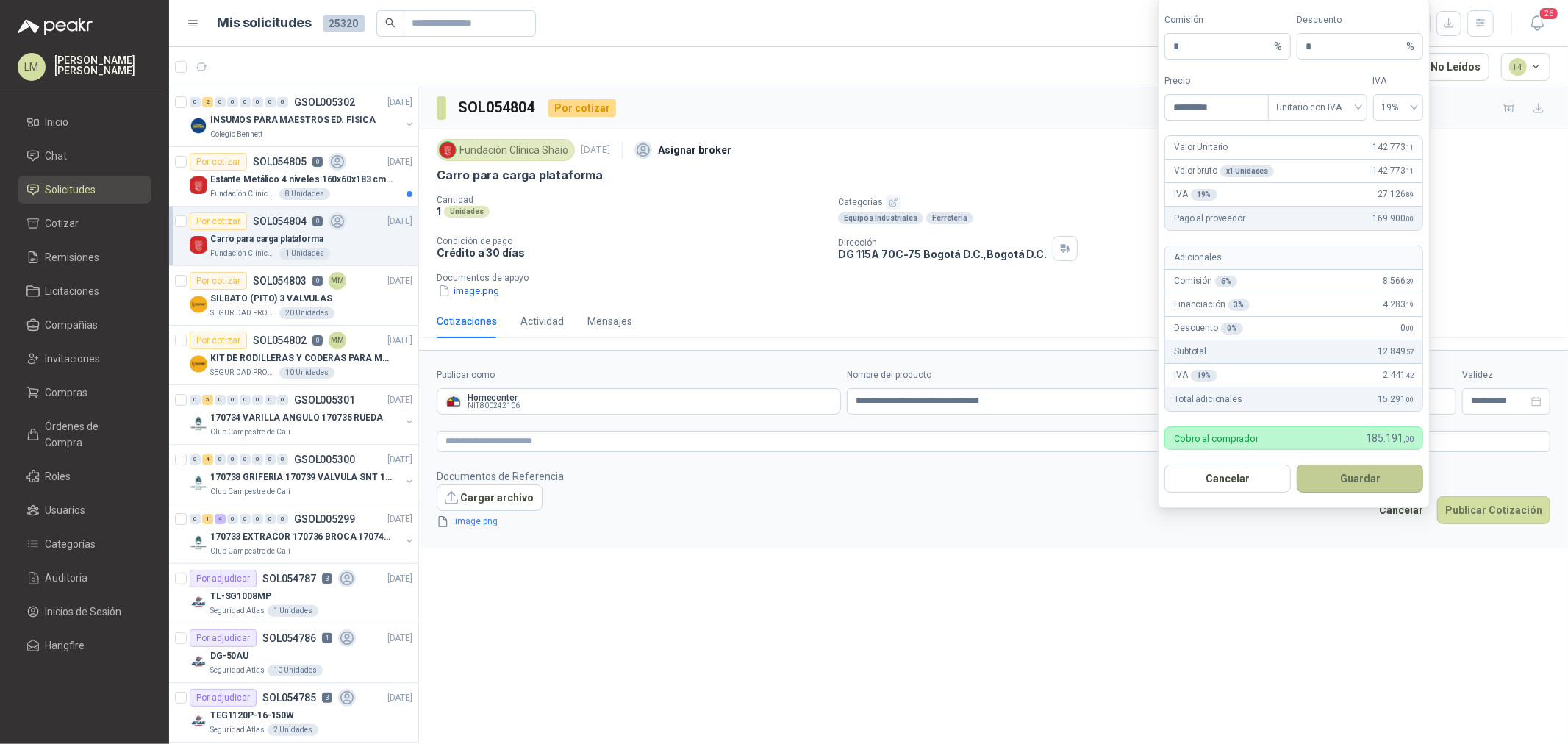
click at [1254, 480] on button "Guardar" at bounding box center [1360, 479] width 126 height 28
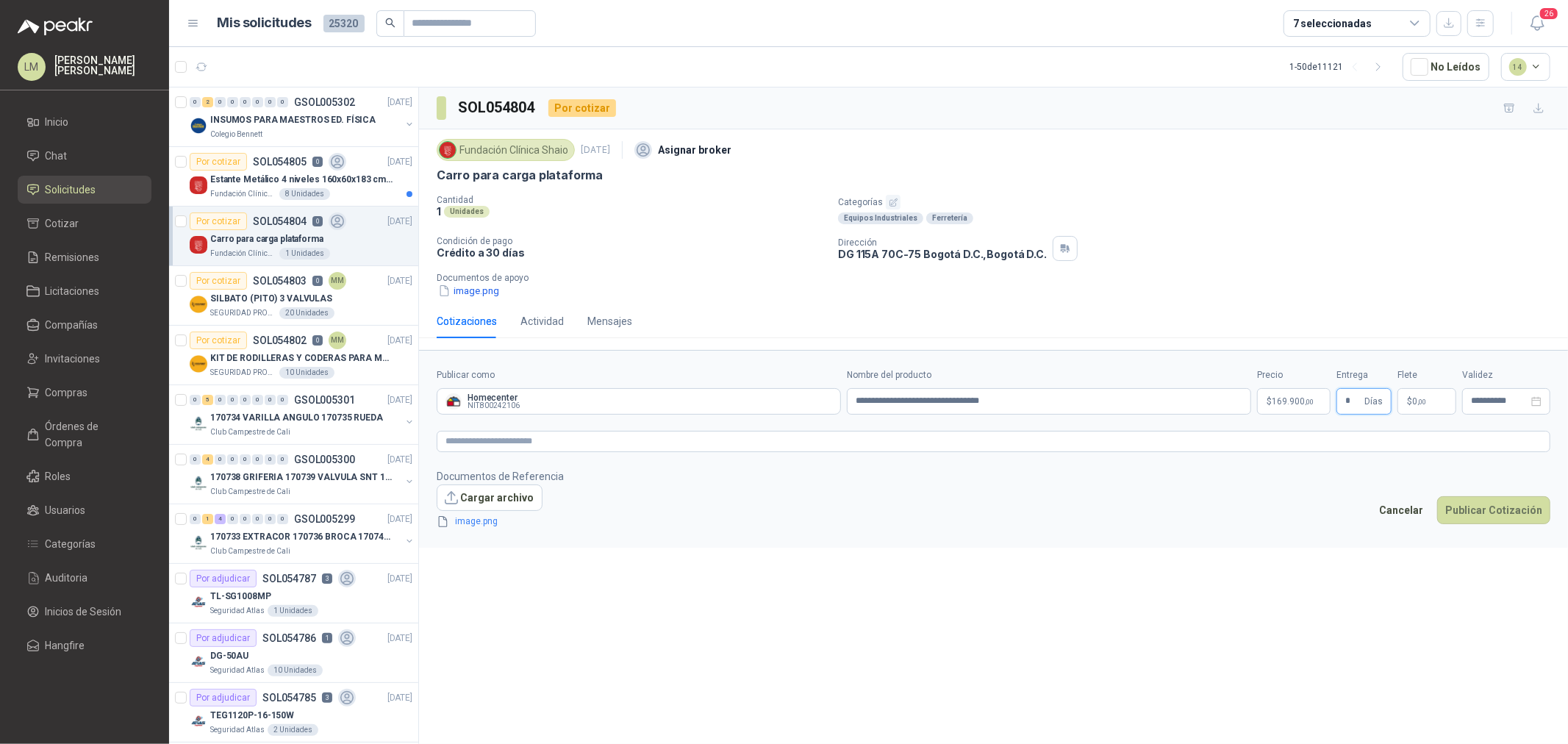
type input "*"
type input "********"
click at [616, 443] on textarea at bounding box center [994, 441] width 1114 height 21
click at [1254, 526] on button "Publicar Cotización" at bounding box center [1494, 530] width 113 height 28
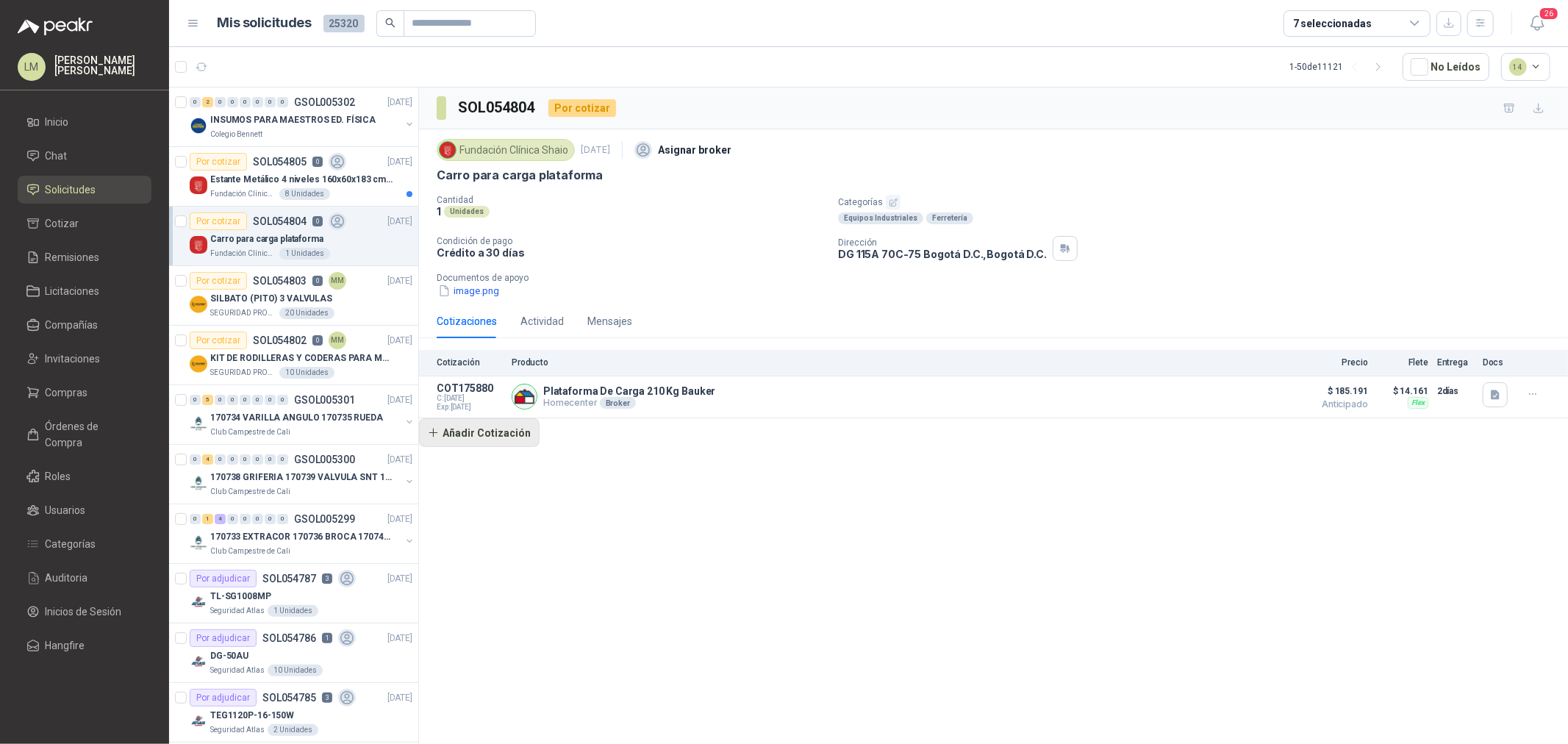
click at [486, 435] on button "Añadir Cotización" at bounding box center [479, 433] width 120 height 29
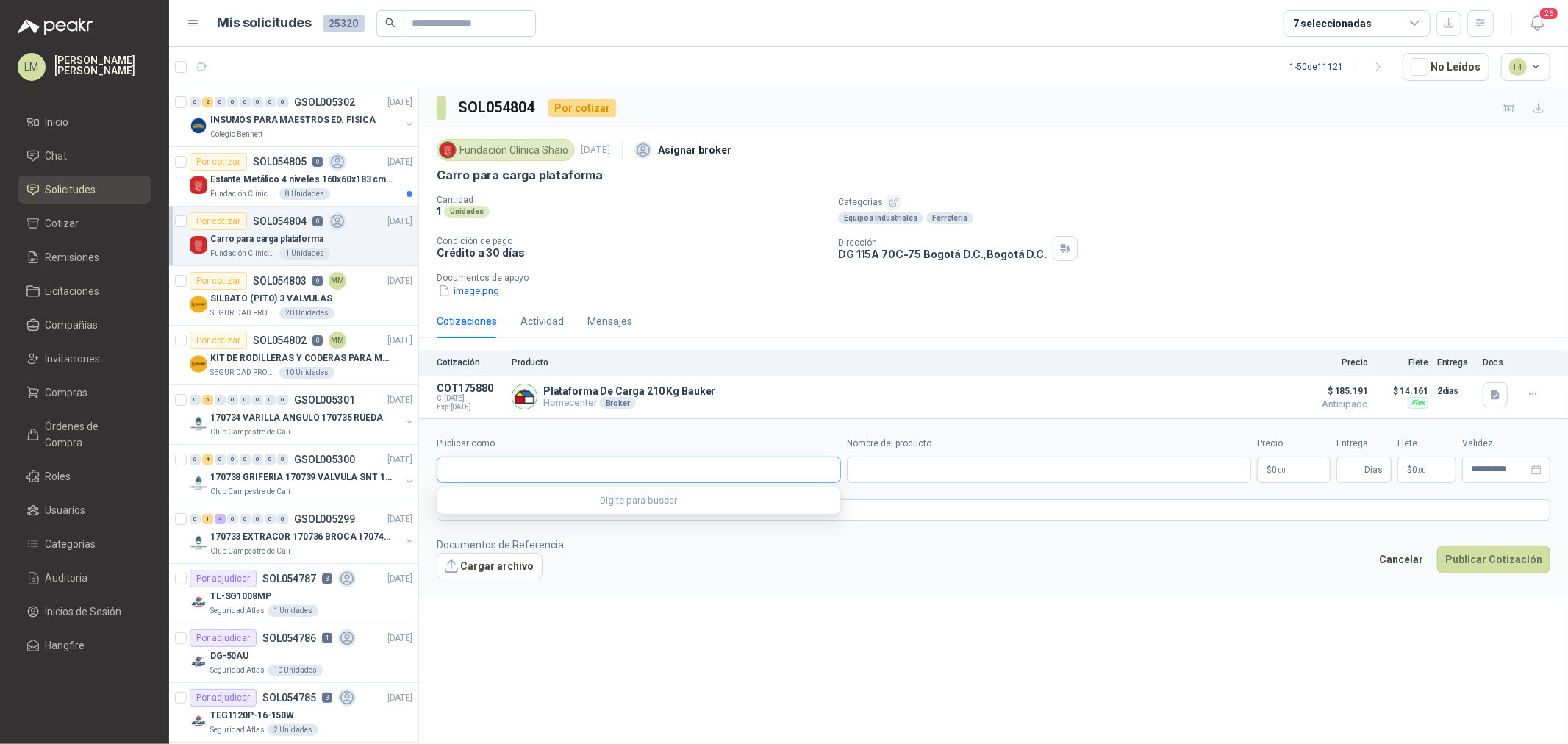
click at [488, 465] on input "Publicar como" at bounding box center [639, 470] width 403 height 25
type input "******"
click at [516, 505] on p "Homecenter" at bounding box center [497, 502] width 52 height 9
type input "**********"
click at [973, 473] on input "Nombre del producto" at bounding box center [1049, 470] width 404 height 27
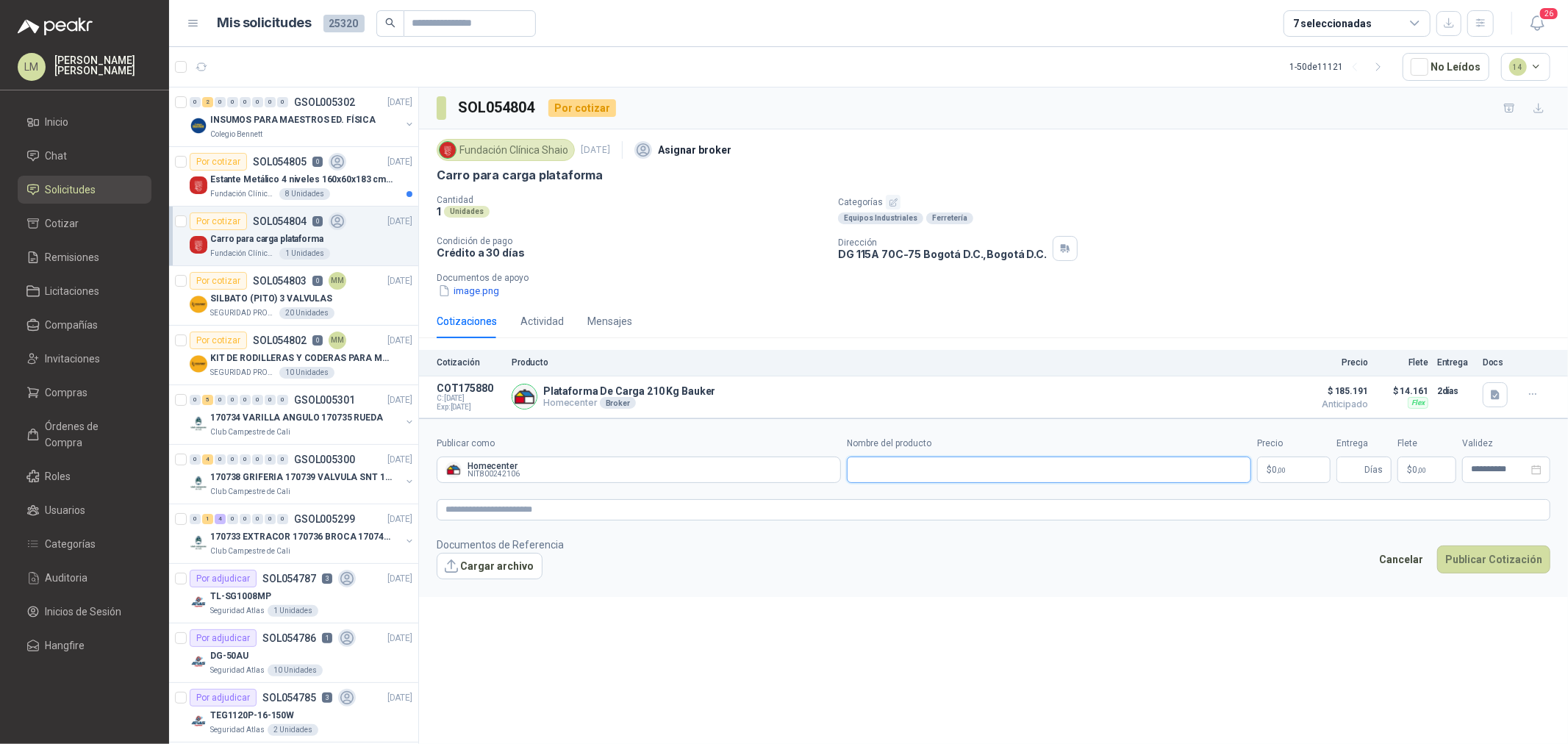
paste input "**********"
type input "**********"
click at [1254, 465] on body "LM Luis Miguel Martinez Inicio Chat Solicitudes Cotizar Remisiones Licitaciones…" at bounding box center [784, 372] width 1568 height 744
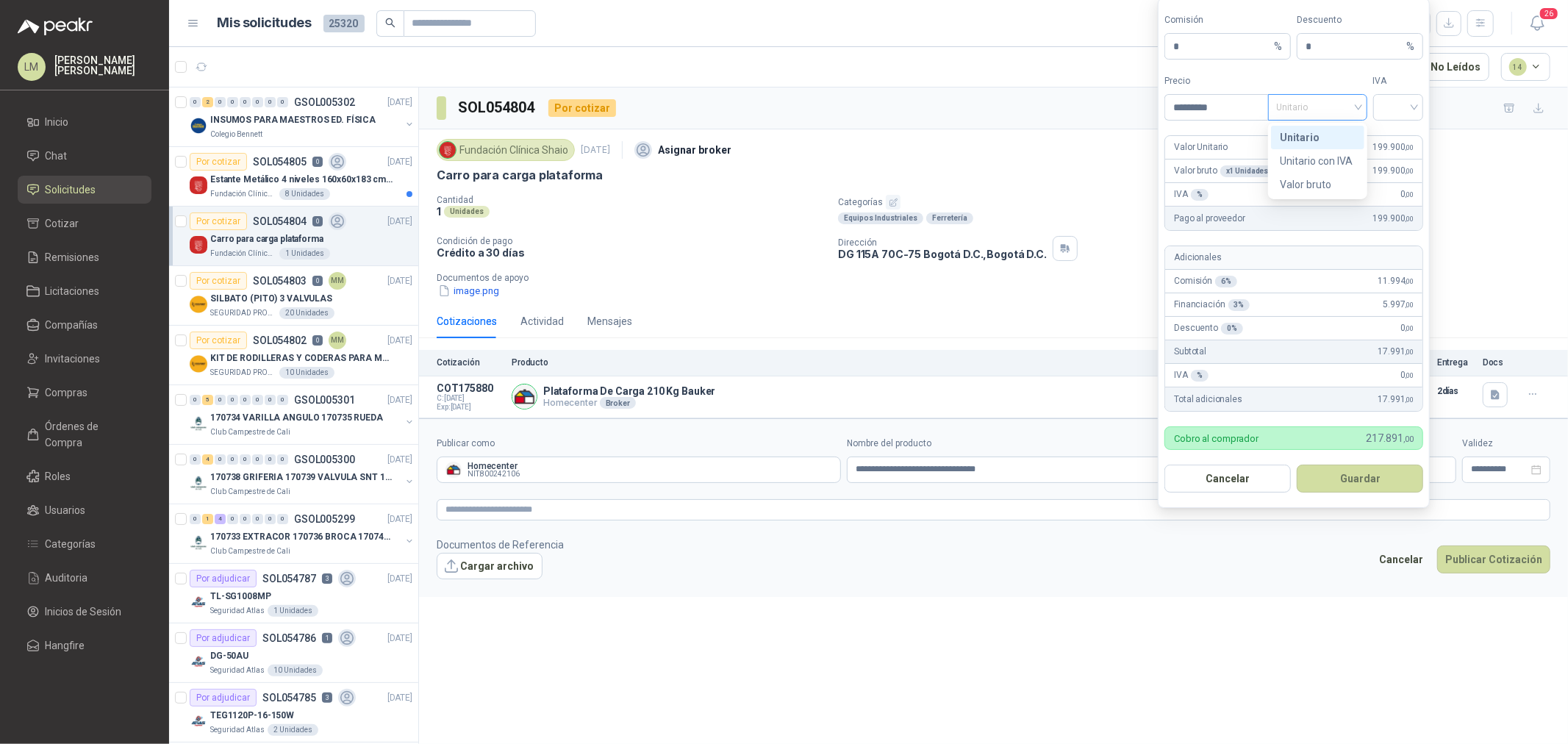
click at [1254, 114] on span "Unitario" at bounding box center [1318, 107] width 81 height 22
type input "*********"
click at [1254, 153] on div "Unitario con IVA" at bounding box center [1319, 161] width 76 height 16
click at [1254, 111] on input "search" at bounding box center [1398, 105] width 33 height 22
drag, startPoint x: 1388, startPoint y: 130, endPoint x: 1385, endPoint y: 142, distance: 12.4
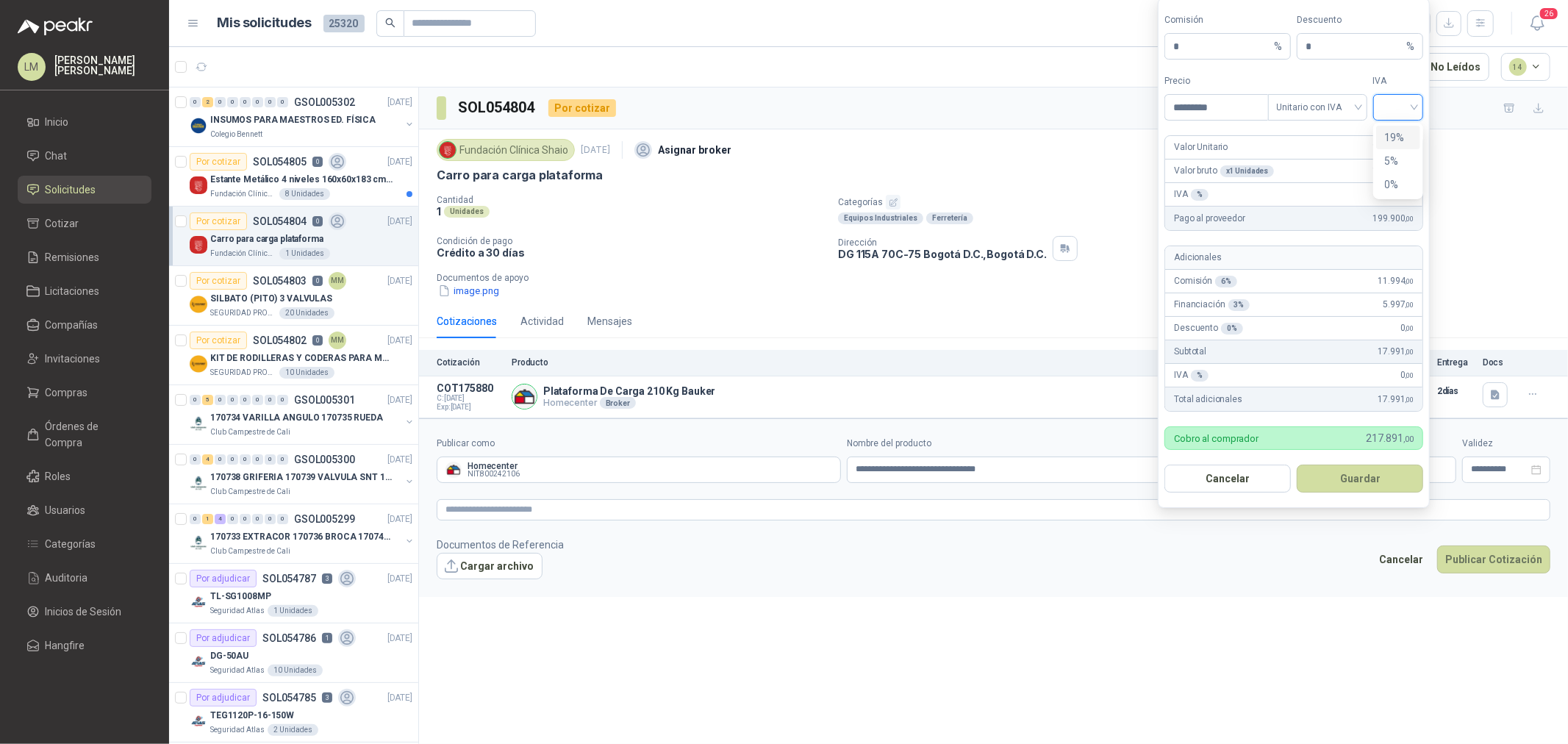
click at [1254, 131] on div "19%" at bounding box center [1398, 137] width 27 height 16
click at [1254, 472] on button "Guardar" at bounding box center [1360, 479] width 126 height 28
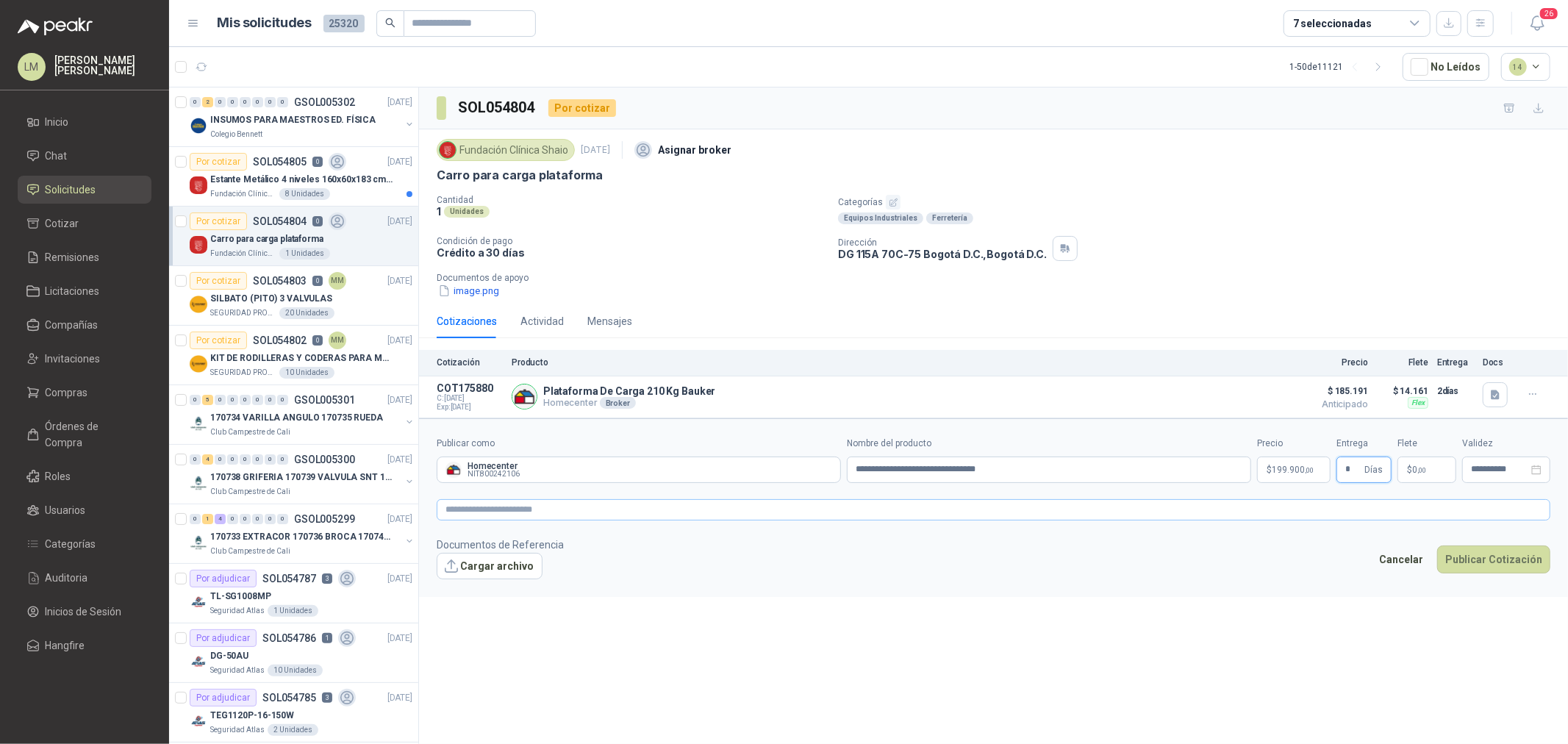
type input "*"
type input "********"
click at [1254, 505] on textarea at bounding box center [994, 510] width 1114 height 21
click at [750, 510] on textarea at bounding box center [994, 510] width 1114 height 21
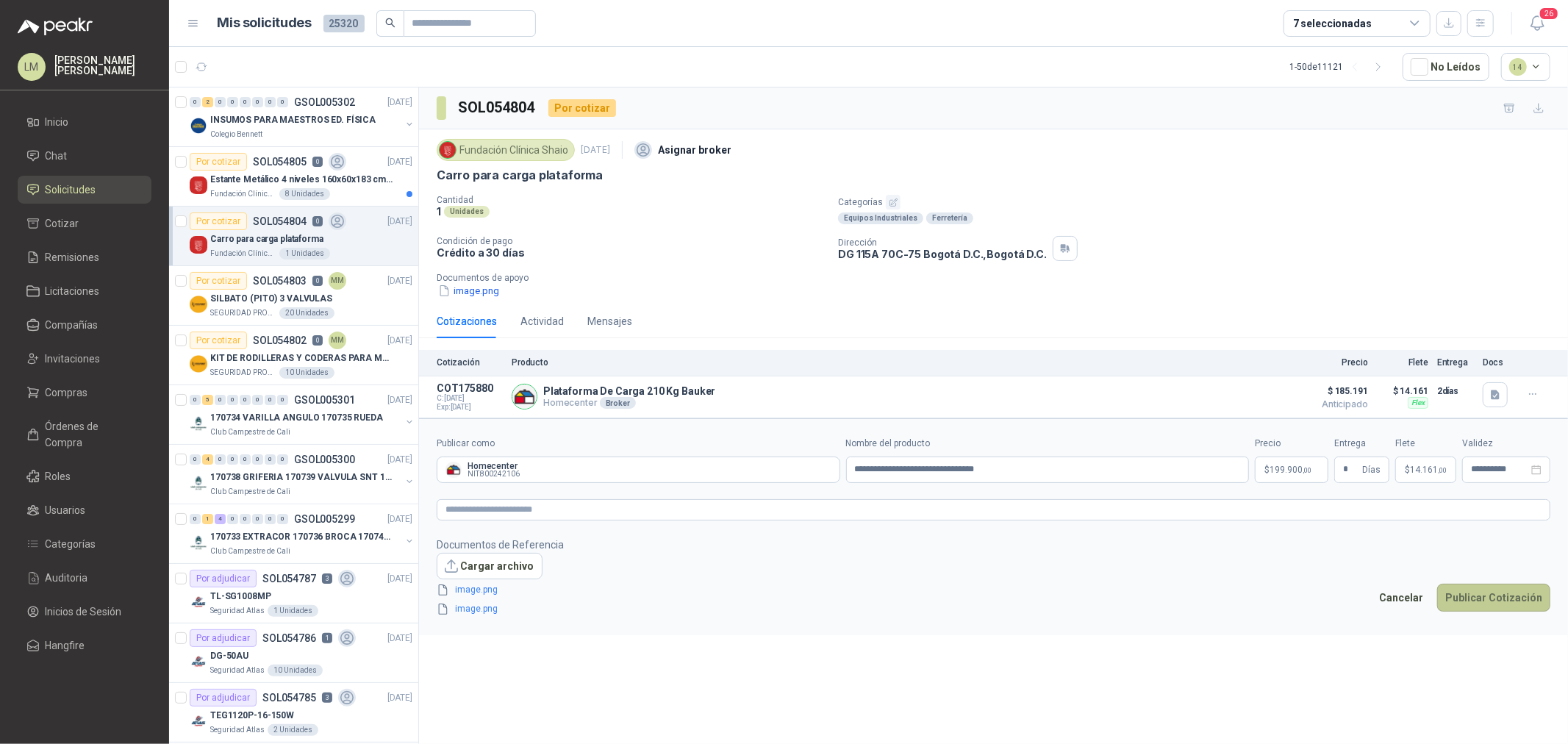
click at [1254, 567] on button "Publicar Cotización" at bounding box center [1494, 598] width 113 height 28
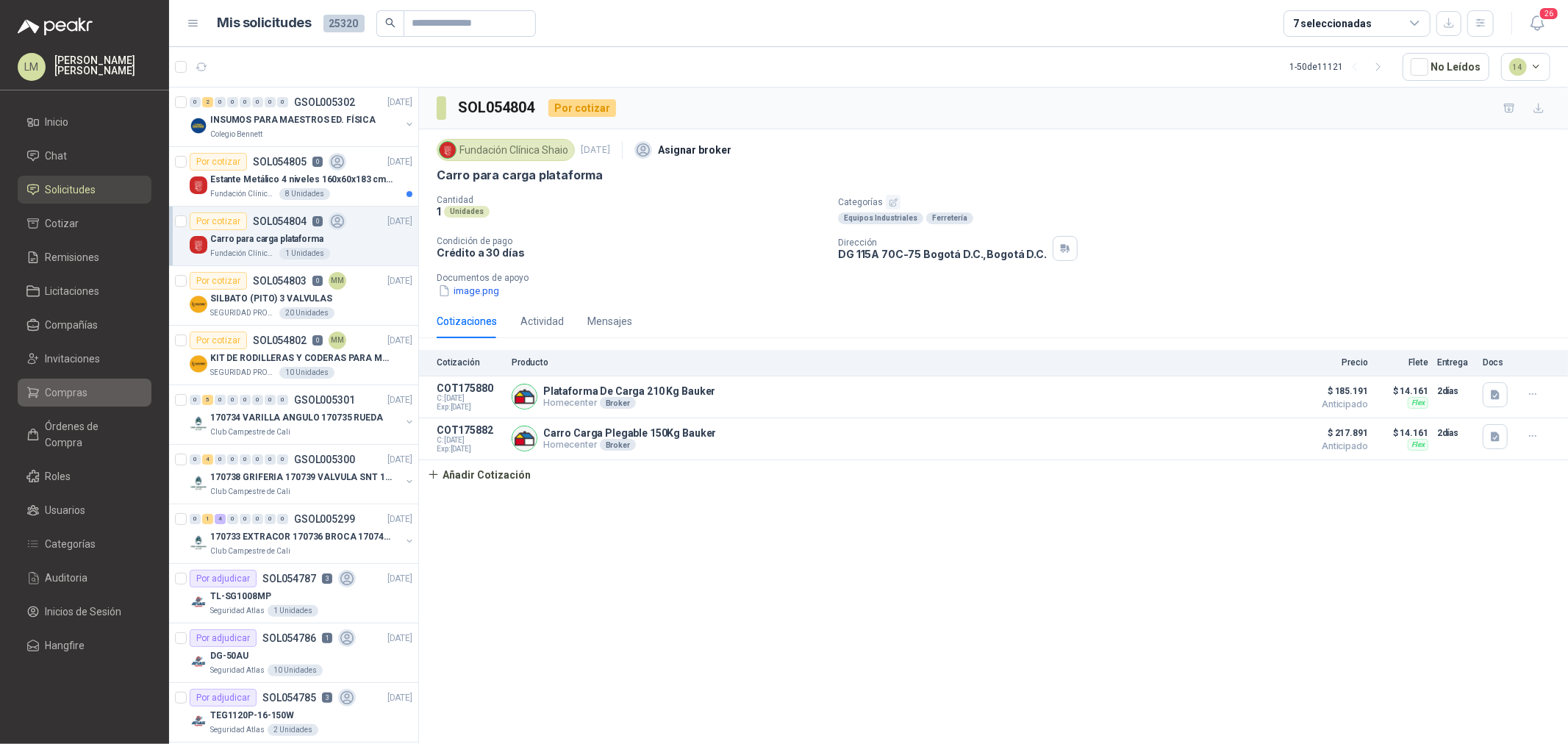
click at [76, 391] on span "Compras" at bounding box center [67, 393] width 42 height 16
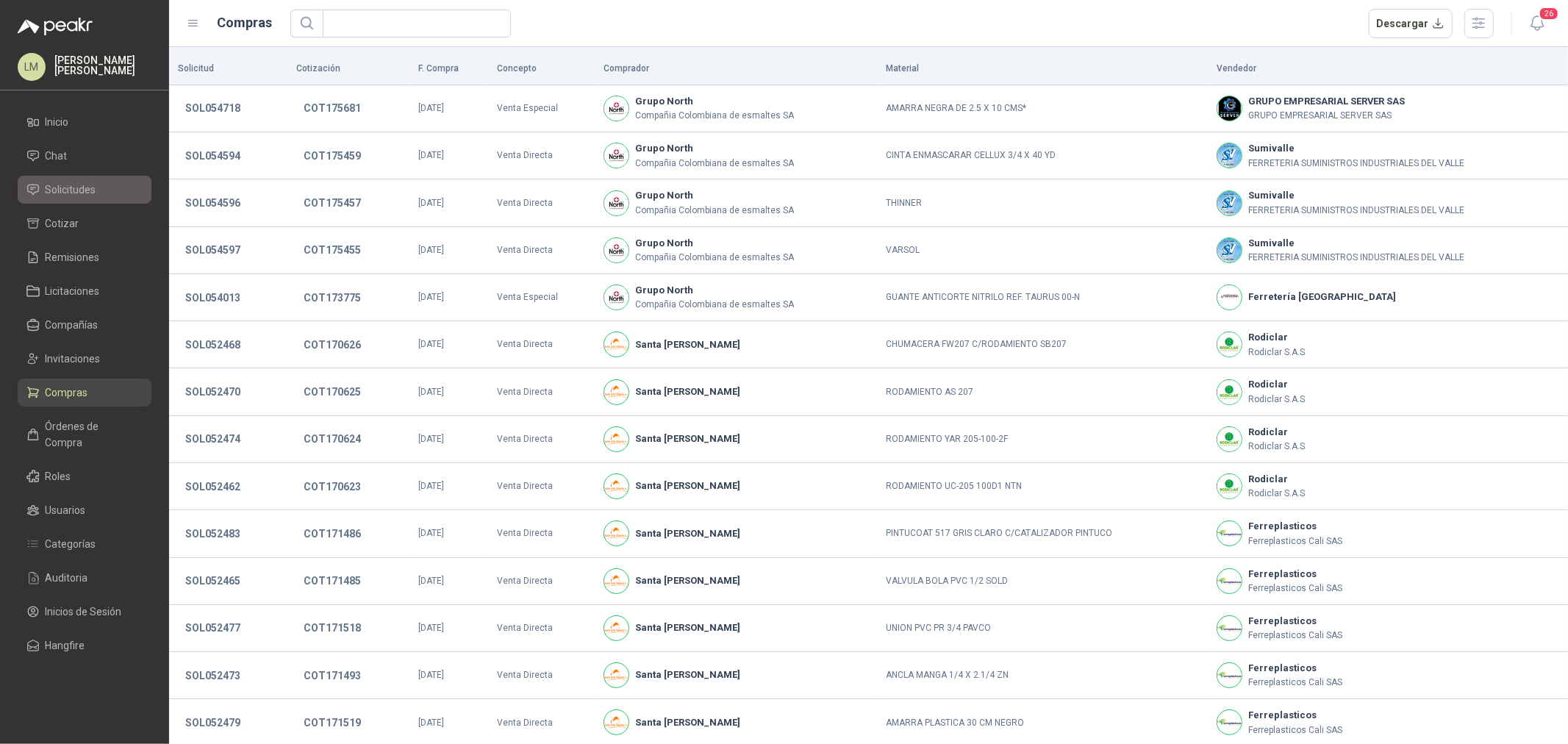
click at [70, 188] on span "Solicitudes" at bounding box center [71, 189] width 50 height 16
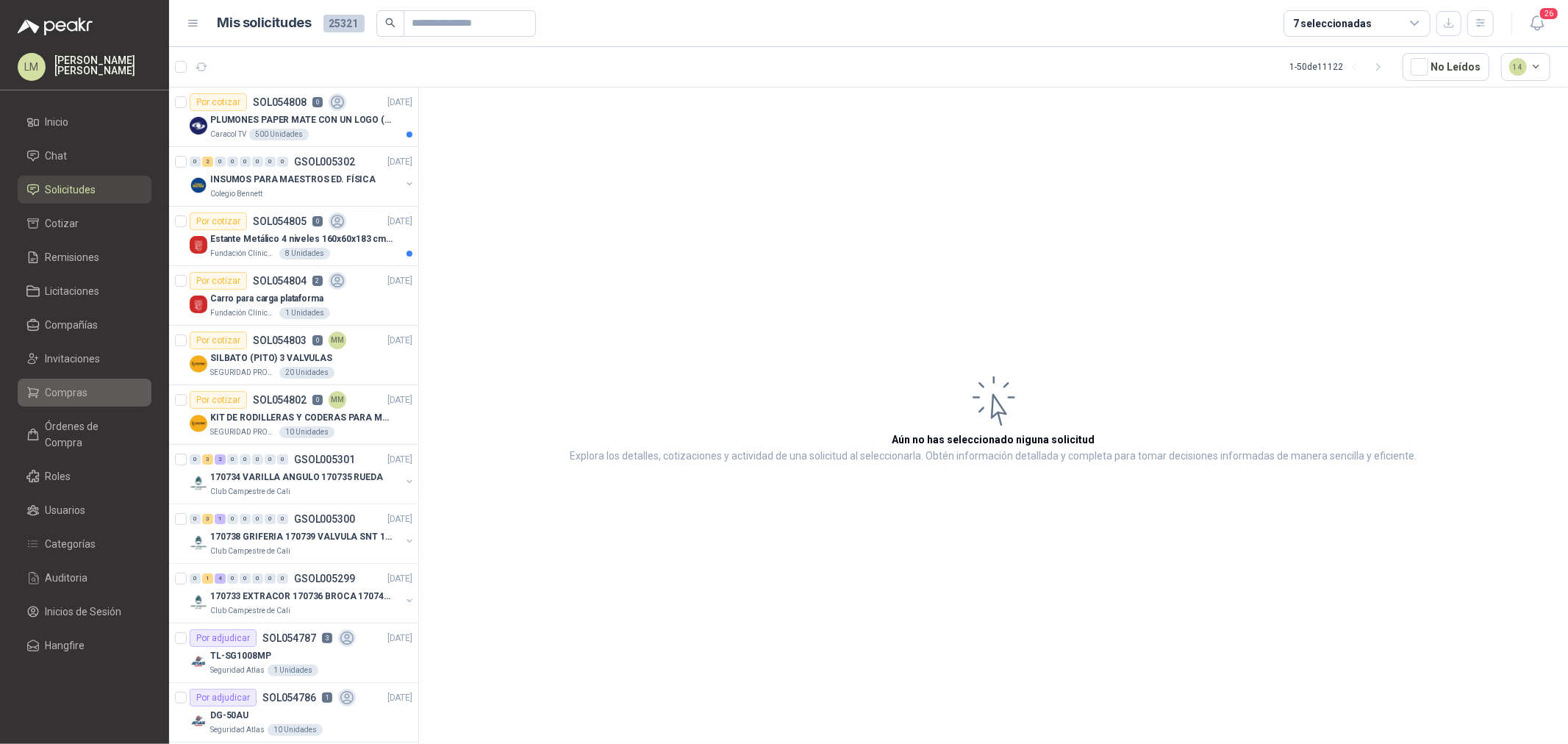
click at [67, 392] on span "Compras" at bounding box center [67, 393] width 42 height 16
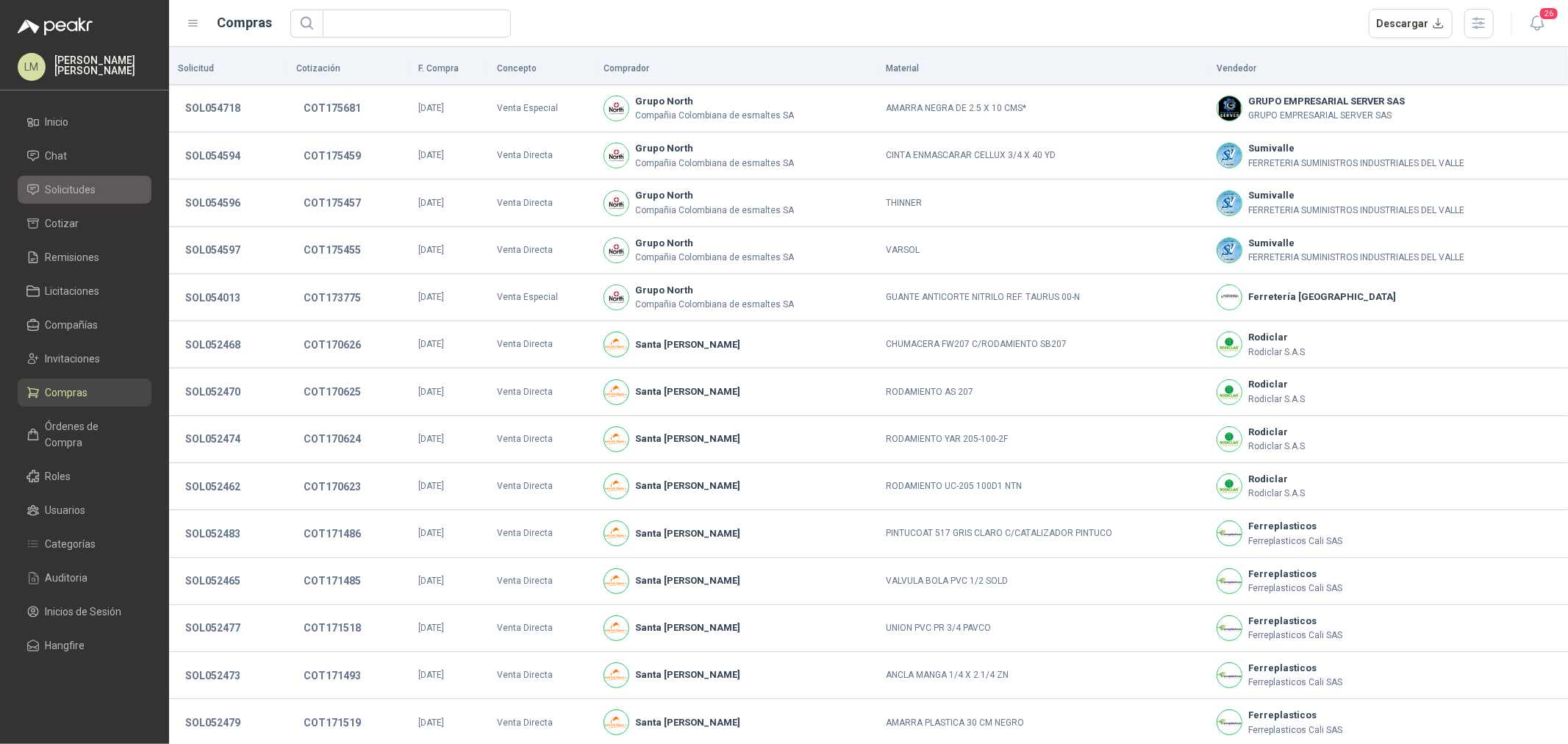
click at [74, 188] on span "Solicitudes" at bounding box center [71, 189] width 50 height 16
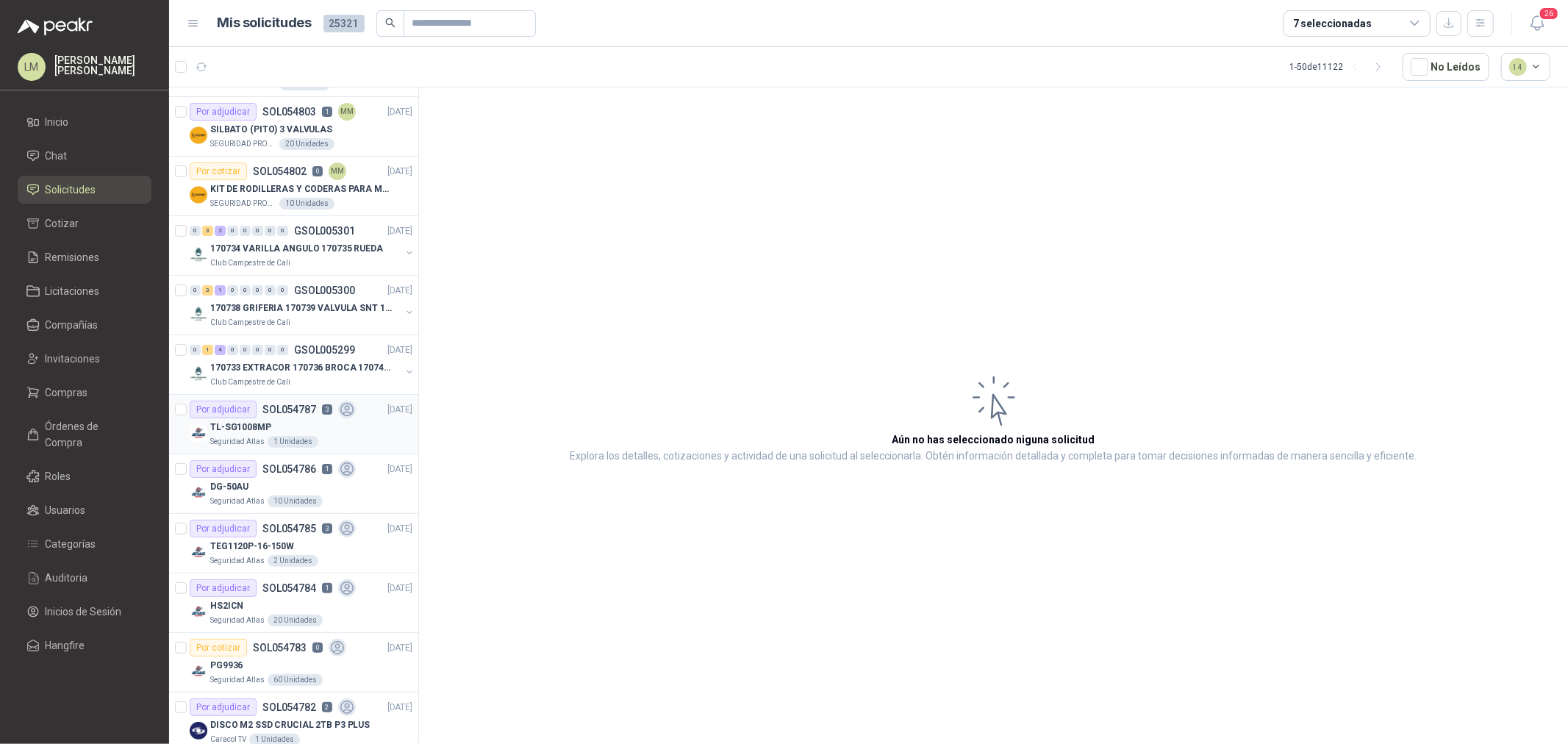
scroll to position [245, 0]
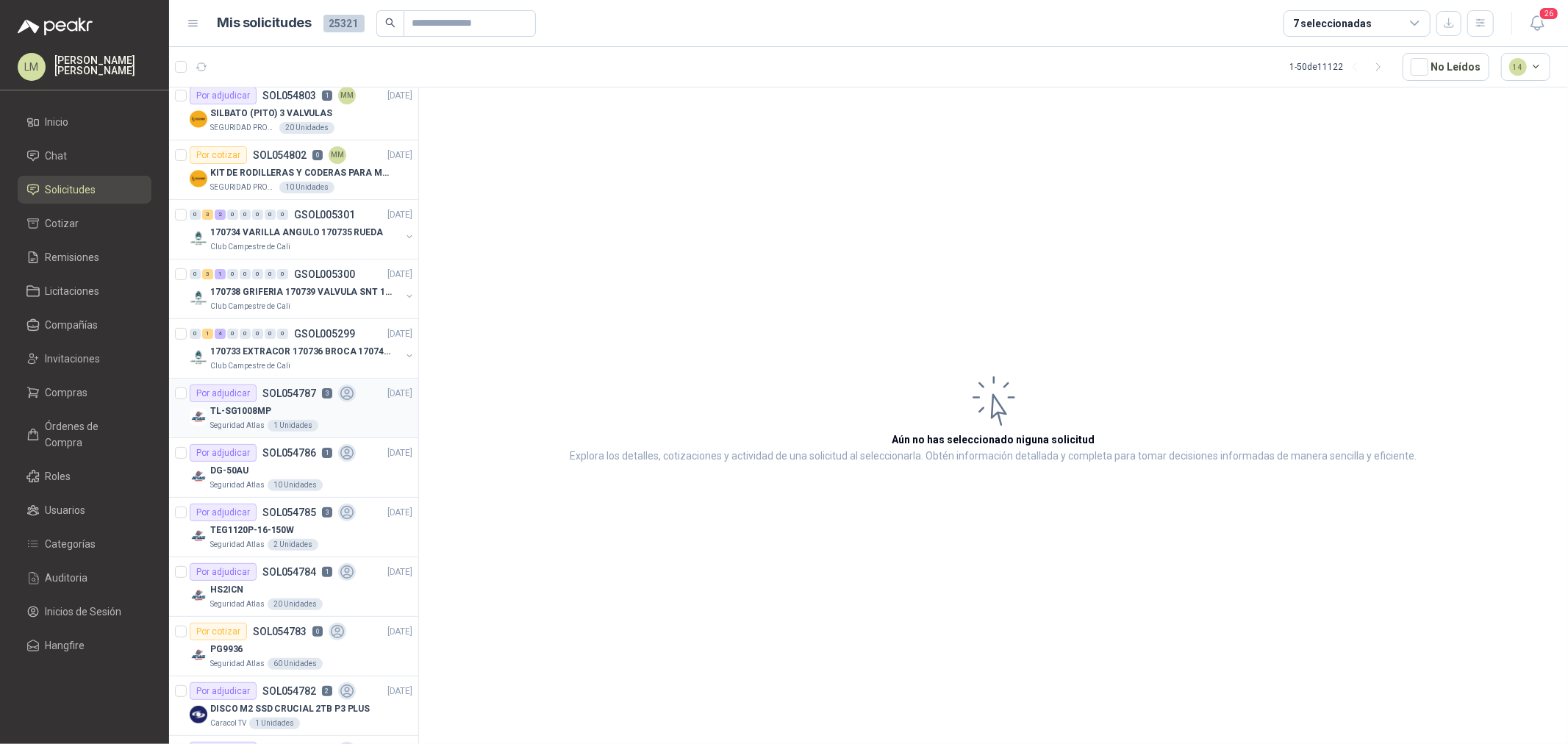
click at [268, 379] on article "Por adjudicar SOL054787 3 03/09/25 TL-SG1008MP Seguridad Atlas 1 Unidades" at bounding box center [294, 408] width 249 height 59
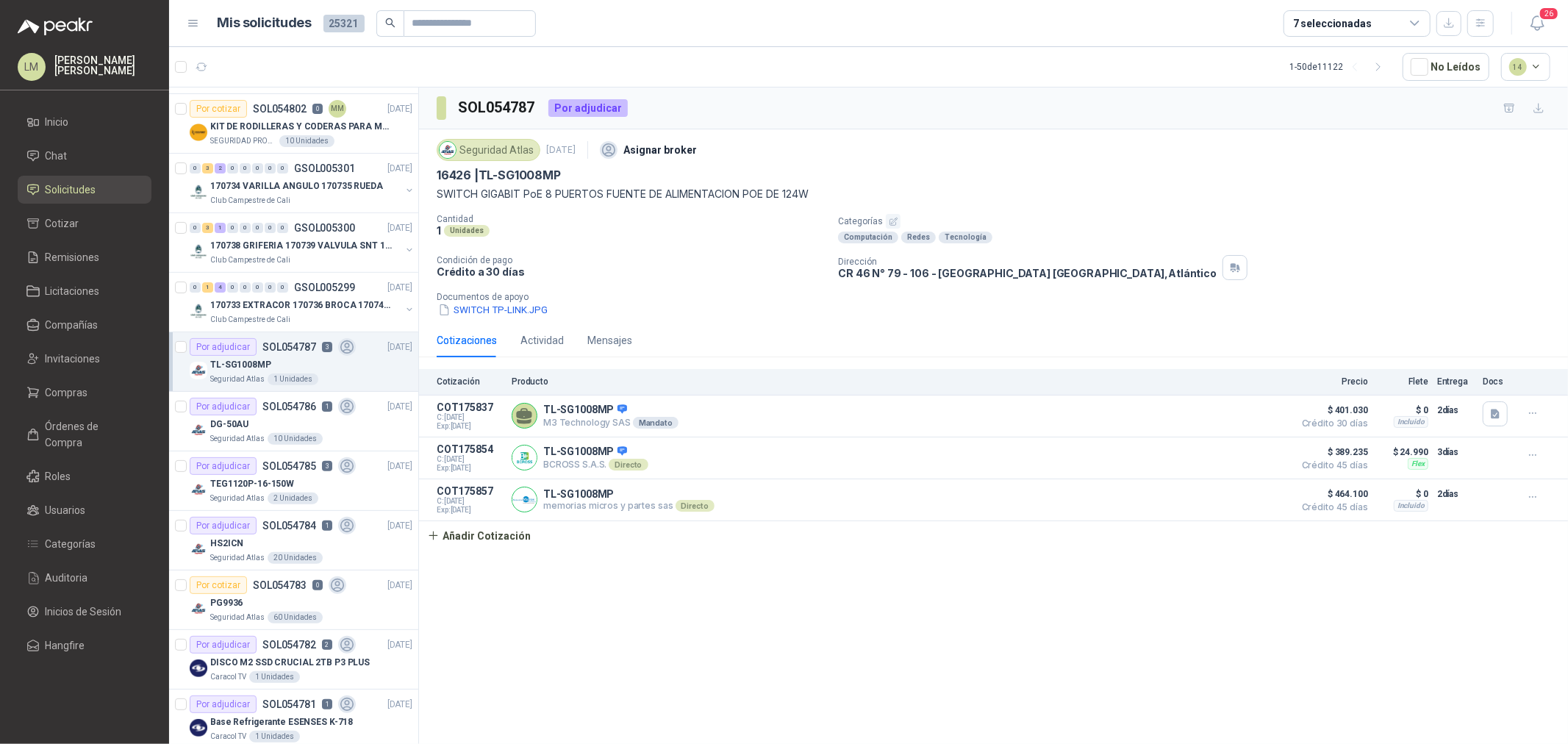
scroll to position [326, 0]
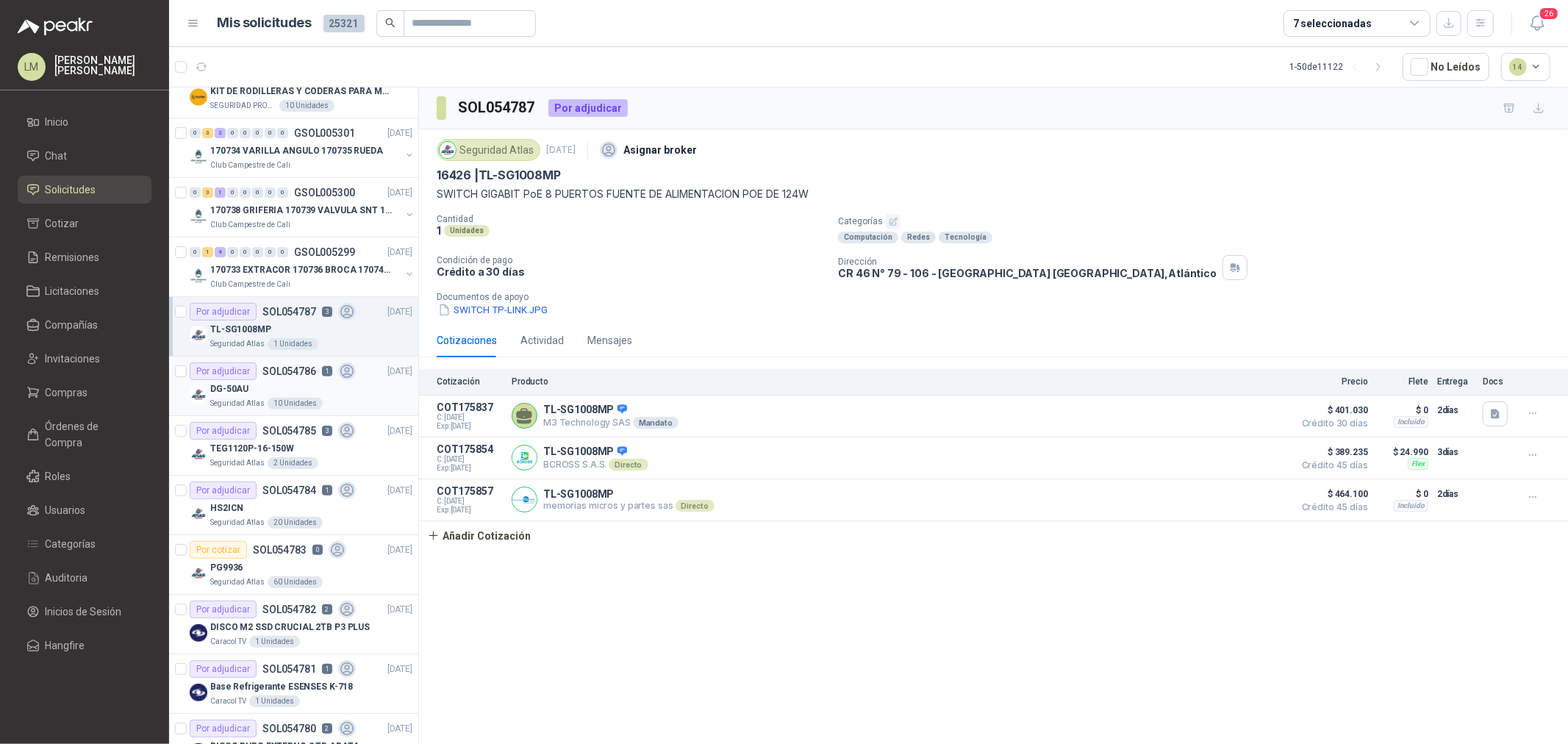
click at [288, 381] on div "DG-50AU" at bounding box center [311, 389] width 203 height 18
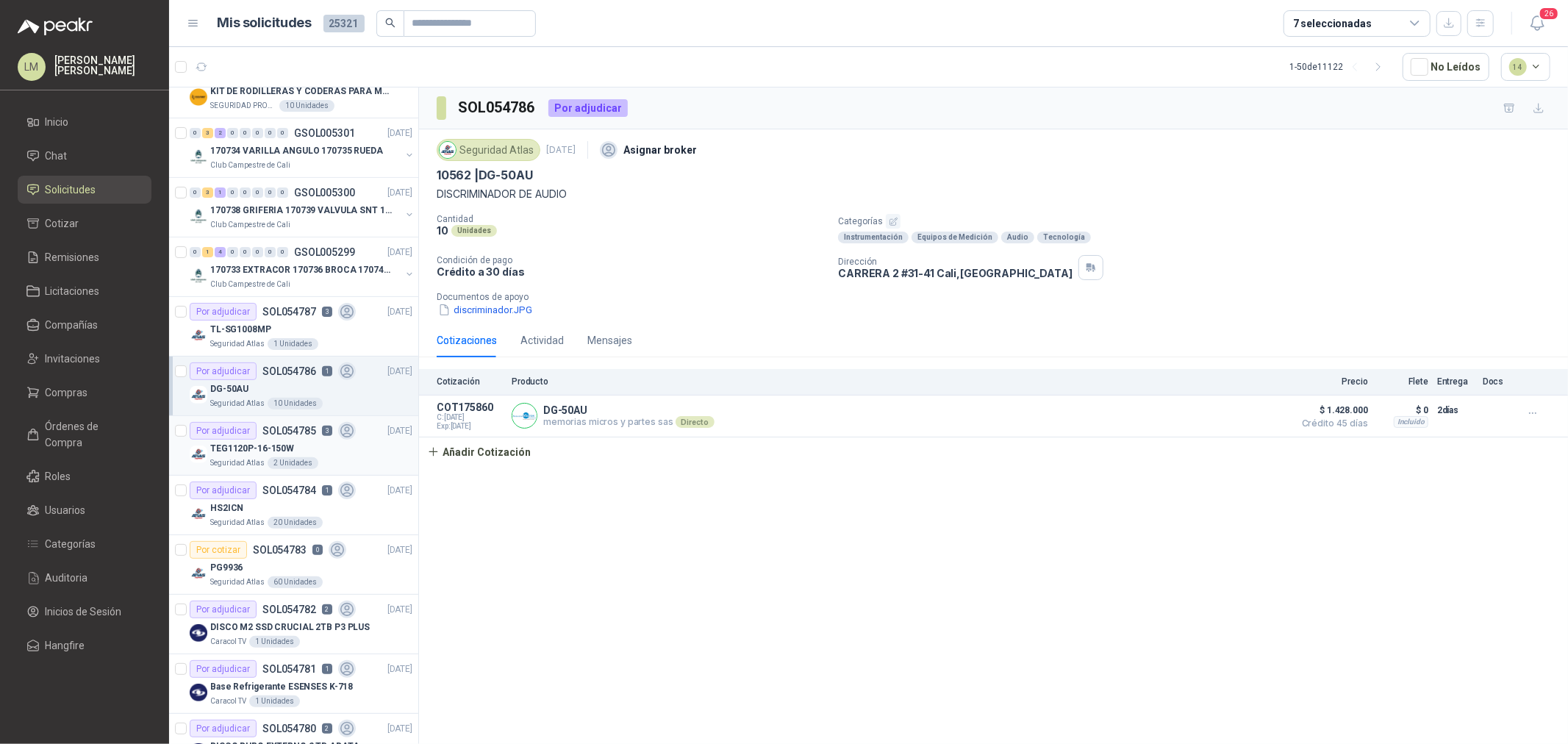
click at [292, 449] on div "TEG1120P-16-150W" at bounding box center [311, 449] width 203 height 18
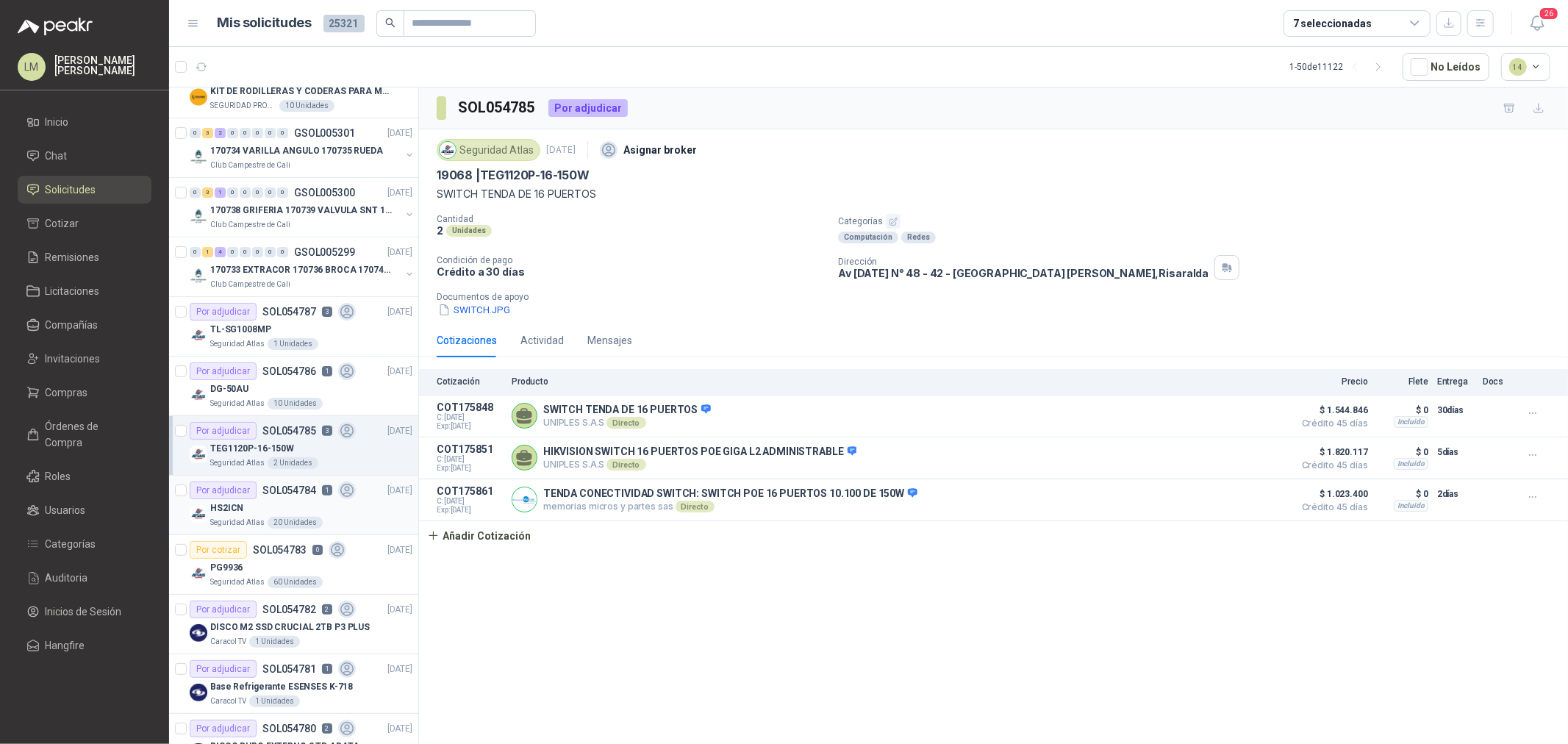
click at [280, 487] on p "SOL054784" at bounding box center [289, 491] width 54 height 11
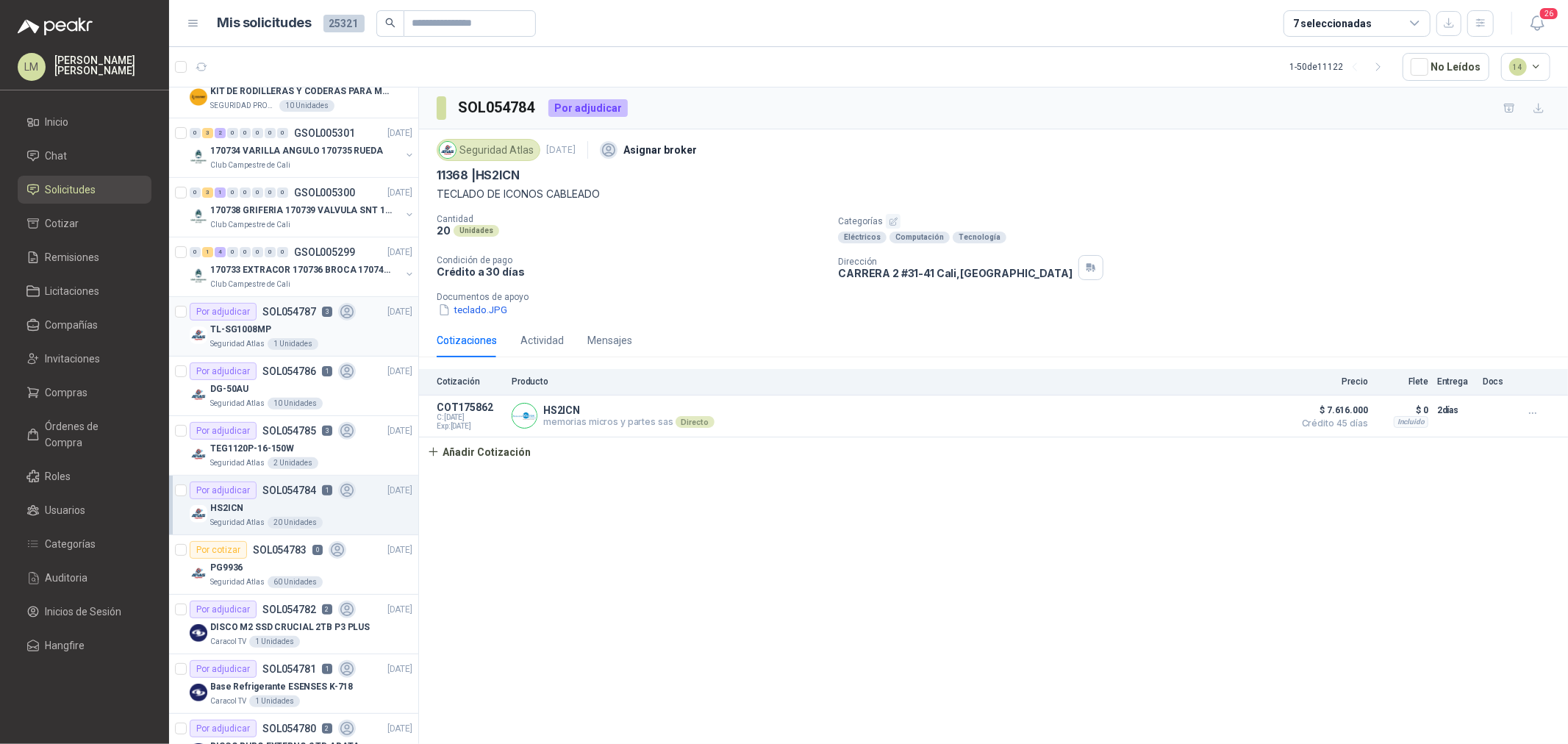
click at [213, 297] on article "Por adjudicar SOL054787 3 03/09/25 TL-SG1008MP Seguridad Atlas 1 Unidades" at bounding box center [294, 326] width 249 height 59
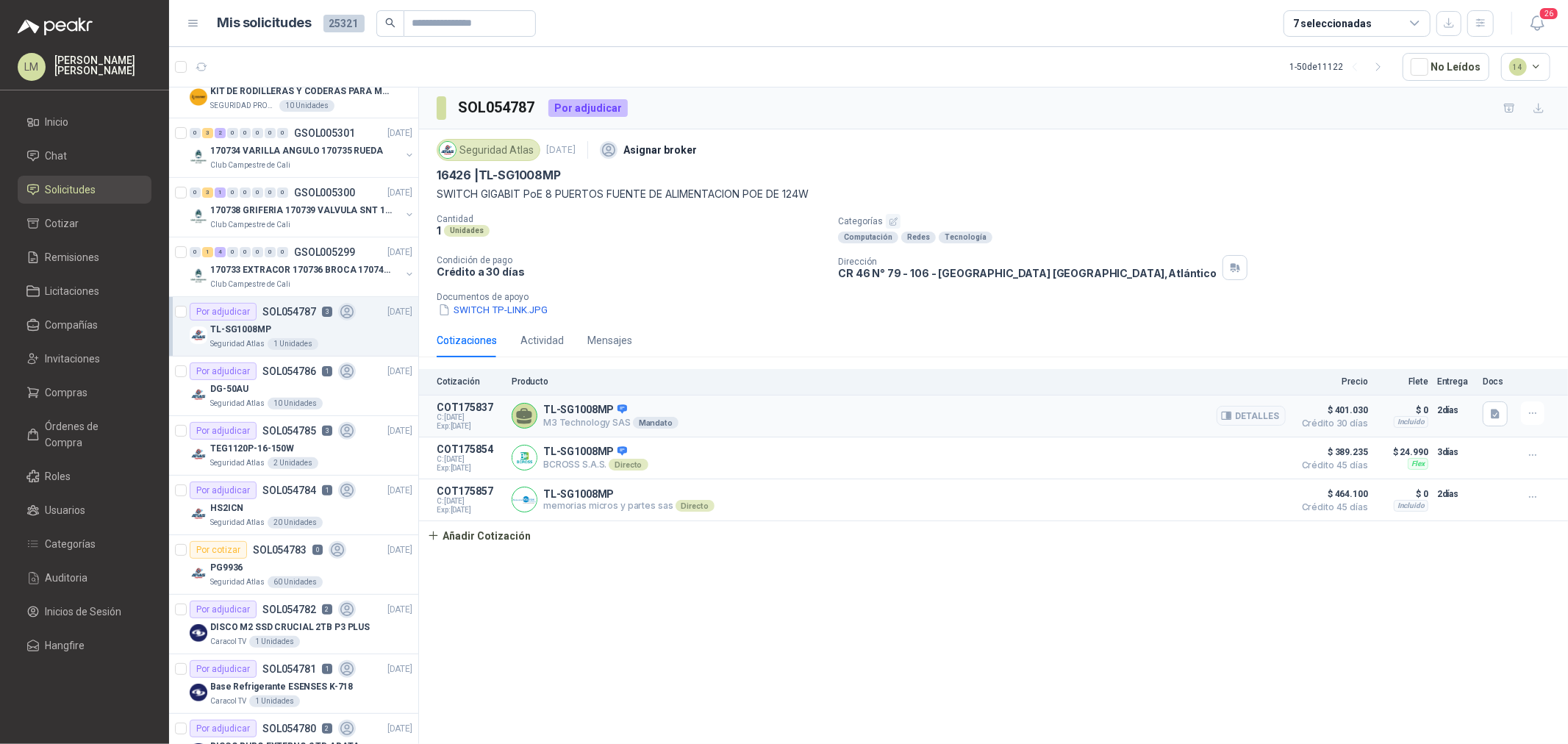
drag, startPoint x: 563, startPoint y: 404, endPoint x: 582, endPoint y: 408, distance: 19.4
click at [581, 408] on p "TL-SG1008MP" at bounding box center [610, 410] width 135 height 13
click at [732, 420] on div "TL-SG1008MP M3 Technology SAS Mandato Detalles" at bounding box center [899, 416] width 774 height 29
click at [744, 420] on div "TL-SG1008MP M3 Technology SAS Mandato Detalles" at bounding box center [899, 416] width 774 height 29
click at [306, 401] on div "10 Unidades" at bounding box center [295, 403] width 55 height 12
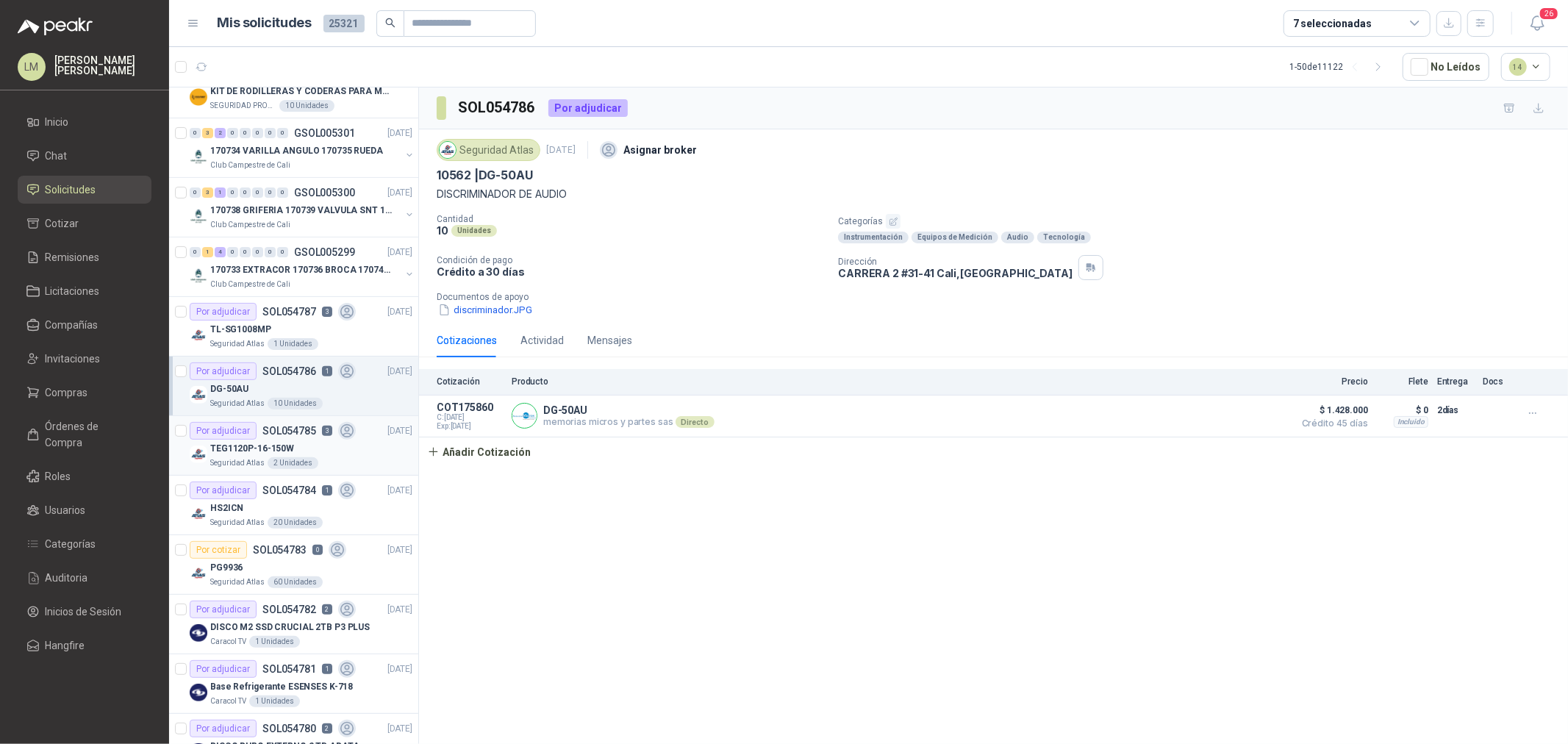
click at [296, 442] on div "TEG1120P-16-150W" at bounding box center [311, 449] width 203 height 18
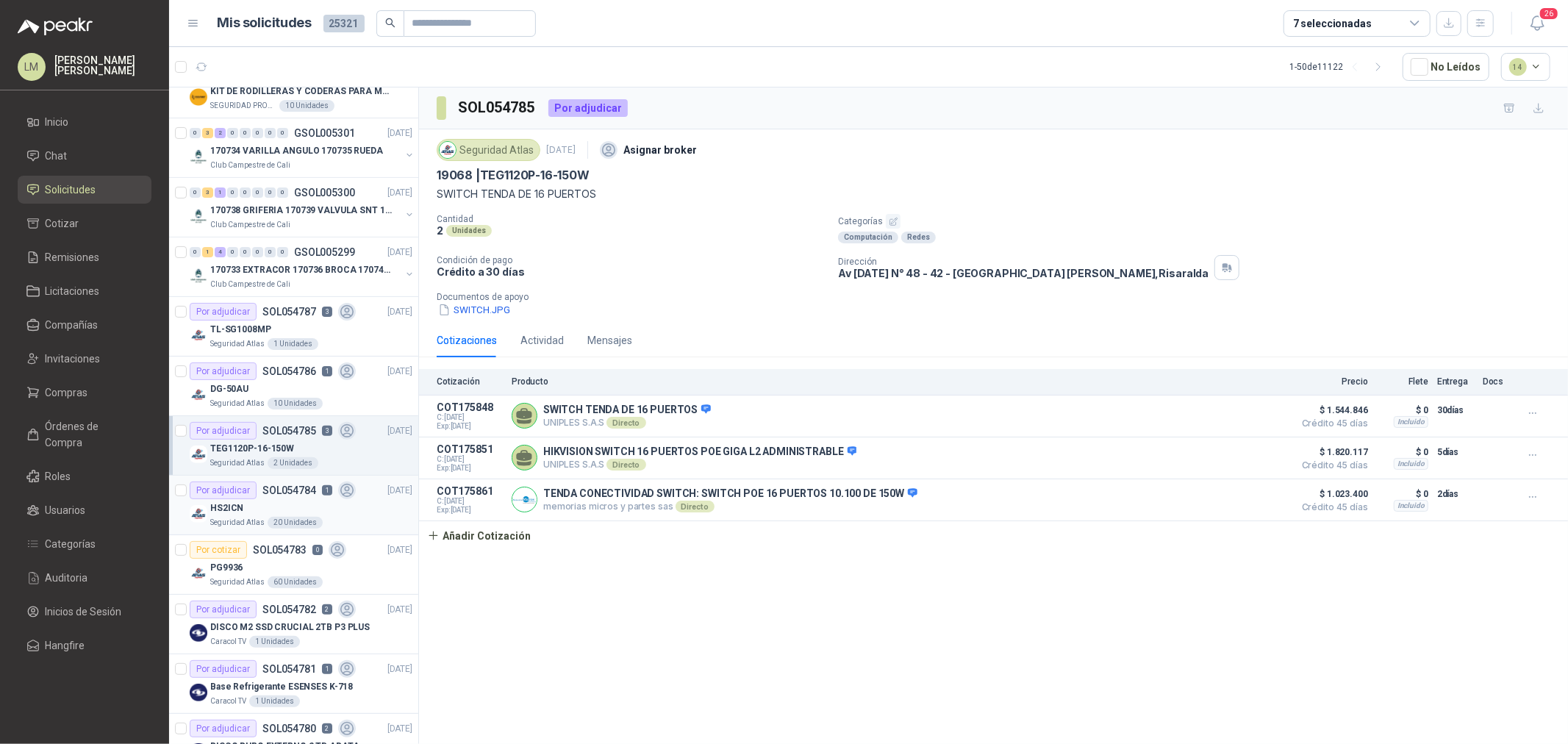
click at [290, 495] on p "SOL054784" at bounding box center [289, 491] width 54 height 11
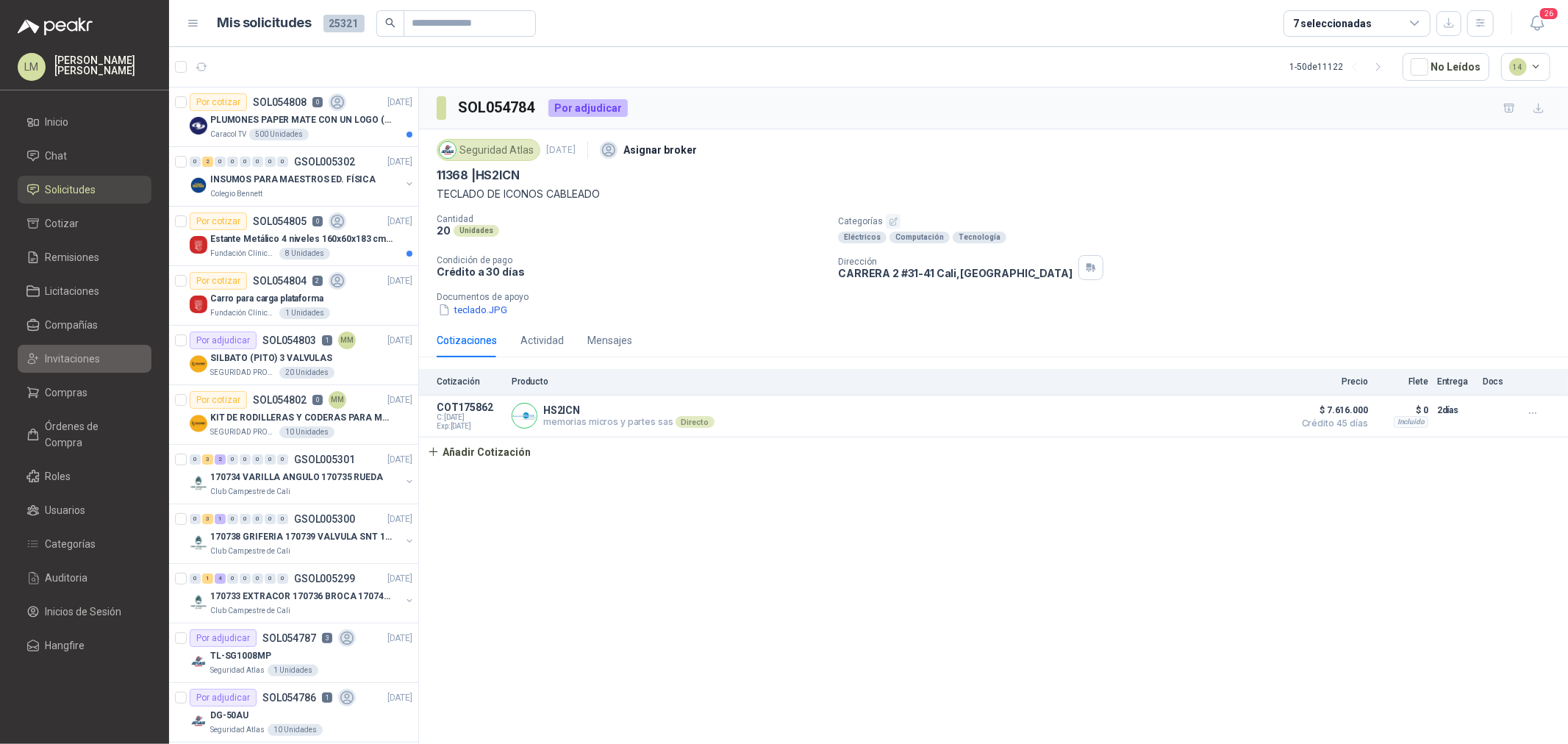
click at [56, 365] on span "Invitaciones" at bounding box center [73, 359] width 55 height 16
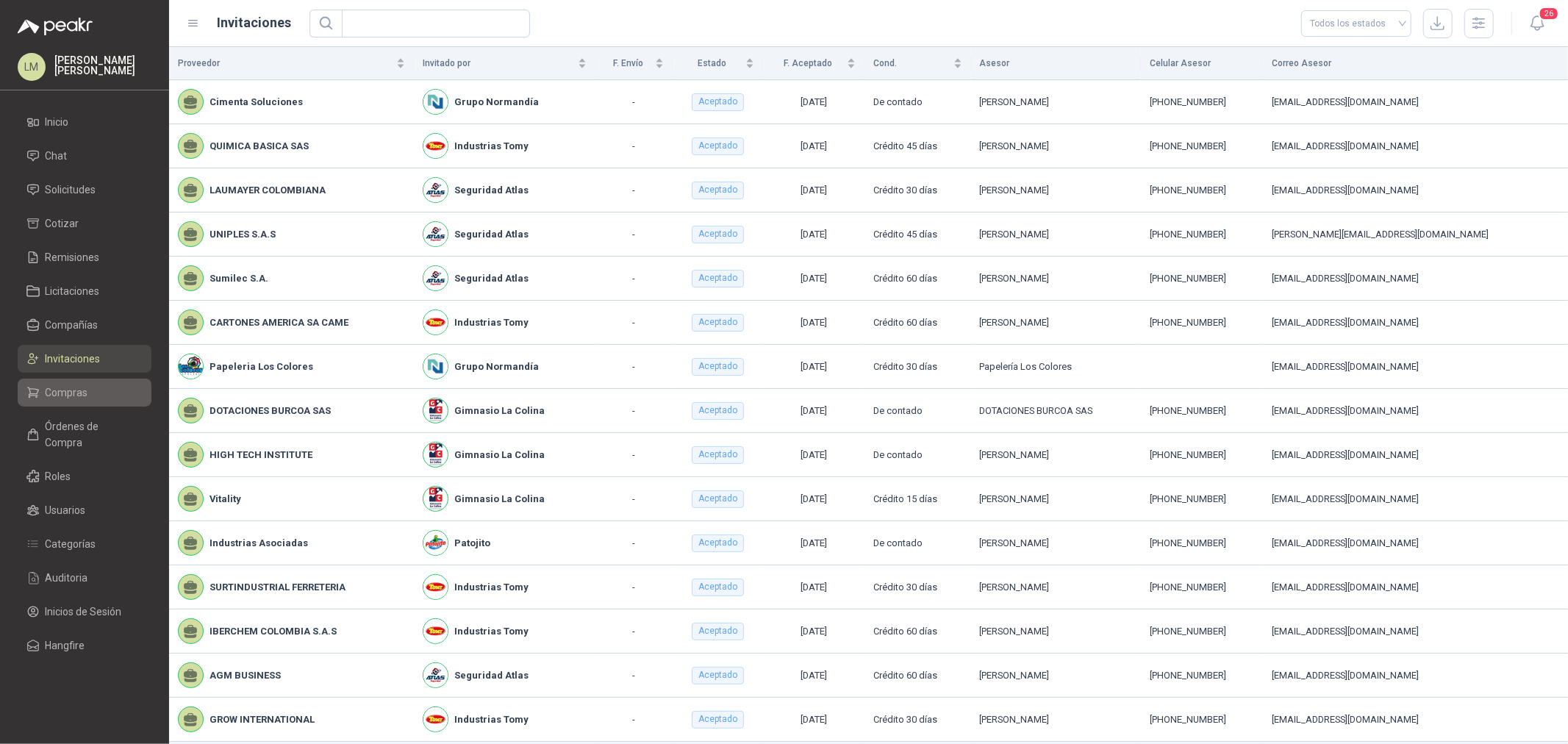
click at [64, 400] on span "Compras" at bounding box center [67, 393] width 42 height 16
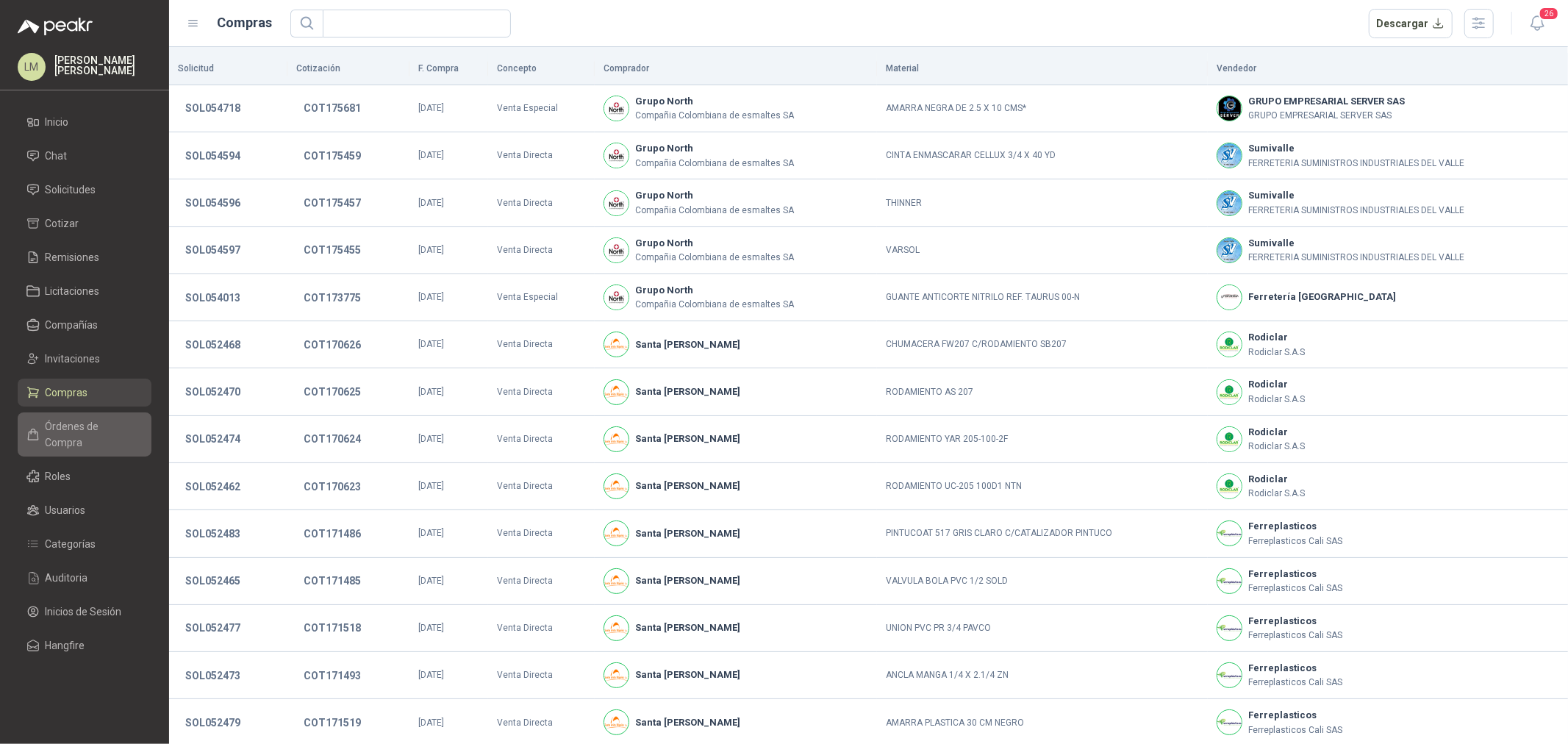
click at [60, 430] on span "Órdenes de Compra" at bounding box center [92, 434] width 92 height 33
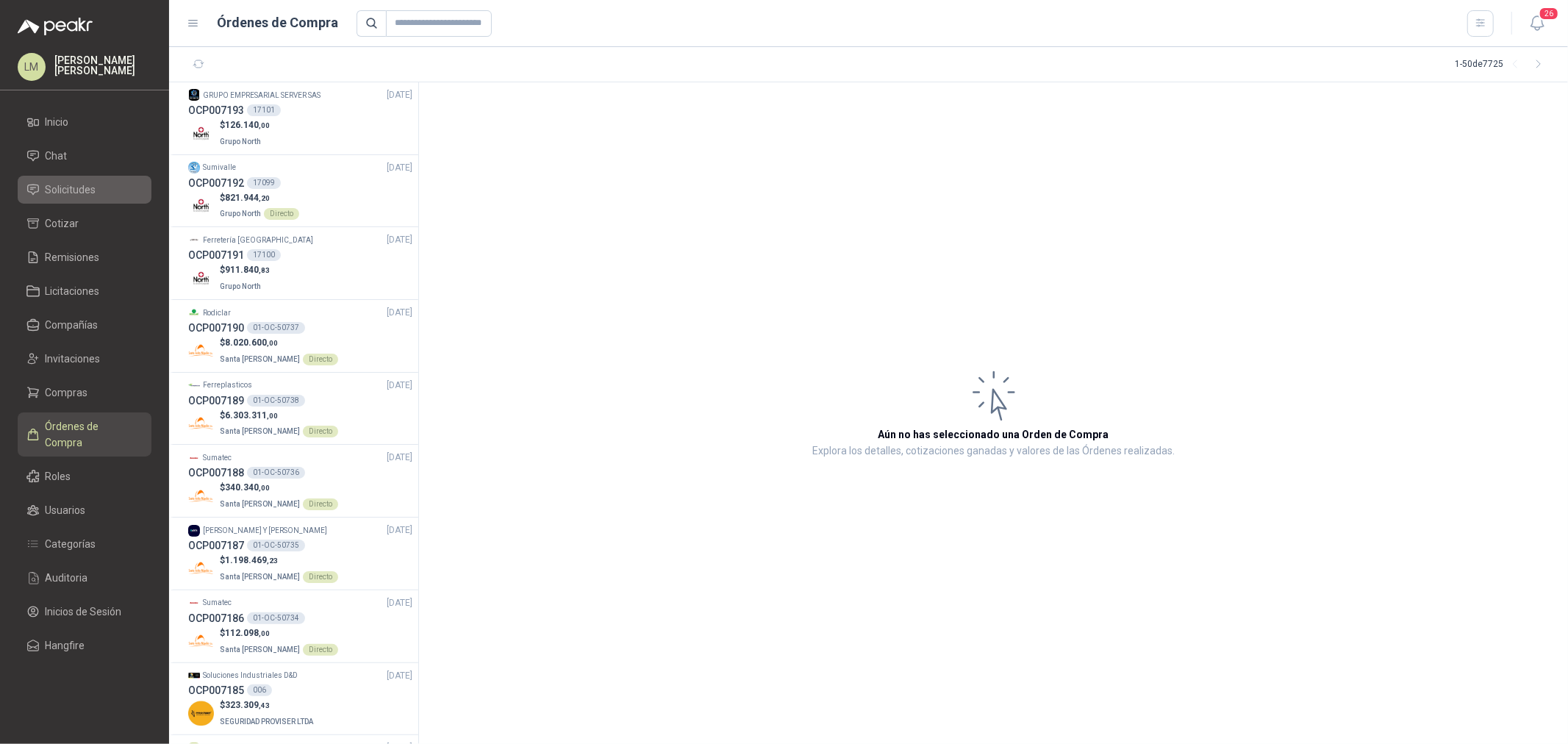
click at [74, 186] on span "Solicitudes" at bounding box center [71, 189] width 50 height 16
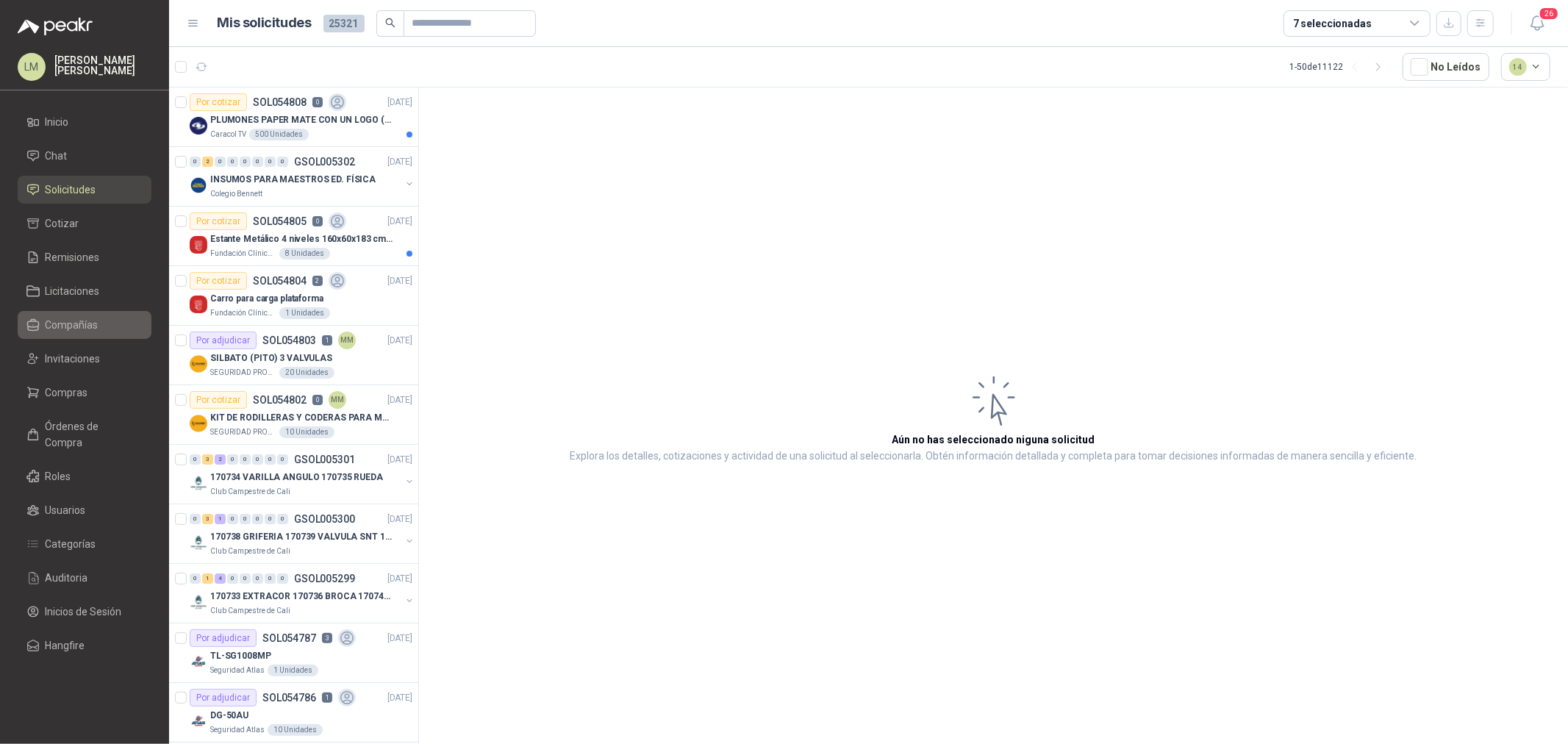
click at [55, 317] on span "Compañías" at bounding box center [73, 325] width 53 height 16
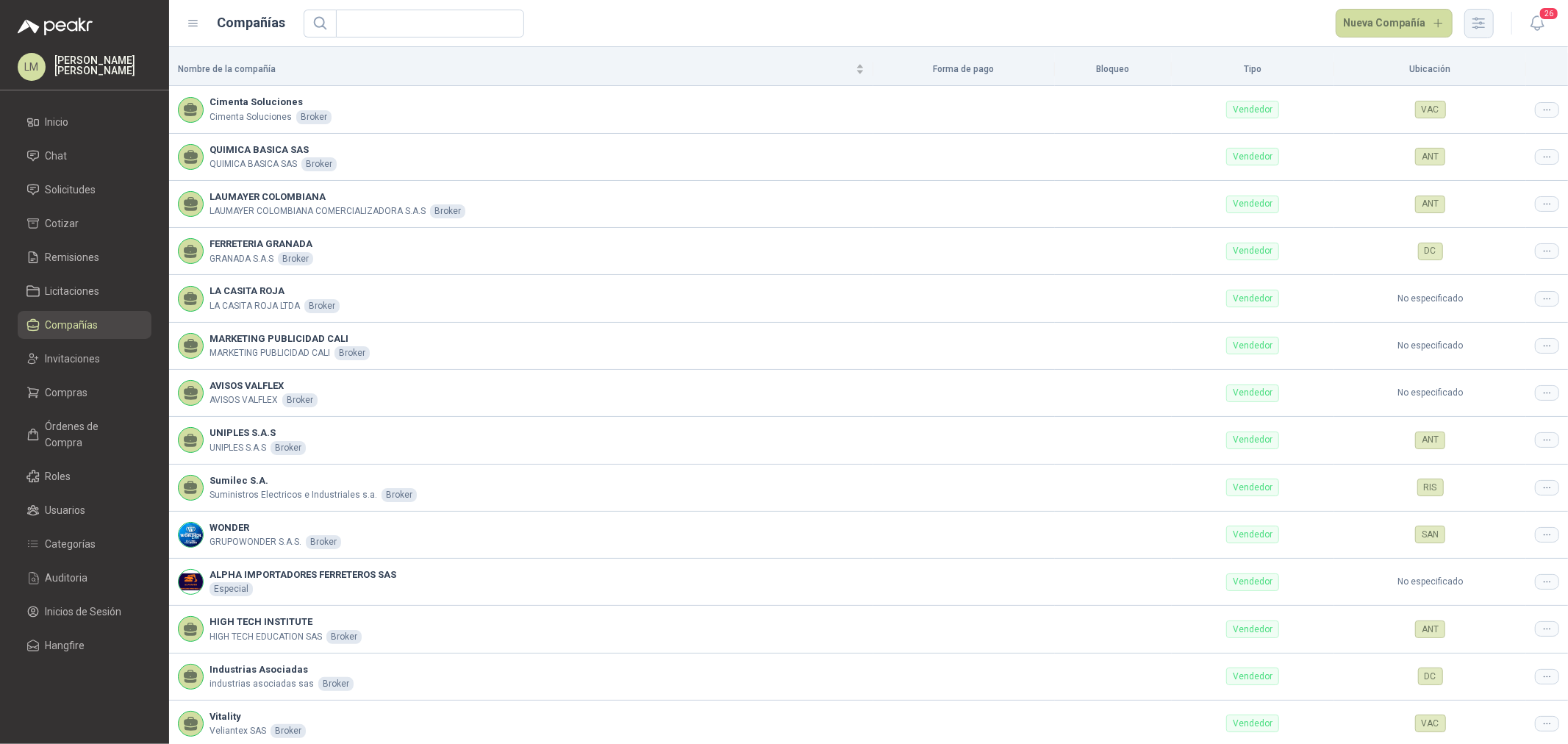
click at [1254, 27] on icon "button" at bounding box center [1479, 23] width 17 height 17
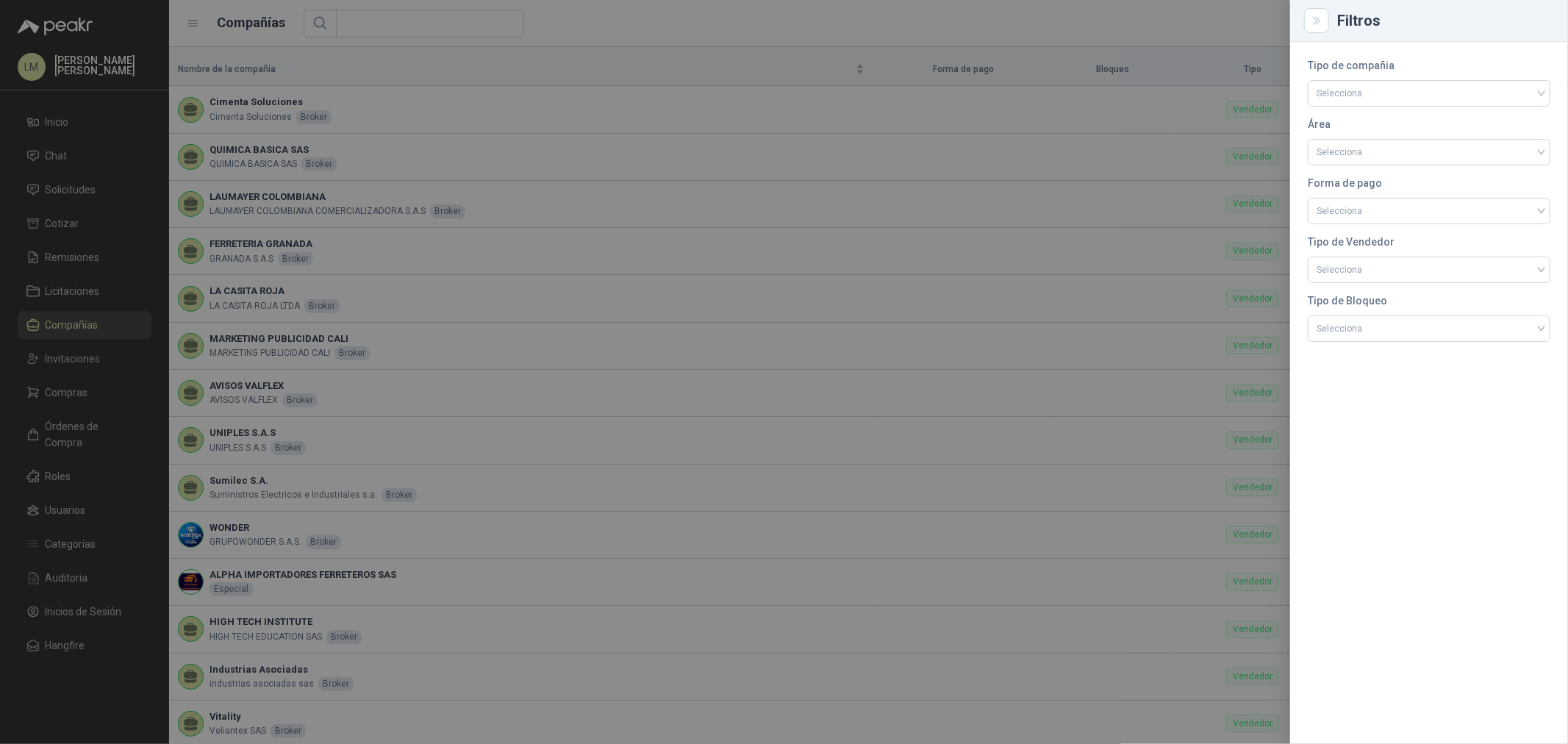
click at [1254, 108] on div "Tipo de compañia Selecciona Área Selecciona Forma de pago Selecciona Tipo de Ve…" at bounding box center [1429, 200] width 242 height 282
click at [1254, 98] on input "search" at bounding box center [1429, 91] width 225 height 22
click at [1254, 267] on input "search" at bounding box center [1429, 268] width 225 height 22
click at [1254, 348] on div "Especial" at bounding box center [1429, 350] width 219 height 16
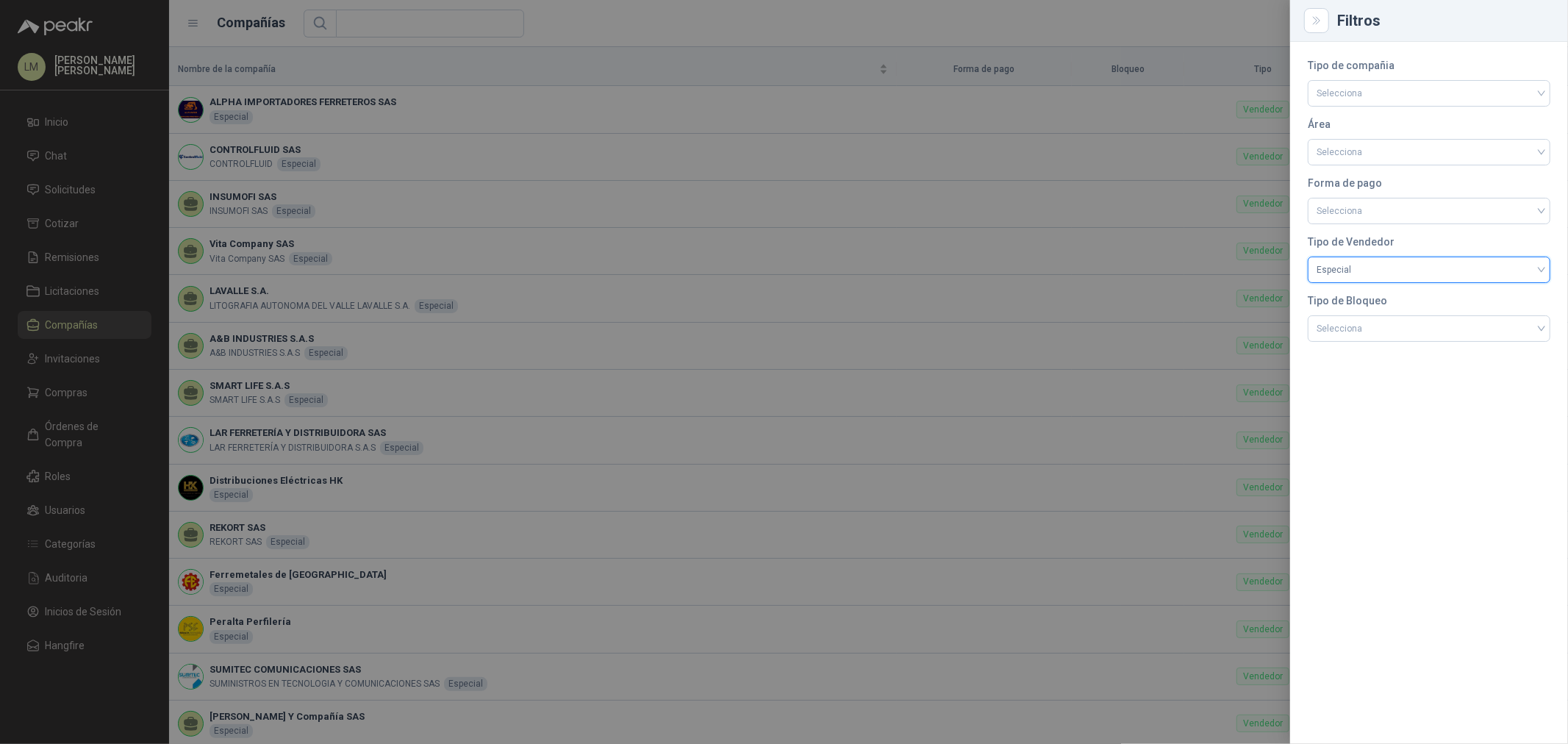
click at [708, 33] on div at bounding box center [784, 372] width 1568 height 744
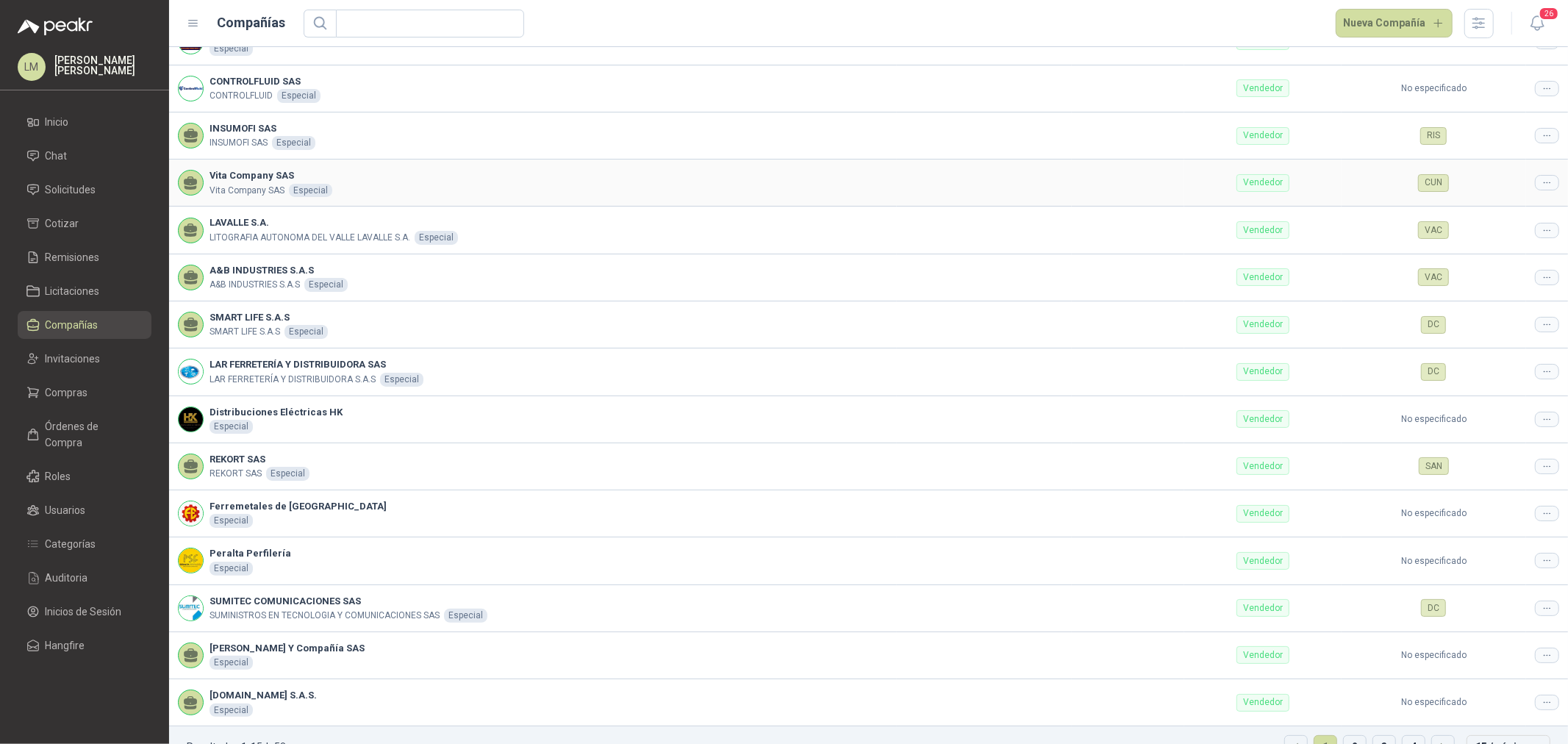
scroll to position [102, 0]
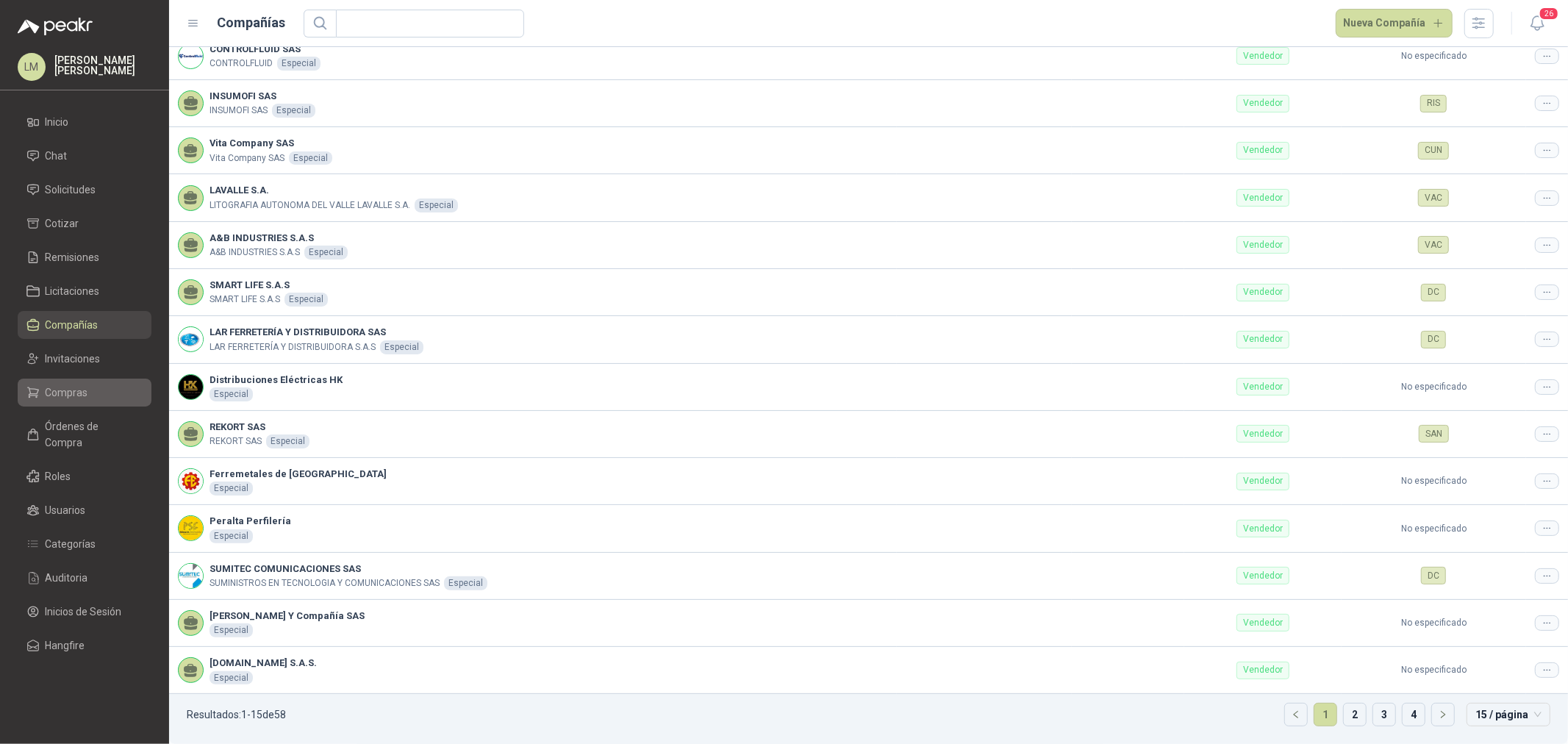
click at [67, 393] on span "Compras" at bounding box center [67, 393] width 42 height 16
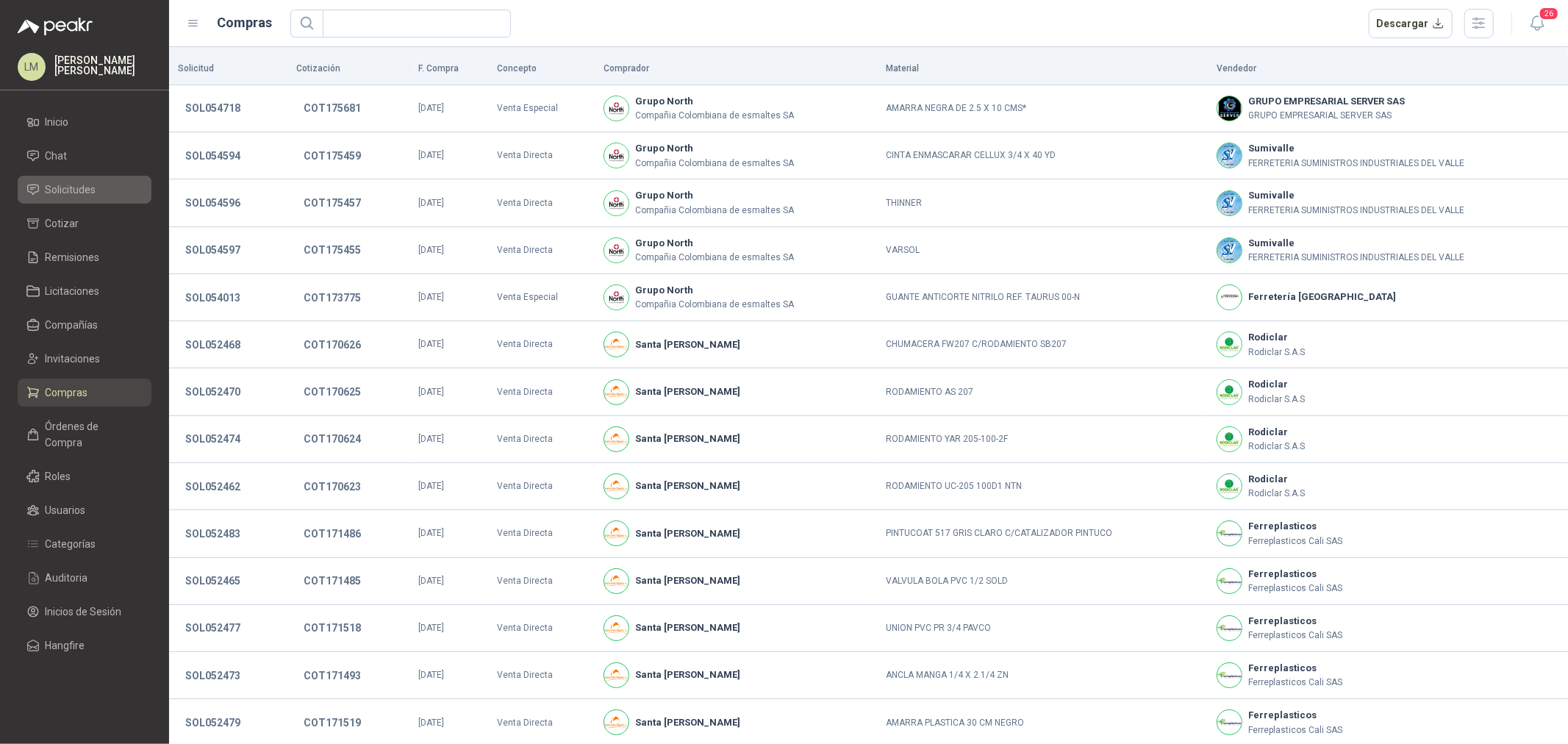
click at [73, 191] on span "Solicitudes" at bounding box center [71, 189] width 50 height 16
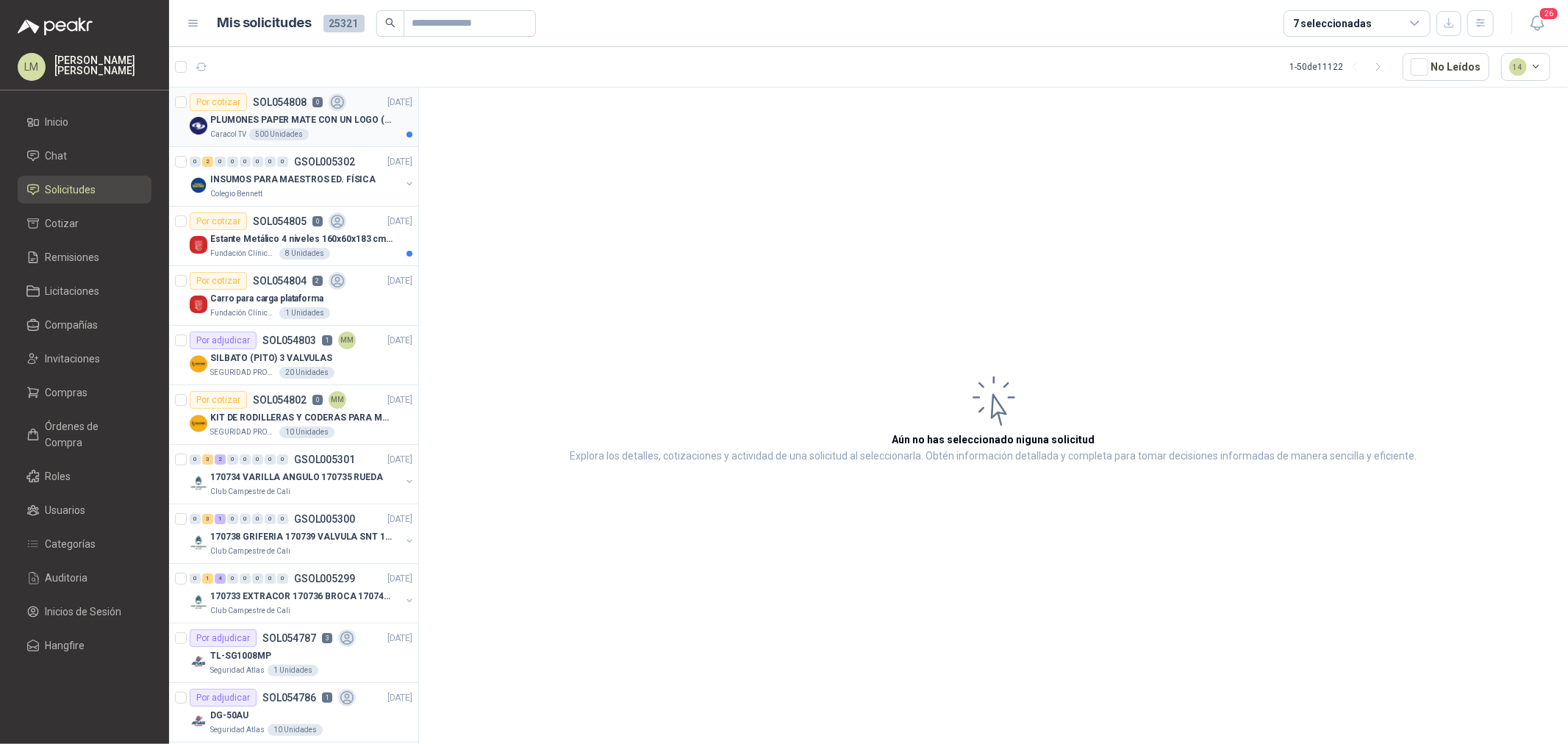
click at [278, 131] on div "500 Unidades" at bounding box center [279, 134] width 59 height 12
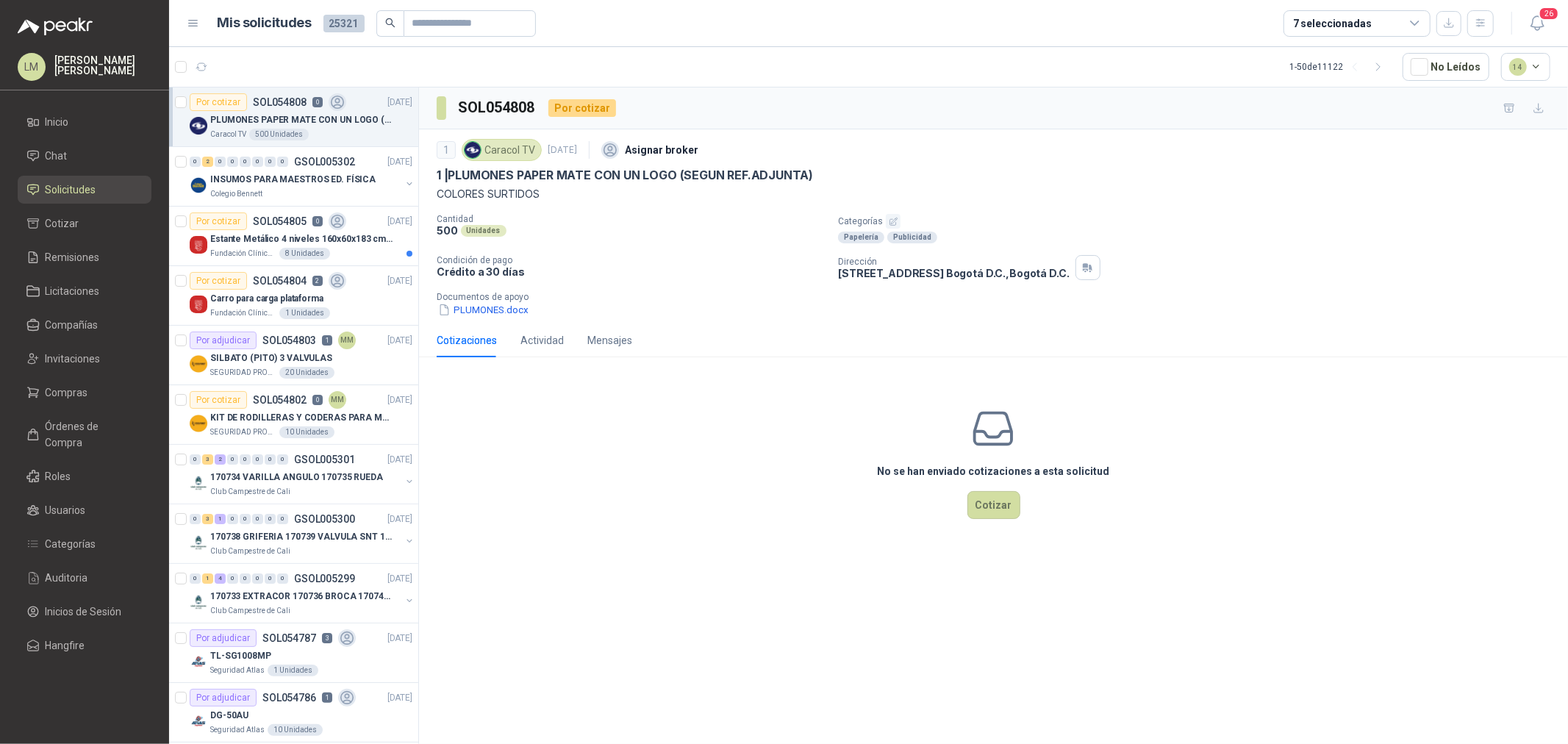
drag, startPoint x: 450, startPoint y: 173, endPoint x: 675, endPoint y: 164, distance: 225.2
click at [675, 164] on div "1 Caracol TV 4 sept, 2025 Asignar broker 1 | PLUMONES PAPER MATE CON UN LOGO (S…" at bounding box center [994, 169] width 1114 height 67
click at [665, 173] on p "1 | PLUMONES PAPER MATE CON UN LOGO (SEGUN REF.ADJUNTA)" at bounding box center [625, 175] width 377 height 15
click at [73, 355] on span "Invitaciones" at bounding box center [73, 359] width 55 height 16
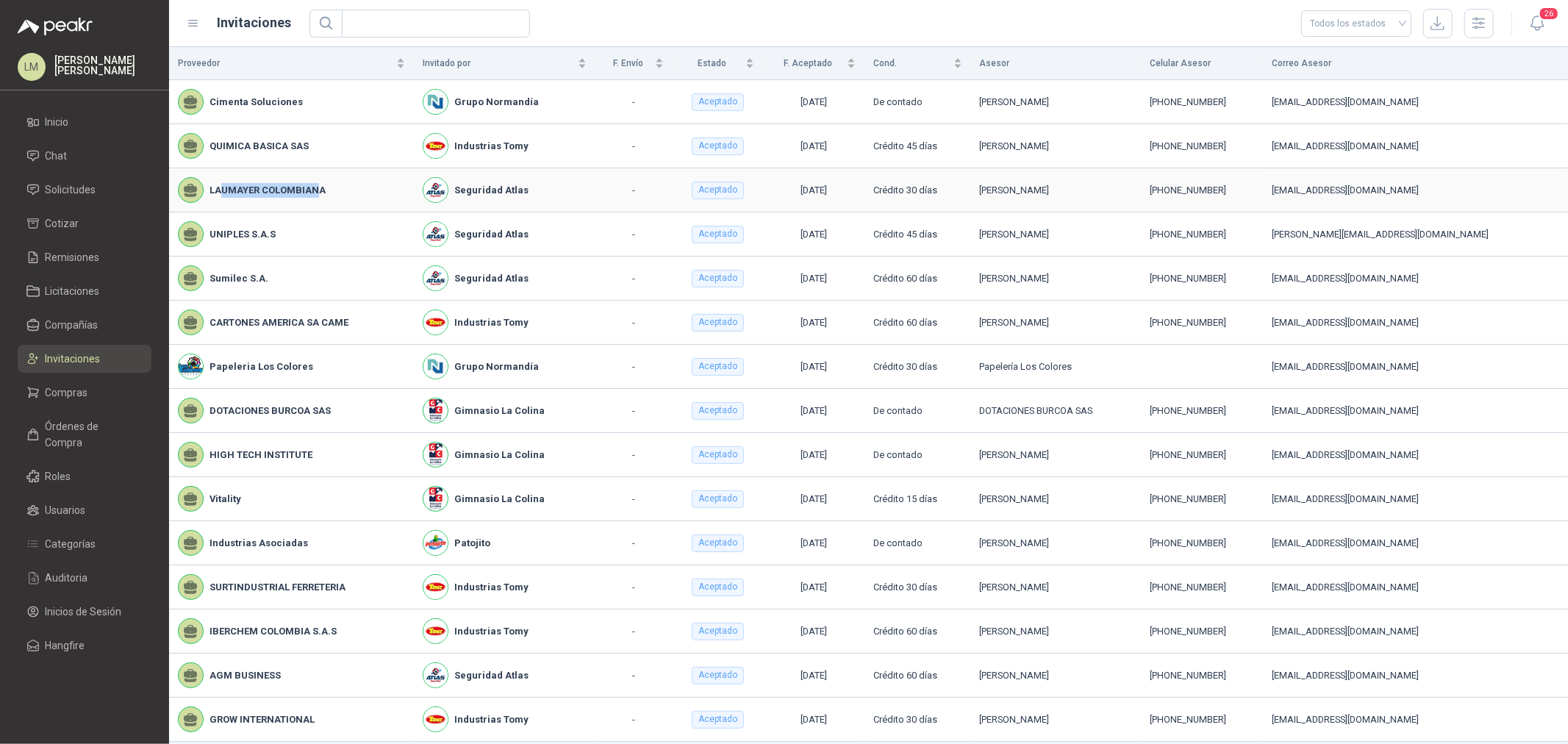
drag, startPoint x: 224, startPoint y: 190, endPoint x: 317, endPoint y: 192, distance: 93.0
click at [315, 192] on b "LAUMAYER COLOMBIANA" at bounding box center [267, 190] width 116 height 15
click at [244, 232] on b "UNIPLES S.A.S" at bounding box center [242, 234] width 66 height 15
drag, startPoint x: 230, startPoint y: 137, endPoint x: 344, endPoint y: 136, distance: 114.0
click at [343, 136] on div "QUIMICA BASICA SAS" at bounding box center [291, 145] width 227 height 26
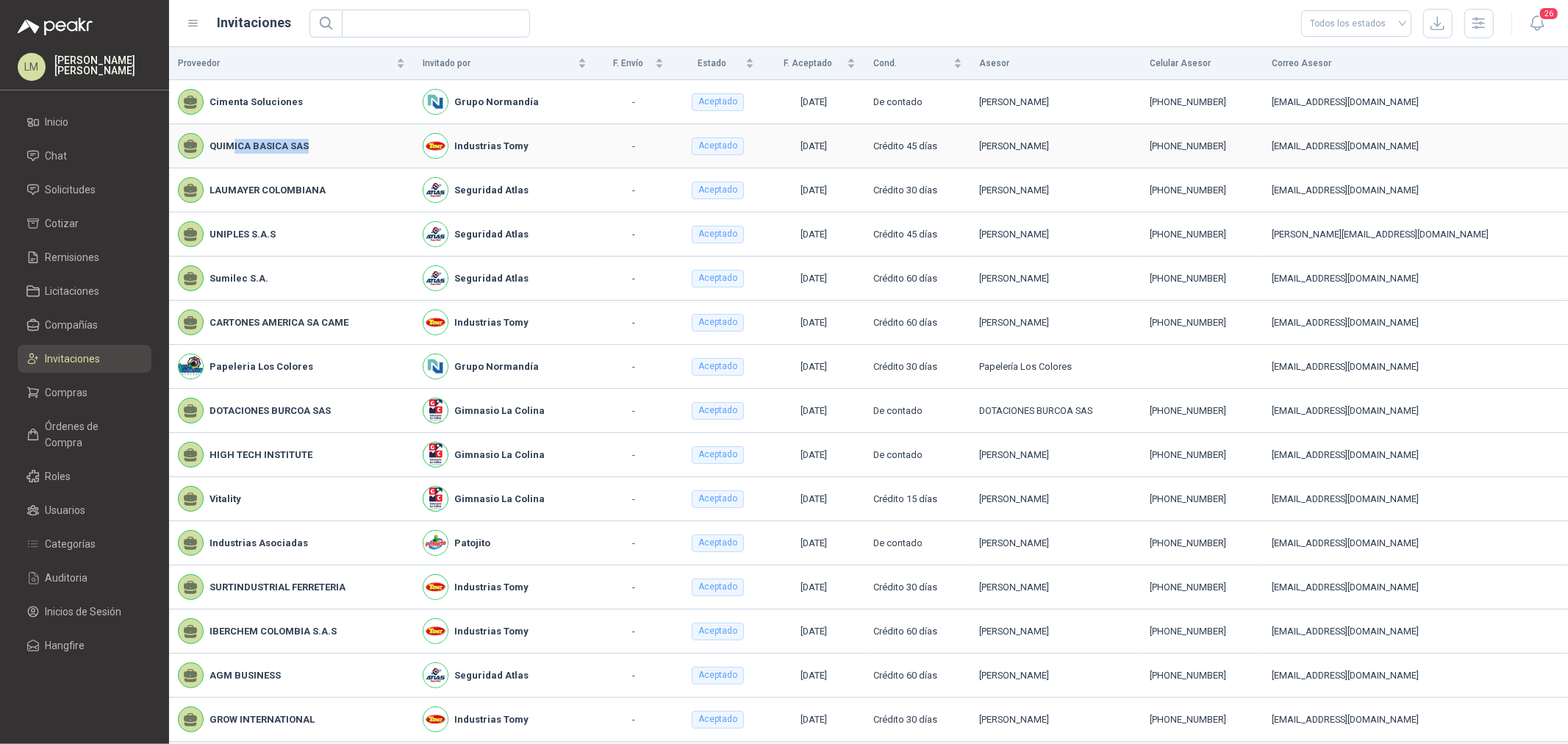
click at [344, 136] on div "QUIMICA BASICA SAS" at bounding box center [291, 145] width 227 height 26
drag, startPoint x: 217, startPoint y: 94, endPoint x: 286, endPoint y: 96, distance: 69.0
click at [286, 96] on b "Cimenta Soluciones" at bounding box center [256, 102] width 94 height 15
drag, startPoint x: 236, startPoint y: 144, endPoint x: 302, endPoint y: 155, distance: 66.9
click at [294, 155] on div "QUIMICA BASICA SAS" at bounding box center [291, 145] width 227 height 26
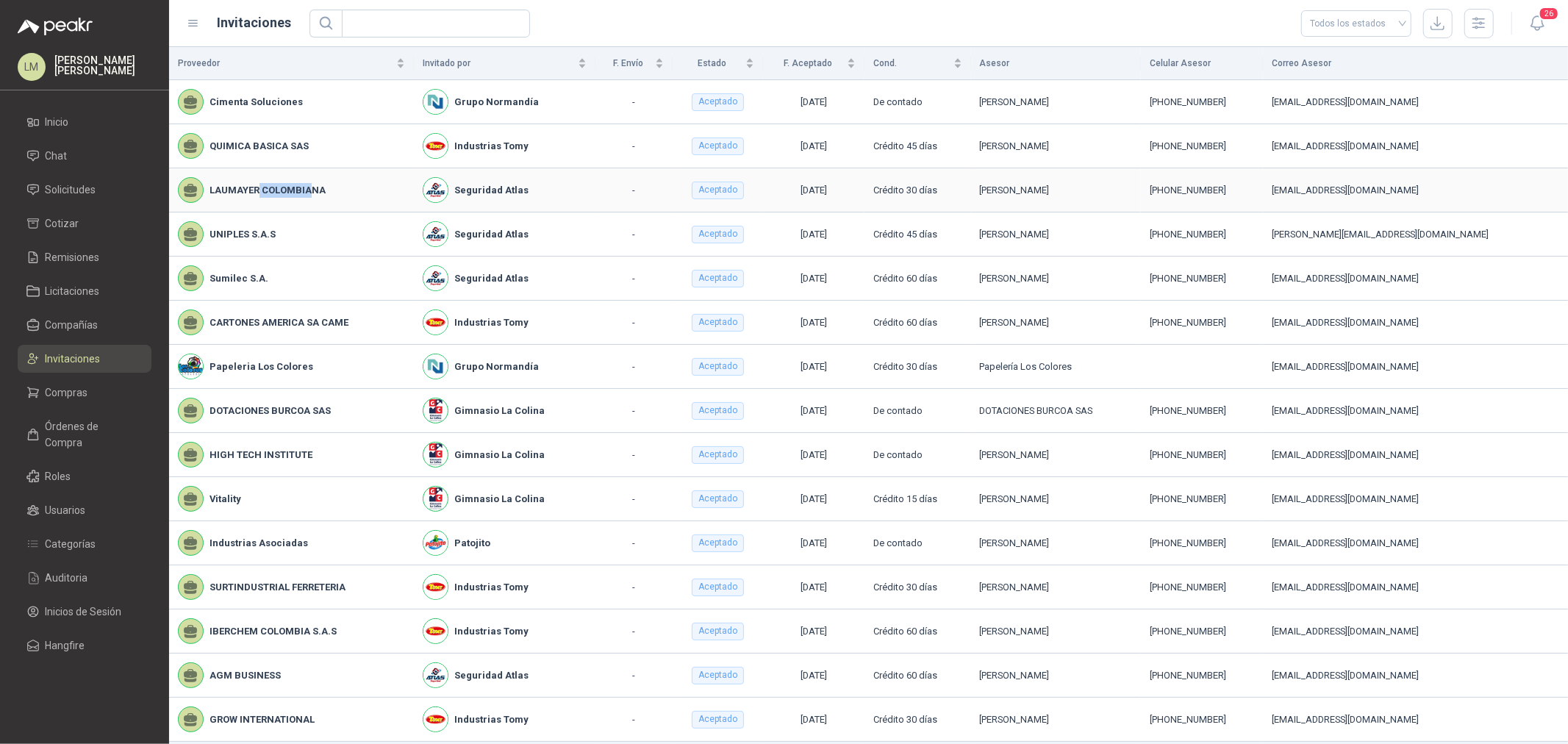
drag, startPoint x: 259, startPoint y: 184, endPoint x: 314, endPoint y: 195, distance: 56.1
click at [313, 194] on b "LAUMAYER COLOMBIANA" at bounding box center [267, 190] width 116 height 15
click at [302, 264] on td "Sumilec S.A." at bounding box center [291, 279] width 245 height 44
click at [72, 319] on span "Compañías" at bounding box center [73, 325] width 53 height 16
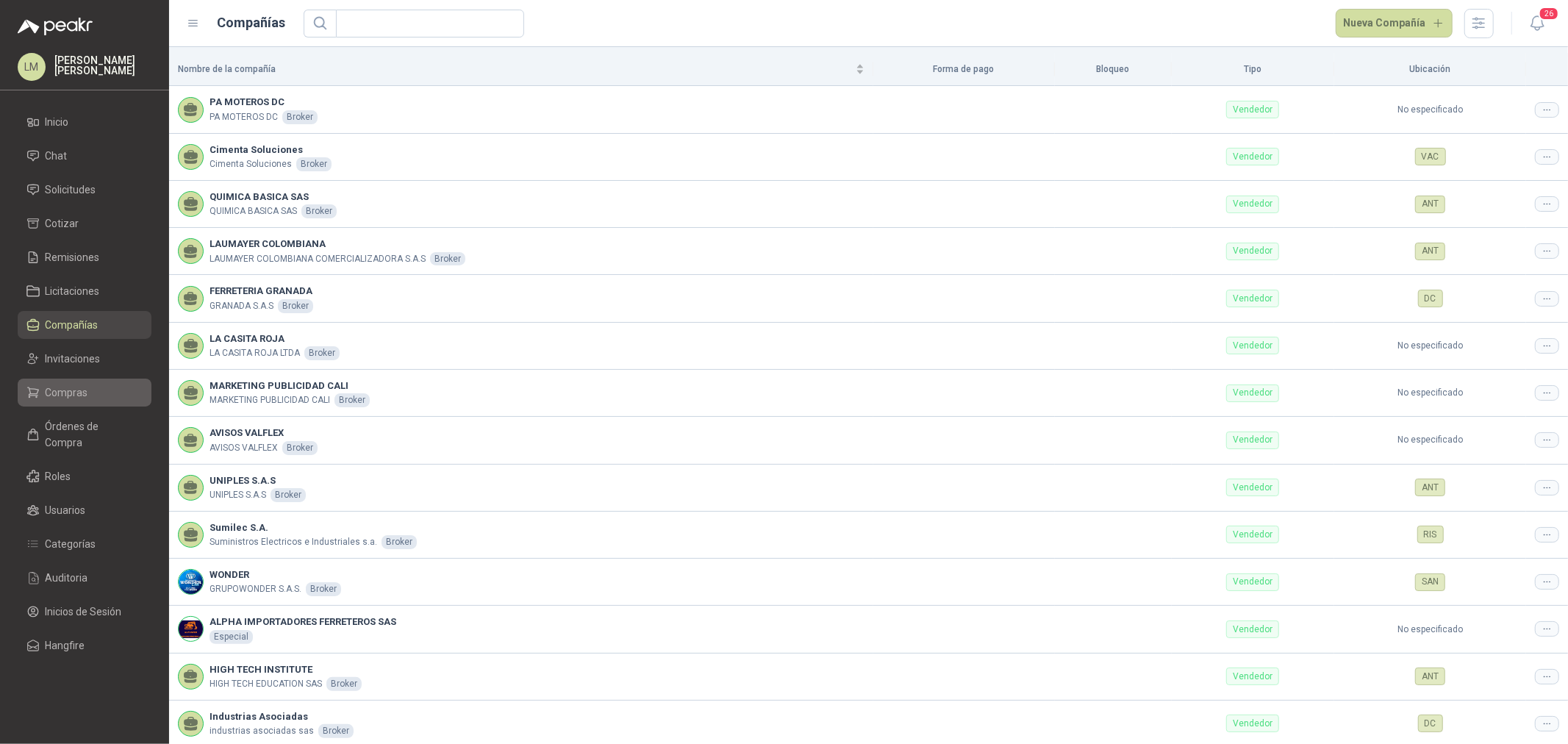
click at [69, 399] on span "Compras" at bounding box center [67, 393] width 42 height 16
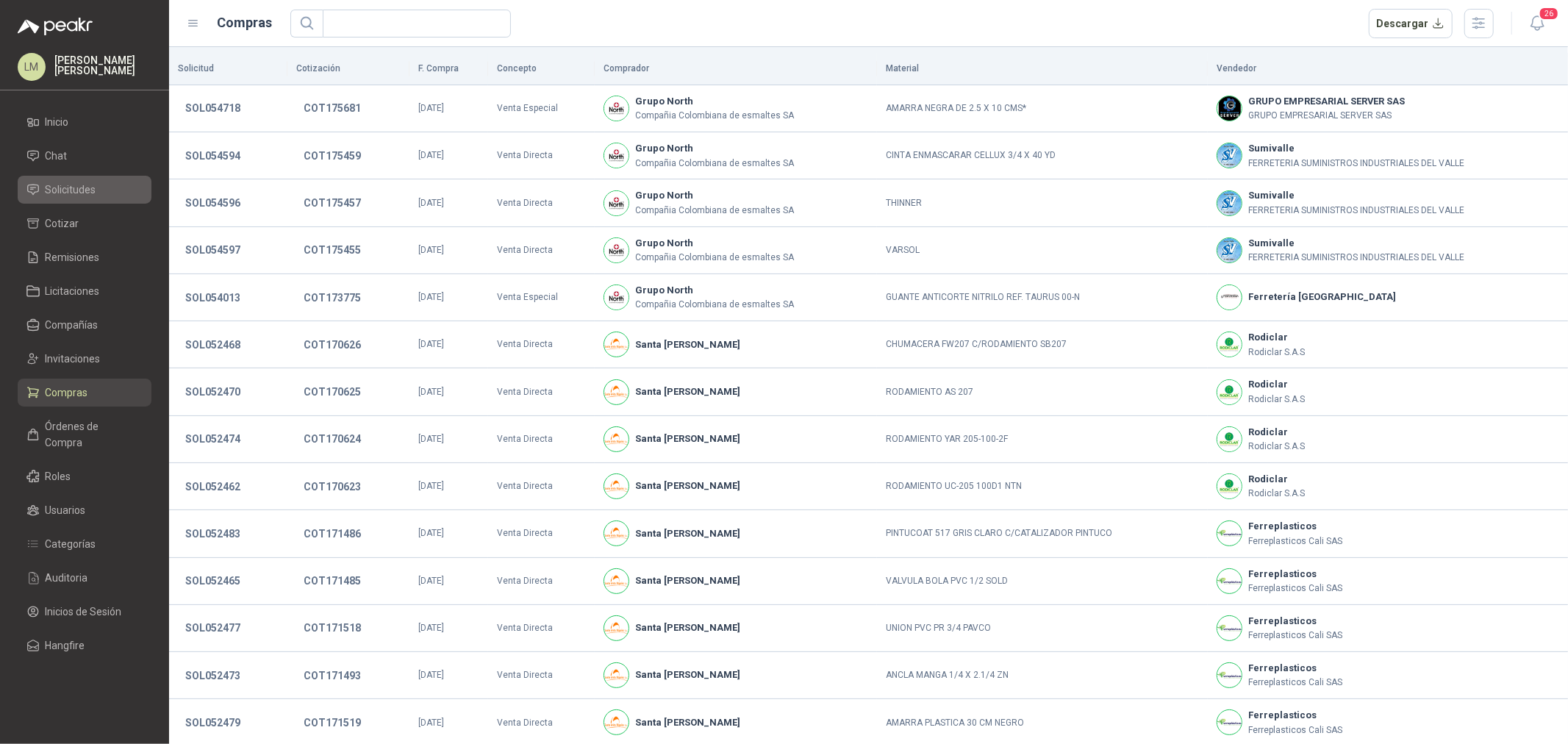
click at [89, 188] on span "Solicitudes" at bounding box center [71, 189] width 50 height 16
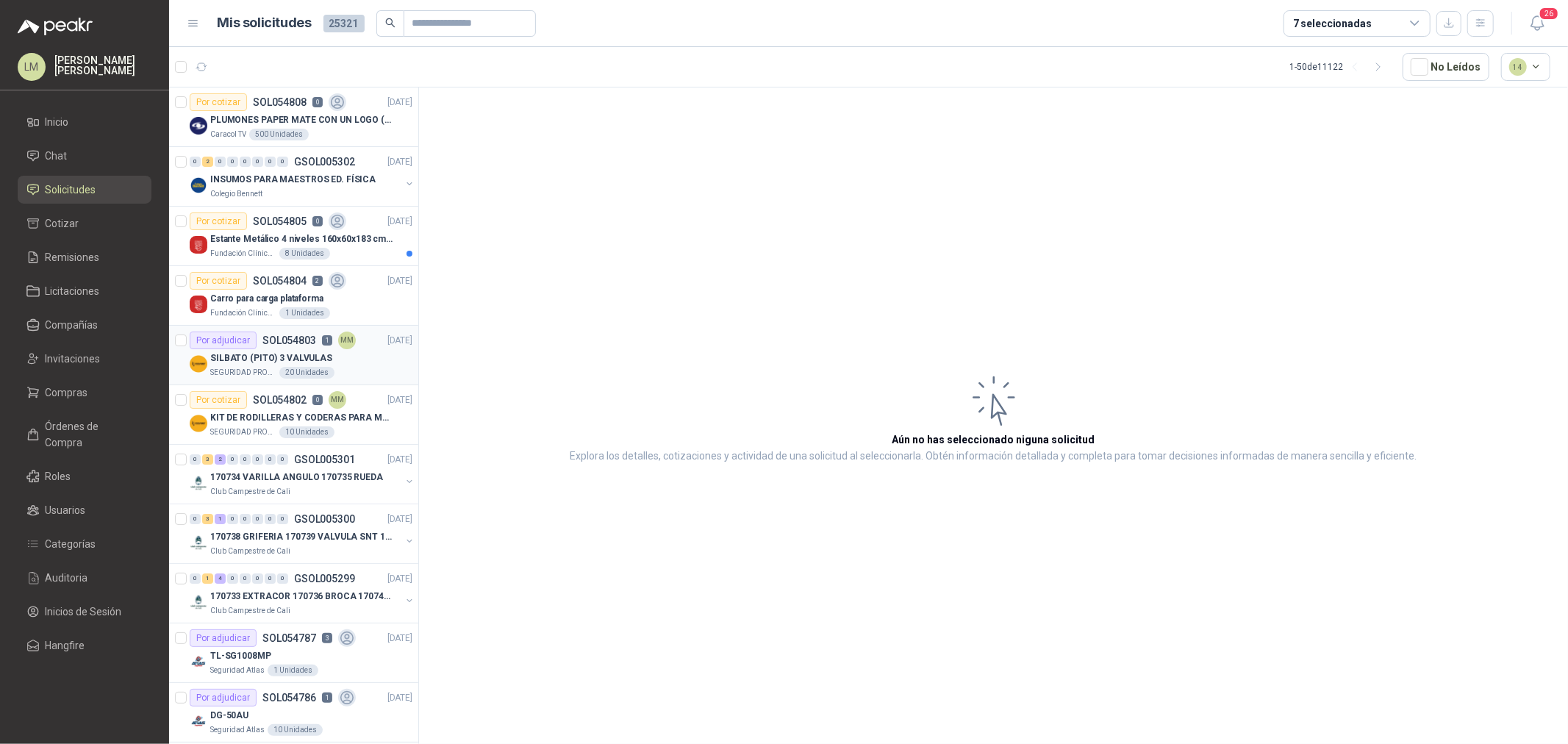
click at [270, 355] on p "SILBATO (PITO) 3 VALVULAS" at bounding box center [272, 358] width 122 height 14
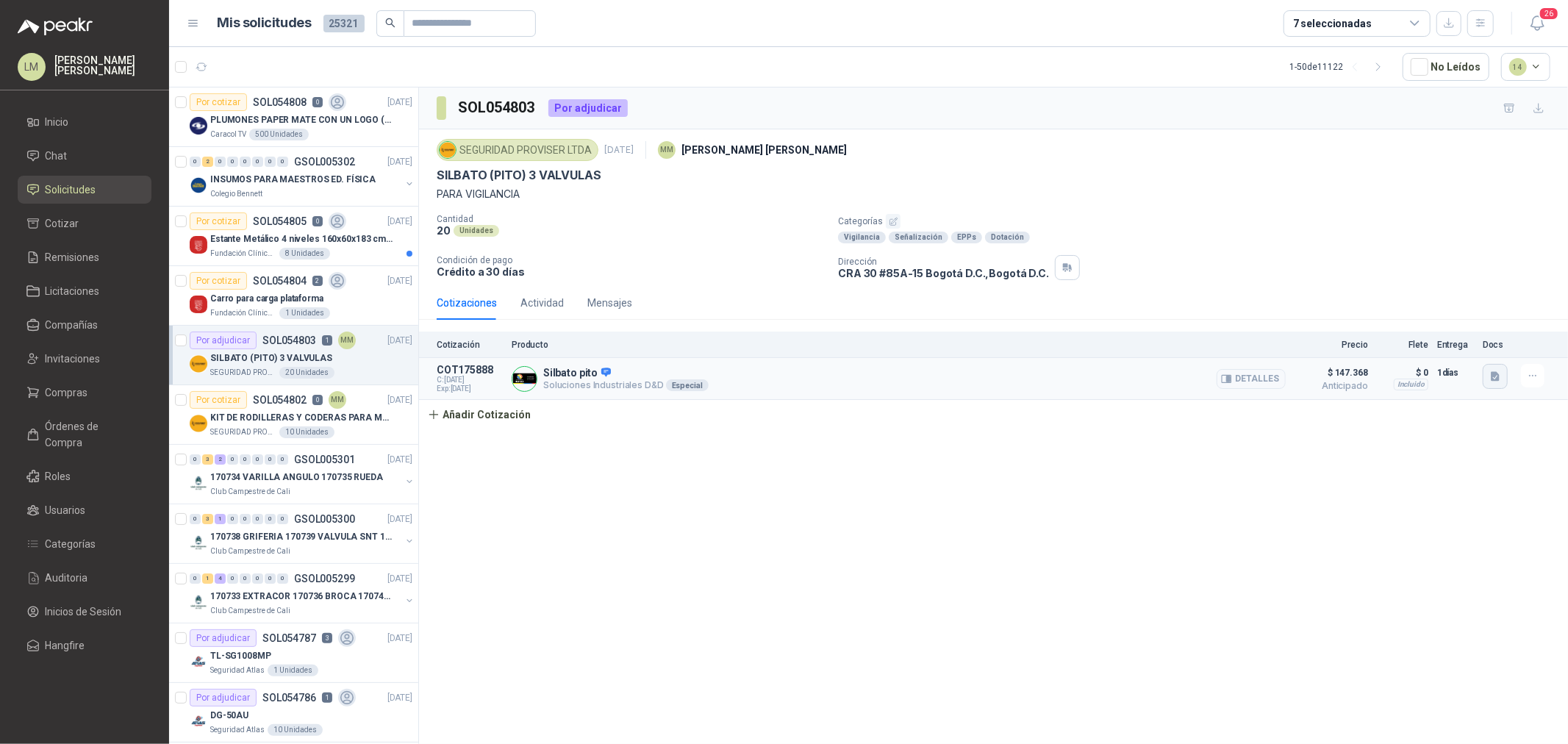
click at [1254, 373] on icon "button" at bounding box center [1495, 377] width 12 height 12
click at [1254, 331] on button "WhatsApp Image 2025-09-04 at 8.52.58 AM.jpeg" at bounding box center [1401, 328] width 194 height 15
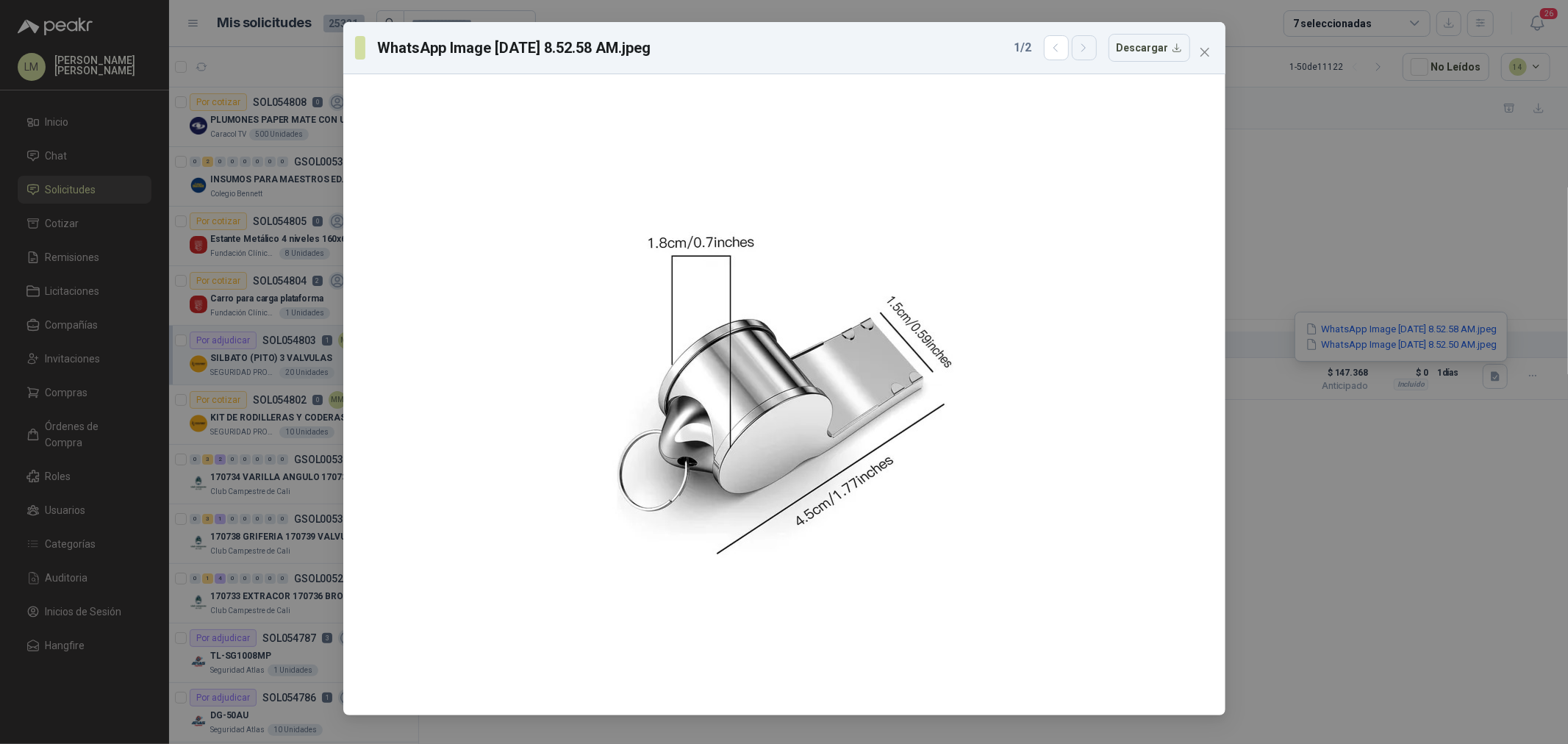
click at [1083, 54] on icon "button" at bounding box center [1084, 48] width 12 height 12
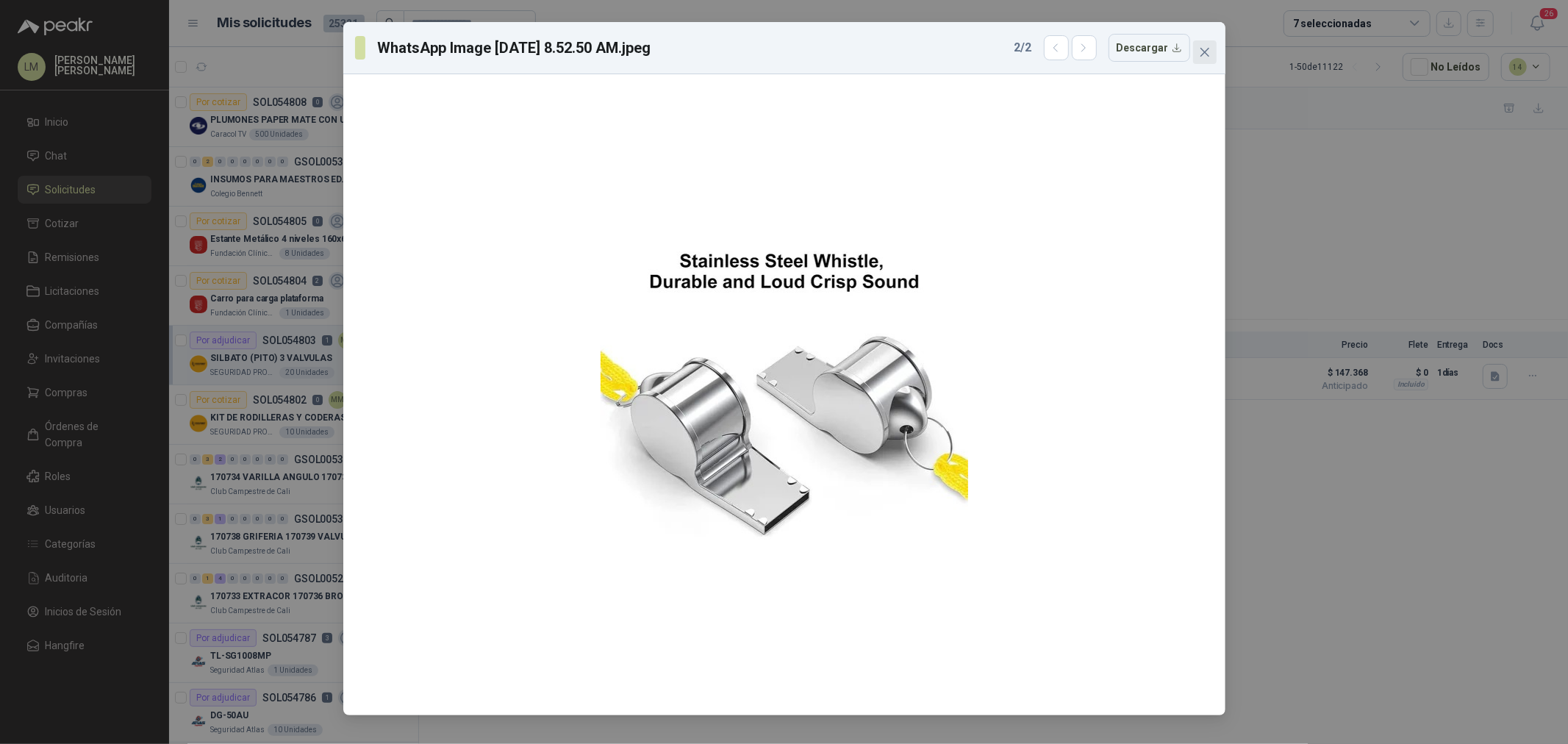
click at [1214, 55] on span "Close" at bounding box center [1205, 51] width 24 height 12
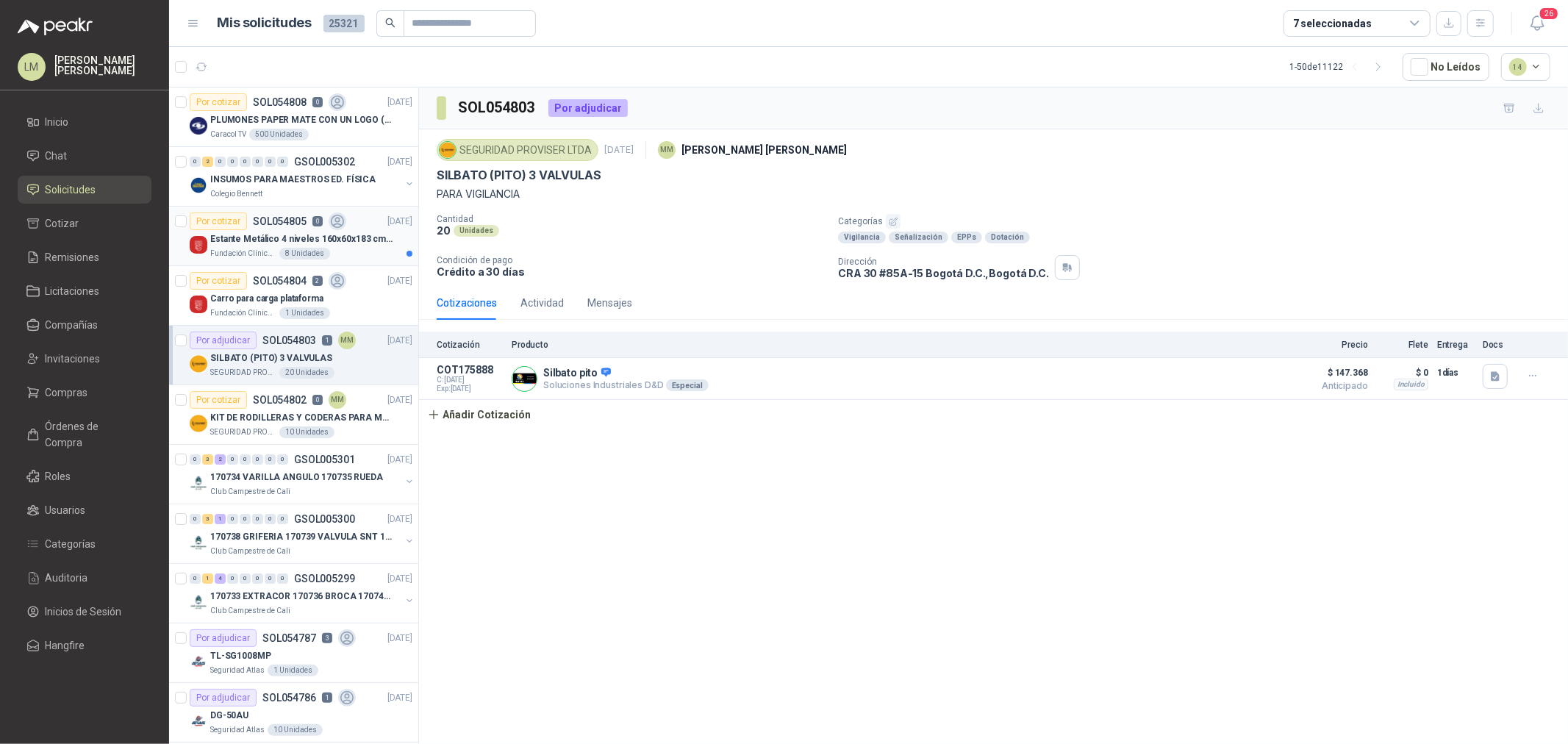
click at [262, 239] on p "Estante Metálico 4 niveles 160x60x183 cm Fixser" at bounding box center [302, 240] width 183 height 14
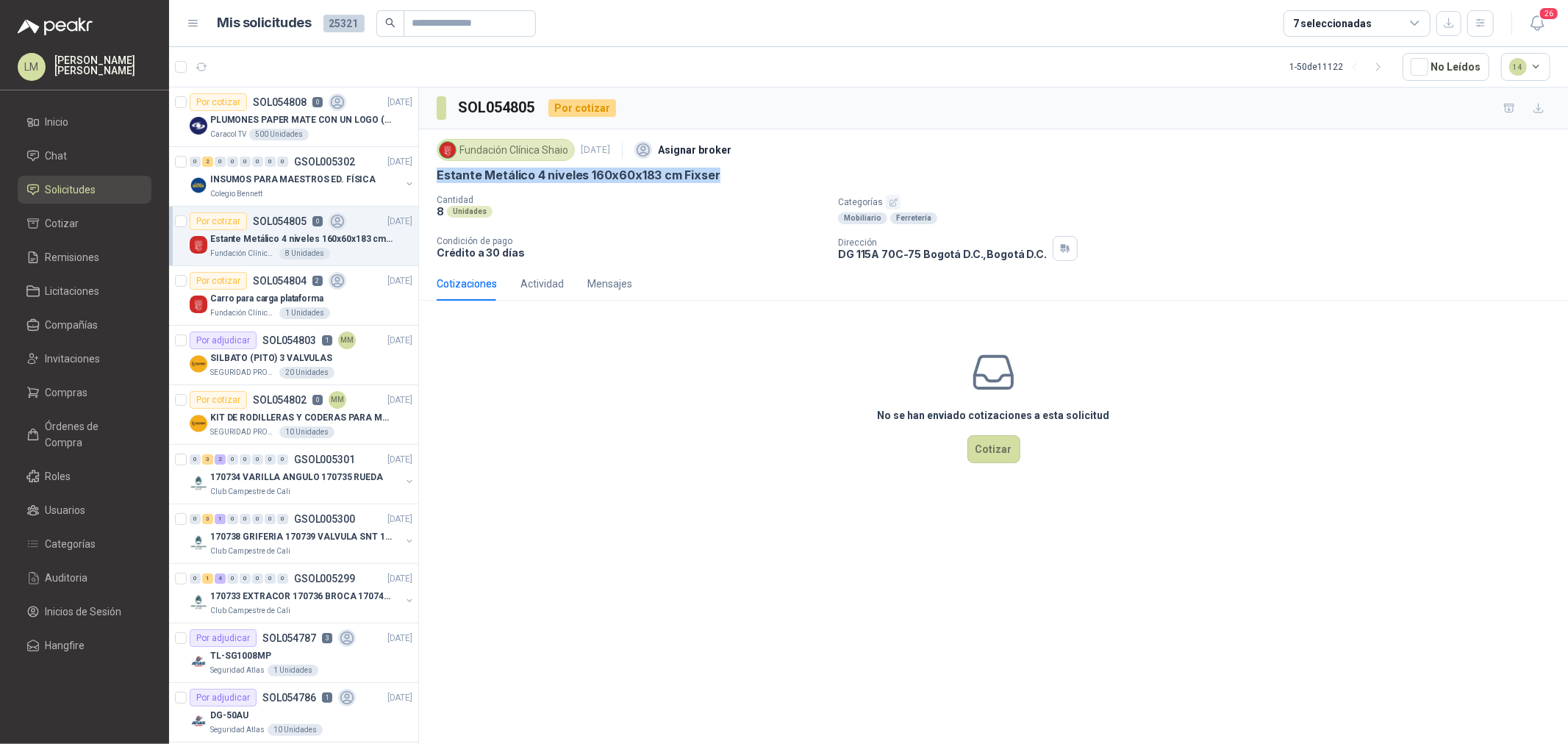
drag, startPoint x: 435, startPoint y: 172, endPoint x: 789, endPoint y: 169, distance: 354.0
click at [789, 169] on div "Fundación Clínica Shaio [DATE] Asignar broker Estante Metálico 4 niveles 160x60…" at bounding box center [994, 197] width 1150 height 137
copy p "Estante Metálico 4 niveles 160x60x183 cm Fixser"
click at [75, 397] on span "Compras" at bounding box center [67, 393] width 42 height 16
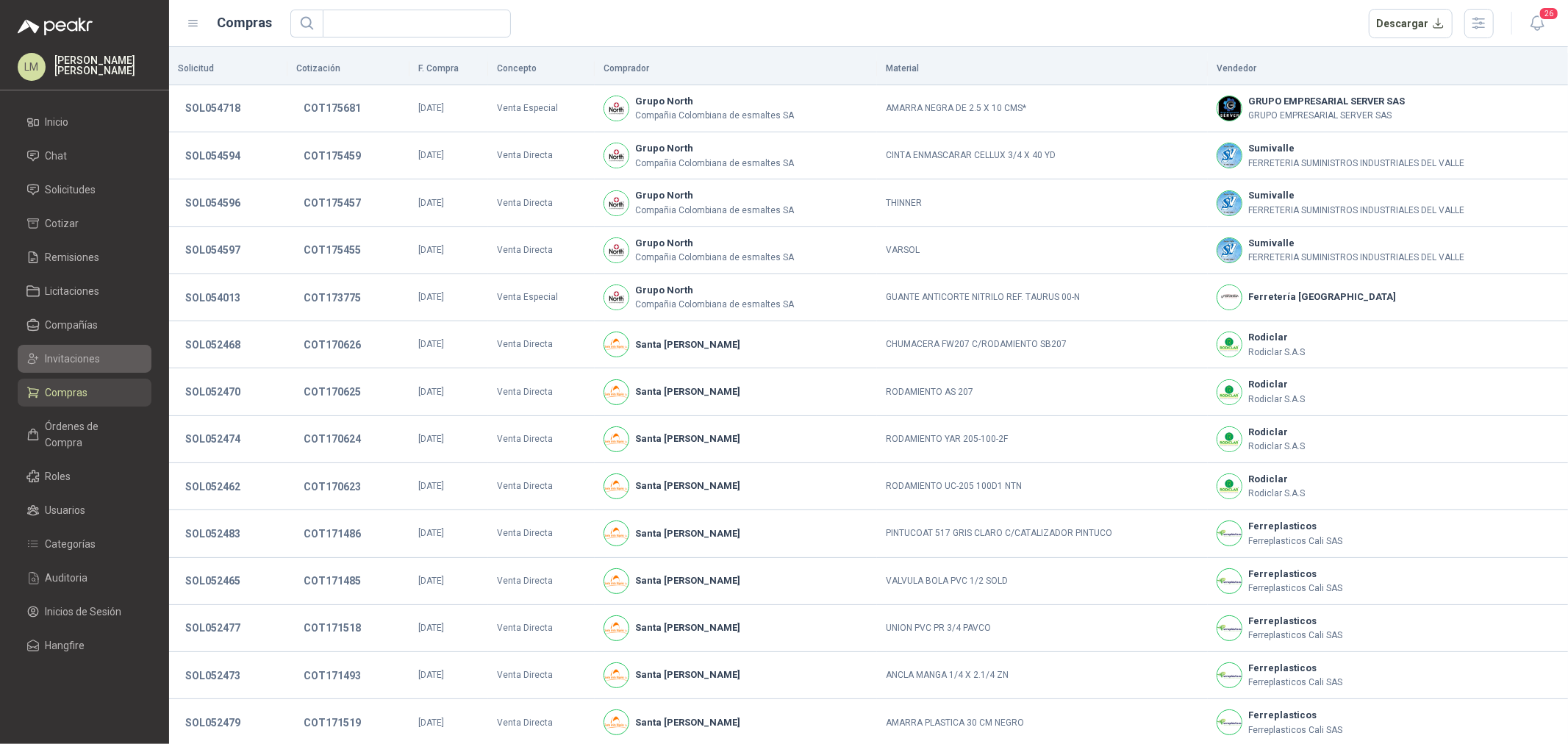
click at [76, 348] on link "Invitaciones" at bounding box center [84, 359] width 134 height 28
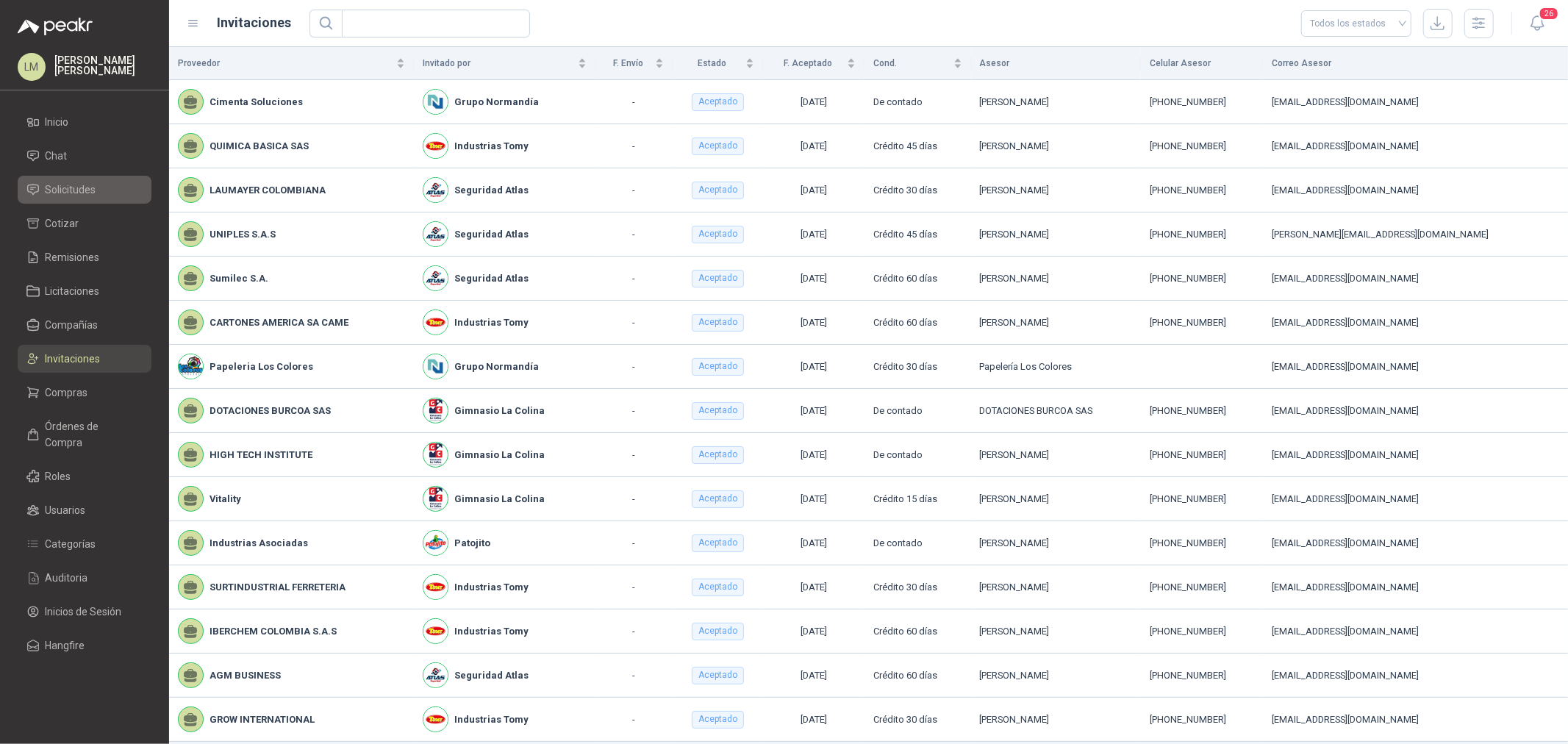
click at [65, 189] on span "Solicitudes" at bounding box center [71, 189] width 50 height 16
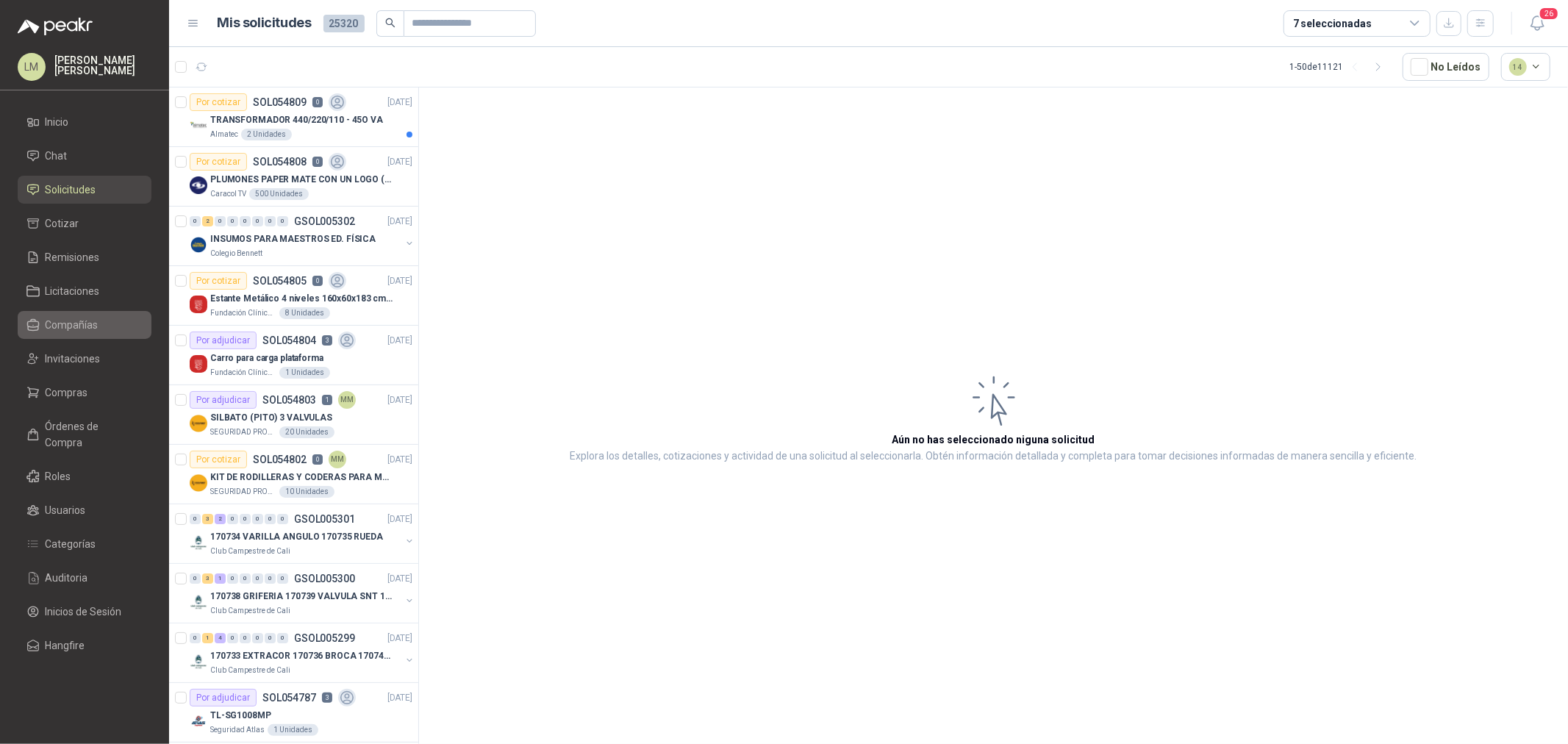
click at [52, 329] on span "Compañías" at bounding box center [73, 325] width 53 height 16
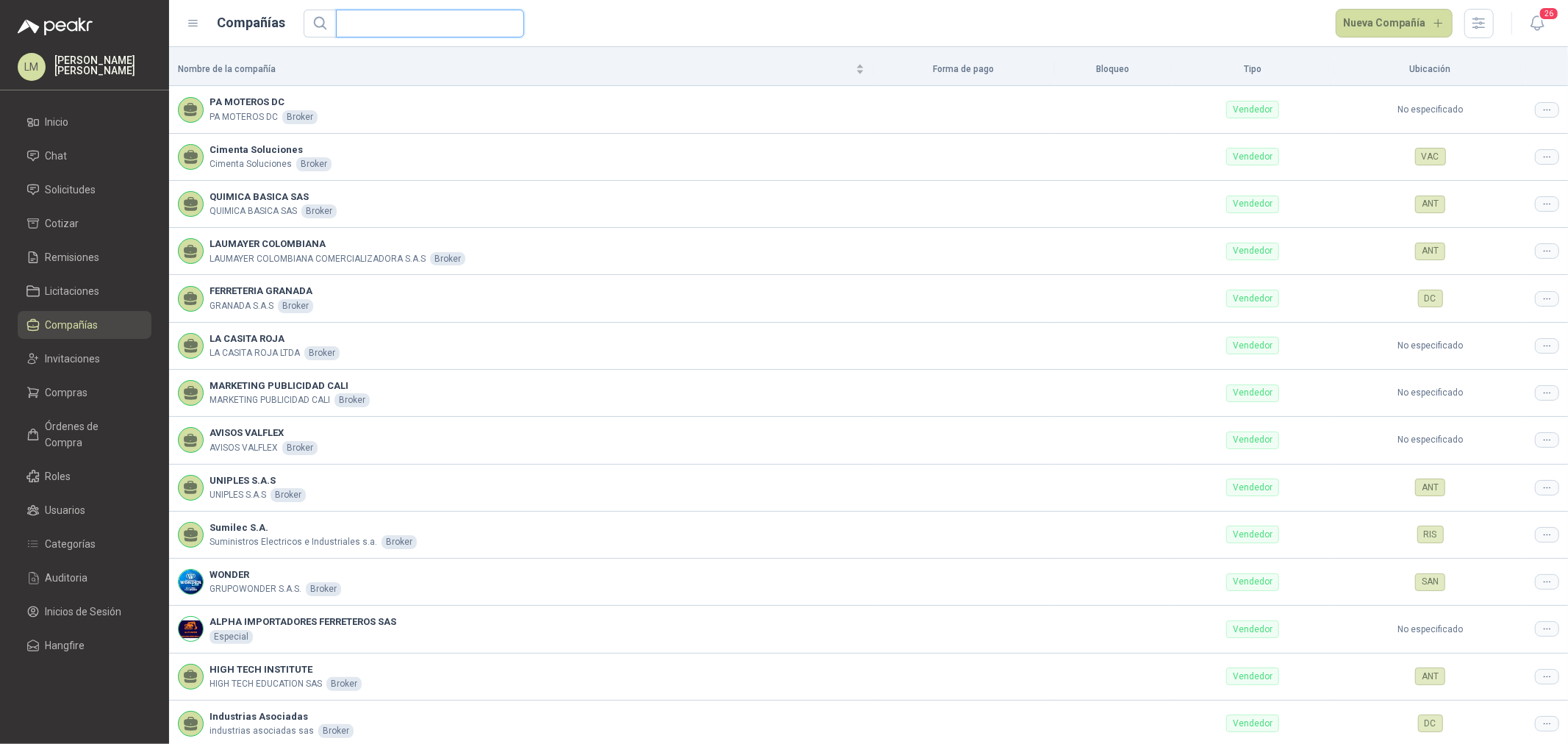
click at [373, 35] on input "text" at bounding box center [425, 24] width 159 height 27
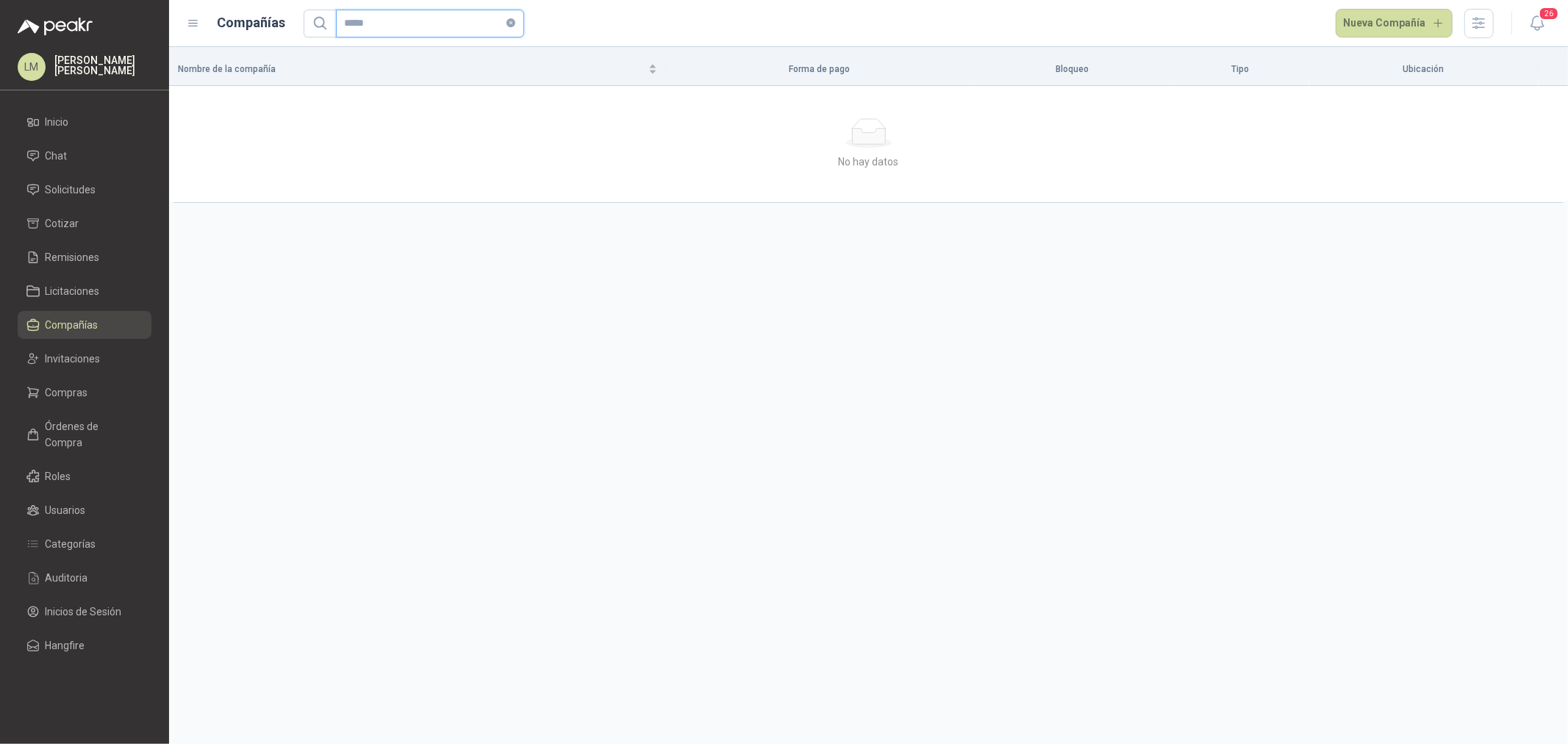
drag, startPoint x: 430, startPoint y: 19, endPoint x: 333, endPoint y: 23, distance: 97.1
click at [333, 23] on span "*****" at bounding box center [413, 24] width 220 height 28
type input "*****"
click at [1254, 107] on div at bounding box center [1547, 110] width 24 height 15
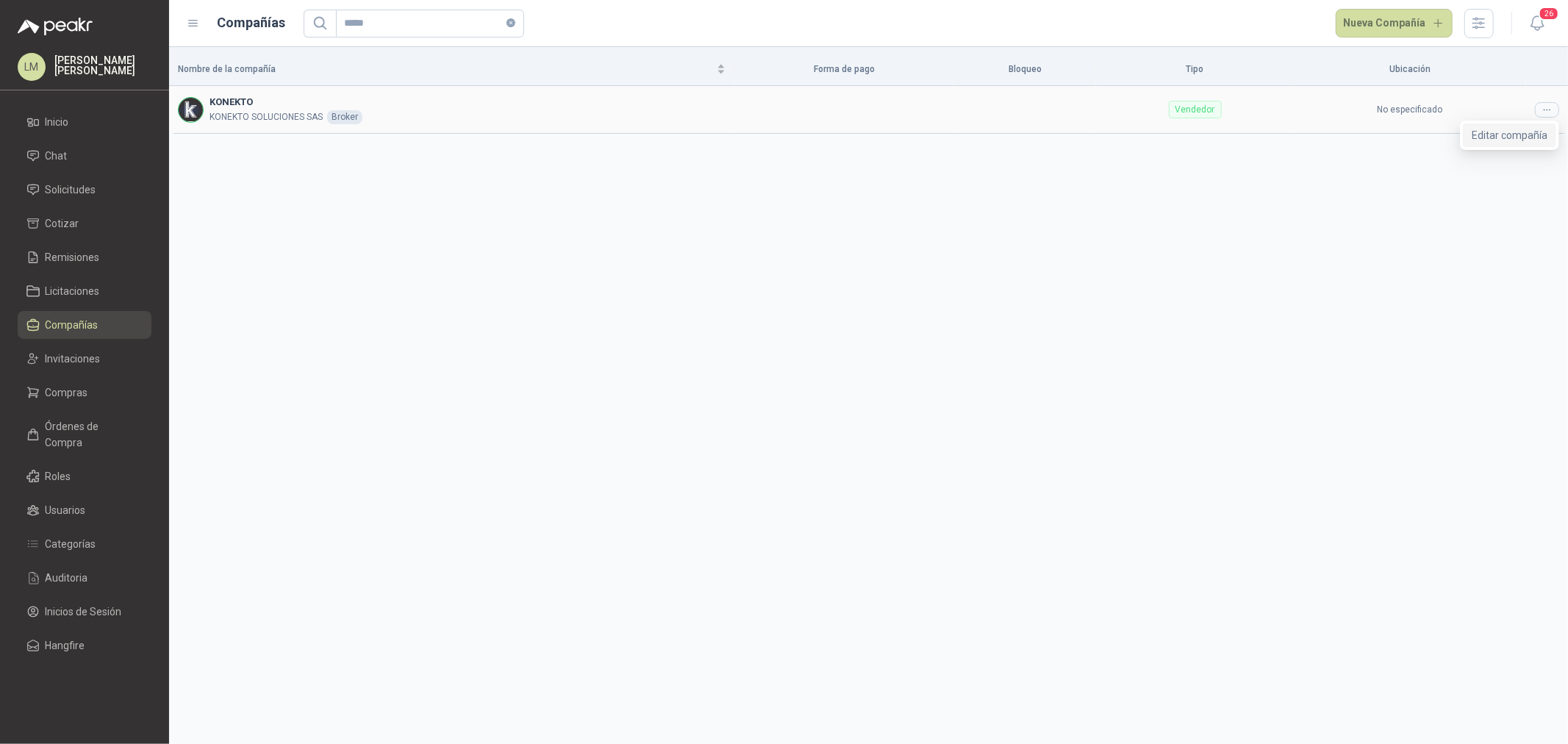
click at [1254, 133] on span "Editar compañía" at bounding box center [1511, 135] width 76 height 16
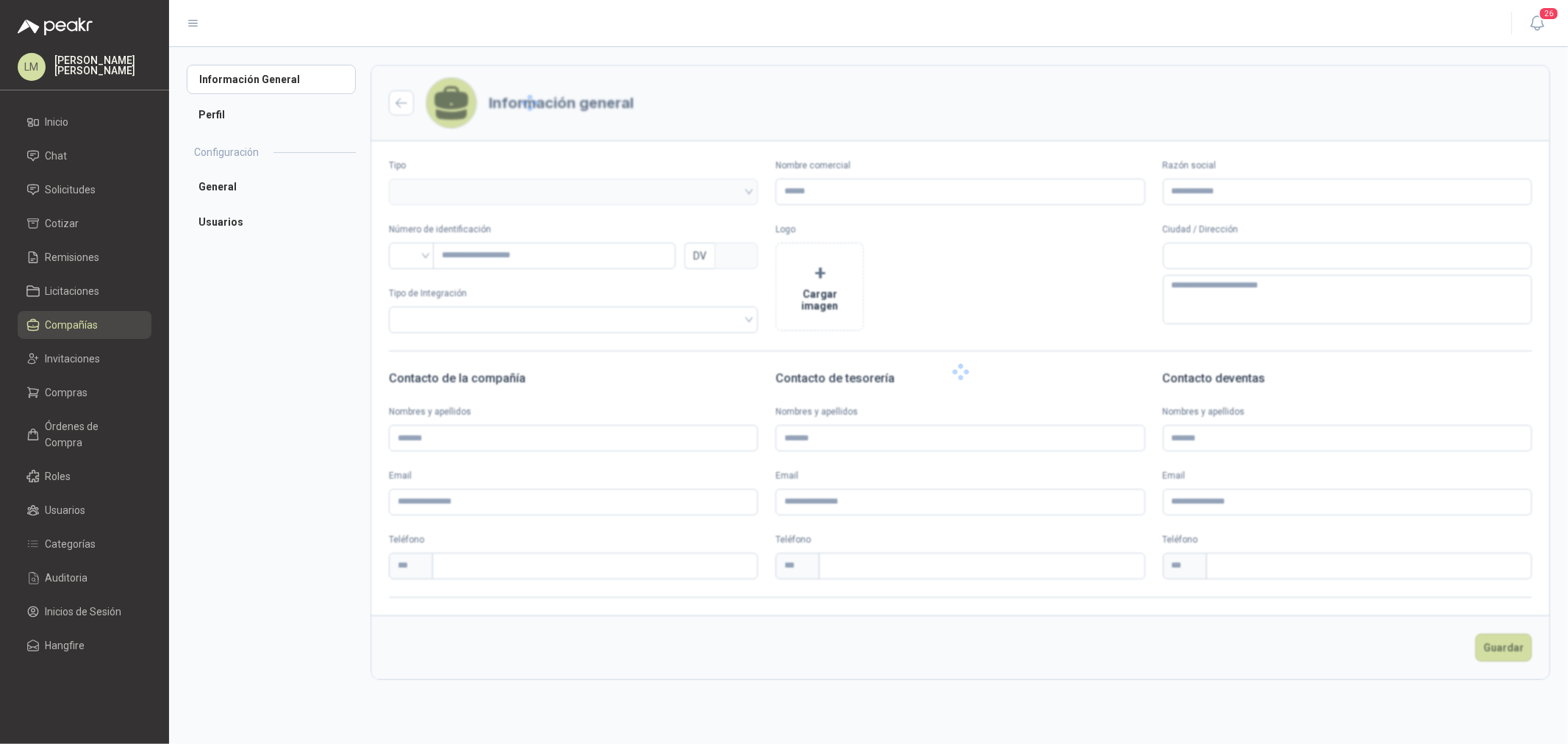
type input "*******"
type input "**********"
type input "*"
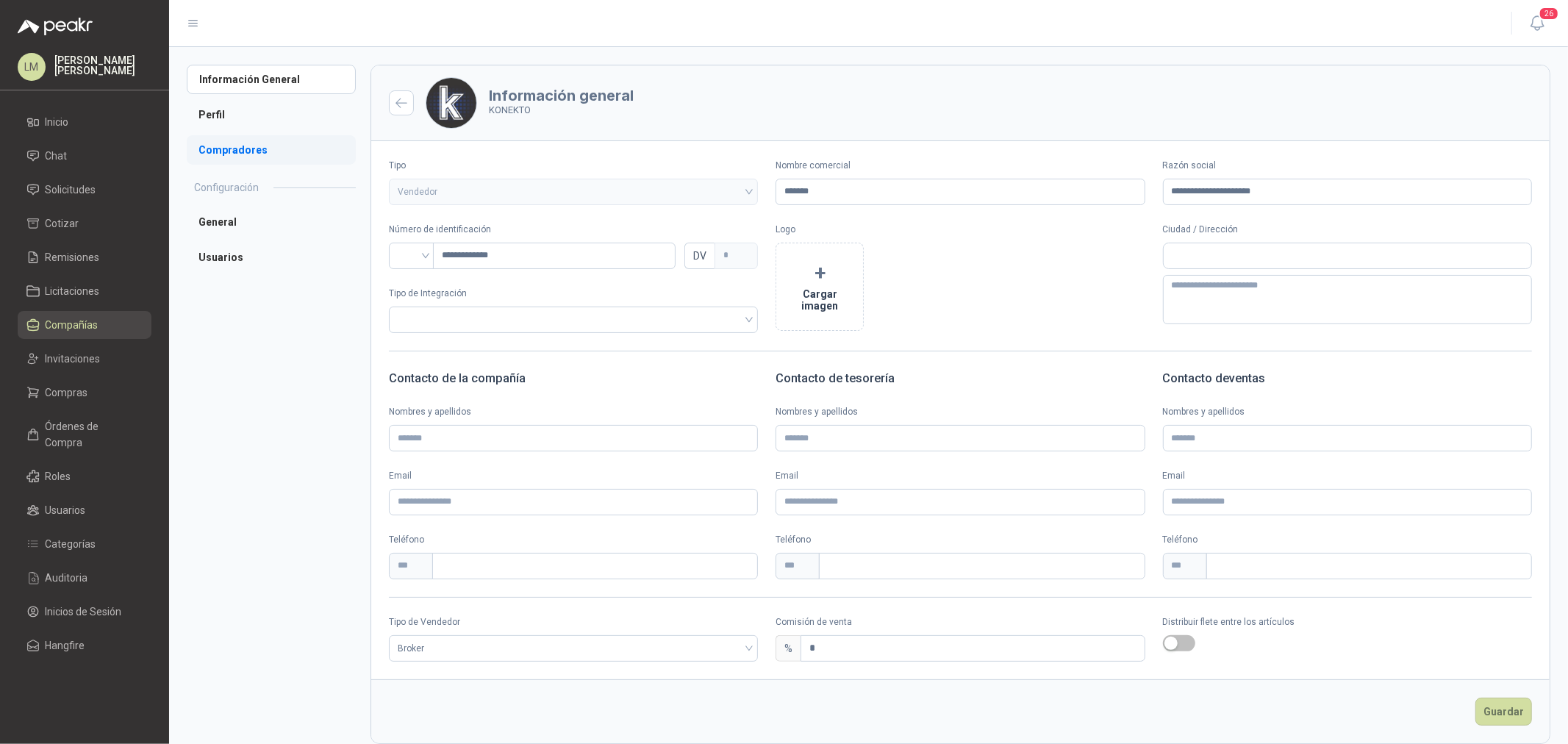
click at [230, 145] on li "Compradores" at bounding box center [271, 150] width 169 height 29
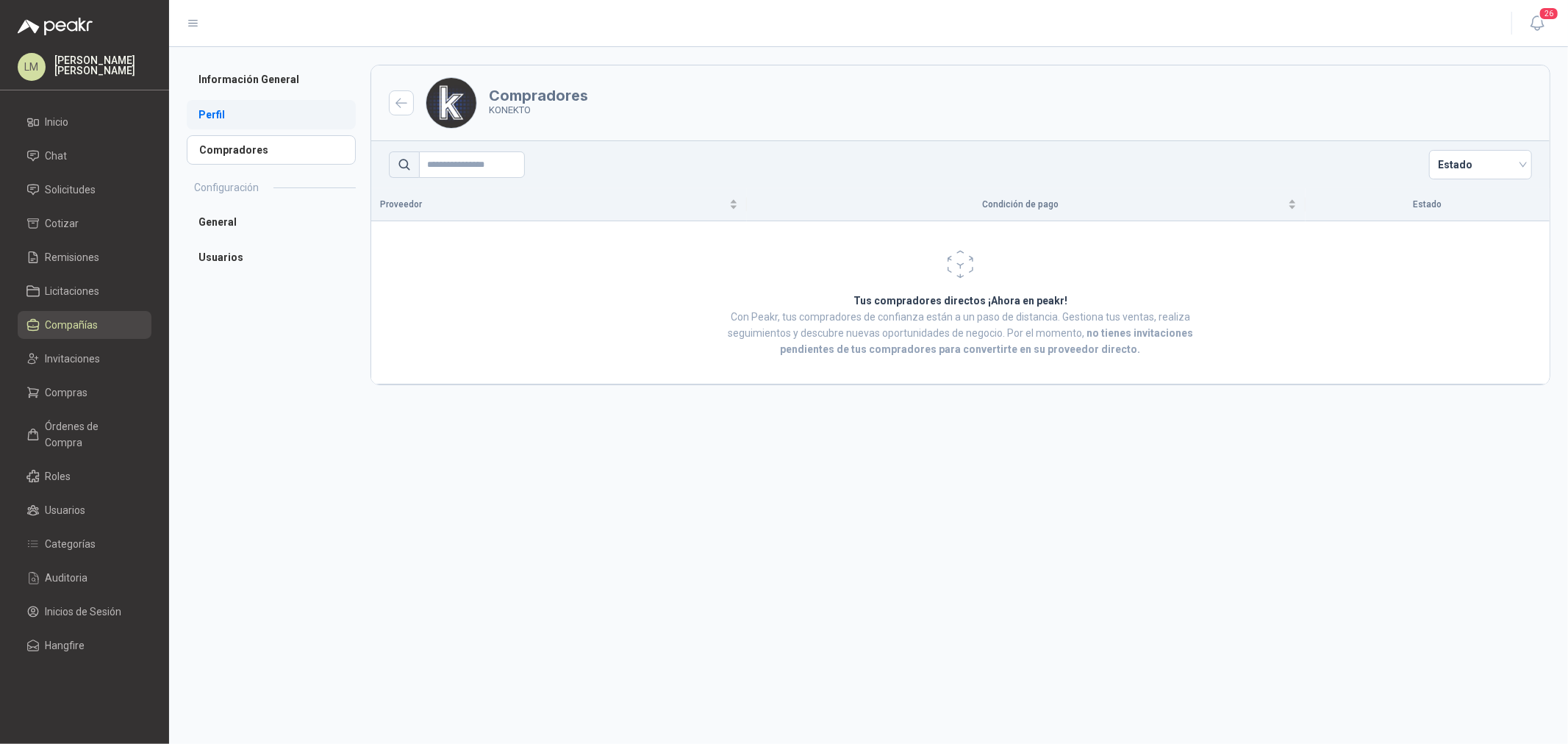
click at [226, 120] on li "Perfil" at bounding box center [271, 114] width 169 height 29
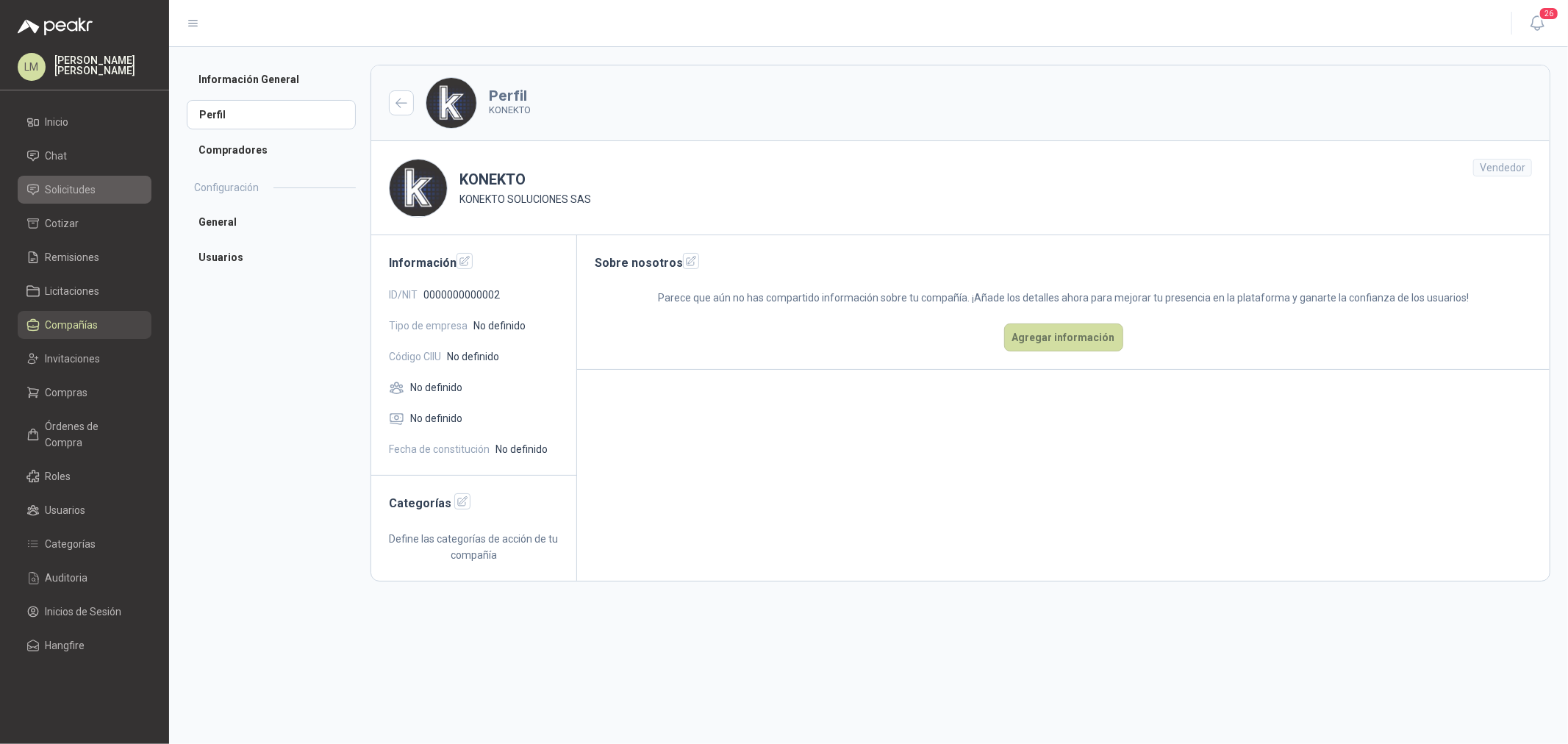
click at [89, 184] on span "Solicitudes" at bounding box center [71, 189] width 50 height 16
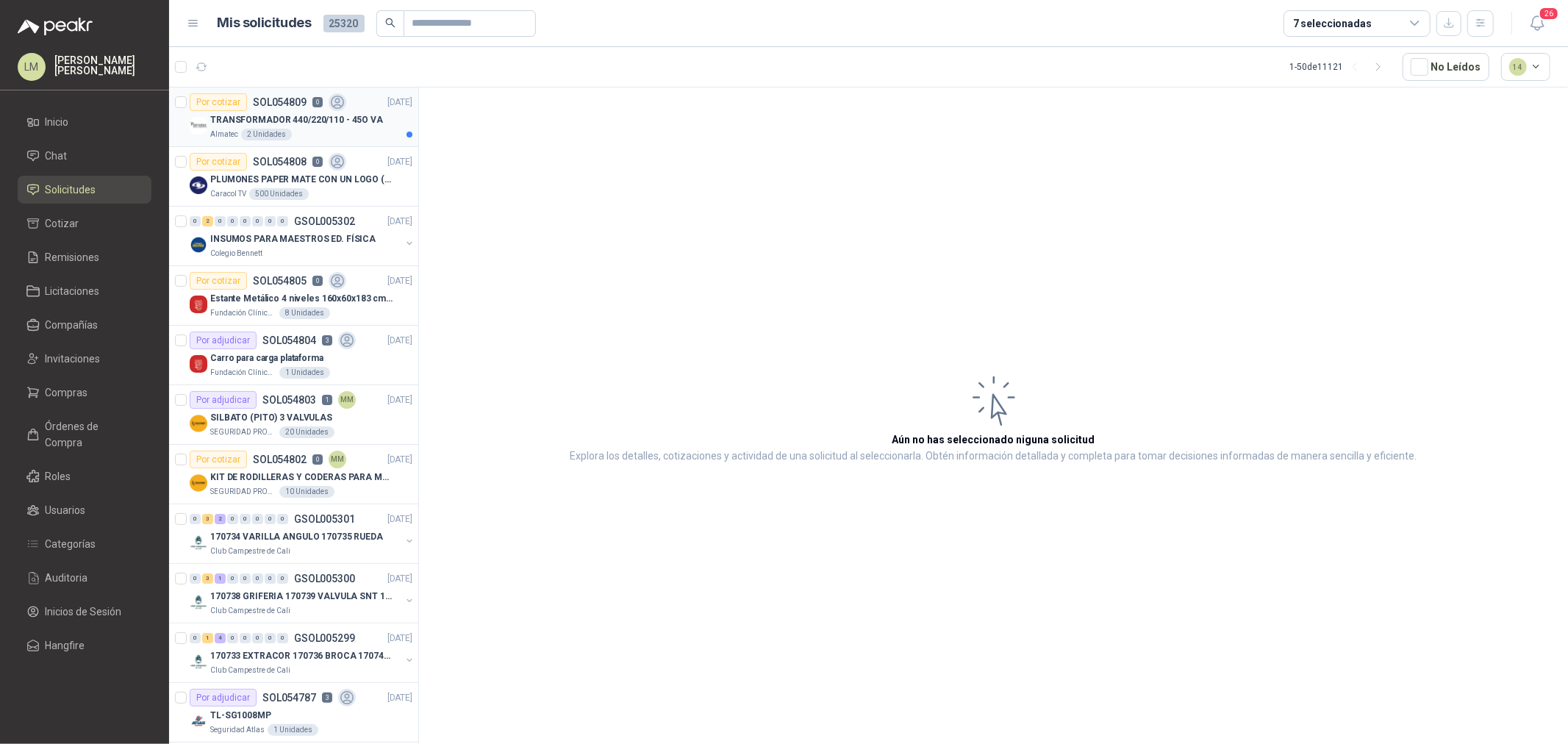
click at [286, 97] on p "SOL054809" at bounding box center [279, 103] width 54 height 11
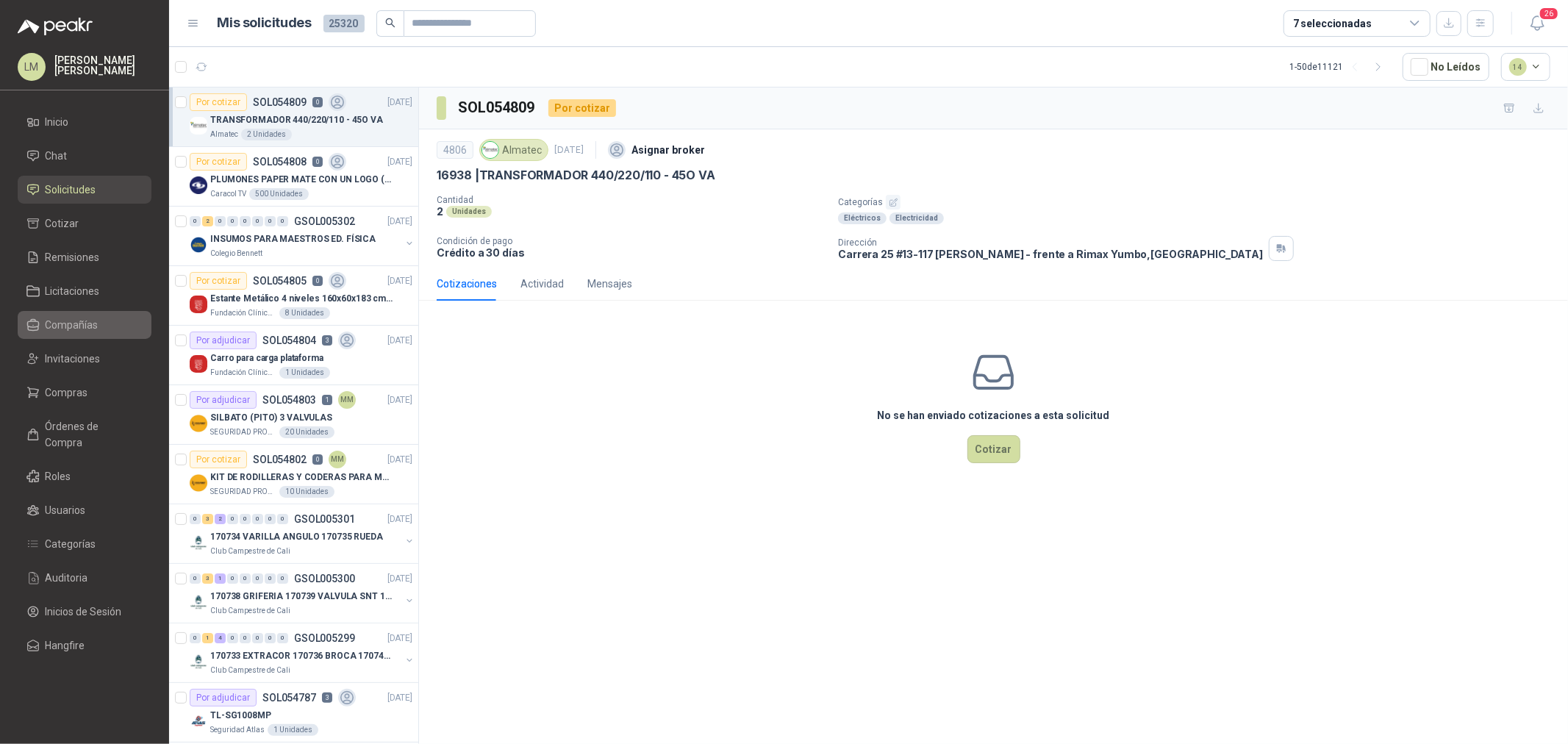
click at [60, 331] on span "Compañías" at bounding box center [73, 325] width 53 height 16
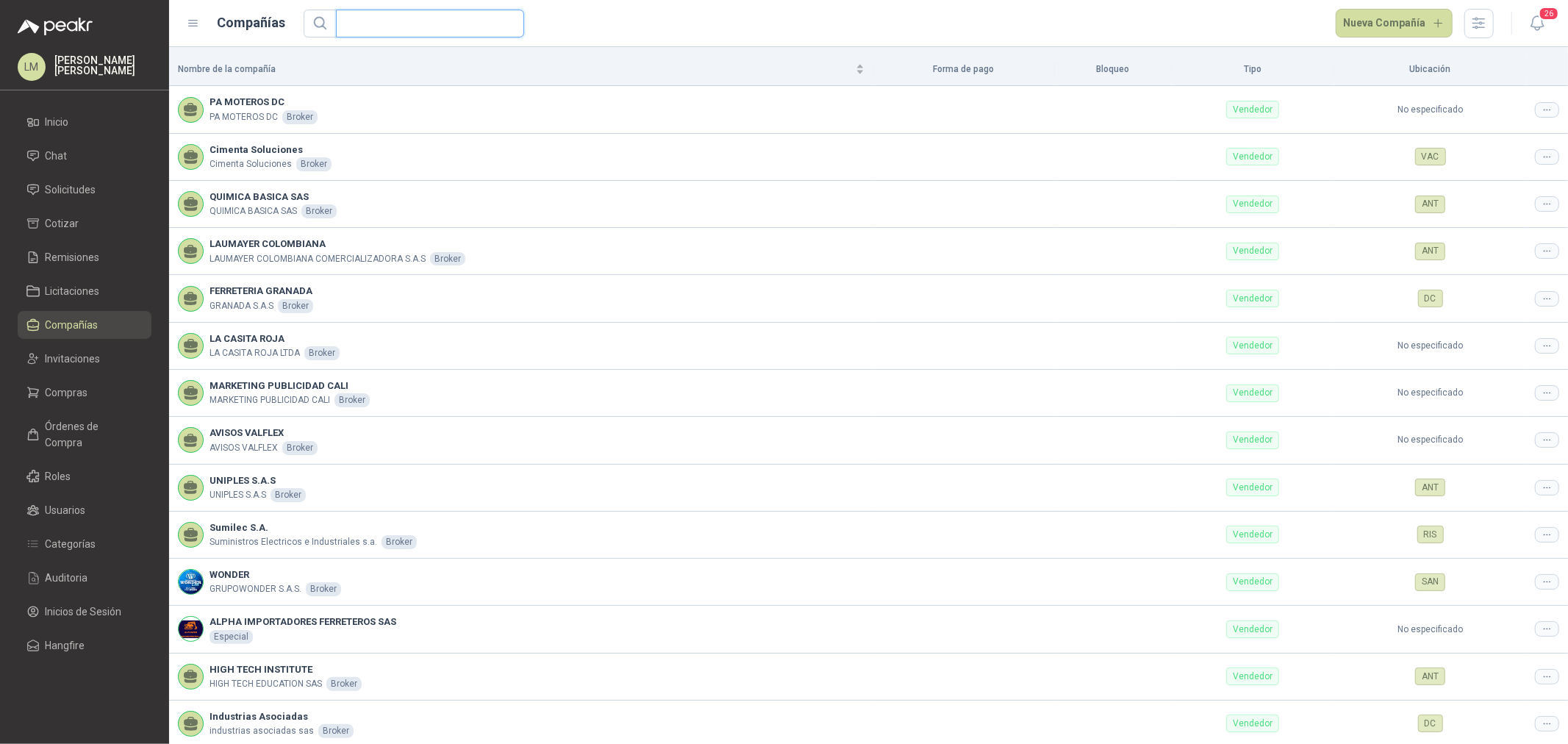
click at [415, 19] on input "text" at bounding box center [425, 24] width 159 height 27
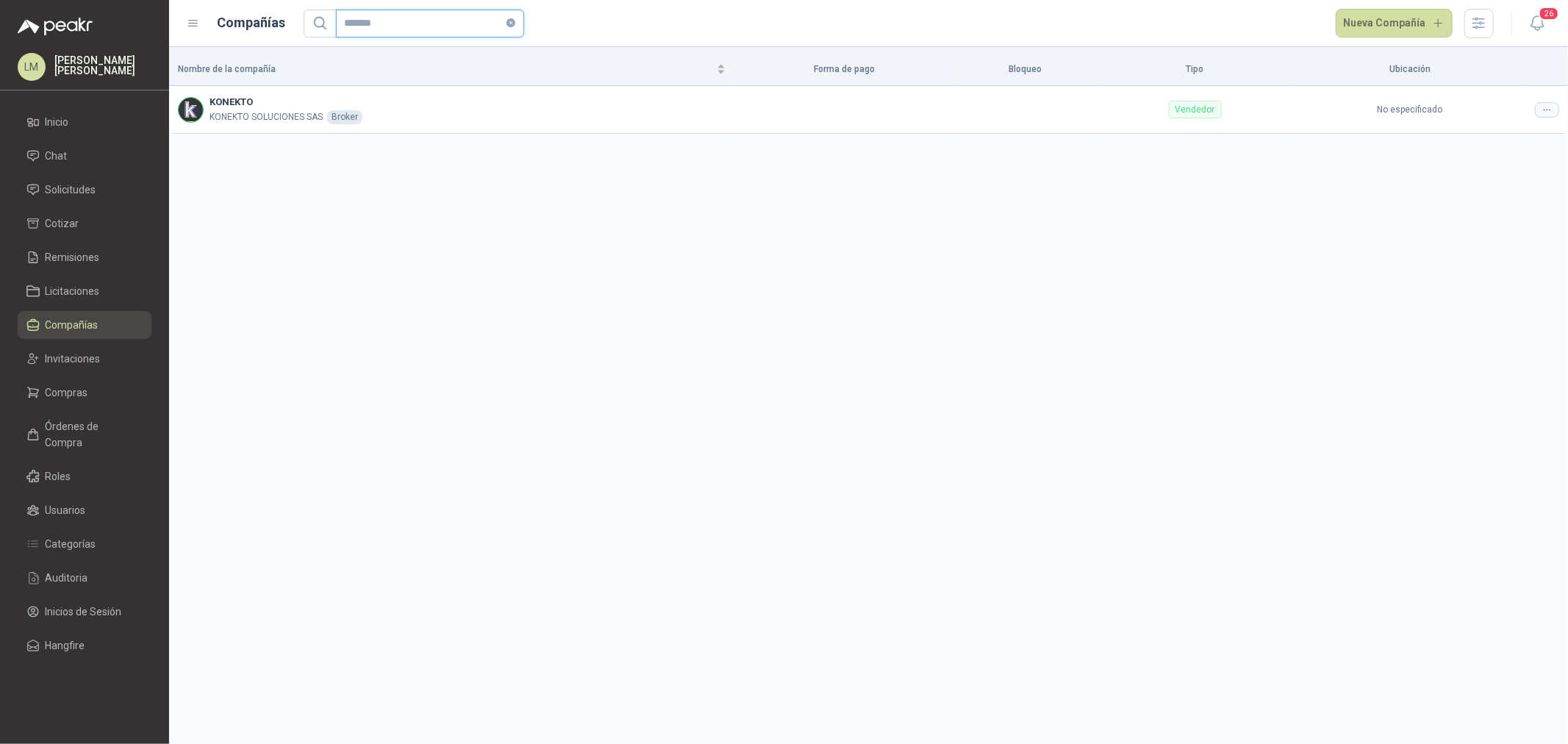
type input "*******"
click at [64, 356] on span "Invitaciones" at bounding box center [73, 359] width 55 height 16
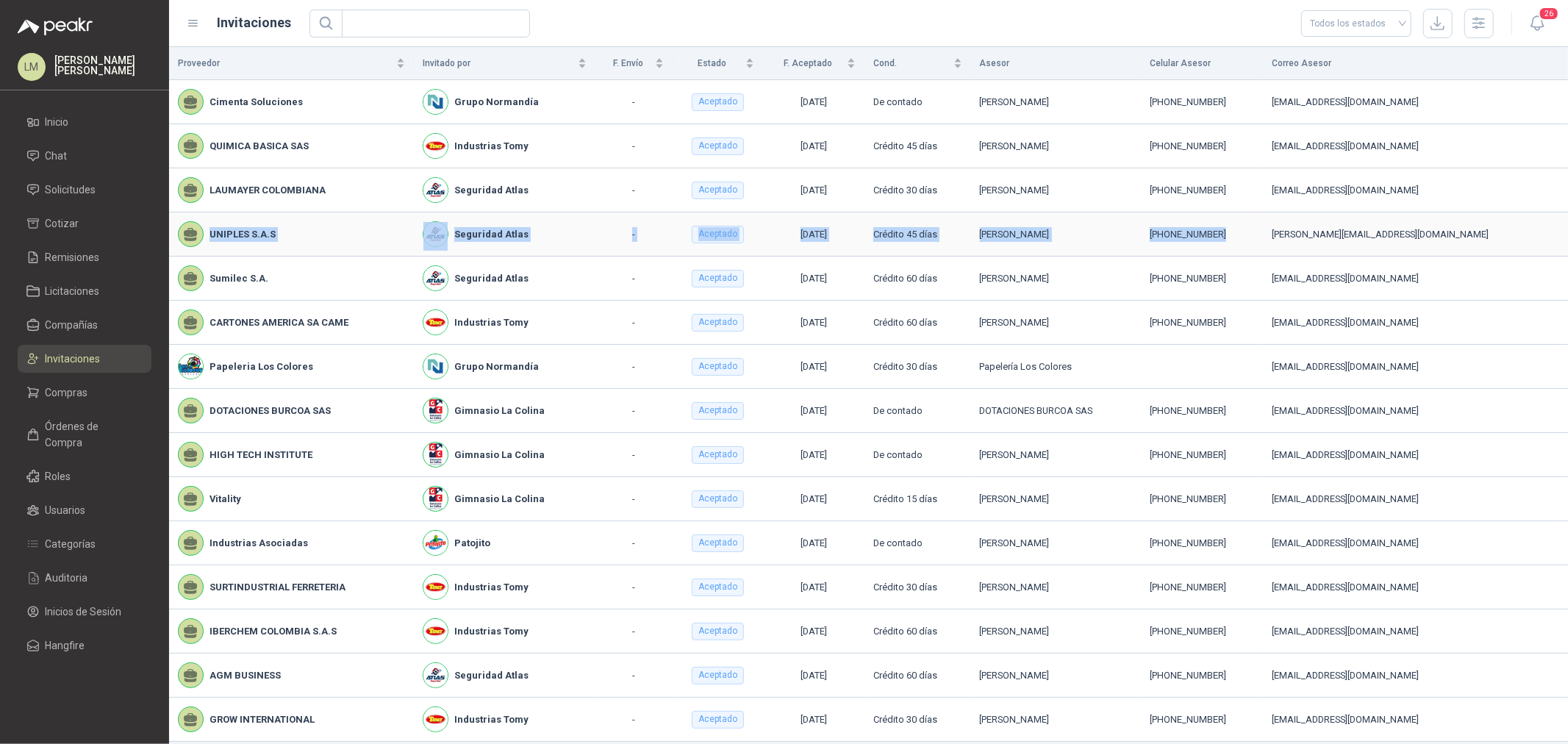
drag, startPoint x: 211, startPoint y: 234, endPoint x: 1280, endPoint y: 242, distance: 1069.0
click at [1254, 242] on tr "UNIPLES S.A.S Seguridad Atlas - Aceptado 03/09/2025 Crédito 45 días Mauricio Ga…" at bounding box center [868, 234] width 1399 height 44
click at [364, 237] on div "UNIPLES S.A.S" at bounding box center [291, 234] width 227 height 26
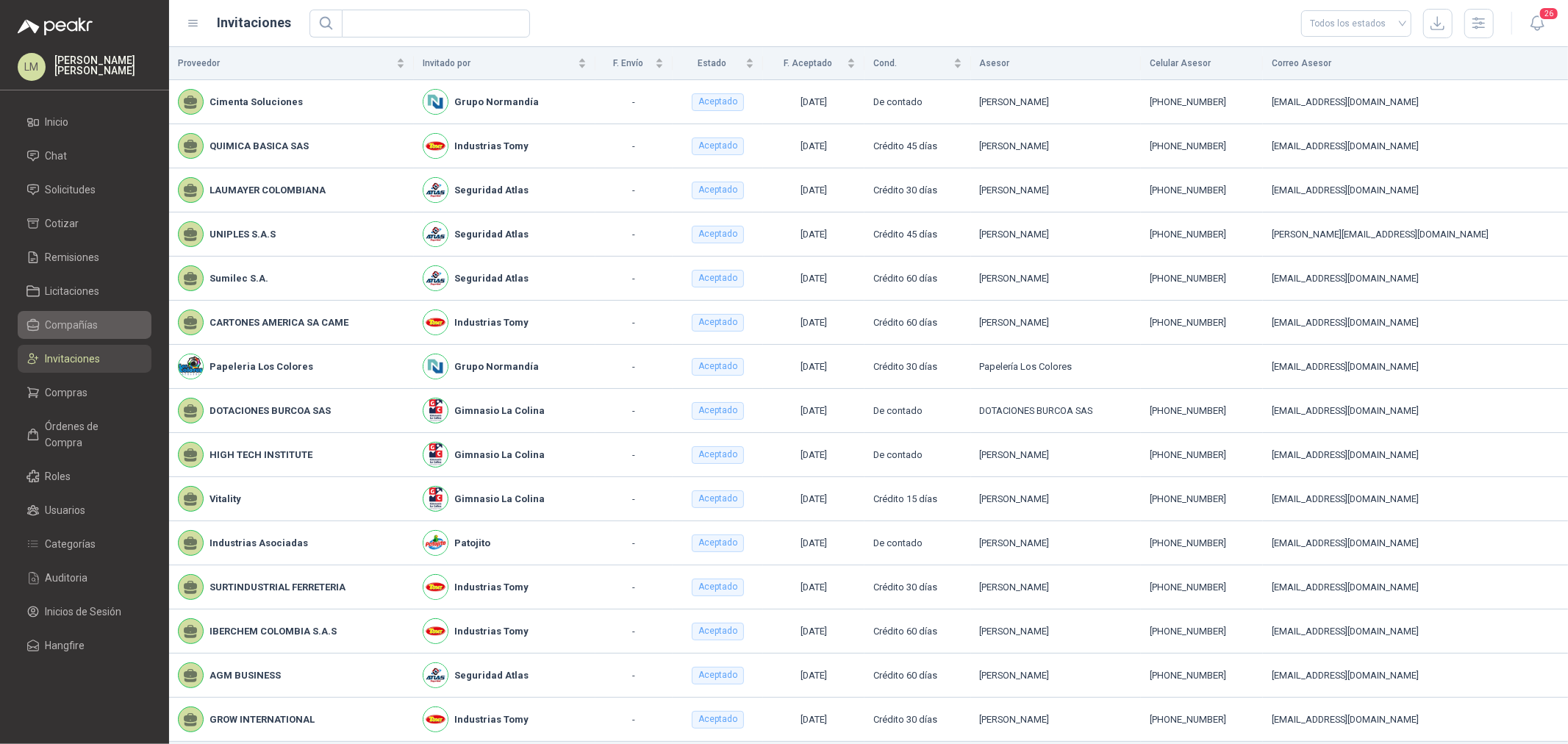
drag, startPoint x: 67, startPoint y: 317, endPoint x: 61, endPoint y: 322, distance: 7.8
click at [67, 317] on span "Compañías" at bounding box center [73, 325] width 53 height 16
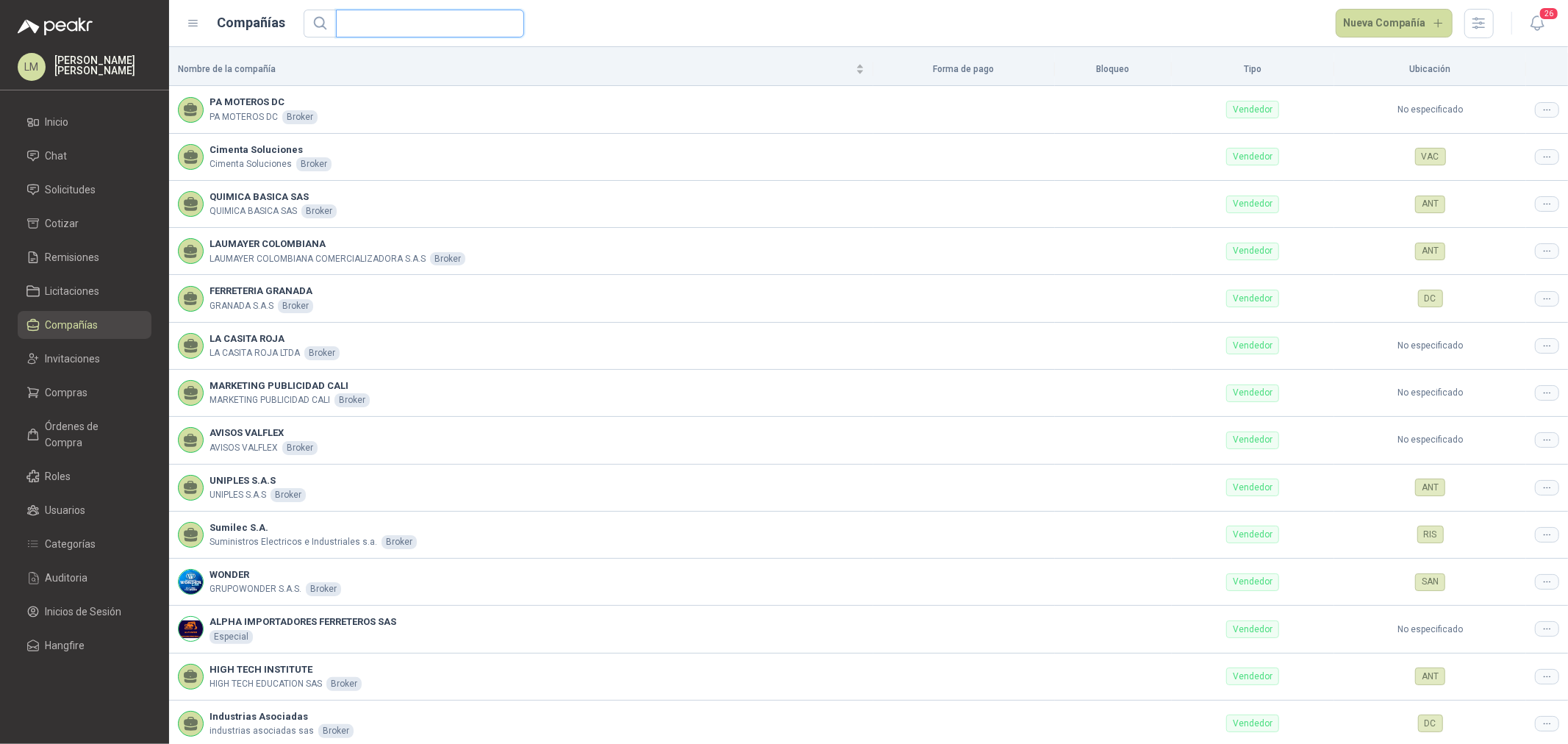
click at [390, 27] on input "text" at bounding box center [425, 24] width 159 height 27
click at [1254, 491] on div at bounding box center [1547, 487] width 24 height 15
click at [1254, 508] on td "ANT" at bounding box center [1430, 487] width 192 height 47
click at [1254, 484] on icon at bounding box center [1547, 487] width 11 height 11
click at [1254, 518] on span "Editar compañía" at bounding box center [1498, 514] width 76 height 16
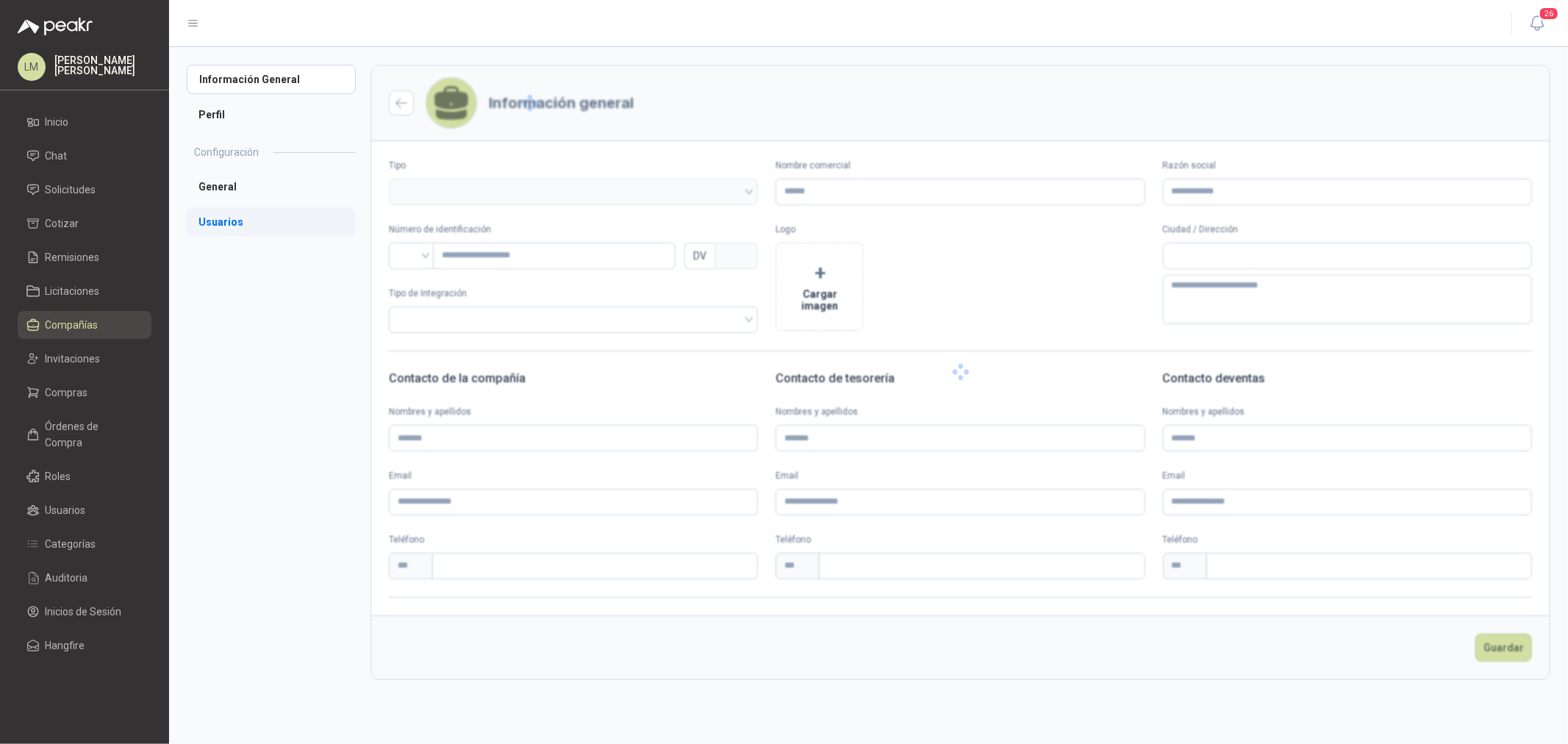
type input "**********"
type input "*********"
type input "*"
type textarea "**********"
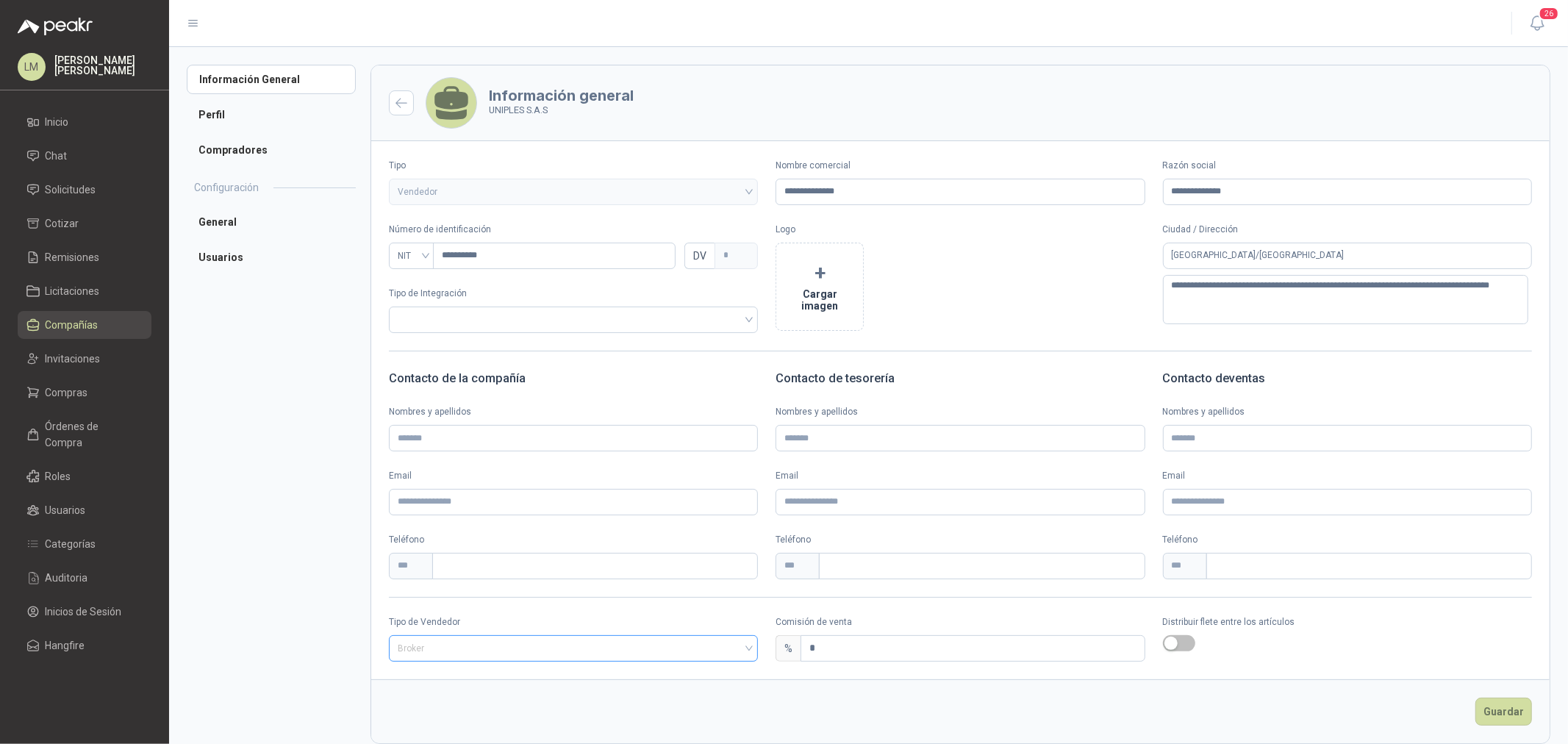
click at [405, 567] on span "Broker" at bounding box center [573, 648] width 351 height 22
click at [443, 567] on div "Especial" at bounding box center [571, 726] width 342 height 16
drag, startPoint x: 805, startPoint y: 648, endPoint x: 690, endPoint y: 680, distance: 119.4
click at [696, 567] on form "**********" at bounding box center [960, 404] width 1180 height 679
type input "*"
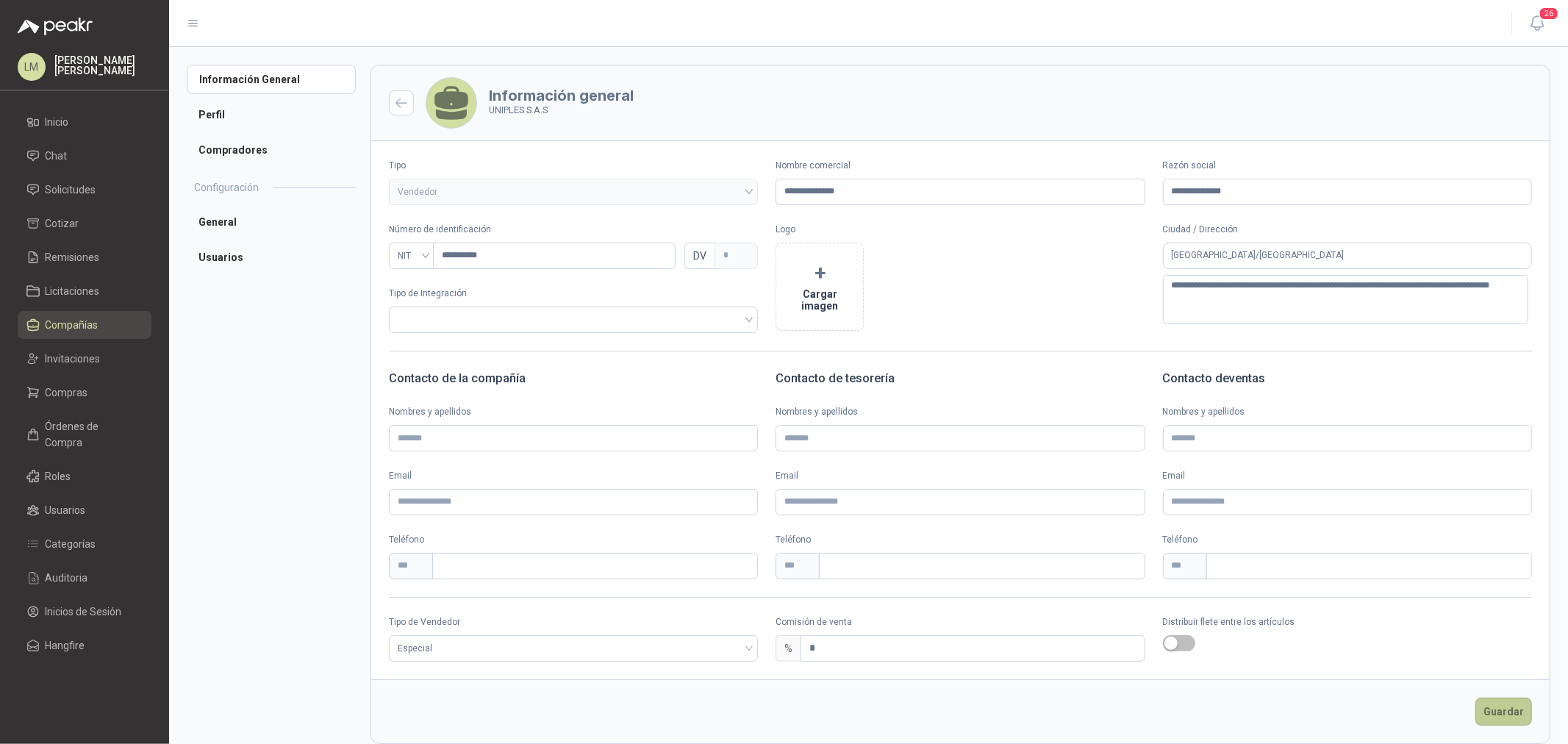
click at [1254, 567] on button "Guardar" at bounding box center [1504, 712] width 57 height 28
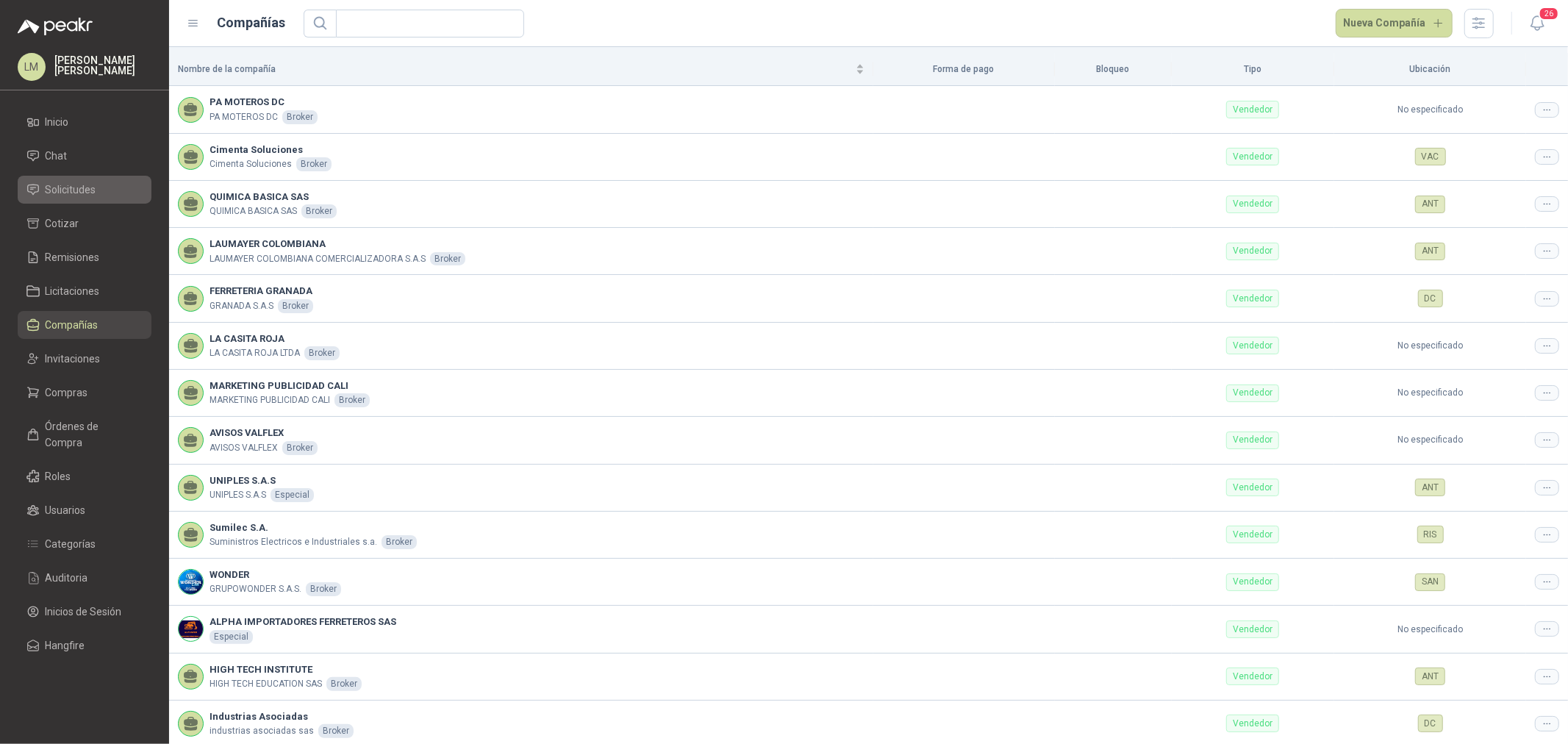
click at [70, 184] on span "Solicitudes" at bounding box center [71, 189] width 50 height 16
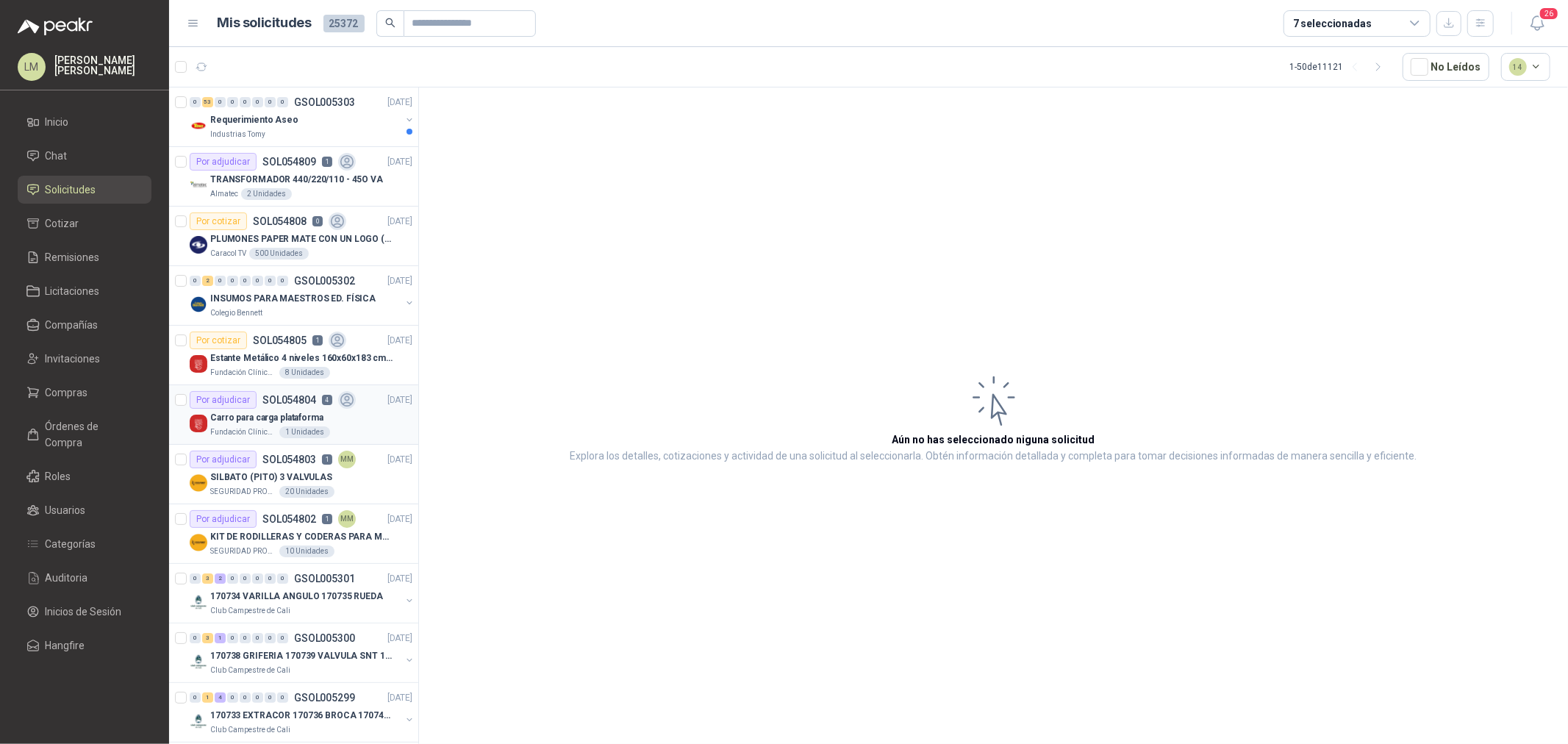
click at [306, 422] on p "Carro para carga plataforma" at bounding box center [267, 418] width 113 height 14
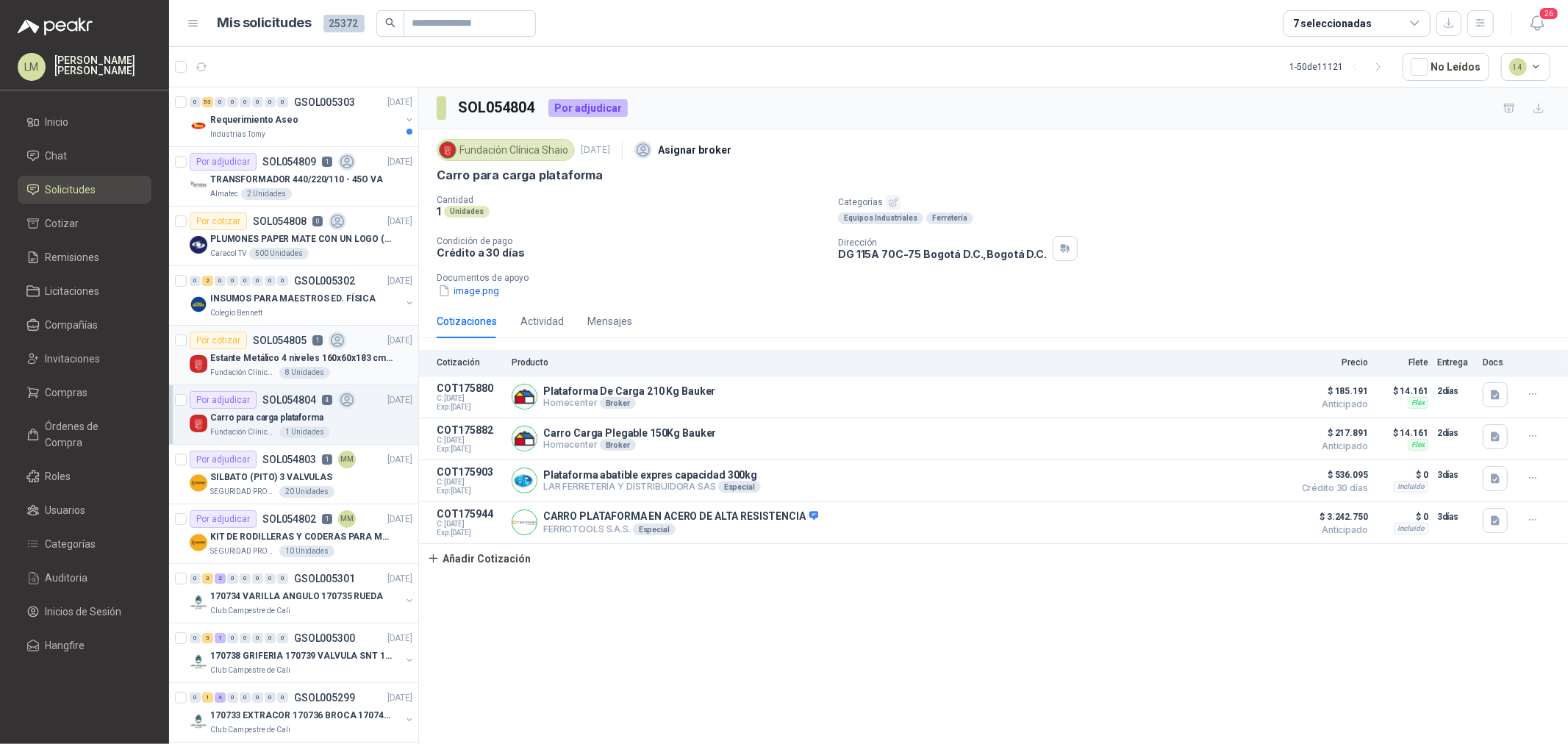
click at [276, 365] on div "Estante Metálico 4 niveles 160x60x183 cm Fixser" at bounding box center [311, 358] width 203 height 18
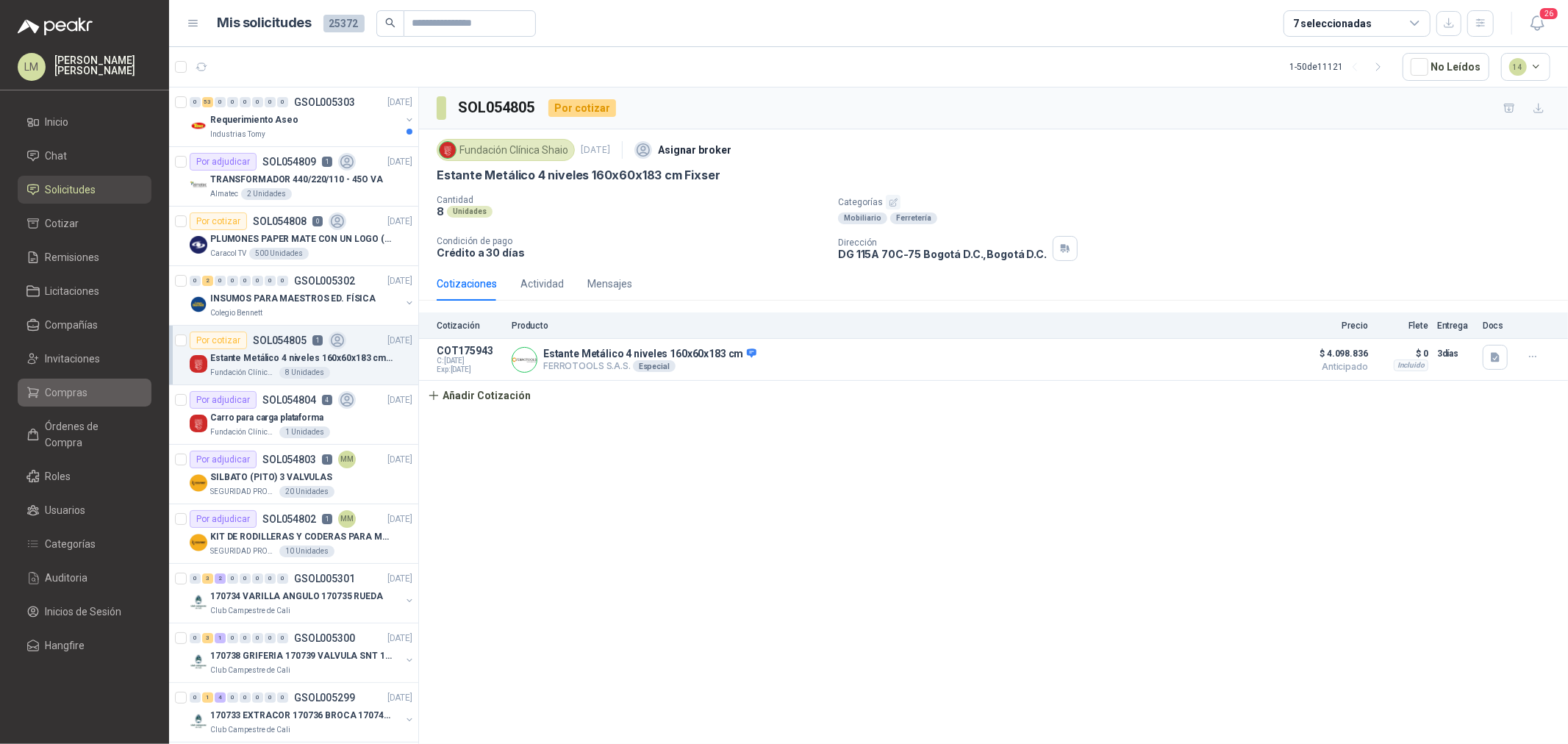
click at [64, 393] on span "Compras" at bounding box center [67, 393] width 42 height 16
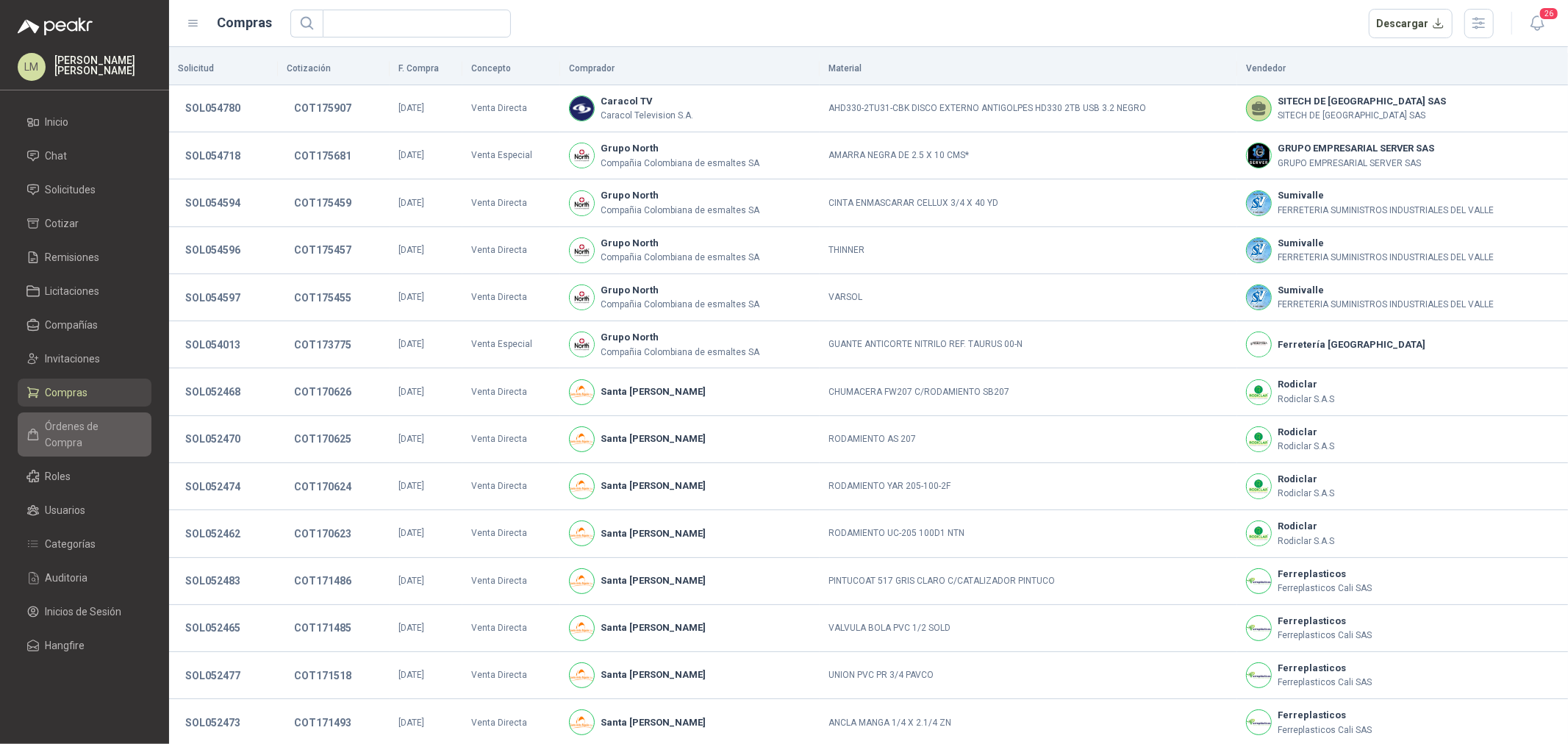
click at [96, 433] on span "Órdenes de Compra" at bounding box center [92, 434] width 92 height 33
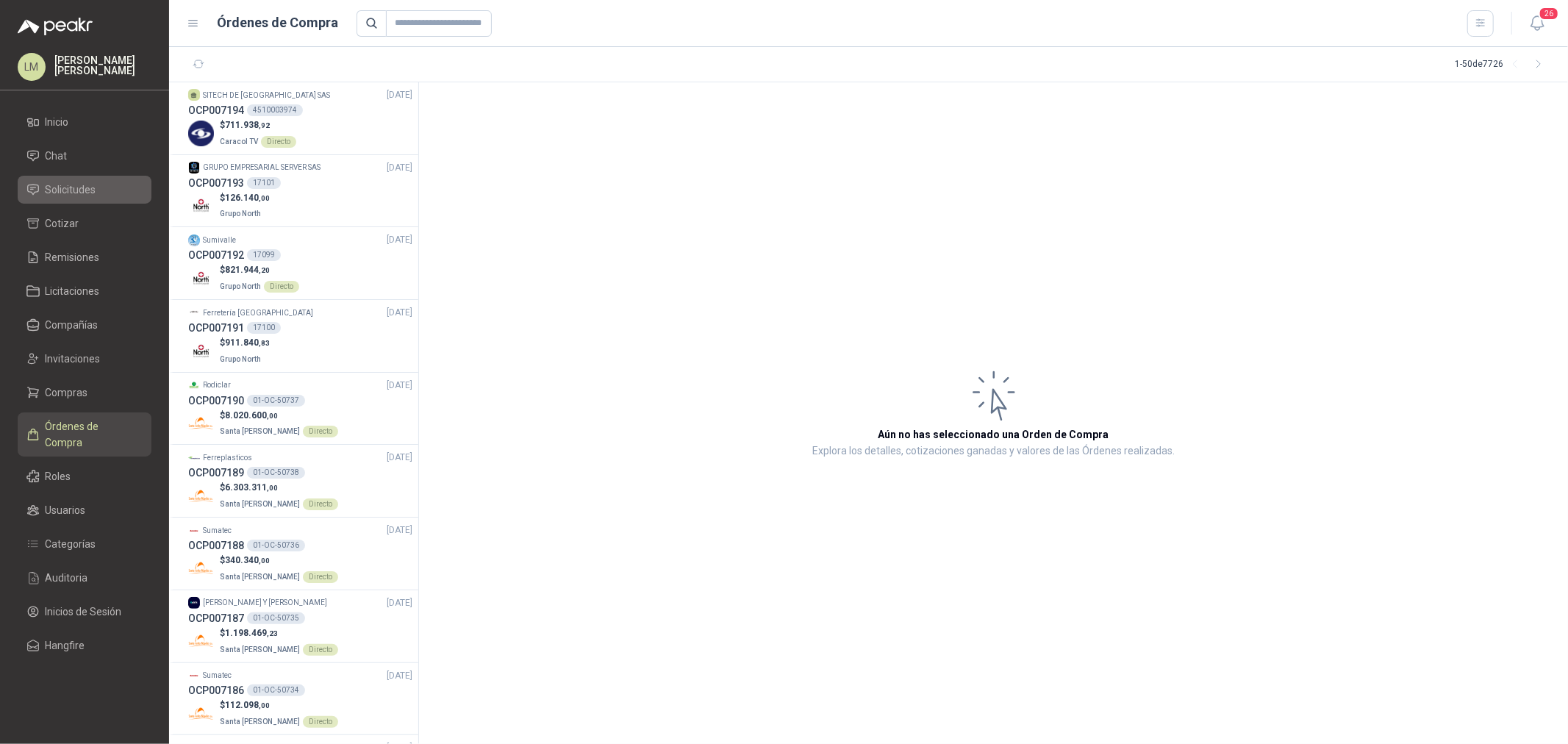
click at [78, 185] on span "Solicitudes" at bounding box center [71, 189] width 50 height 16
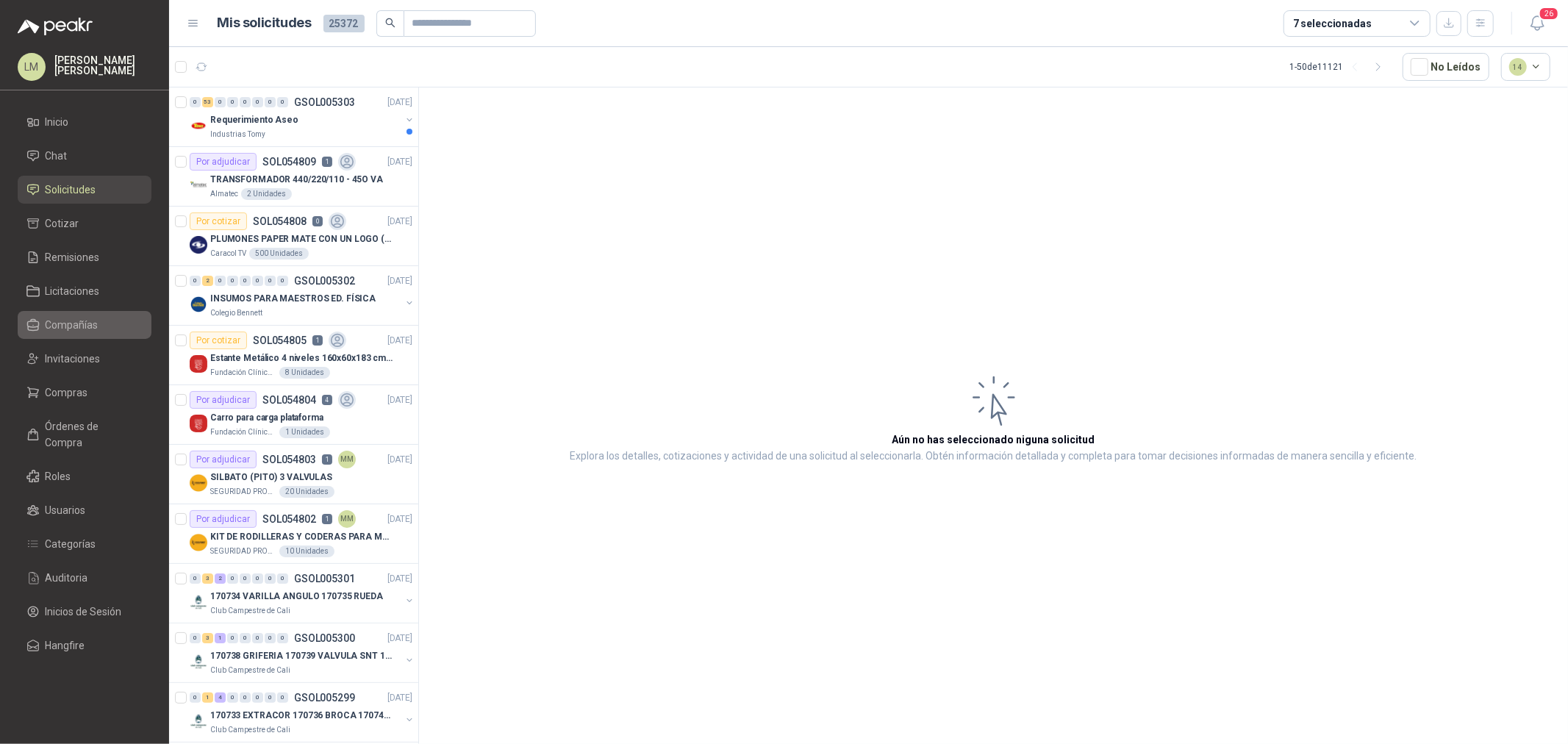
click at [72, 326] on span "Compañías" at bounding box center [73, 325] width 53 height 16
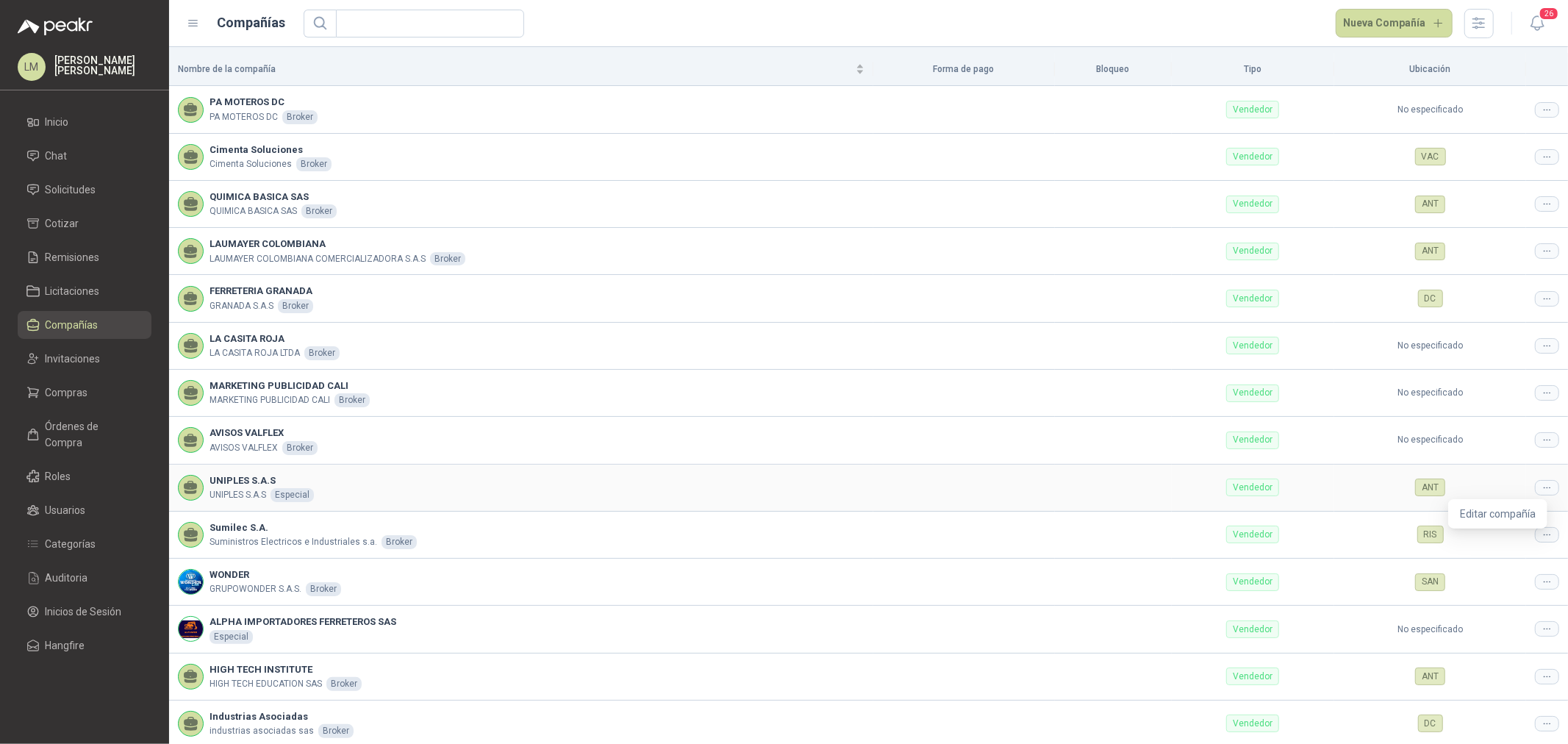
click at [1254, 487] on icon at bounding box center [1547, 487] width 11 height 11
click at [1254, 506] on span "Editar compañía" at bounding box center [1498, 514] width 76 height 16
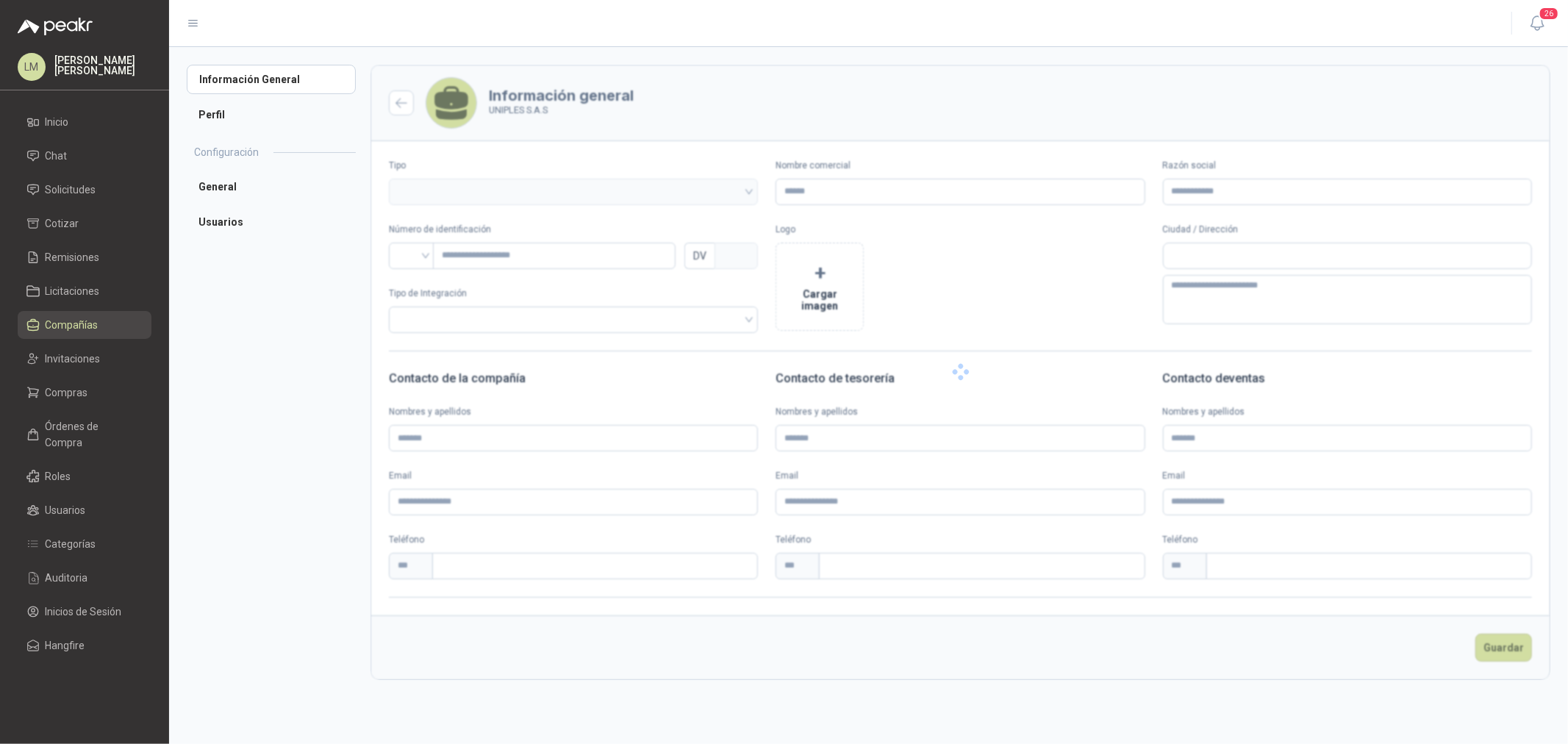
type input "**********"
type input "*********"
type input "*"
type textarea "**********"
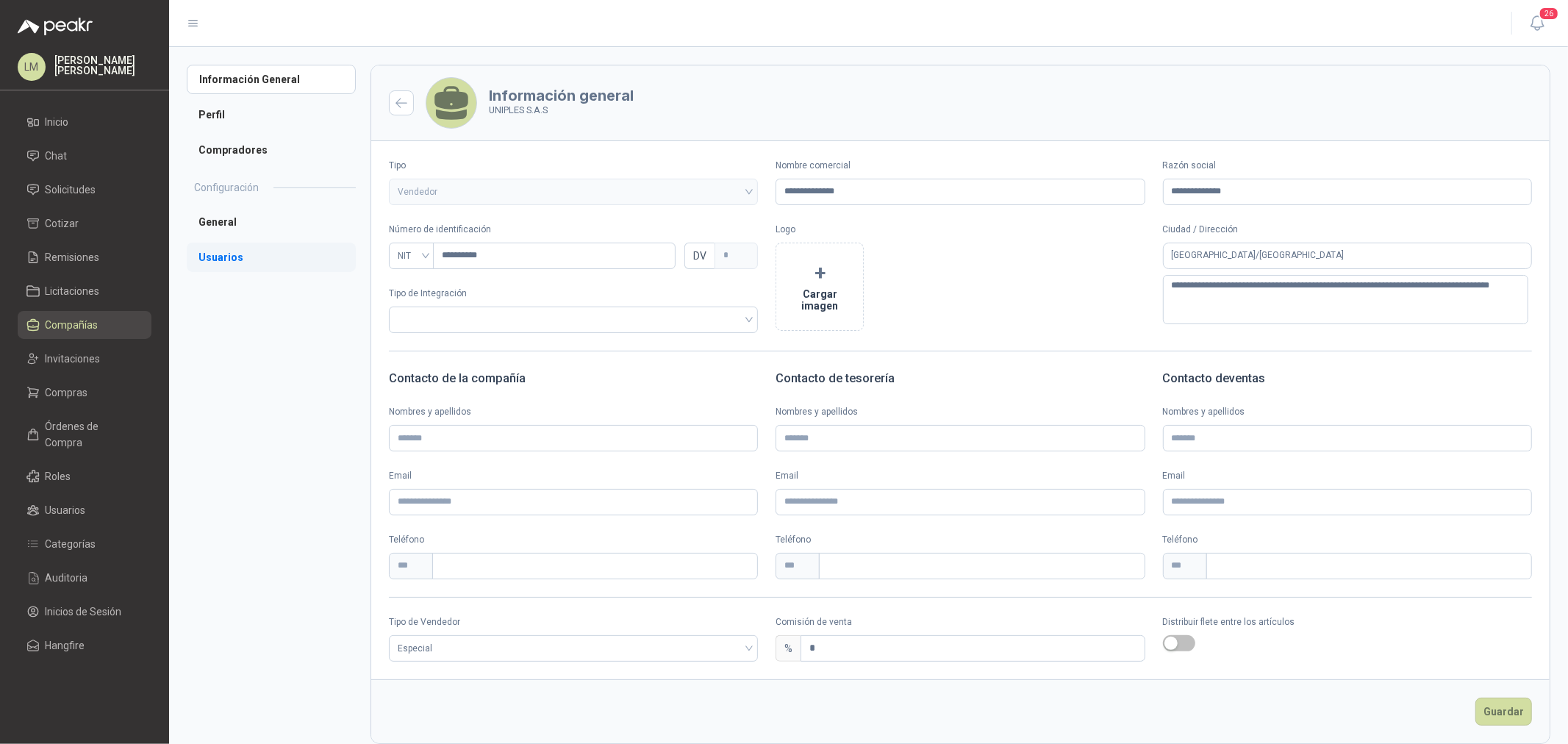
click at [246, 259] on li "Usuarios" at bounding box center [271, 257] width 169 height 29
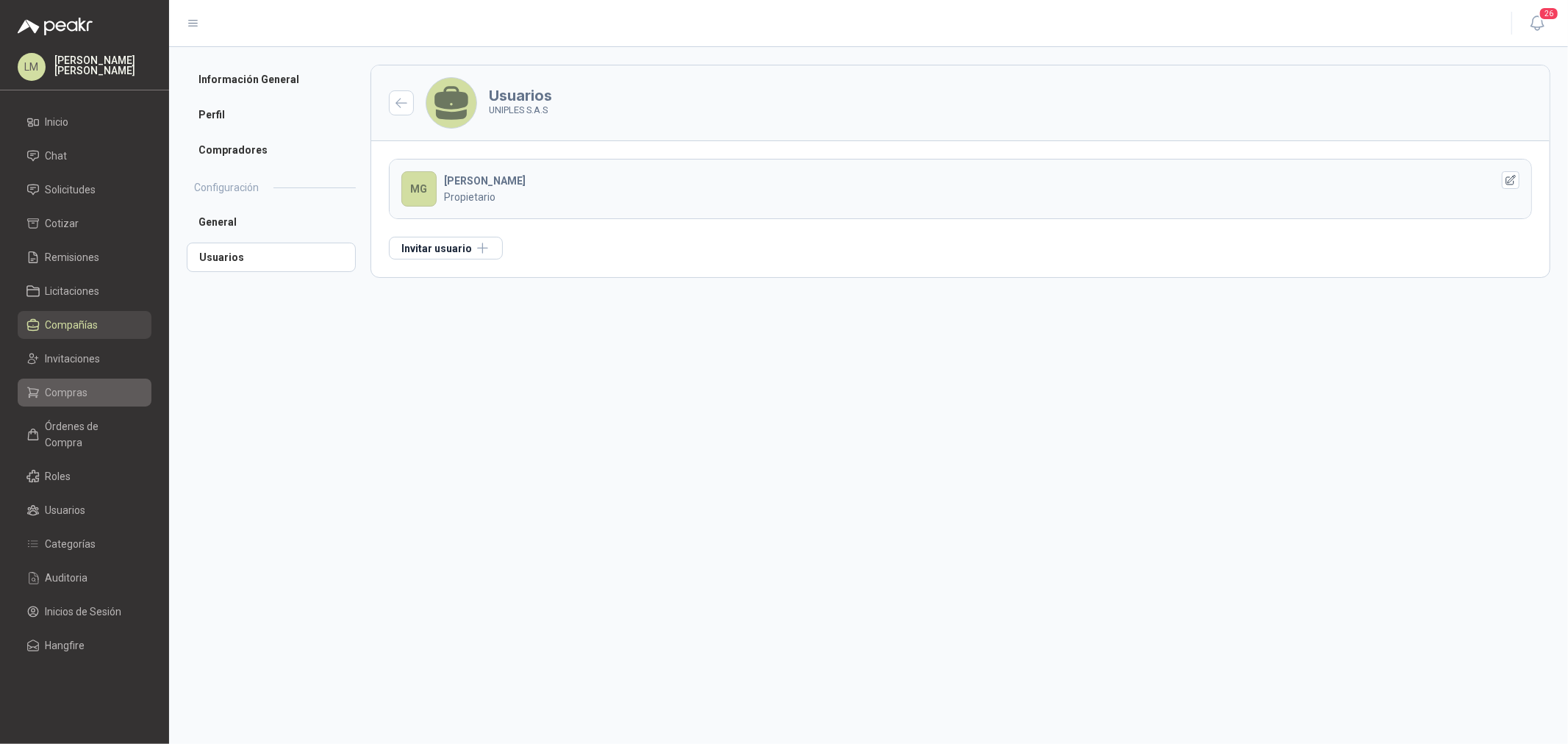
click at [79, 399] on span "Compras" at bounding box center [67, 393] width 42 height 16
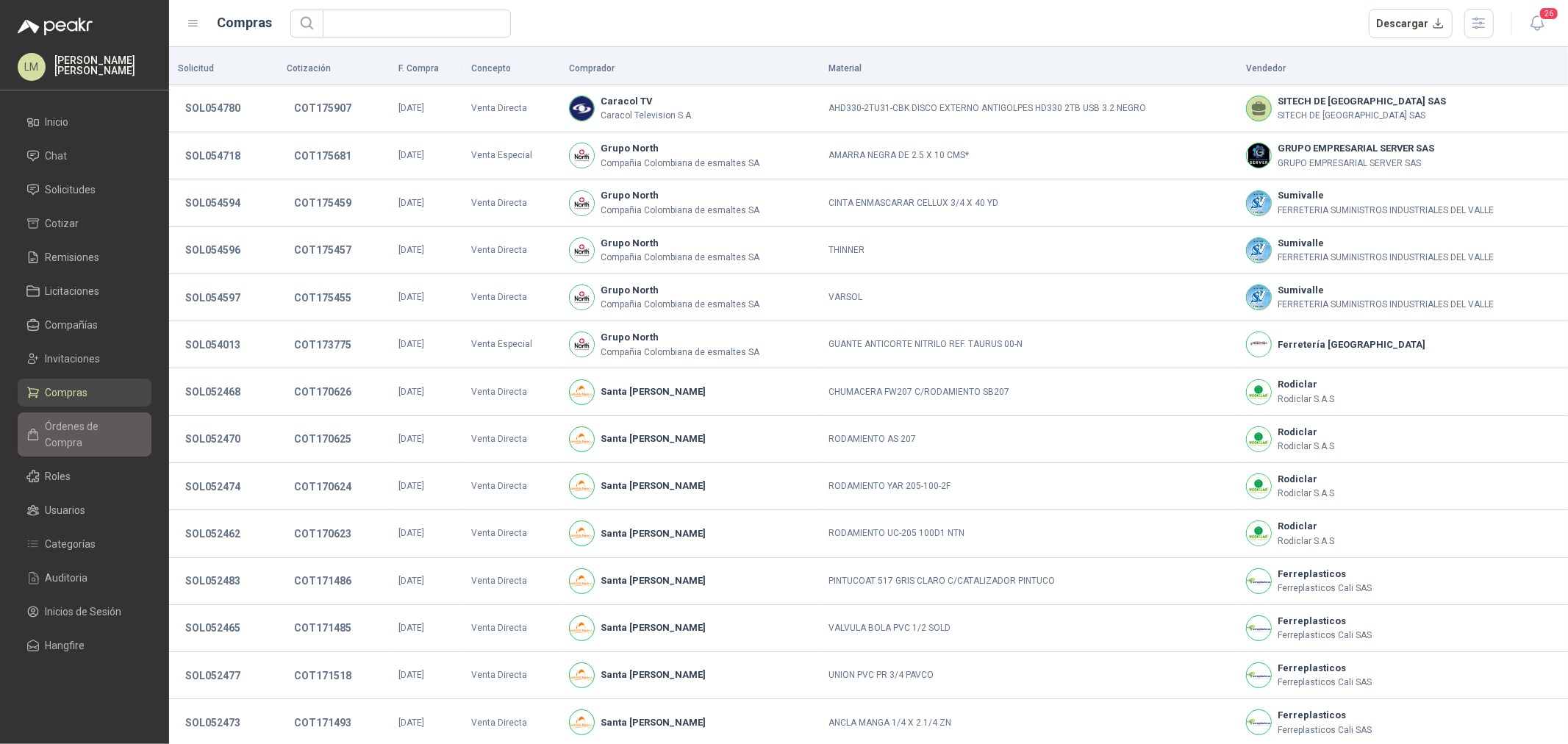
click at [86, 429] on span "Órdenes de Compra" at bounding box center [92, 434] width 92 height 33
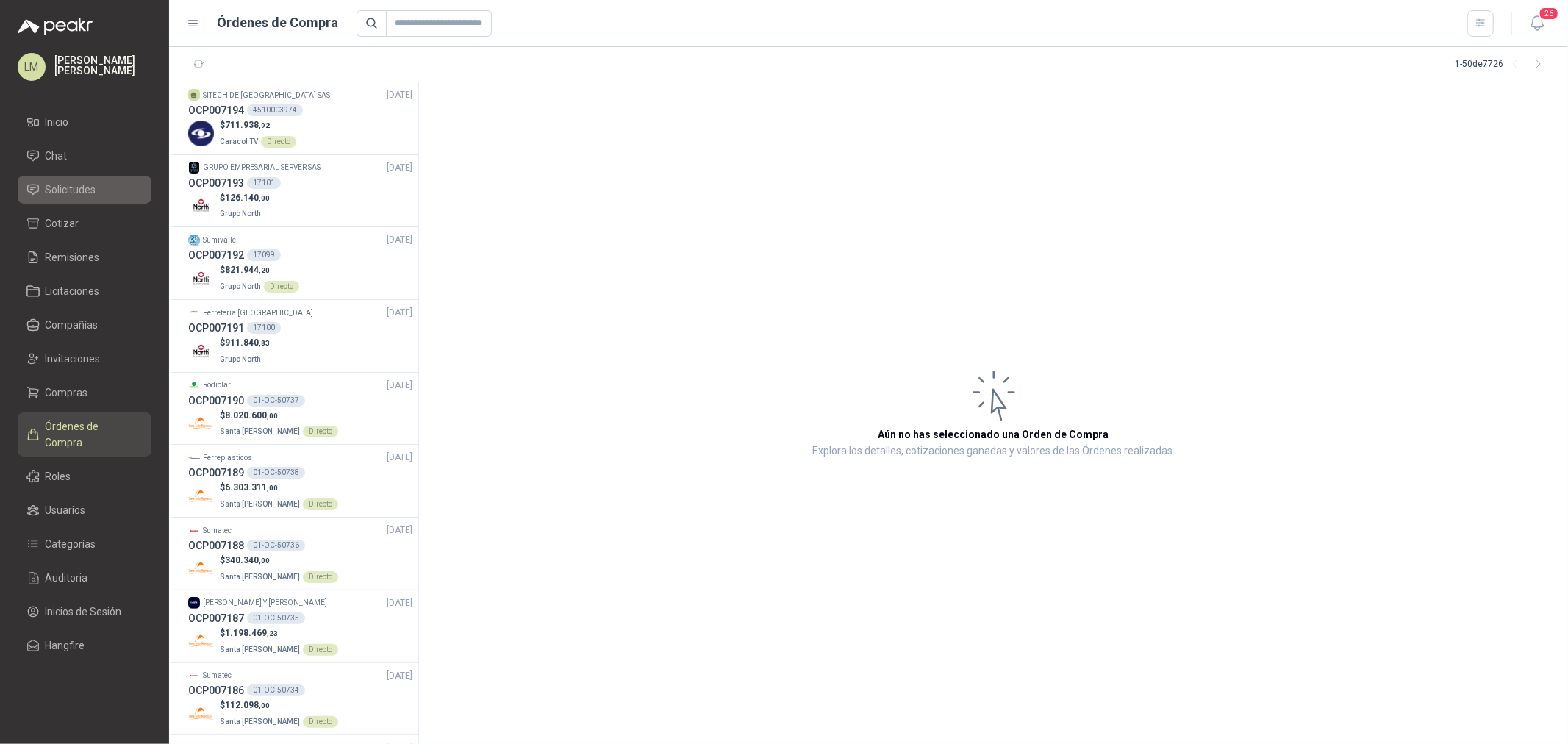
click at [69, 188] on span "Solicitudes" at bounding box center [71, 189] width 50 height 16
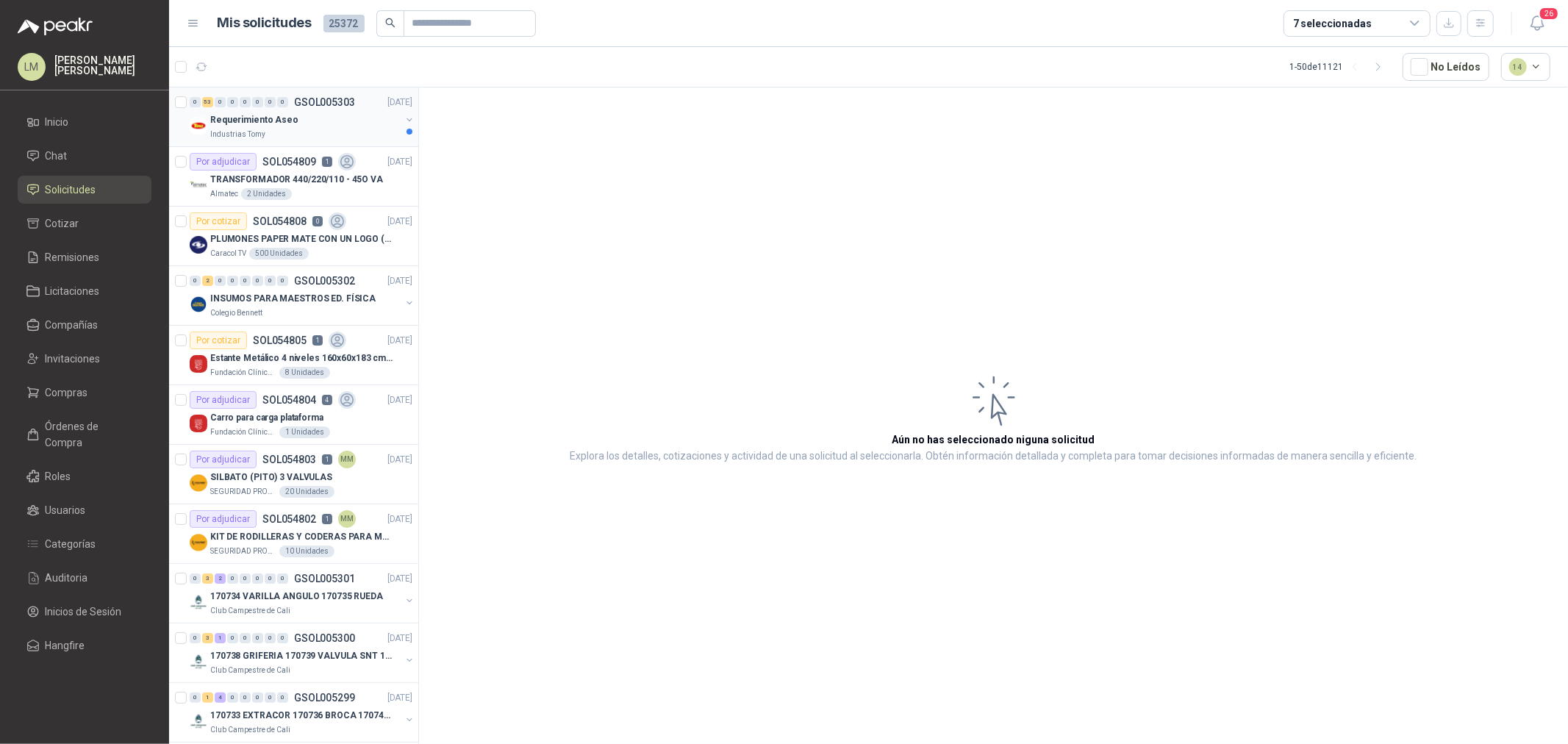
click at [278, 133] on div "Industrias Tomy" at bounding box center [305, 134] width 190 height 12
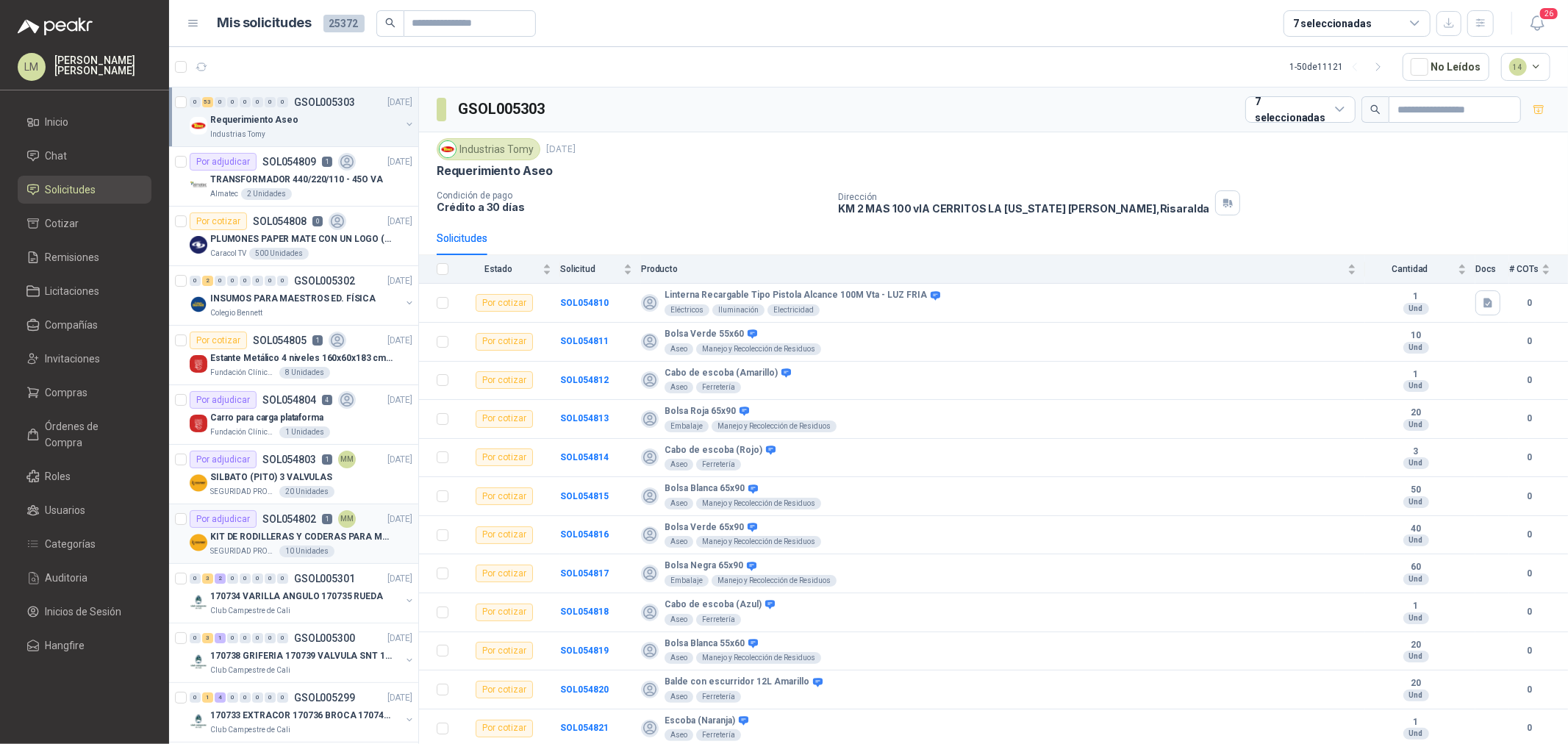
click at [268, 534] on p "KIT DE RODILLERAS Y CODERAS PARA MOTORIZADO" at bounding box center [302, 537] width 183 height 14
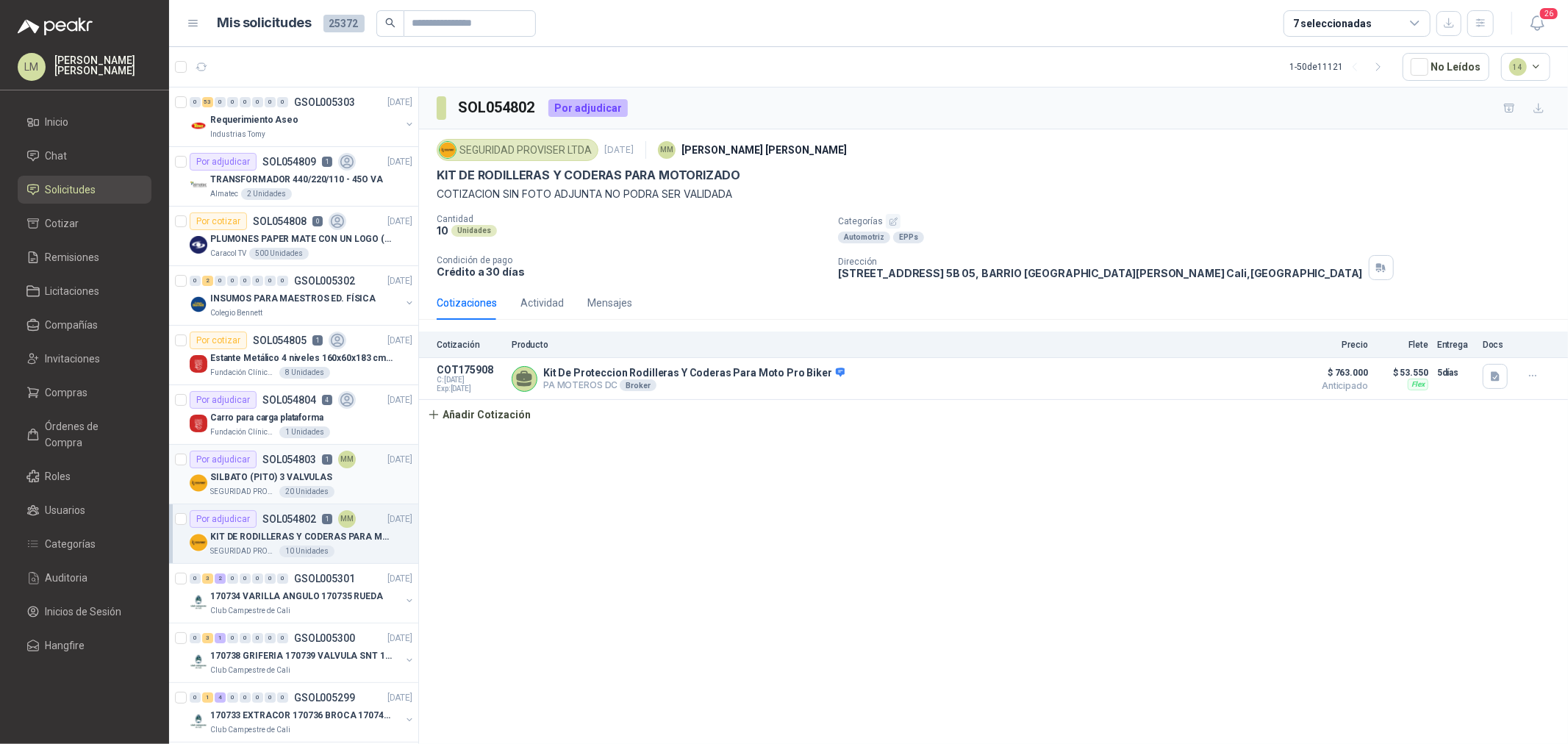
click at [270, 482] on p "SILBATO (PITO) 3 VALVULAS" at bounding box center [272, 478] width 122 height 14
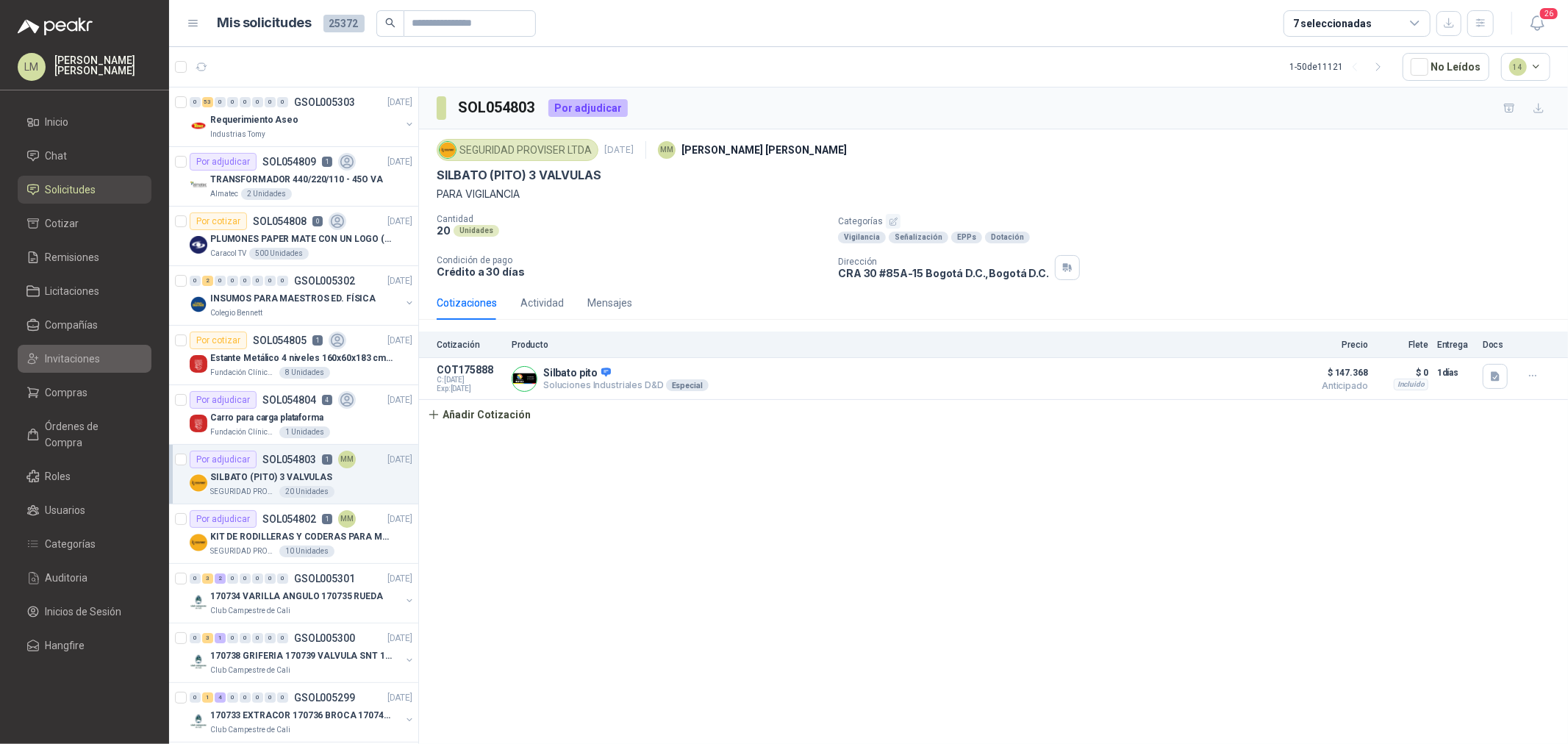
click at [72, 355] on span "Invitaciones" at bounding box center [73, 359] width 55 height 16
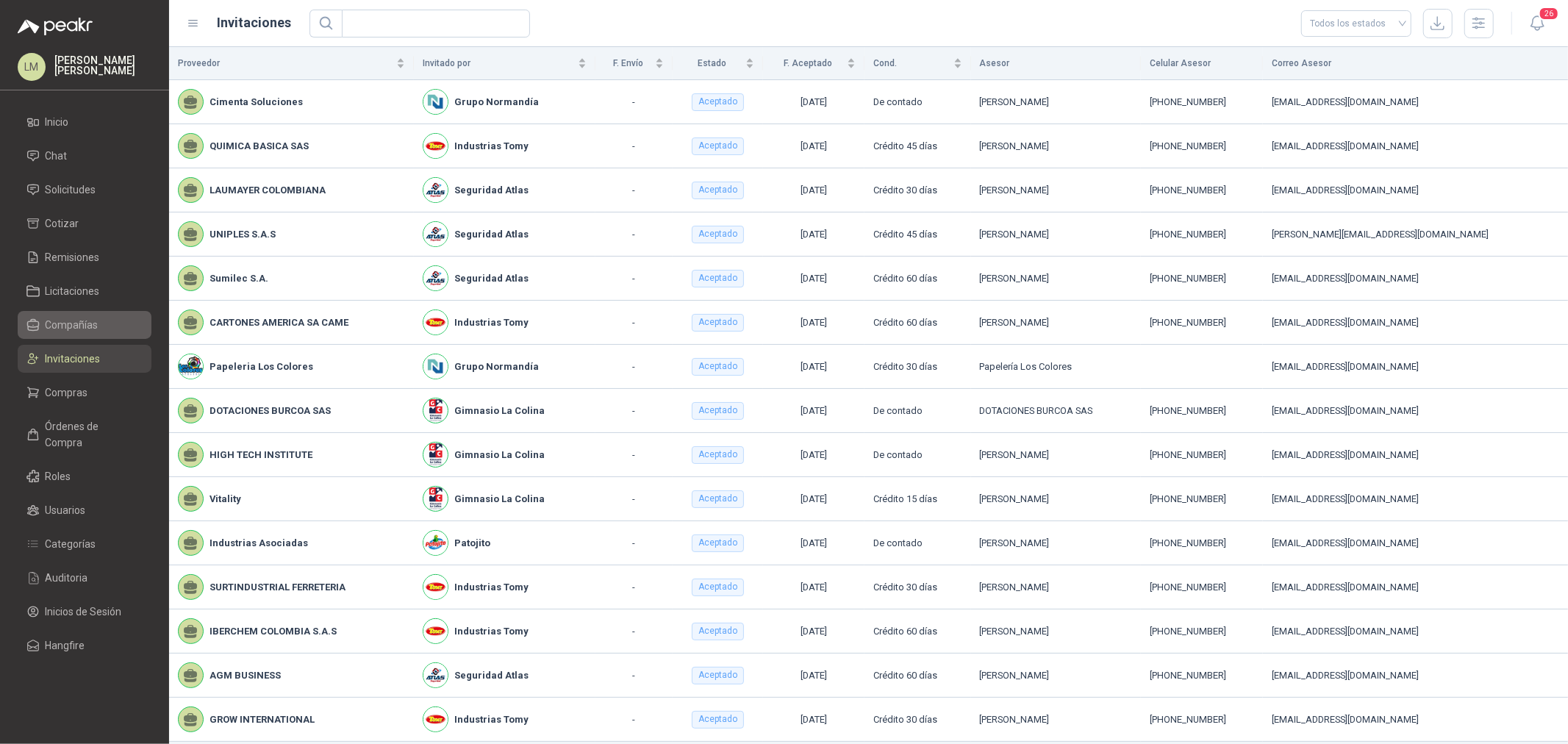
click at [71, 332] on span "Compañías" at bounding box center [73, 325] width 53 height 16
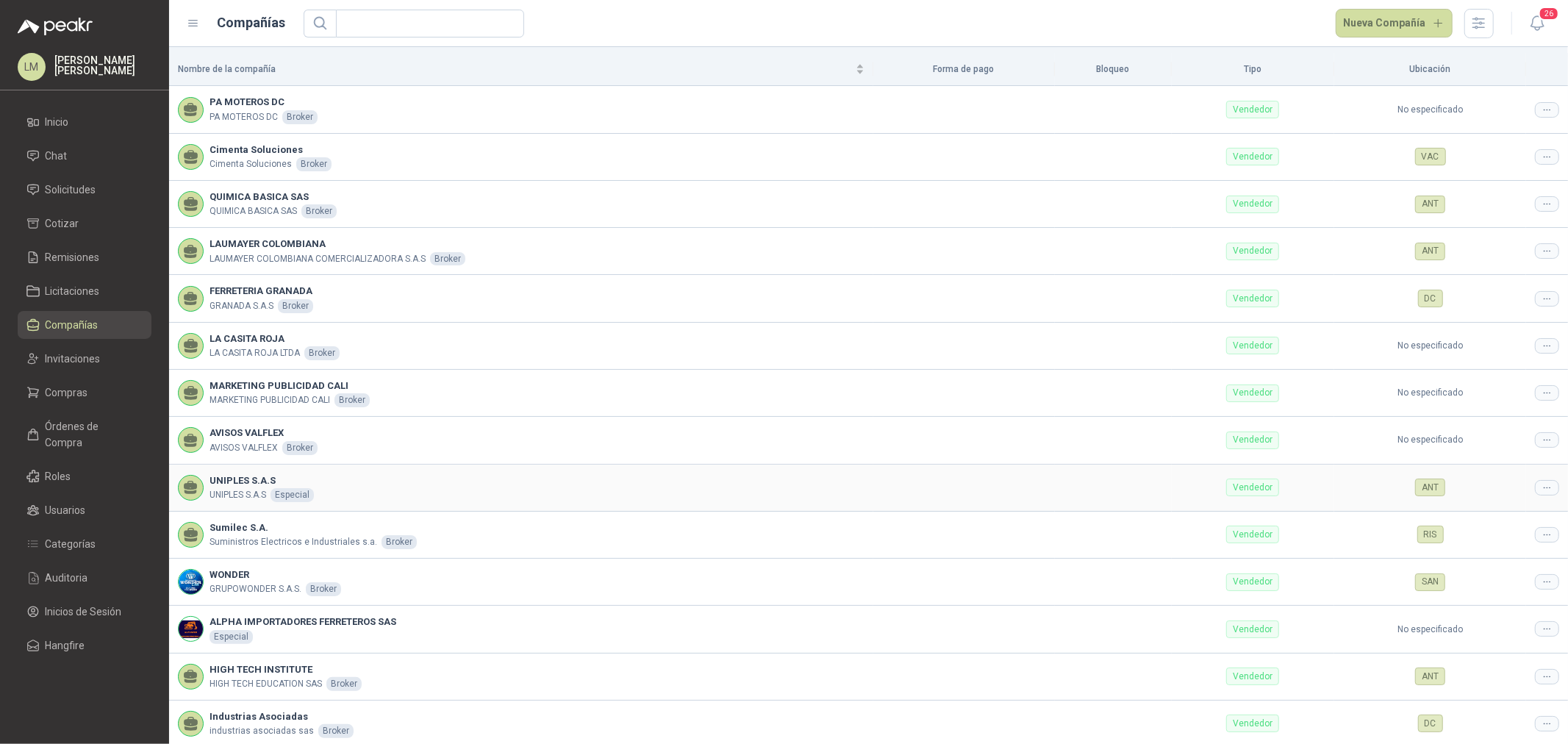
click at [1254, 490] on td at bounding box center [1547, 487] width 42 height 47
click at [1254, 490] on div at bounding box center [1547, 487] width 24 height 15
click at [1254, 513] on span "Editar compañía" at bounding box center [1498, 514] width 76 height 16
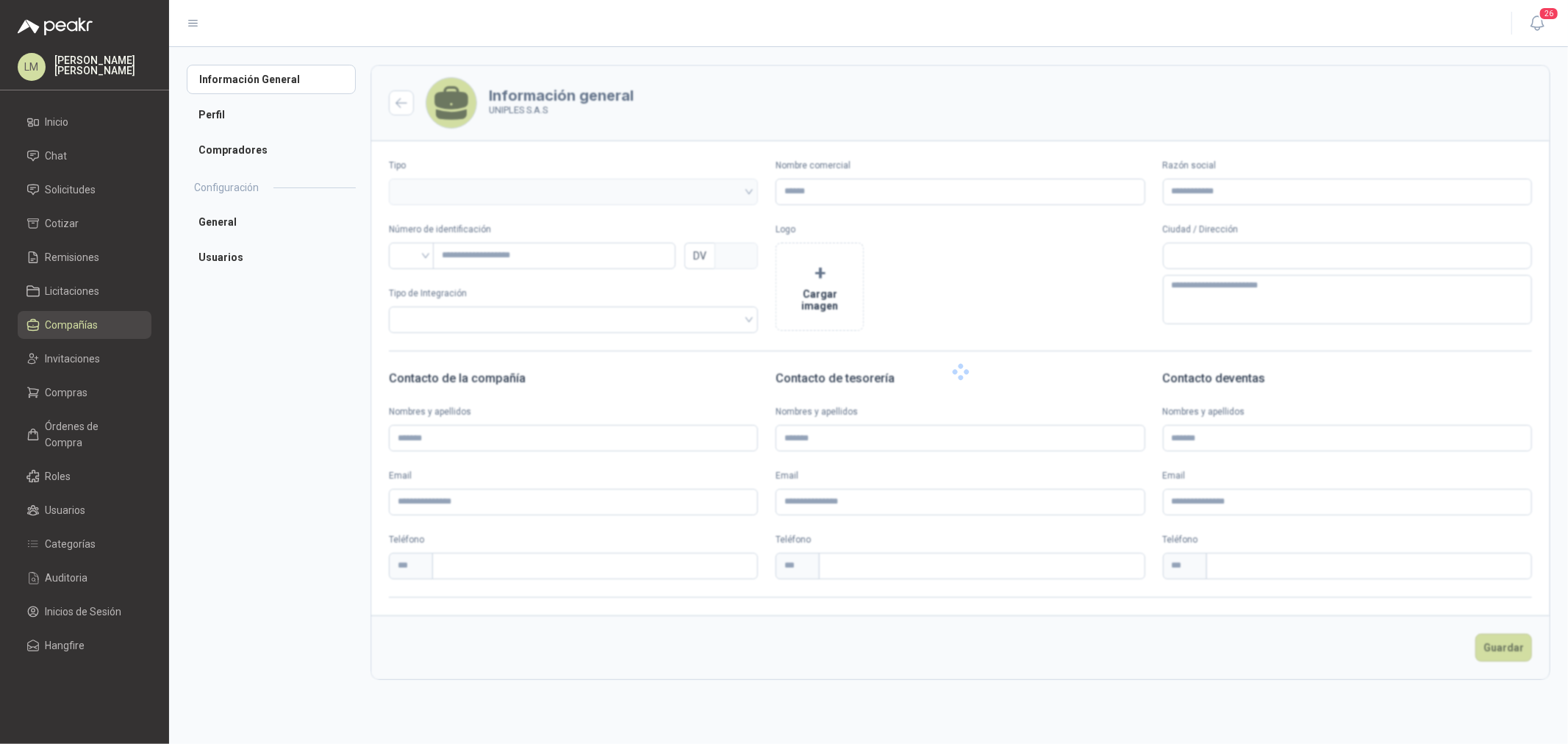
type input "**********"
type input "*********"
type input "*"
type textarea "**********"
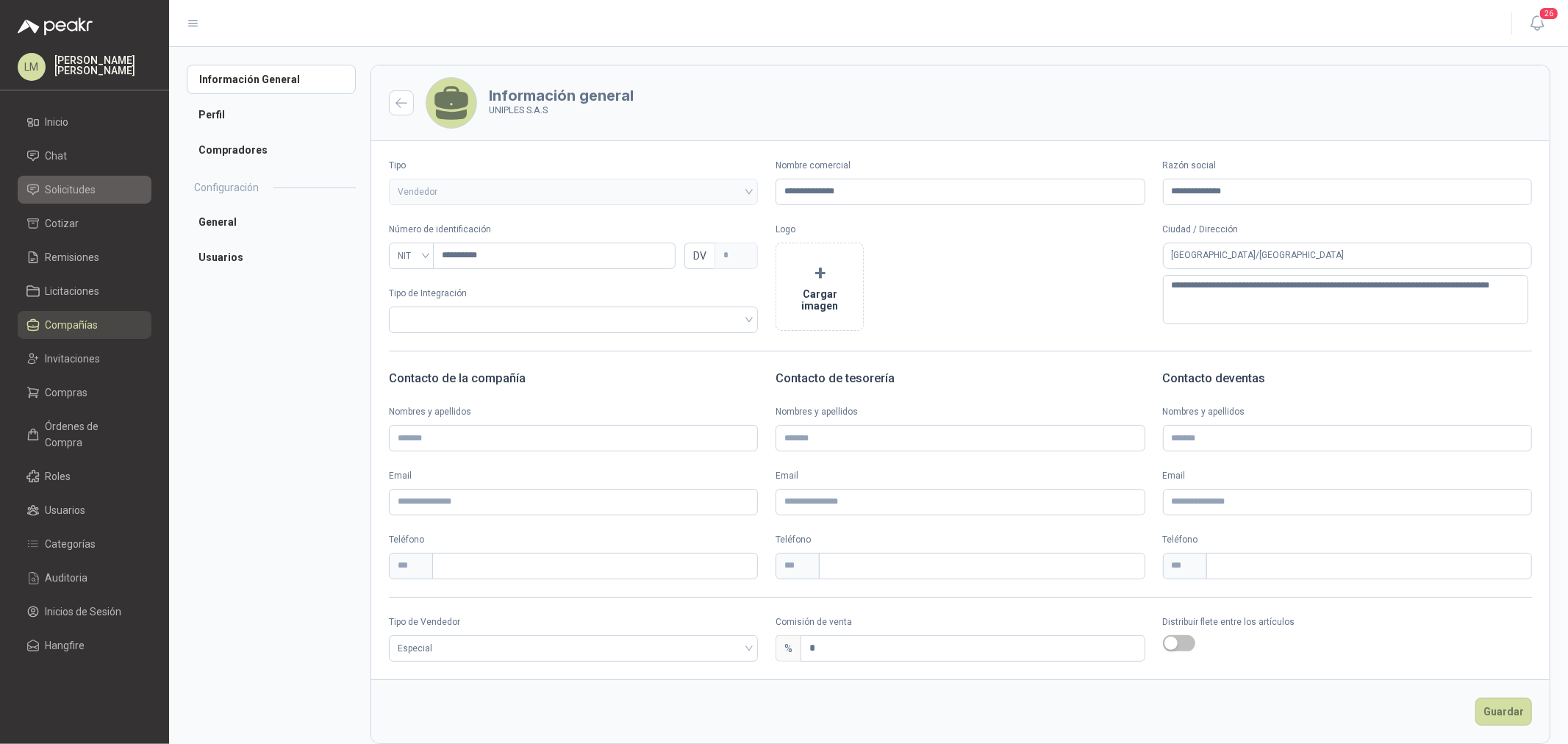
click at [66, 193] on span "Solicitudes" at bounding box center [71, 189] width 50 height 16
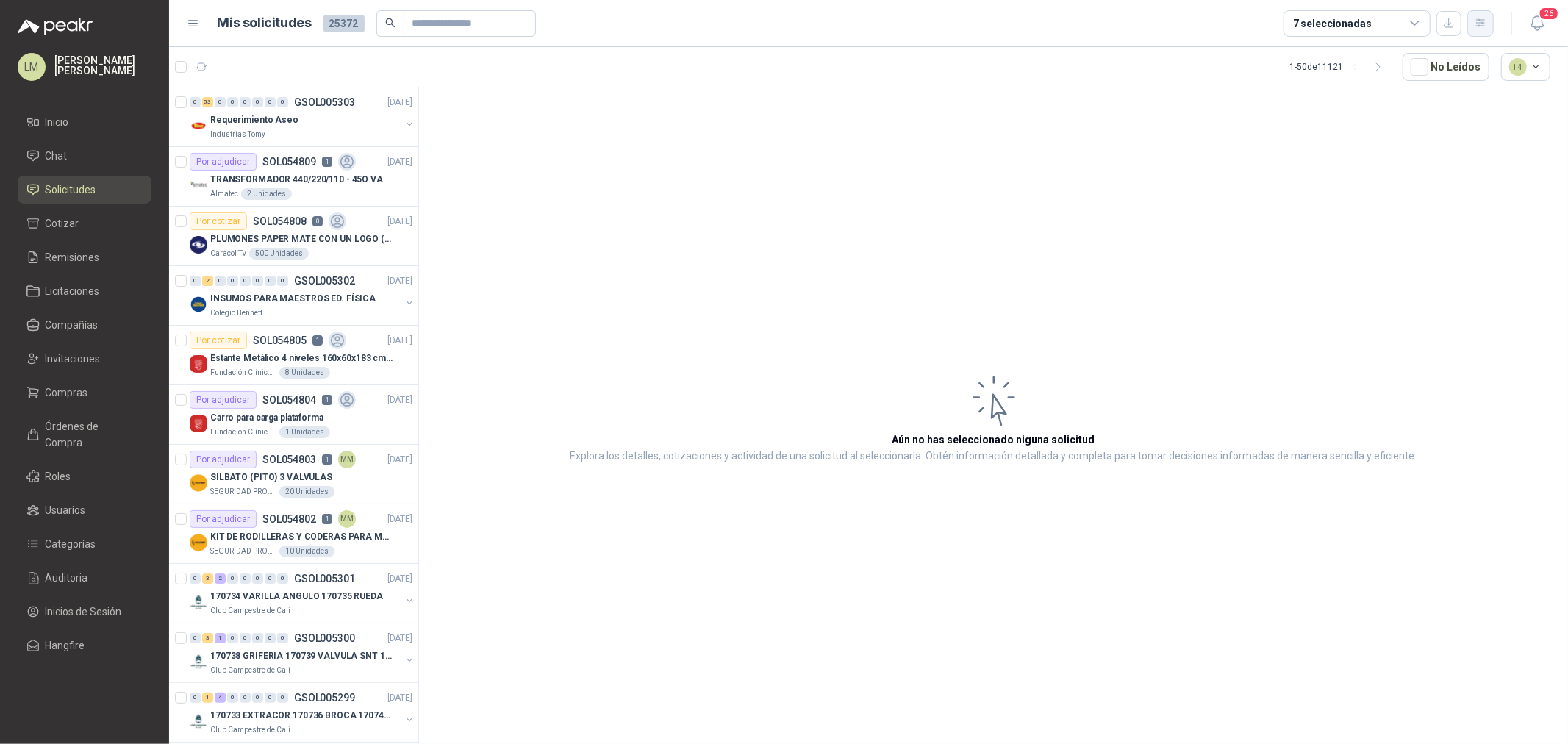
click at [1254, 29] on button "button" at bounding box center [1481, 24] width 27 height 27
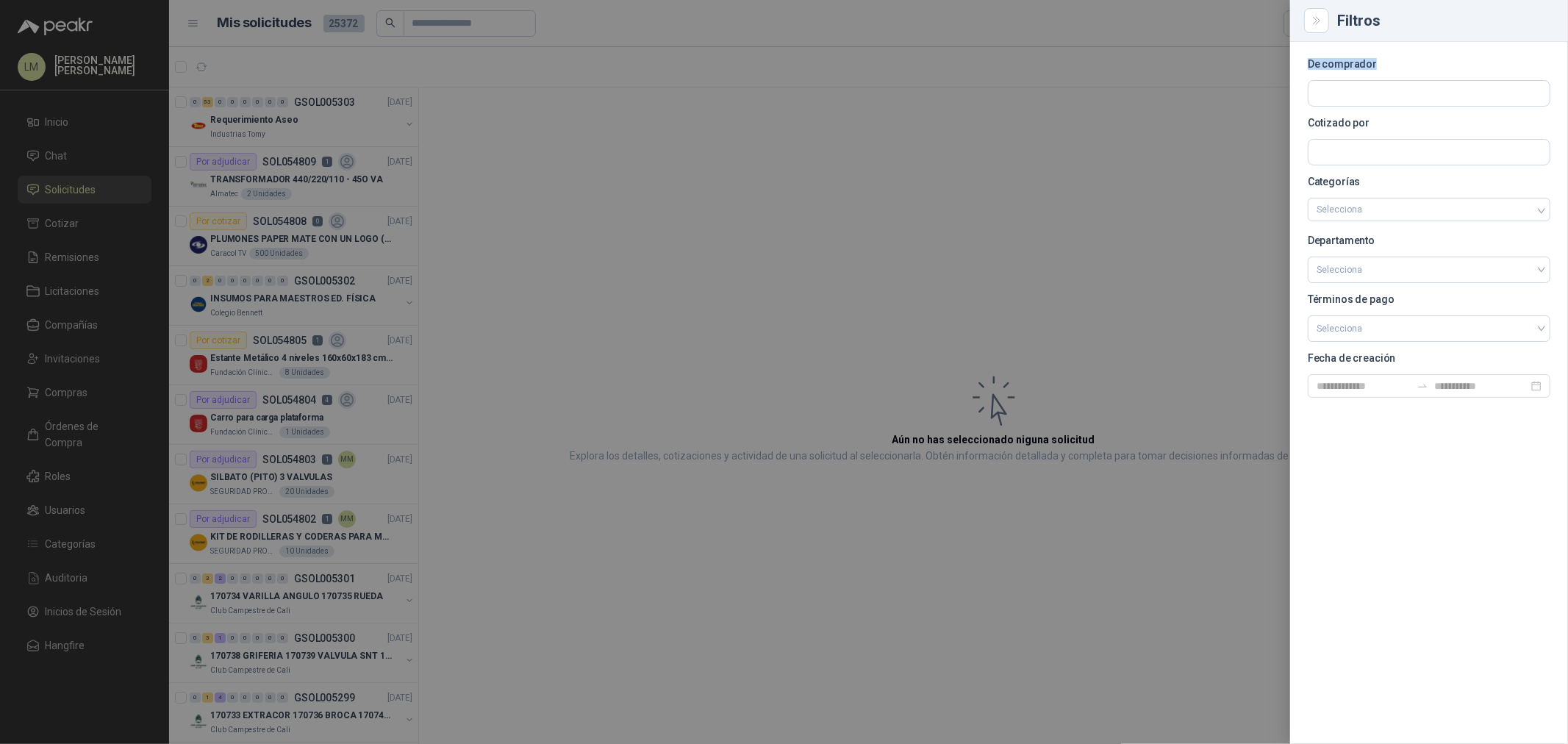
drag, startPoint x: 1310, startPoint y: 64, endPoint x: 1394, endPoint y: 64, distance: 84.0
click at [1254, 64] on p "De comprador" at bounding box center [1429, 64] width 242 height 9
drag, startPoint x: 1309, startPoint y: 64, endPoint x: 1494, endPoint y: 68, distance: 185.0
click at [1254, 68] on section "De comprador Cotizado por Categorías Selecciona Departamento Selecciona Término…" at bounding box center [1429, 228] width 242 height 338
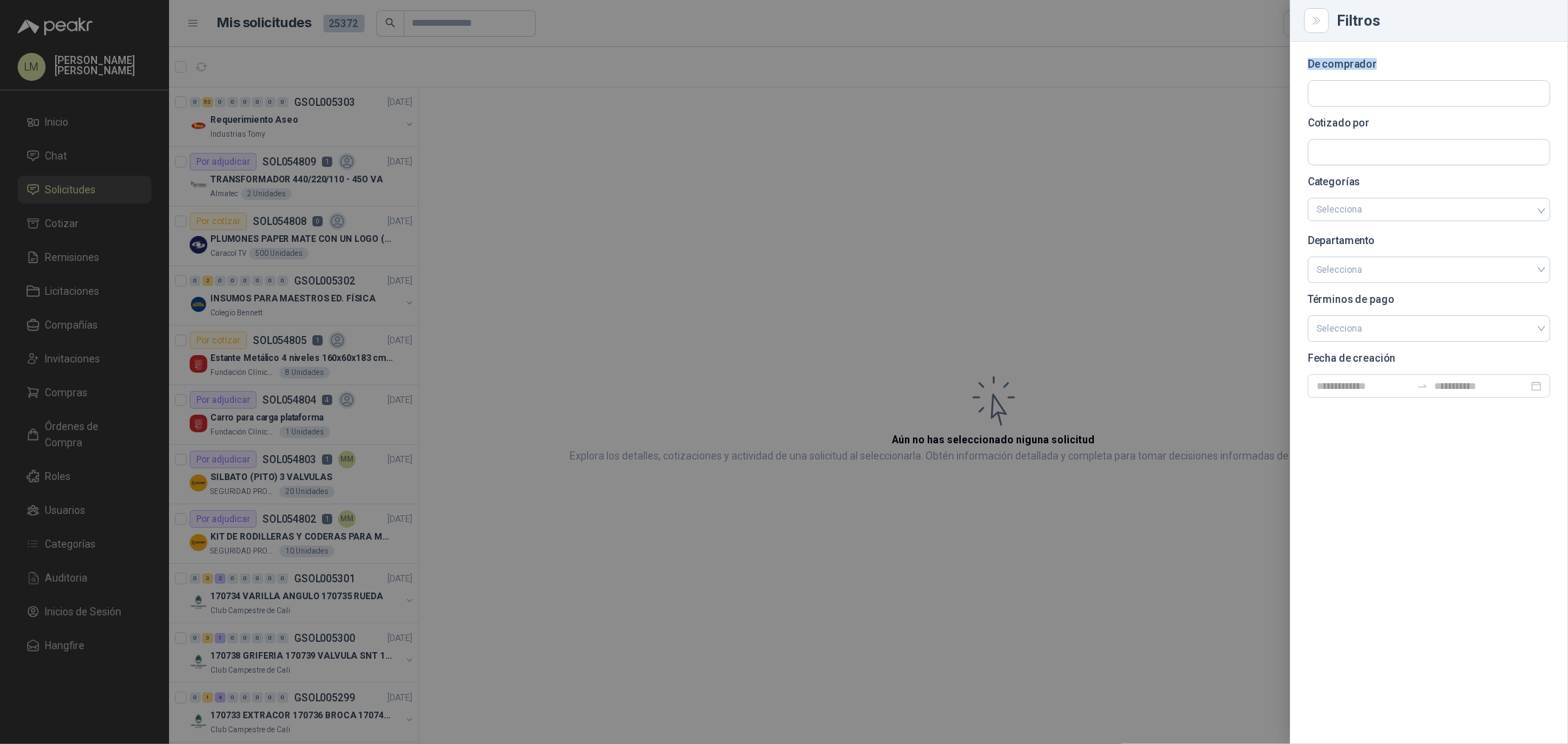
click at [1254, 68] on section "De comprador Cotizado por Categorías Selecciona Departamento Selecciona Término…" at bounding box center [1429, 228] width 242 height 338
drag, startPoint x: 1306, startPoint y: 63, endPoint x: 1392, endPoint y: 63, distance: 86.0
click at [1254, 63] on div "De comprador Cotizado por Categorías Selecciona Departamento Selecciona Término…" at bounding box center [1429, 393] width 278 height 702
click at [756, 180] on div at bounding box center [784, 372] width 1568 height 744
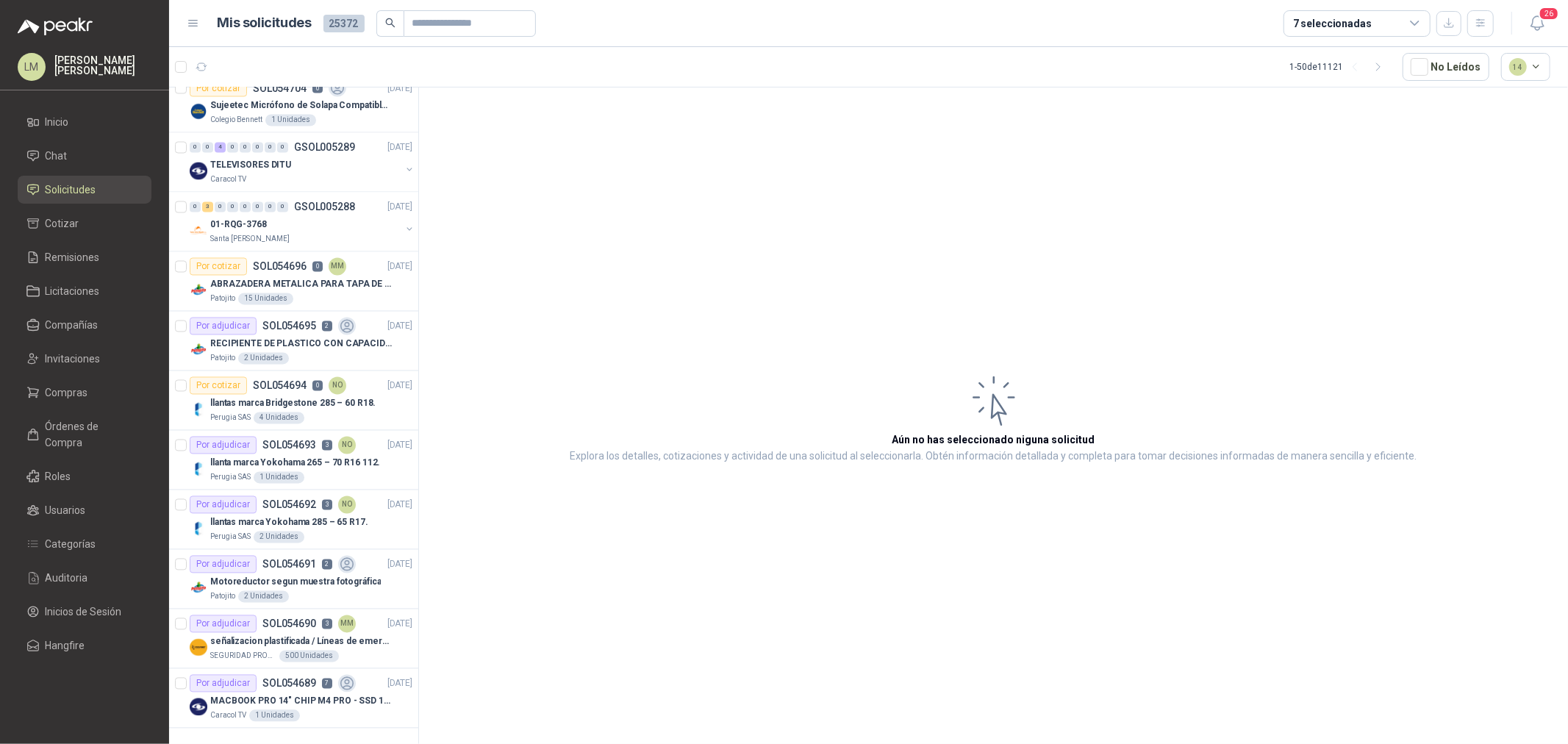
scroll to position [2350, 0]
click at [303, 567] on div "Caracol TV 1 Unidades" at bounding box center [311, 716] width 203 height 12
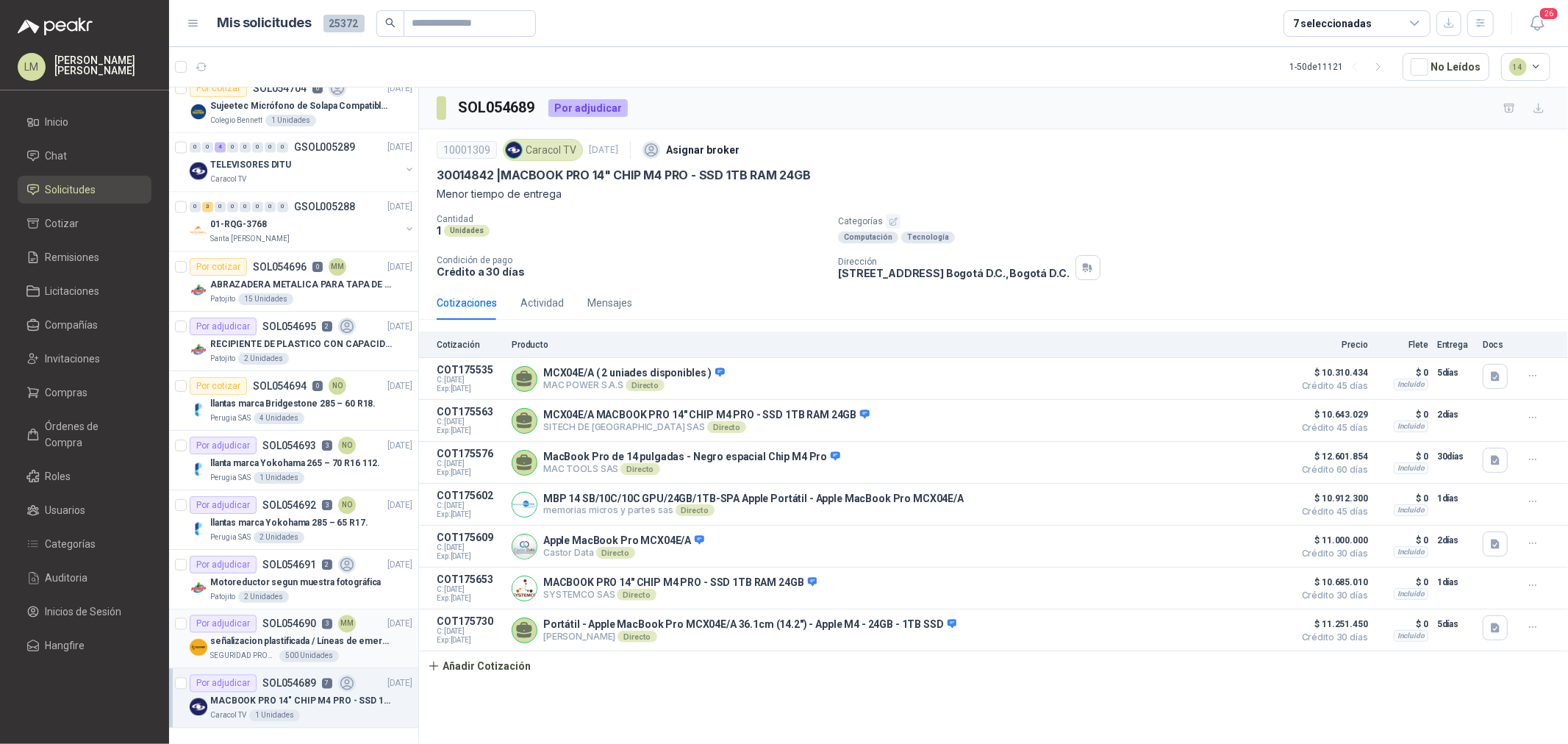
click at [317, 567] on p "señalizacion plastificada / Líneas de emergencia" at bounding box center [302, 642] width 183 height 14
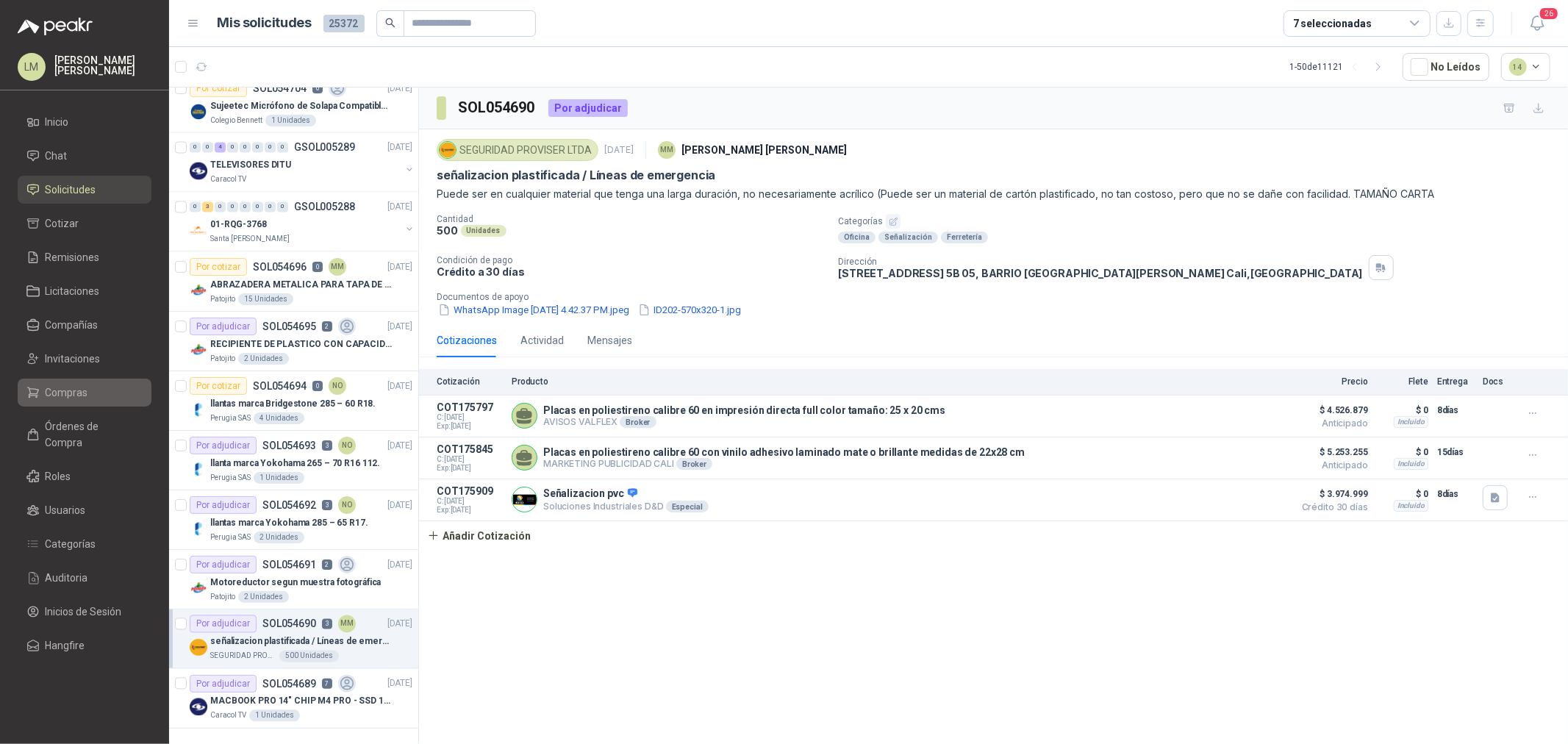
click at [64, 385] on span "Compras" at bounding box center [67, 393] width 42 height 16
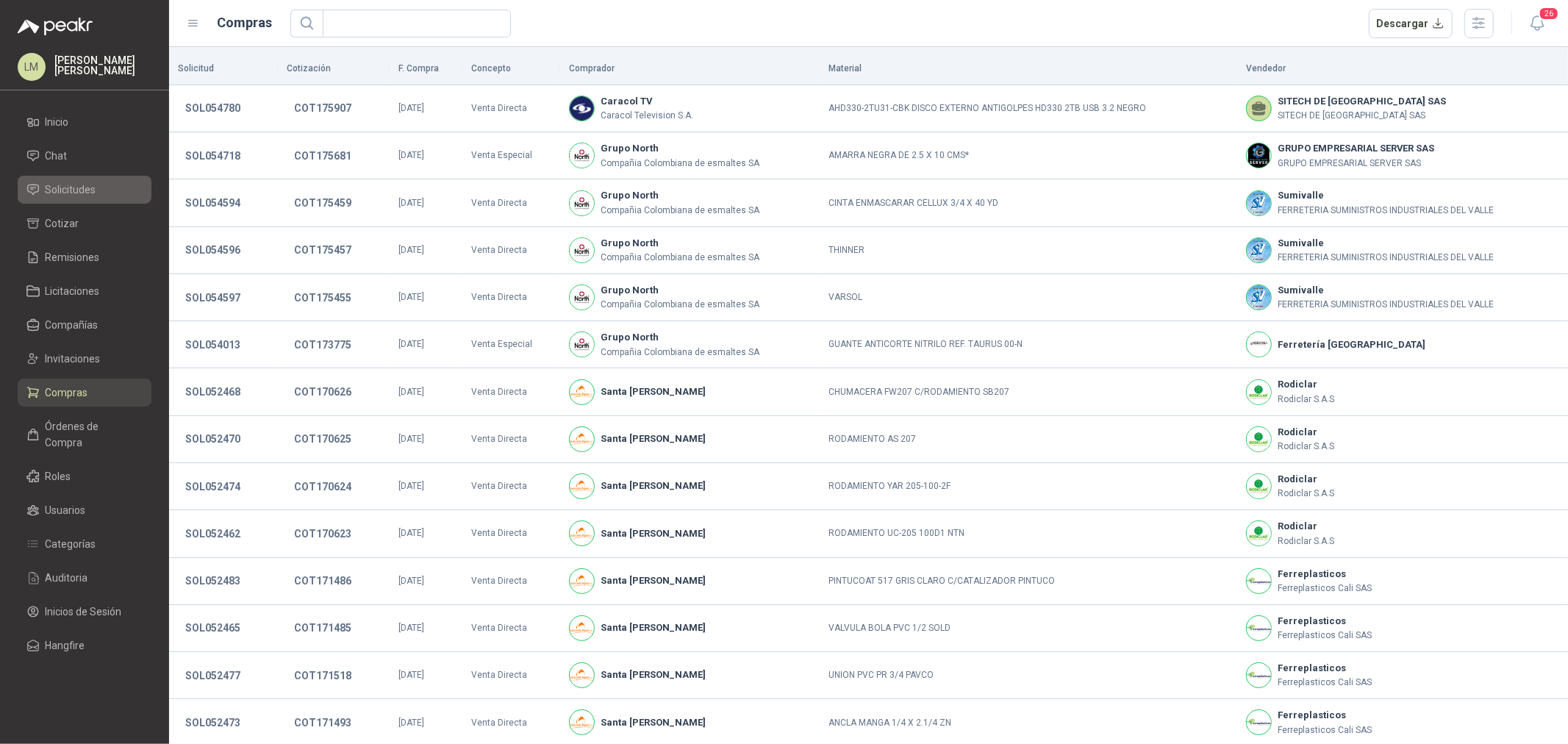
click at [60, 192] on span "Solicitudes" at bounding box center [71, 189] width 50 height 16
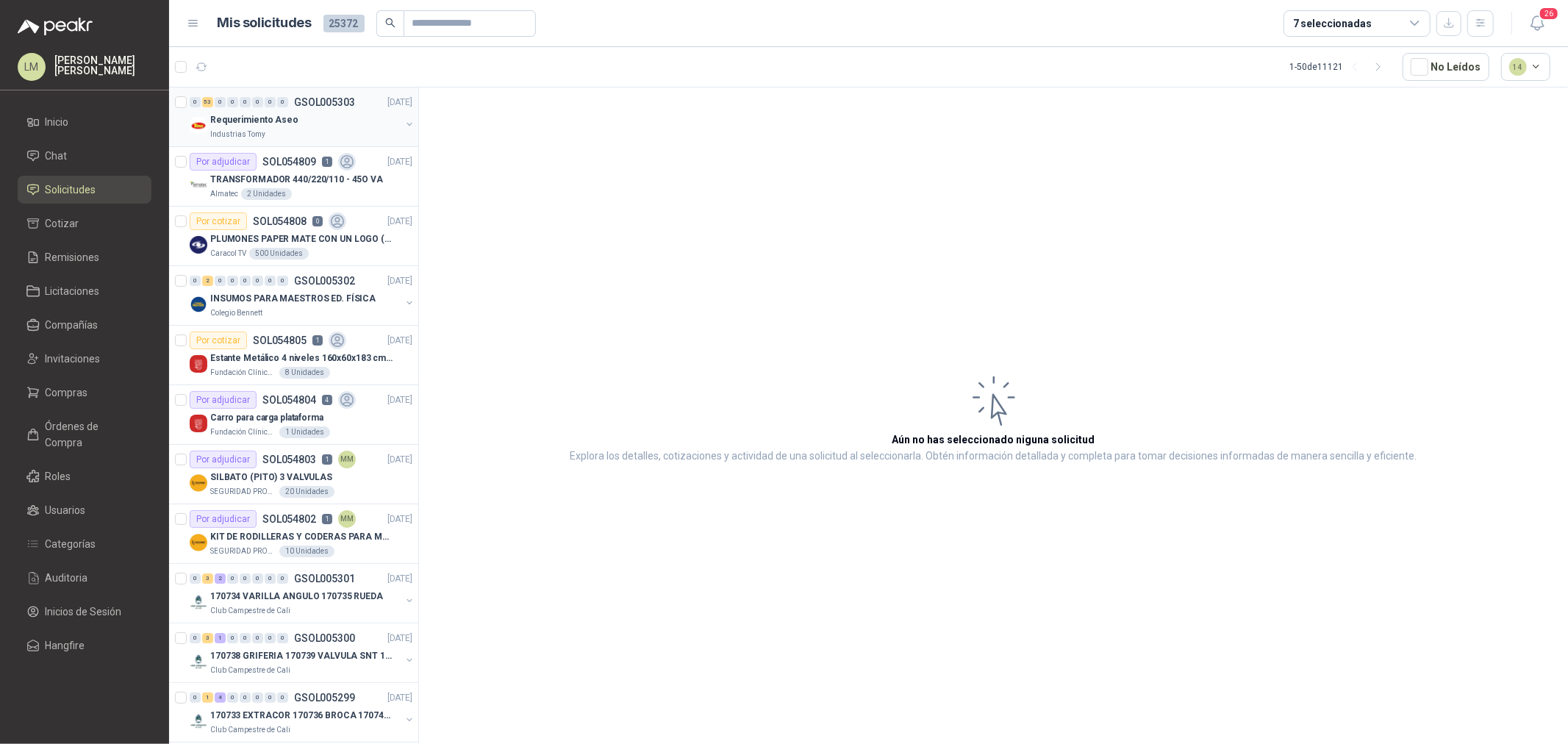
click at [232, 125] on p "Requerimiento Aseo" at bounding box center [255, 120] width 88 height 14
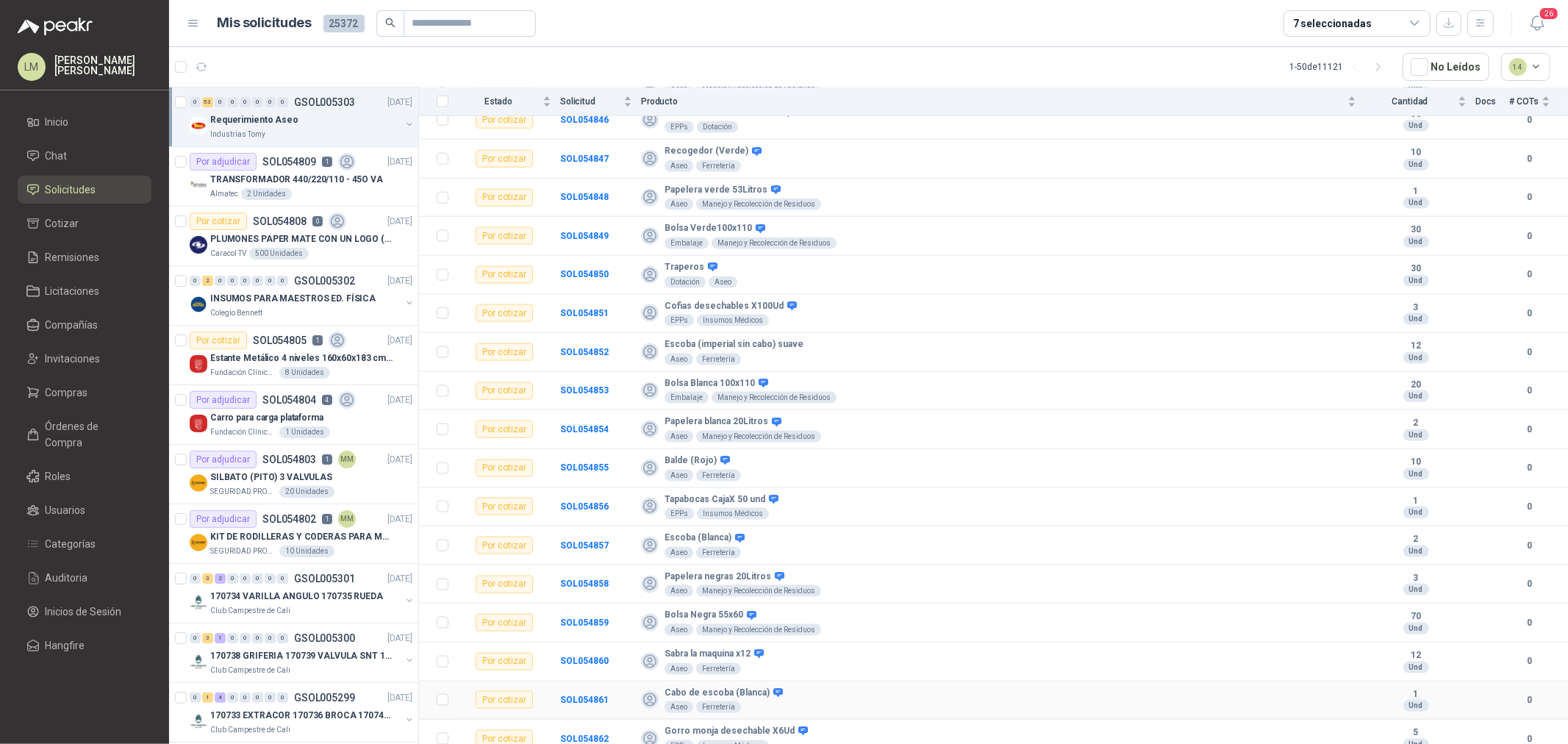
scroll to position [1586, 0]
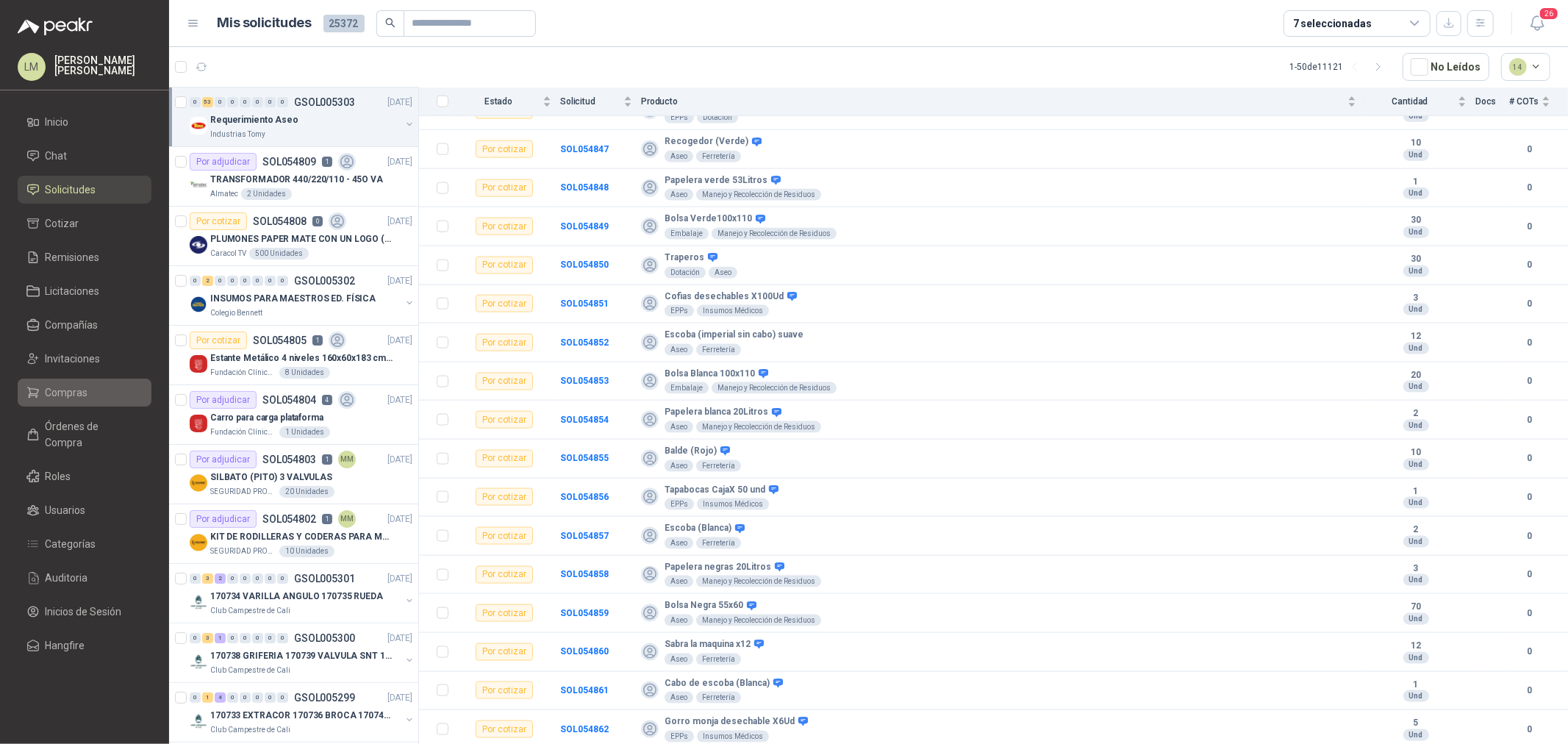
click at [77, 399] on span "Compras" at bounding box center [67, 393] width 42 height 16
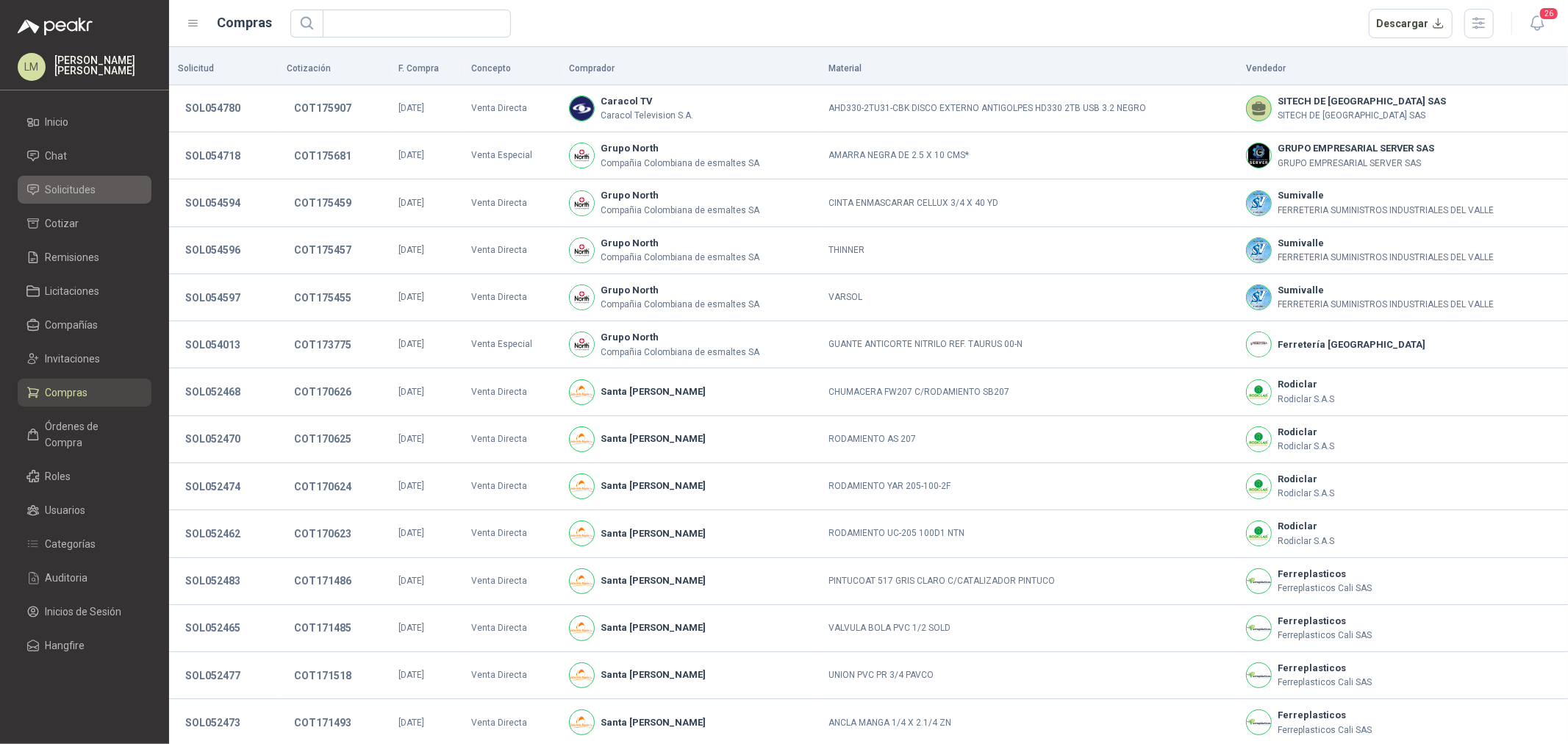
click at [64, 184] on span "Solicitudes" at bounding box center [71, 189] width 50 height 16
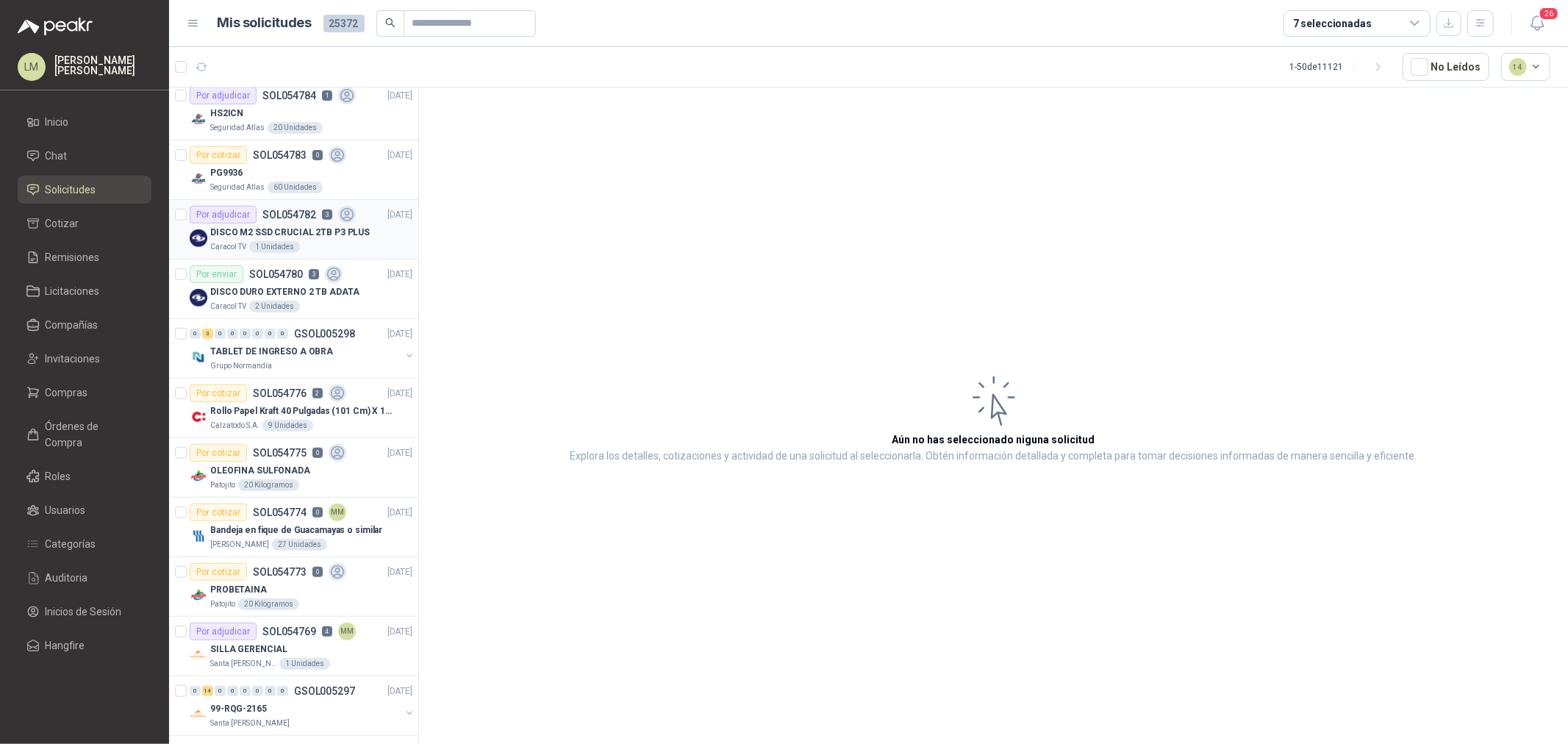
scroll to position [899, 0]
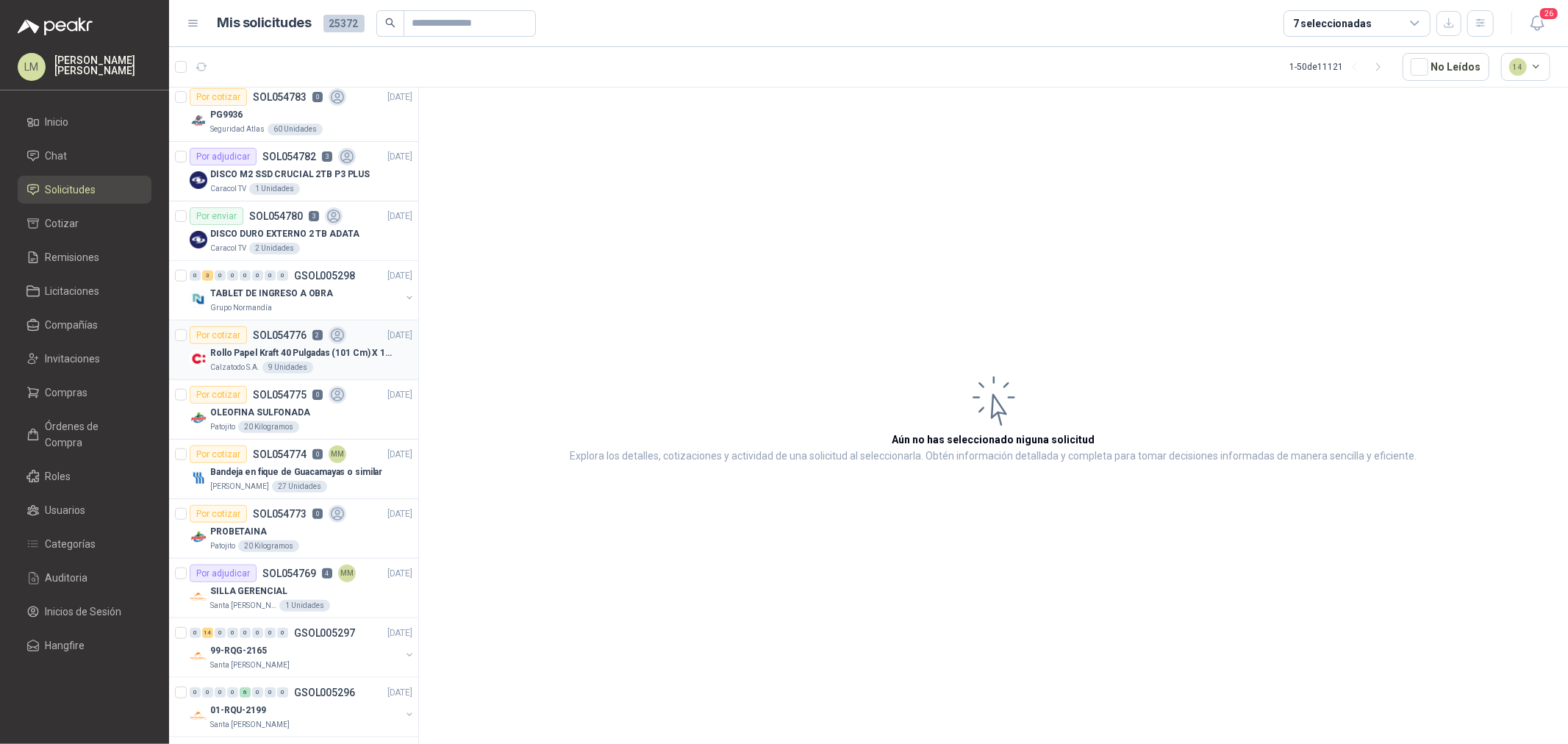
click at [257, 349] on p "Rollo Papel Kraft 40 Pulgadas (101 Cm) X 150 Mts 60 Gr" at bounding box center [302, 354] width 183 height 14
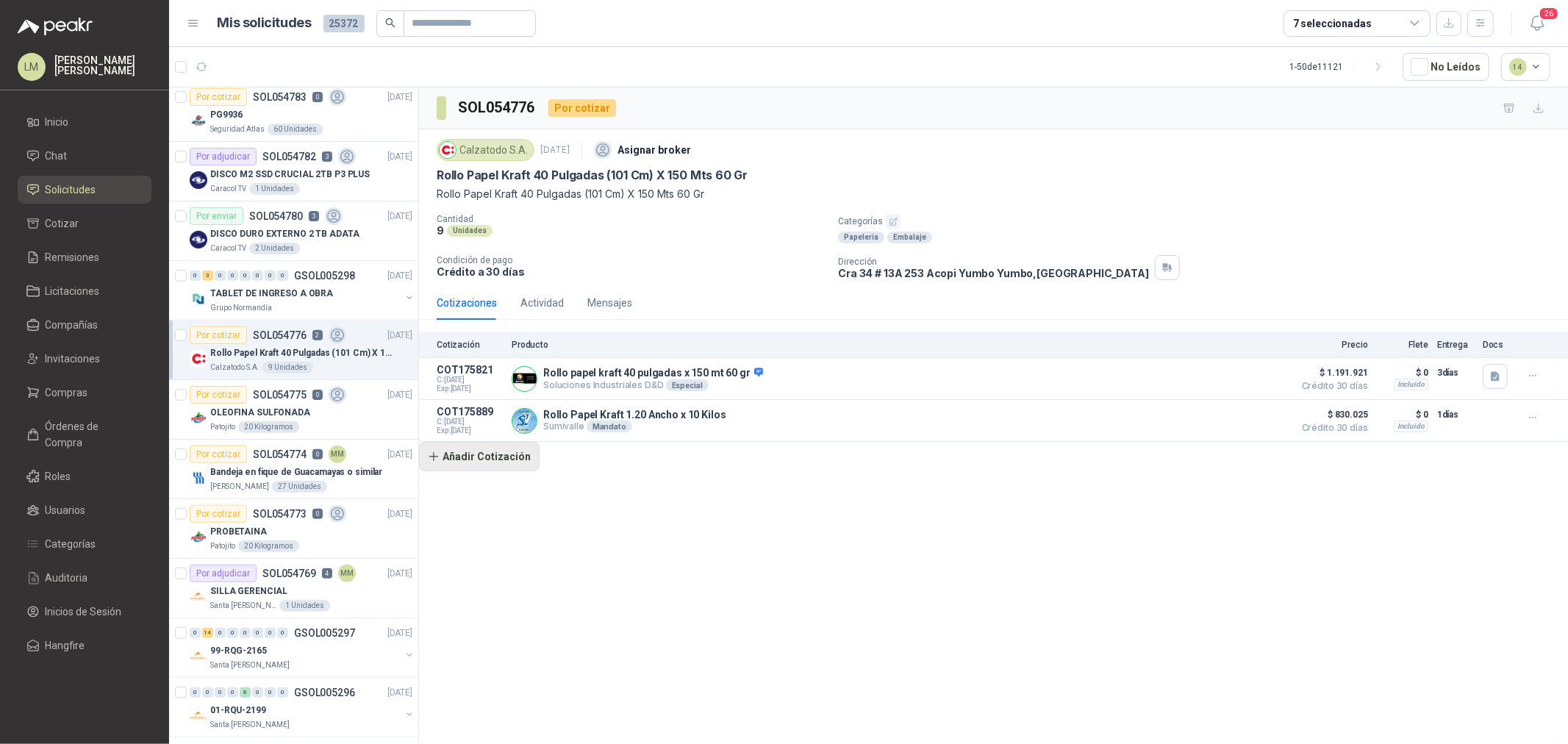
click at [462, 464] on button "Añadir Cotización" at bounding box center [479, 456] width 120 height 29
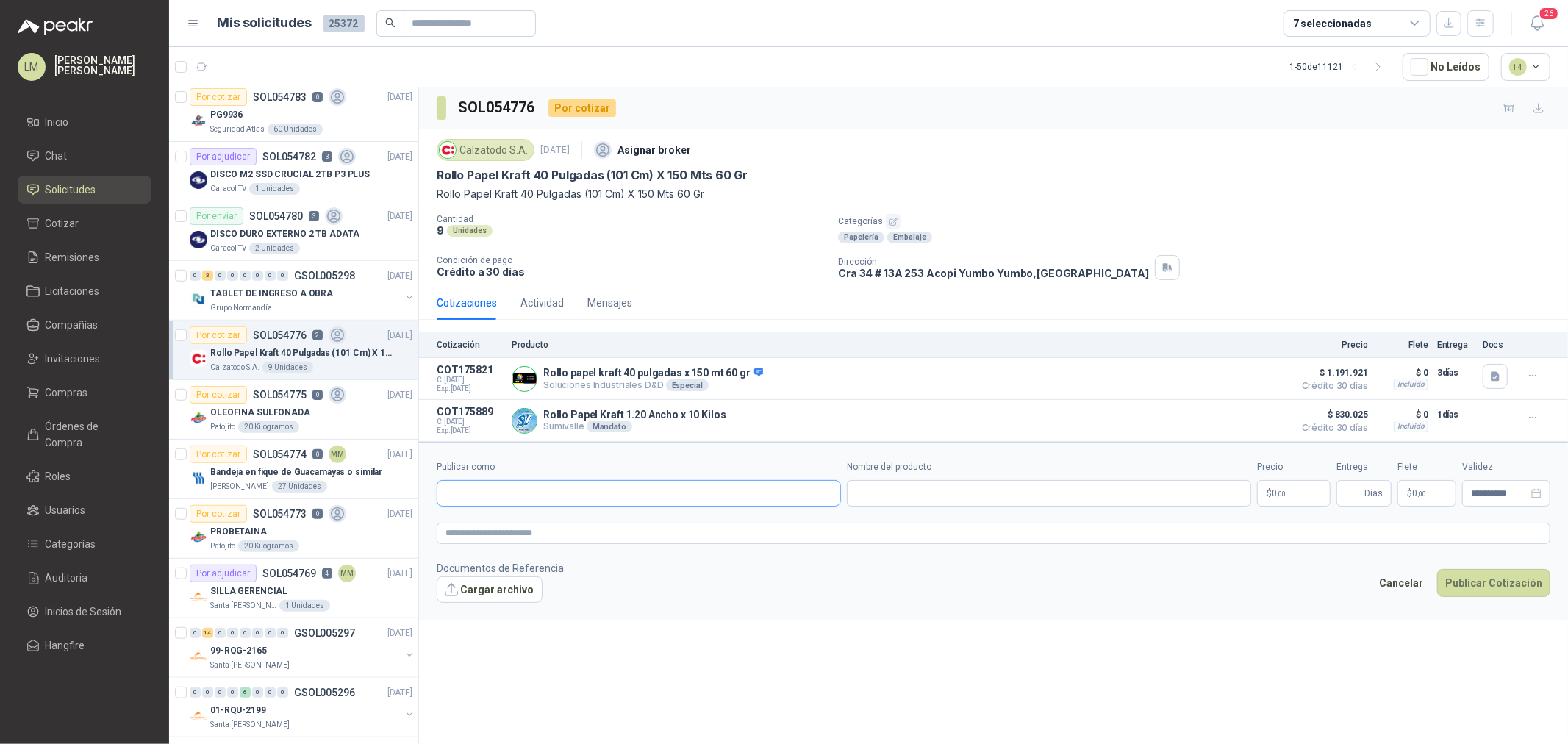
click at [483, 487] on input "Publicar como" at bounding box center [639, 494] width 403 height 25
type input "**********"
drag, startPoint x: 565, startPoint y: 527, endPoint x: 687, endPoint y: 528, distance: 122.0
click at [565, 527] on p "RyS Rollos y Sobres SAS" at bounding box center [538, 526] width 133 height 9
type input "**********"
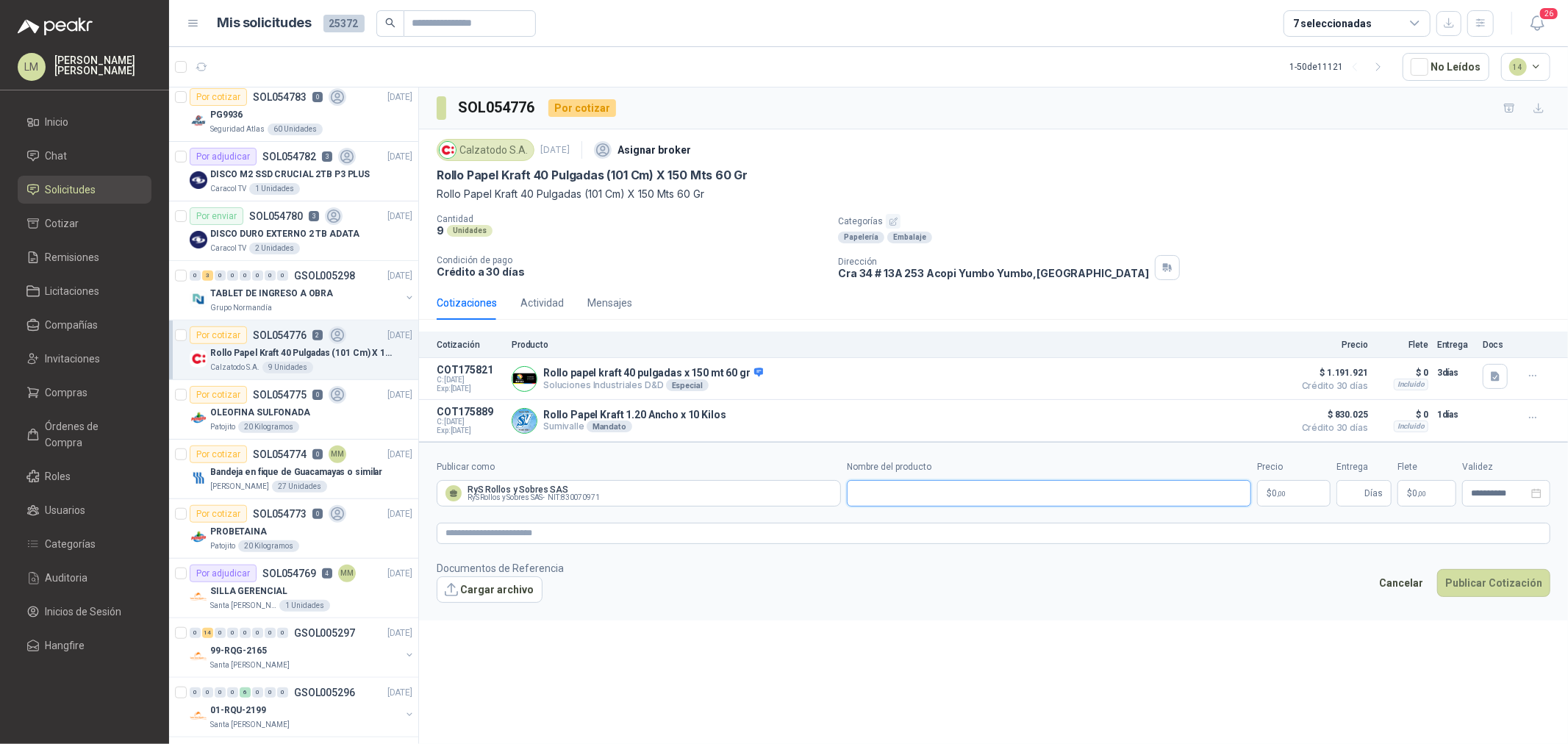
click at [881, 501] on input "Nombre del producto" at bounding box center [1049, 494] width 404 height 27
paste input "**********"
type input "**********"
click at [1254, 495] on body "LM Luis Miguel Martinez Inicio Chat Solicitudes Cotizar Remisiones Licitaciones…" at bounding box center [784, 372] width 1568 height 744
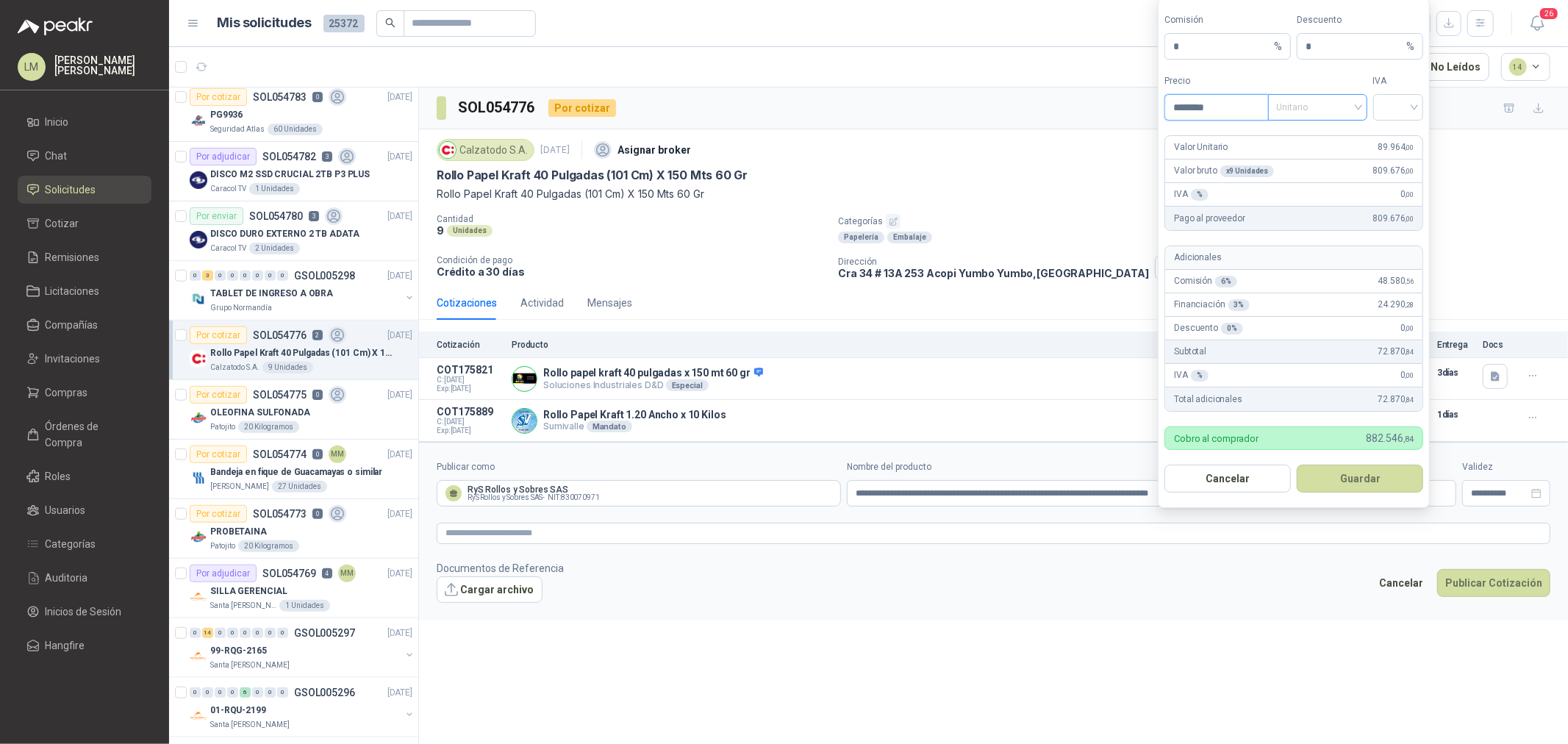
click at [1254, 107] on span "Unitario" at bounding box center [1318, 107] width 81 height 22
type input "********"
click at [1254, 155] on div "Unitario con IVA" at bounding box center [1319, 161] width 76 height 16
click at [1254, 113] on input "search" at bounding box center [1398, 105] width 33 height 22
click at [1254, 134] on div "19%" at bounding box center [1398, 137] width 27 height 16
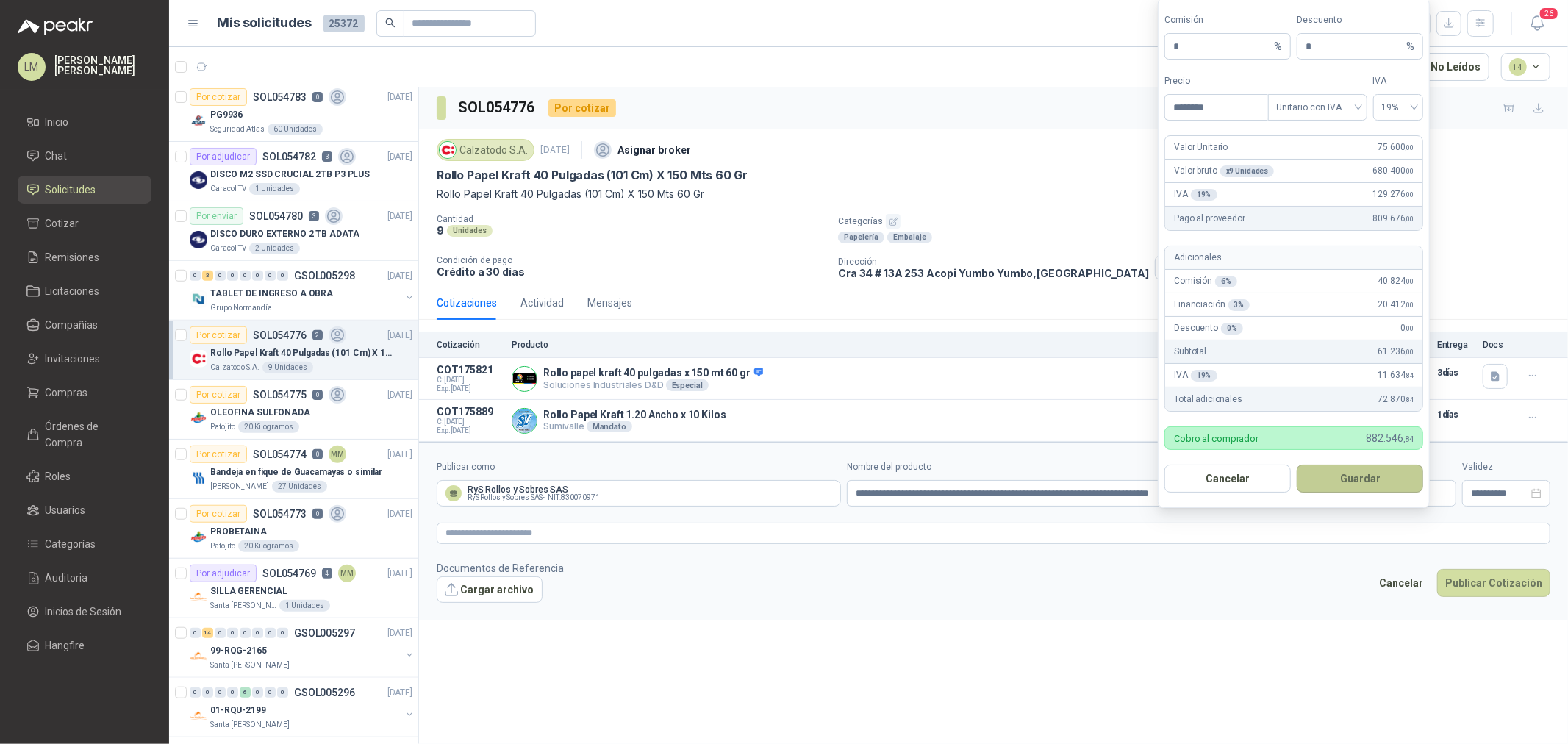
click at [1254, 471] on button "Guardar" at bounding box center [1360, 479] width 126 height 28
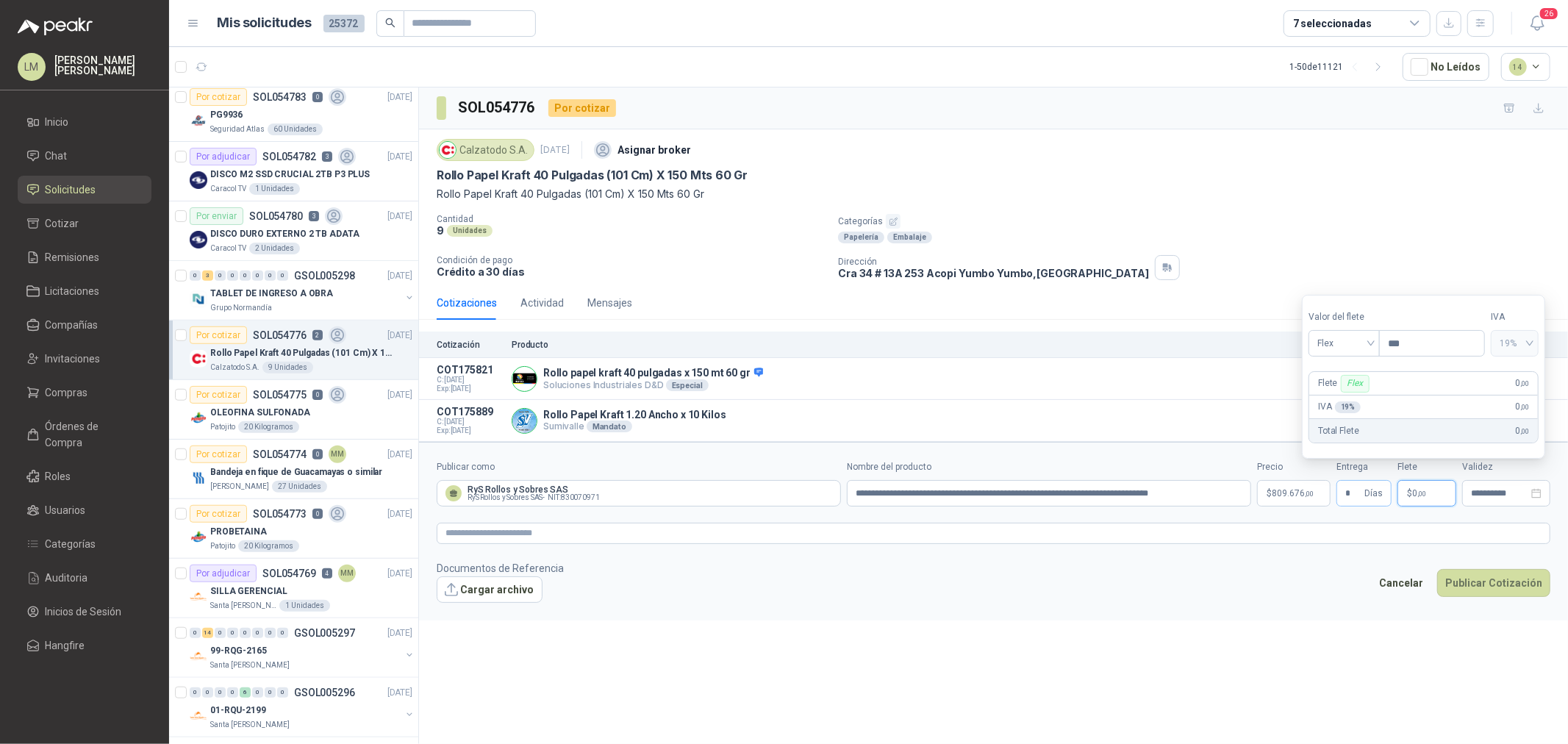
click at [1254, 502] on span "* Días" at bounding box center [1365, 494] width 55 height 27
drag, startPoint x: 1356, startPoint y: 502, endPoint x: 1346, endPoint y: 502, distance: 10.0
click at [1254, 502] on input "*" at bounding box center [1354, 494] width 16 height 25
type input "*"
click at [1254, 489] on p "$ 0 ,00" at bounding box center [1427, 494] width 59 height 27
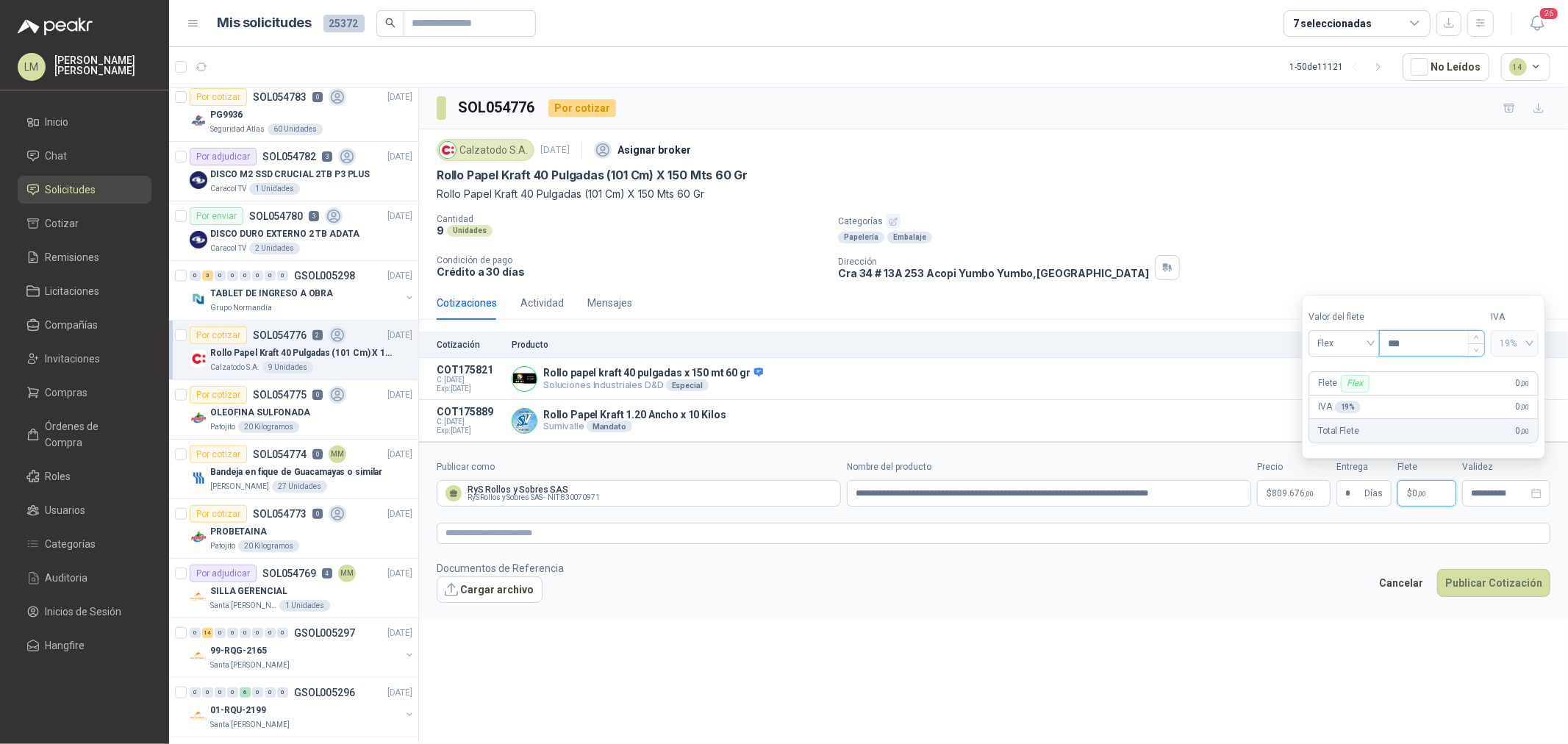
click at [1254, 343] on input "***" at bounding box center [1433, 343] width 104 height 25
type input "*********"
click at [1254, 567] on button "Publicar Cotización" at bounding box center [1494, 584] width 113 height 28
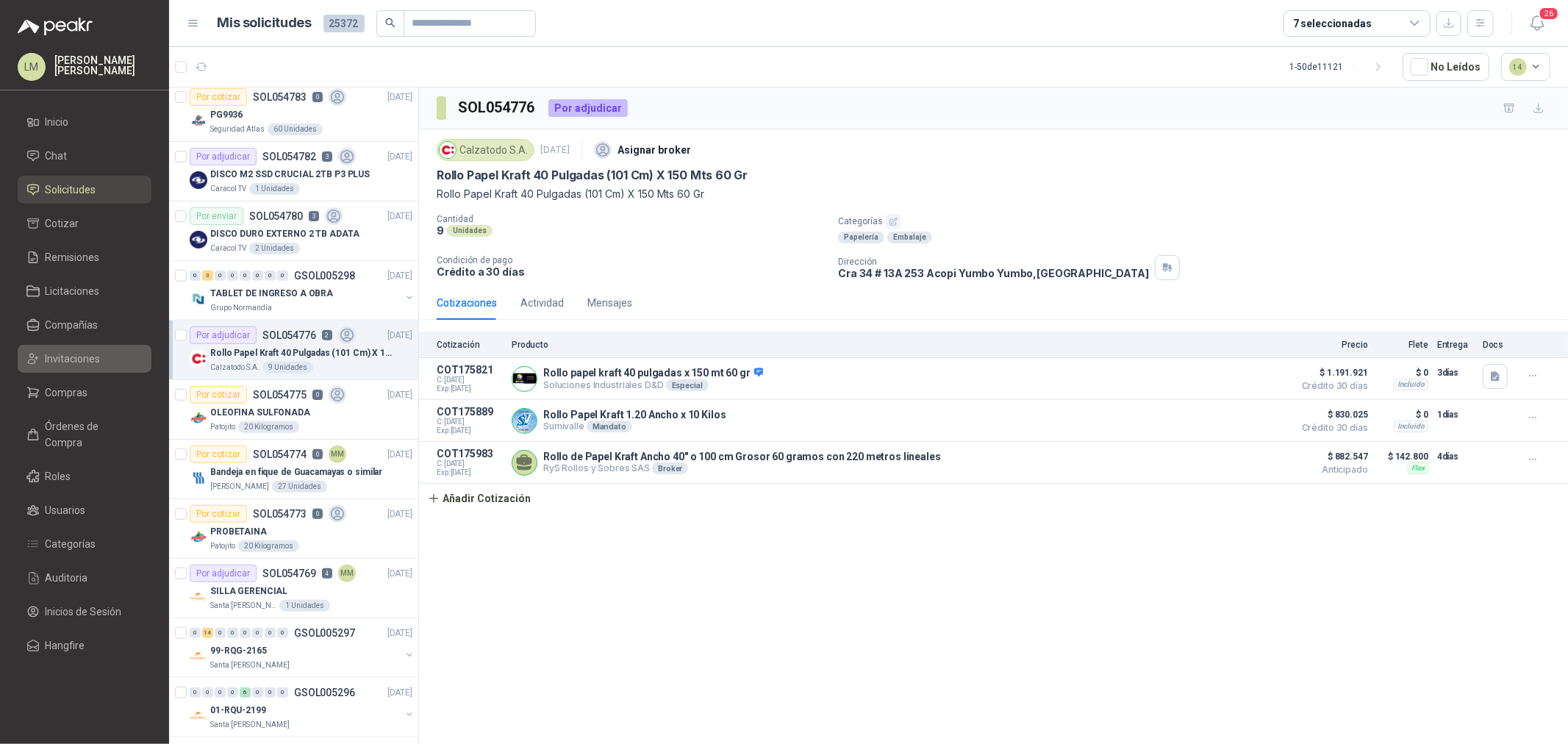
drag, startPoint x: 71, startPoint y: 379, endPoint x: 72, endPoint y: 369, distance: 10.0
click at [71, 379] on link "Compras" at bounding box center [84, 393] width 134 height 28
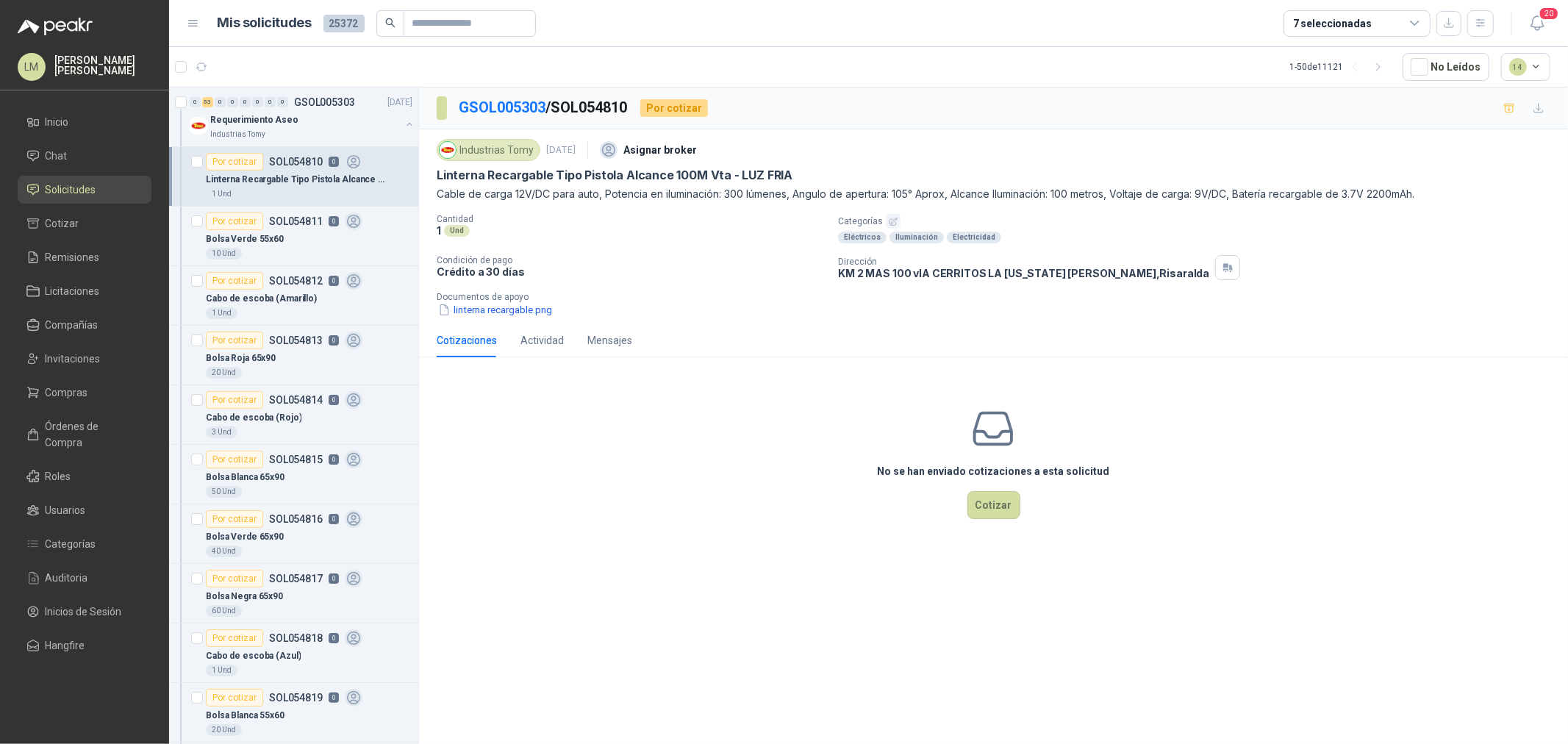
click at [889, 219] on icon "button" at bounding box center [893, 221] width 10 height 10
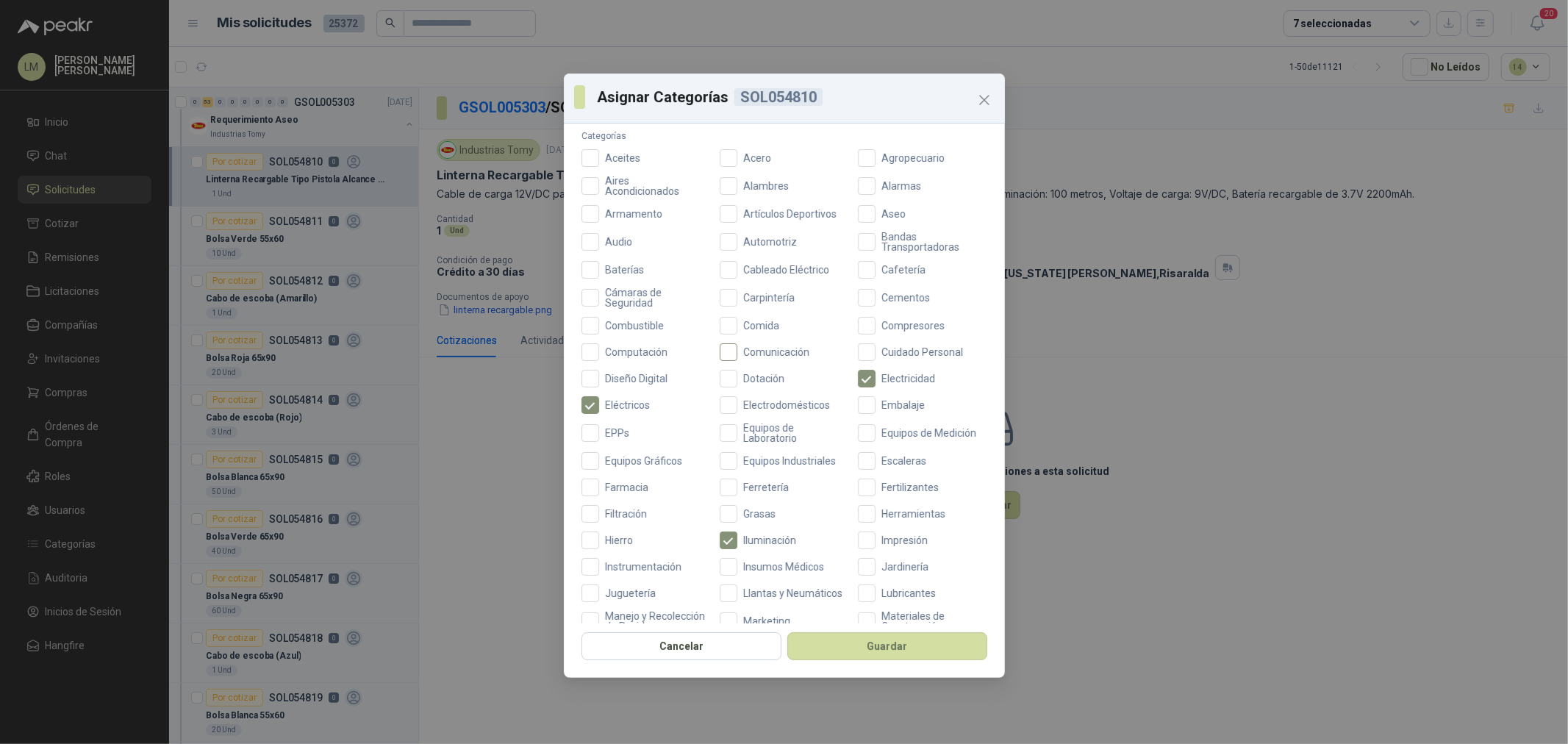
scroll to position [347, 0]
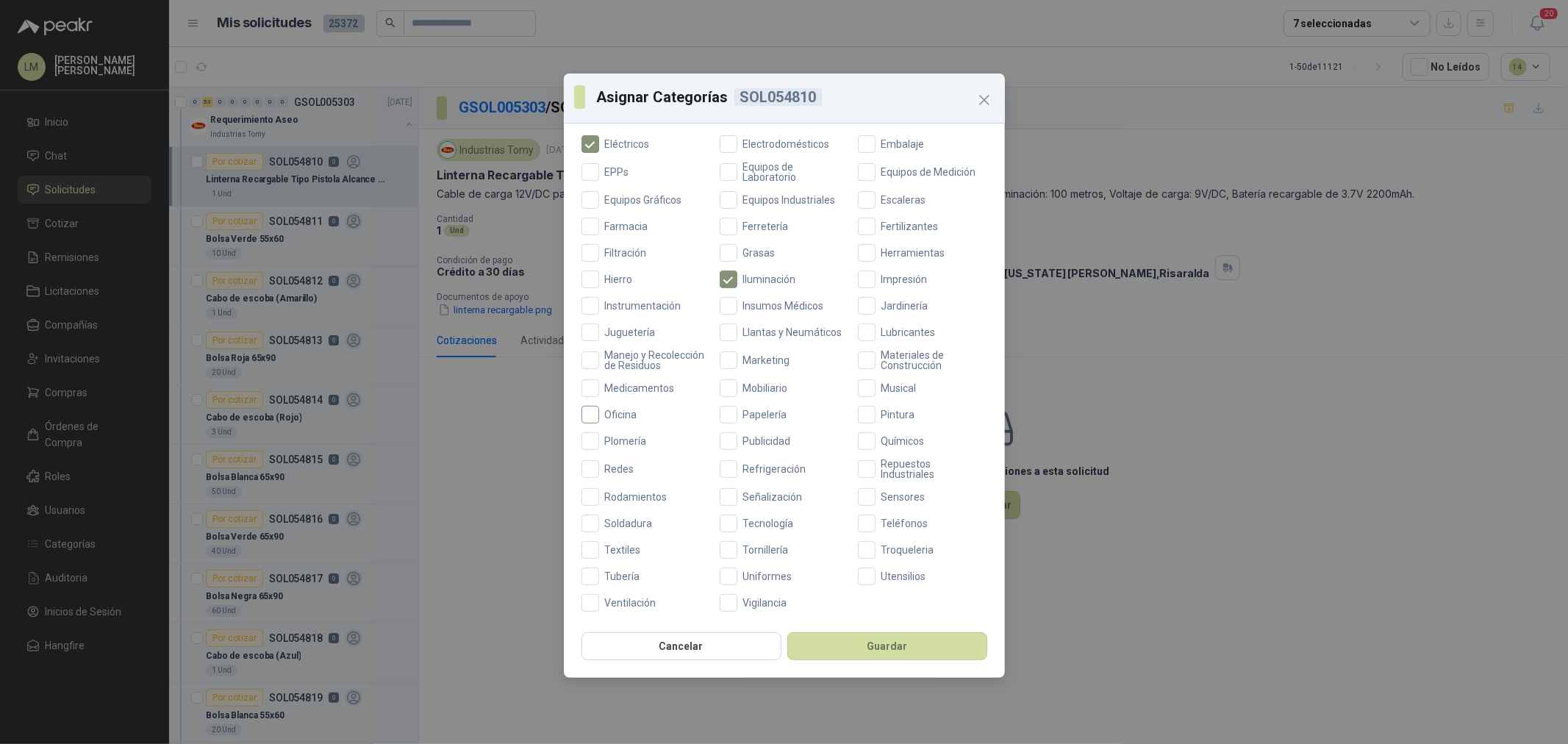
click at [626, 412] on span "Oficina" at bounding box center [622, 415] width 44 height 11
click at [871, 646] on button "Guardar" at bounding box center [887, 647] width 200 height 28
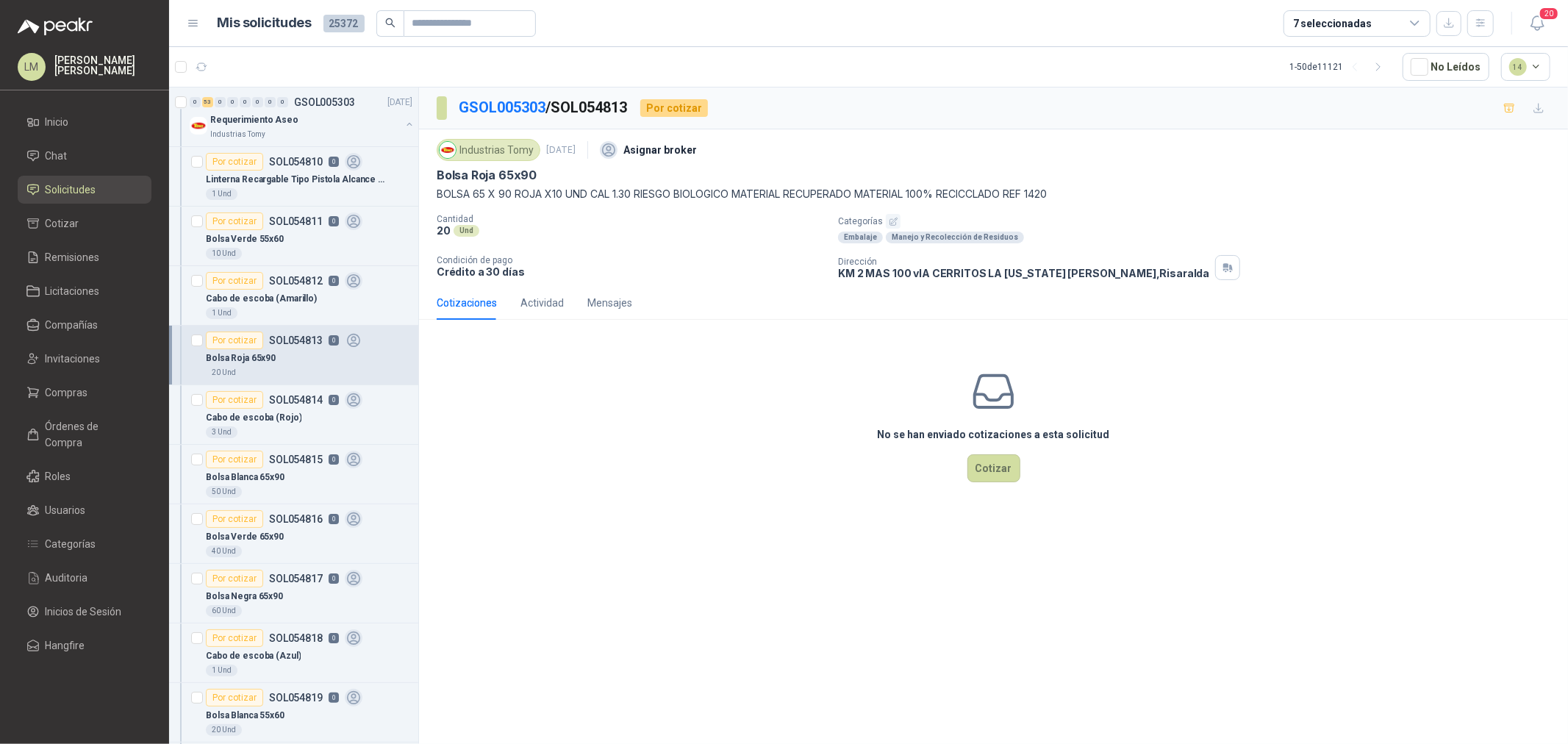
click at [892, 222] on icon "button" at bounding box center [893, 221] width 10 height 10
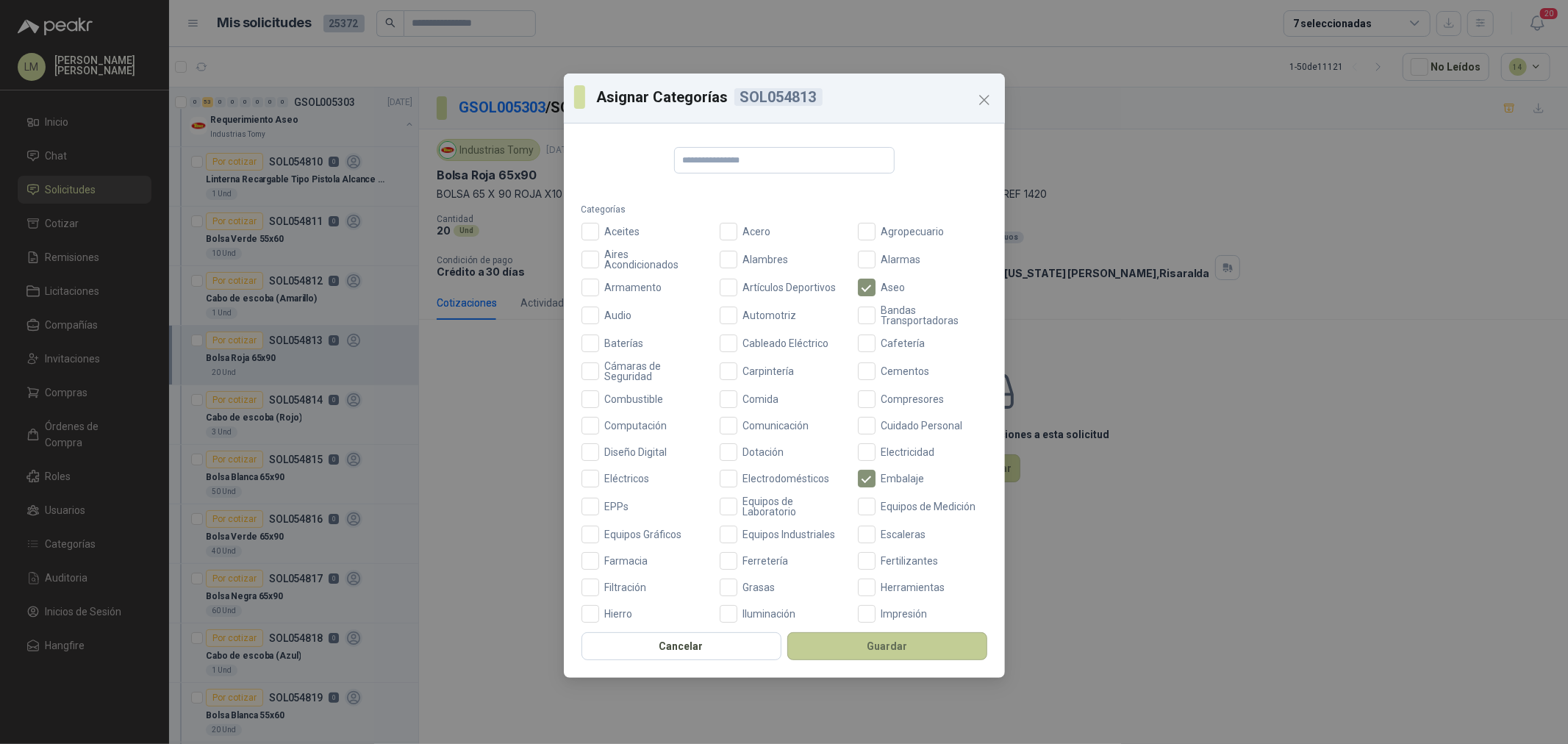
click at [857, 637] on button "Guardar" at bounding box center [887, 647] width 200 height 28
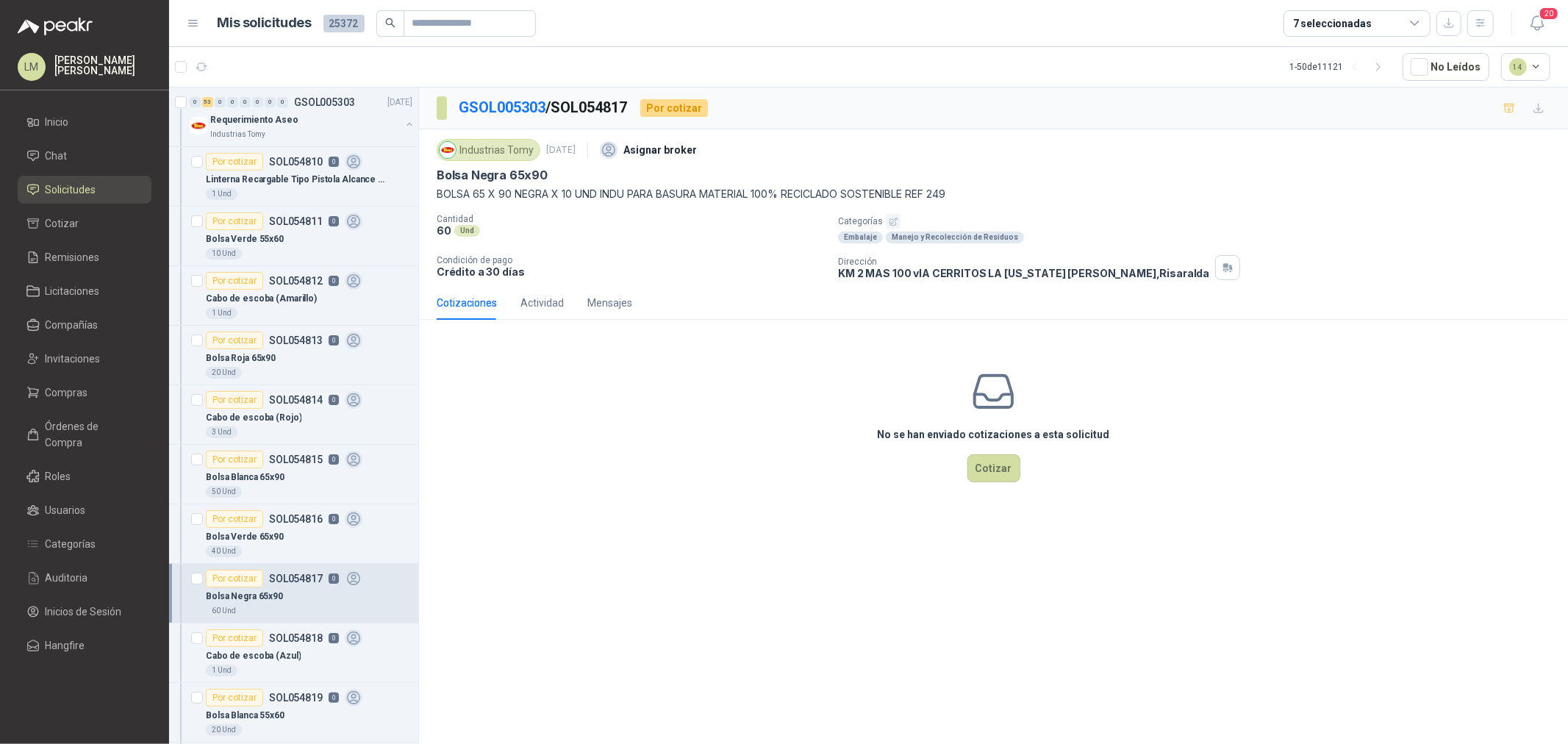
click at [891, 224] on icon "button" at bounding box center [893, 221] width 10 height 10
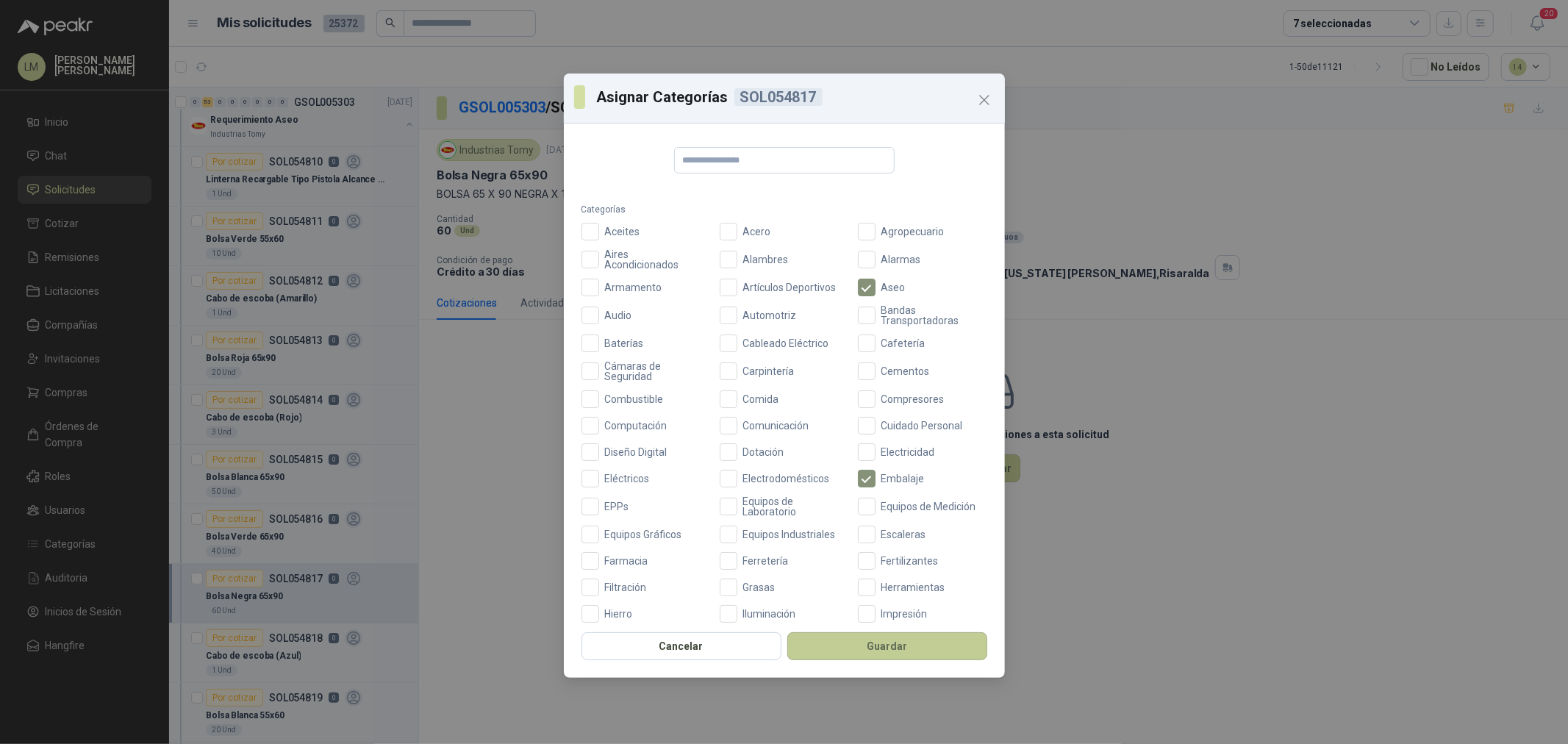
click at [874, 652] on button "Guardar" at bounding box center [887, 647] width 200 height 28
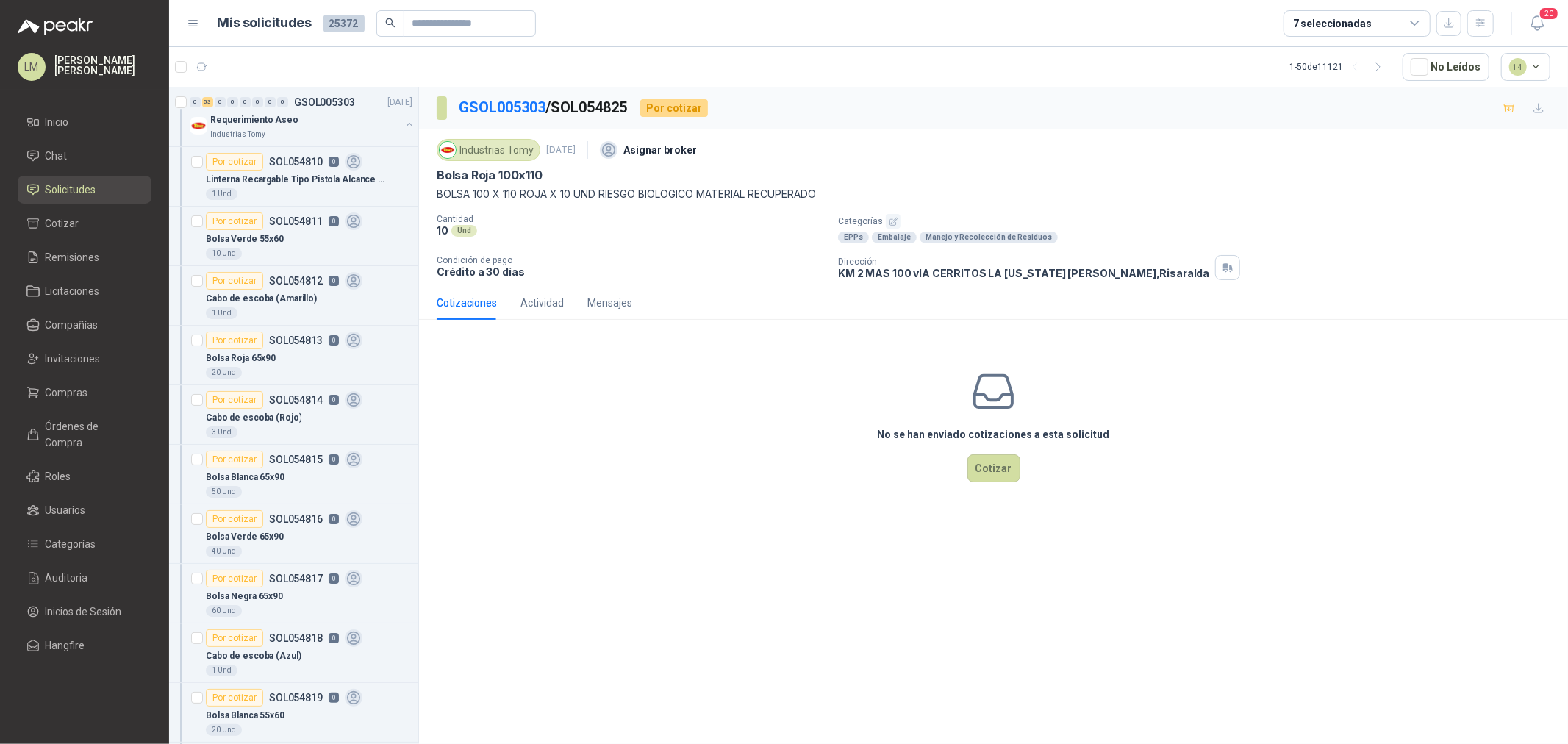
click at [891, 219] on icon "button" at bounding box center [893, 221] width 10 height 10
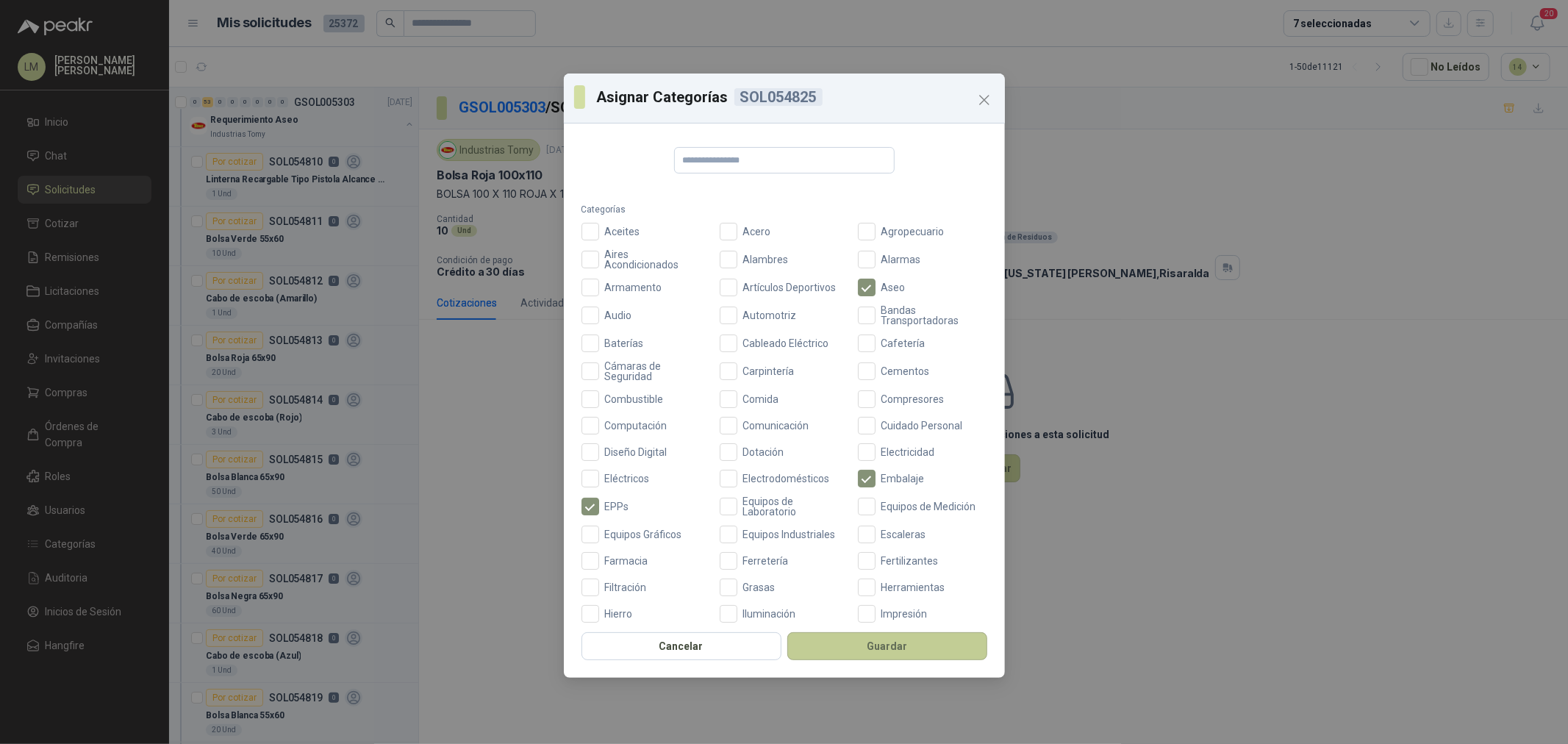
click at [875, 640] on button "Guardar" at bounding box center [887, 647] width 200 height 28
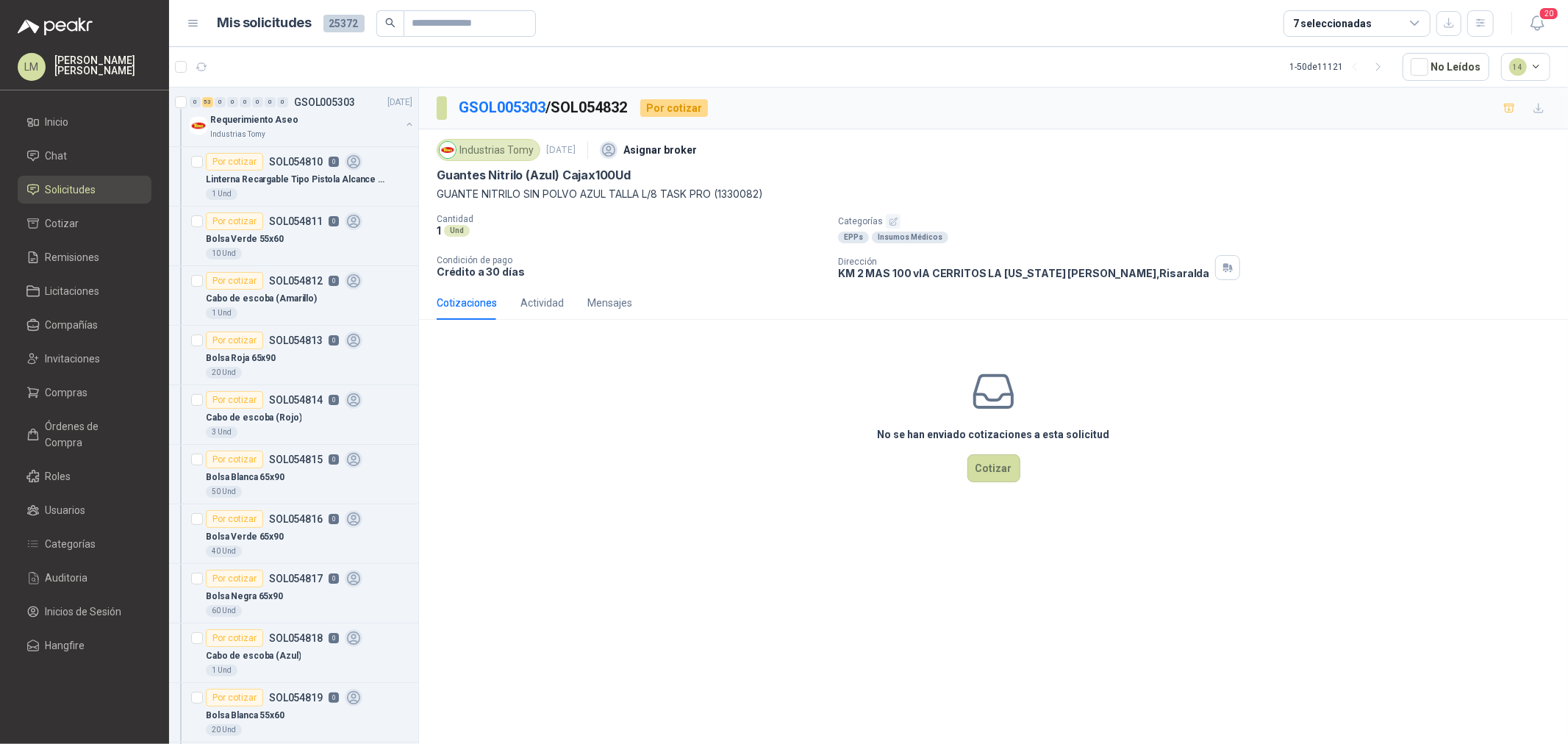
click at [897, 220] on button "button" at bounding box center [893, 221] width 15 height 15
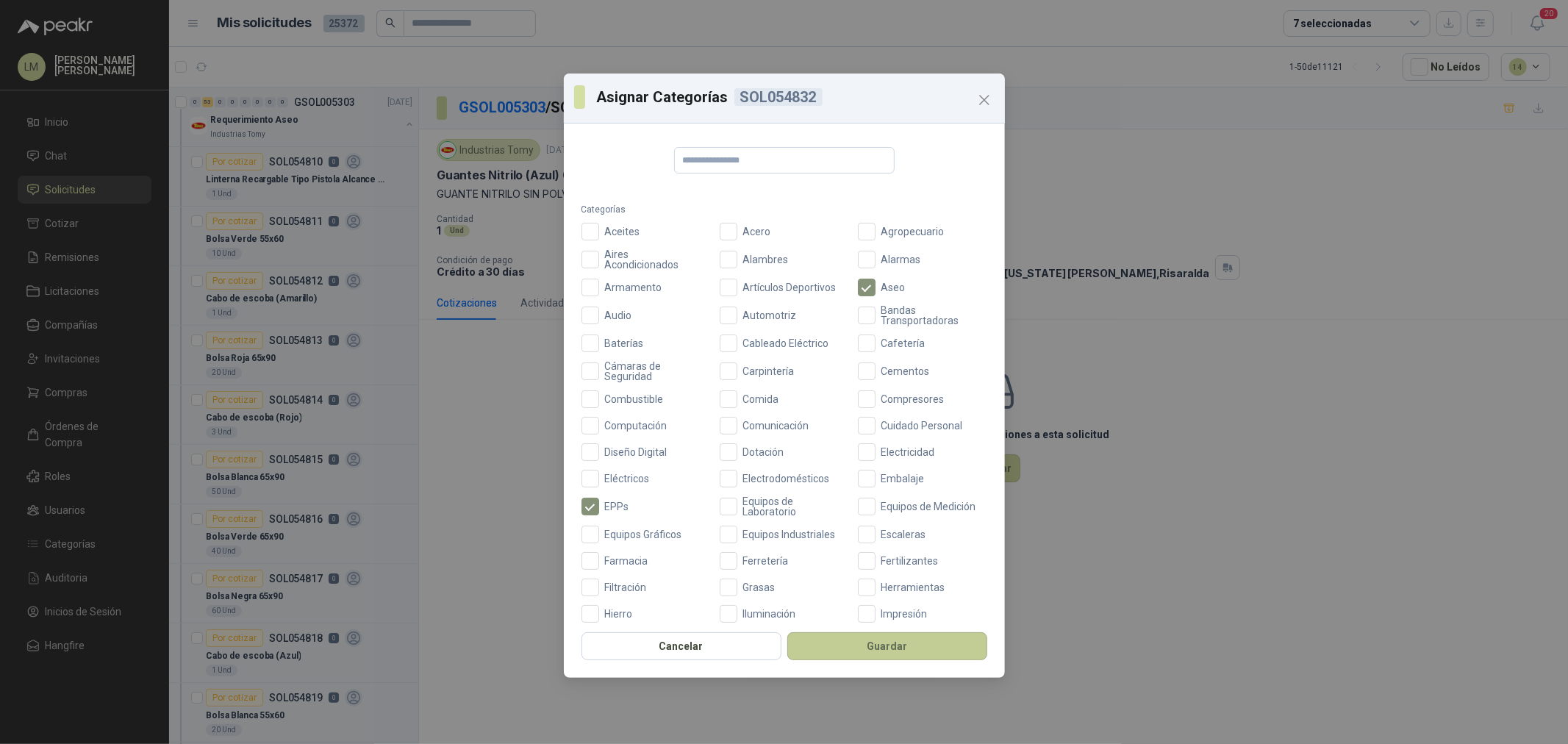
click at [868, 656] on button "Guardar" at bounding box center [887, 647] width 200 height 28
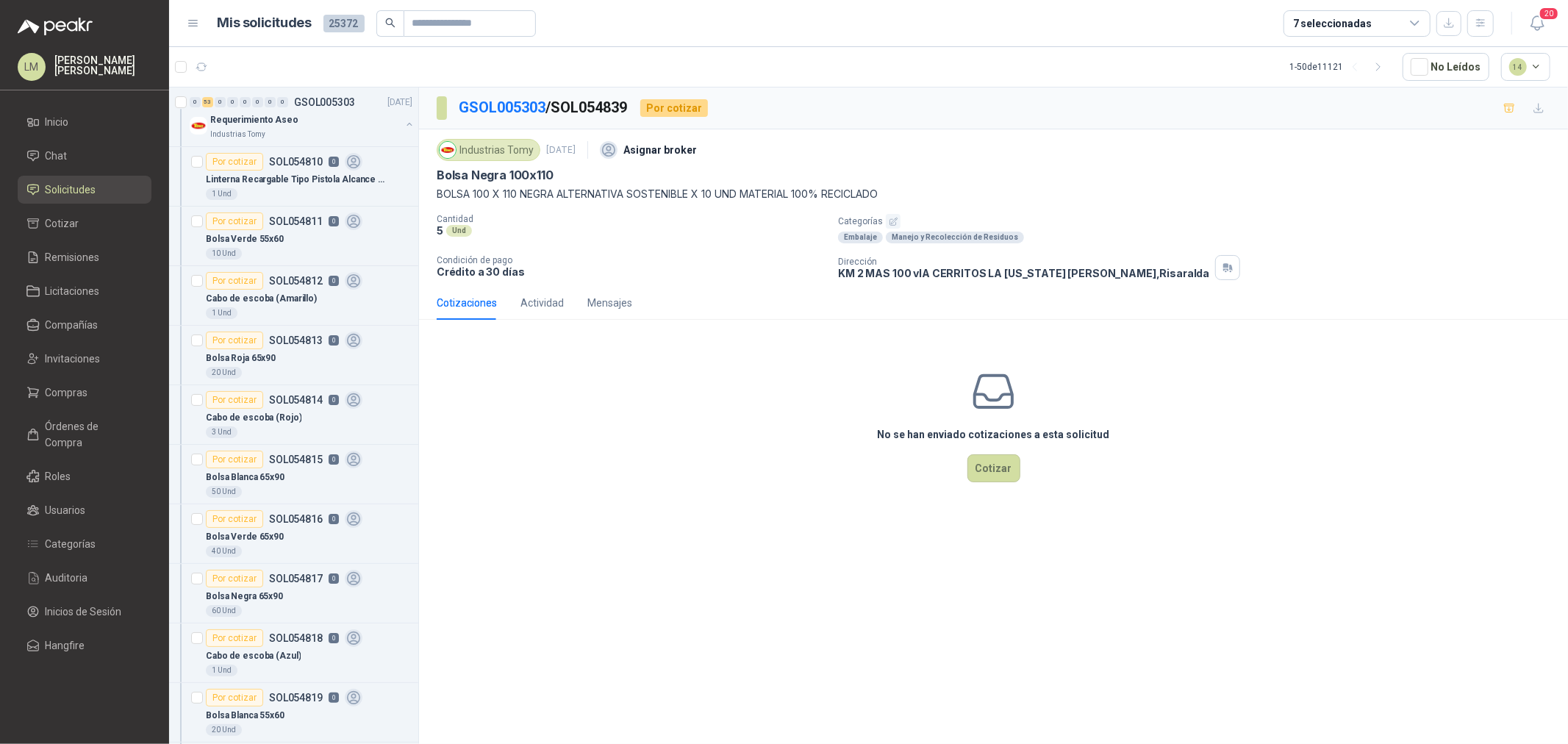
click at [892, 225] on icon "button" at bounding box center [893, 221] width 10 height 10
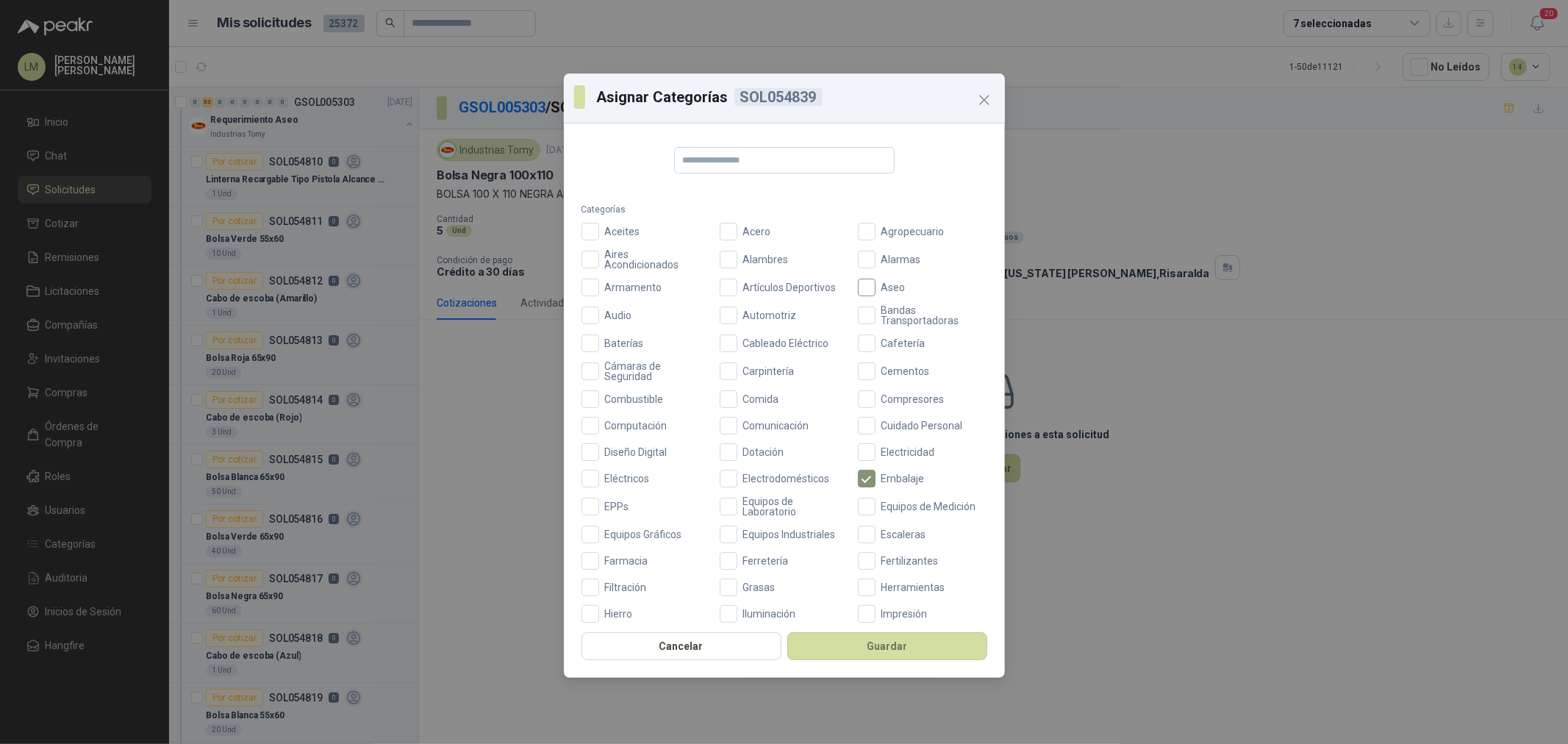
click at [876, 284] on span "Aseo" at bounding box center [893, 288] width 36 height 11
click at [866, 635] on button "Guardar" at bounding box center [887, 647] width 200 height 28
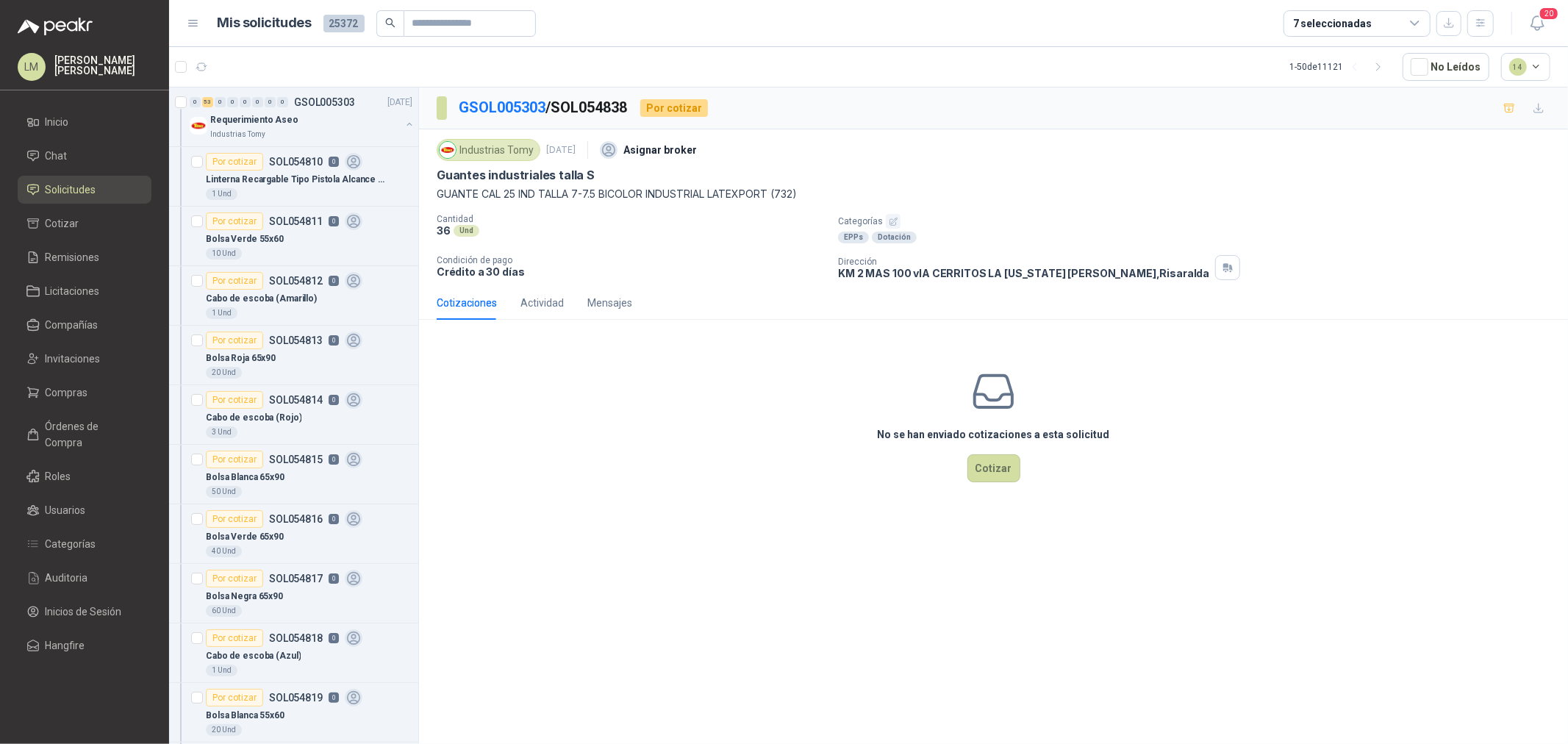
click at [891, 219] on icon "button" at bounding box center [893, 221] width 10 height 10
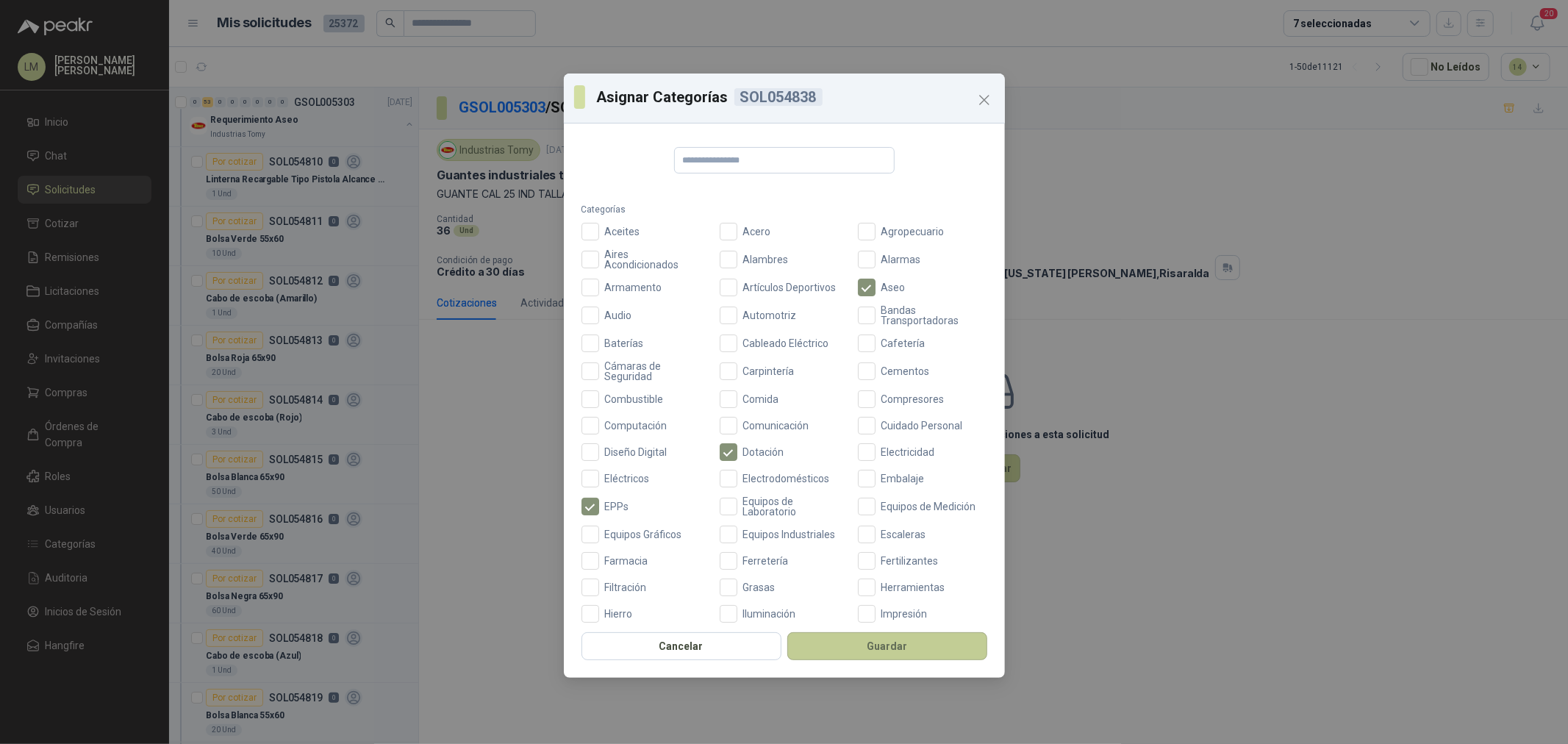
click at [876, 653] on button "Guardar" at bounding box center [887, 647] width 200 height 28
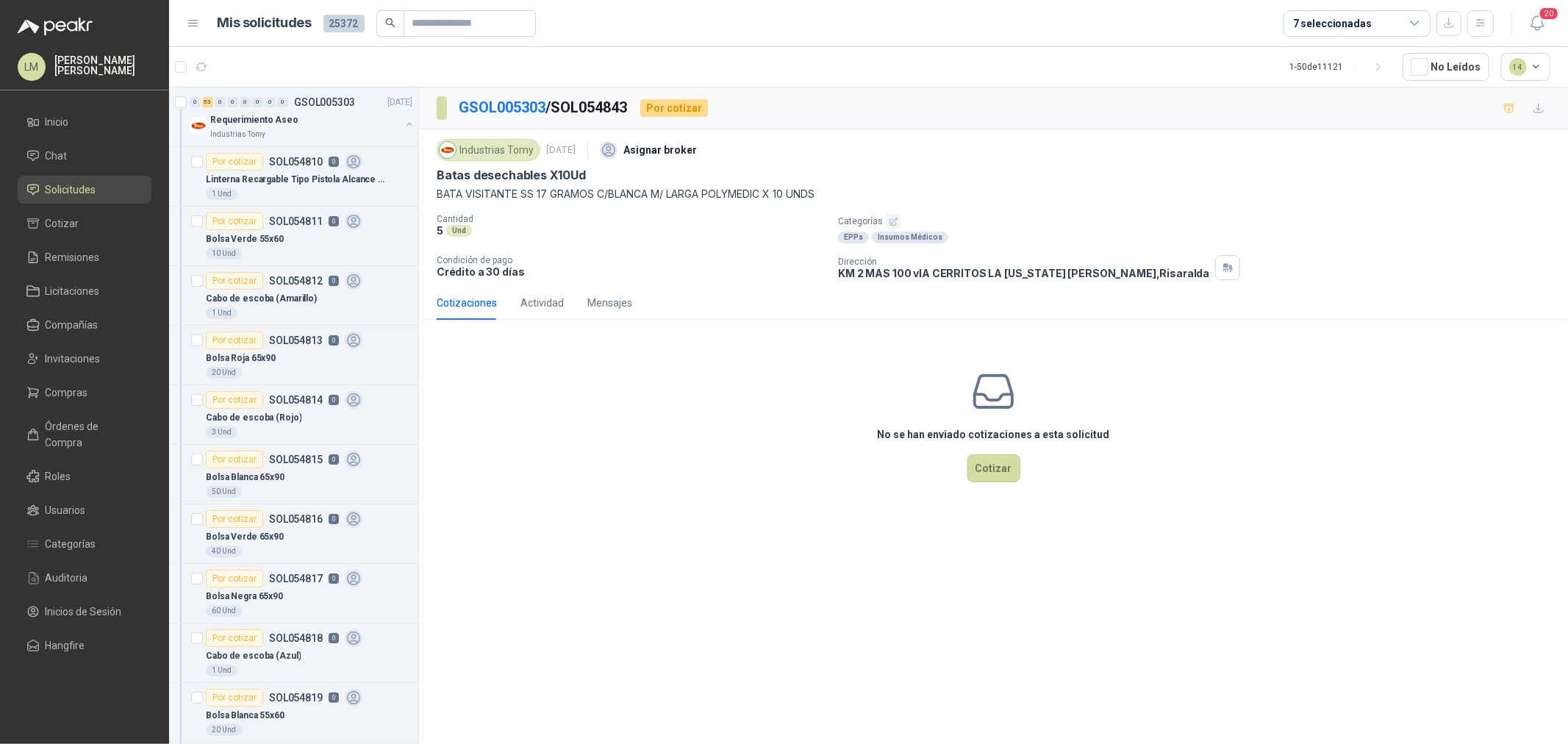
click at [886, 217] on button "button" at bounding box center [893, 221] width 15 height 15
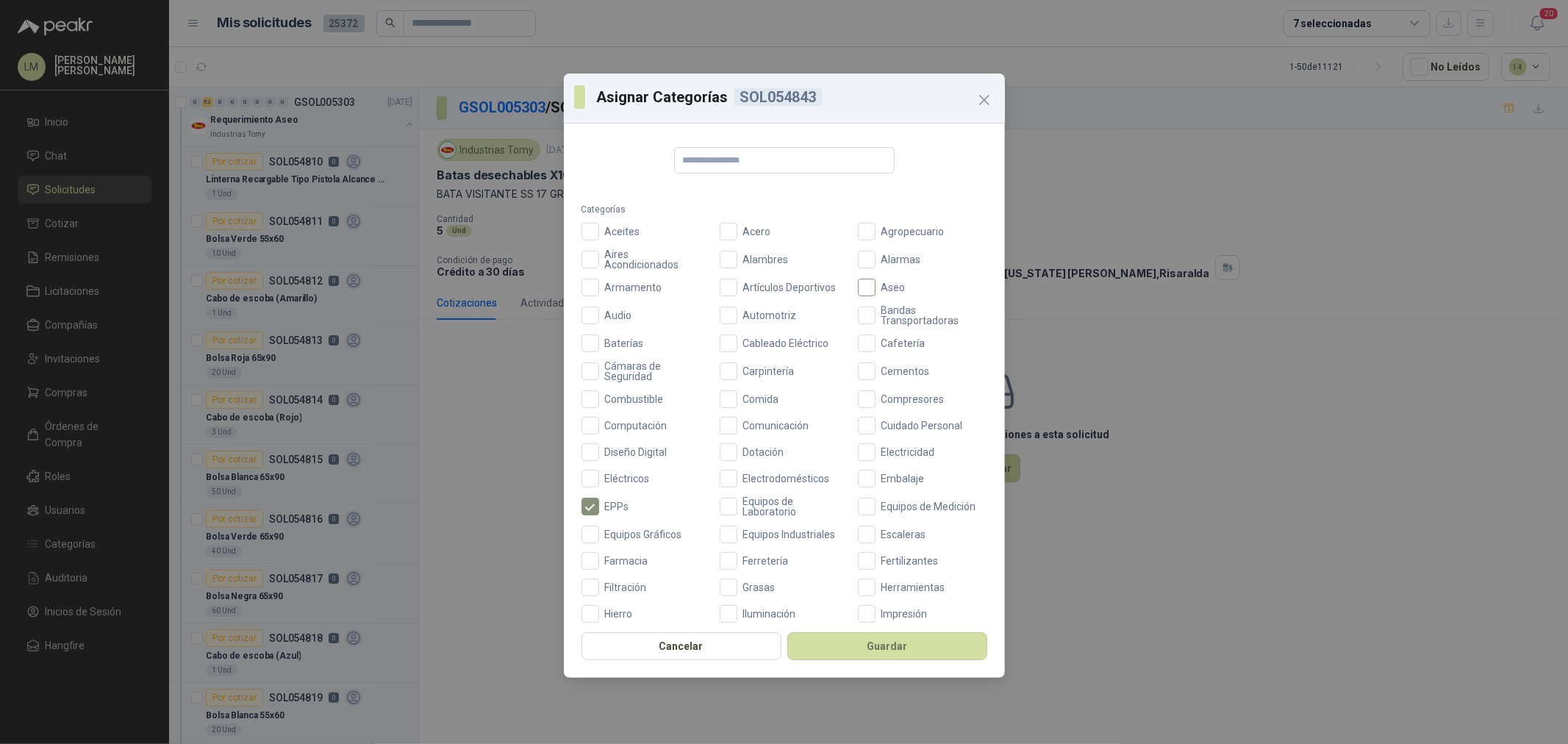
click at [879, 284] on span "Aseo" at bounding box center [893, 288] width 36 height 11
click at [860, 650] on button "Guardar" at bounding box center [887, 647] width 200 height 28
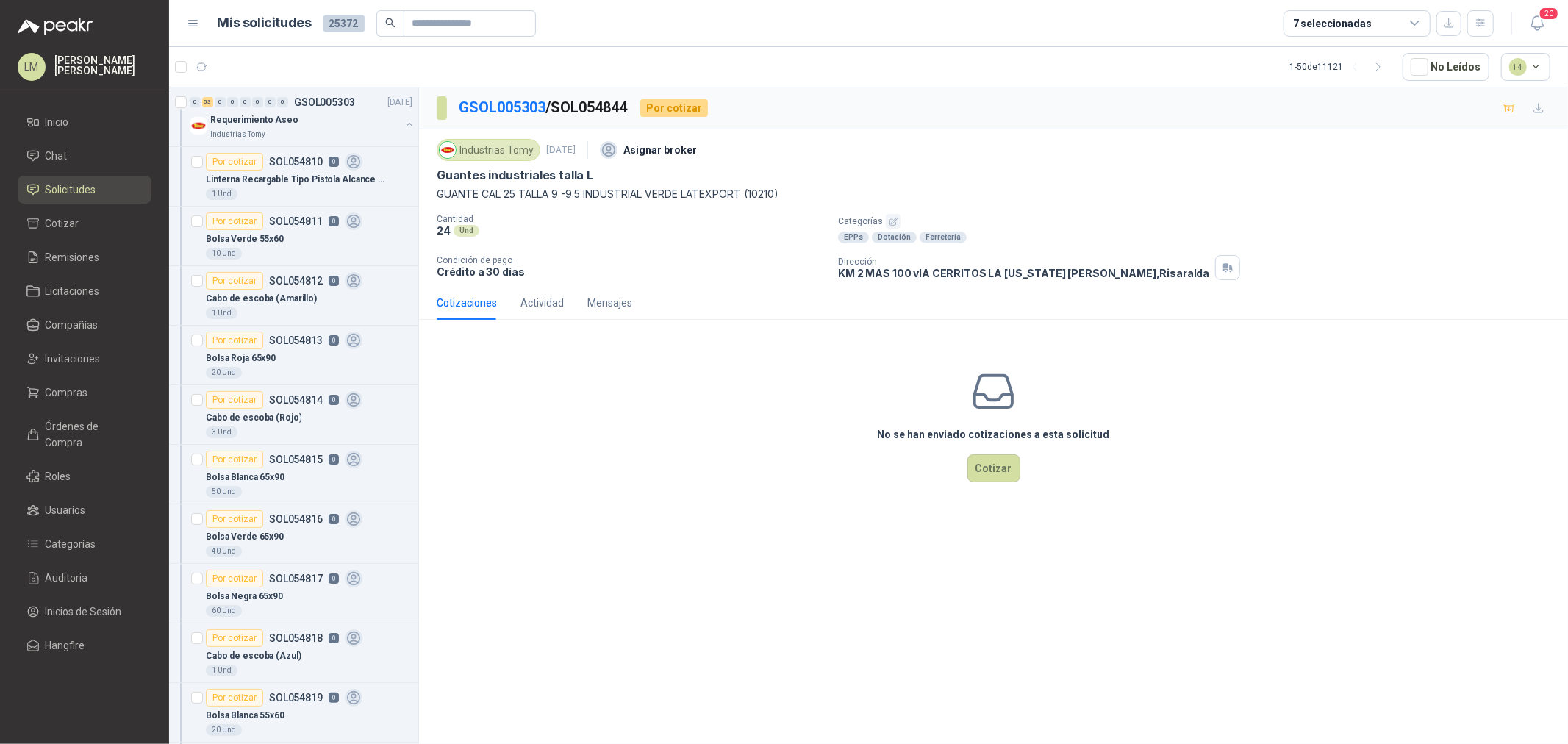
click at [889, 223] on icon "button" at bounding box center [893, 221] width 10 height 10
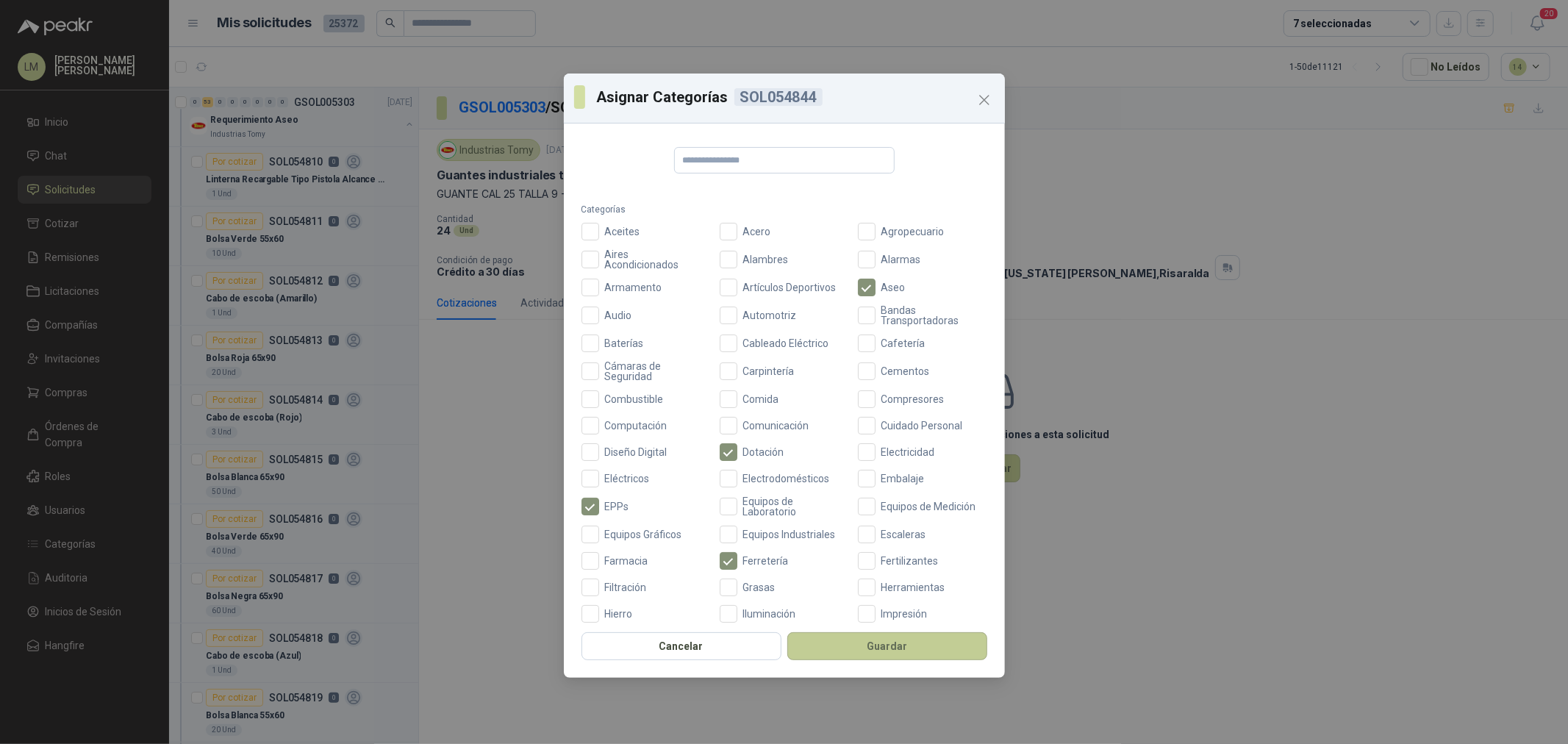
click at [878, 657] on button "Guardar" at bounding box center [887, 647] width 200 height 28
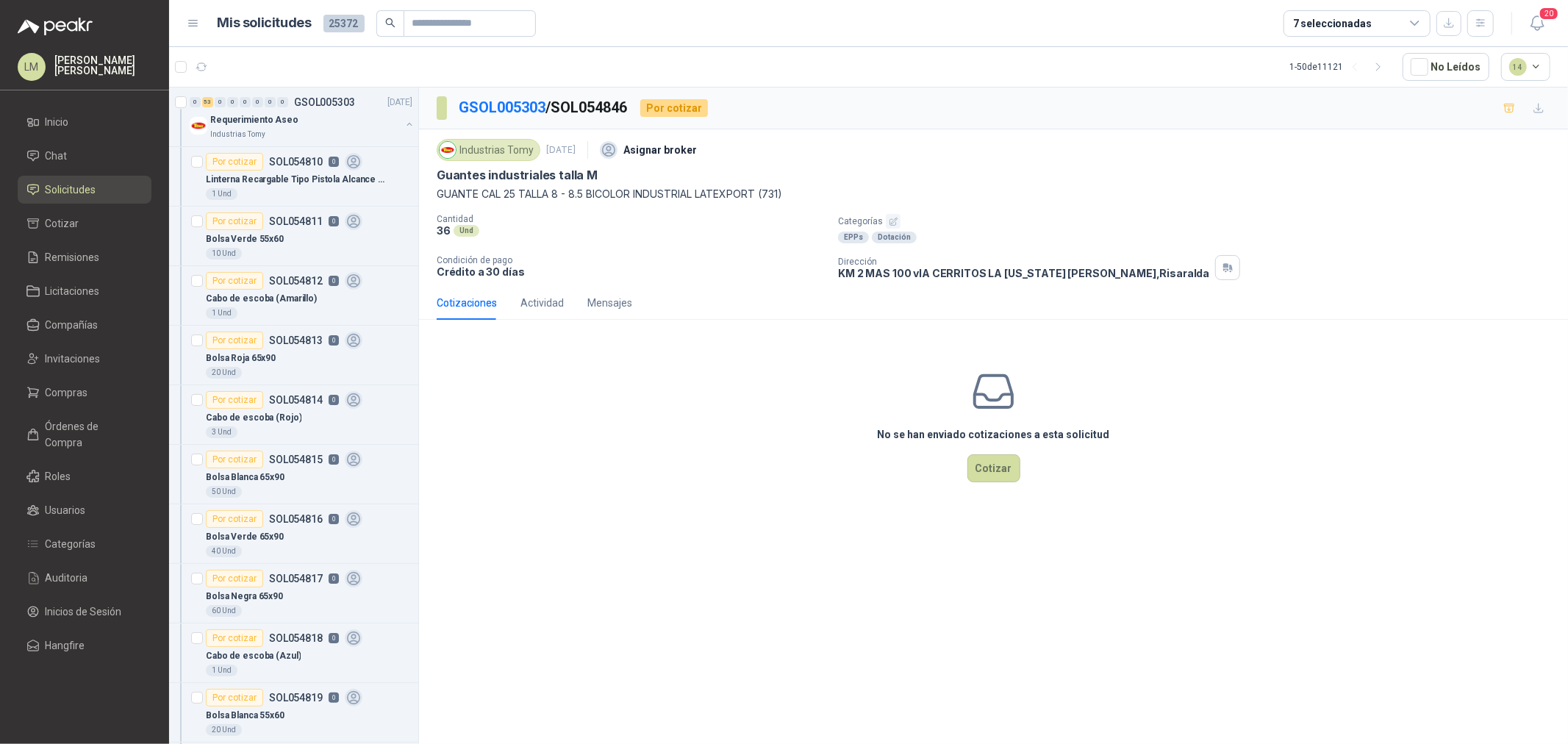
click at [897, 218] on button "button" at bounding box center [893, 221] width 15 height 15
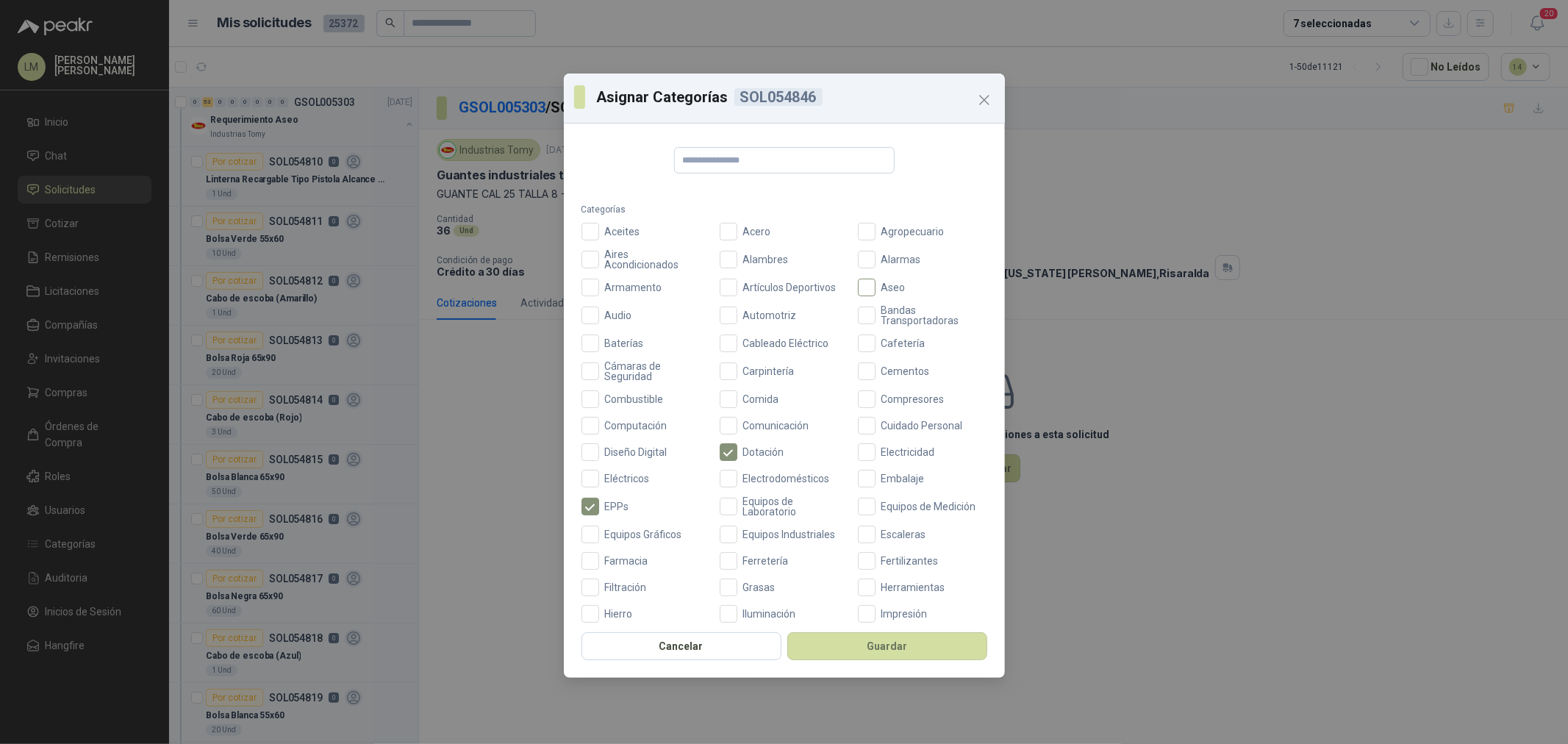
click at [876, 289] on span "Aseo" at bounding box center [893, 288] width 36 height 11
click at [860, 651] on button "Guardar" at bounding box center [887, 647] width 200 height 28
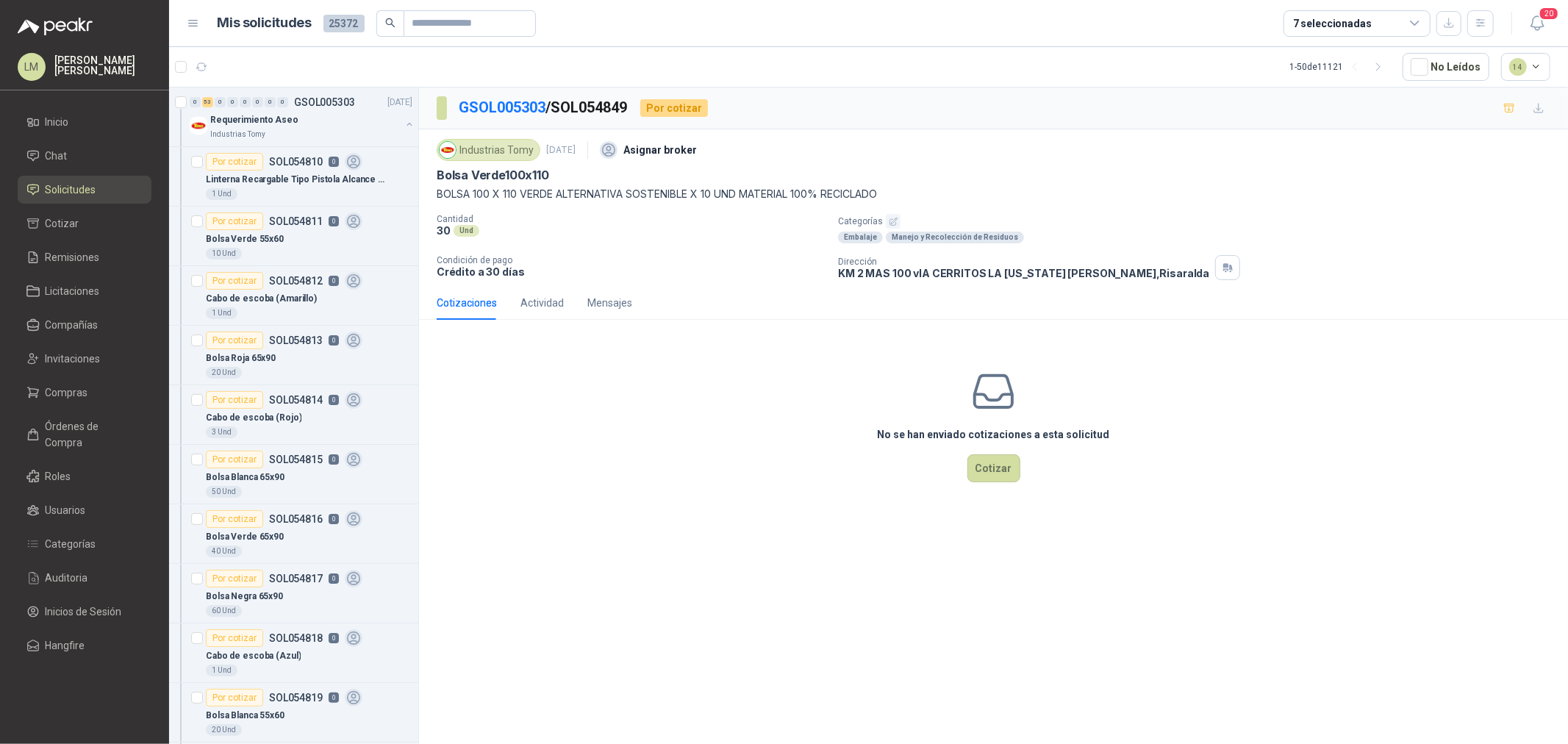
click at [889, 221] on icon "button" at bounding box center [893, 221] width 10 height 10
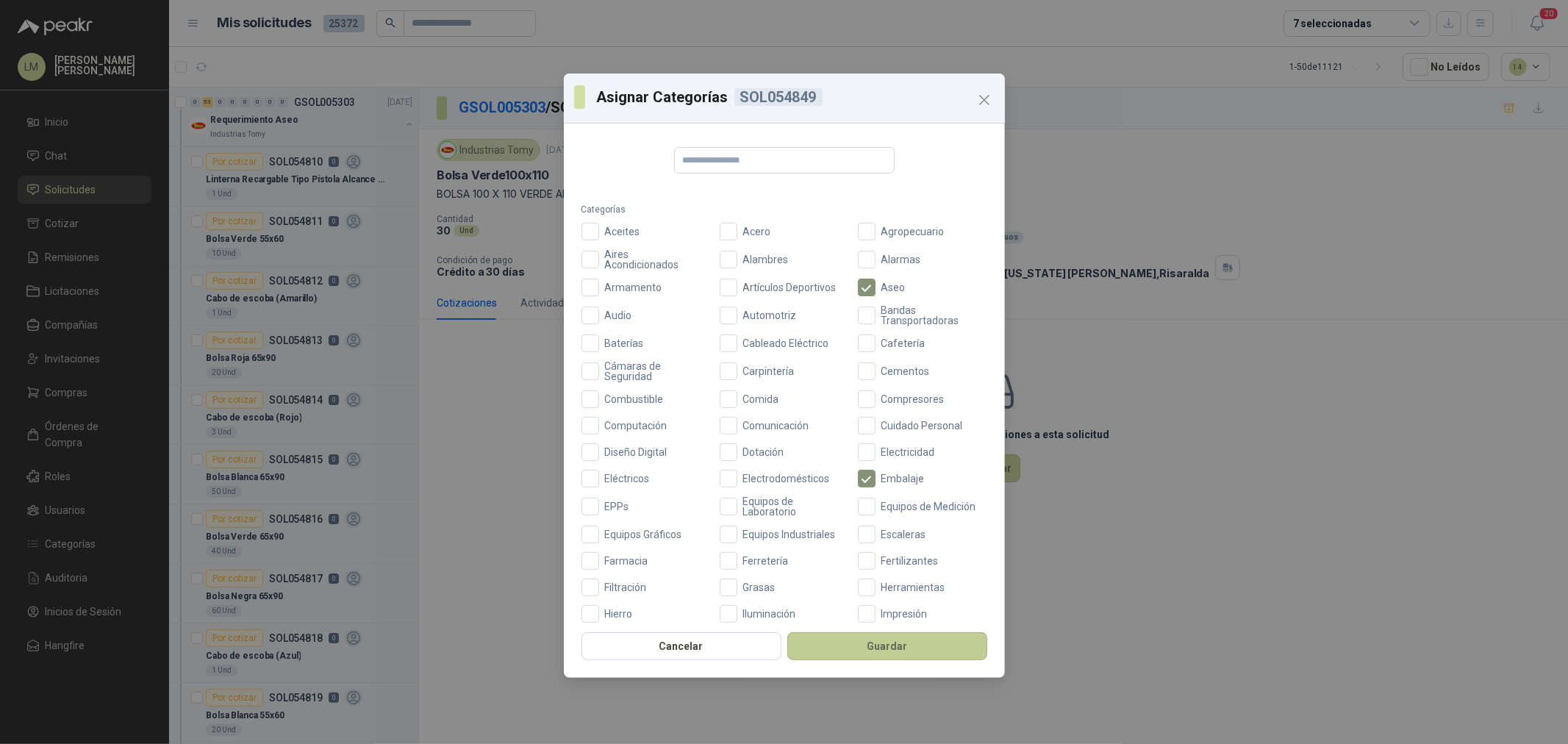
click at [891, 643] on button "Guardar" at bounding box center [887, 647] width 200 height 28
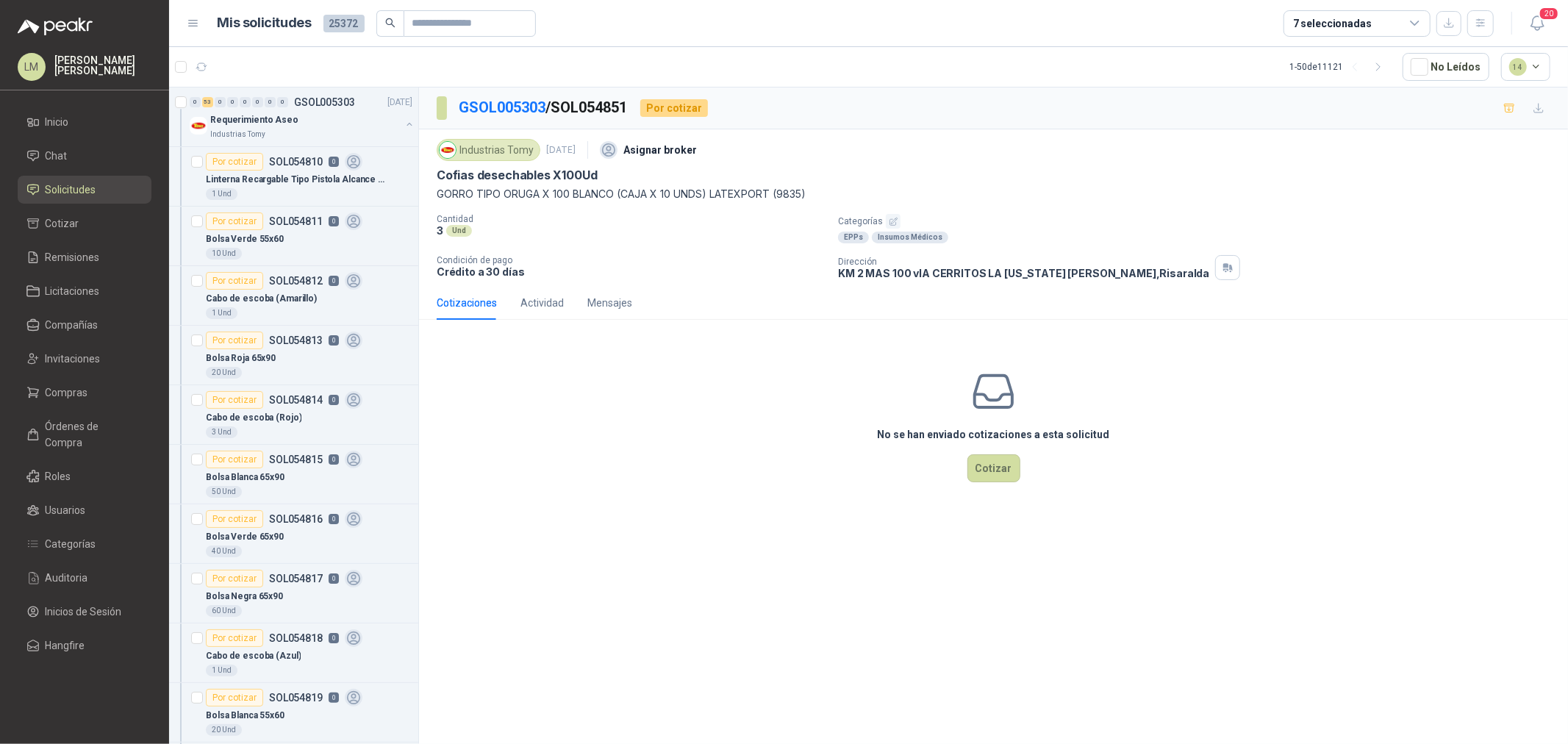
click at [891, 223] on icon "button" at bounding box center [893, 221] width 10 height 10
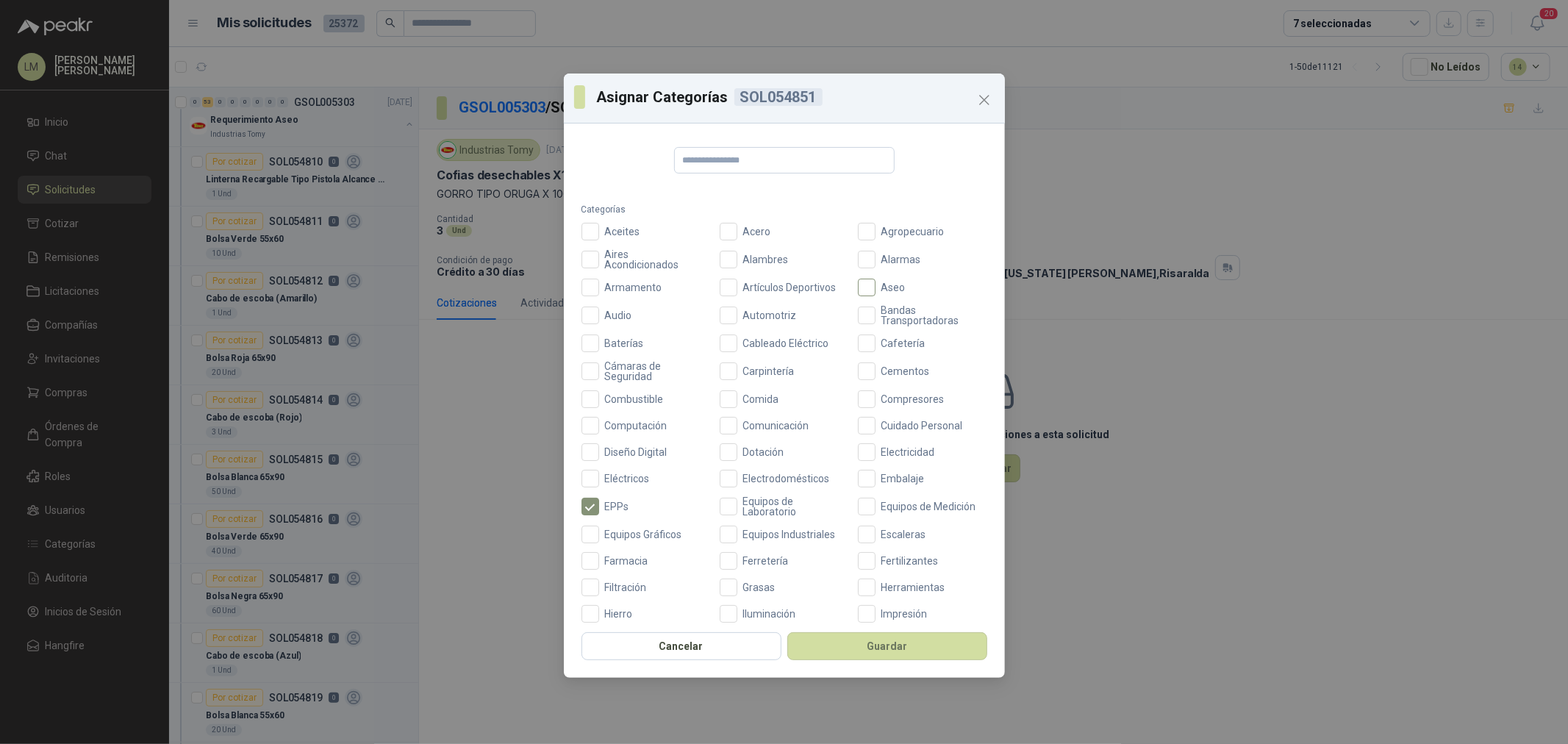
click at [876, 287] on span "Aseo" at bounding box center [893, 288] width 36 height 11
click at [888, 643] on button "Guardar" at bounding box center [887, 647] width 200 height 28
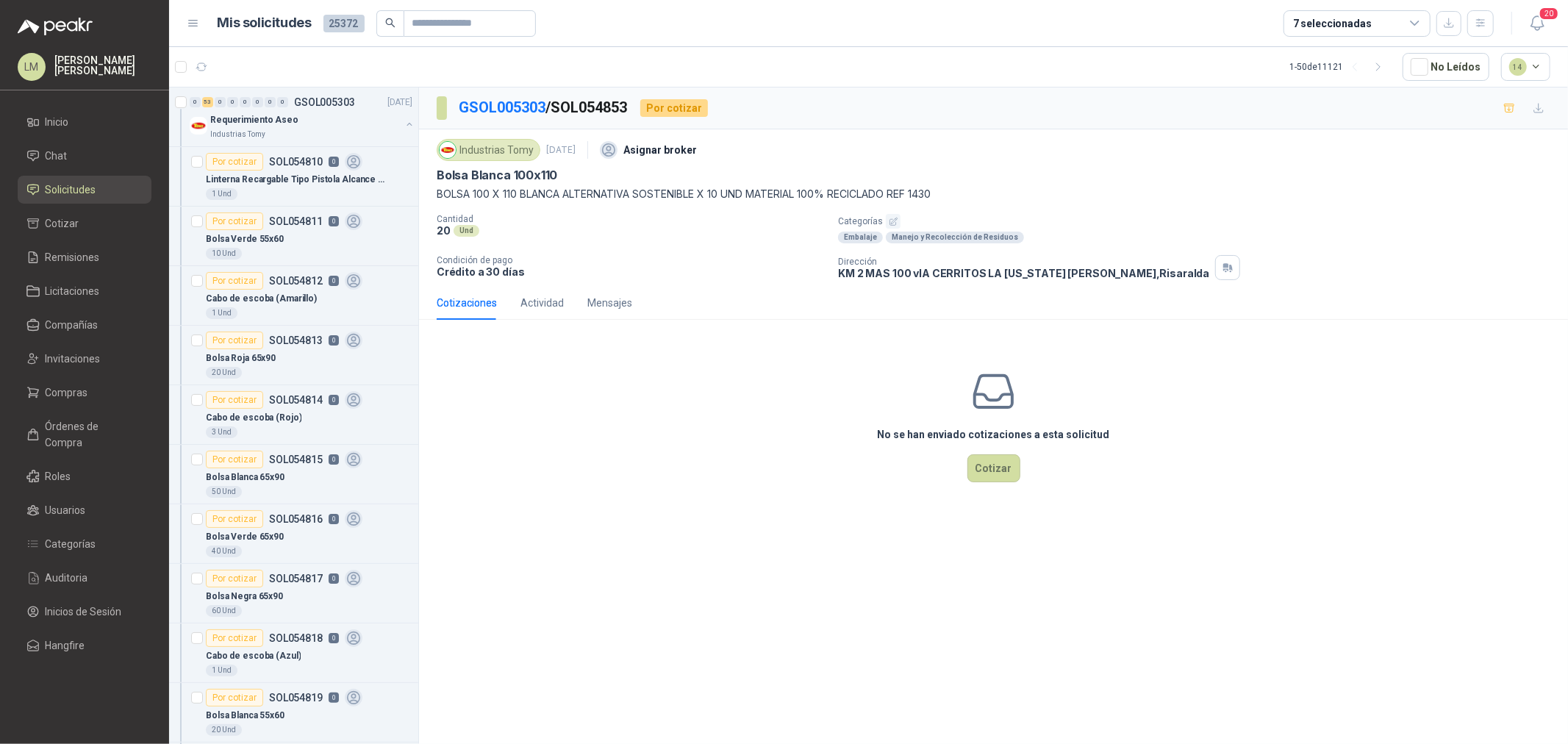
click at [891, 222] on icon "button" at bounding box center [893, 221] width 10 height 10
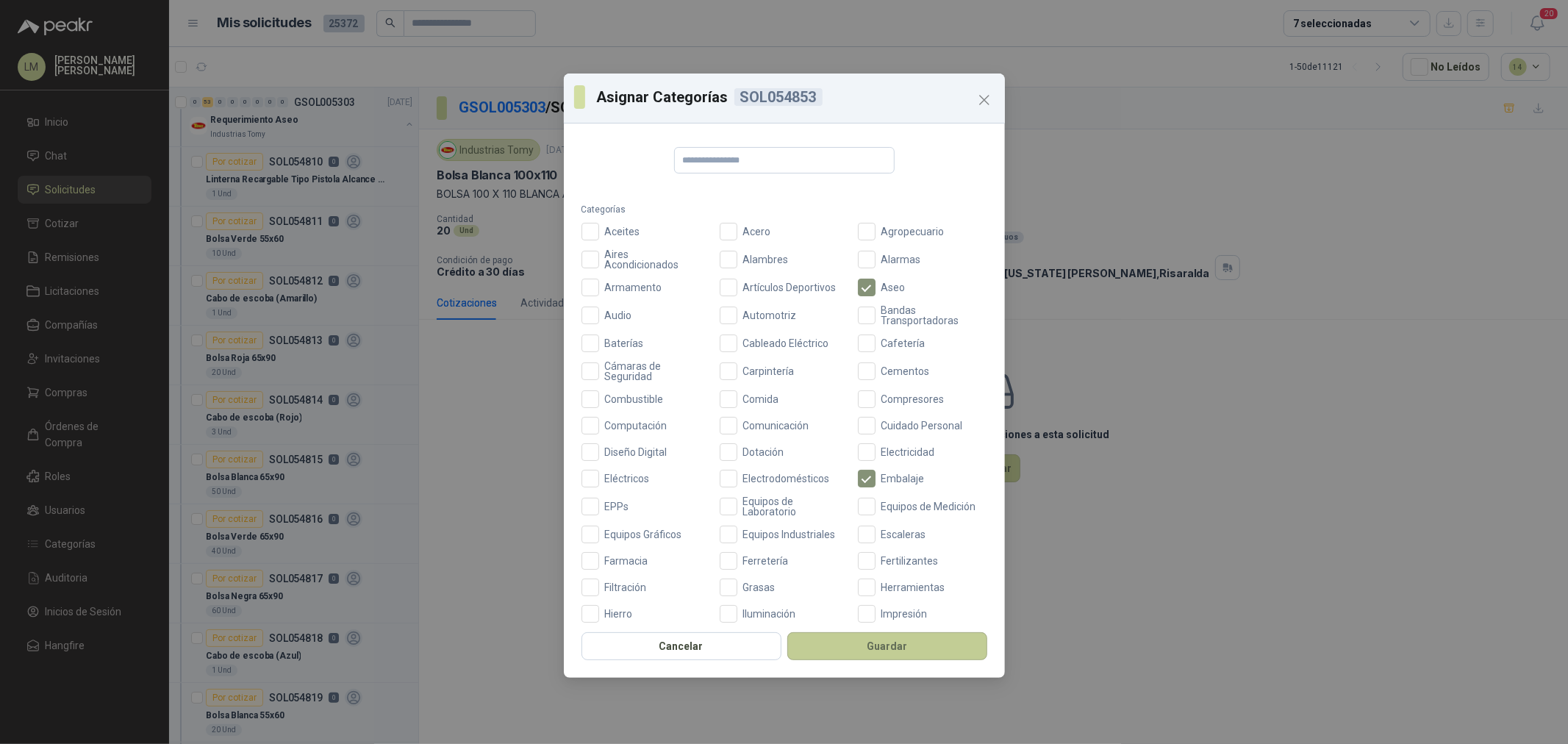
click at [864, 646] on button "Guardar" at bounding box center [887, 647] width 200 height 28
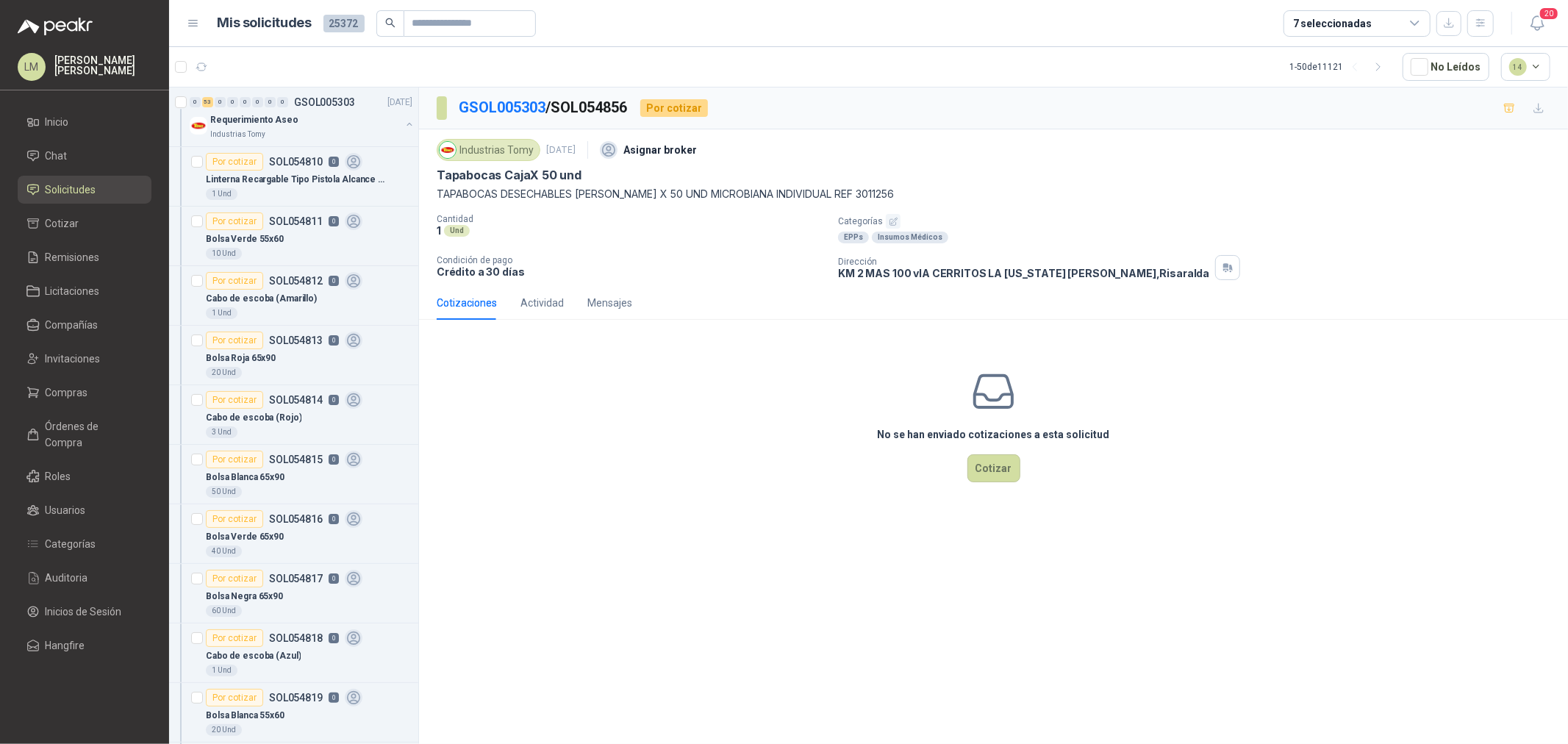
click at [895, 223] on icon "button" at bounding box center [893, 221] width 10 height 10
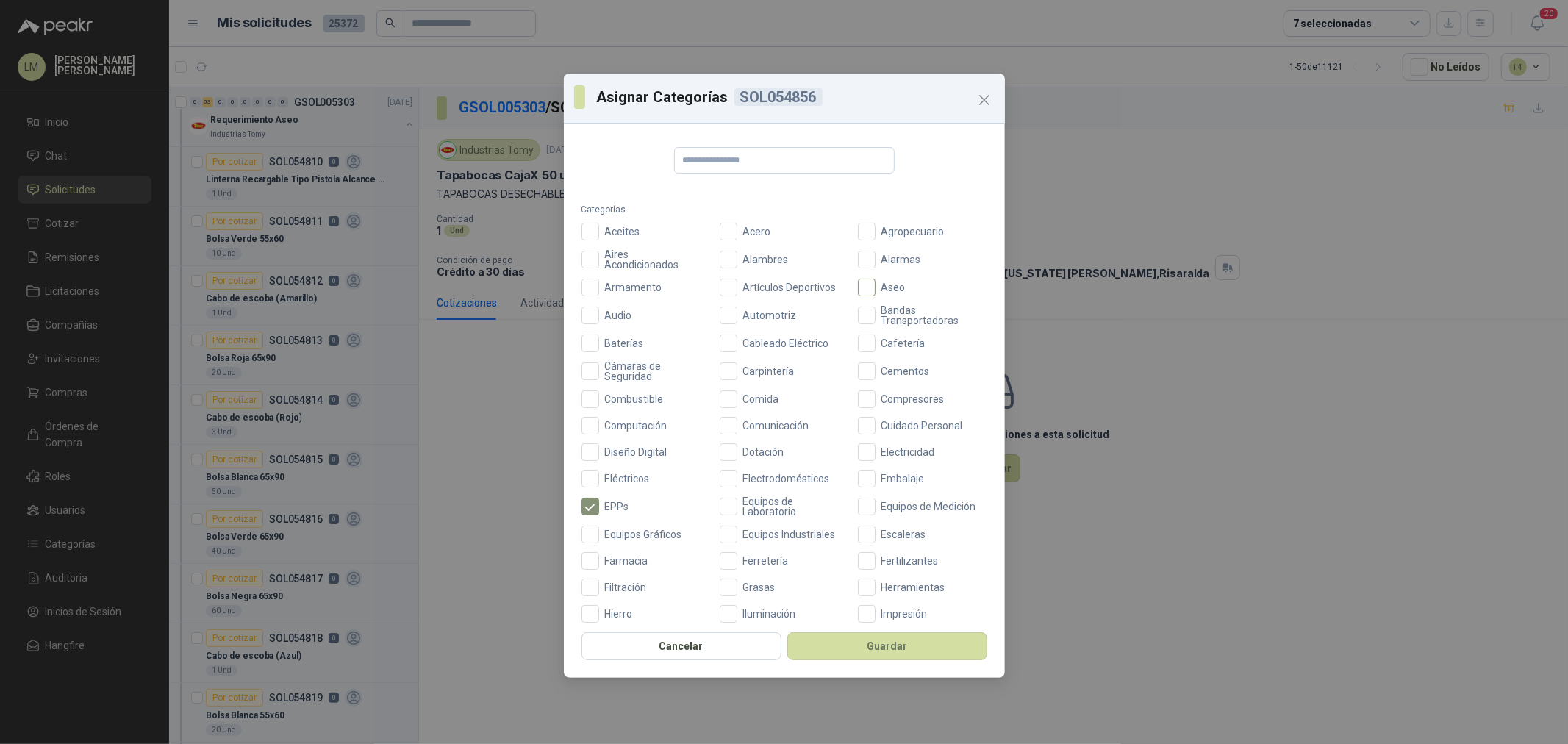
click at [876, 290] on span "Aseo" at bounding box center [893, 288] width 36 height 11
click at [899, 643] on button "Guardar" at bounding box center [887, 647] width 200 height 28
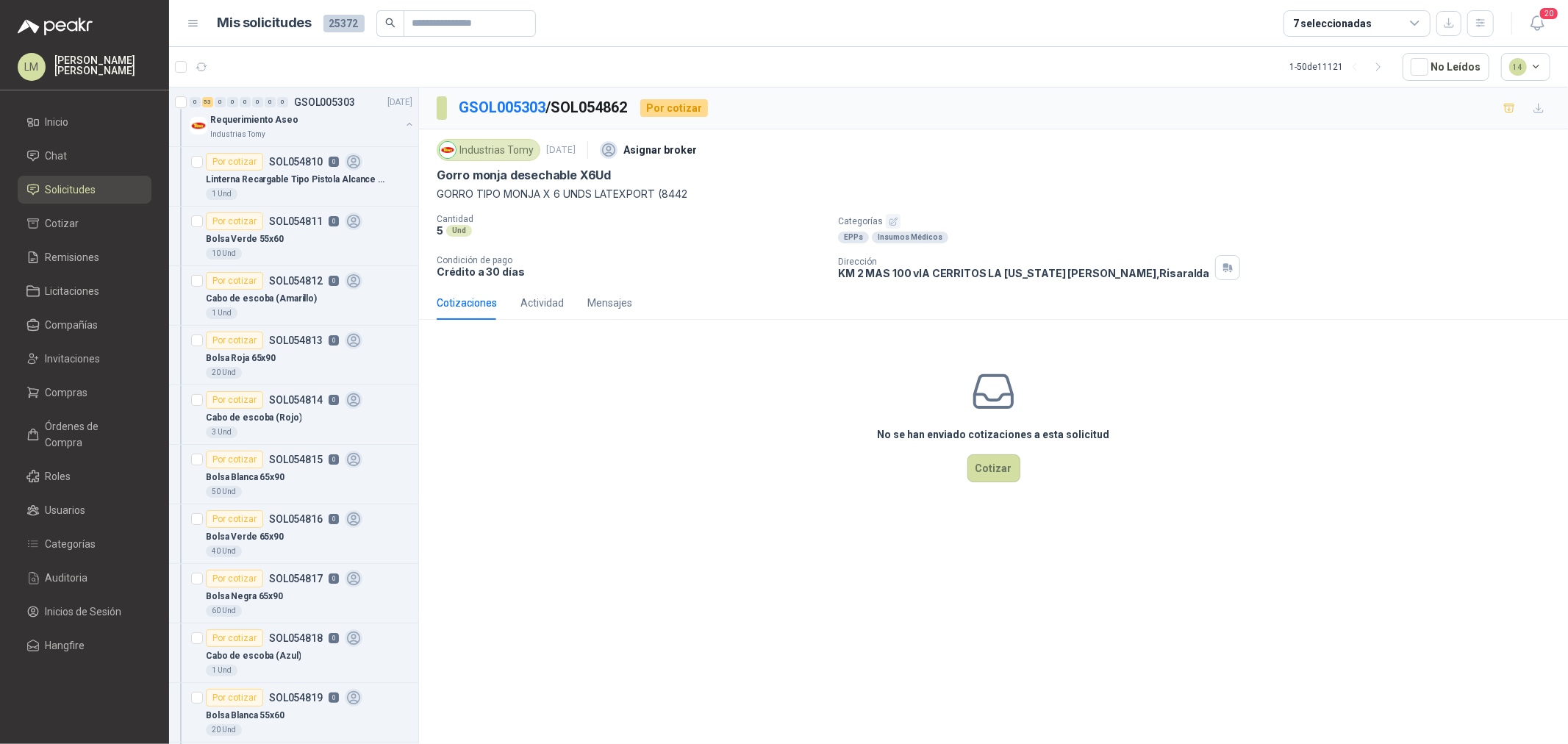
click at [898, 219] on button "button" at bounding box center [893, 221] width 15 height 15
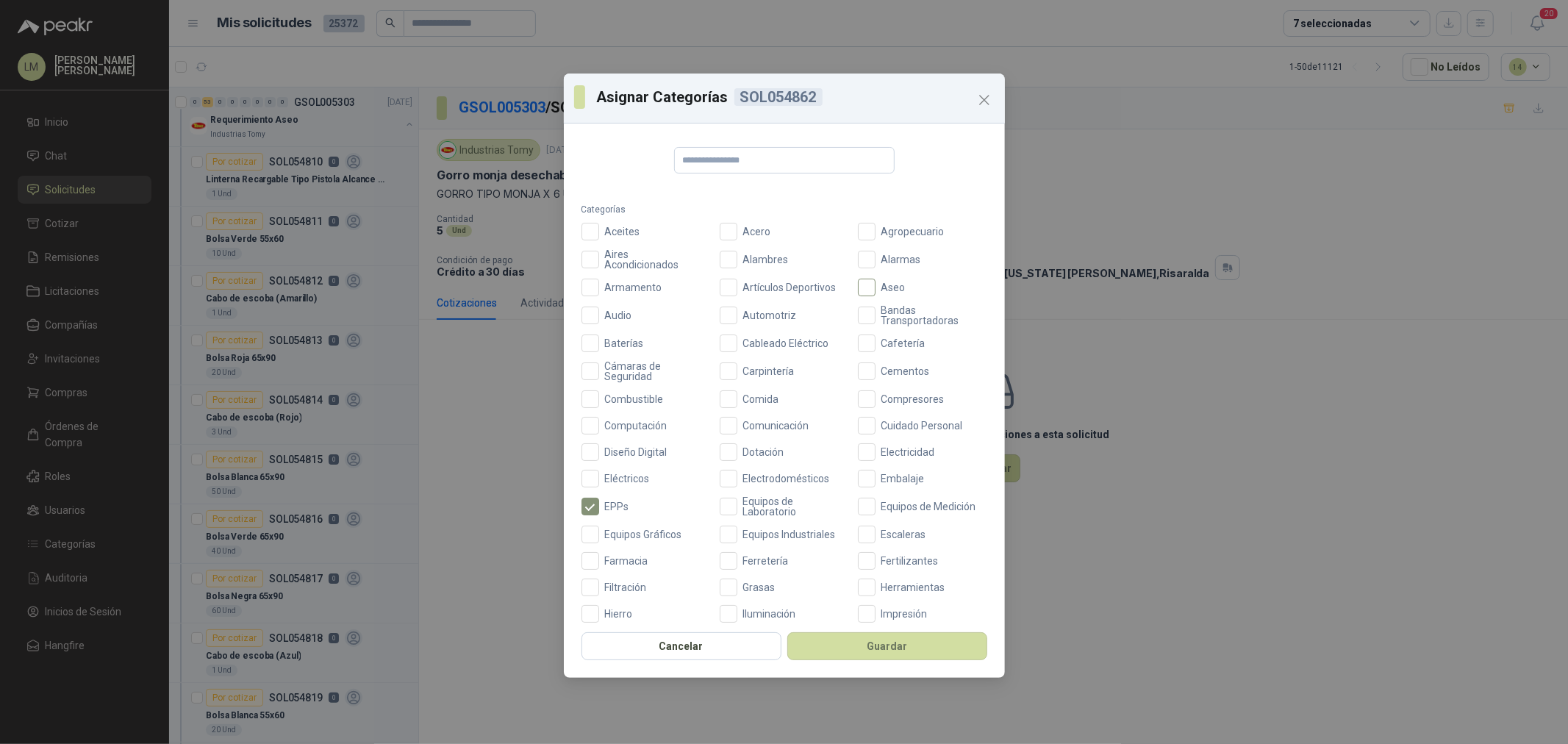
click at [876, 285] on span "Aseo" at bounding box center [893, 288] width 36 height 11
click at [879, 662] on div "Cancelar Guardar" at bounding box center [784, 651] width 441 height 55
click at [876, 651] on button "Guardar" at bounding box center [887, 647] width 200 height 28
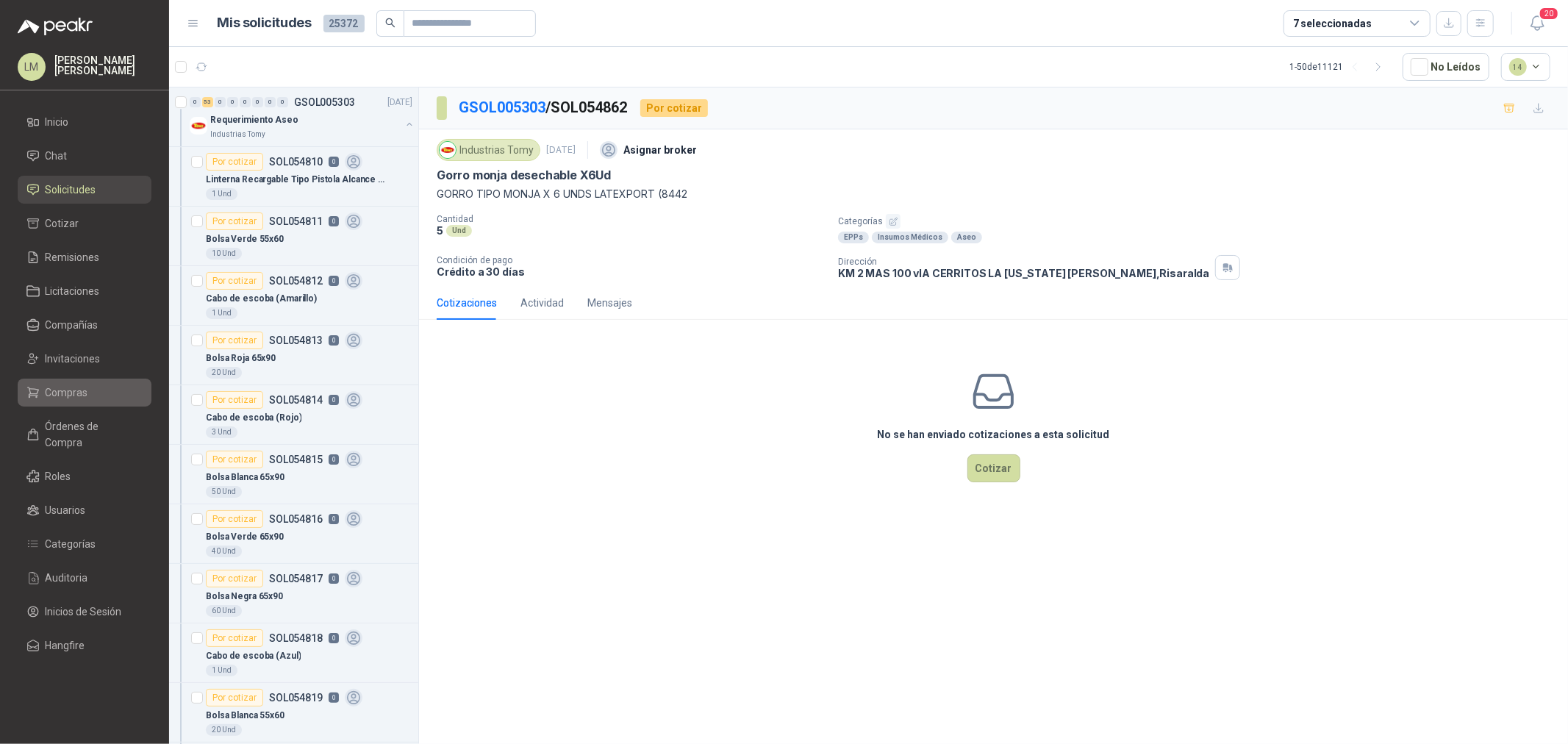
drag, startPoint x: 61, startPoint y: 393, endPoint x: 61, endPoint y: 382, distance: 11.0
click at [61, 393] on span "Compras" at bounding box center [67, 393] width 42 height 16
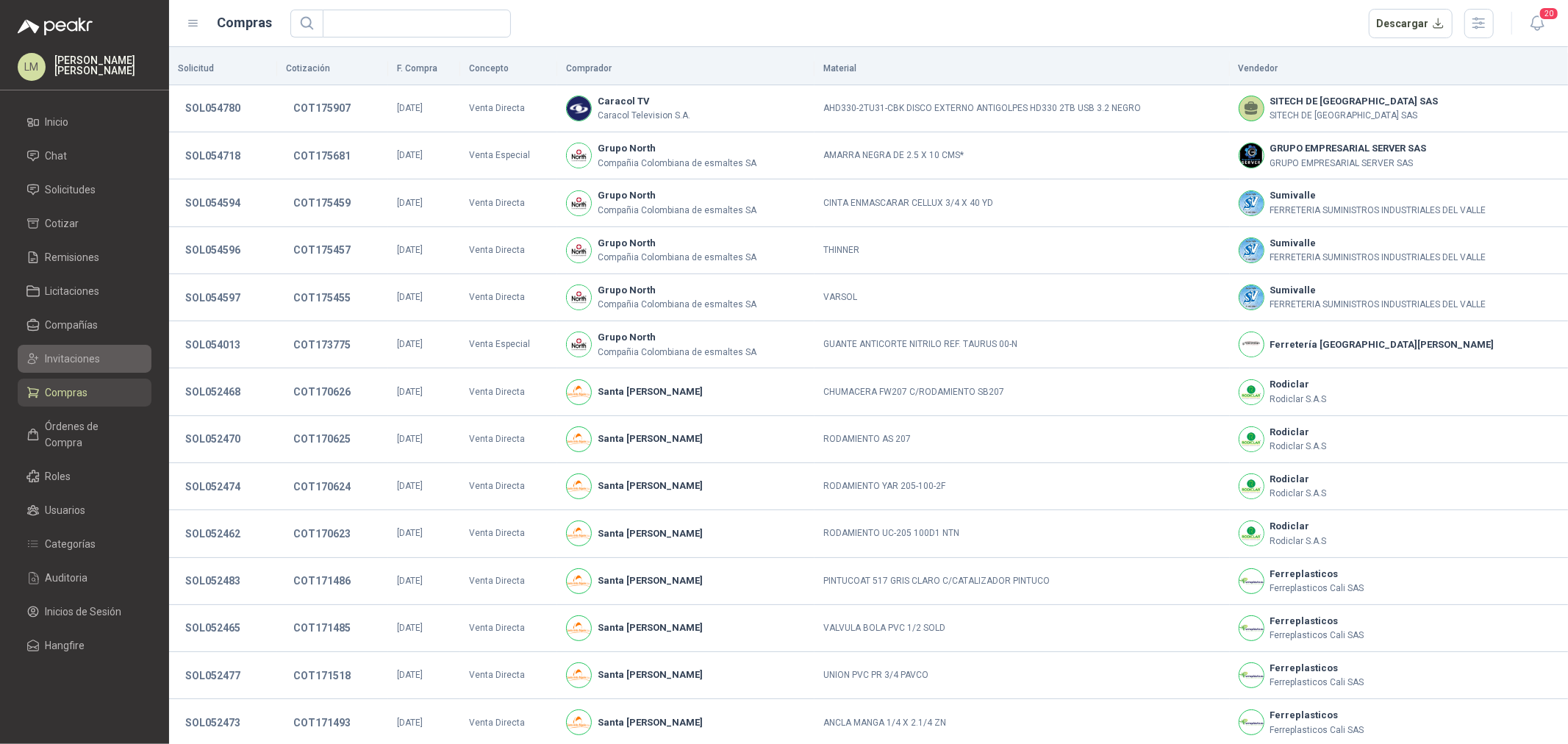
click at [64, 354] on span "Invitaciones" at bounding box center [73, 359] width 55 height 16
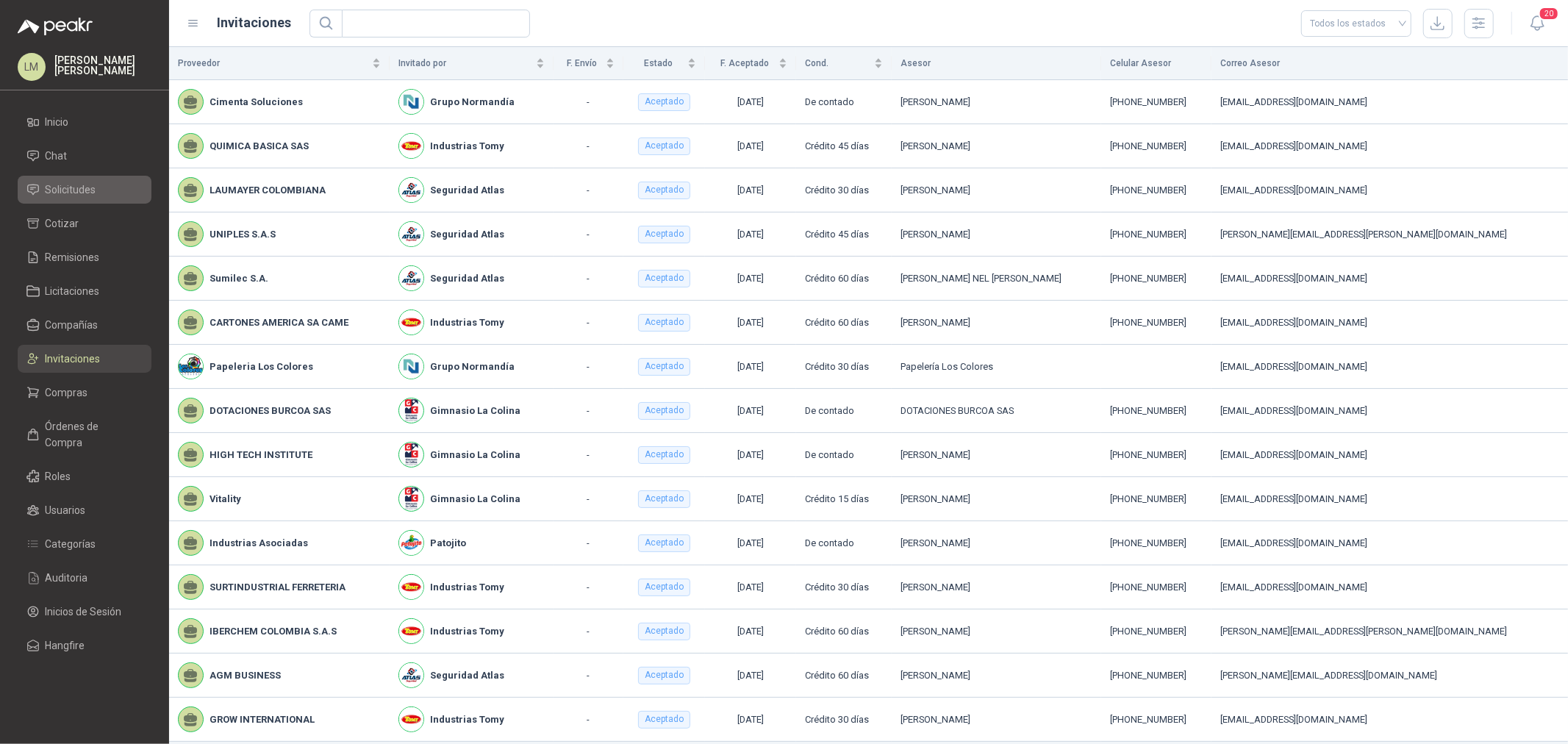
click at [64, 182] on span "Solicitudes" at bounding box center [71, 189] width 50 height 16
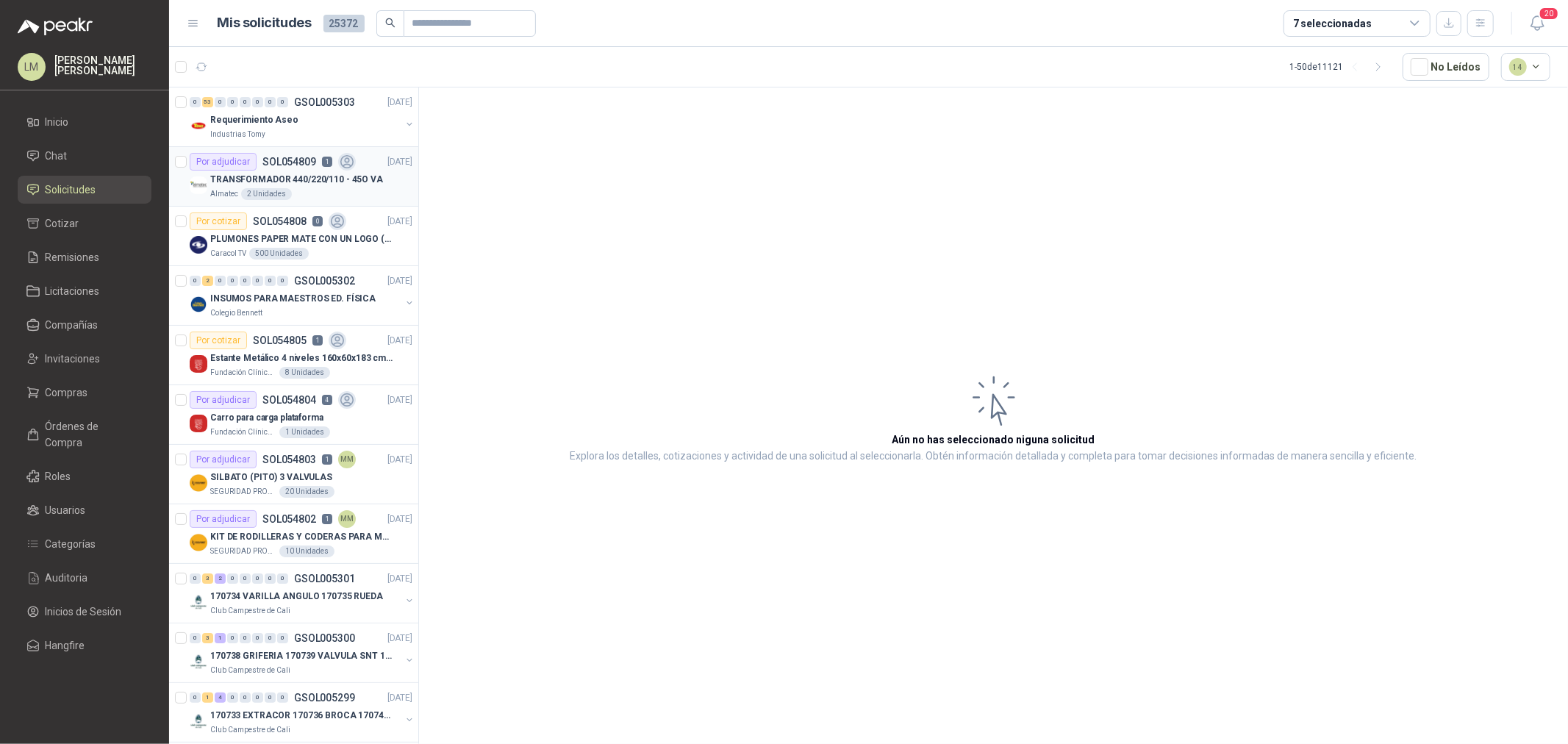
click at [313, 166] on p "SOL054809" at bounding box center [289, 162] width 54 height 11
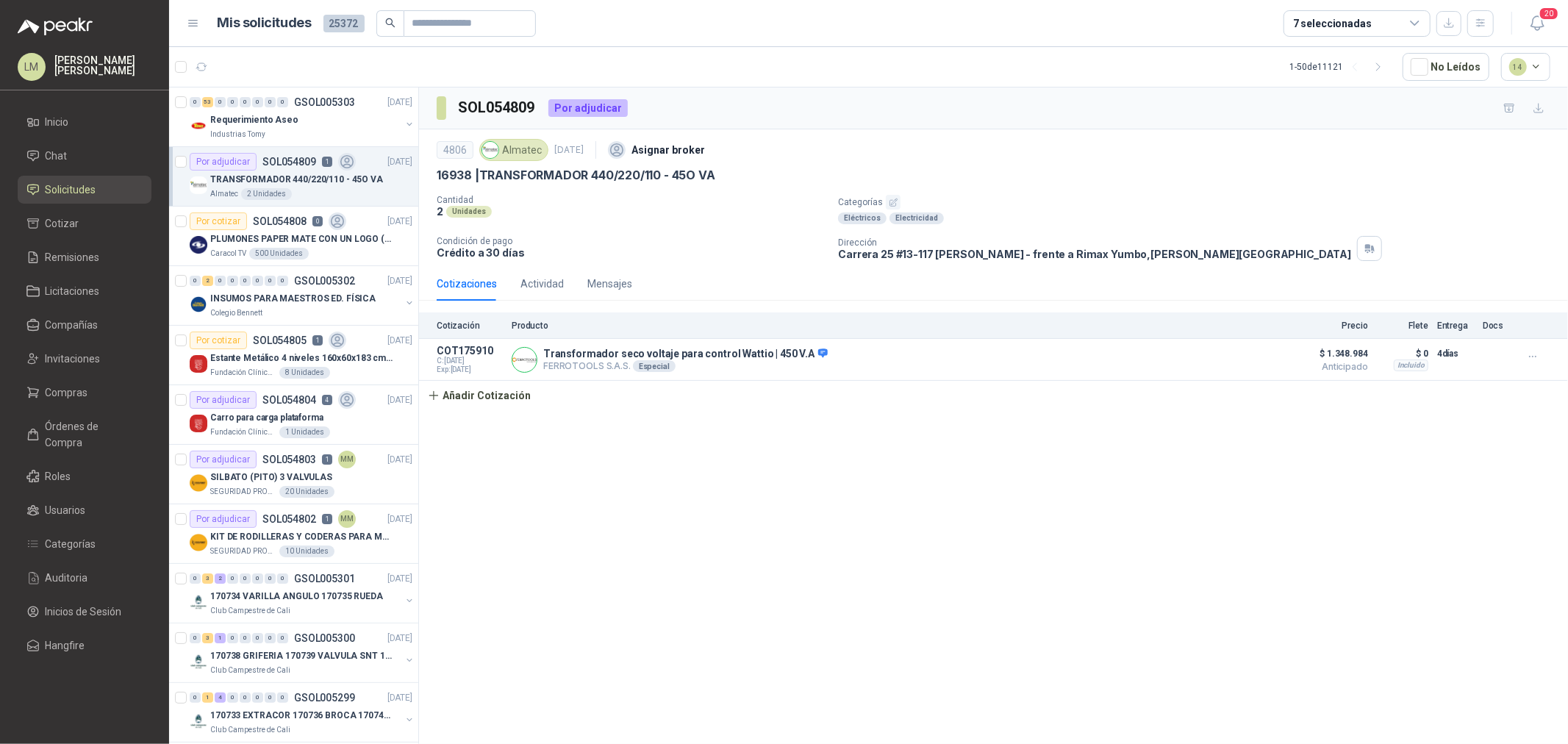
click at [892, 200] on icon "button" at bounding box center [893, 203] width 10 height 10
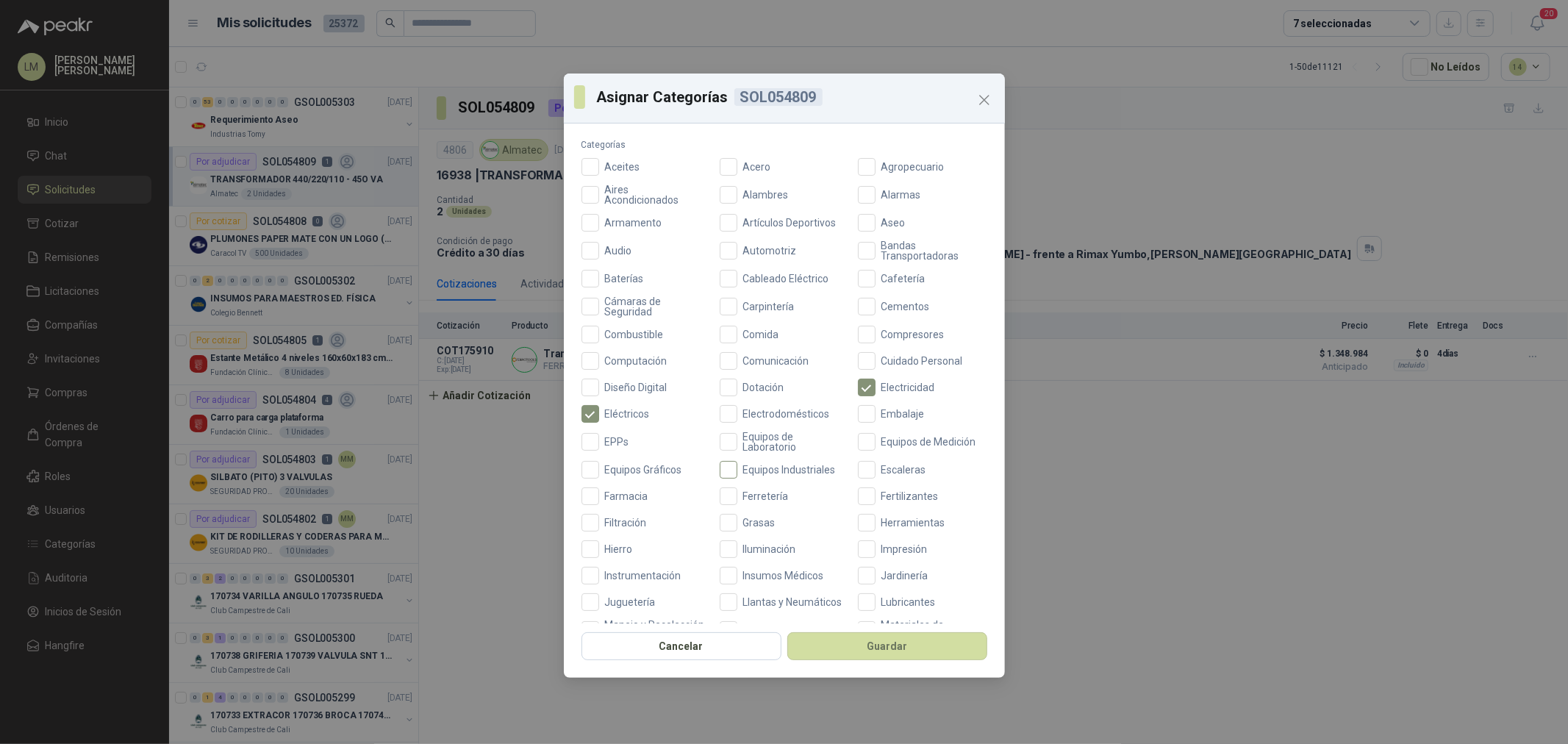
scroll to position [164, 0]
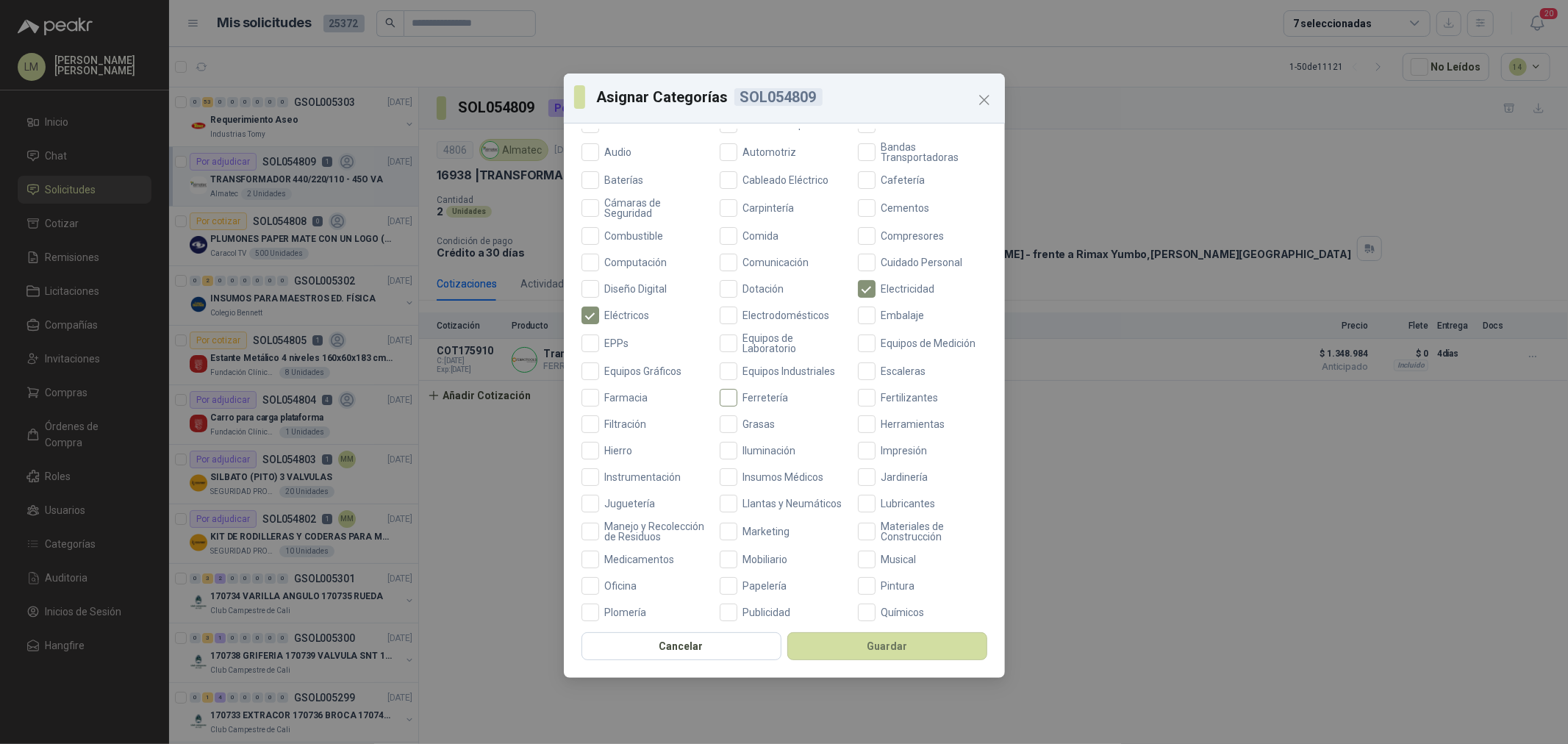
click at [752, 395] on span "Ferretería" at bounding box center [766, 398] width 57 height 11
click at [876, 639] on button "Guardar" at bounding box center [887, 647] width 200 height 28
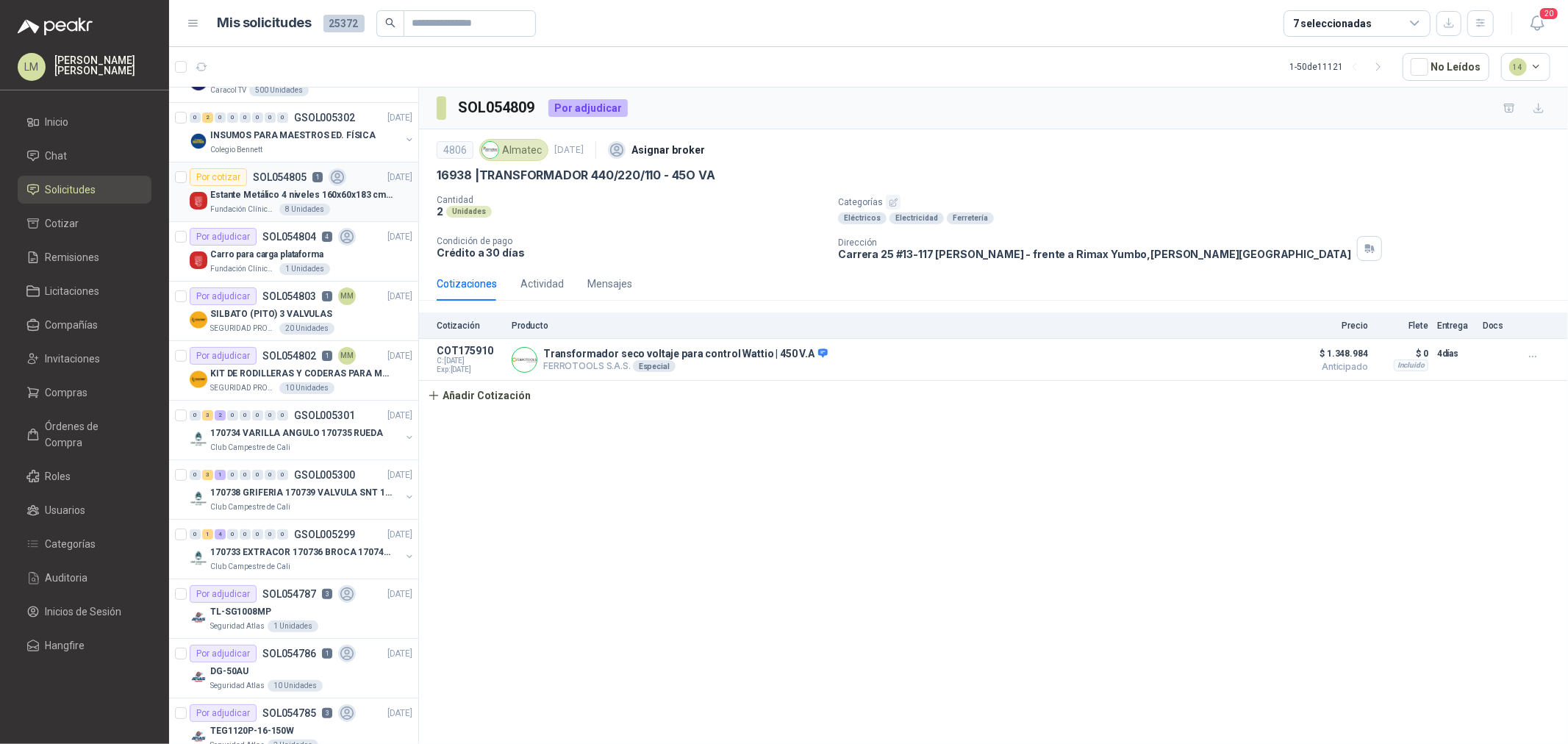
click at [254, 197] on p "Estante Metálico 4 niveles 160x60x183 cm Fixser" at bounding box center [302, 196] width 183 height 14
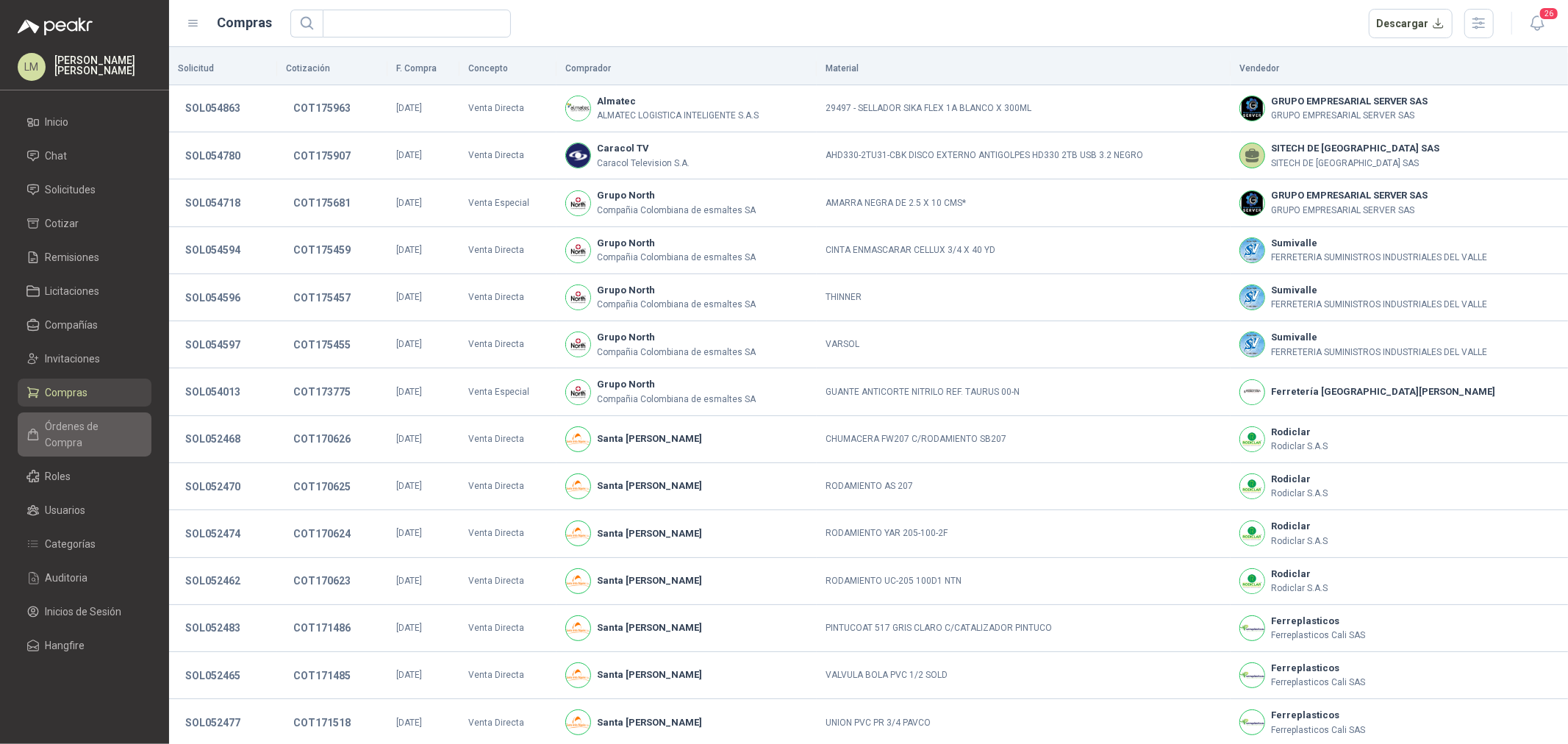
click at [78, 421] on span "Órdenes de Compra" at bounding box center [92, 434] width 92 height 33
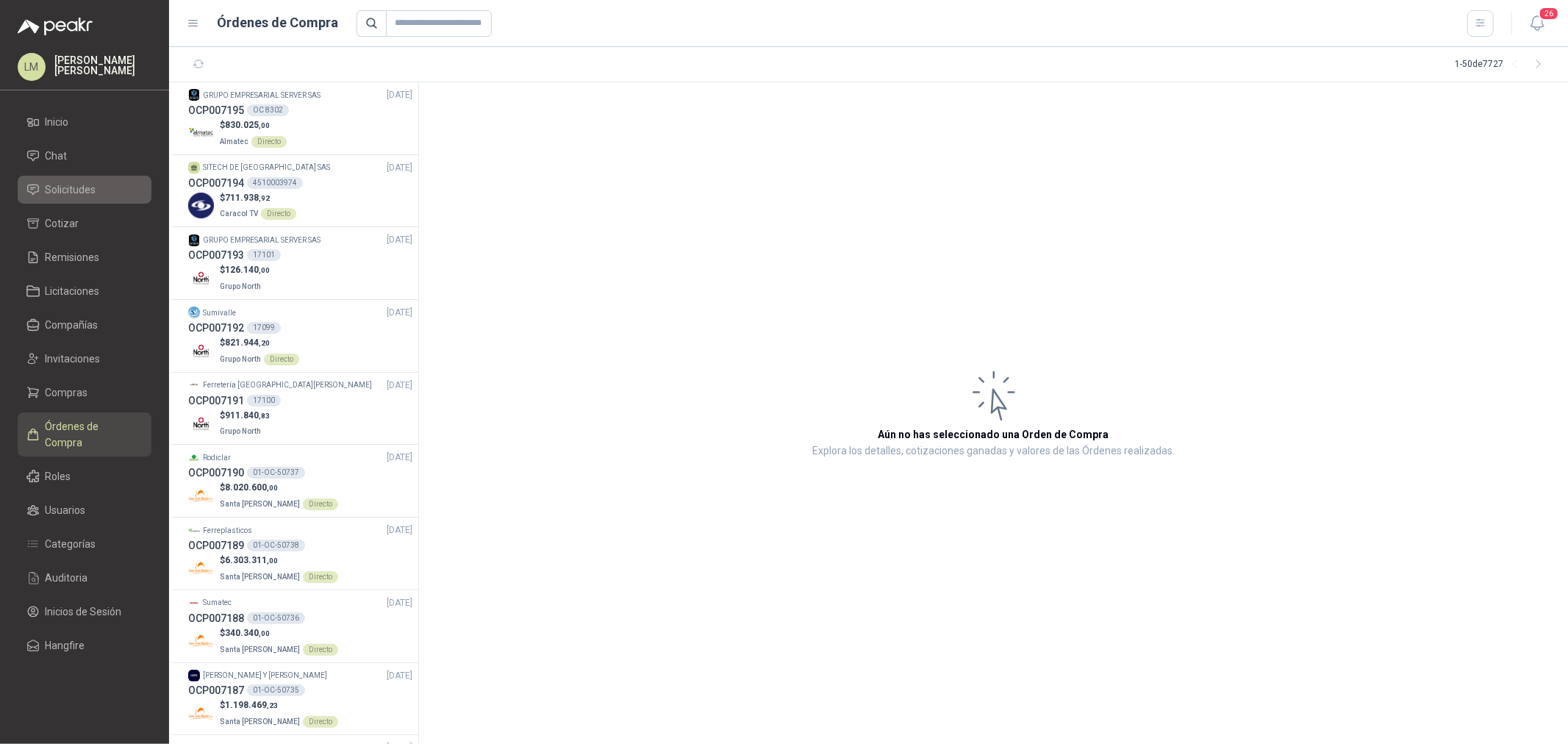
click at [62, 184] on span "Solicitudes" at bounding box center [71, 189] width 50 height 16
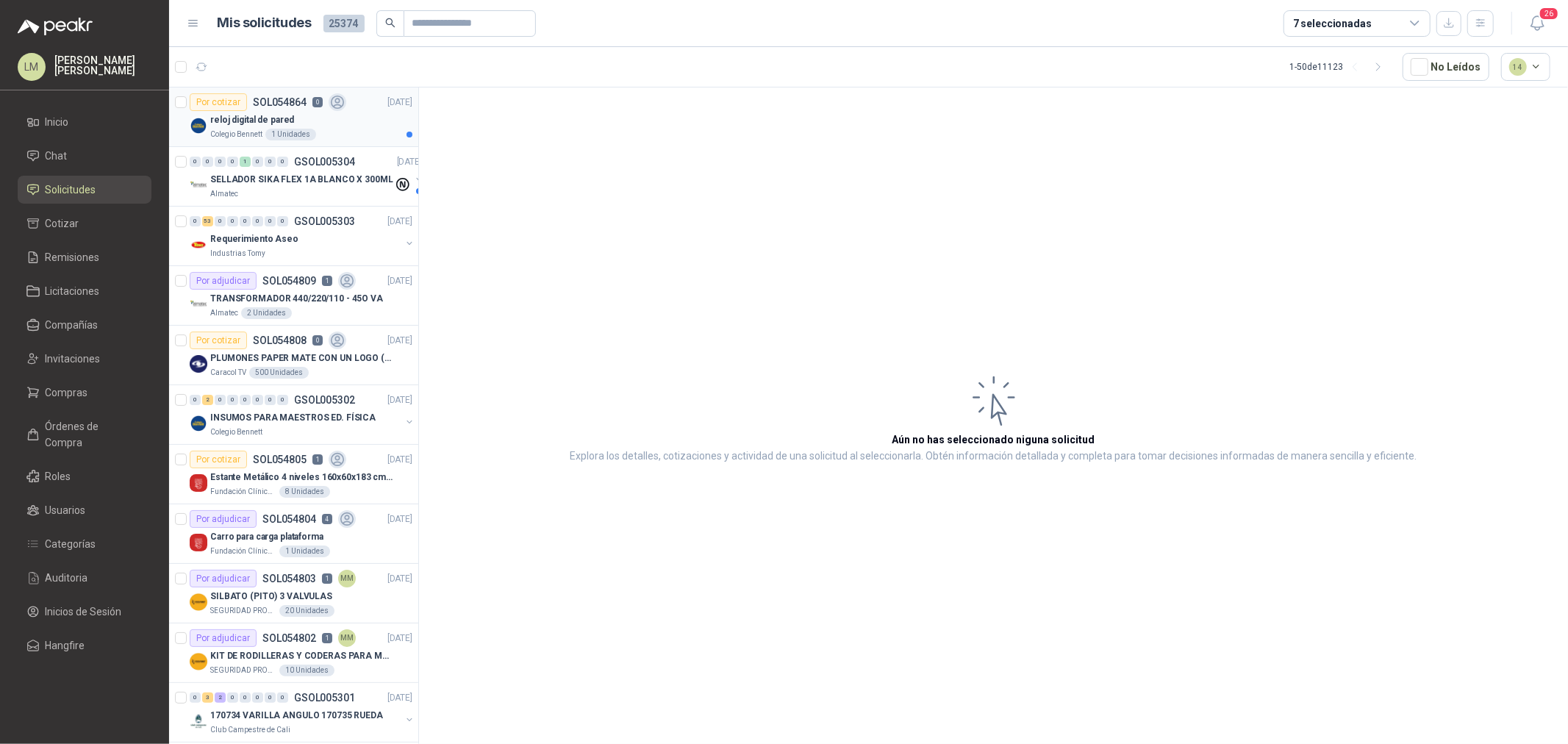
click at [272, 108] on div "Por cotizar SOL054864 0" at bounding box center [268, 103] width 157 height 18
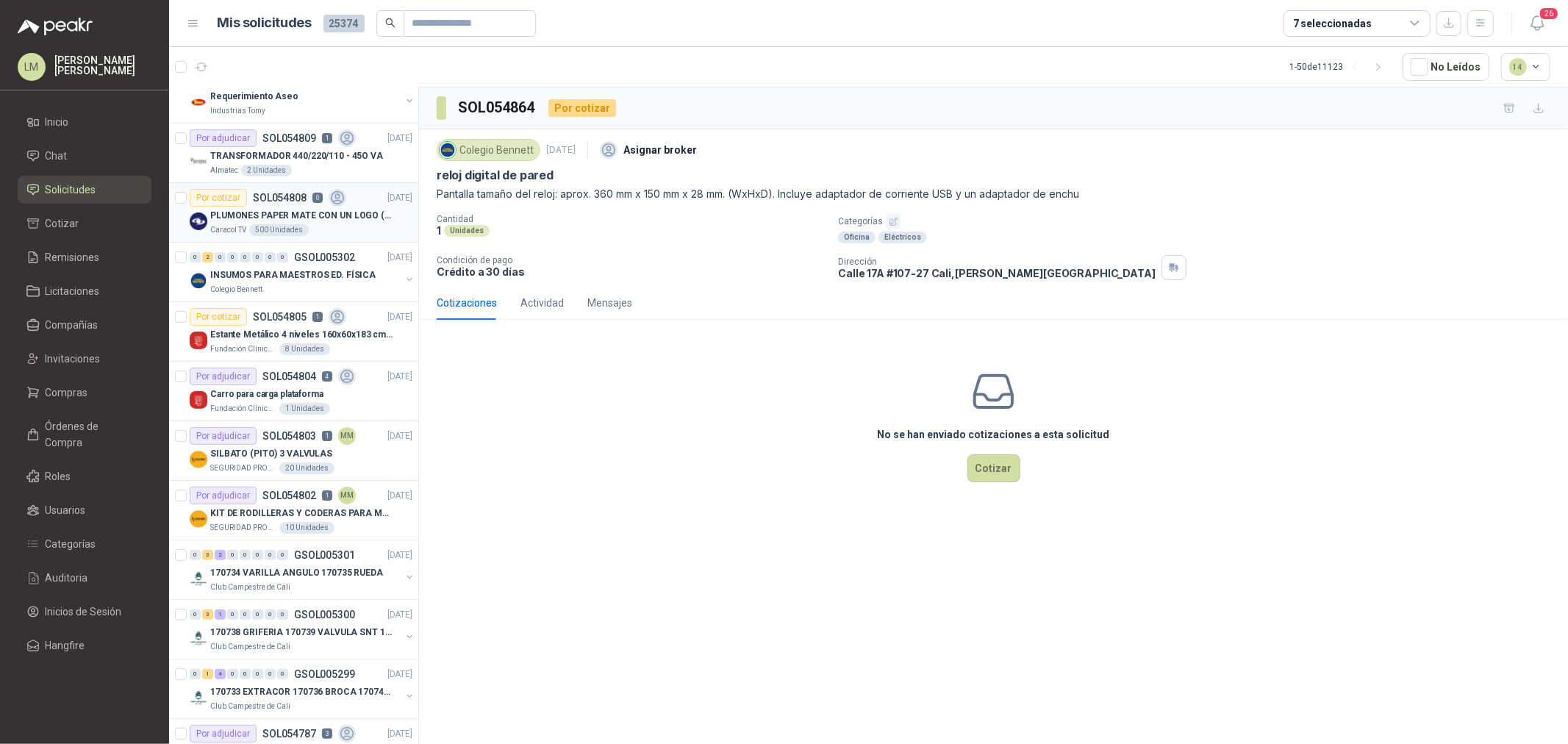
scroll to position [164, 0]
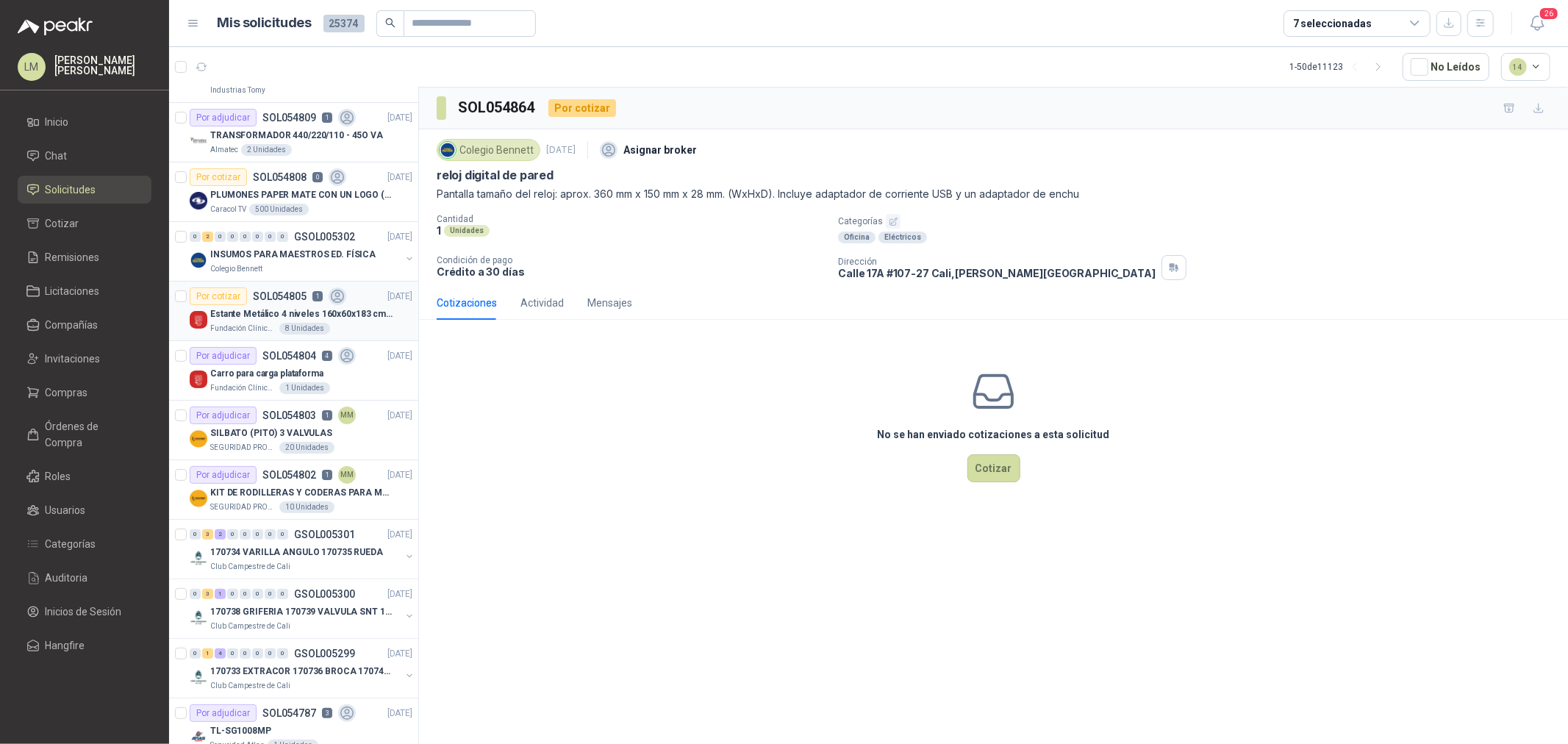
click at [256, 306] on div "Estante Metálico 4 niveles 160x60x183 cm Fixser" at bounding box center [311, 314] width 203 height 18
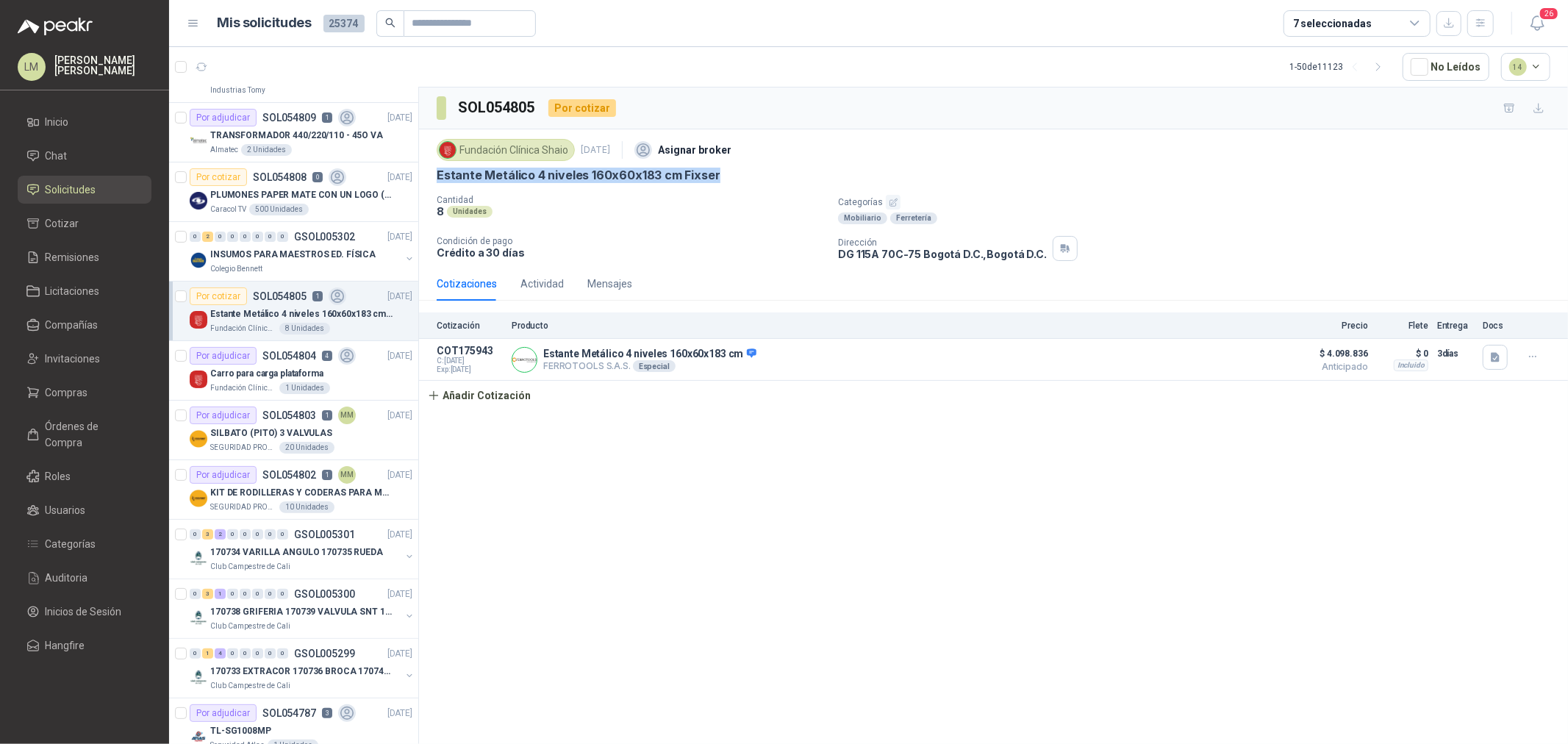
drag, startPoint x: 436, startPoint y: 179, endPoint x: 739, endPoint y: 173, distance: 303.1
click at [739, 173] on div "Fundación Clínica Shaio [DATE] Asignar broker Estante Metálico 4 niveles 160x60…" at bounding box center [994, 197] width 1150 height 137
copy p "Estante Metálico 4 niveles 160x60x183 cm Fixser"
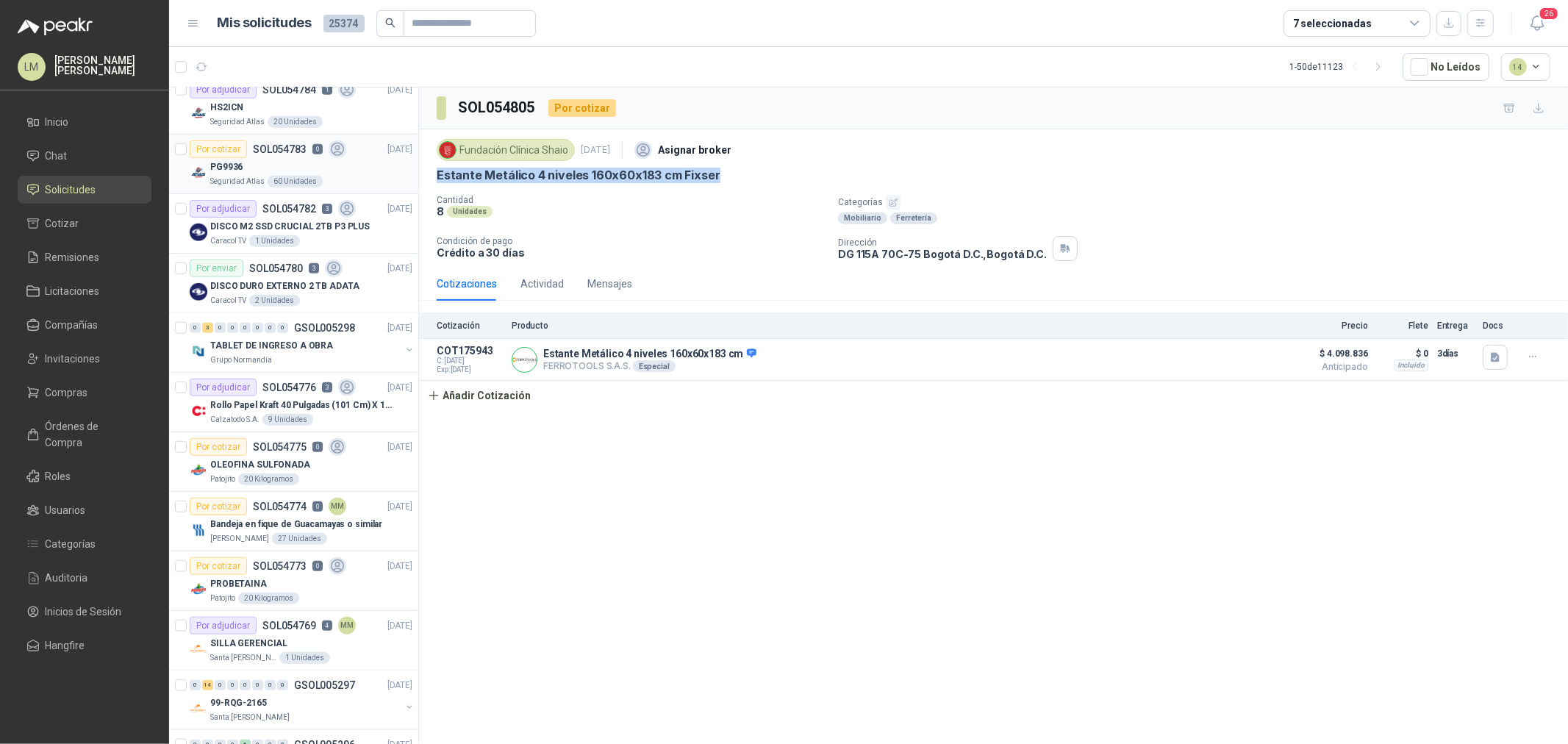
scroll to position [980, 0]
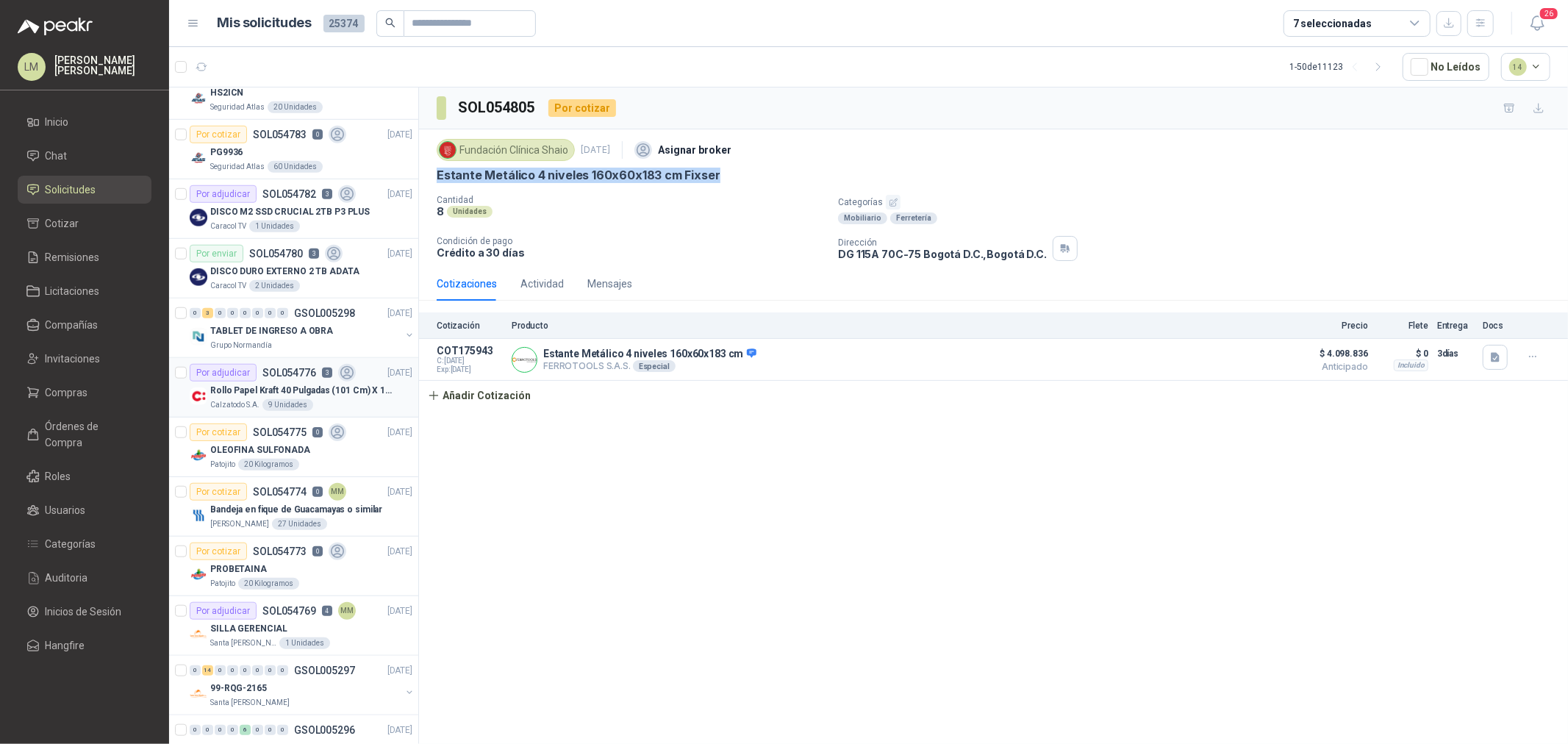
click at [272, 388] on p "Rollo Papel Kraft 40 Pulgadas (101 Cm) X 150 Mts 60 Gr" at bounding box center [302, 391] width 183 height 14
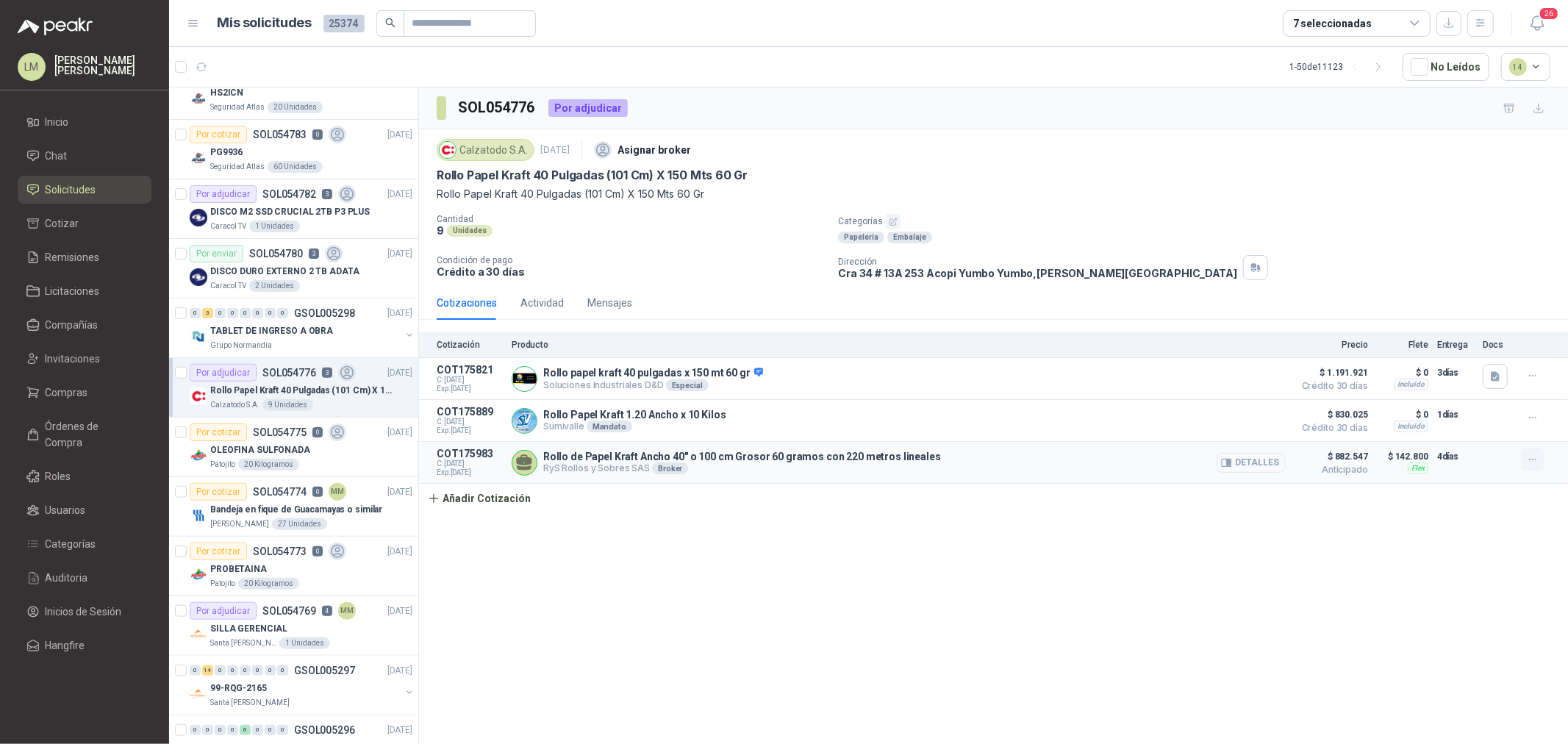
click at [1534, 459] on icon "button" at bounding box center [1534, 460] width 12 height 12
click at [1475, 405] on button "Editar" at bounding box center [1503, 402] width 118 height 24
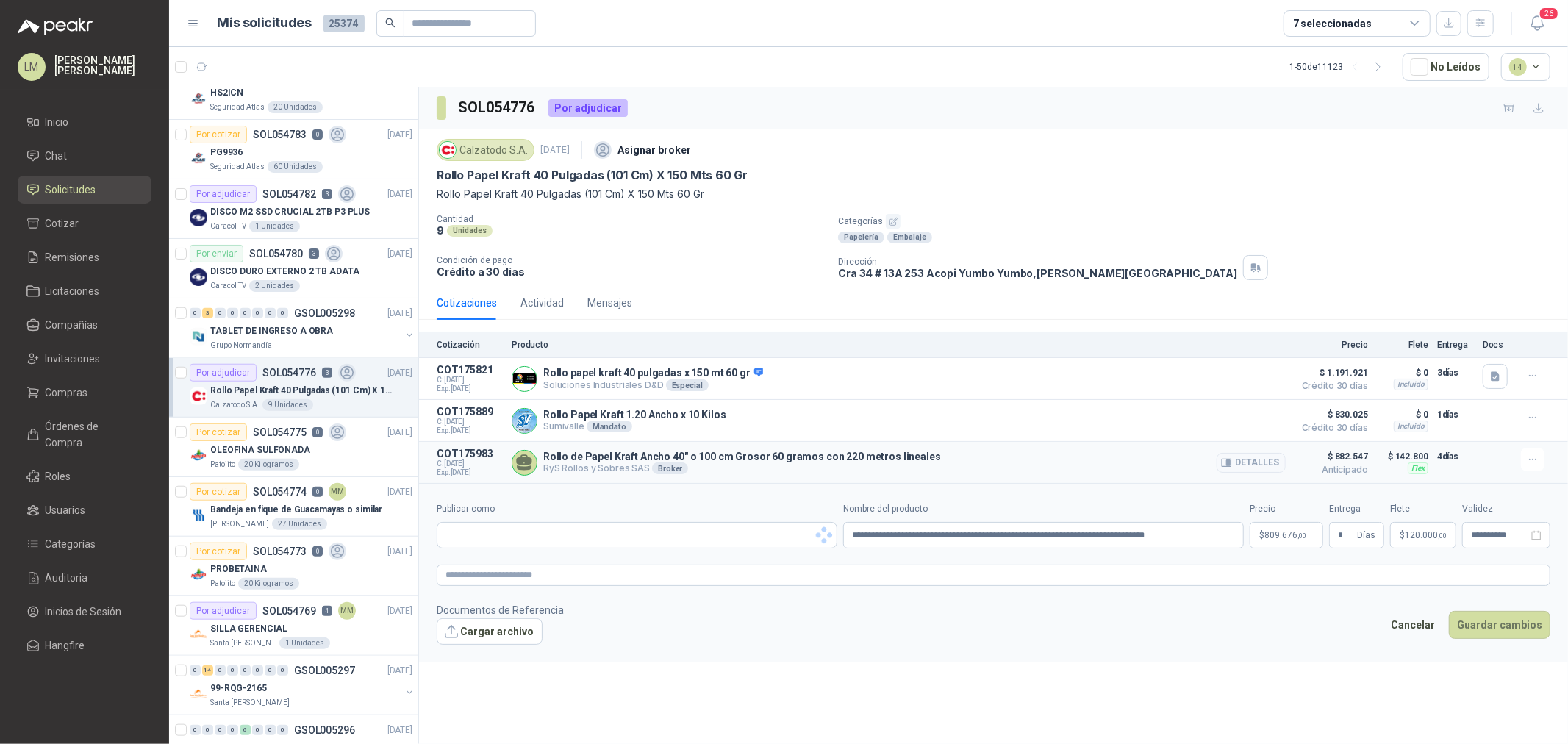
type input "**********"
type input "*"
type input "**********"
click at [1417, 533] on span "142.800 ,00" at bounding box center [1426, 535] width 42 height 9
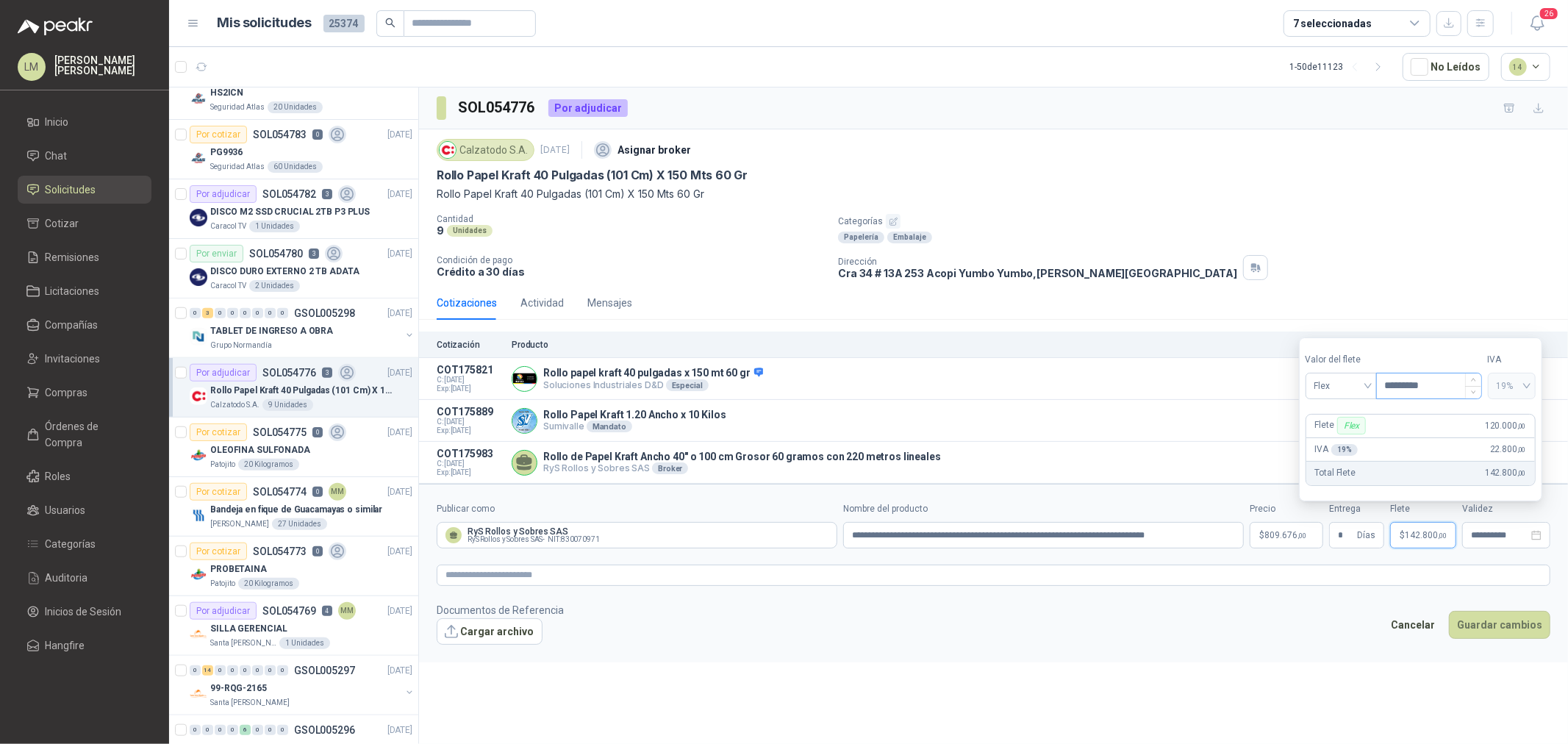
drag, startPoint x: 1400, startPoint y: 390, endPoint x: 1386, endPoint y: 391, distance: 14.0
click at [1386, 391] on input "*********" at bounding box center [1429, 386] width 104 height 25
type input "*********"
click at [1503, 637] on button "Guardar cambios" at bounding box center [1500, 625] width 102 height 28
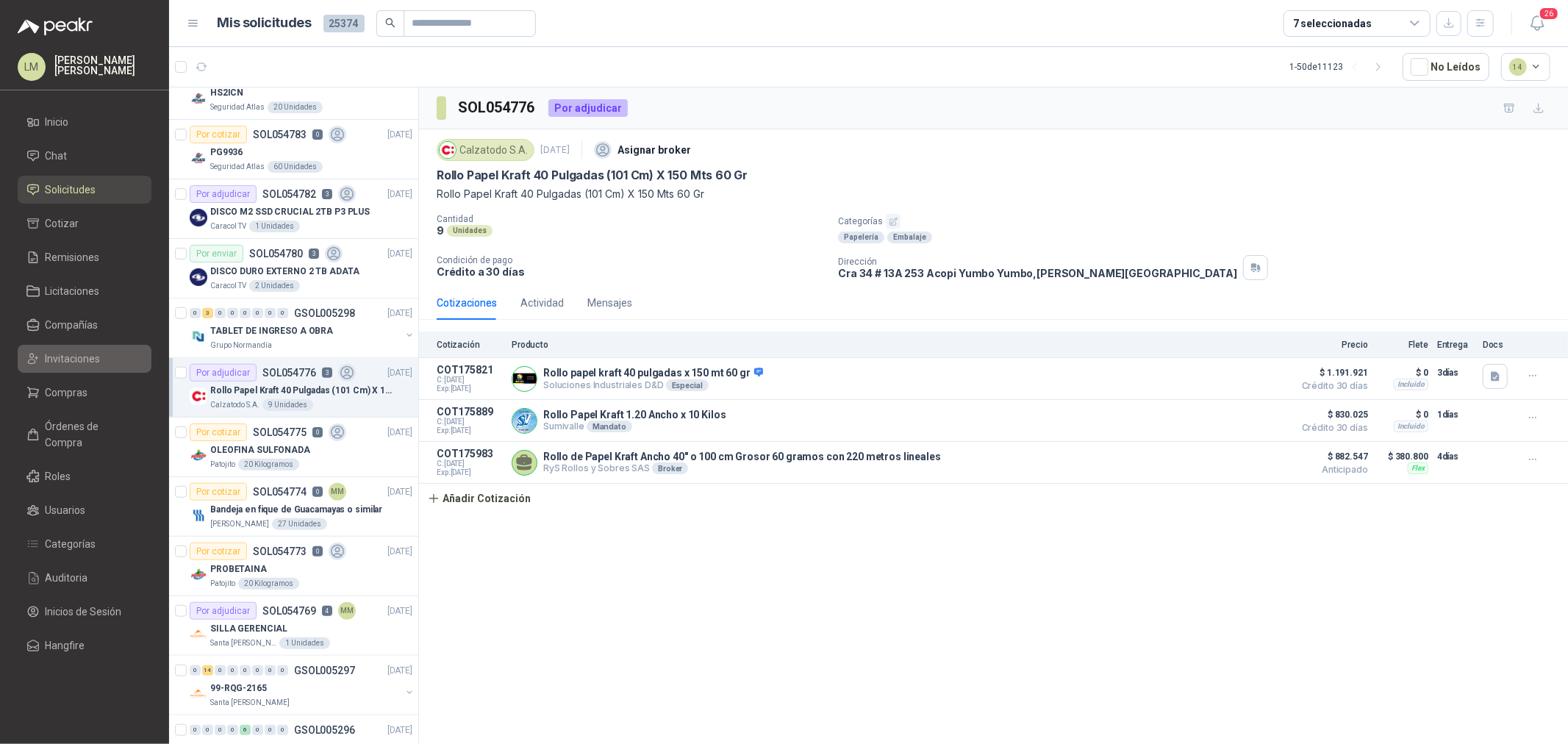
drag, startPoint x: 67, startPoint y: 360, endPoint x: 57, endPoint y: 362, distance: 10.2
click at [67, 360] on span "Invitaciones" at bounding box center [73, 359] width 55 height 16
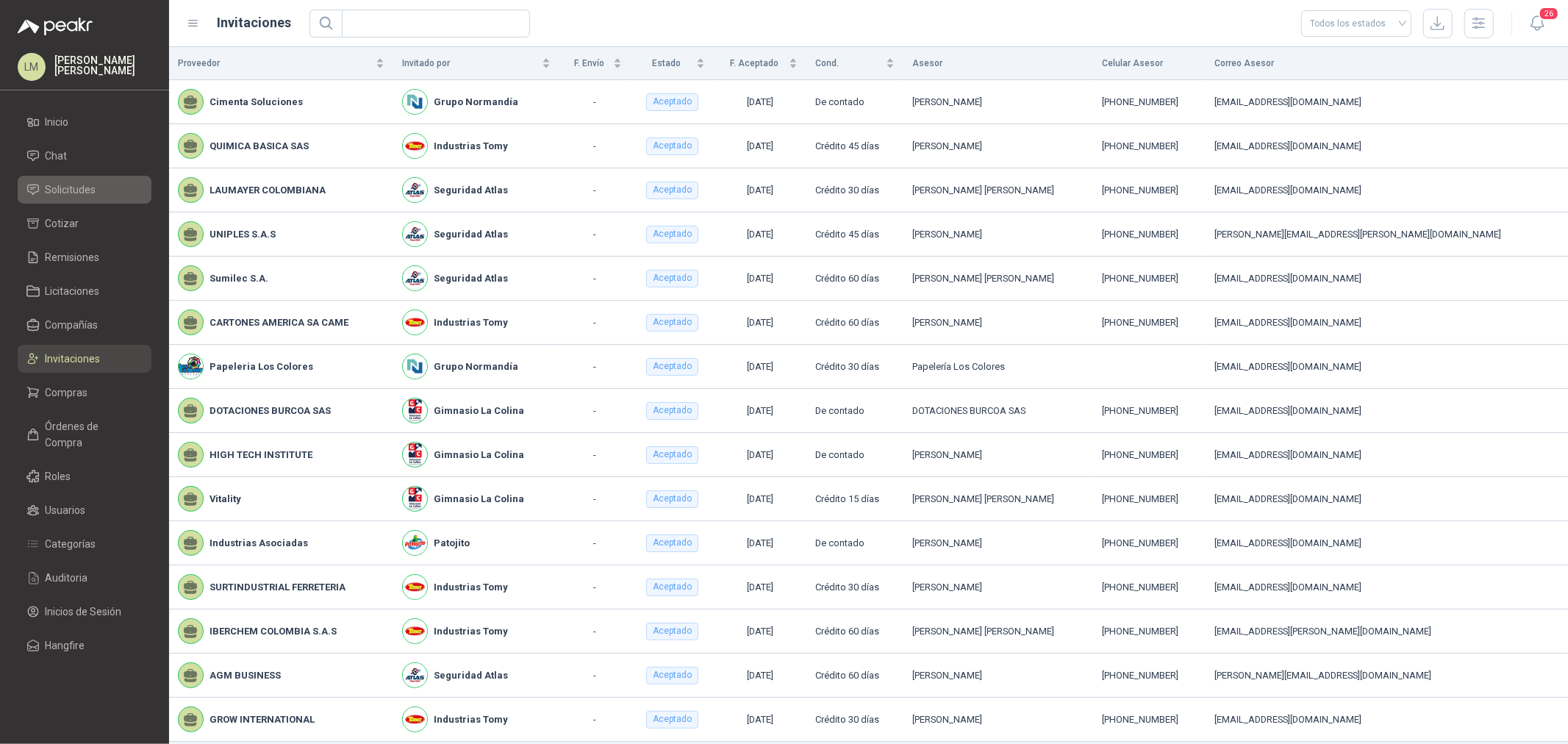
click at [64, 181] on span "Solicitudes" at bounding box center [71, 189] width 50 height 16
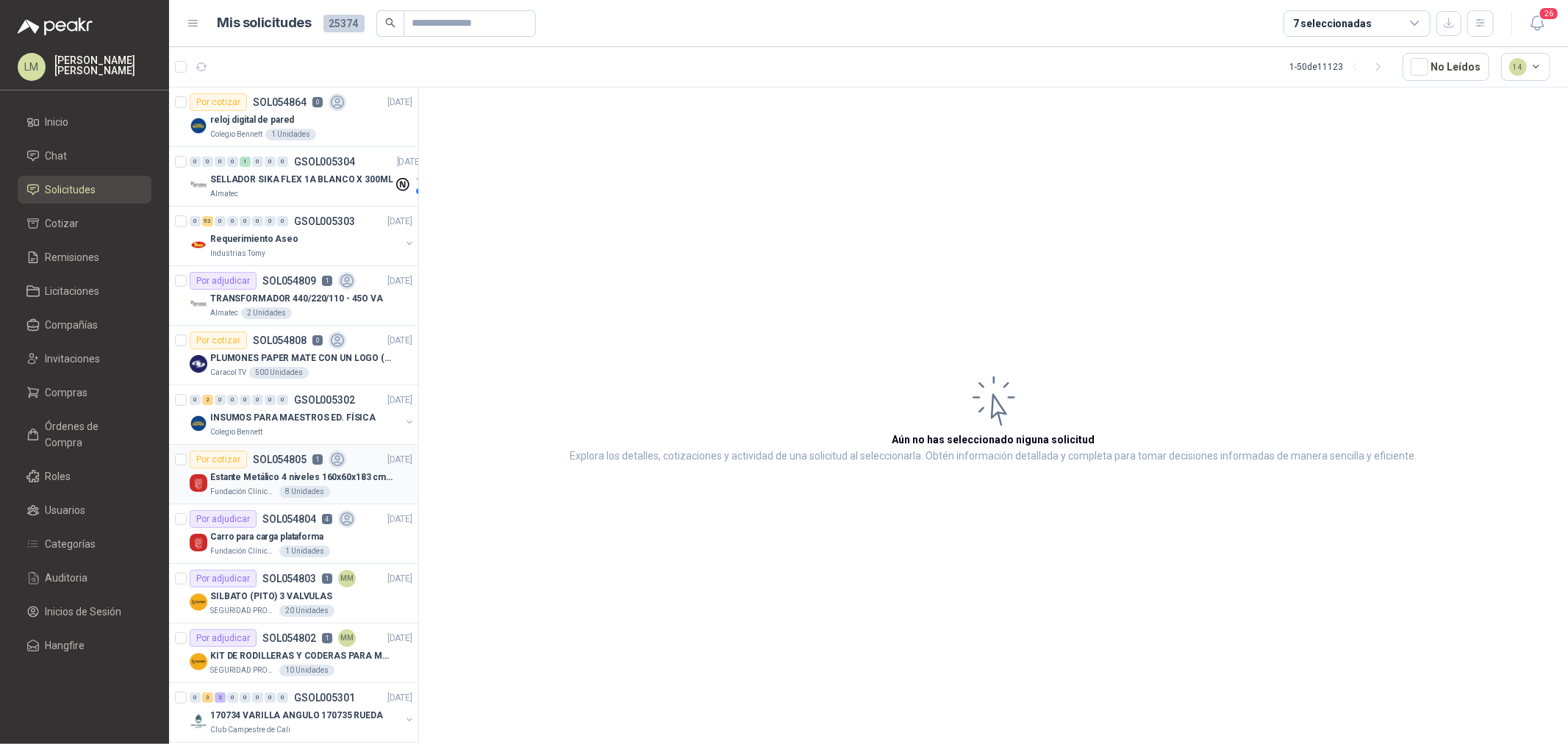
click at [261, 480] on p "Estante Metálico 4 niveles 160x60x183 cm Fixser" at bounding box center [302, 478] width 183 height 14
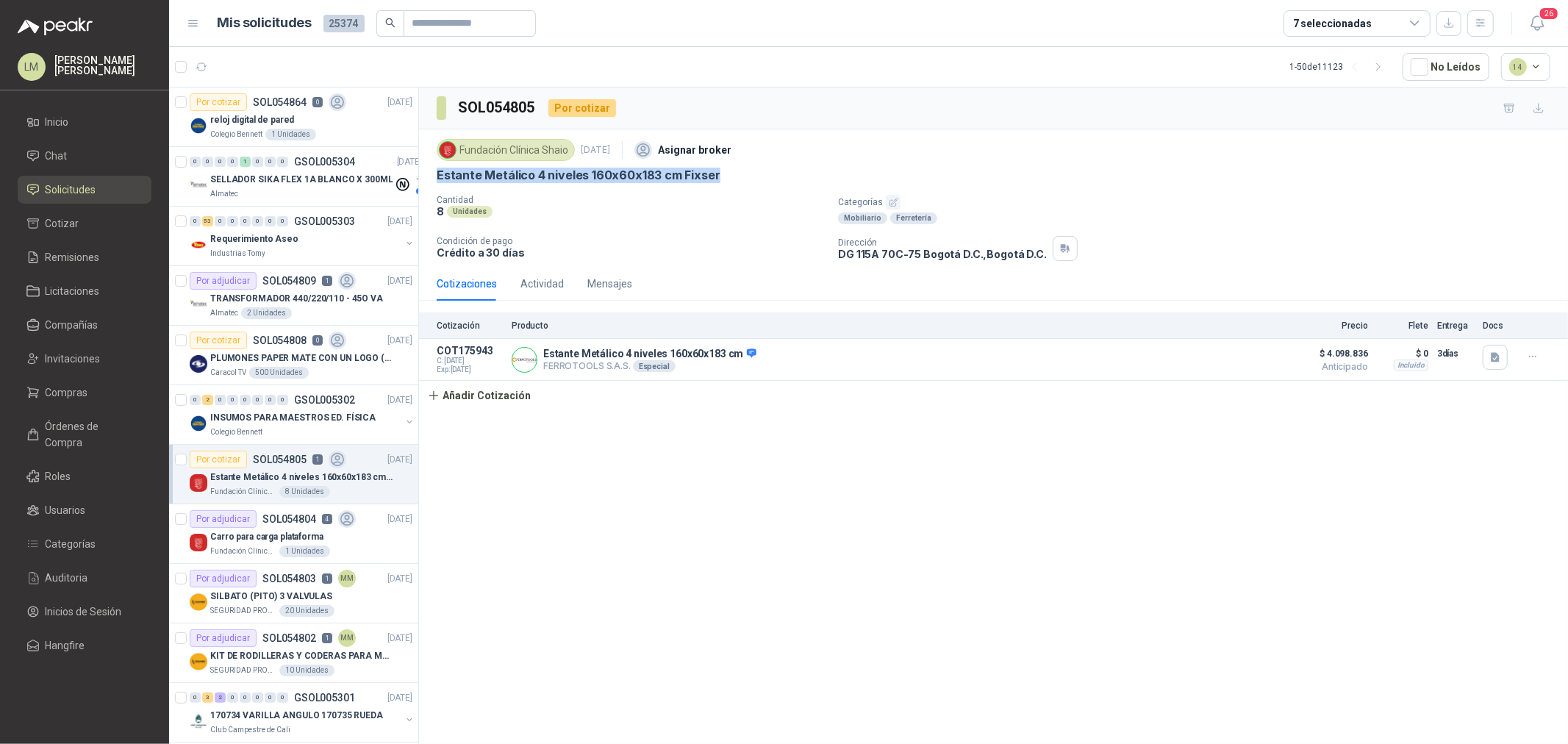
drag, startPoint x: 431, startPoint y: 174, endPoint x: 722, endPoint y: 174, distance: 291.0
click at [722, 174] on div "Fundación Clínica Shaio [DATE] Asignar broker Estante Metálico 4 niveles 160x60…" at bounding box center [994, 197] width 1150 height 137
copy p "Estante Metálico 4 niveles 160x60x183 cm Fixser"
click at [57, 399] on span "Compras" at bounding box center [67, 393] width 42 height 16
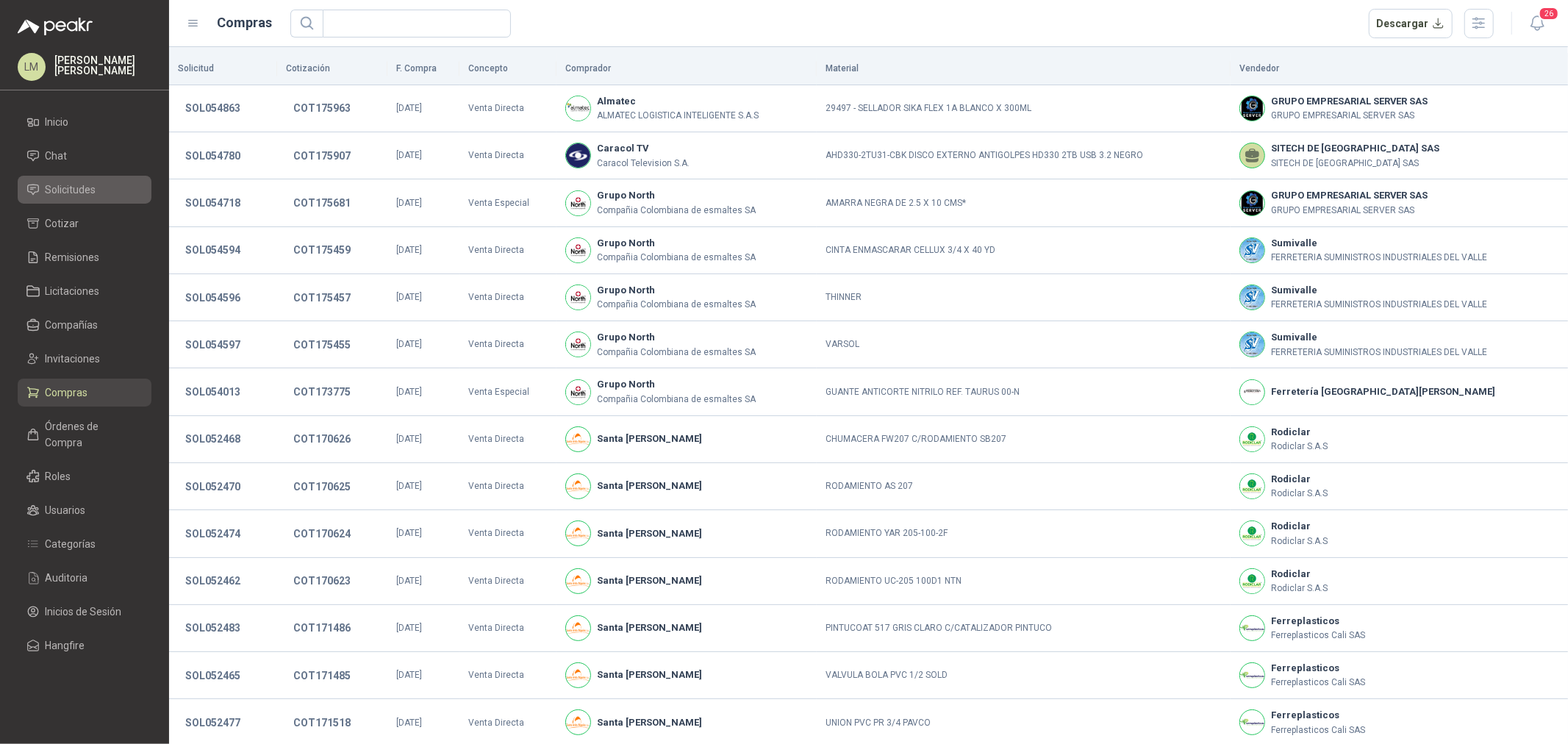
click at [67, 188] on span "Solicitudes" at bounding box center [71, 189] width 50 height 16
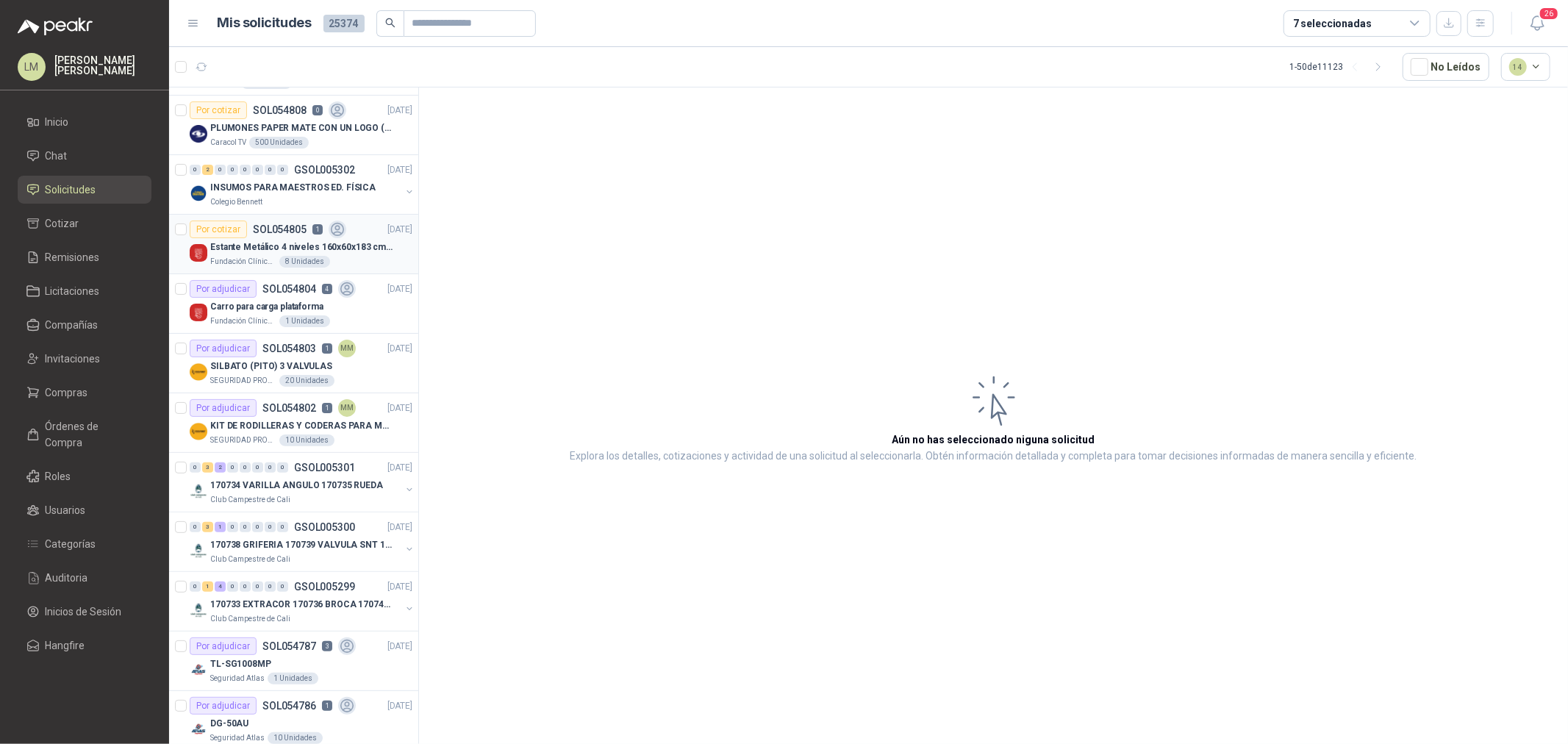
scroll to position [245, 0]
